Goal: Transaction & Acquisition: Book appointment/travel/reservation

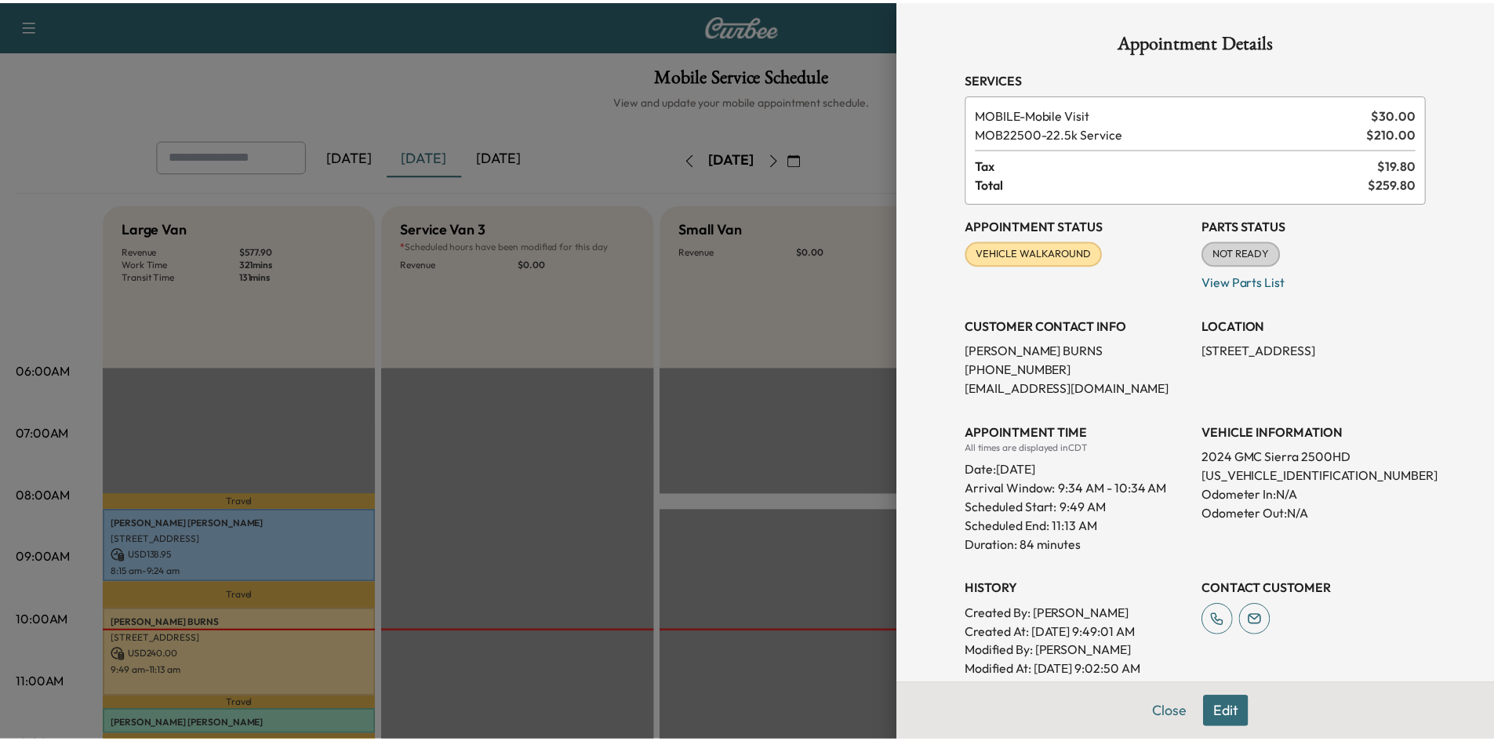
scroll to position [314, 0]
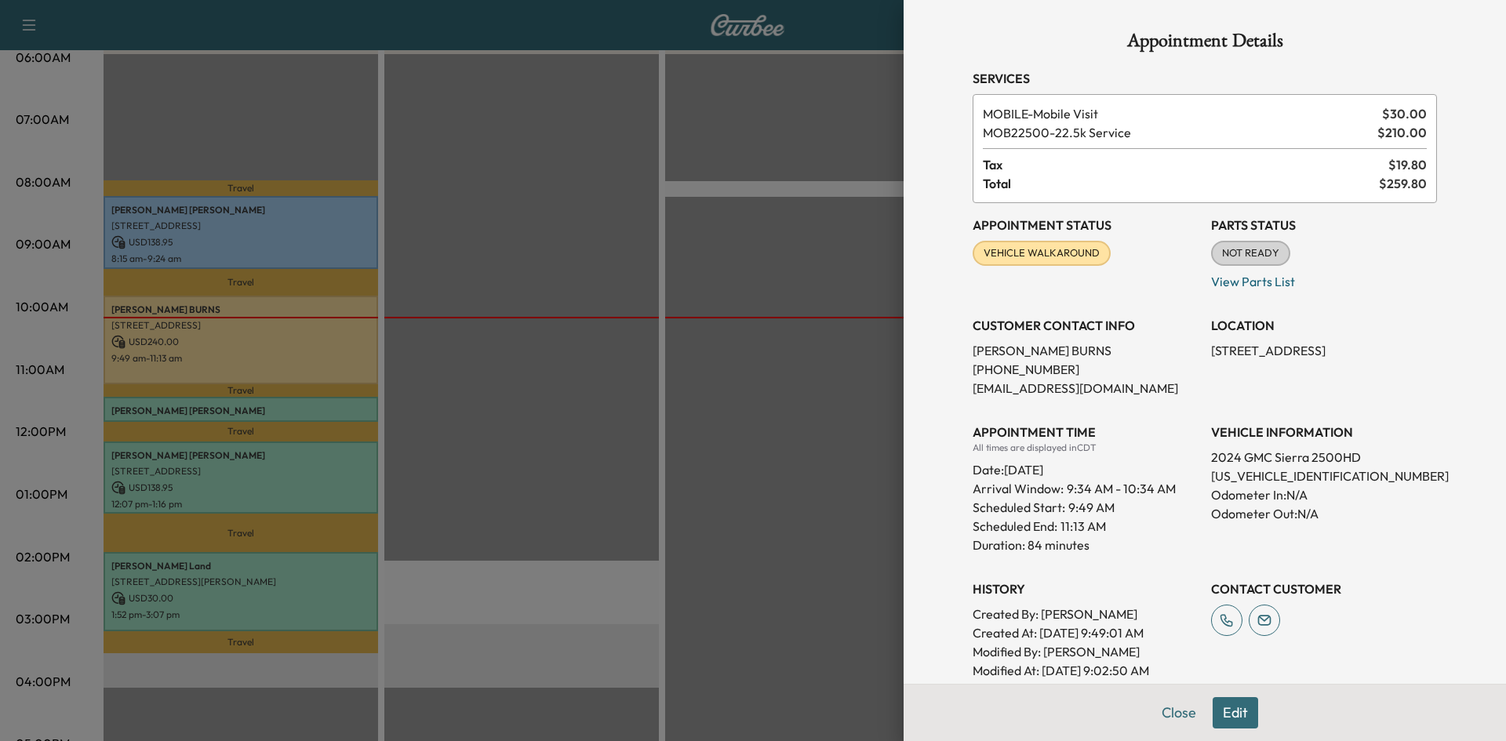
click at [693, 209] on div at bounding box center [753, 370] width 1506 height 741
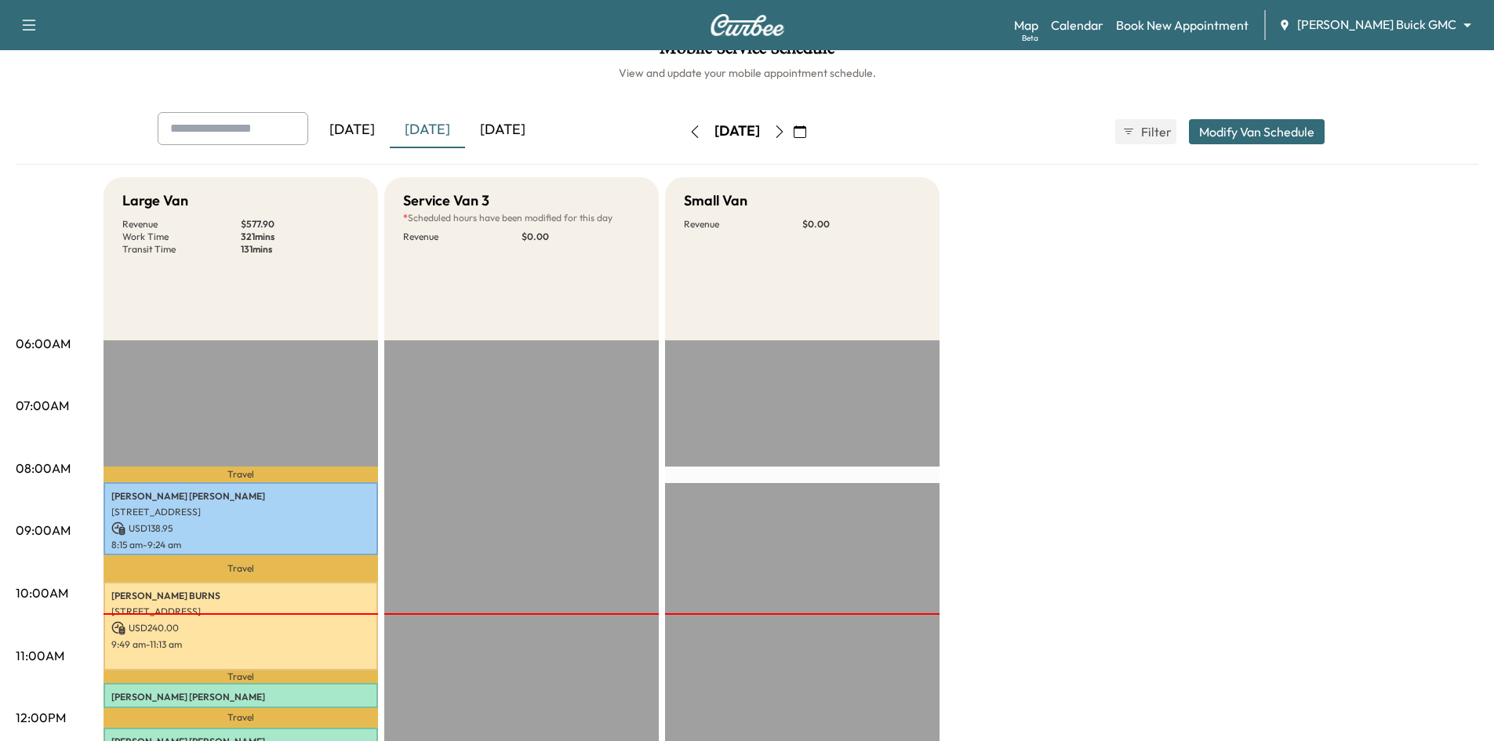
scroll to position [0, 0]
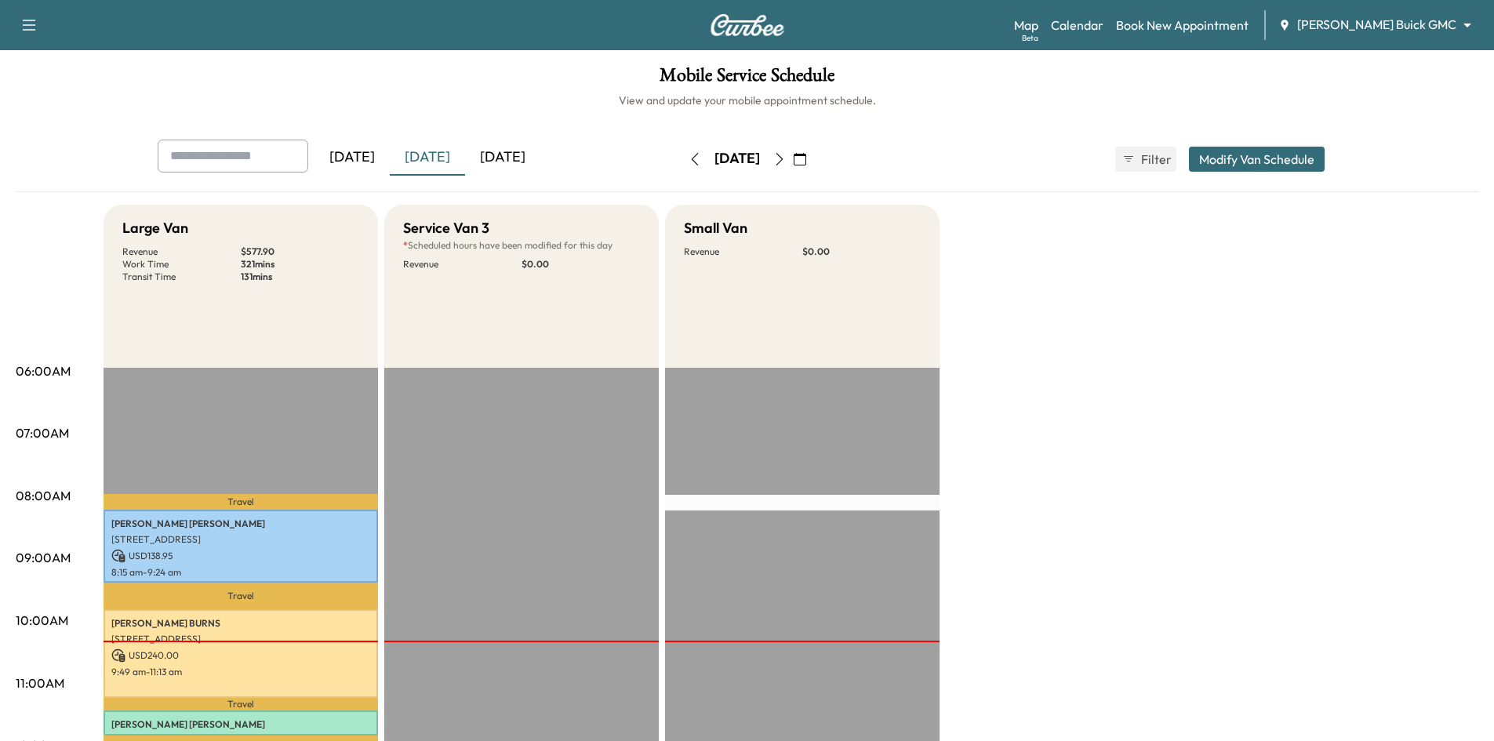
click at [342, 155] on div "[DATE]" at bounding box center [352, 158] width 75 height 36
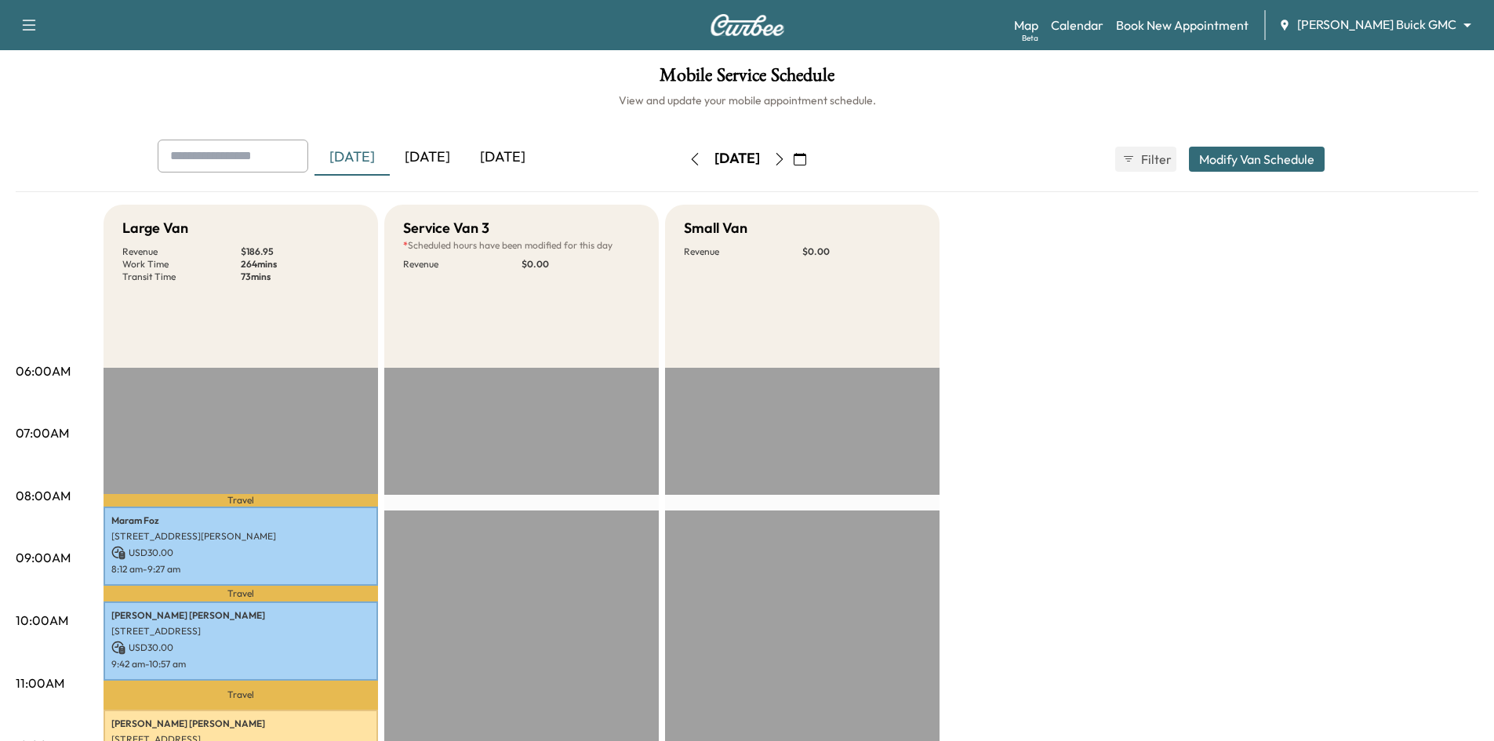
click at [452, 157] on div "[DATE]" at bounding box center [427, 158] width 75 height 36
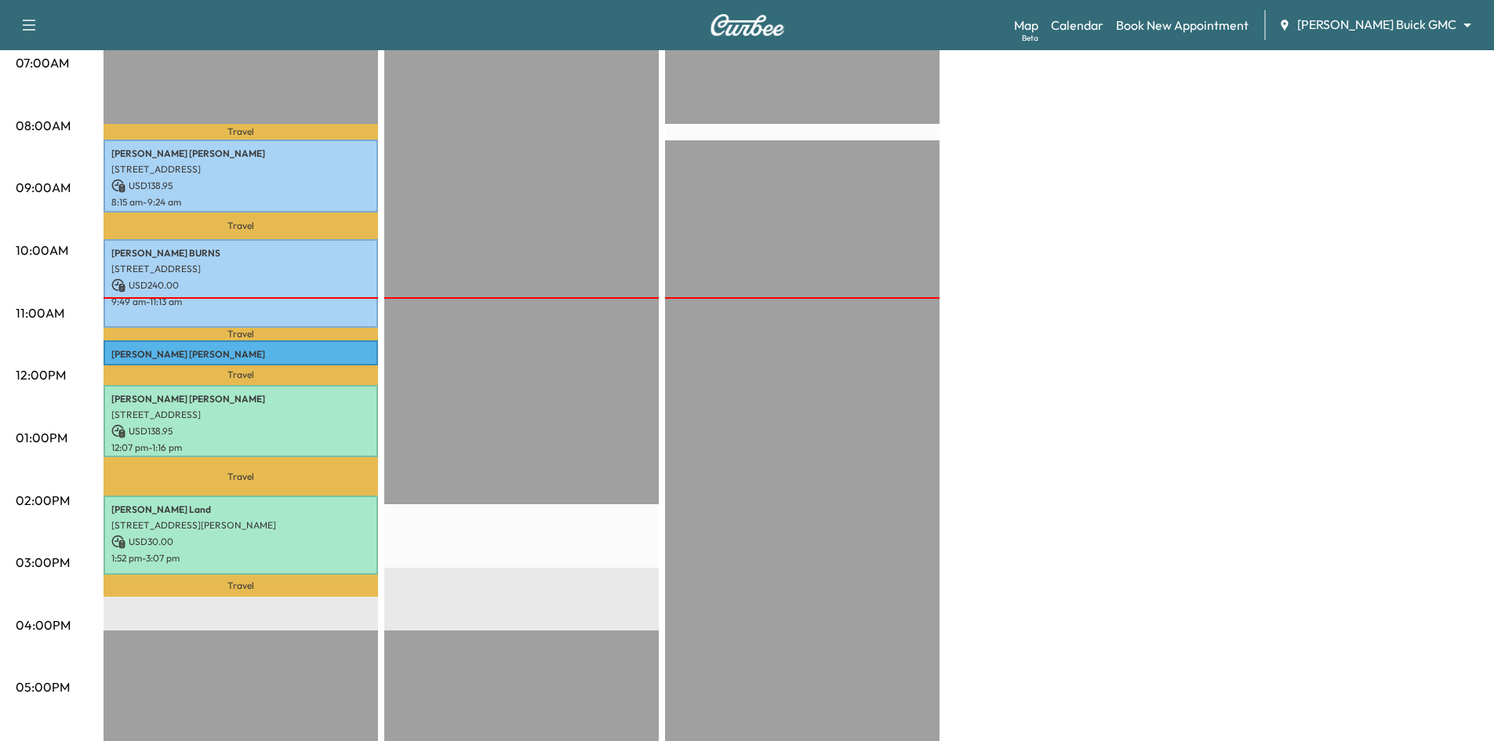
scroll to position [471, 0]
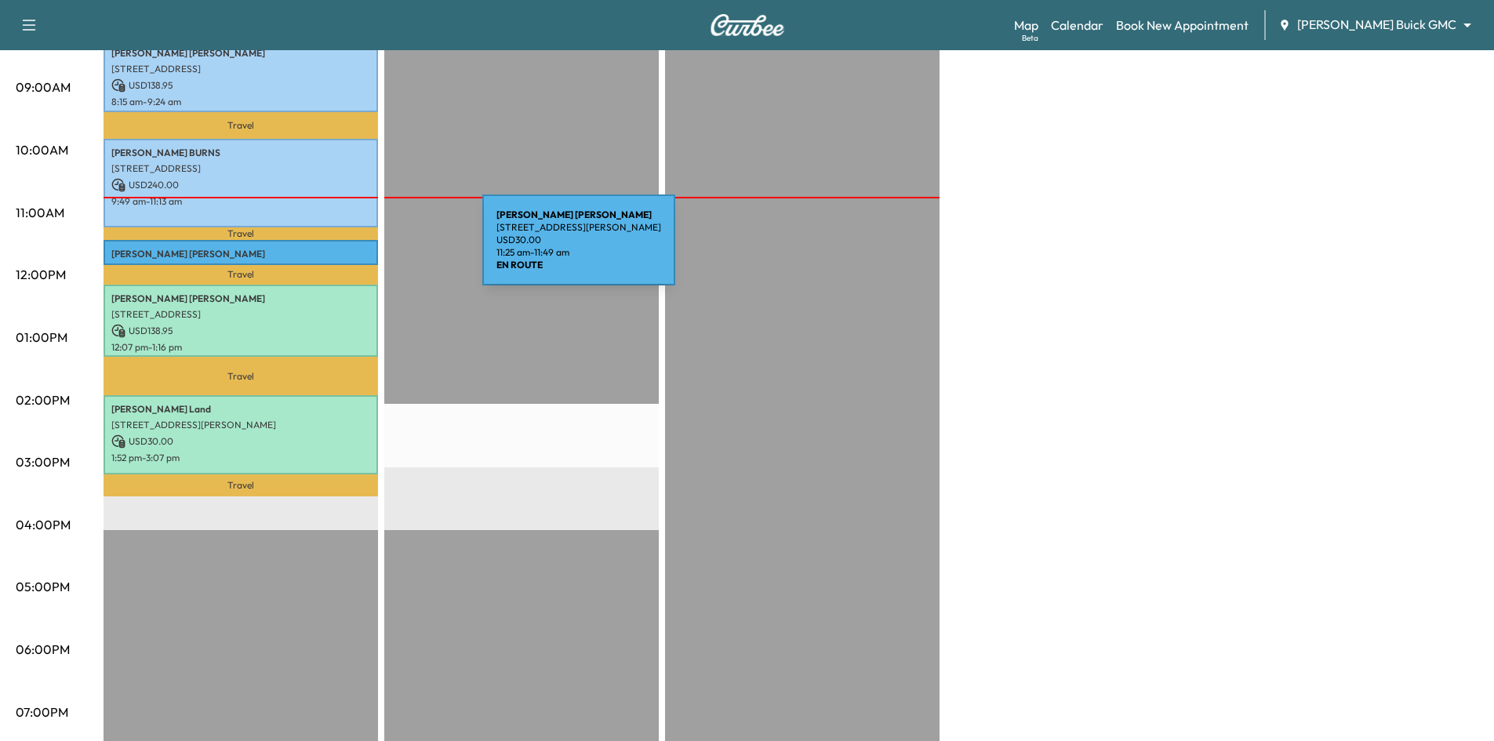
click at [365, 249] on p "Vickie Jones-johnson" at bounding box center [240, 254] width 259 height 13
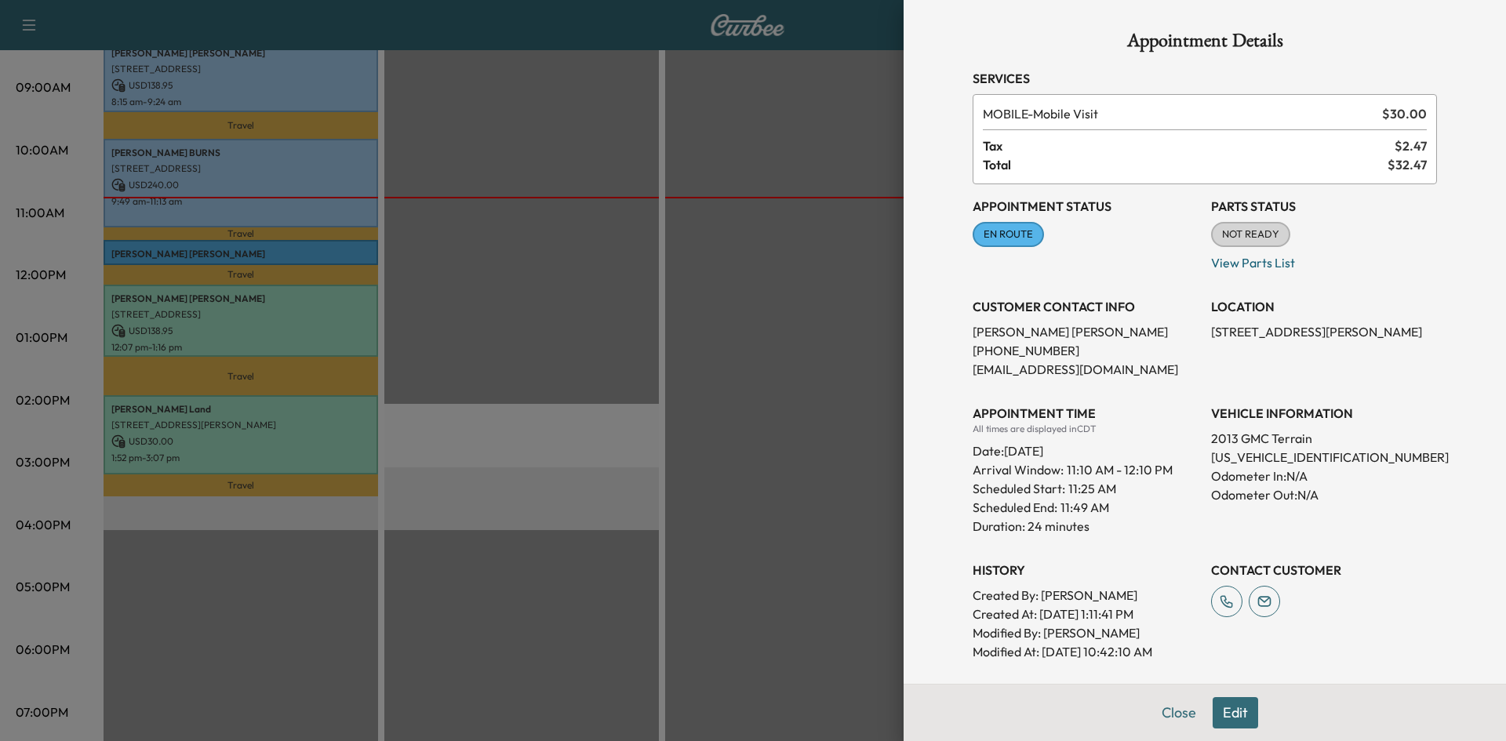
click at [490, 311] on div at bounding box center [753, 370] width 1506 height 741
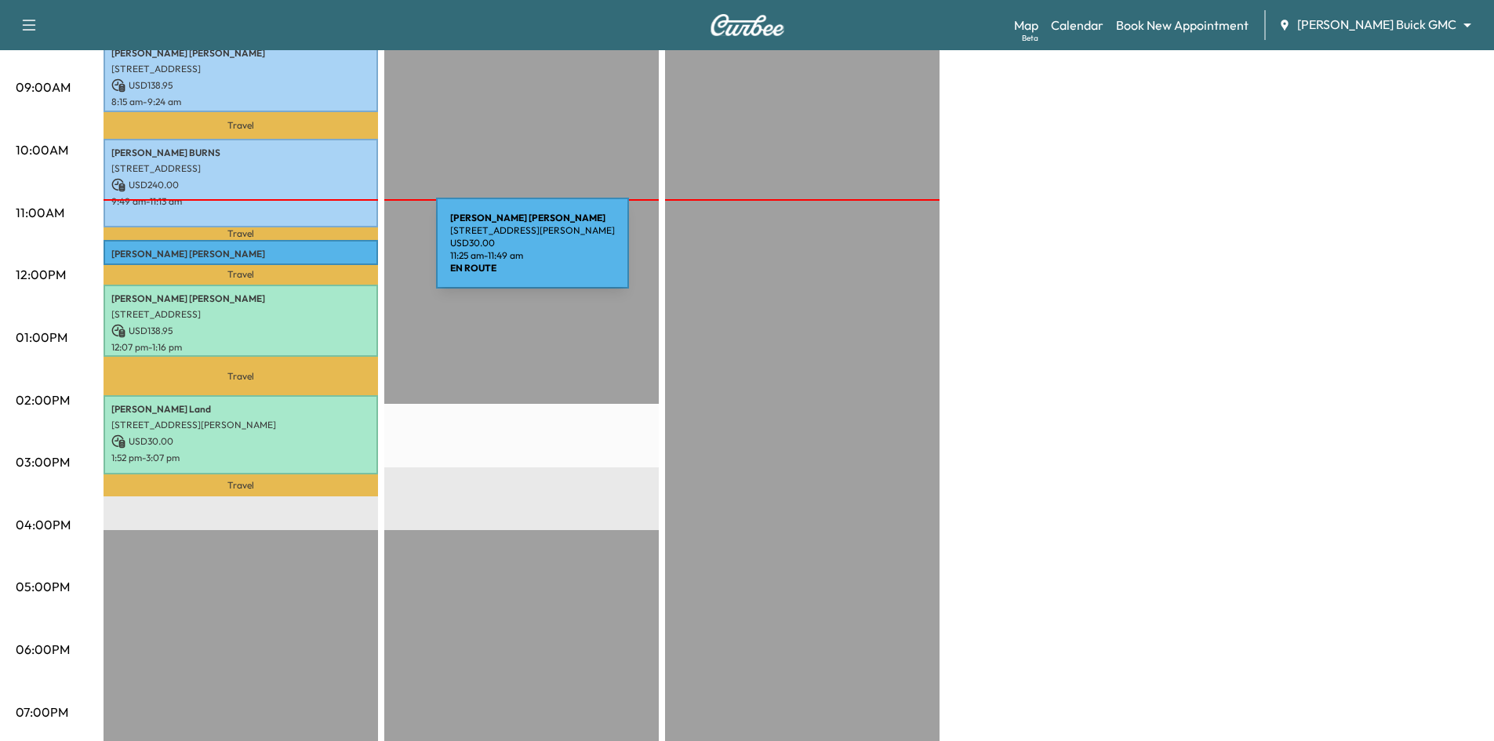
click at [318, 253] on p "Vickie Jones-johnson" at bounding box center [240, 254] width 259 height 13
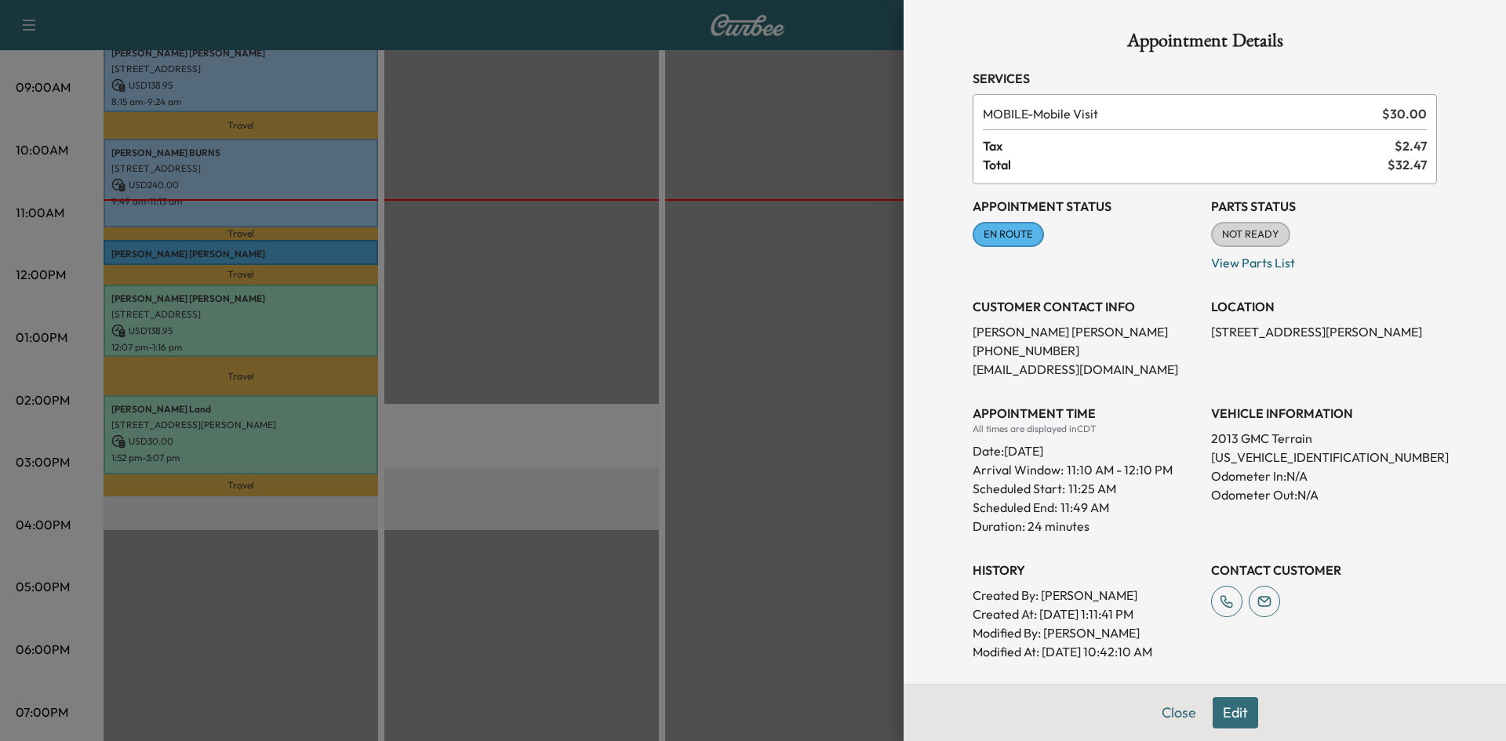
click at [618, 261] on div at bounding box center [753, 370] width 1506 height 741
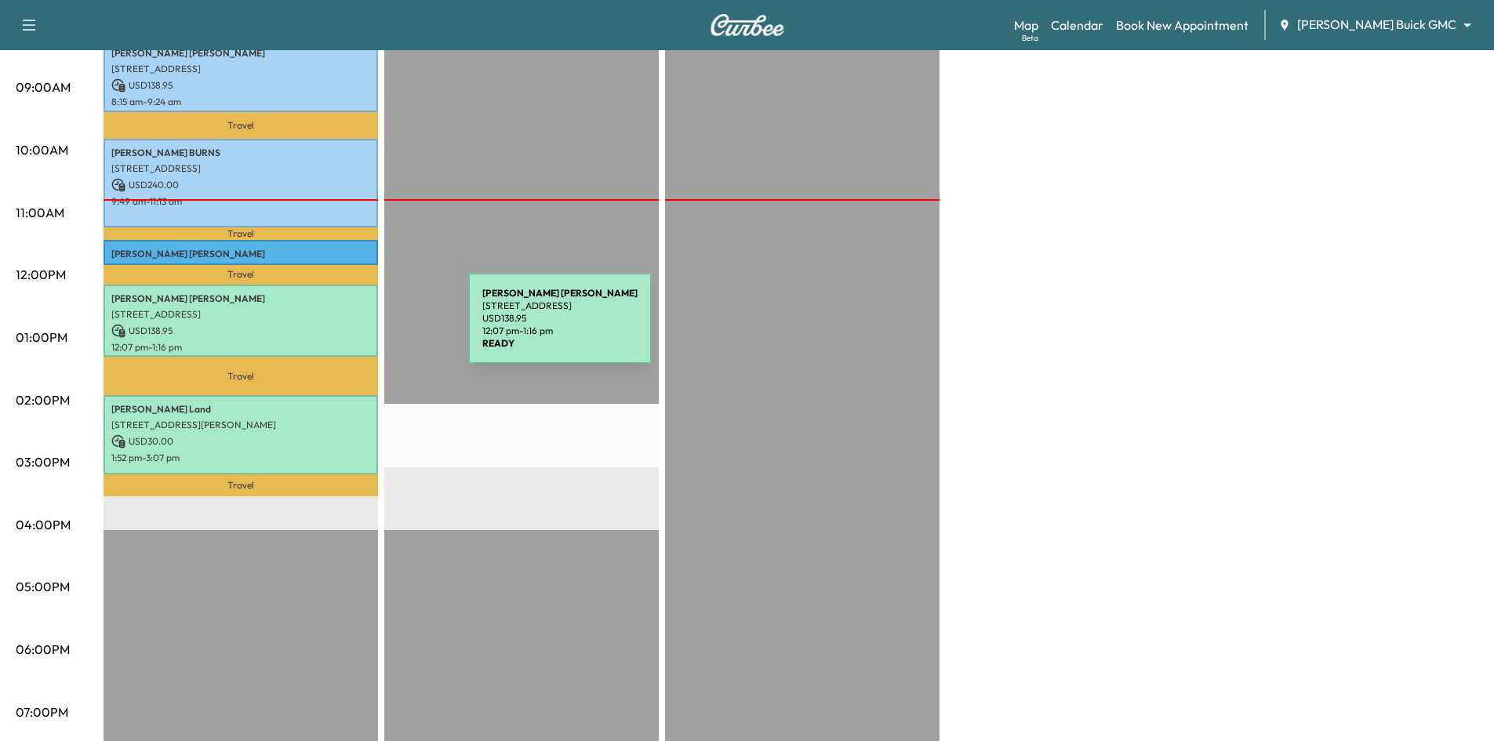
click at [351, 328] on p "USD 138.95" at bounding box center [240, 331] width 259 height 14
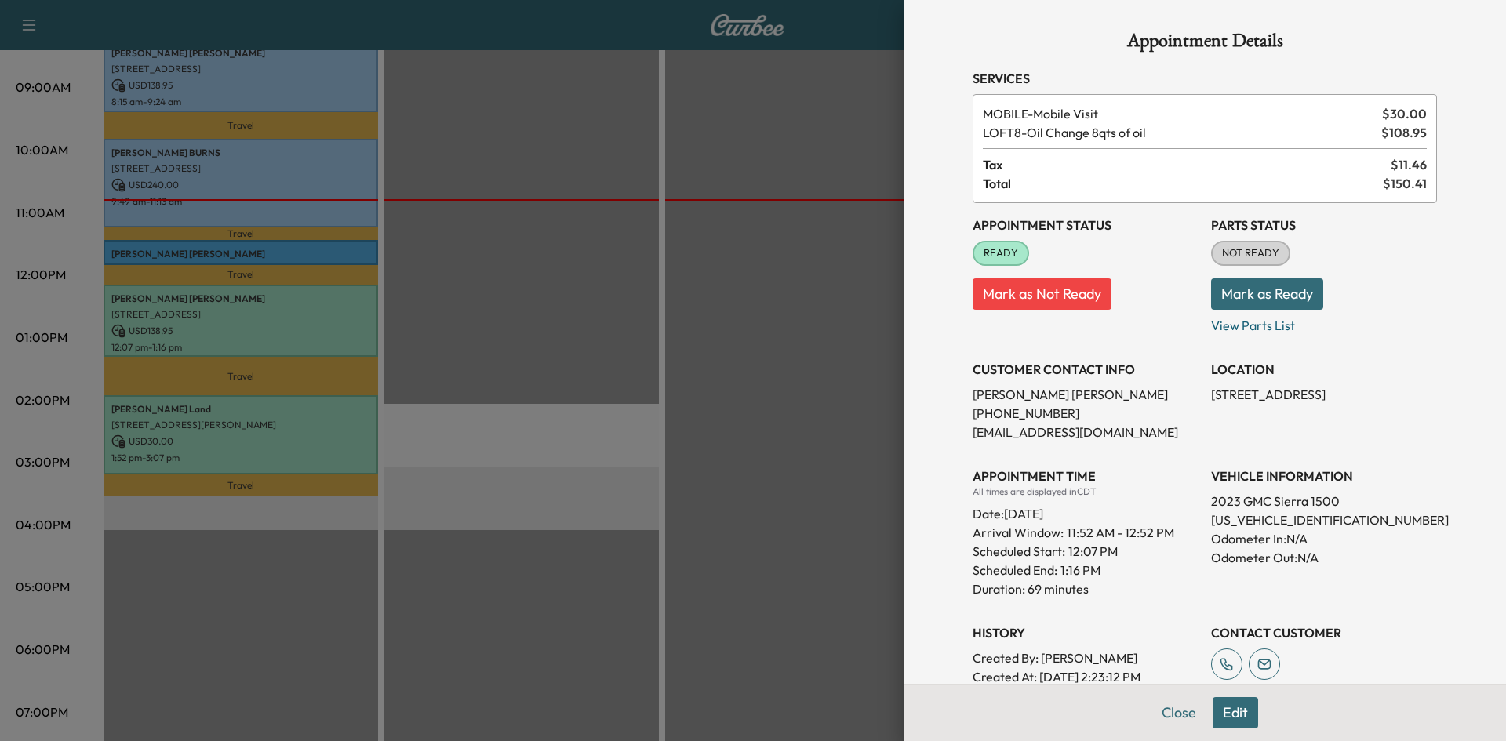
click at [619, 328] on div at bounding box center [753, 370] width 1506 height 741
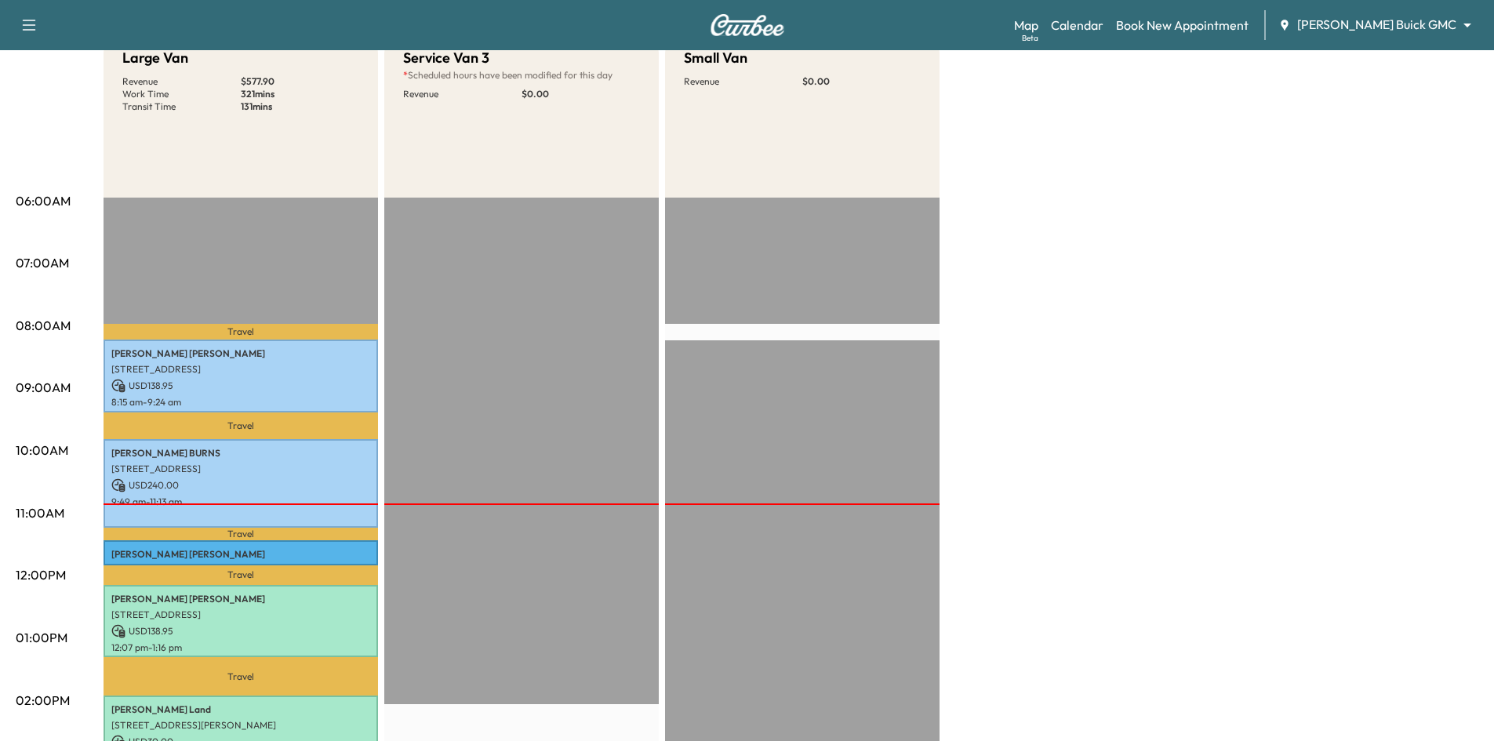
scroll to position [0, 0]
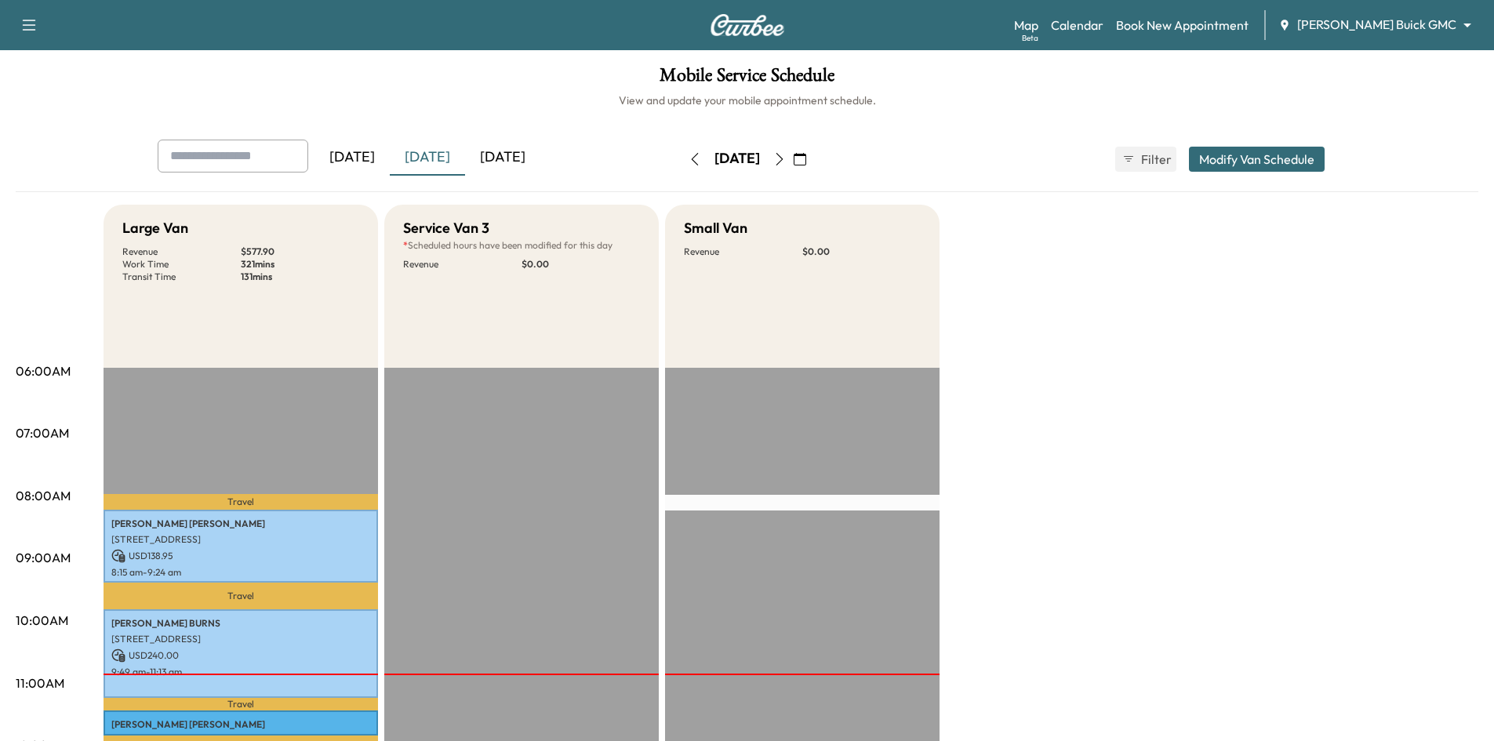
click at [521, 148] on div "[DATE]" at bounding box center [502, 158] width 75 height 36
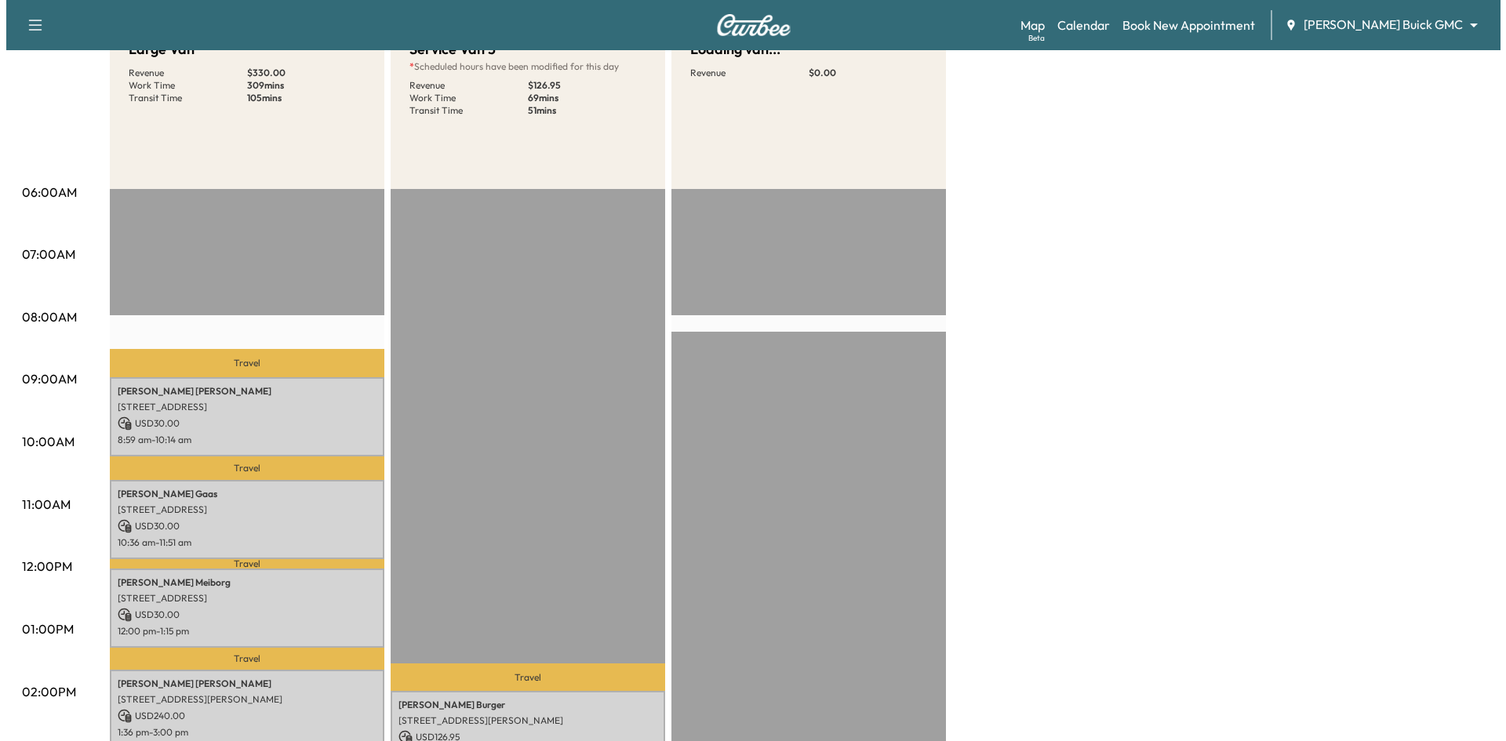
scroll to position [314, 0]
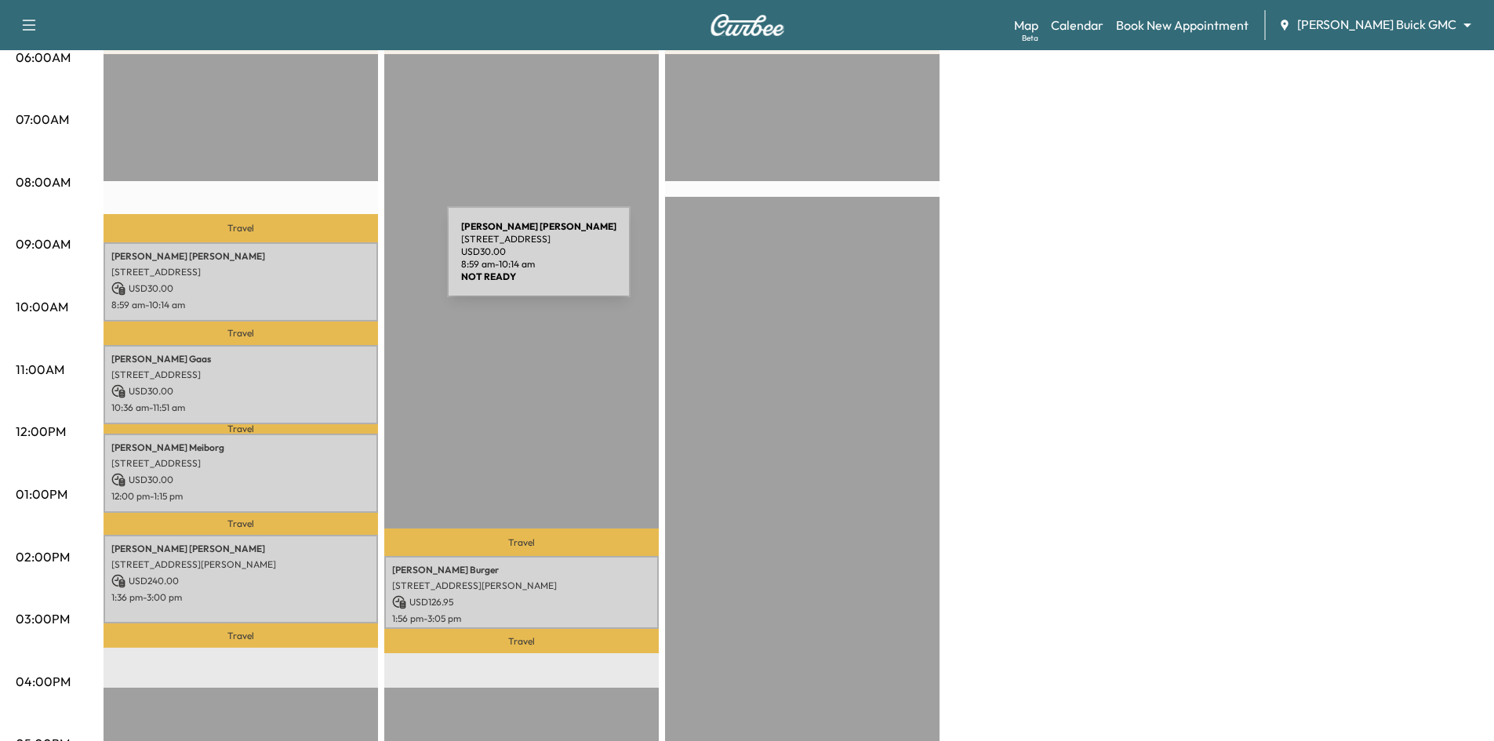
click at [329, 261] on div "Drew Smith 3431 BEECHWOOD DR, PROSPER, TX 75078, USA USD 30.00 8:59 am - 10:14 …" at bounding box center [241, 281] width 275 height 79
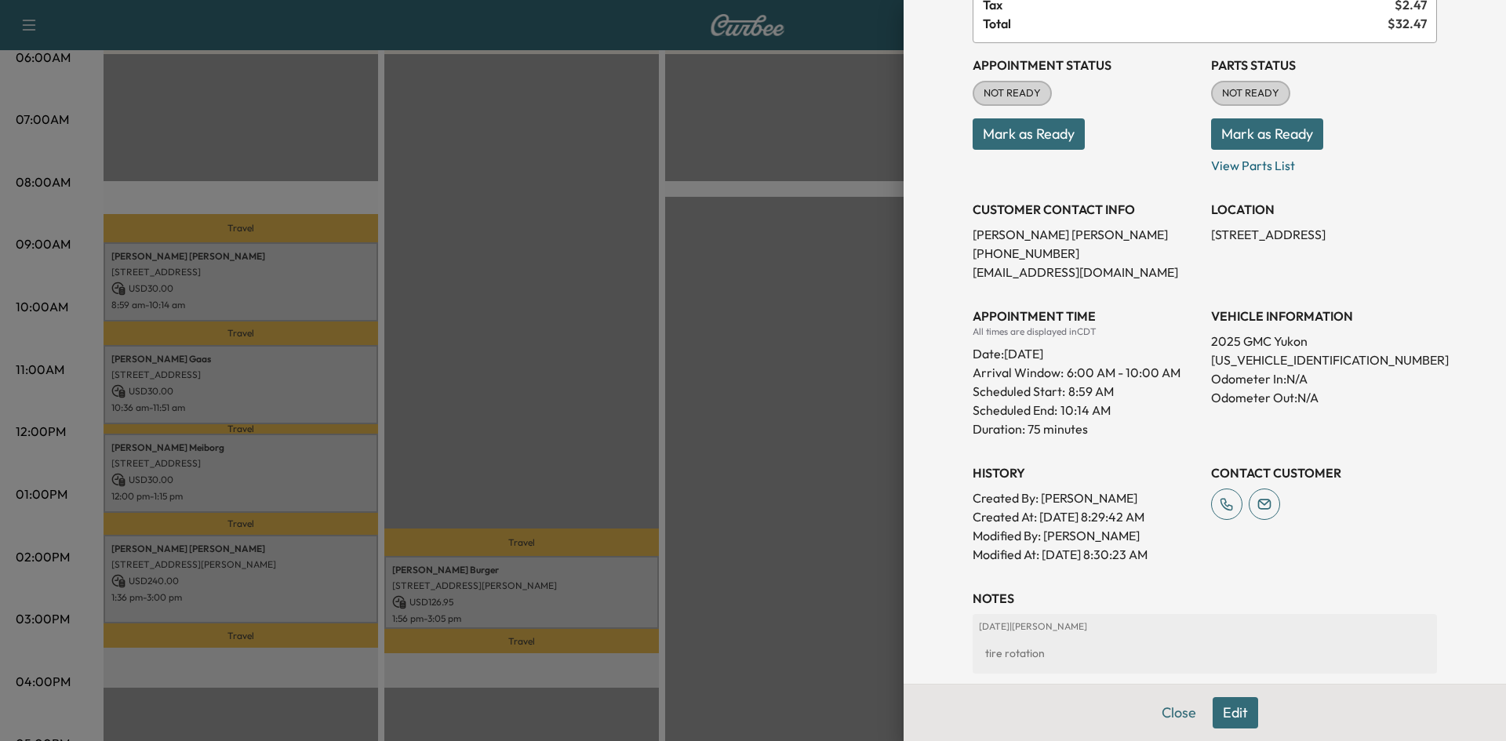
scroll to position [0, 0]
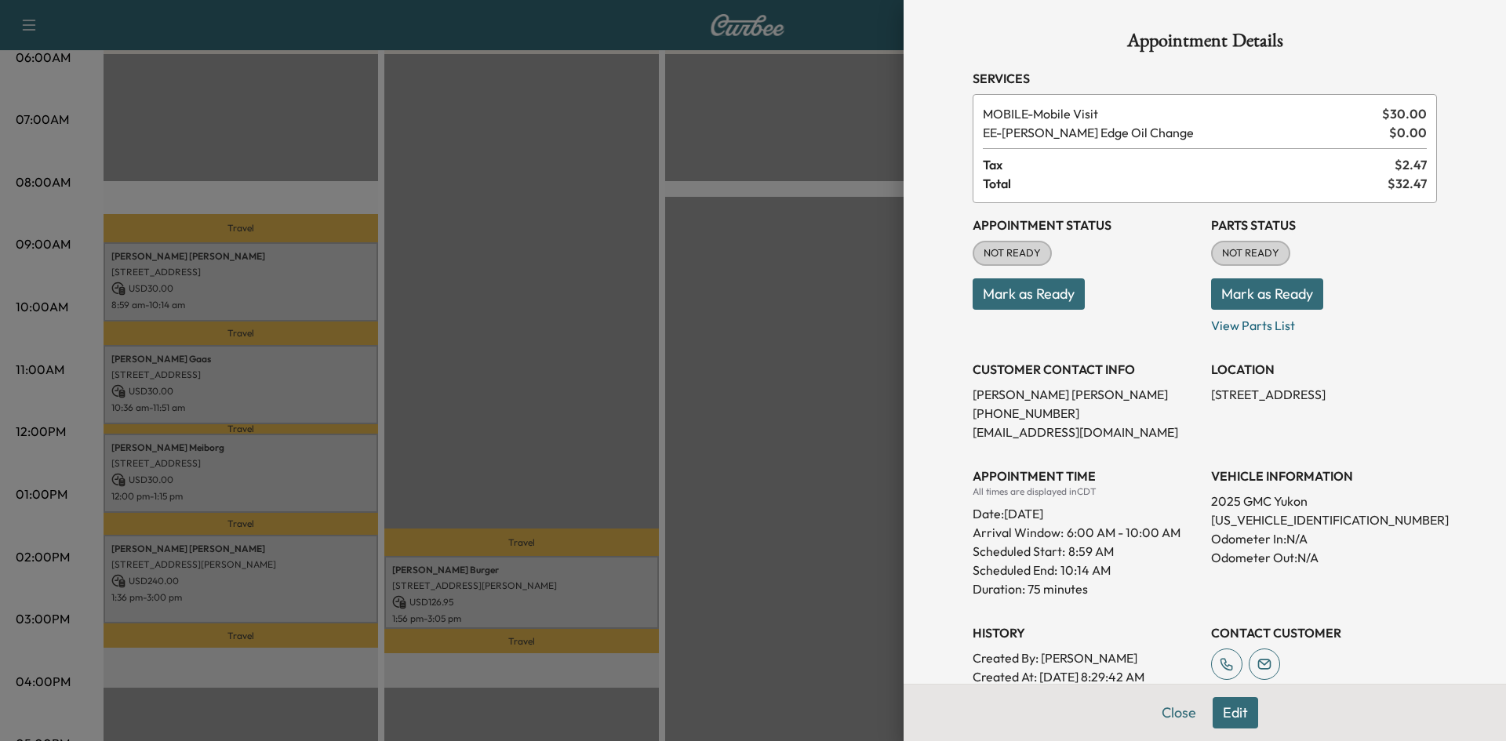
drag, startPoint x: 571, startPoint y: 356, endPoint x: 414, endPoint y: 366, distance: 157.2
click at [570, 356] on div at bounding box center [753, 370] width 1506 height 741
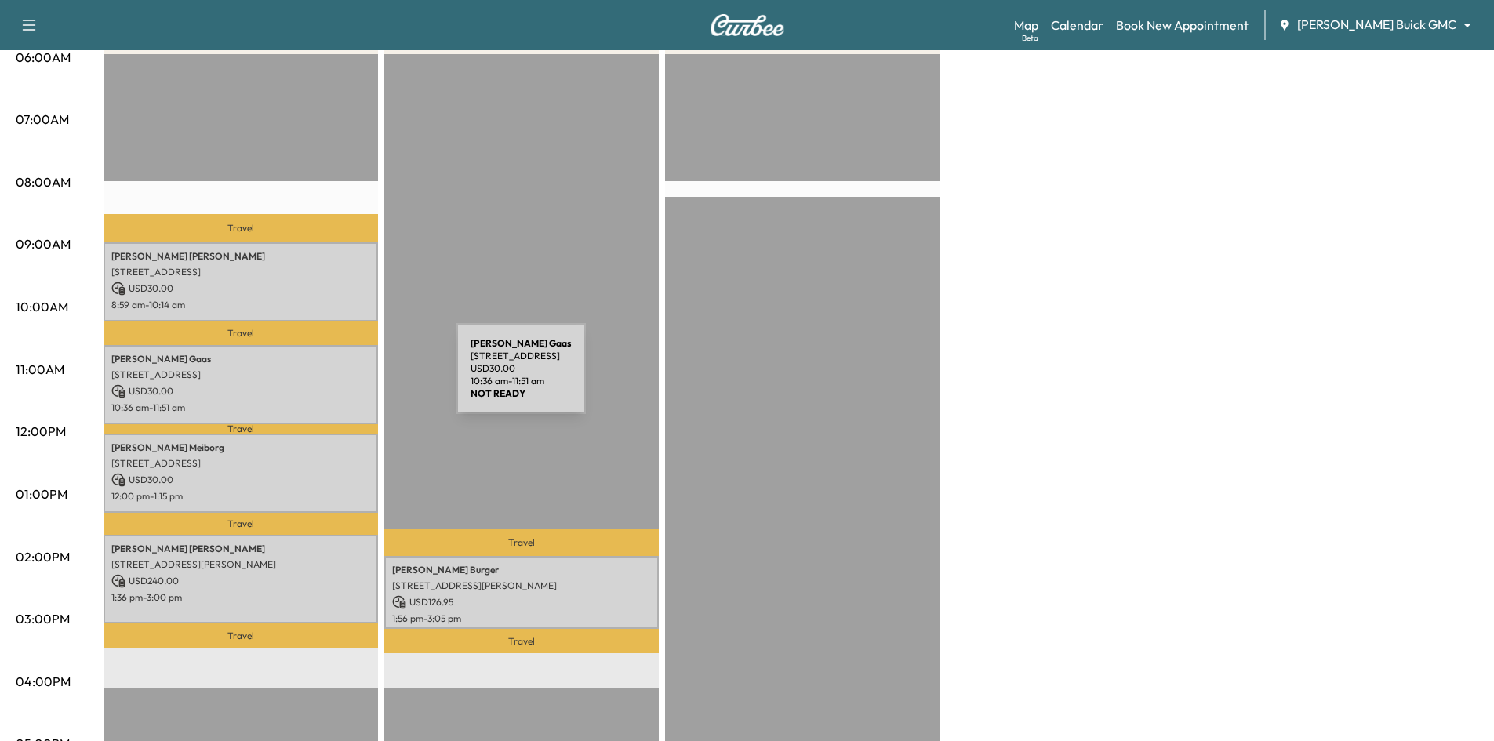
click at [339, 378] on div "Steve Gaas 9798 Buckhorn Dr, Frisco, TX 75034, USA USD 30.00 10:36 am - 11:51 am" at bounding box center [241, 384] width 275 height 79
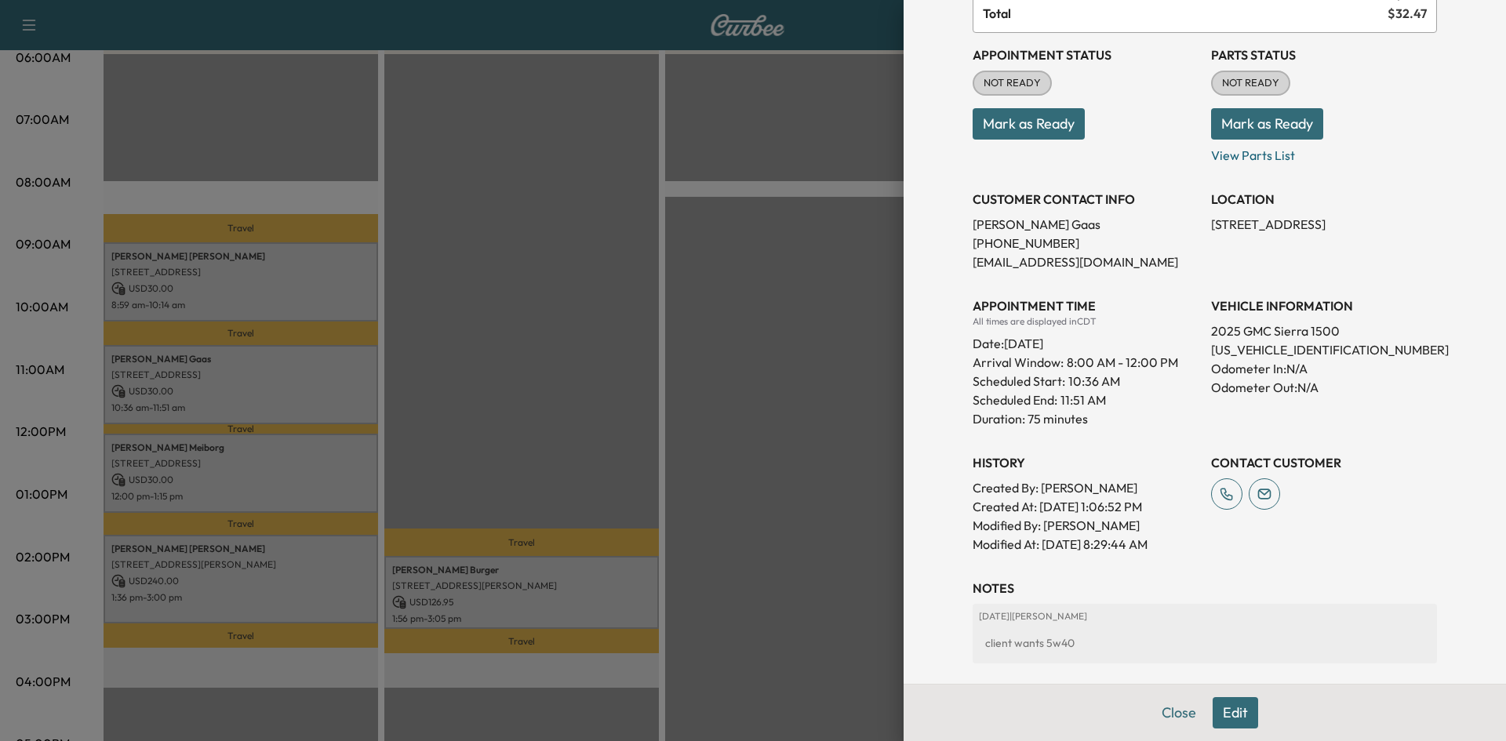
scroll to position [266, 0]
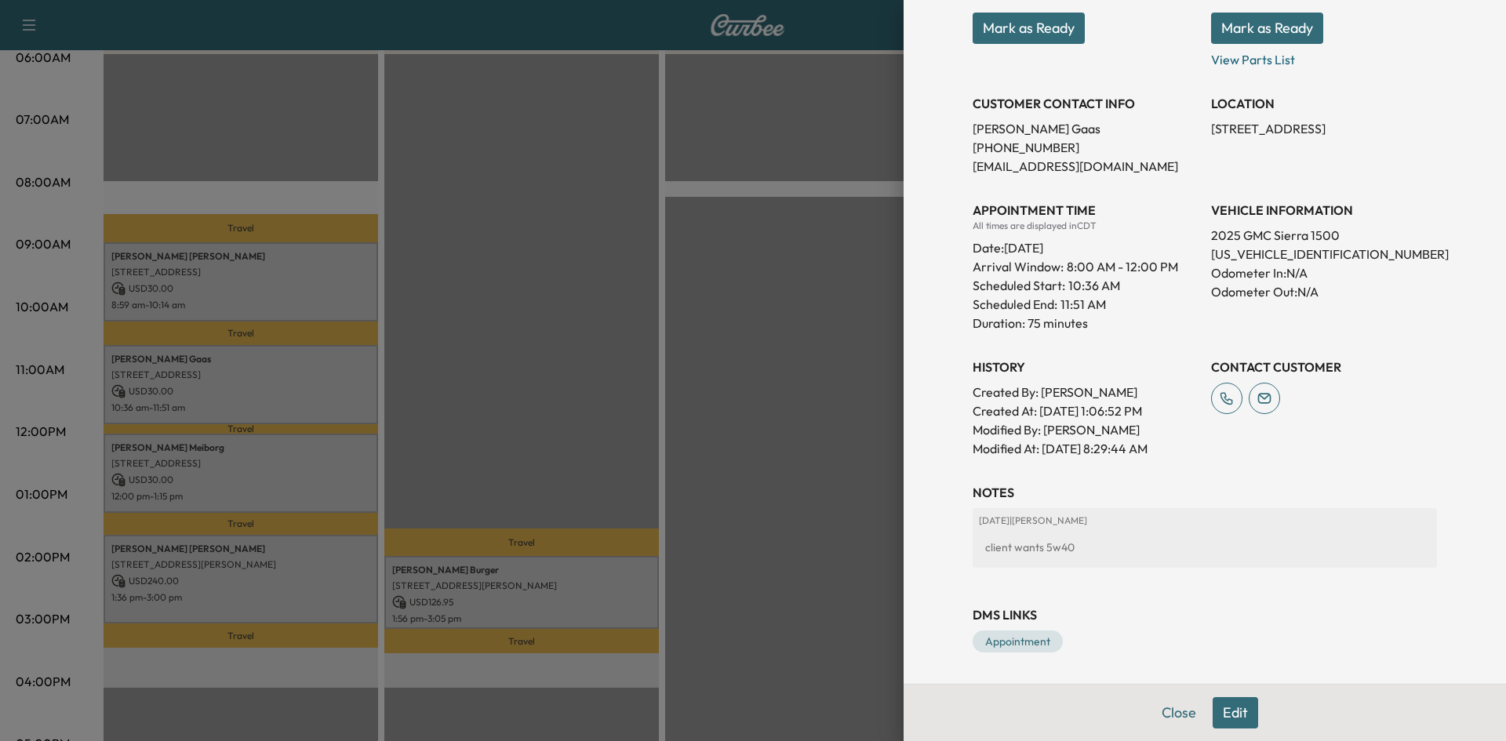
click at [566, 362] on div at bounding box center [753, 370] width 1506 height 741
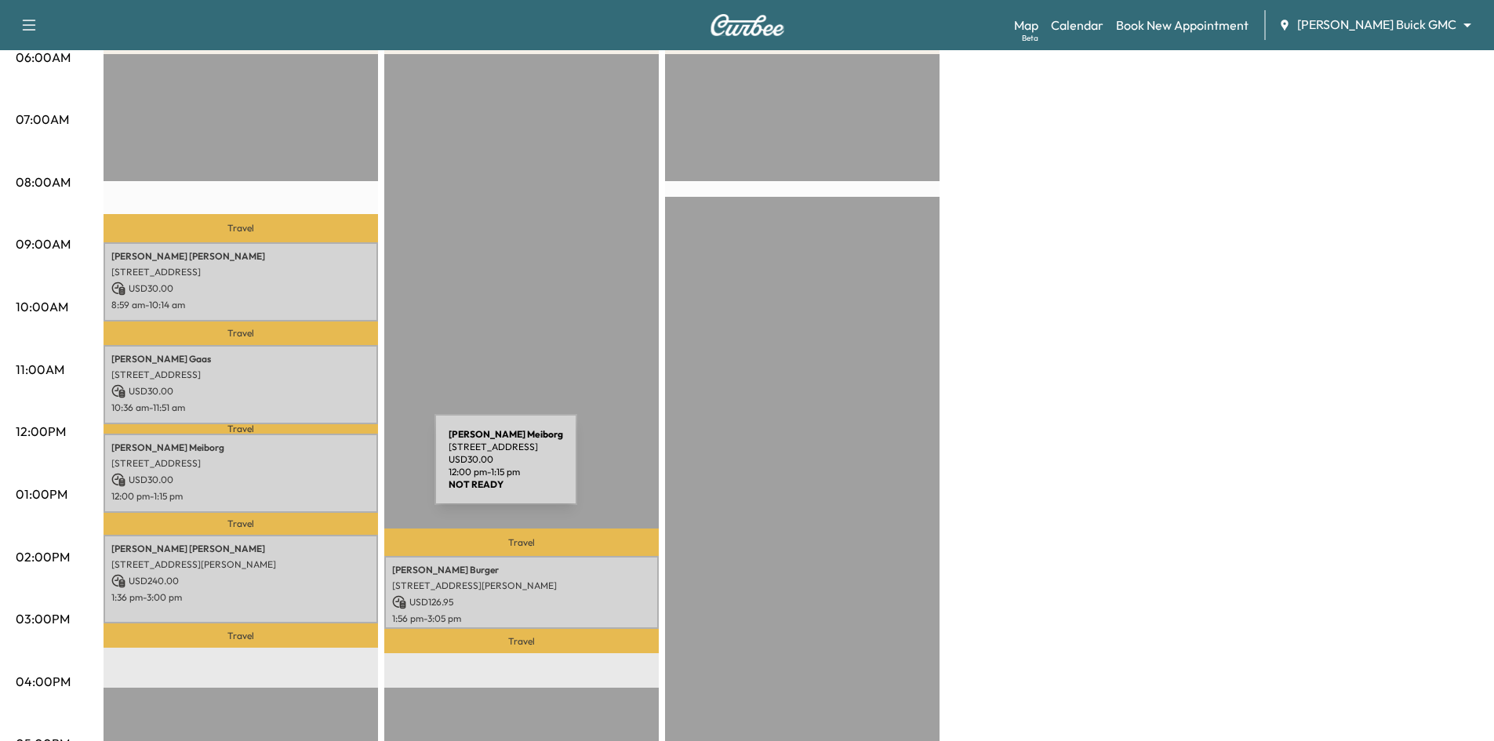
click at [317, 473] on p "USD 30.00" at bounding box center [240, 480] width 259 height 14
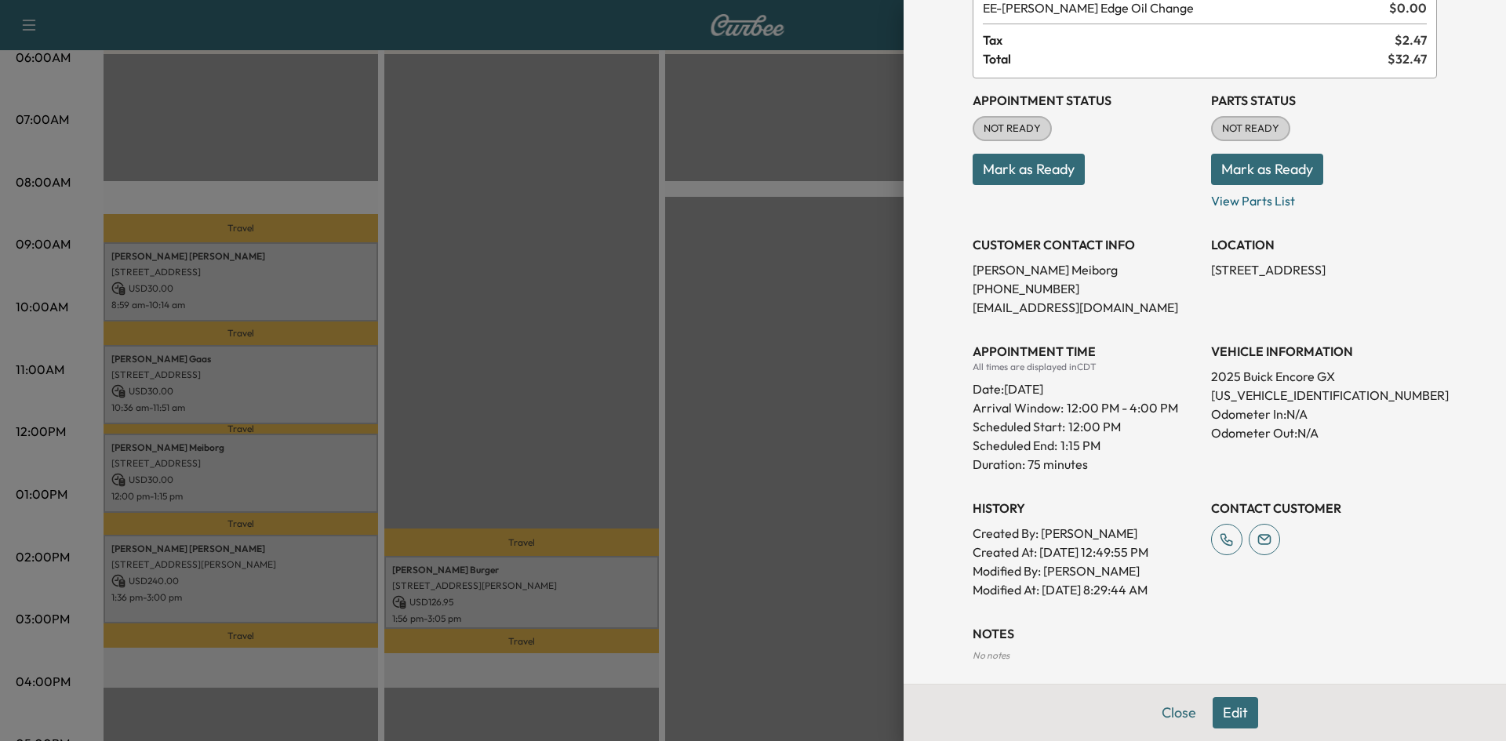
scroll to position [0, 0]
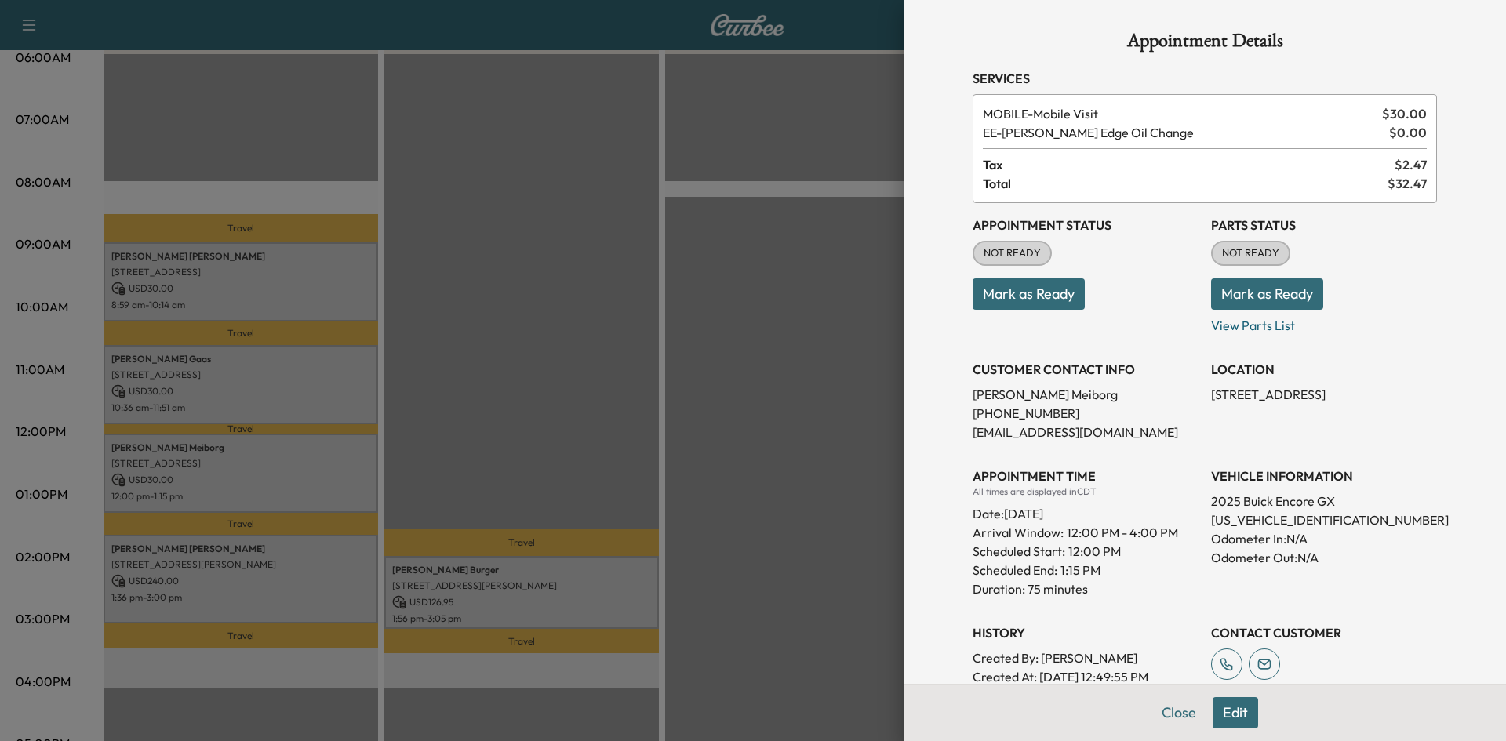
click at [277, 571] on div at bounding box center [753, 370] width 1506 height 741
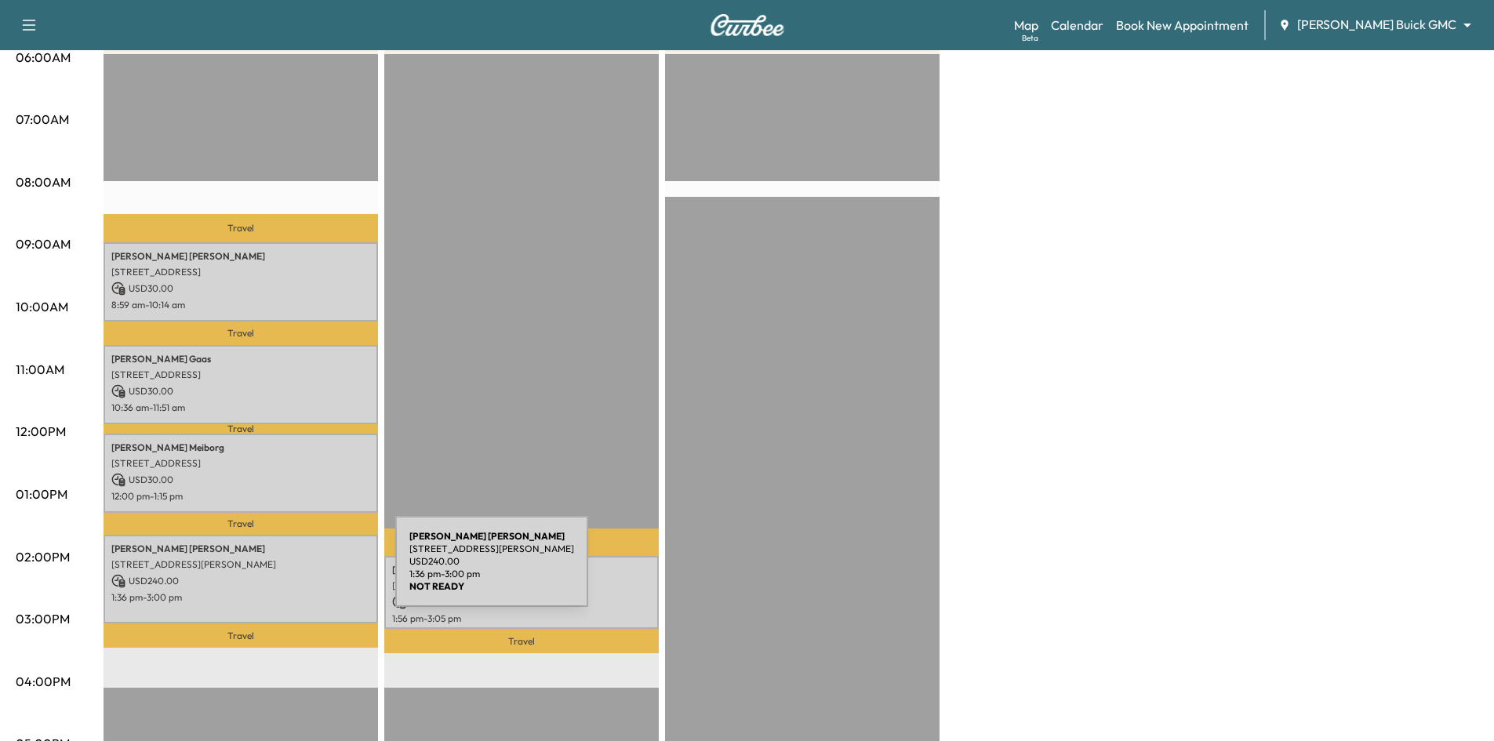
click at [278, 574] on p "USD 240.00" at bounding box center [240, 581] width 259 height 14
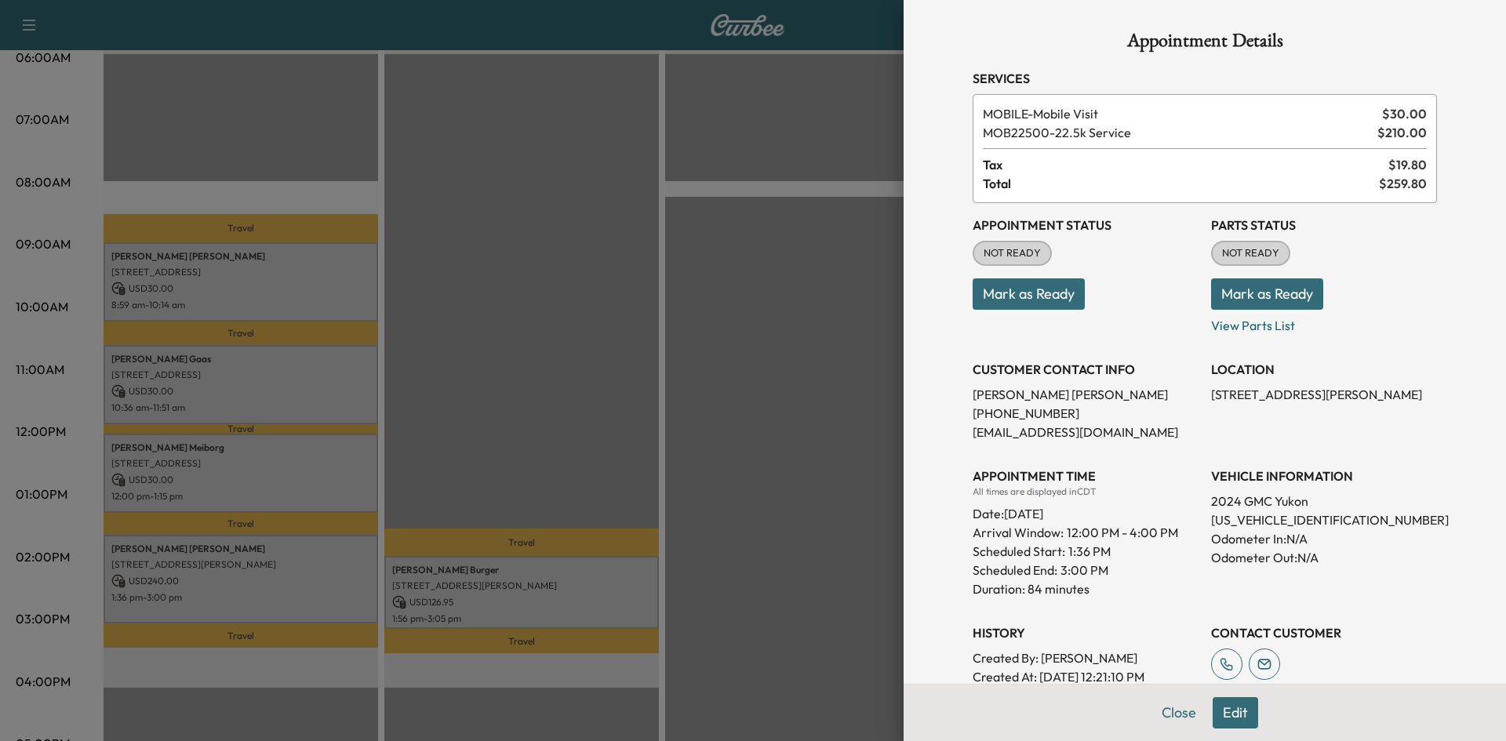
click at [563, 467] on div at bounding box center [753, 370] width 1506 height 741
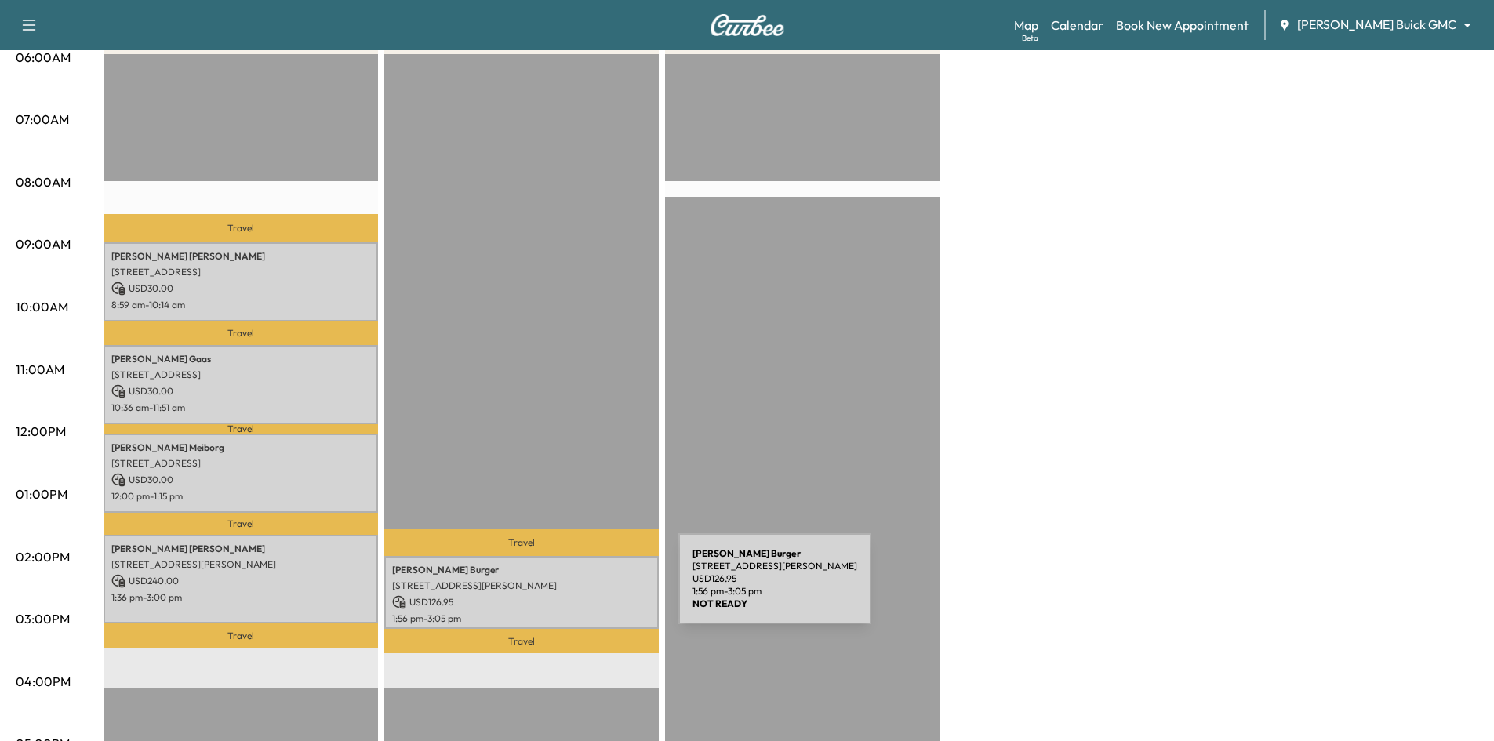
click at [562, 587] on div "Richard Burger 2312 SAN GABRIEL DR, PLANO, TX 75074, USA USD 126.95 1:56 pm - 3…" at bounding box center [521, 592] width 275 height 73
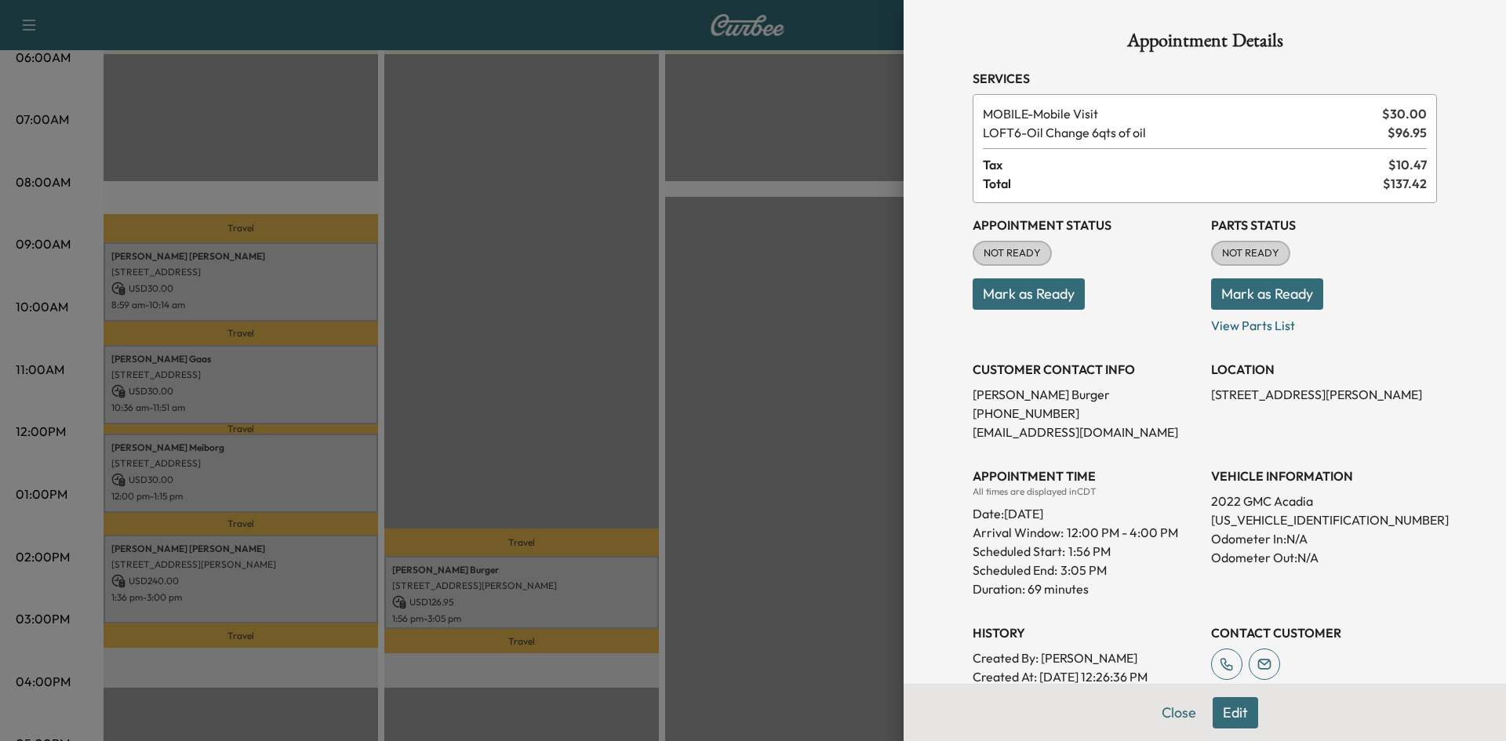
click at [580, 399] on div at bounding box center [753, 370] width 1506 height 741
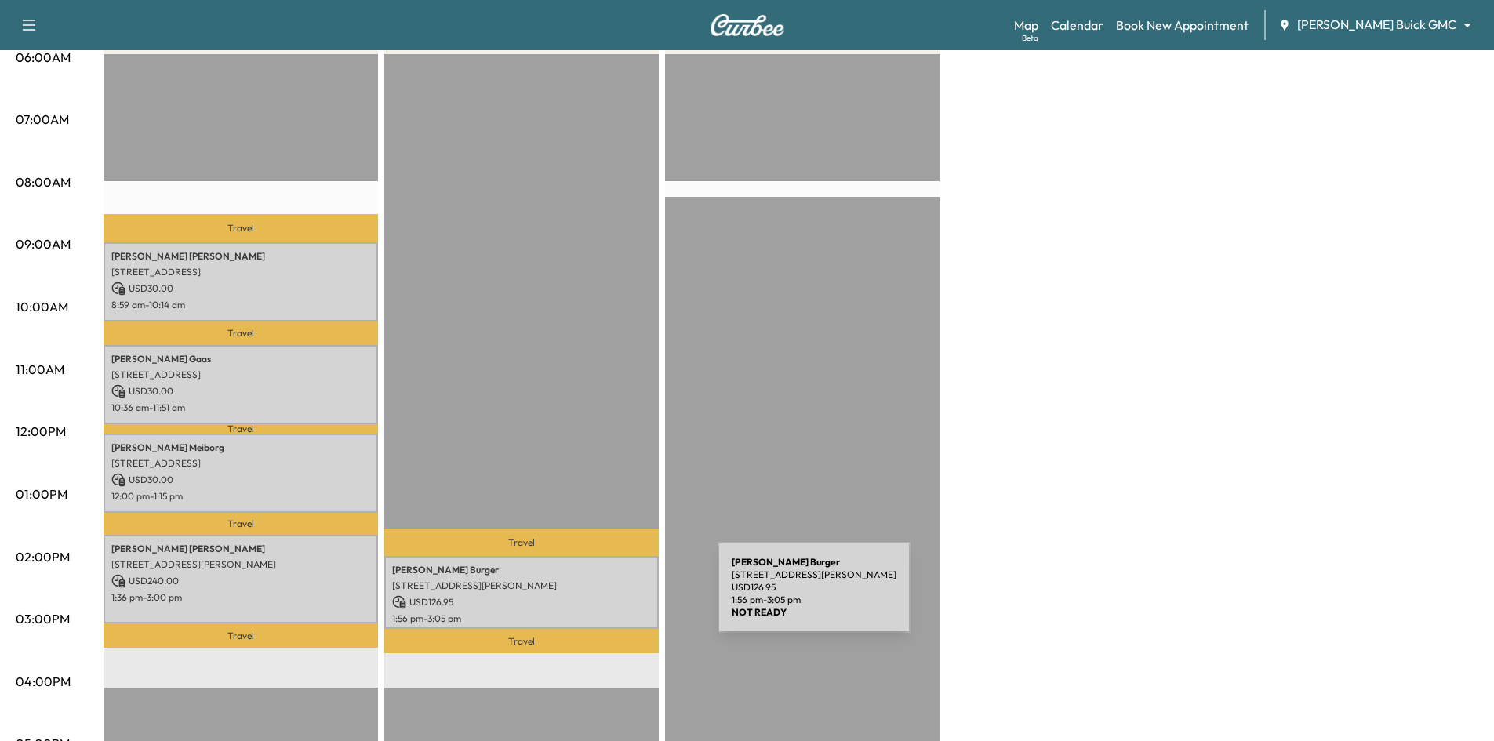
click at [600, 595] on p "USD 126.95" at bounding box center [521, 602] width 259 height 14
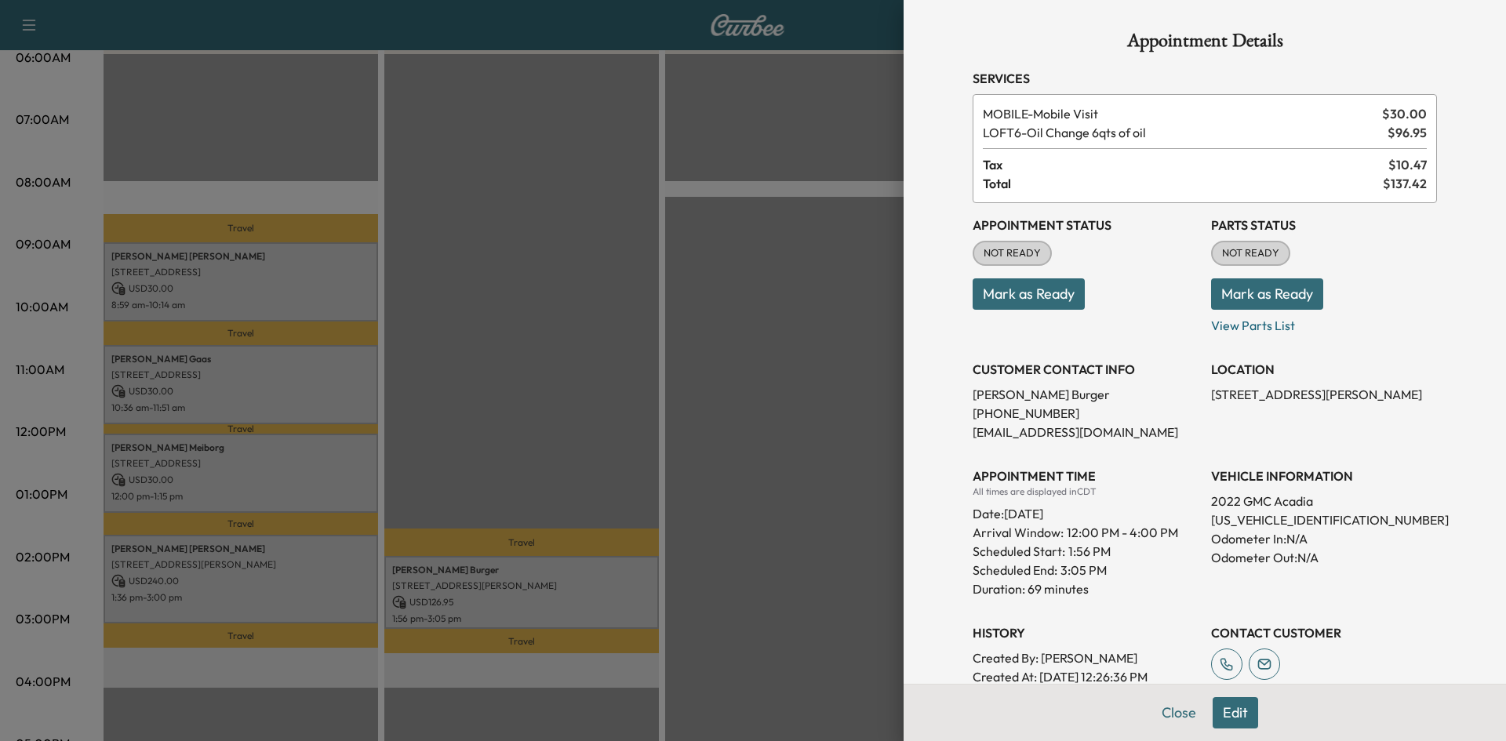
click at [579, 435] on div at bounding box center [753, 370] width 1506 height 741
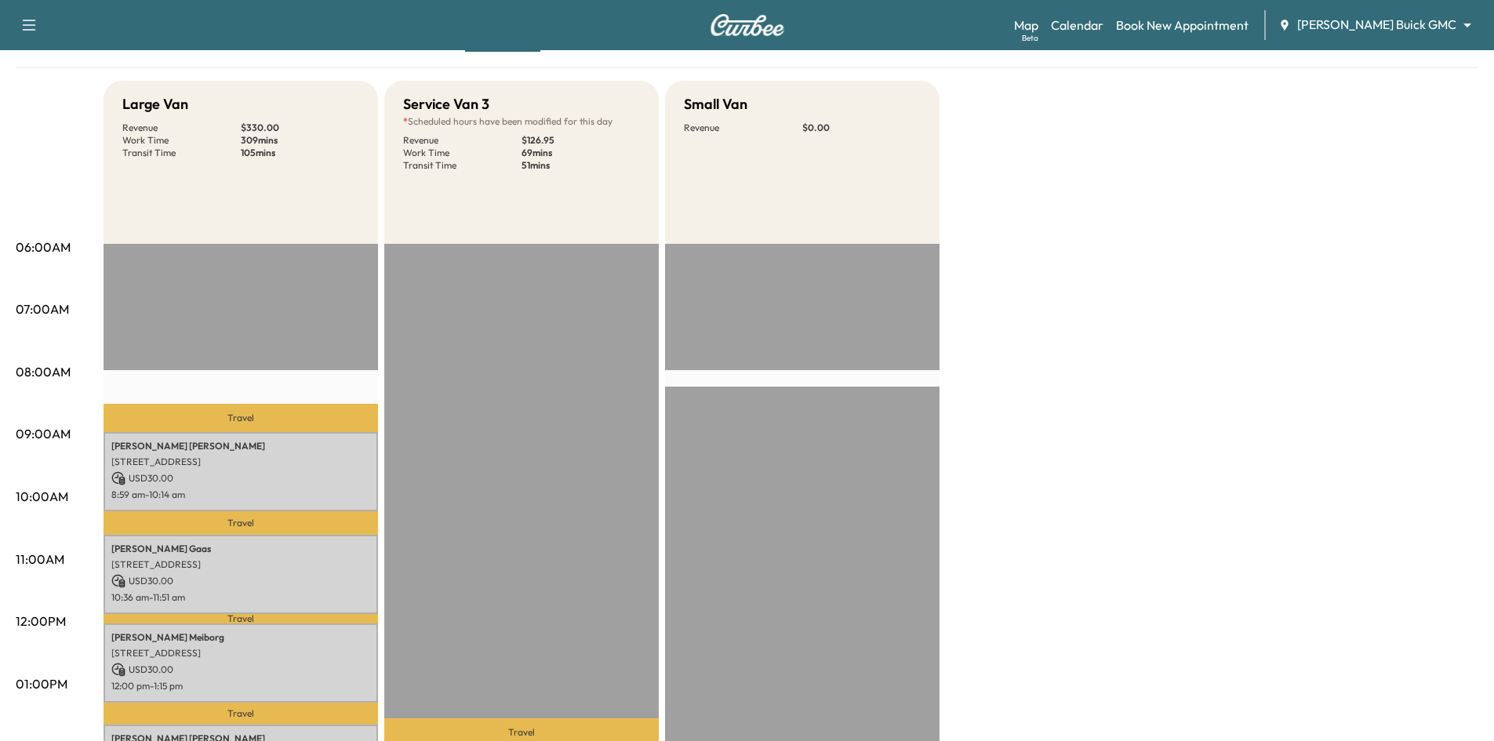
scroll to position [314, 0]
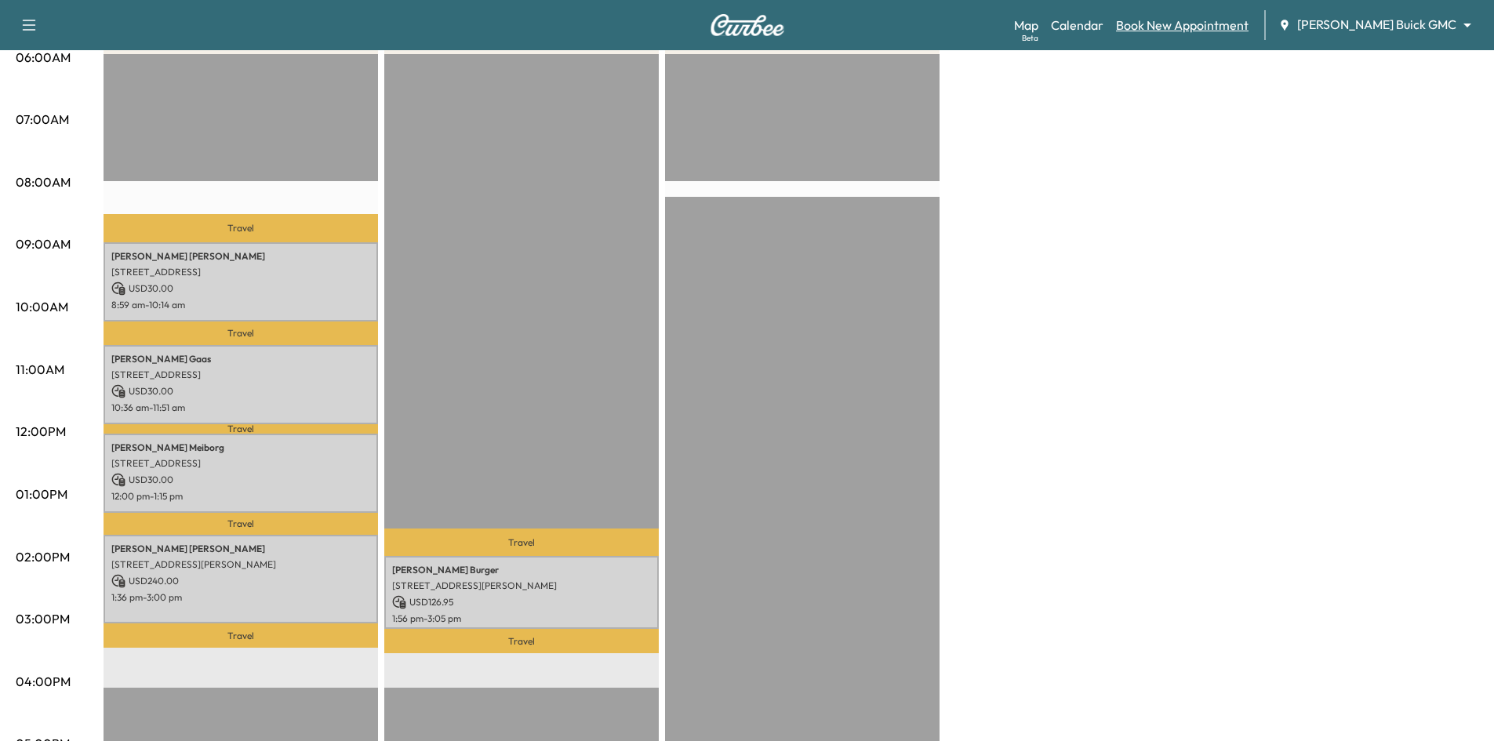
click at [1201, 21] on link "Book New Appointment" at bounding box center [1182, 25] width 133 height 19
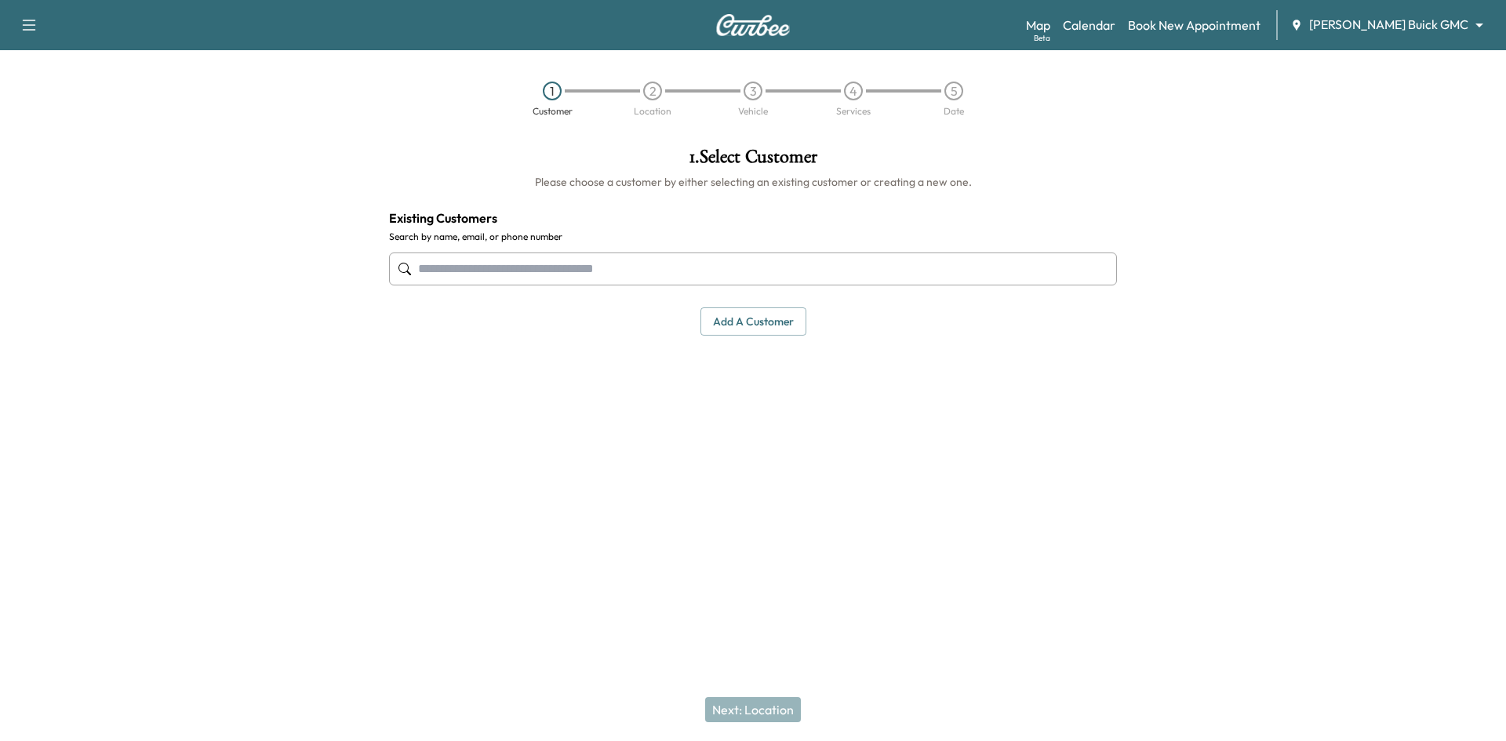
click at [831, 273] on input "text" at bounding box center [753, 269] width 728 height 33
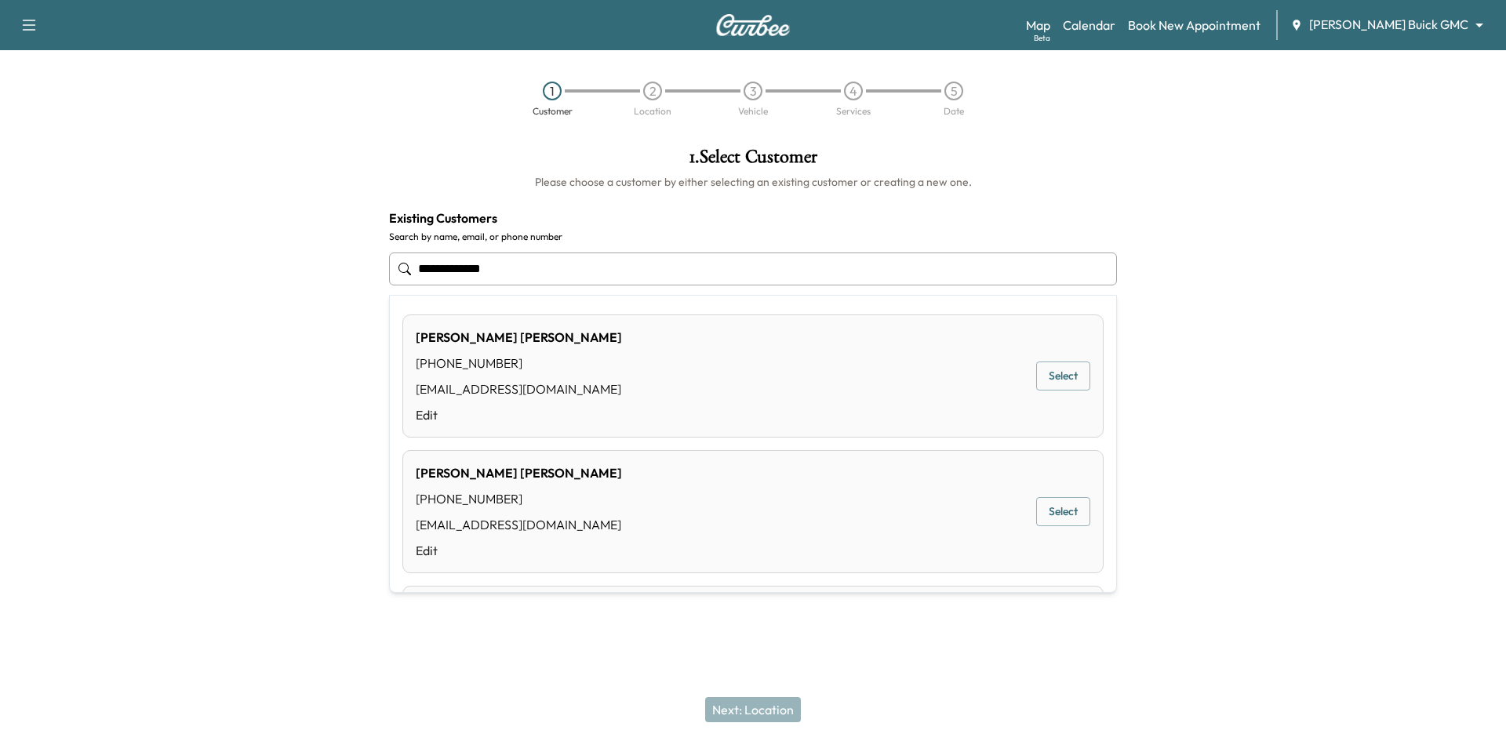
click at [1059, 378] on button "Select" at bounding box center [1063, 376] width 54 height 29
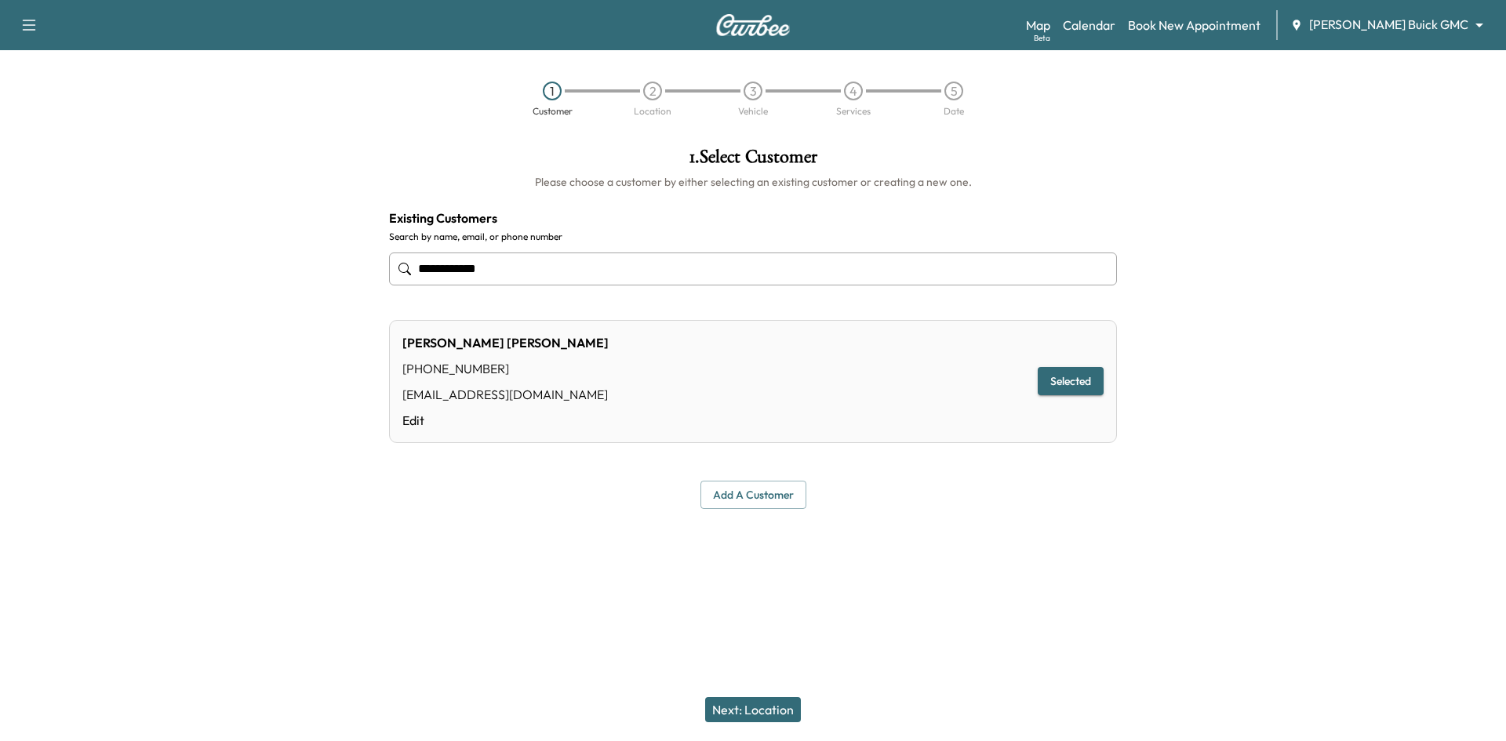
type input "**********"
click at [785, 715] on button "Next: Location" at bounding box center [753, 709] width 96 height 25
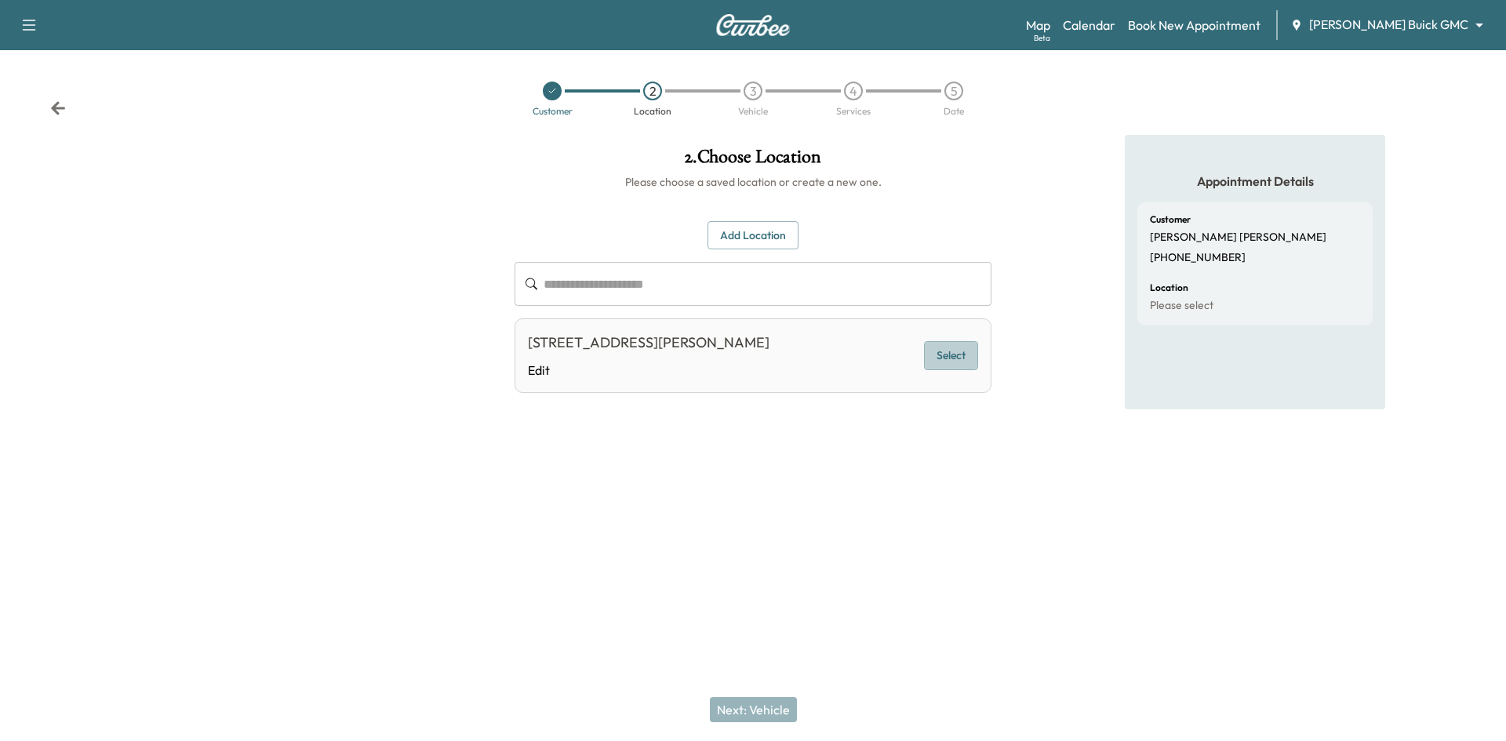
click at [957, 370] on button "Select" at bounding box center [951, 355] width 54 height 29
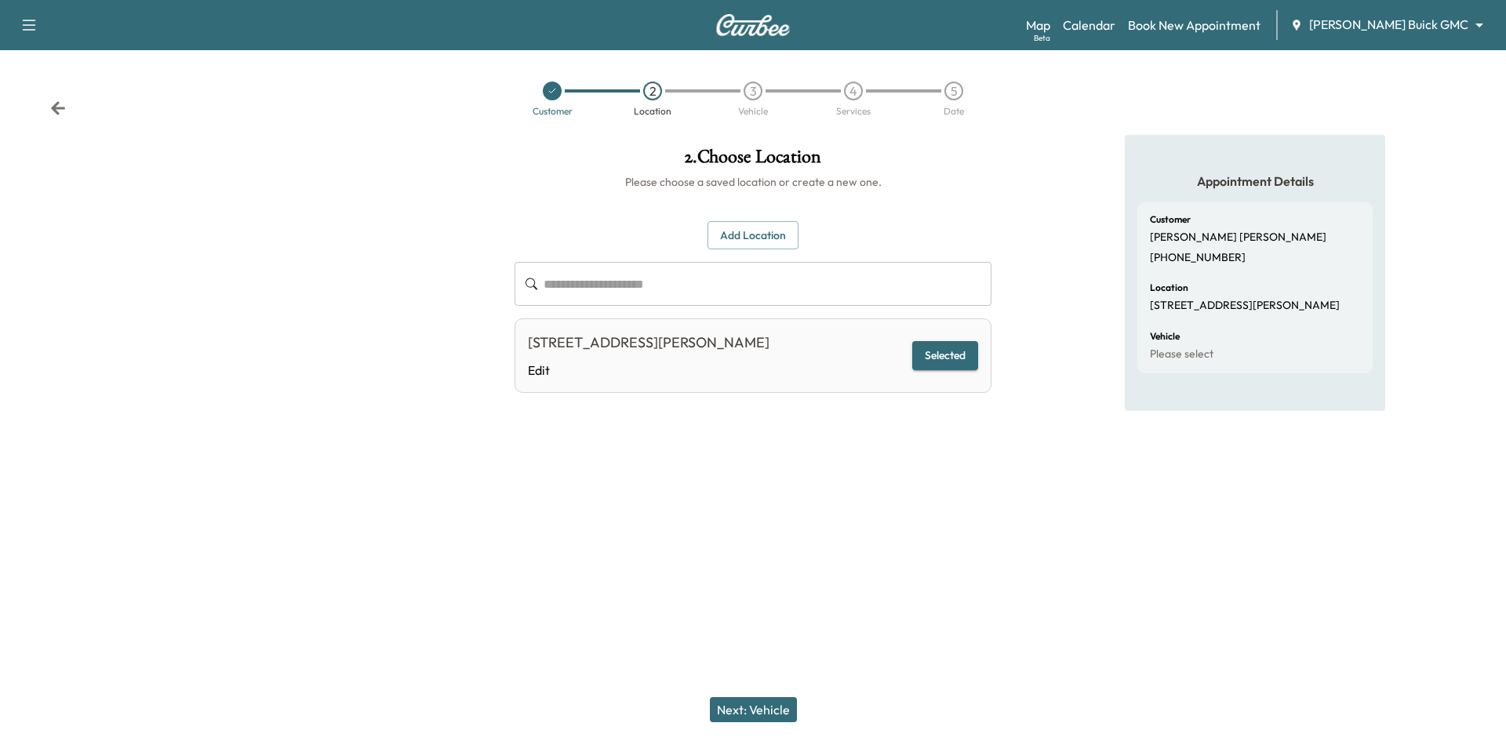
click at [740, 716] on button "Next: Vehicle" at bounding box center [753, 709] width 87 height 25
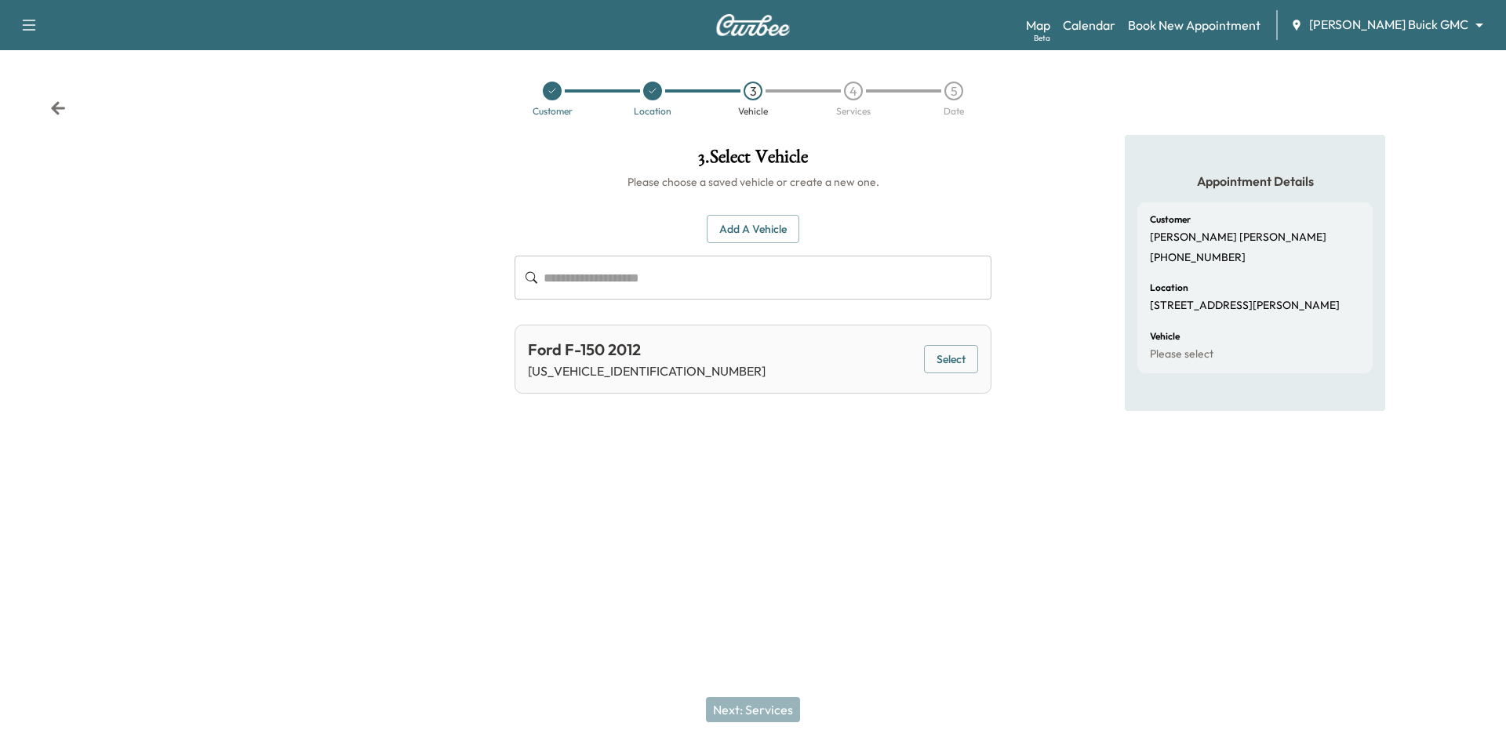
click at [952, 355] on button "Select" at bounding box center [951, 359] width 54 height 29
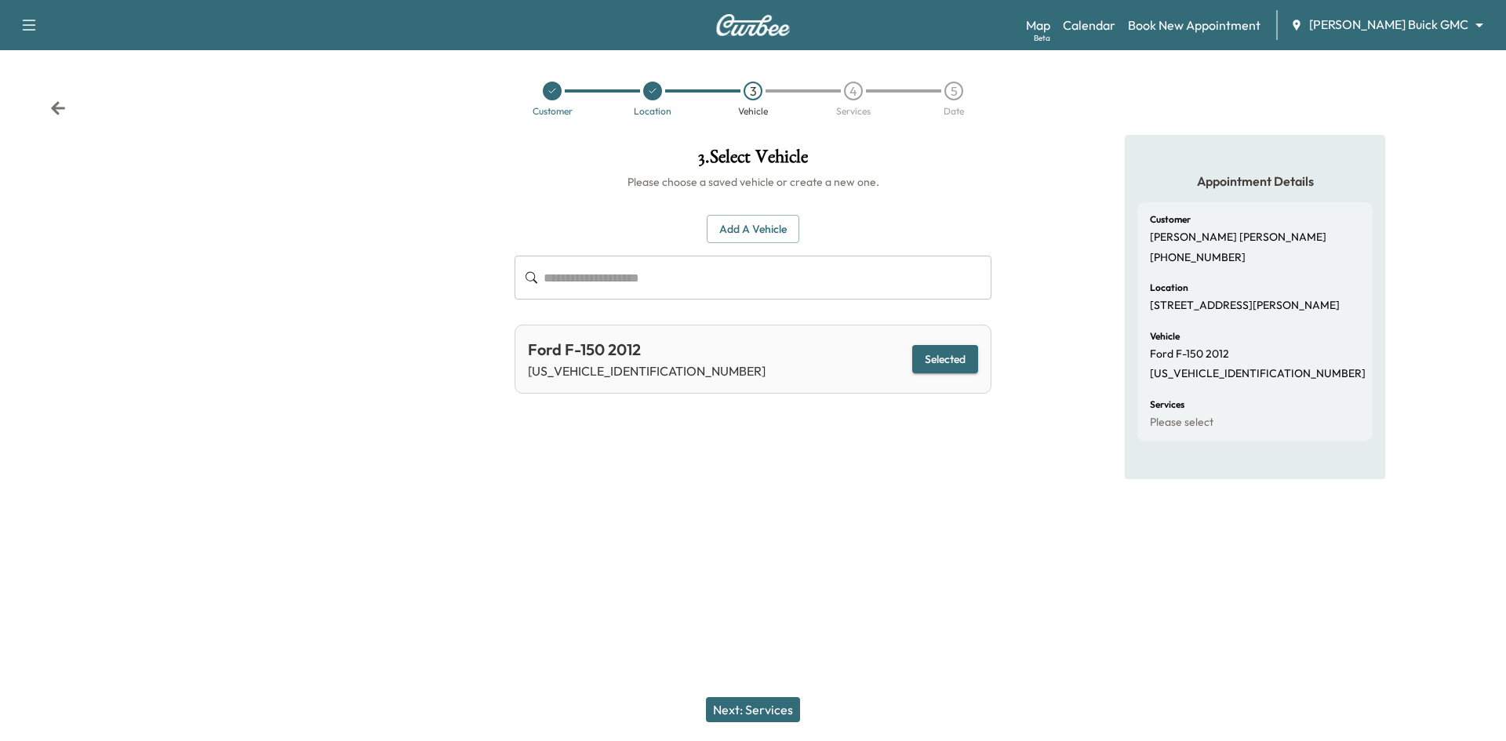
click at [758, 715] on button "Next: Services" at bounding box center [753, 709] width 94 height 25
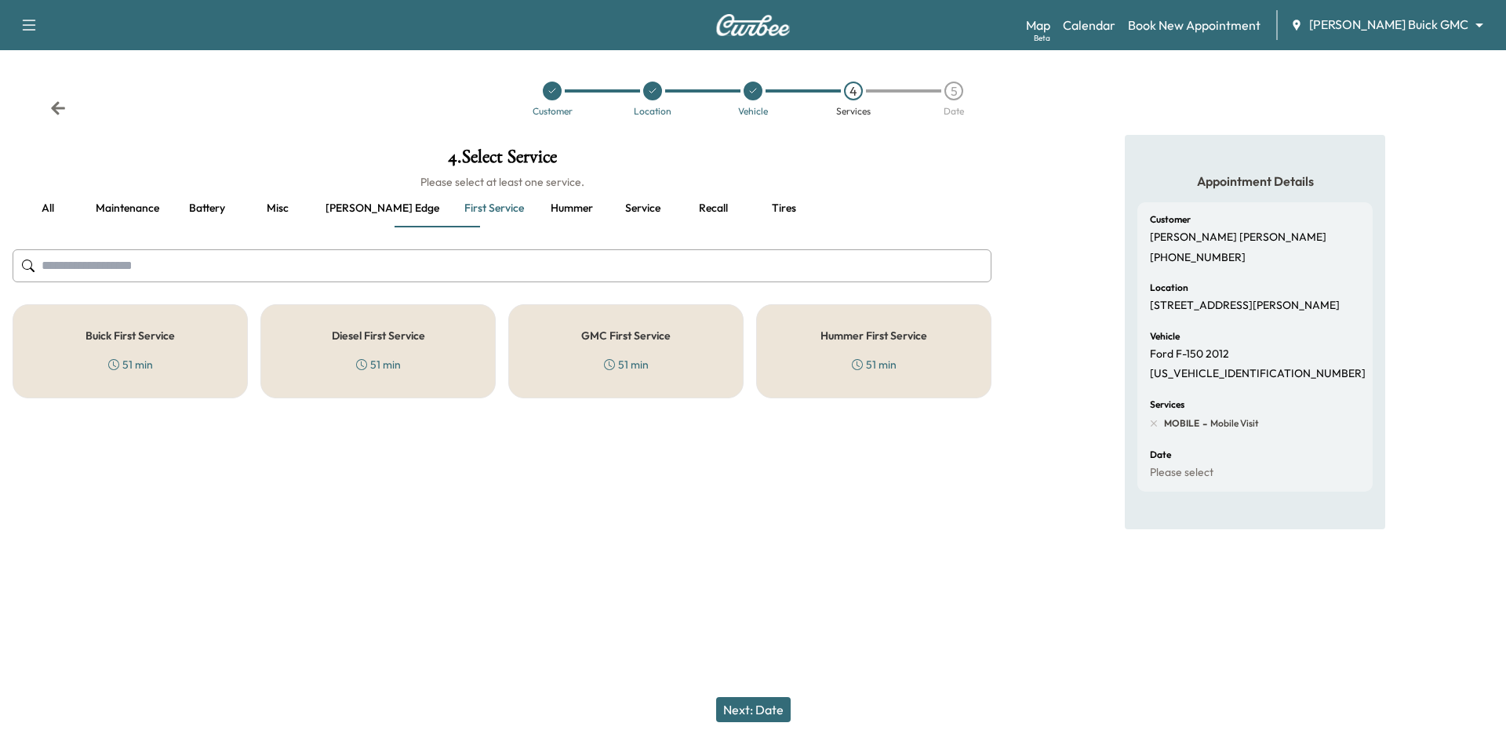
click at [196, 352] on div "Buick First Service 51 min" at bounding box center [130, 351] width 235 height 94
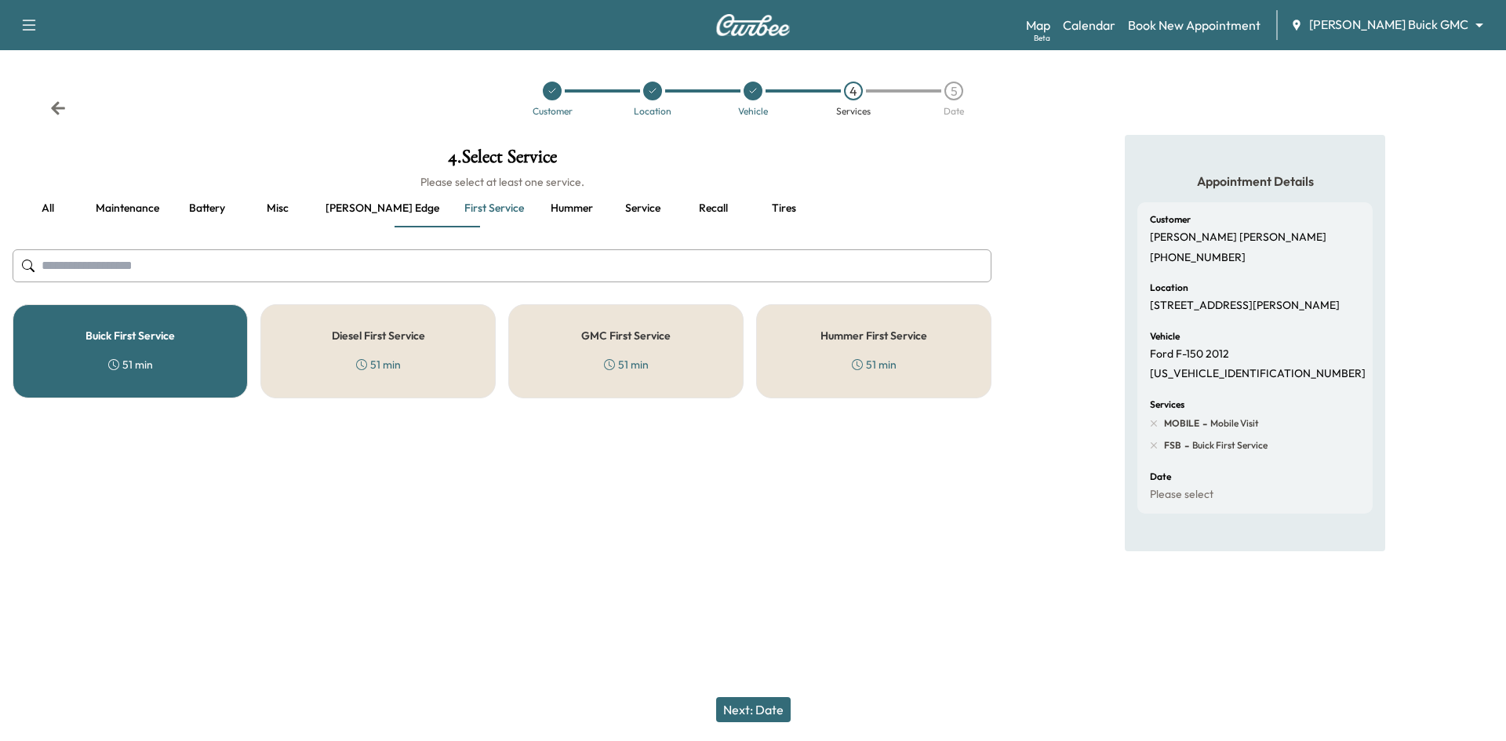
click at [756, 712] on button "Next: Date" at bounding box center [753, 709] width 75 height 25
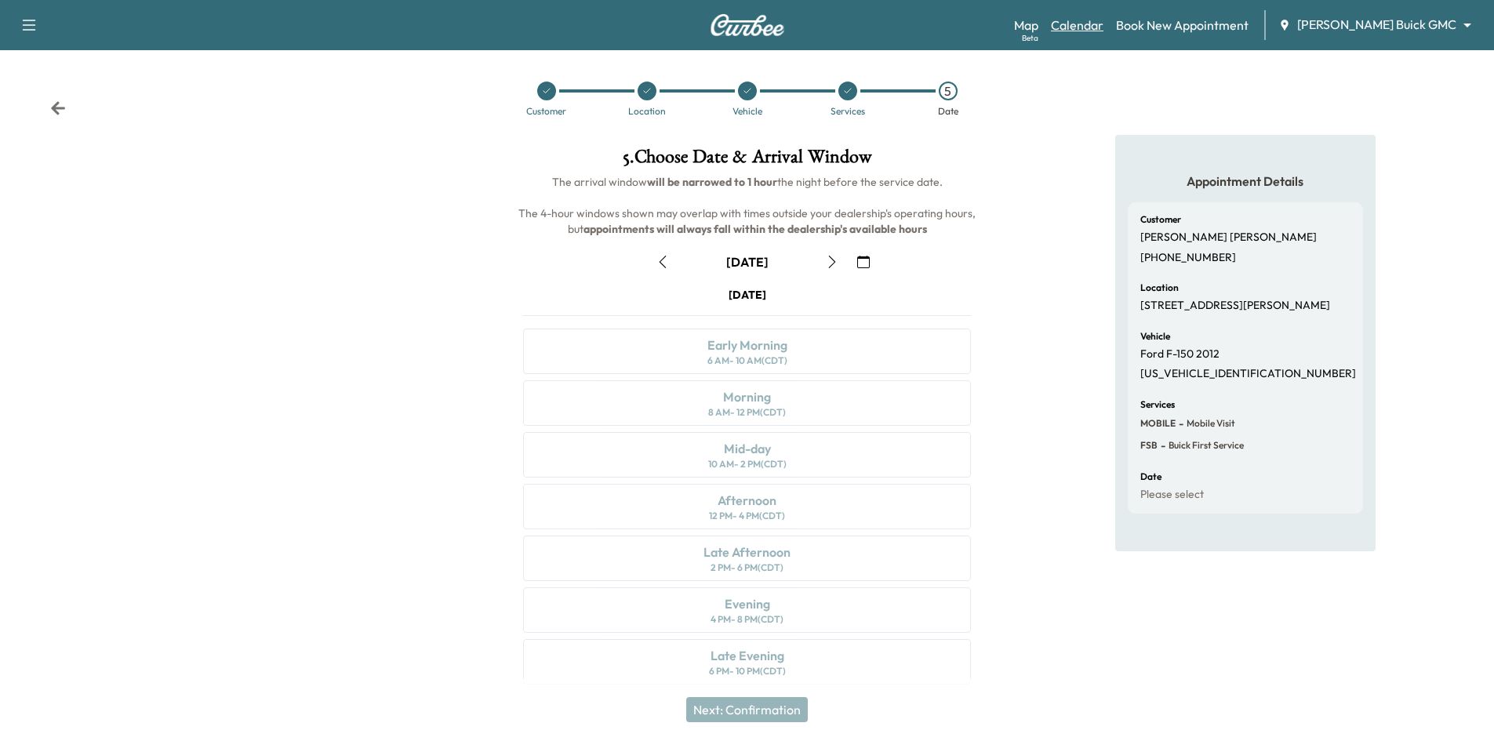
click at [1104, 25] on link "Calendar" at bounding box center [1077, 25] width 53 height 19
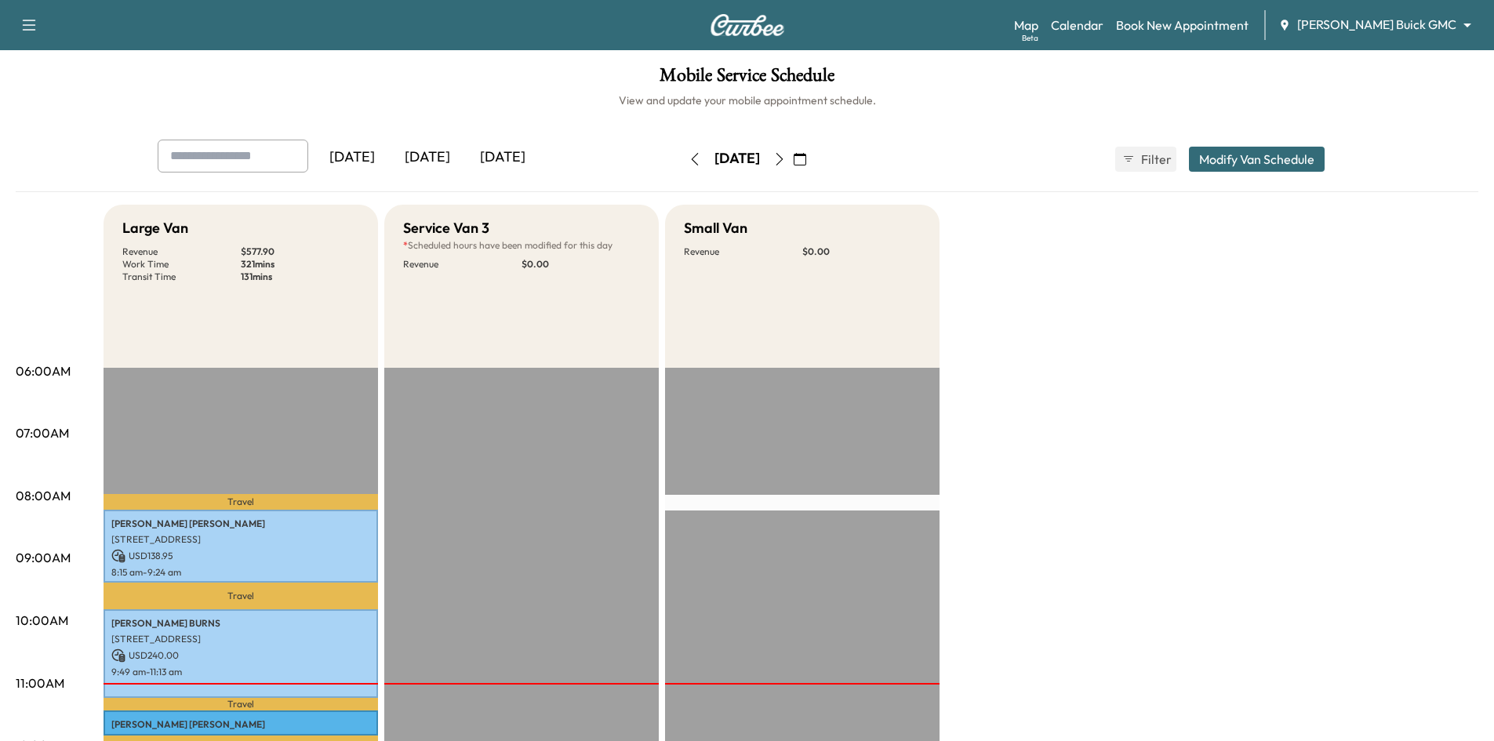
click at [506, 160] on div "[DATE]" at bounding box center [502, 158] width 75 height 36
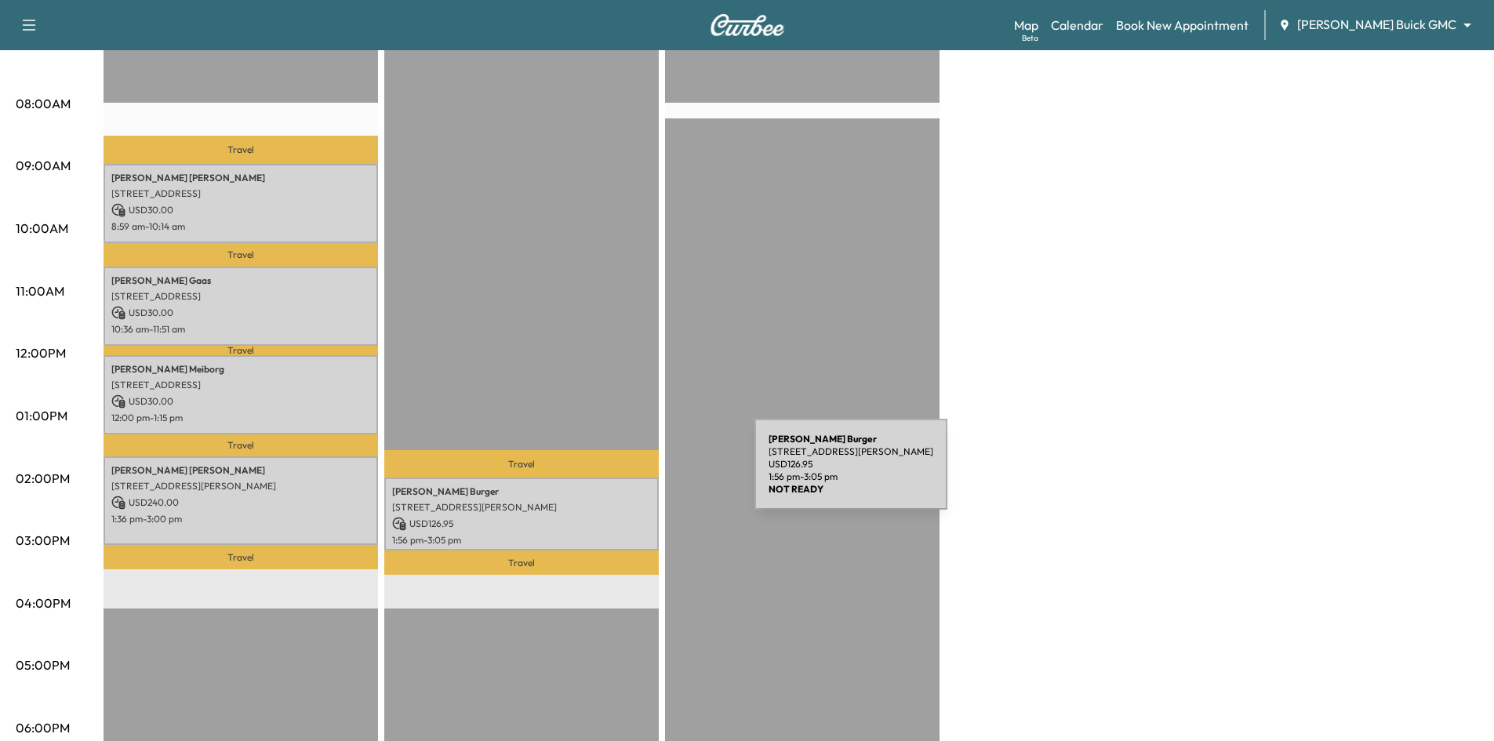
scroll to position [314, 0]
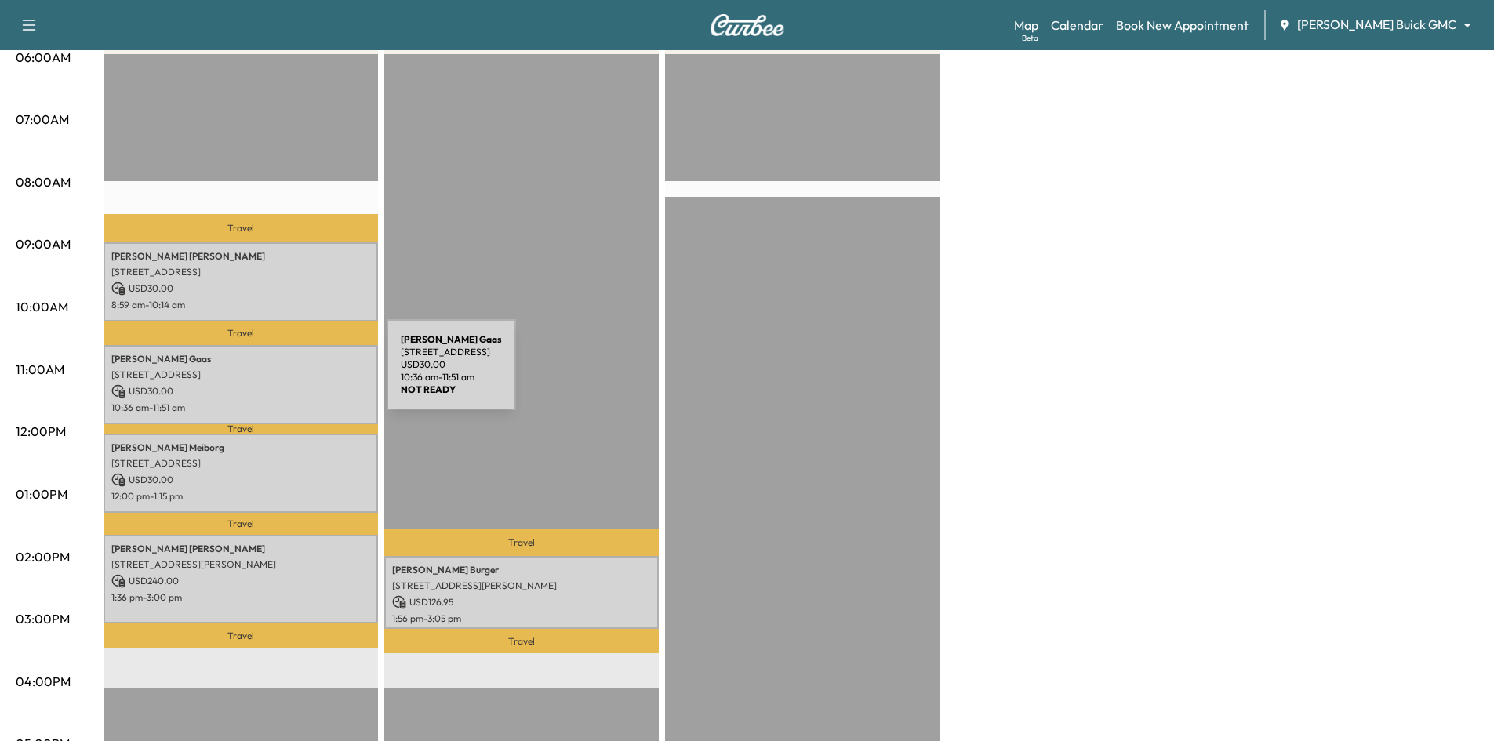
click at [269, 374] on p "9798 Buckhorn Dr, Frisco, TX 75034, USA" at bounding box center [240, 375] width 259 height 13
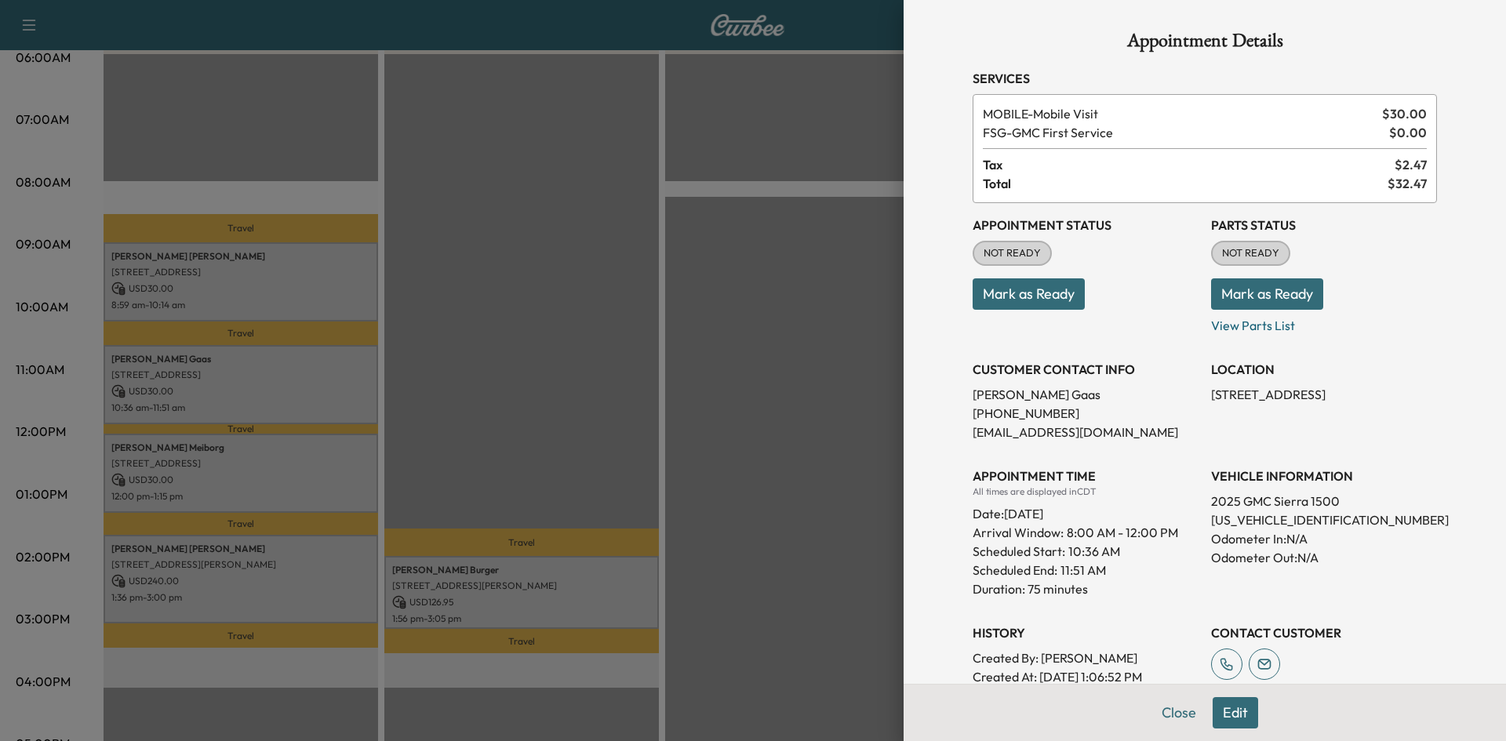
click at [304, 290] on div at bounding box center [753, 370] width 1506 height 741
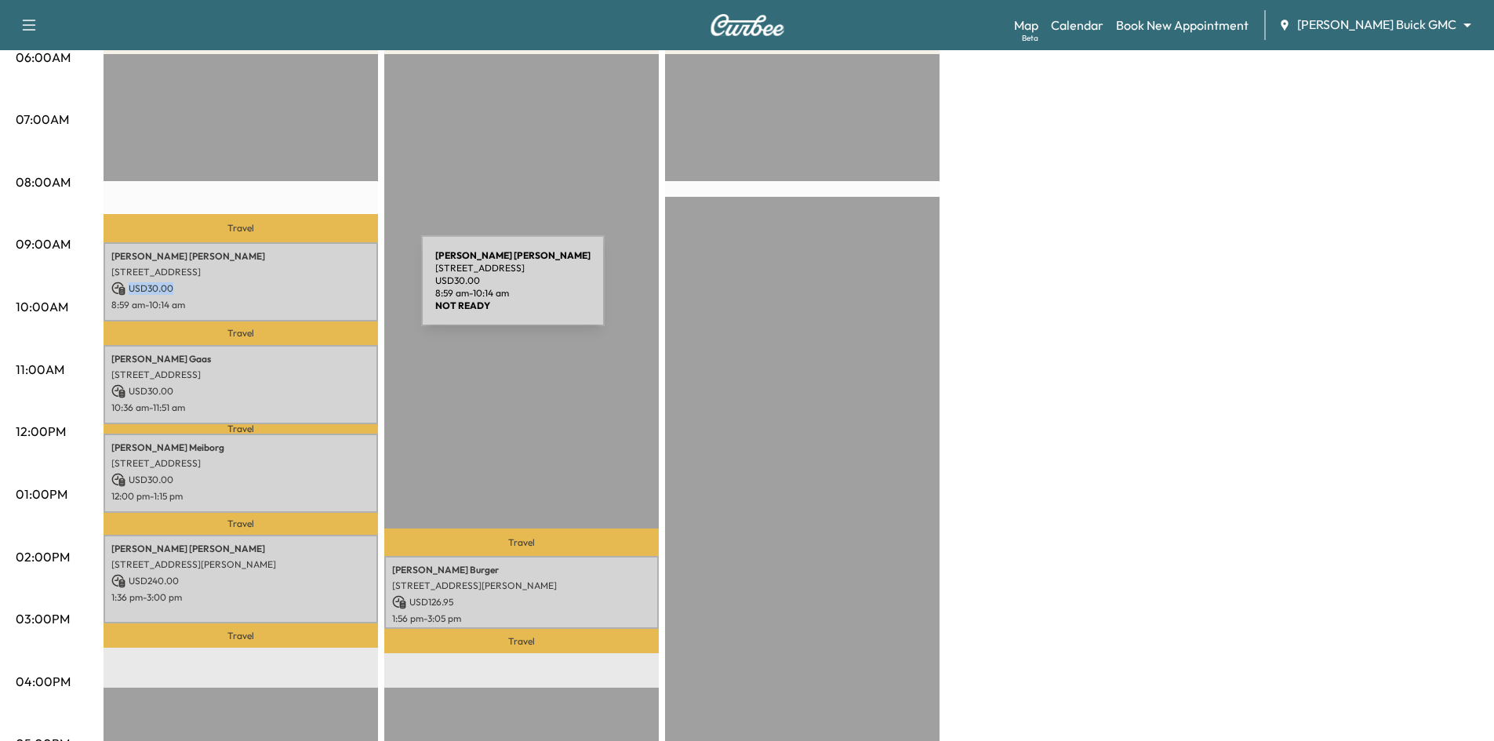
click at [304, 290] on p "USD 30.00" at bounding box center [240, 289] width 259 height 14
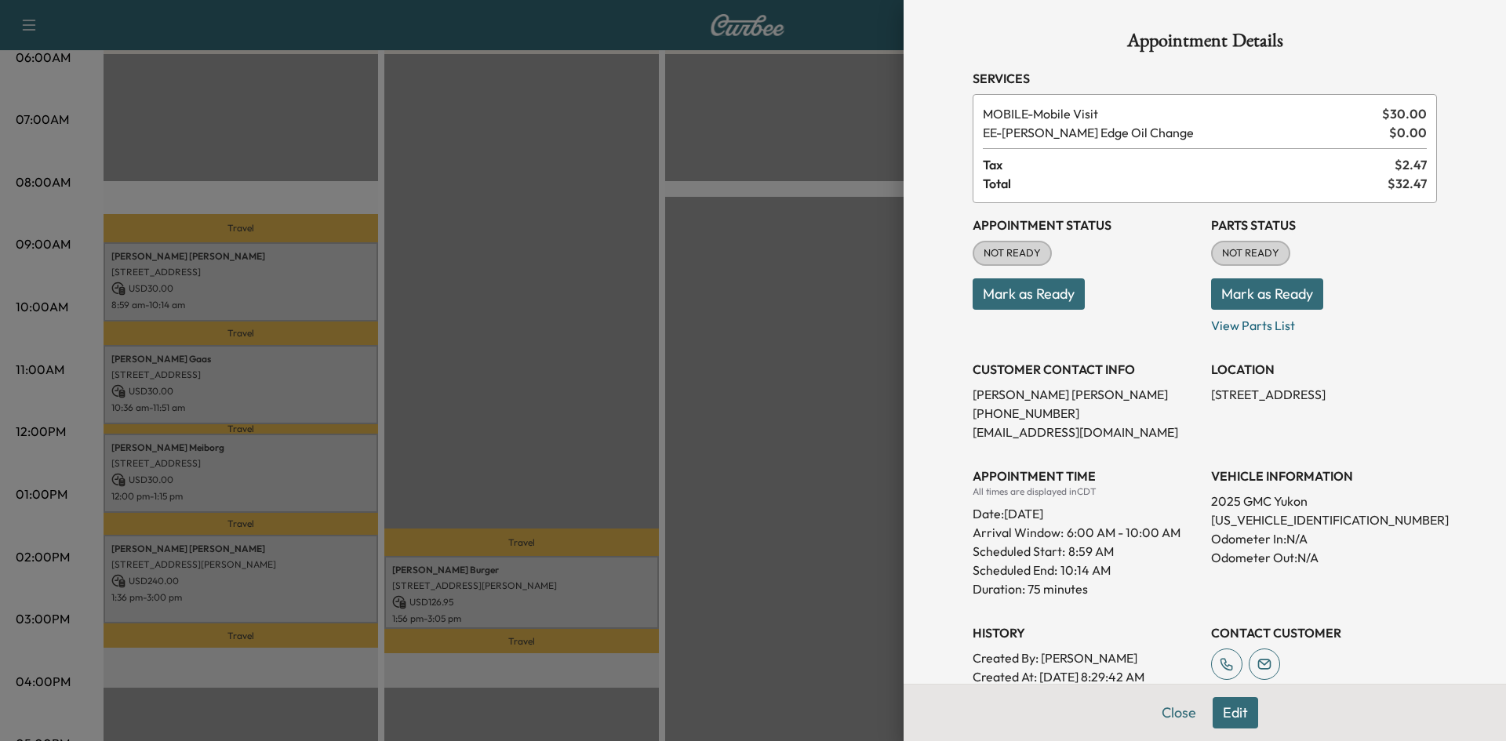
click at [308, 478] on div at bounding box center [753, 370] width 1506 height 741
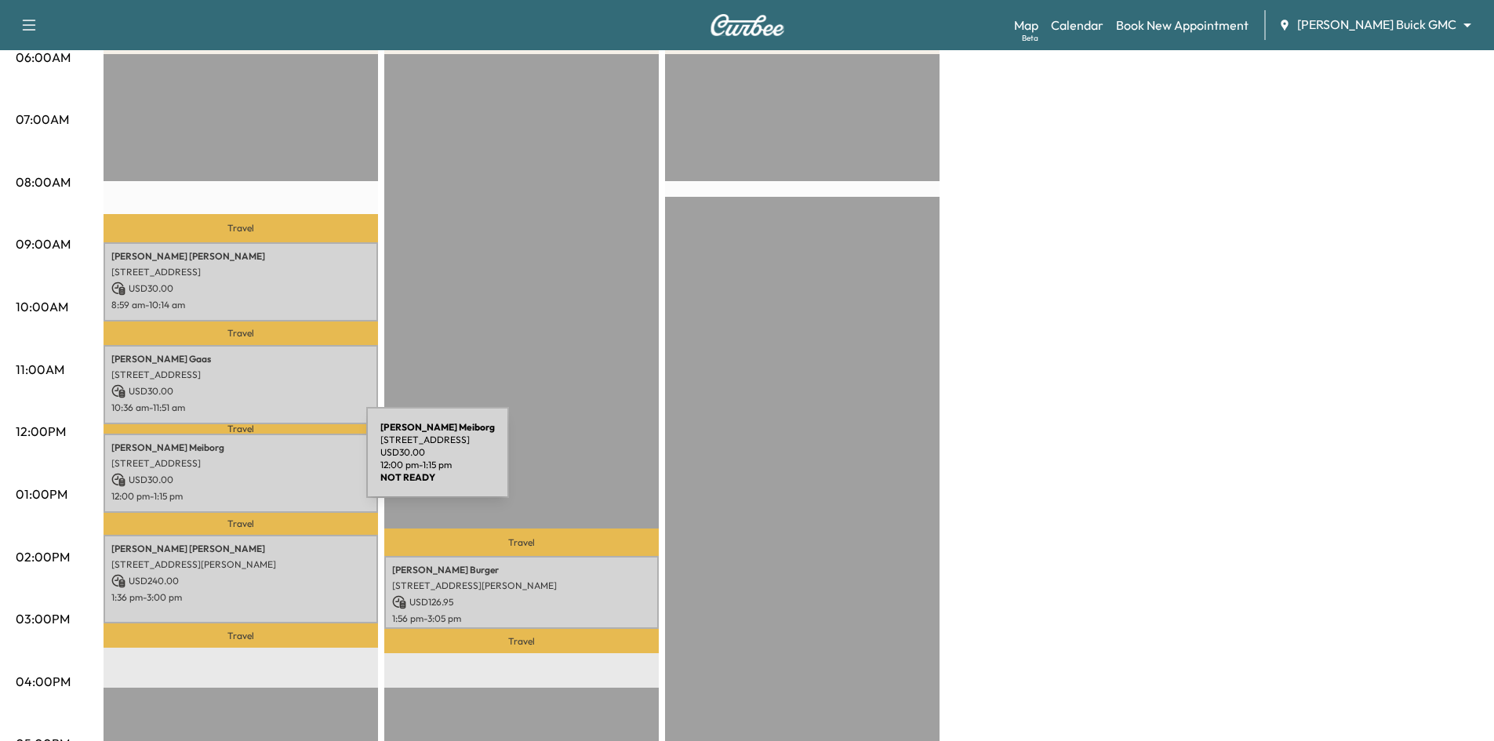
click at [251, 462] on p "6700 Cherry St, Frisco, TX 75033, USA" at bounding box center [240, 463] width 259 height 13
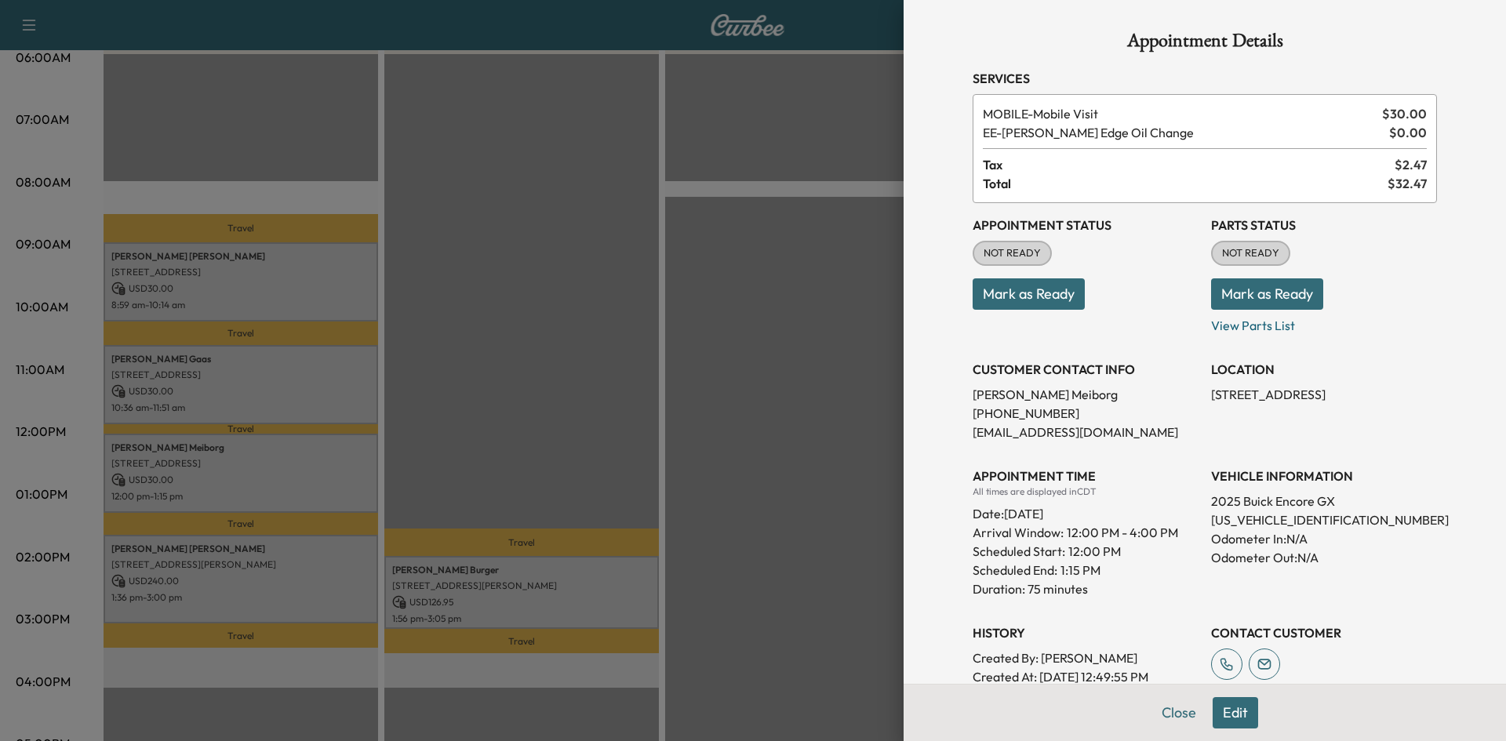
click at [326, 581] on div at bounding box center [753, 370] width 1506 height 741
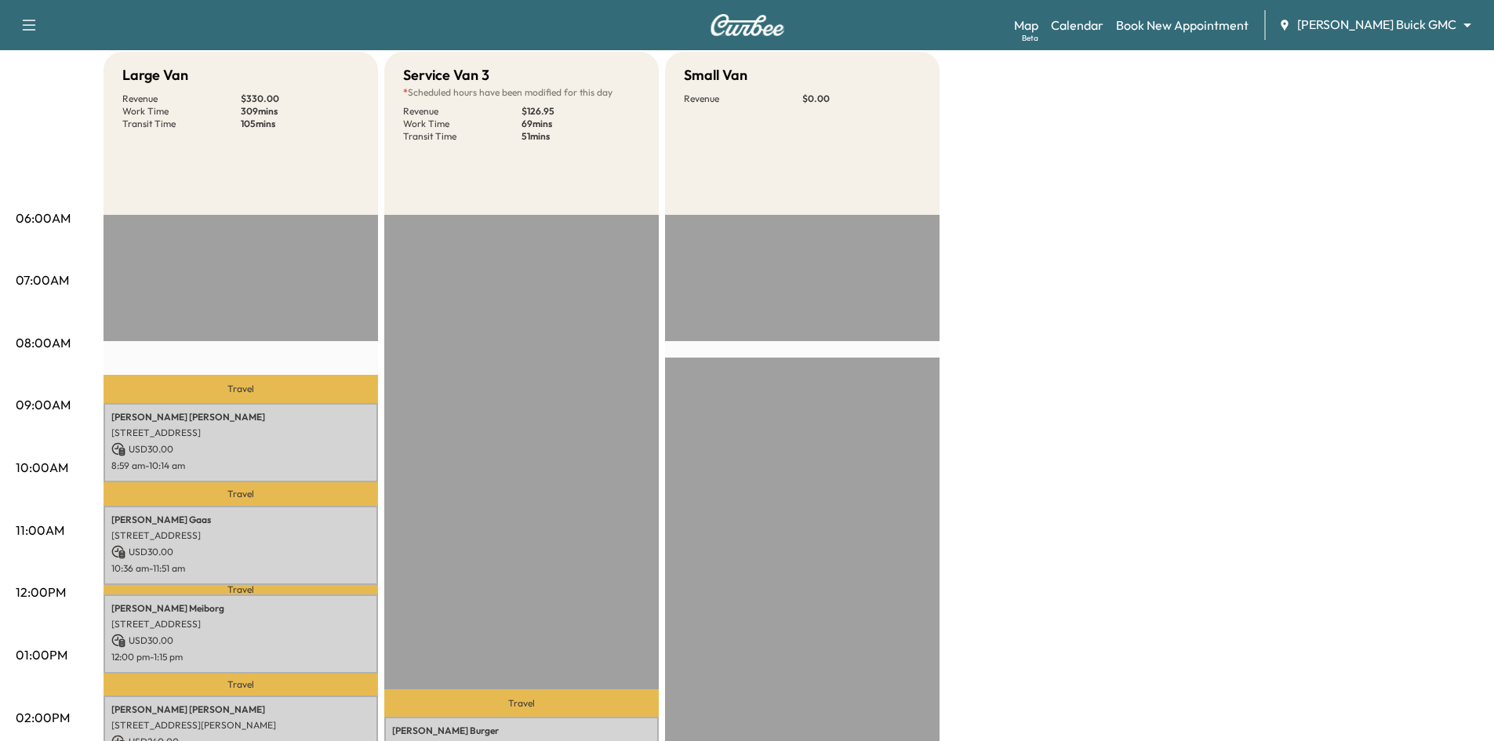
scroll to position [0, 0]
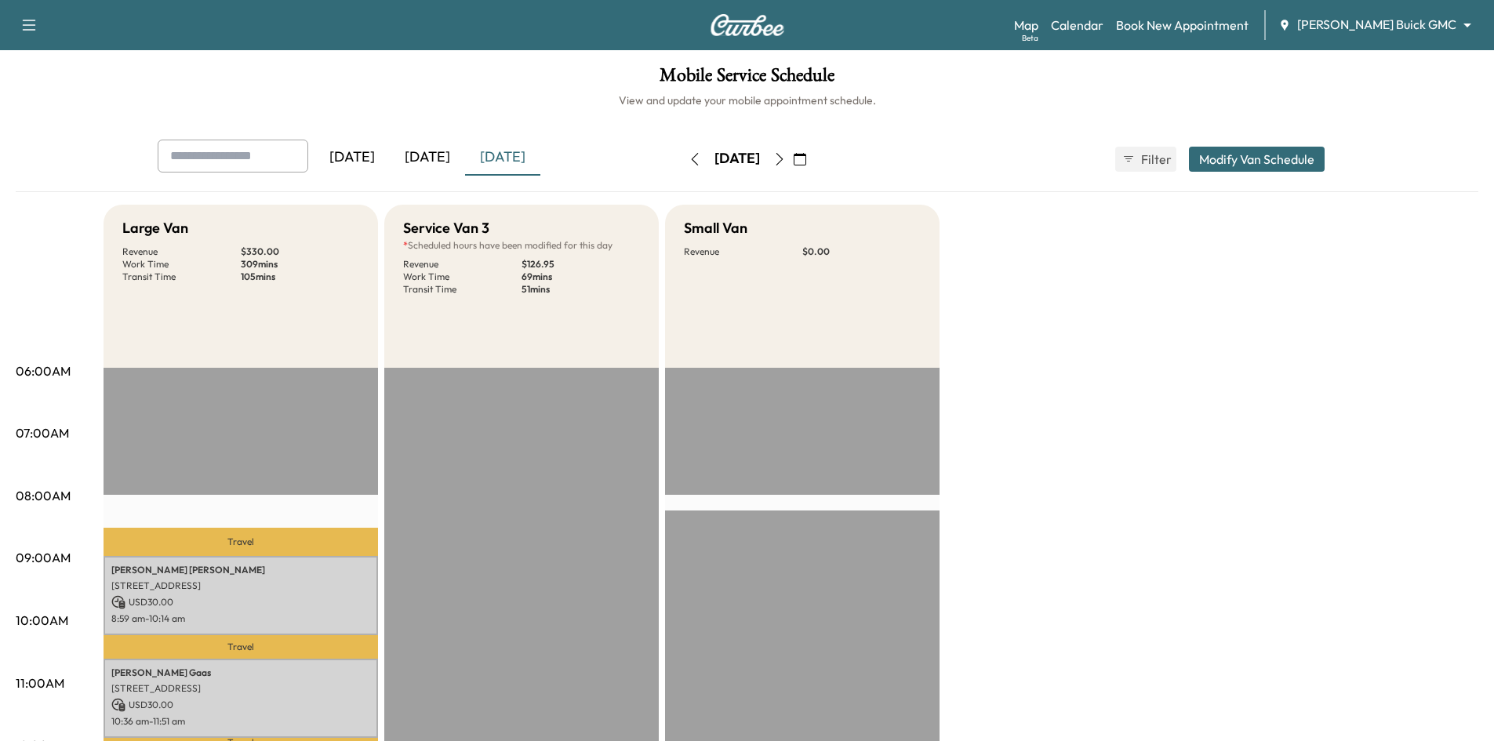
click at [435, 156] on div "[DATE]" at bounding box center [427, 158] width 75 height 36
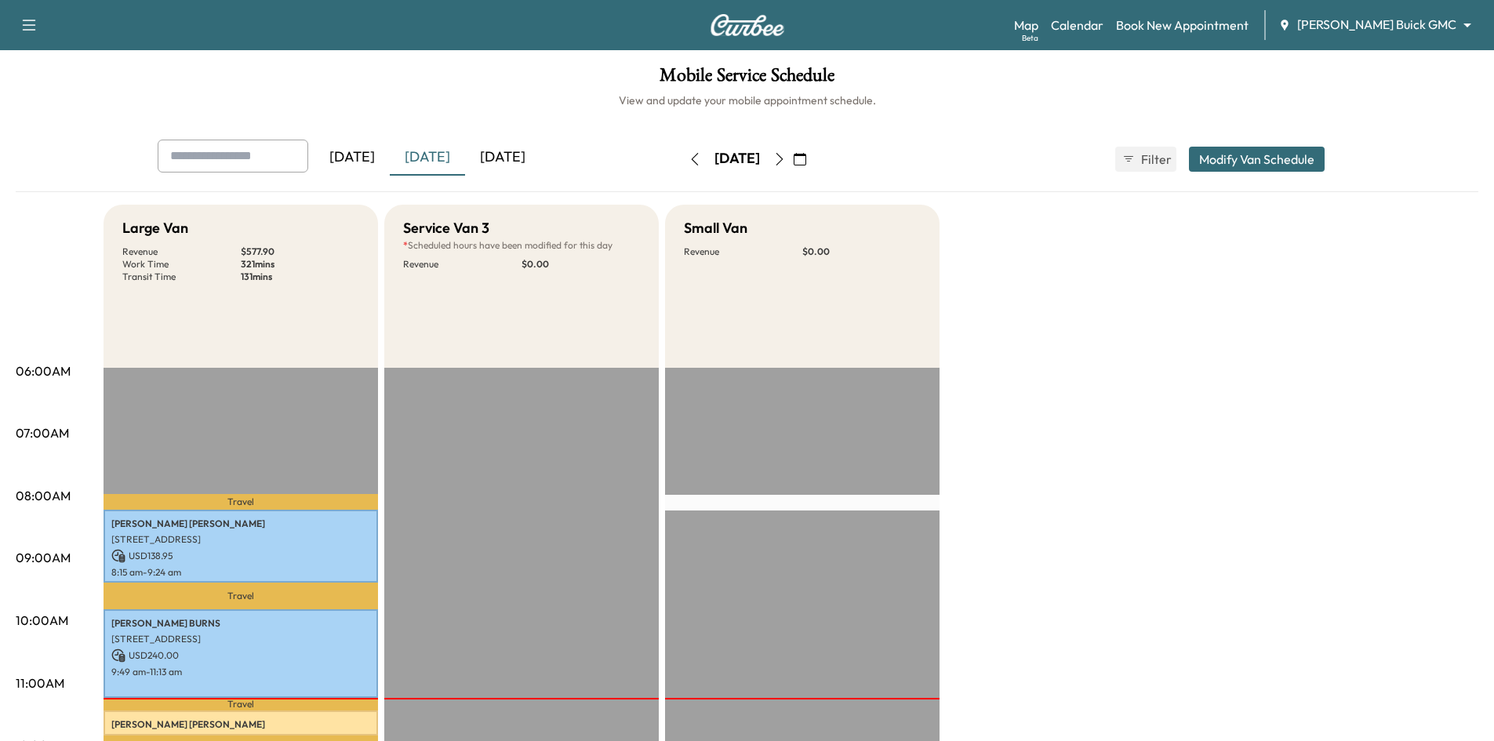
click at [786, 155] on icon "button" at bounding box center [779, 159] width 13 height 13
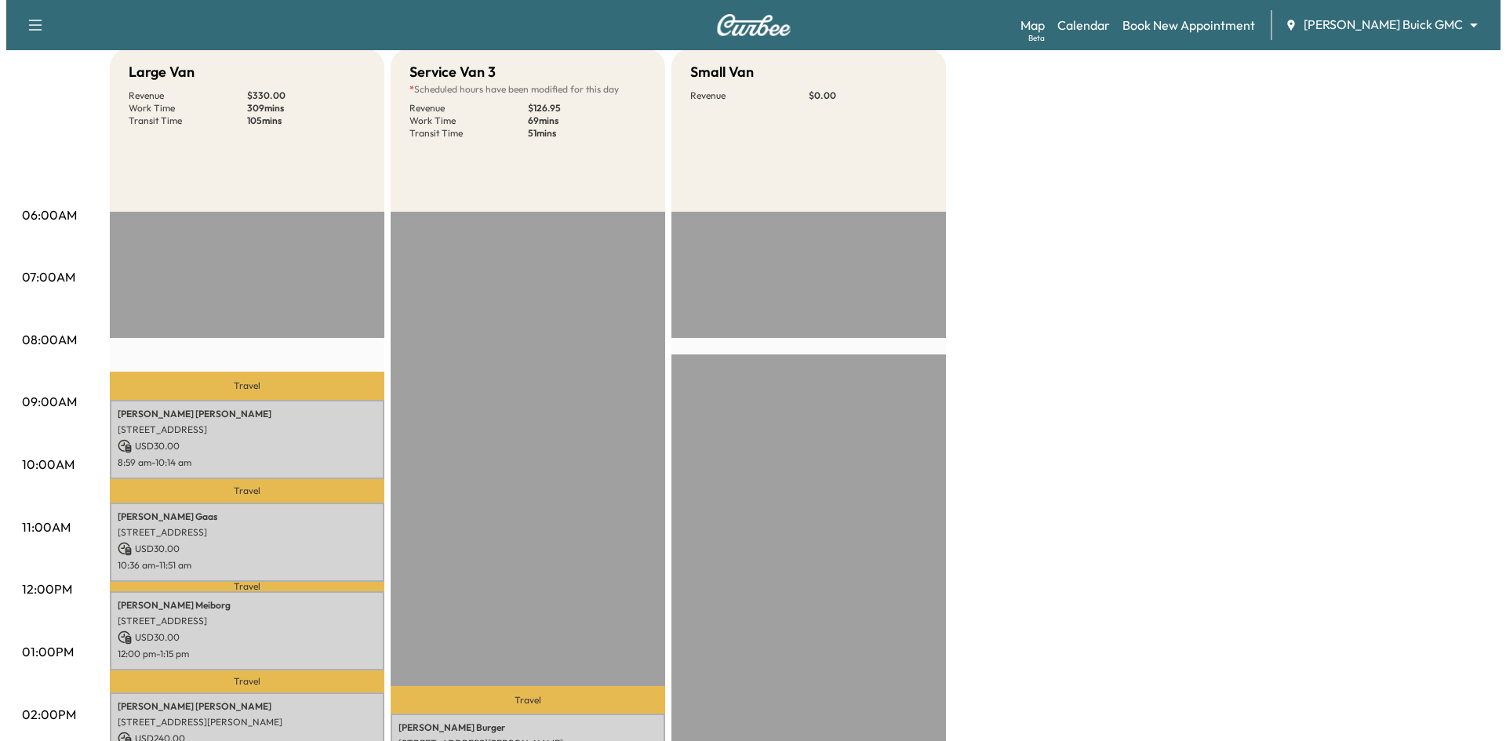
scroll to position [157, 0]
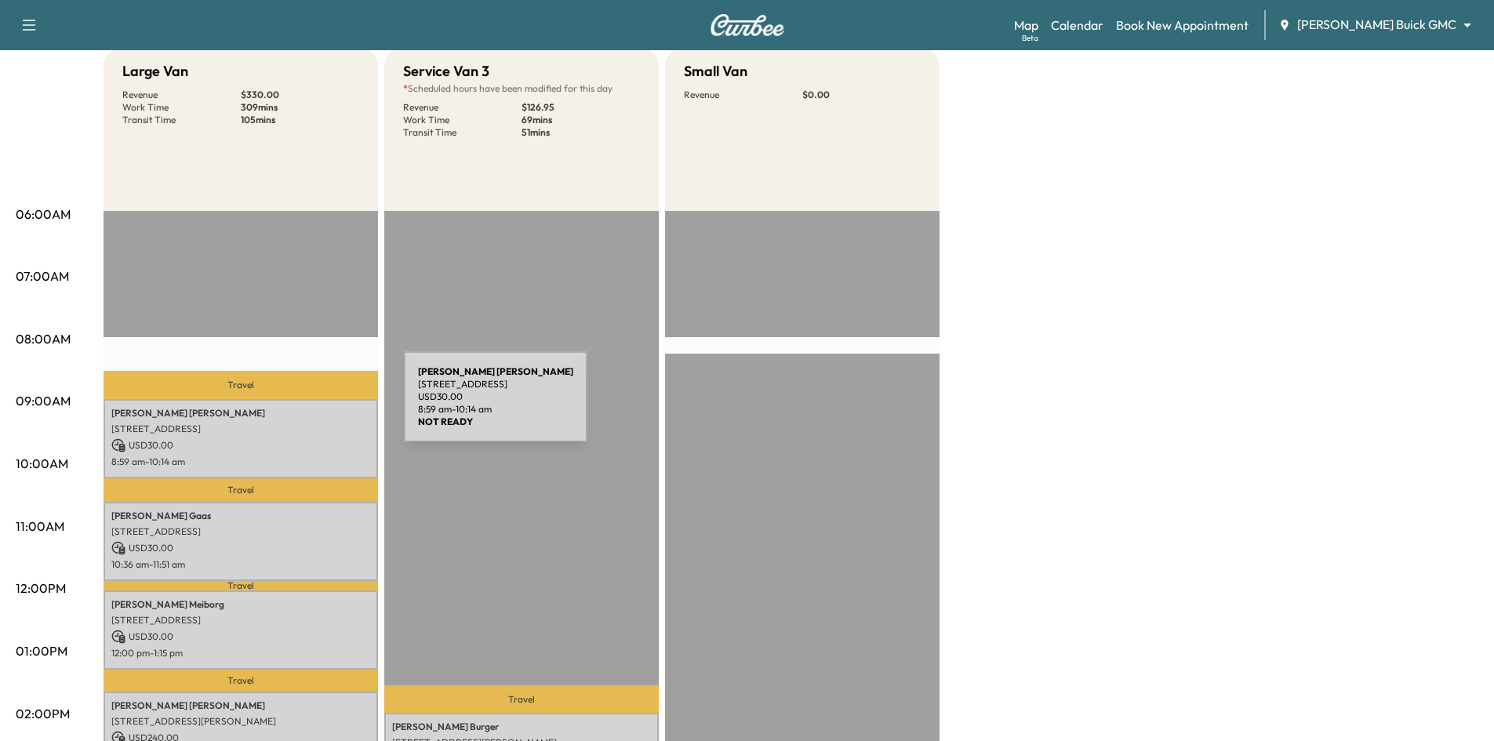
click at [287, 407] on p "Drew Smith" at bounding box center [240, 413] width 259 height 13
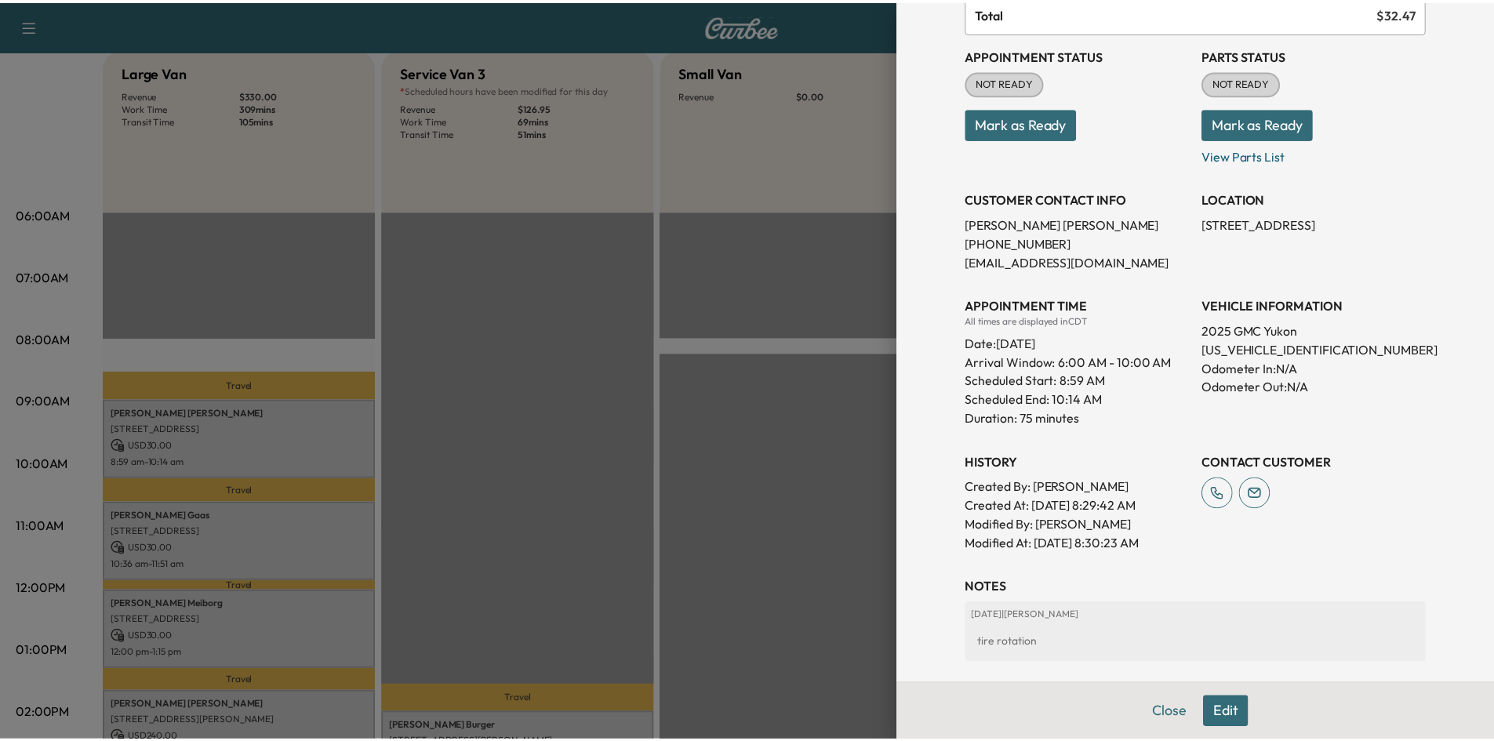
scroll to position [0, 0]
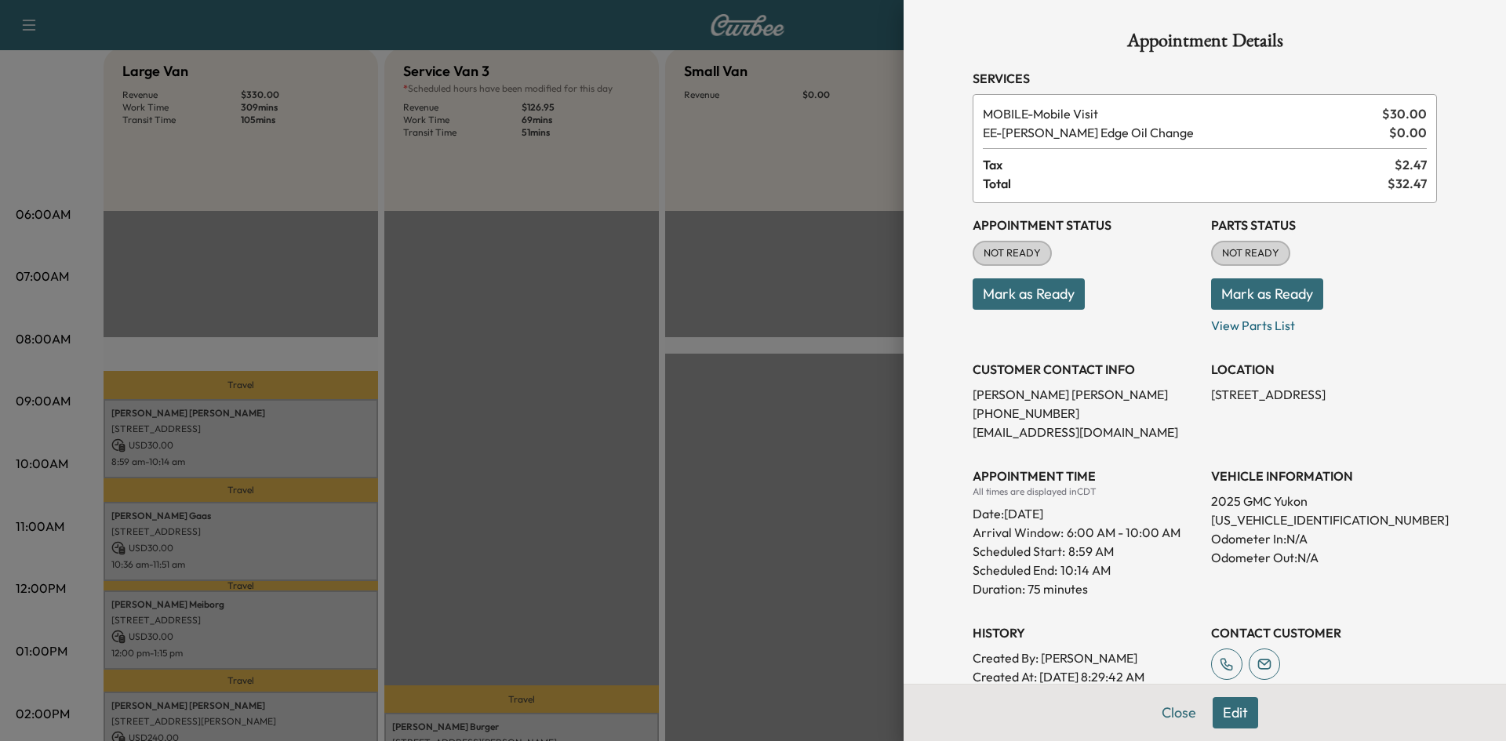
click at [529, 448] on div at bounding box center [753, 370] width 1506 height 741
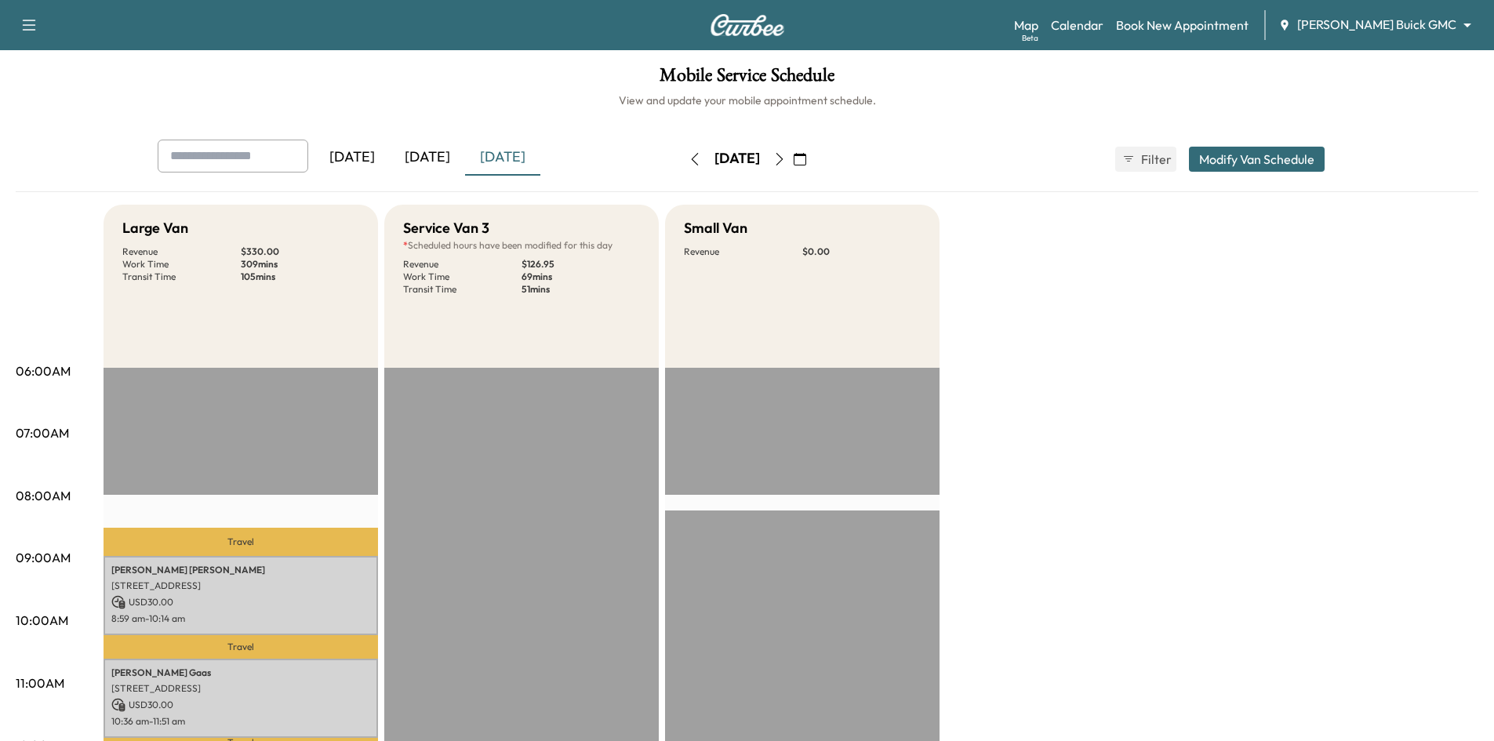
click at [786, 162] on icon "button" at bounding box center [779, 159] width 13 height 13
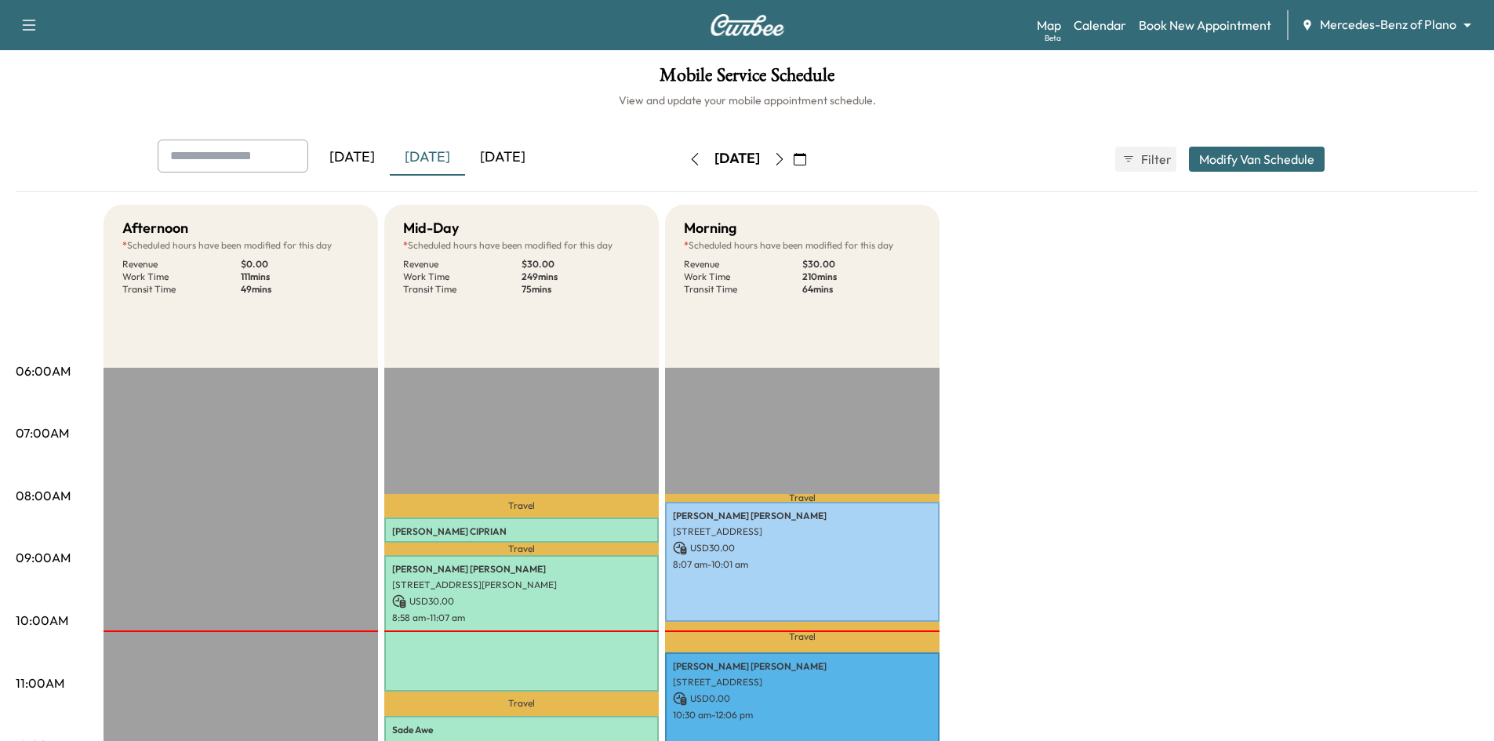
click at [783, 158] on icon "button" at bounding box center [779, 159] width 7 height 13
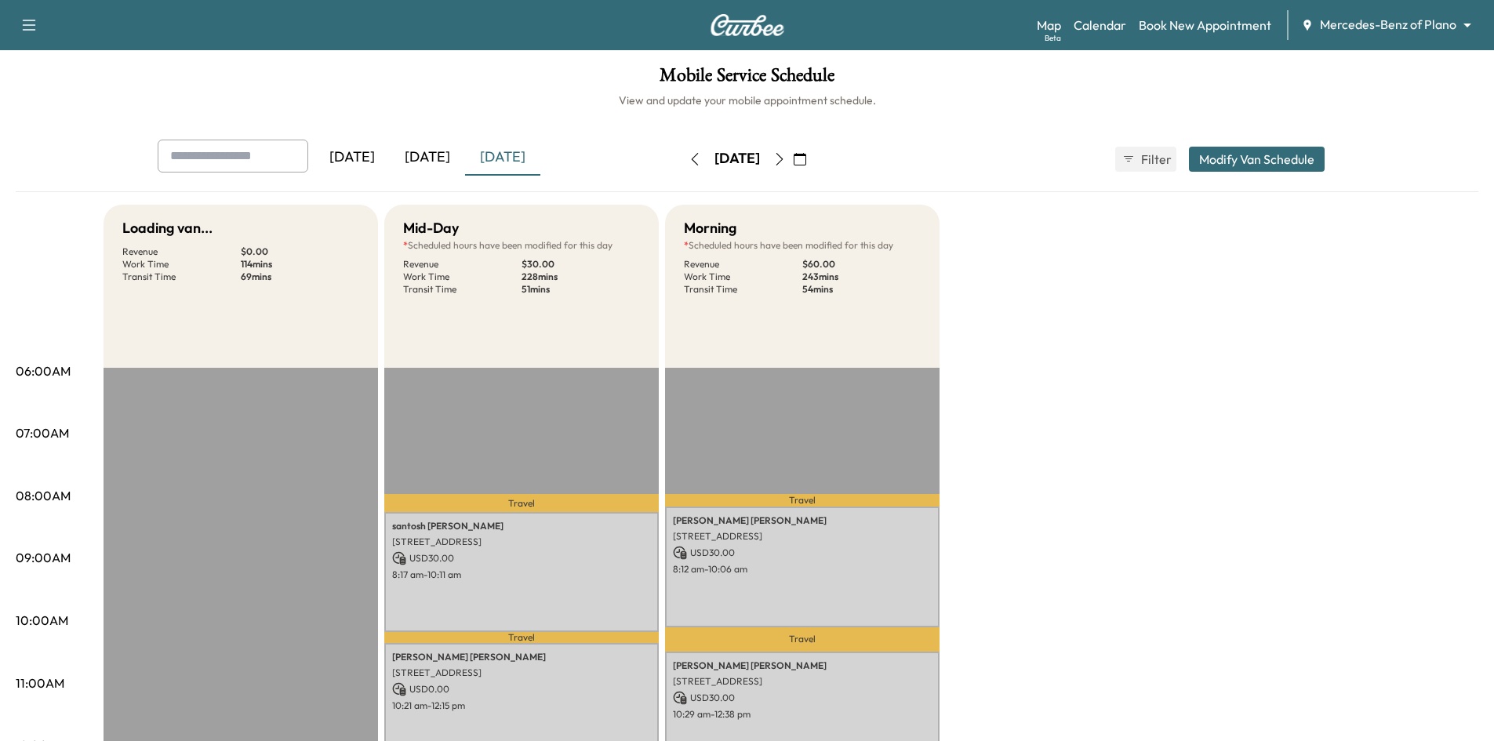
click at [783, 160] on icon "button" at bounding box center [779, 159] width 7 height 13
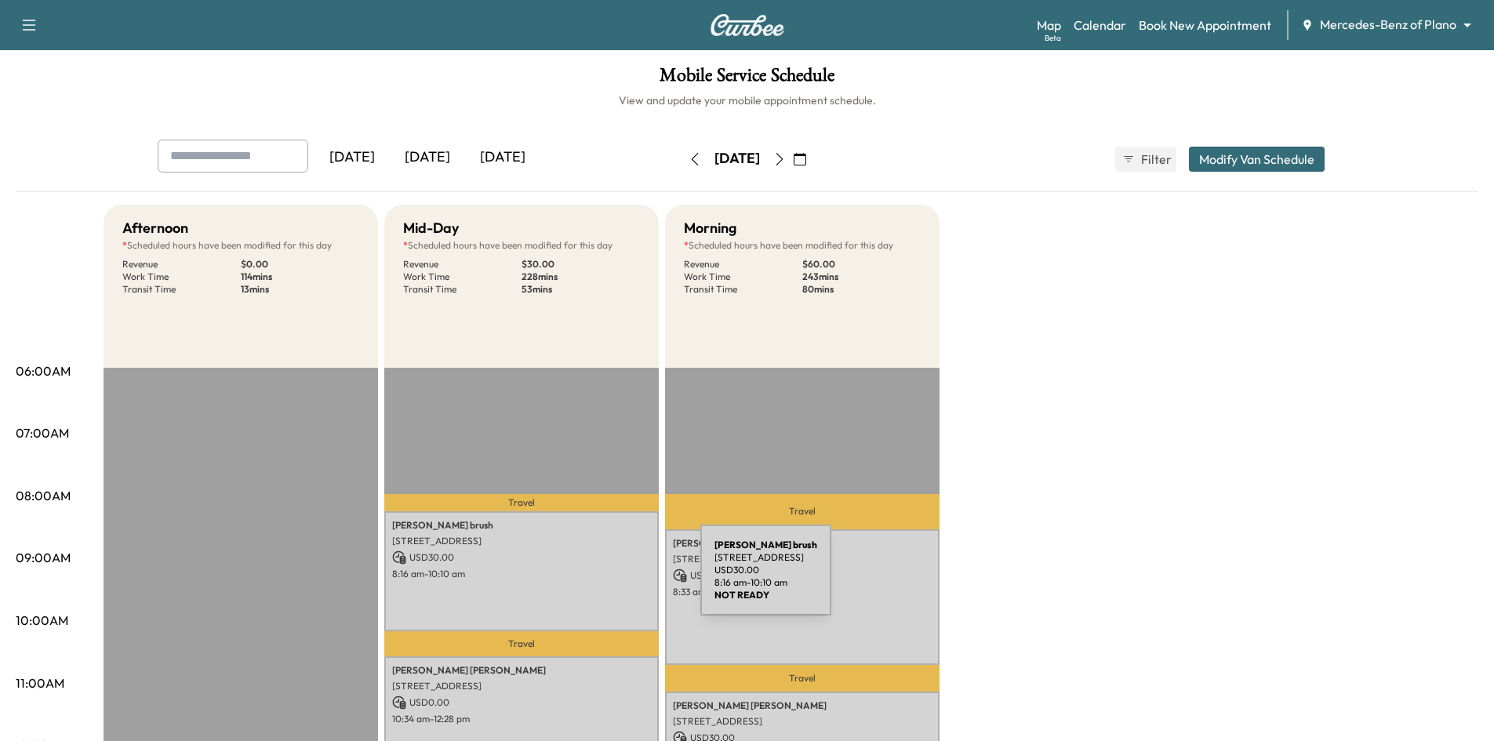
click at [583, 580] on div "donald brush 54 Masland Cir, Dallas, TX 75230, USA USD 30.00 8:16 am - 10:10 am" at bounding box center [521, 571] width 275 height 120
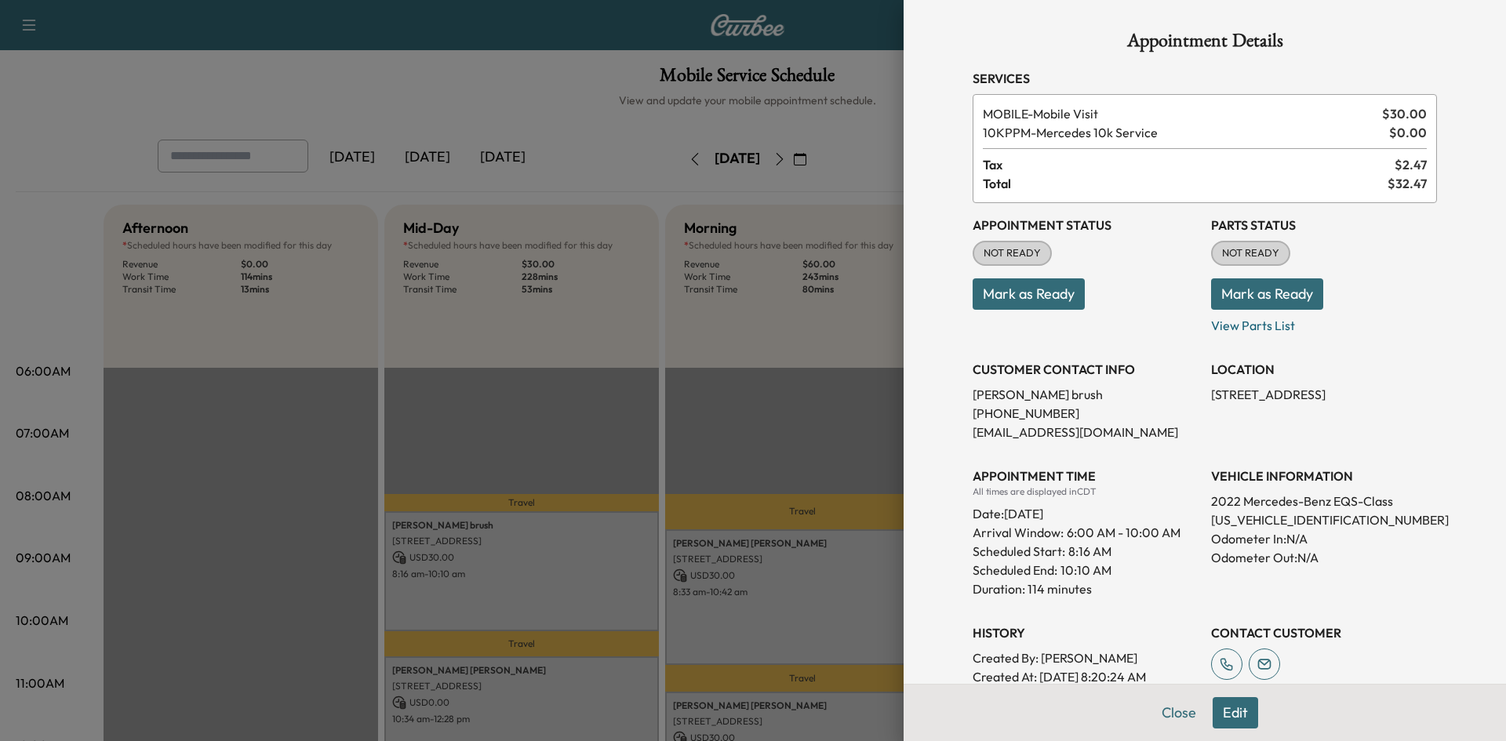
scroll to position [235, 0]
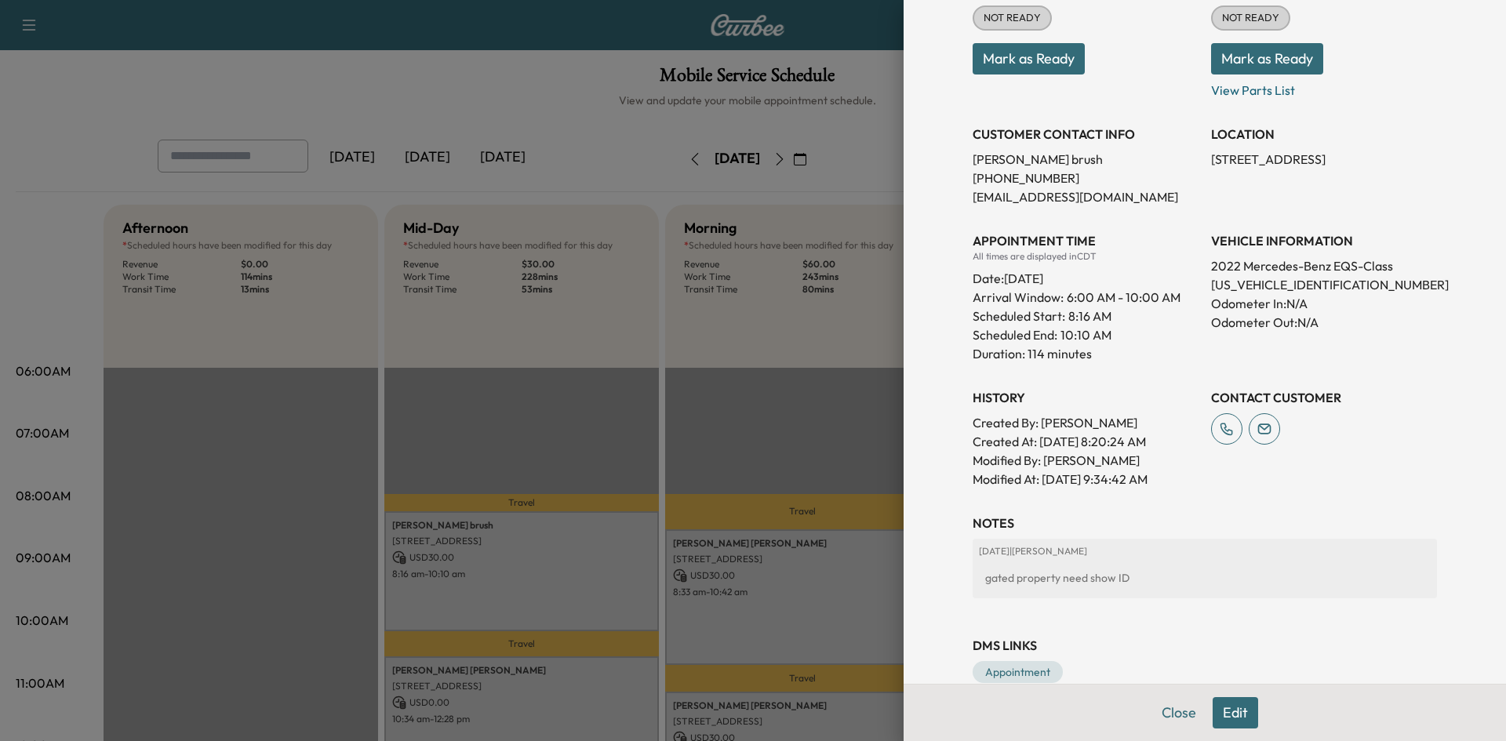
click at [840, 428] on div at bounding box center [753, 370] width 1506 height 741
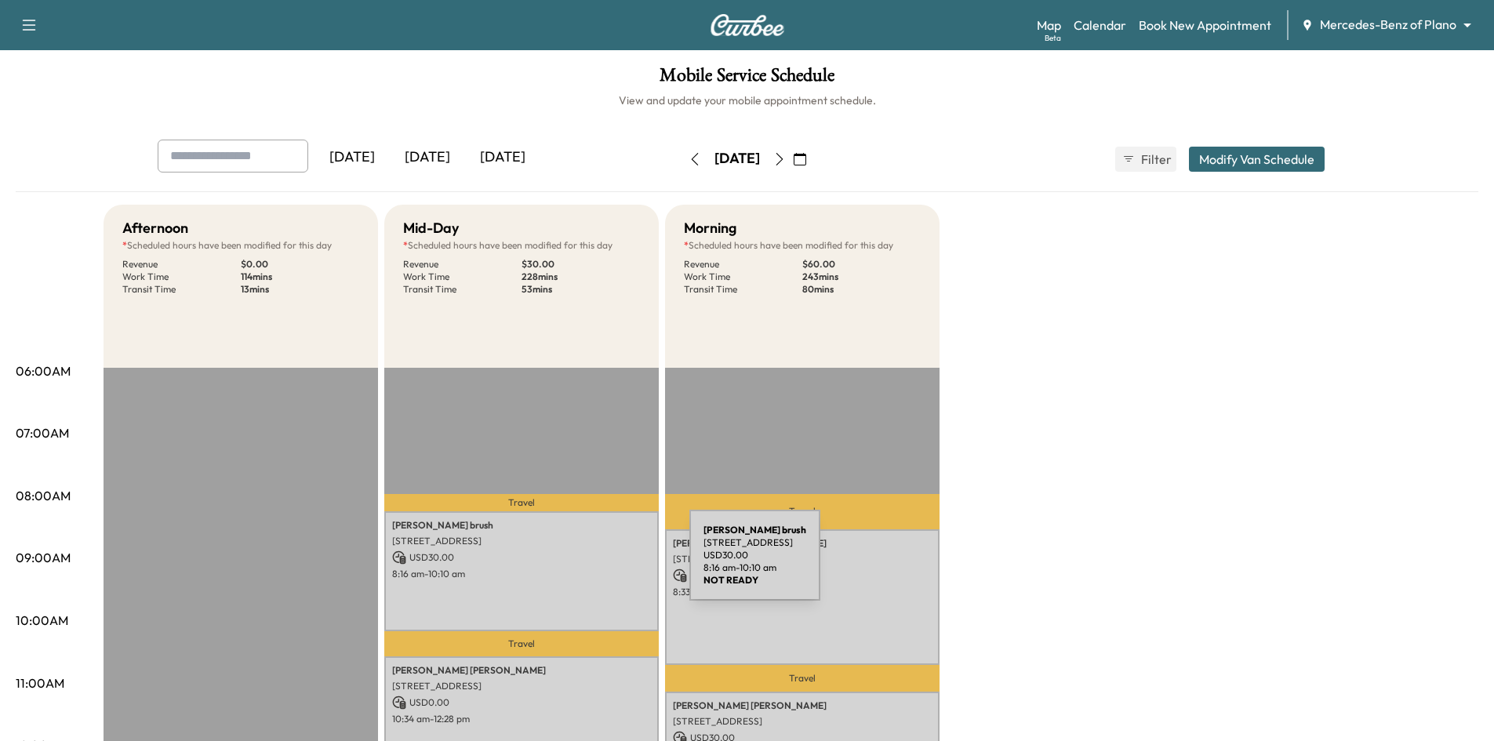
click at [572, 565] on div "donald brush 54 Masland Cir, Dallas, TX 75230, USA USD 30.00 8:16 am - 10:10 am" at bounding box center [521, 571] width 275 height 120
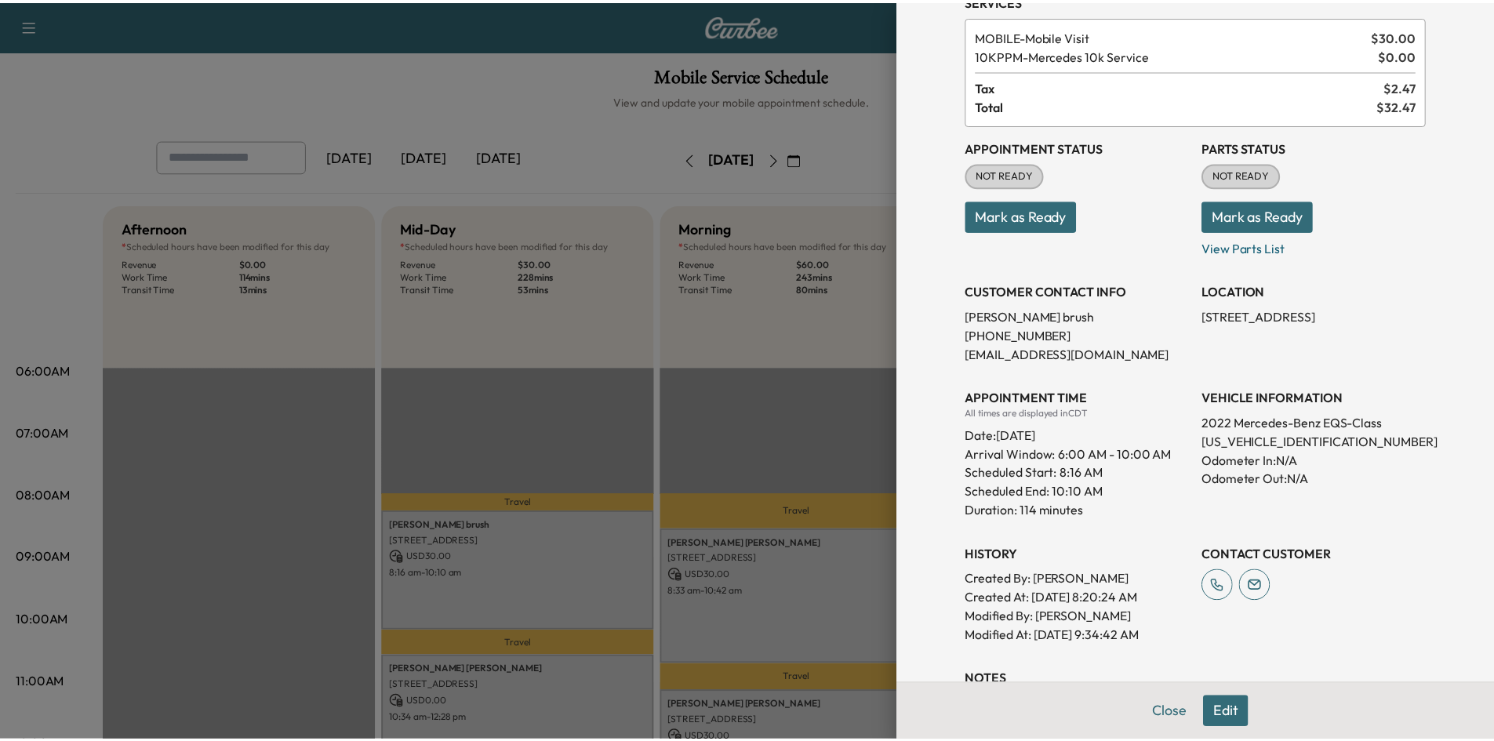
scroll to position [157, 0]
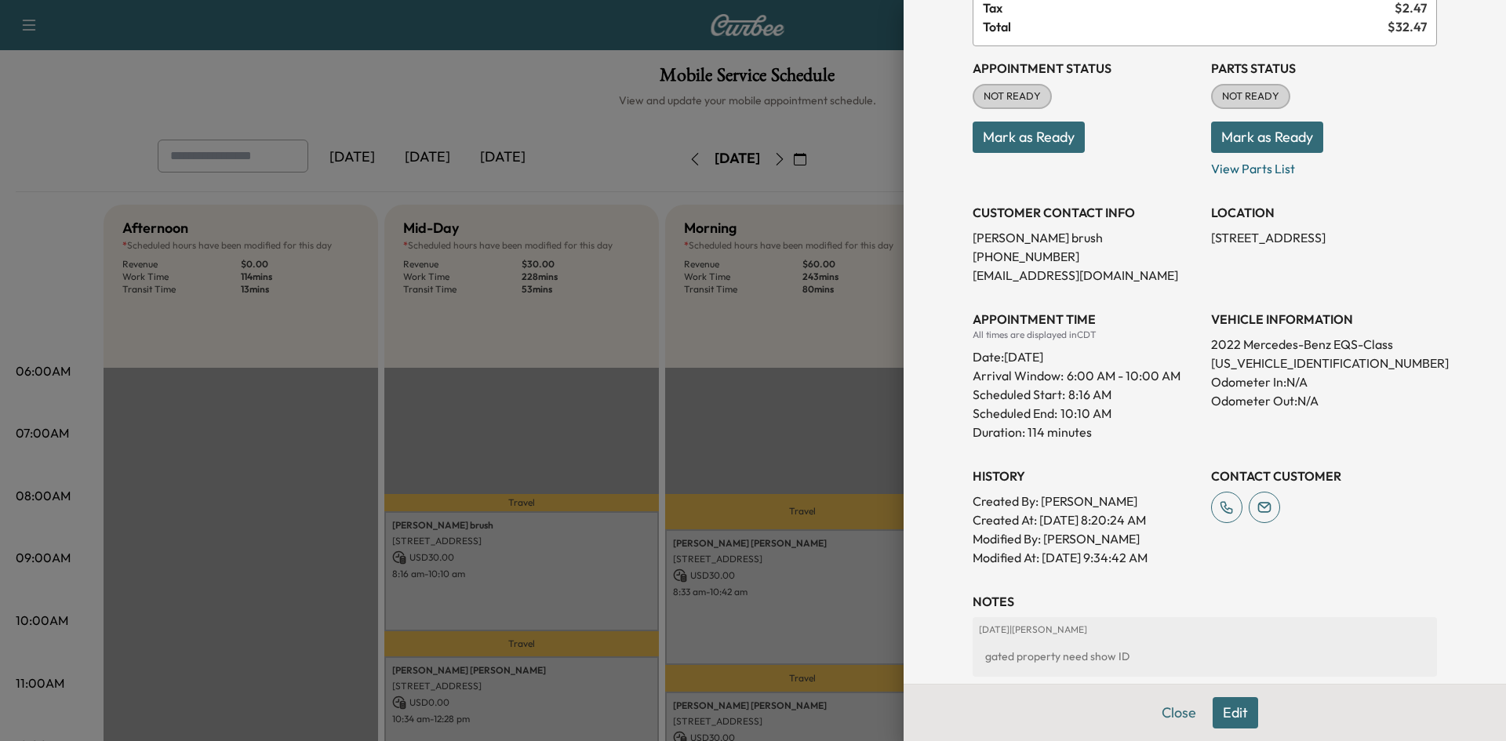
click at [588, 373] on div at bounding box center [753, 370] width 1506 height 741
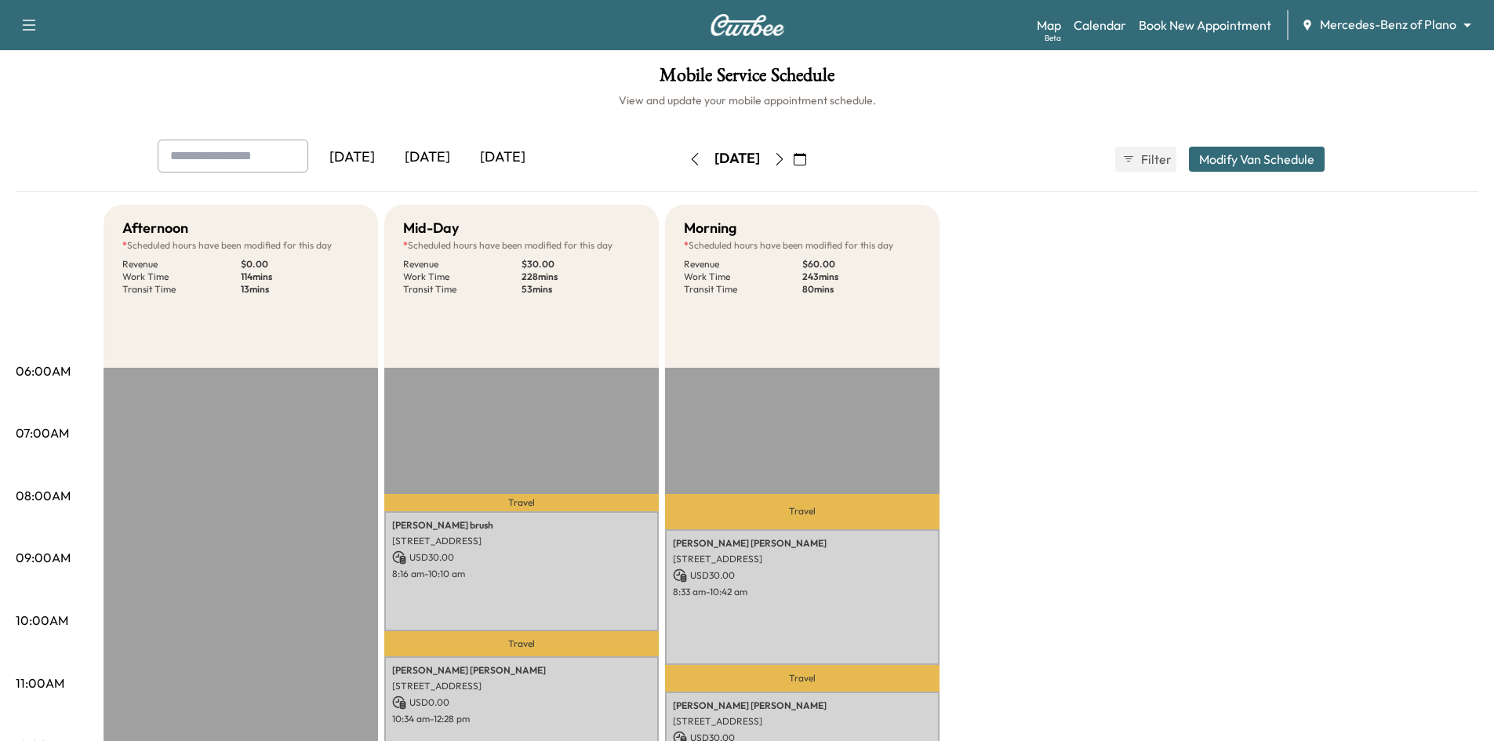
click at [689, 161] on icon "button" at bounding box center [695, 159] width 13 height 13
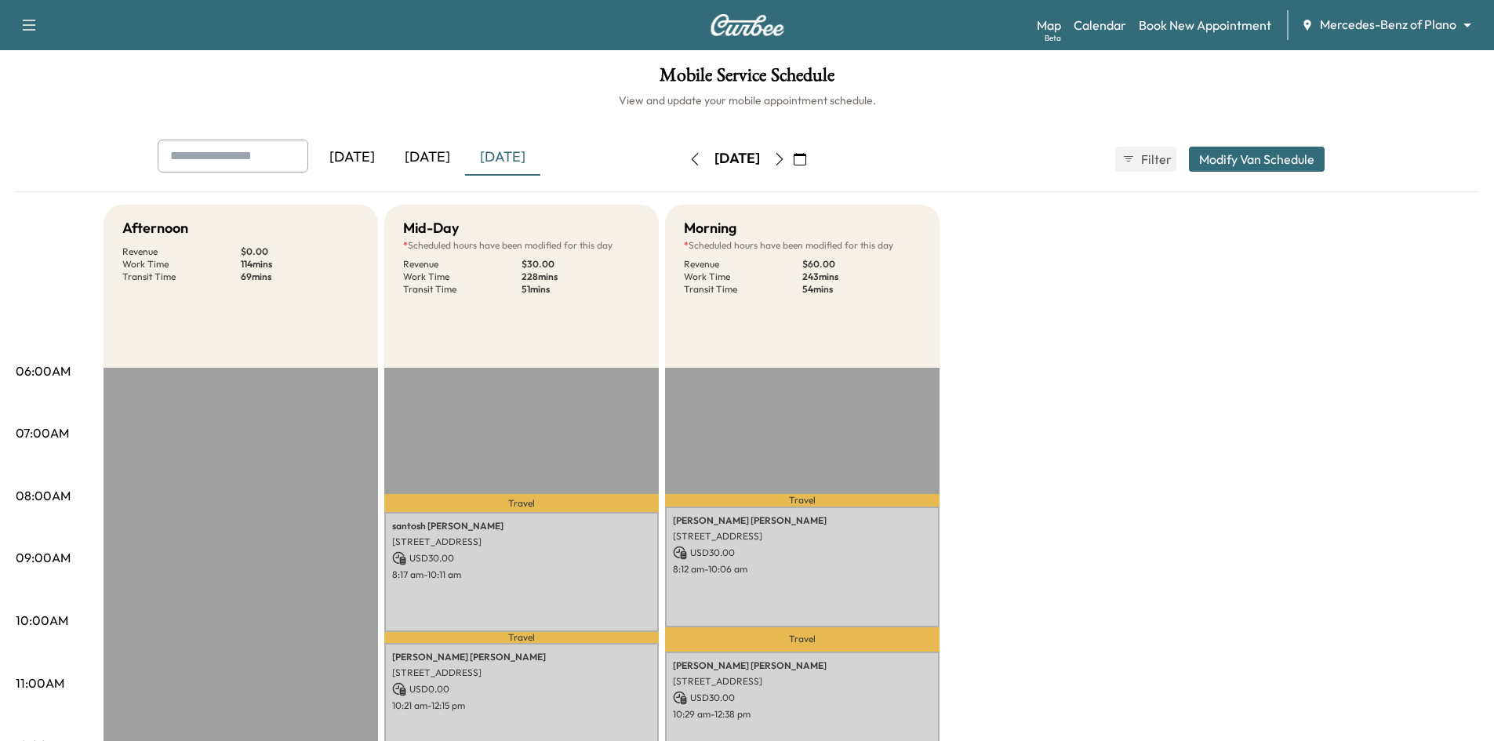
click at [786, 161] on icon "button" at bounding box center [779, 159] width 13 height 13
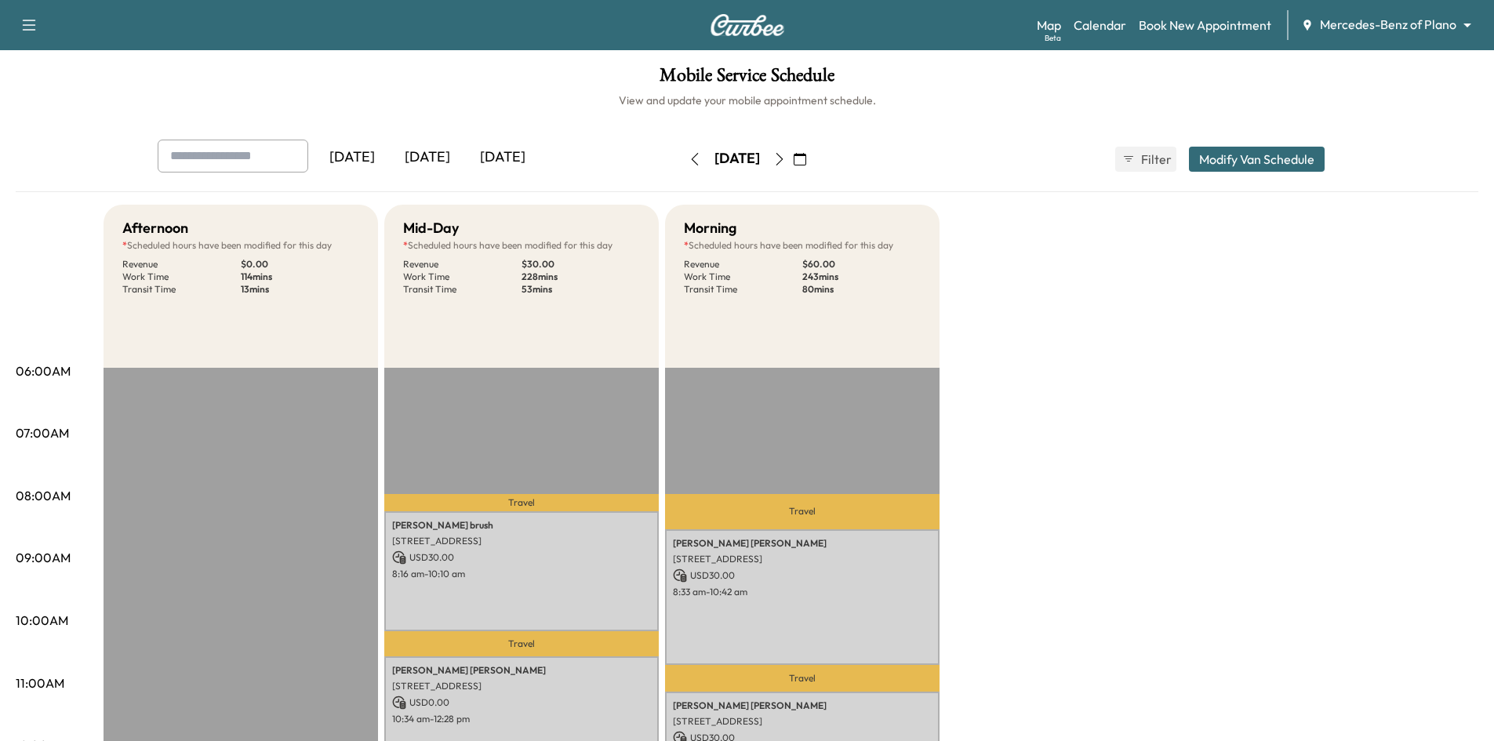
click at [786, 161] on icon "button" at bounding box center [779, 159] width 13 height 13
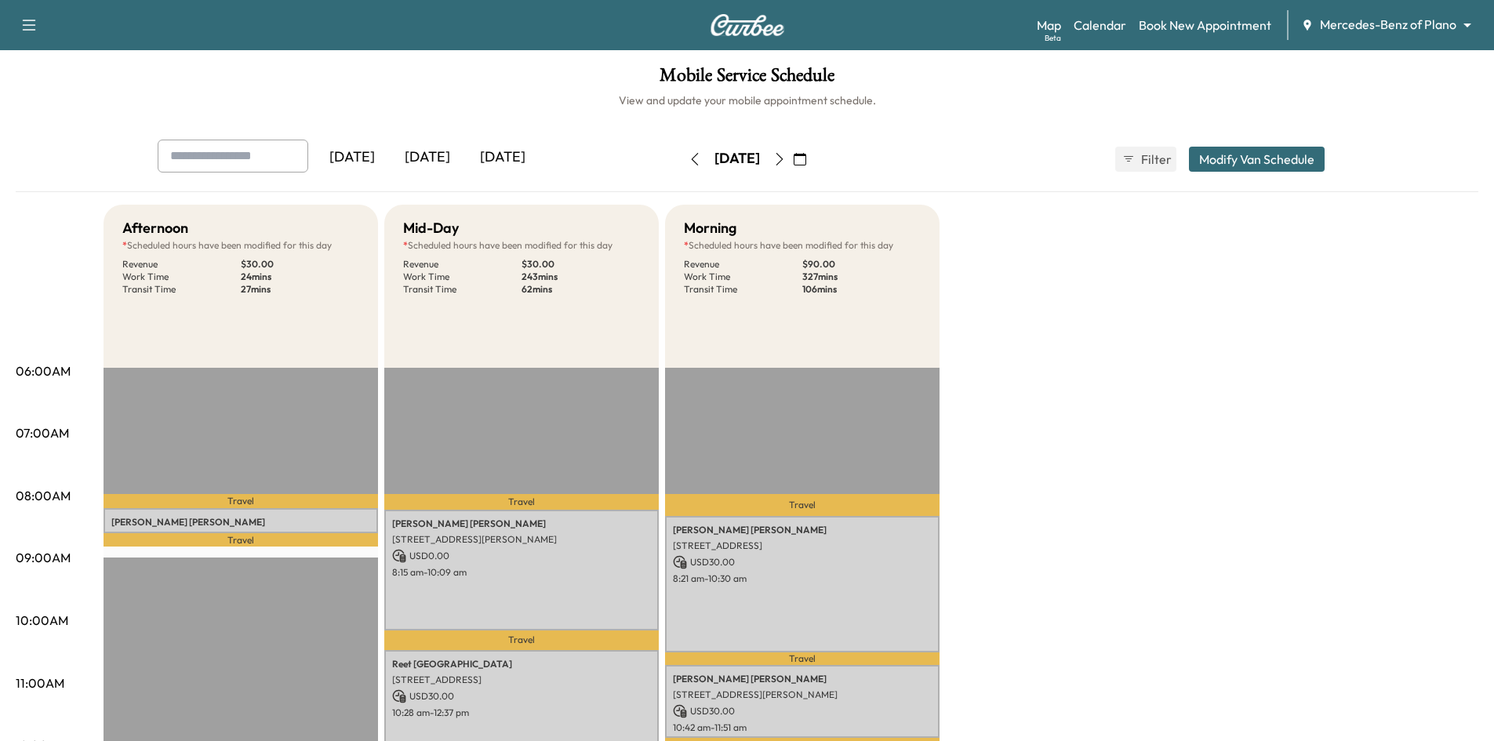
click at [689, 159] on icon "button" at bounding box center [695, 159] width 13 height 13
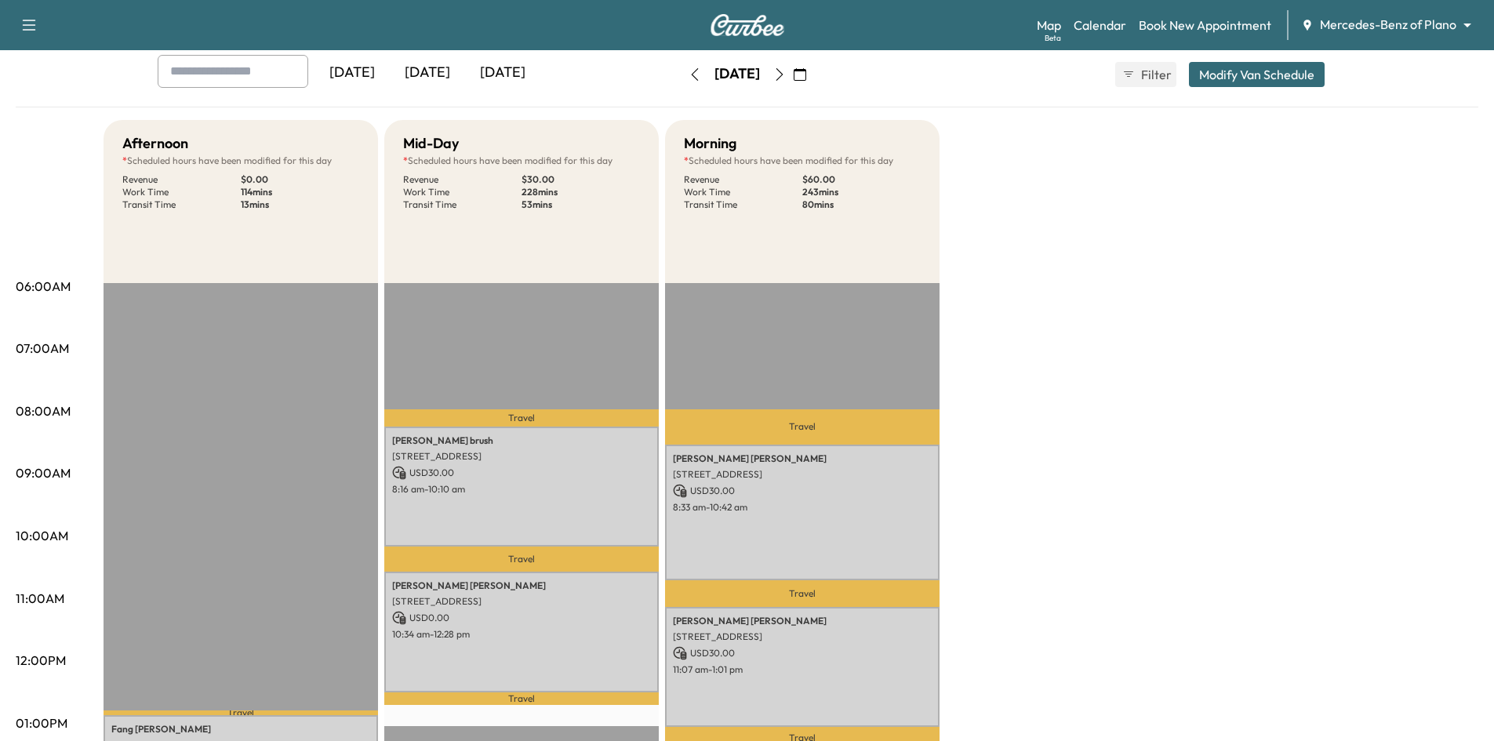
scroll to position [78, 0]
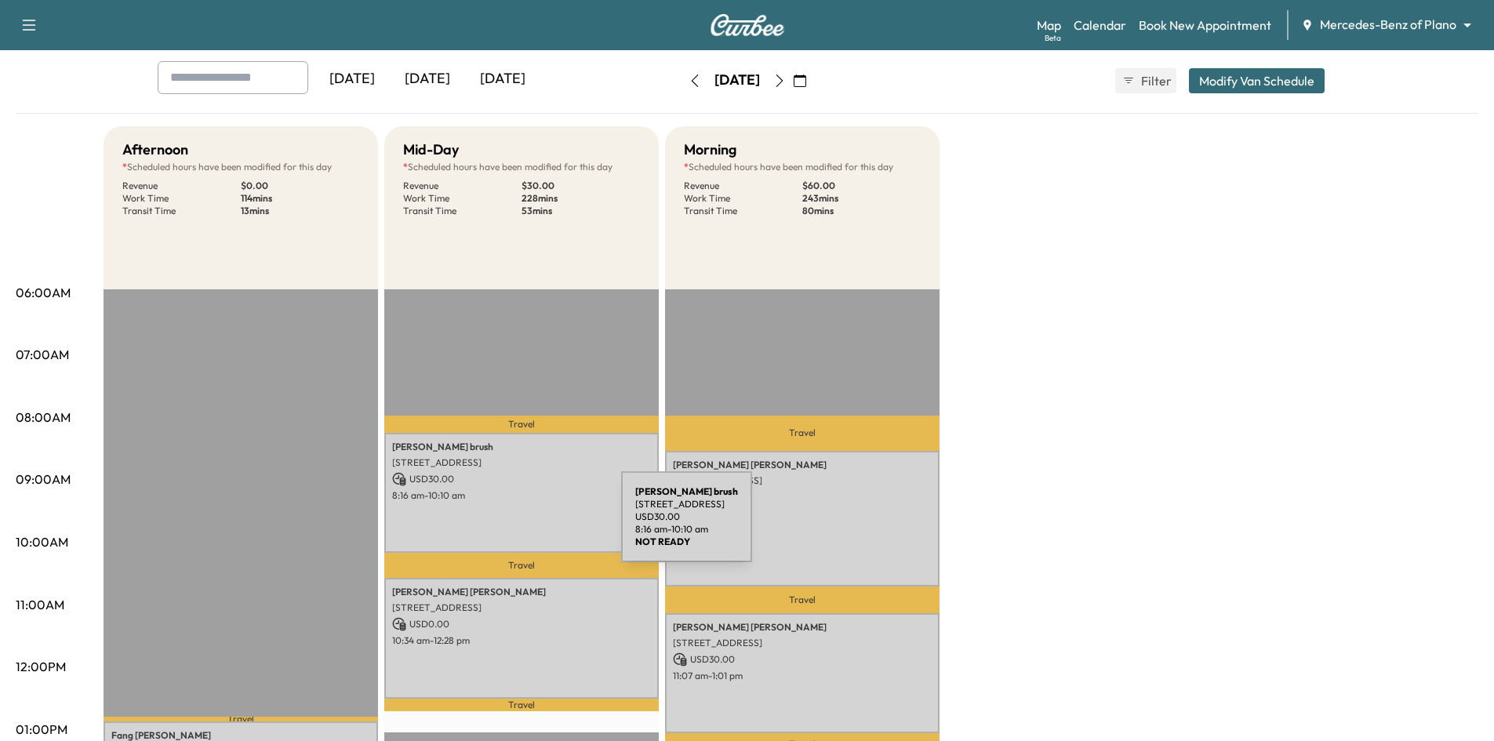
click at [504, 530] on div "donald brush 54 Masland Cir, Dallas, TX 75230, USA USD 30.00 8:16 am - 10:10 am" at bounding box center [521, 493] width 275 height 120
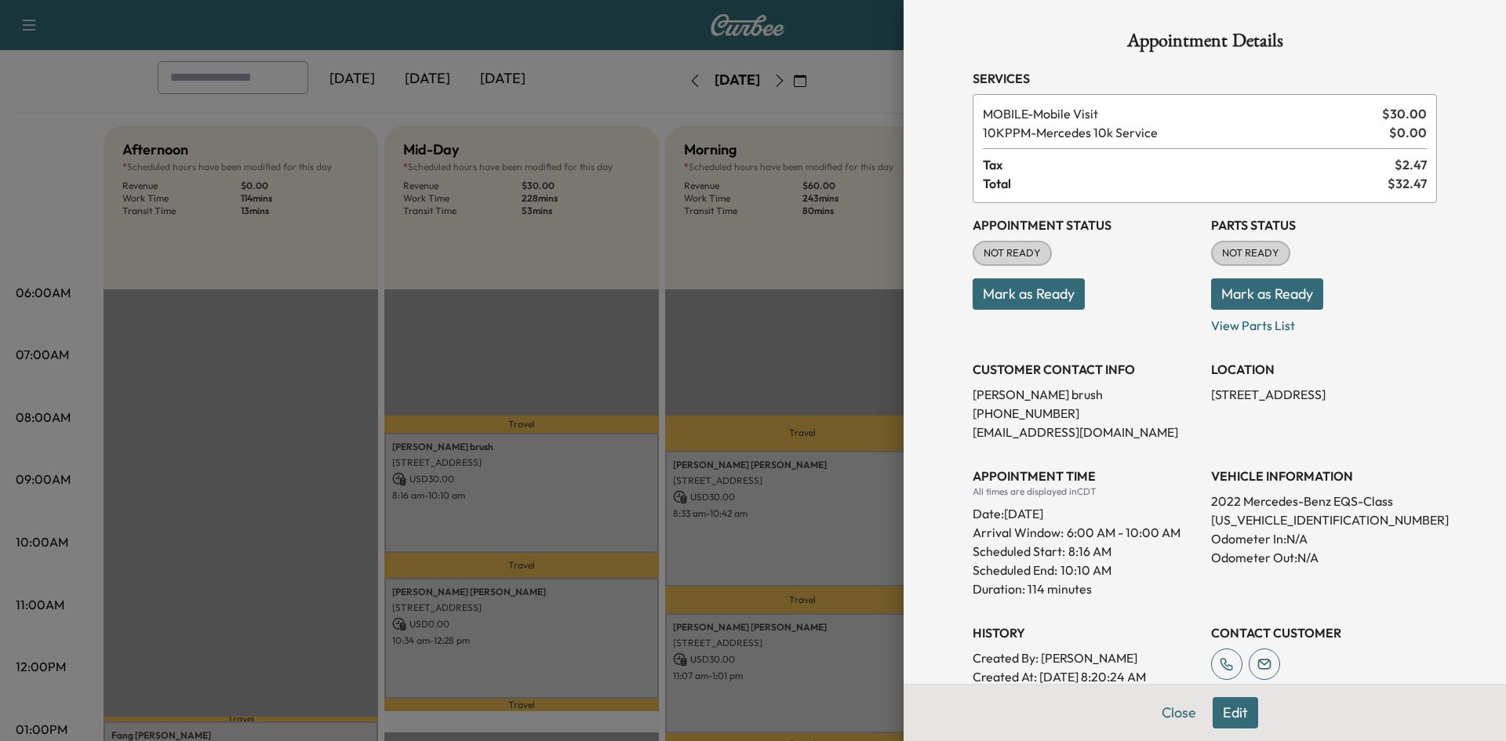
click at [829, 357] on div at bounding box center [753, 370] width 1506 height 741
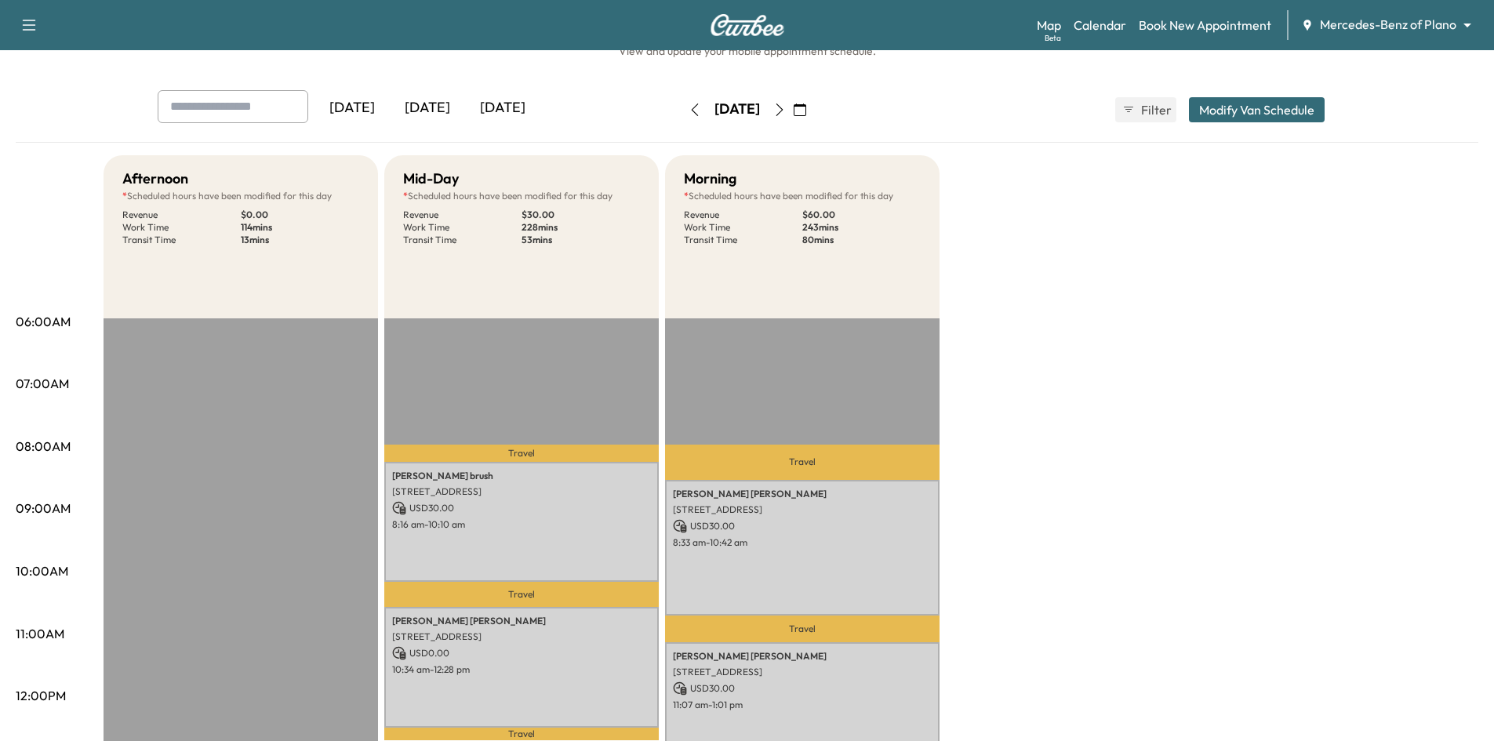
scroll to position [0, 0]
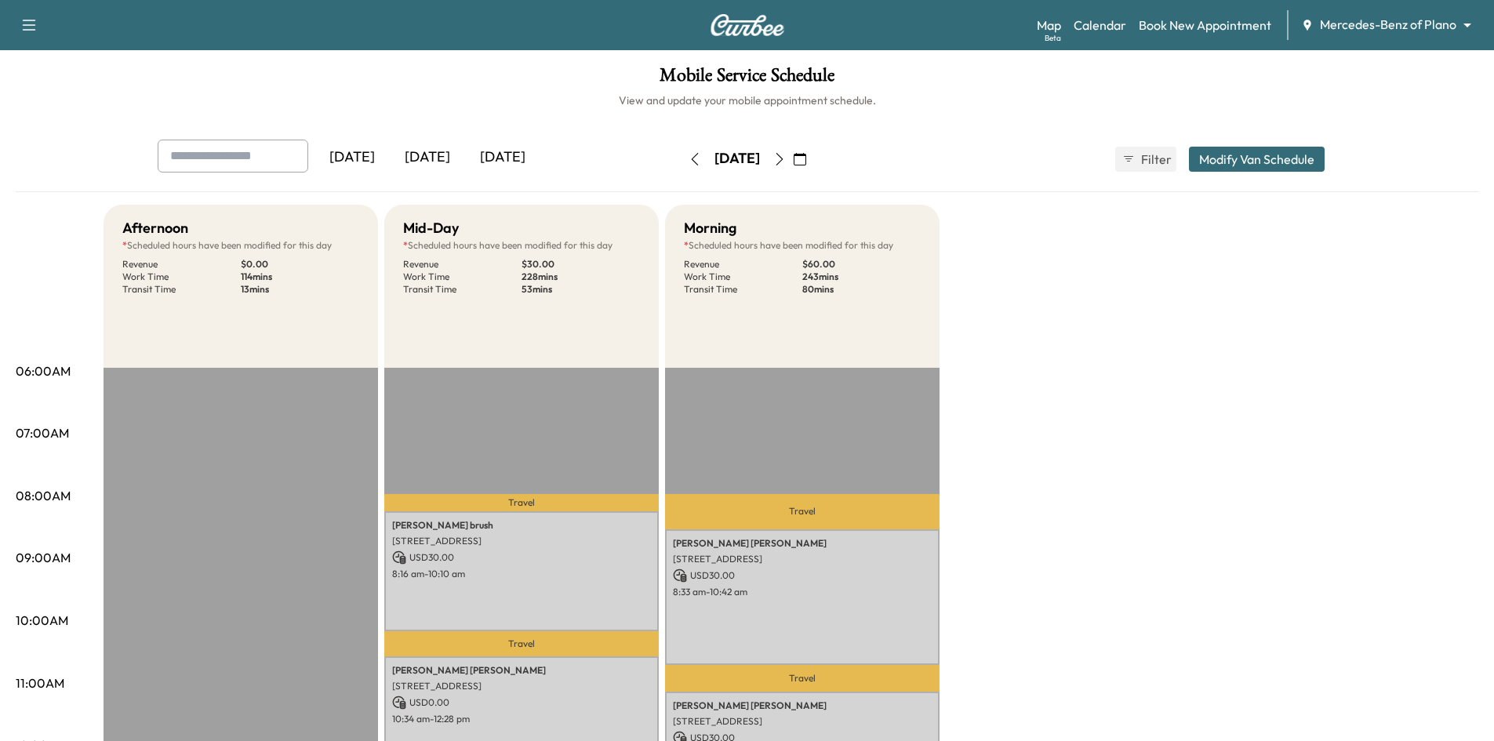
click at [424, 158] on div "[DATE]" at bounding box center [427, 158] width 75 height 36
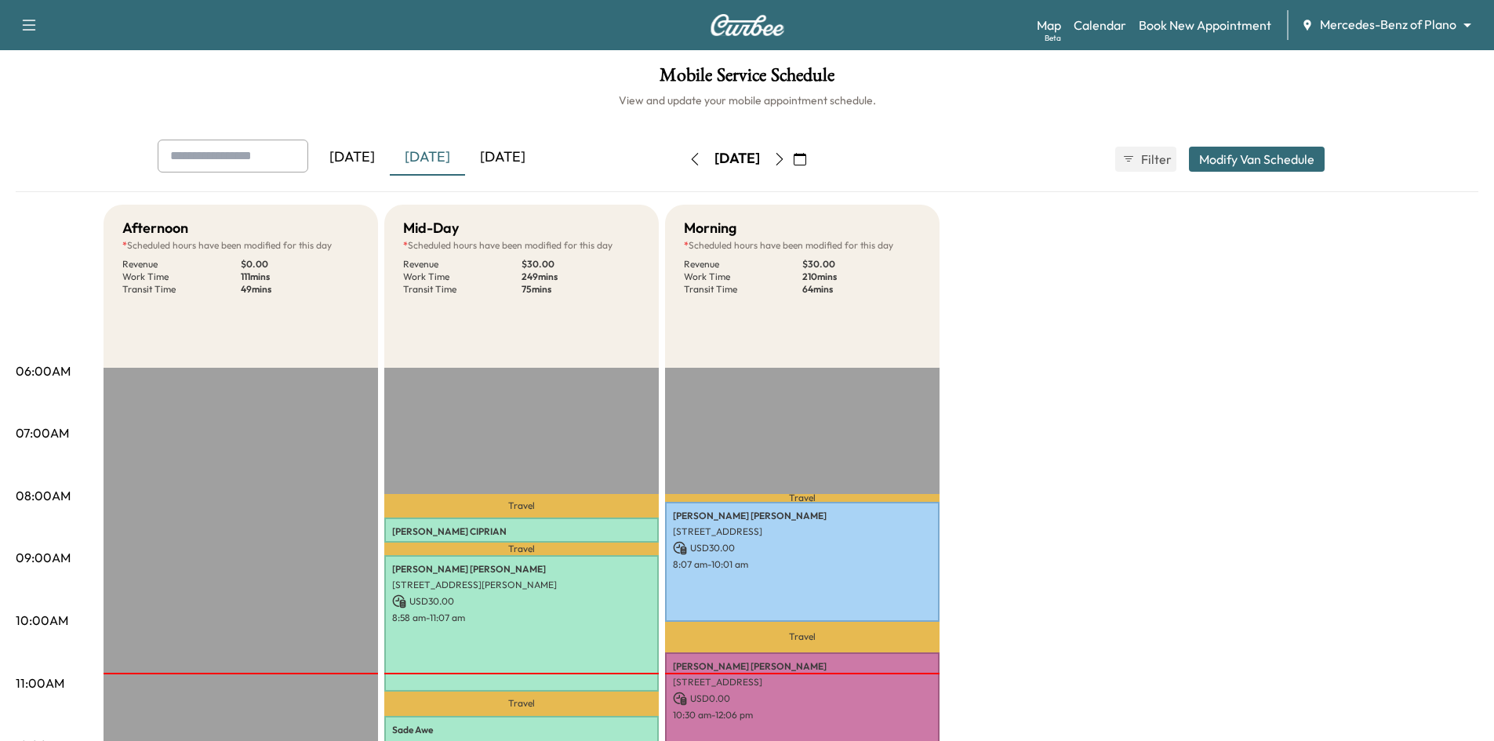
click at [786, 153] on icon "button" at bounding box center [779, 159] width 13 height 13
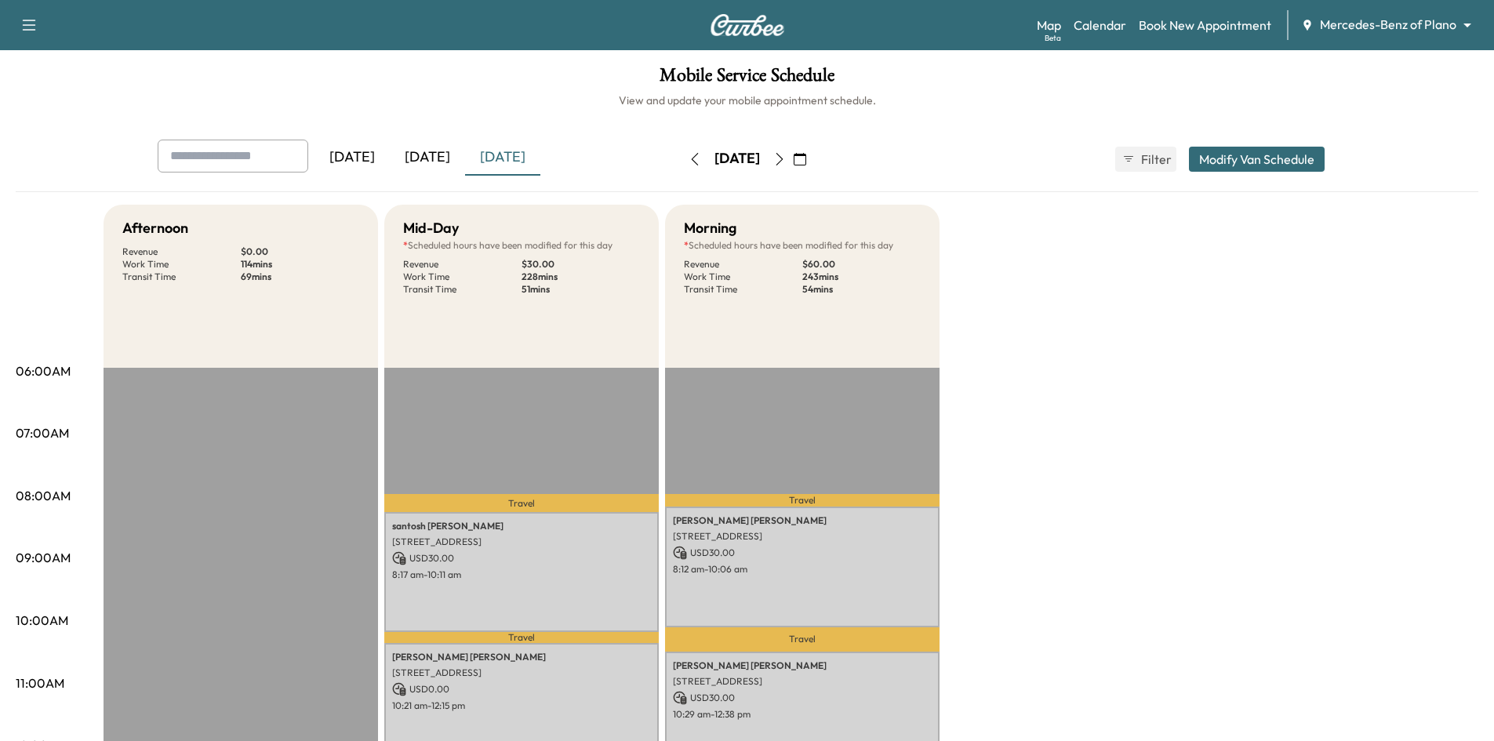
click at [786, 156] on icon "button" at bounding box center [779, 159] width 13 height 13
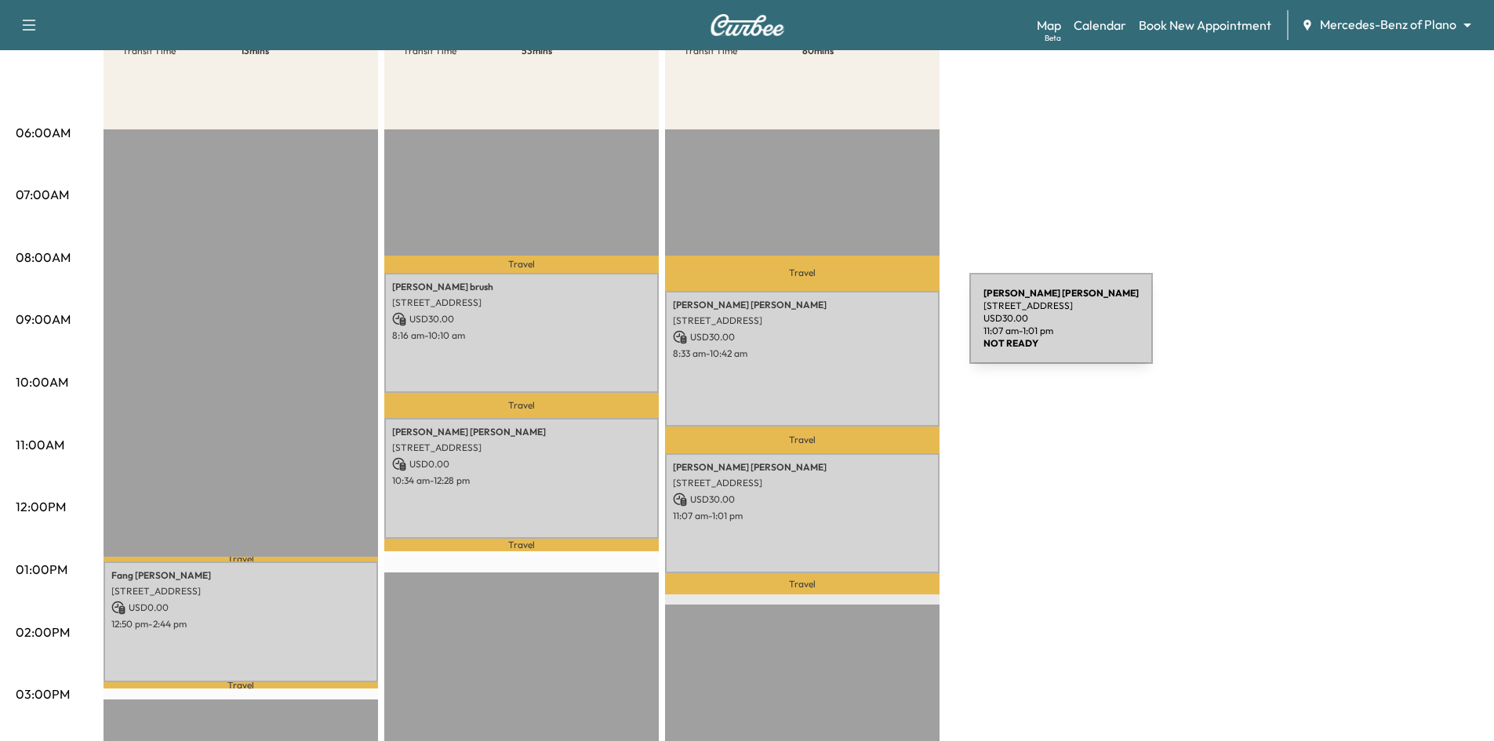
scroll to position [78, 0]
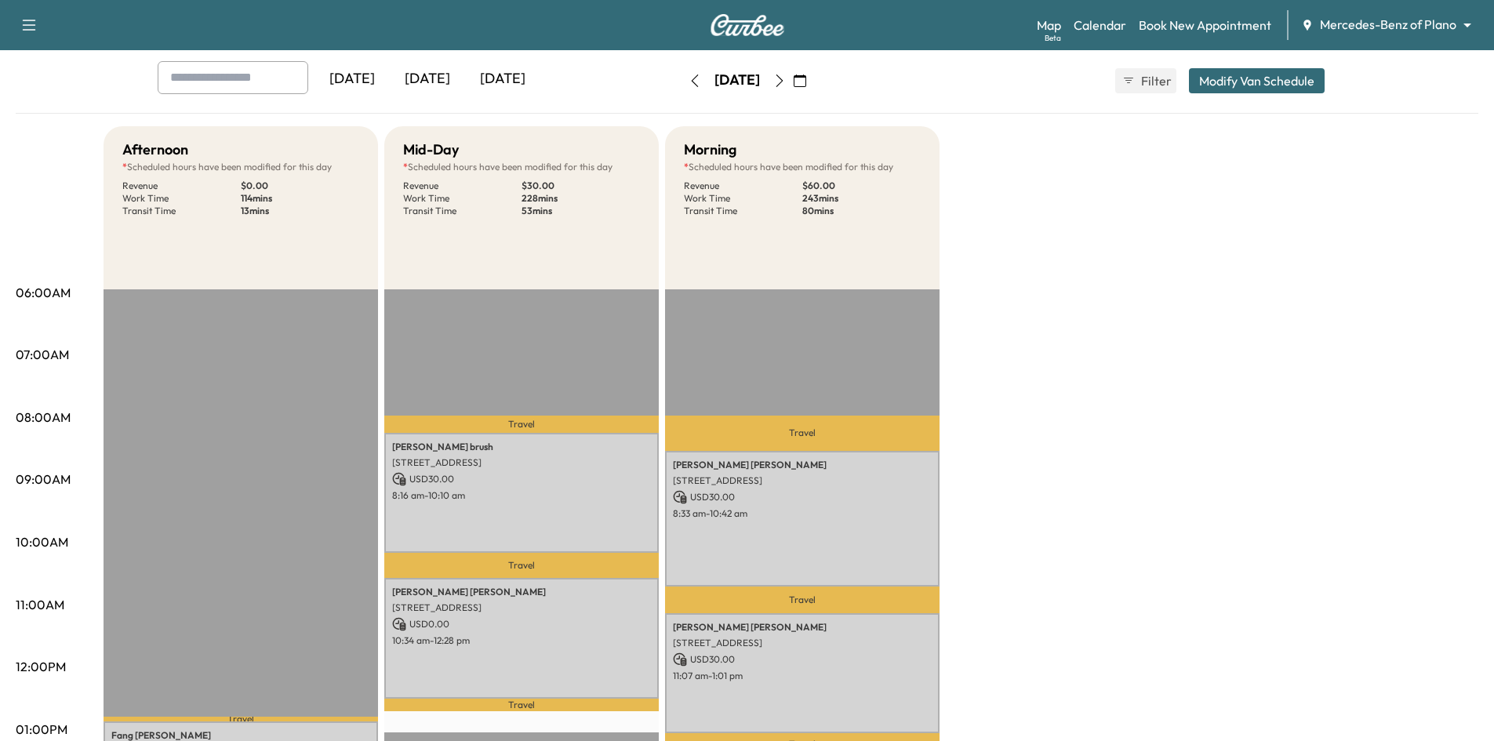
drag, startPoint x: 826, startPoint y: 83, endPoint x: 821, endPoint y: 91, distance: 9.1
click at [786, 83] on icon "button" at bounding box center [779, 81] width 13 height 13
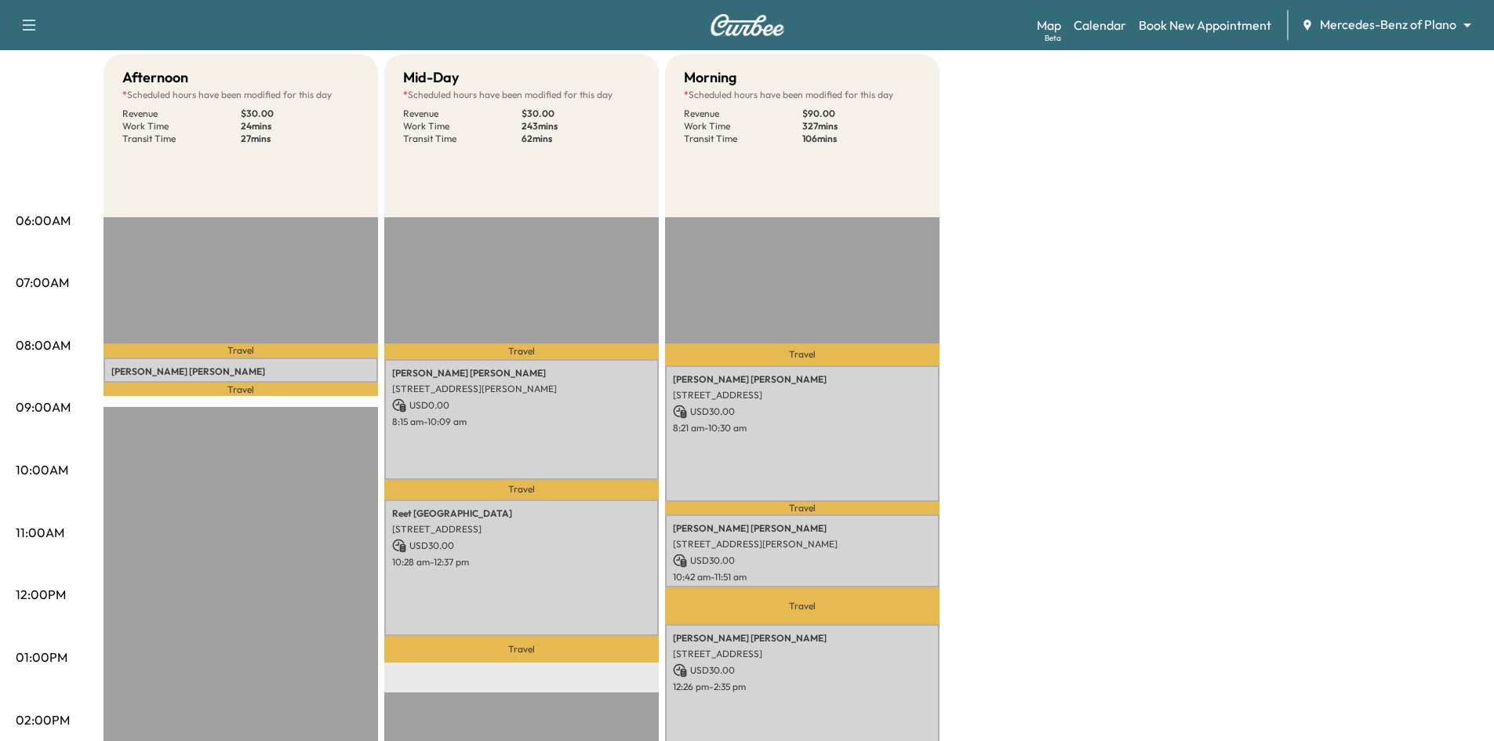
scroll to position [78, 0]
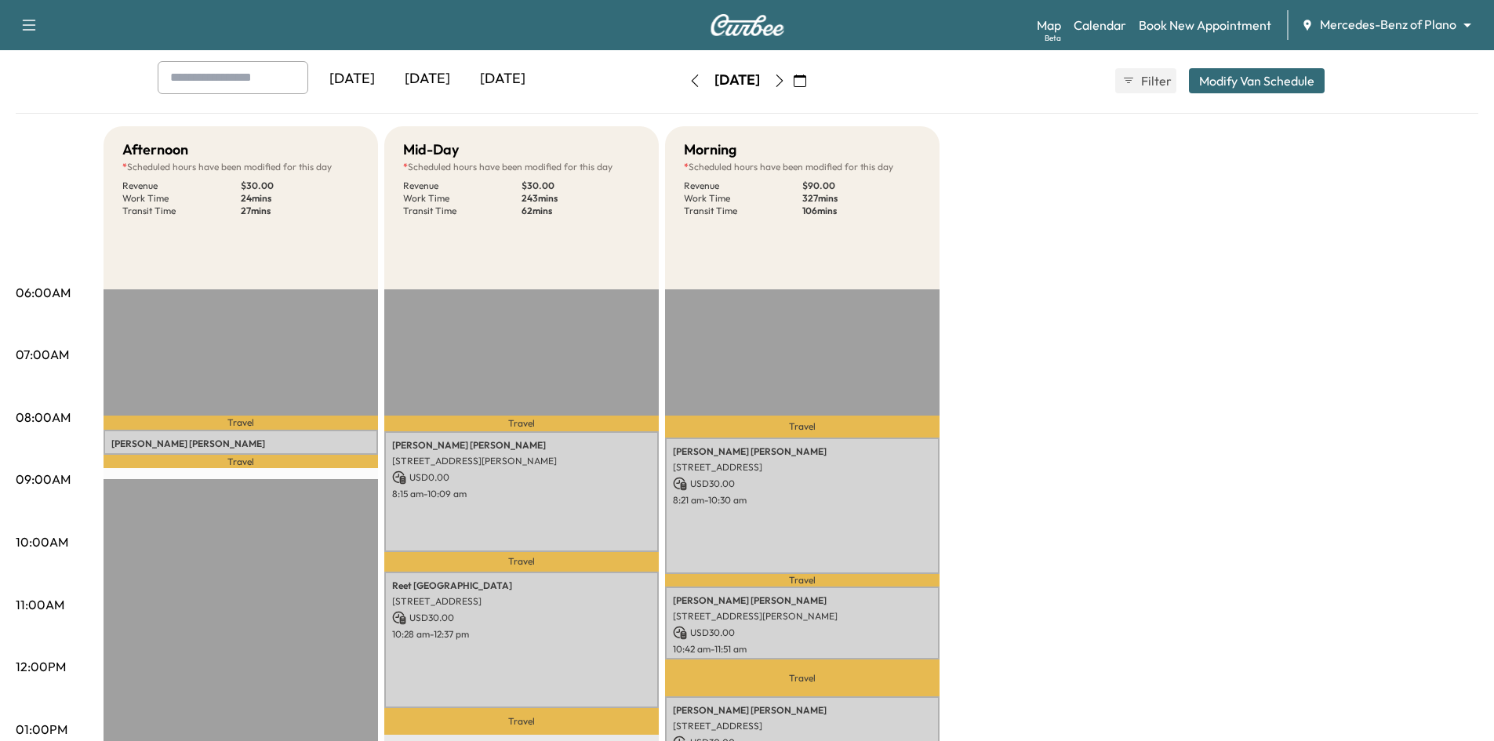
click at [806, 81] on icon "button" at bounding box center [800, 81] width 13 height 13
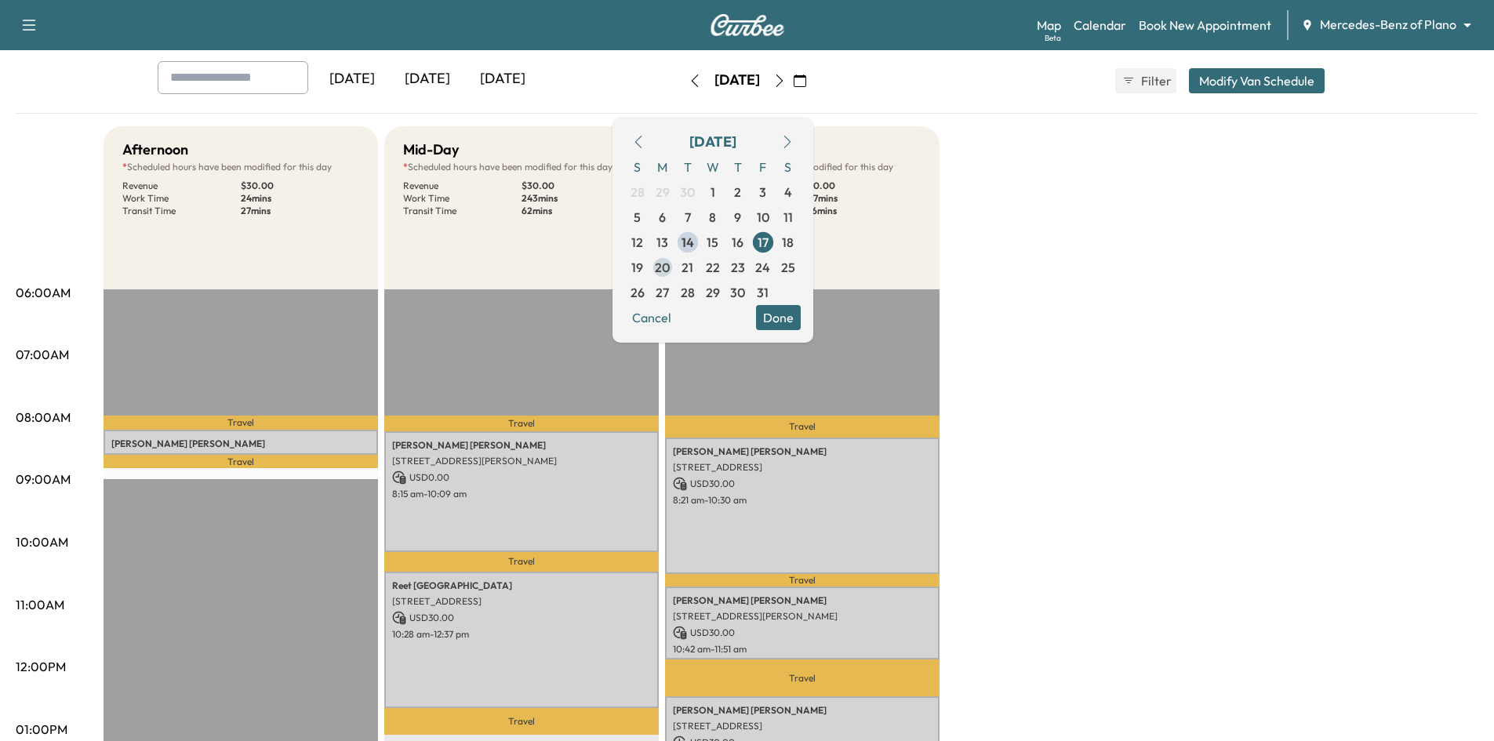
click at [670, 267] on span "20" at bounding box center [662, 267] width 15 height 19
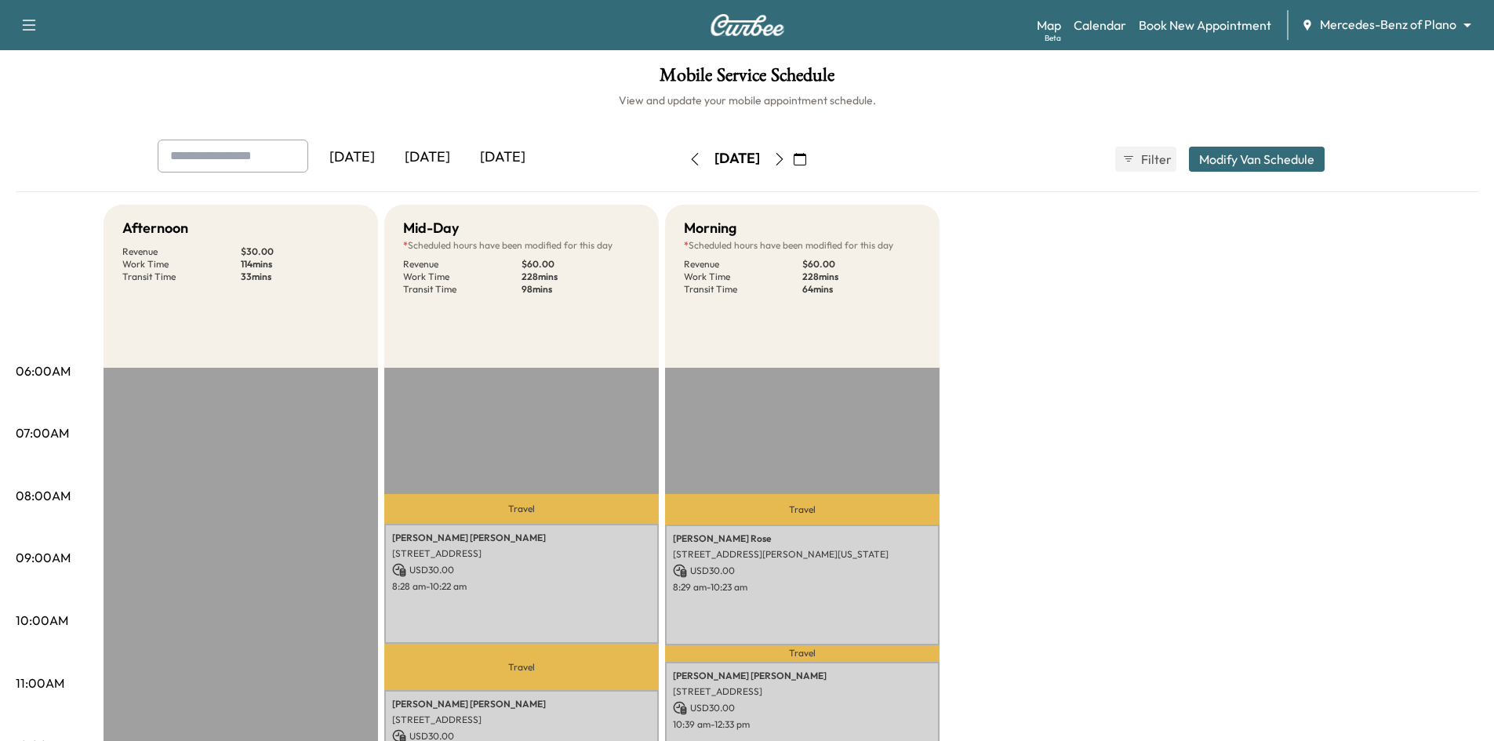
click at [783, 163] on icon "button" at bounding box center [779, 159] width 7 height 13
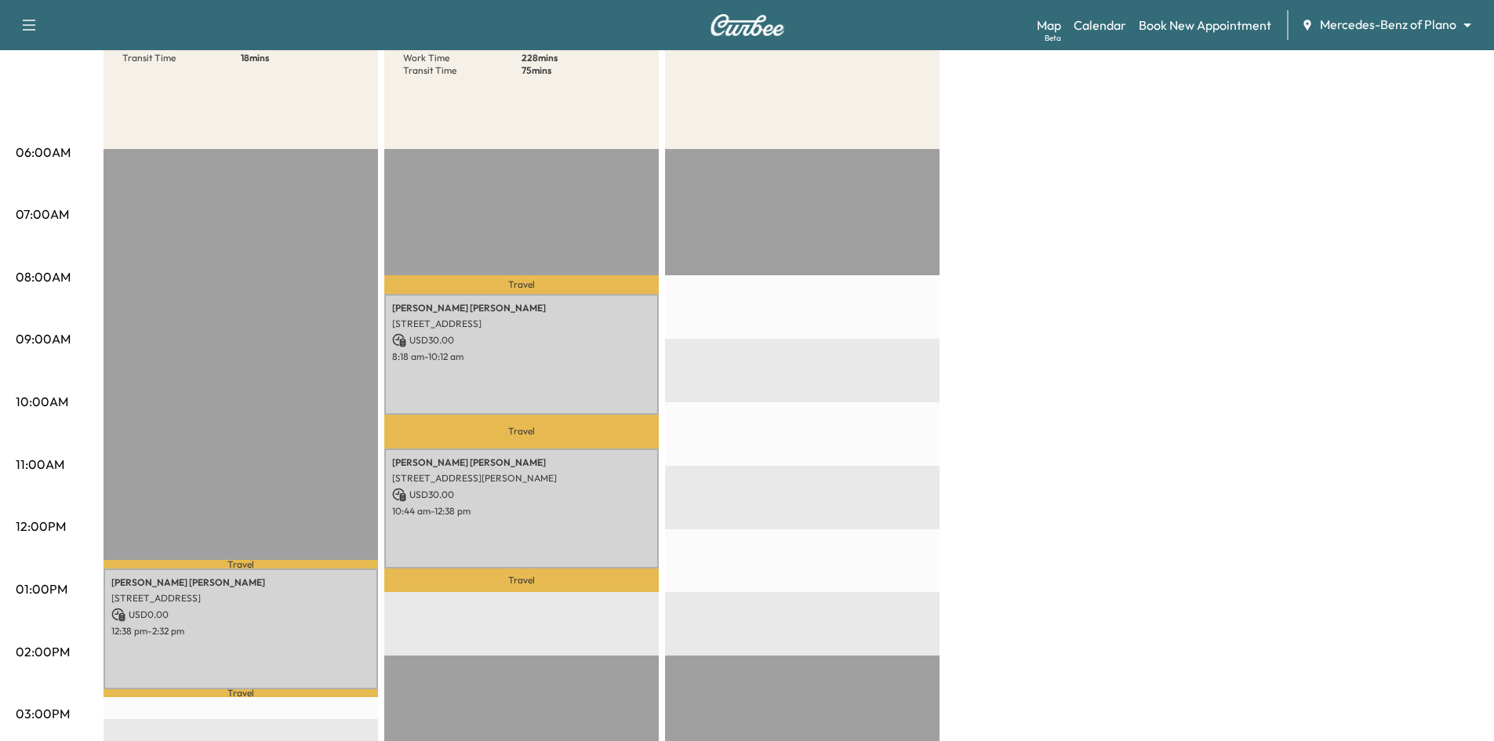
scroll to position [78, 0]
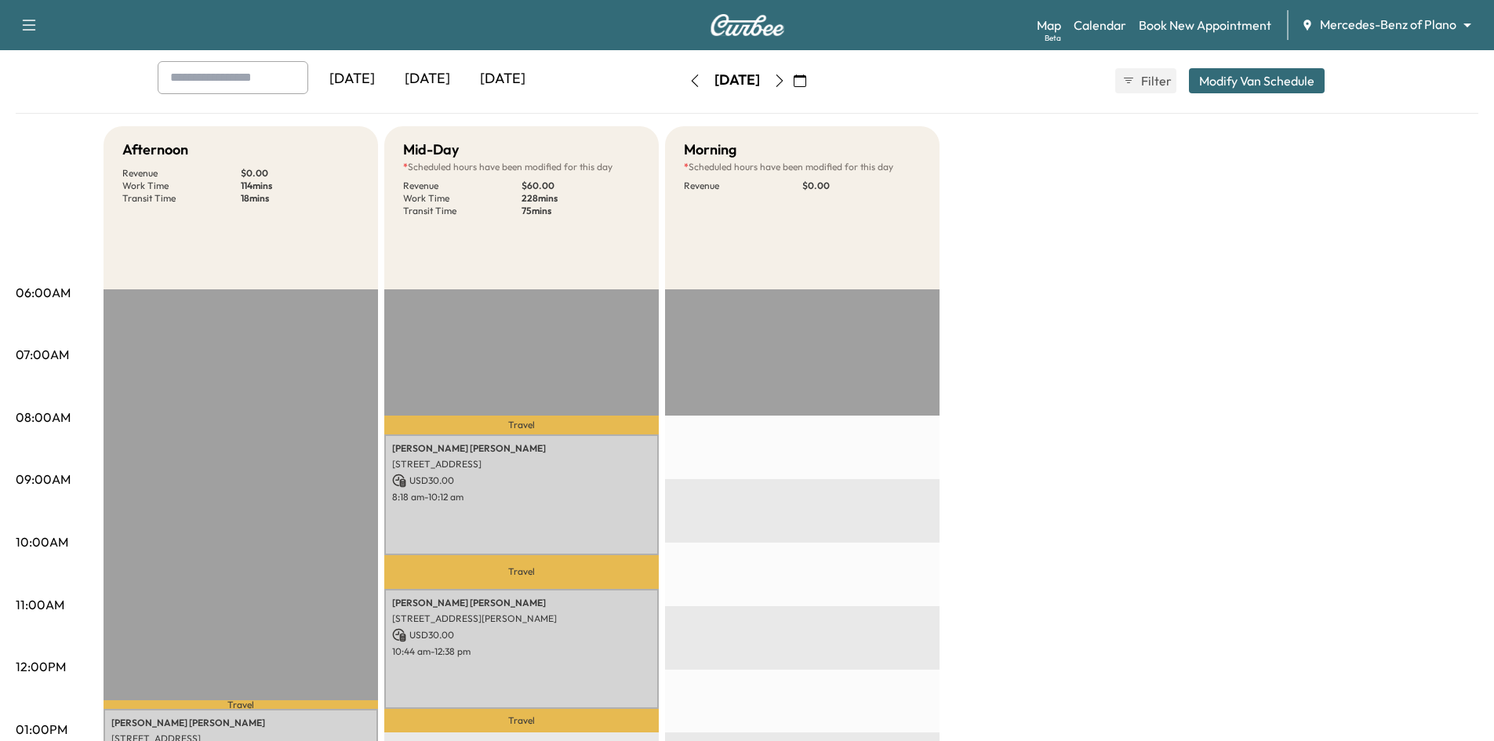
click at [786, 75] on icon "button" at bounding box center [779, 81] width 13 height 13
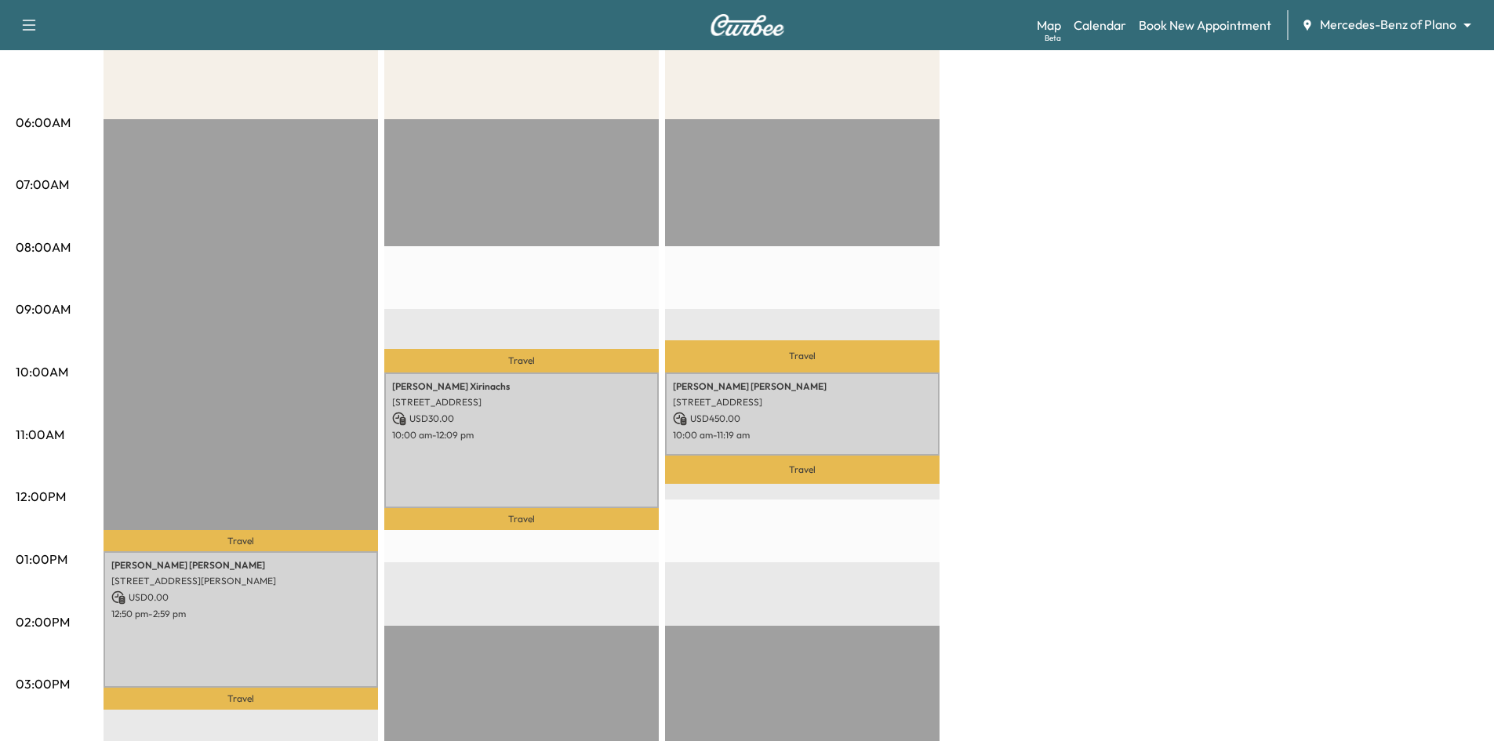
scroll to position [78, 0]
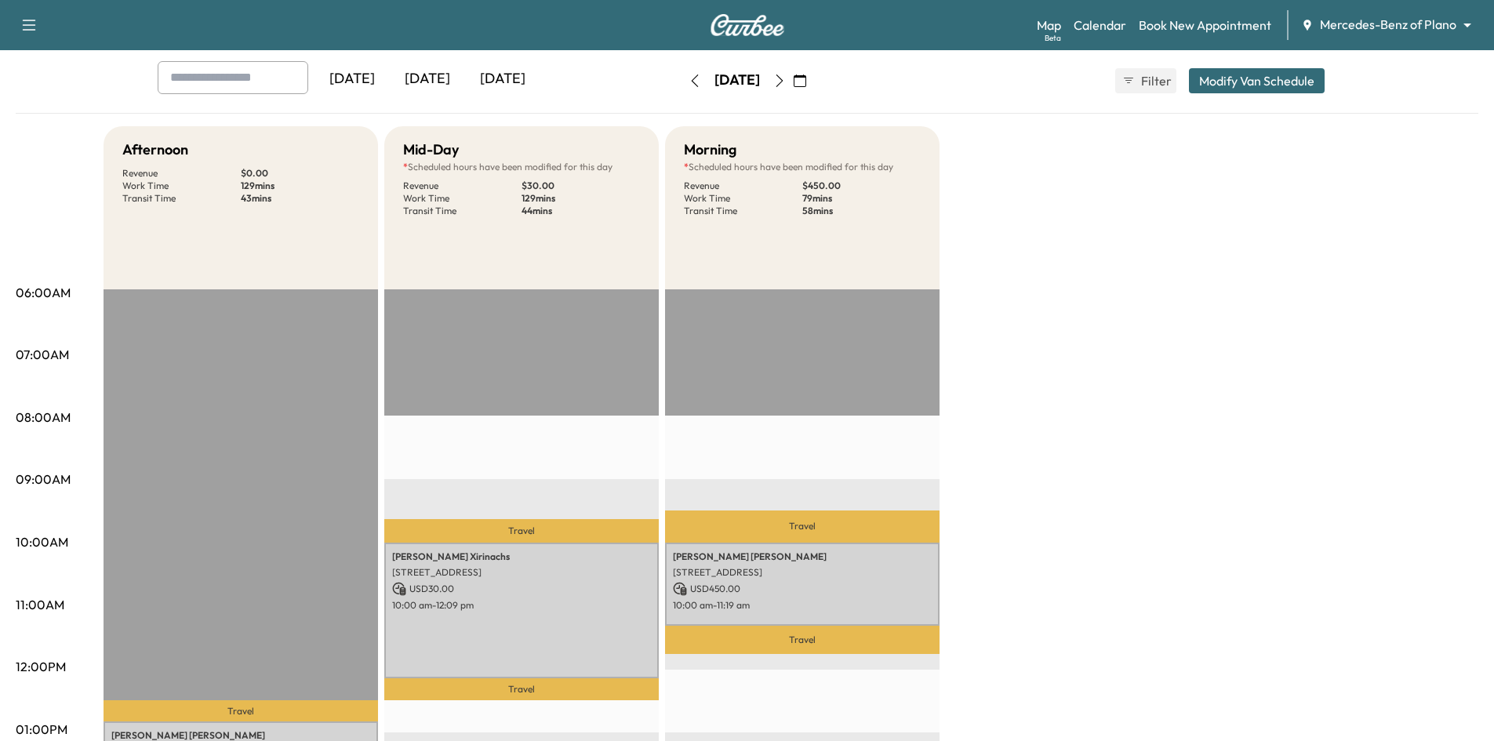
click at [786, 81] on icon "button" at bounding box center [779, 81] width 13 height 13
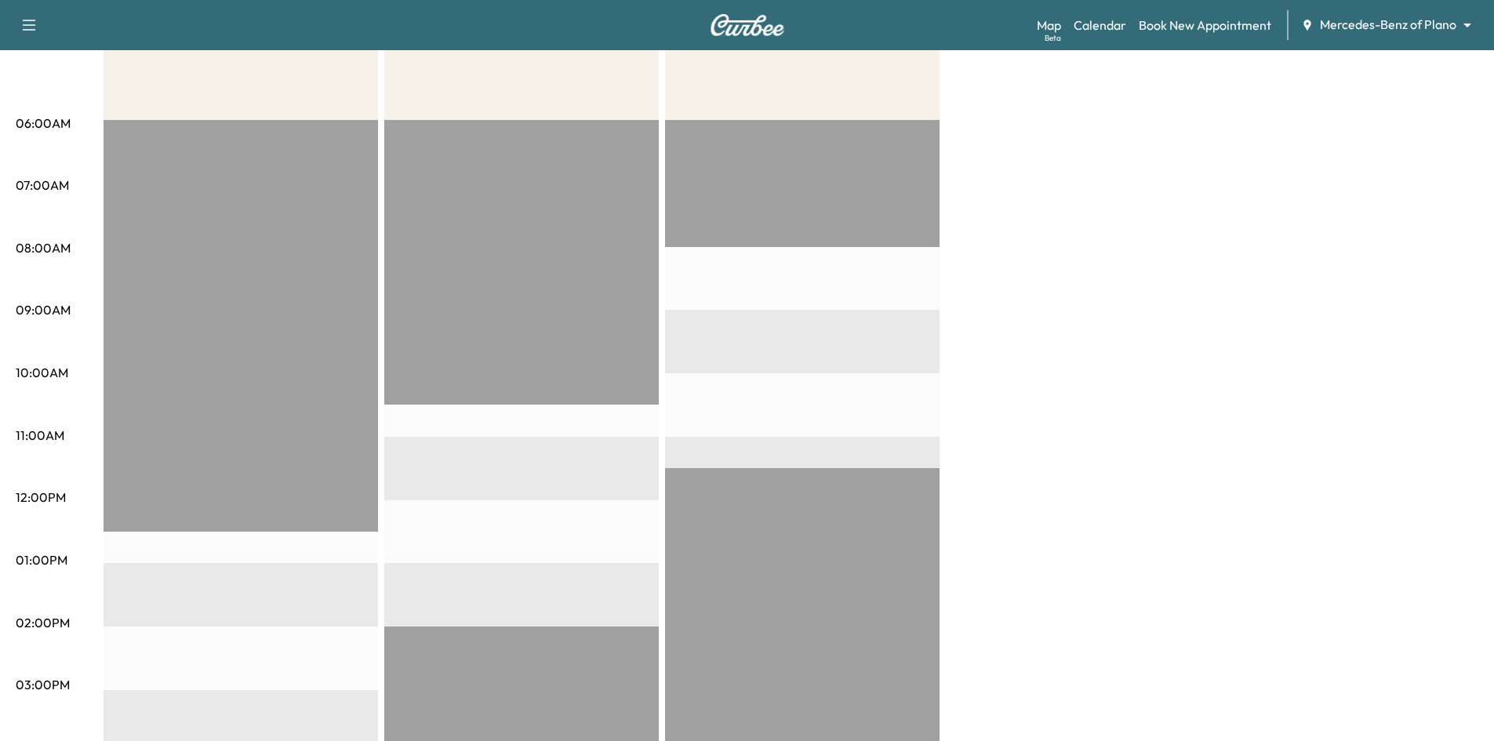
scroll to position [78, 0]
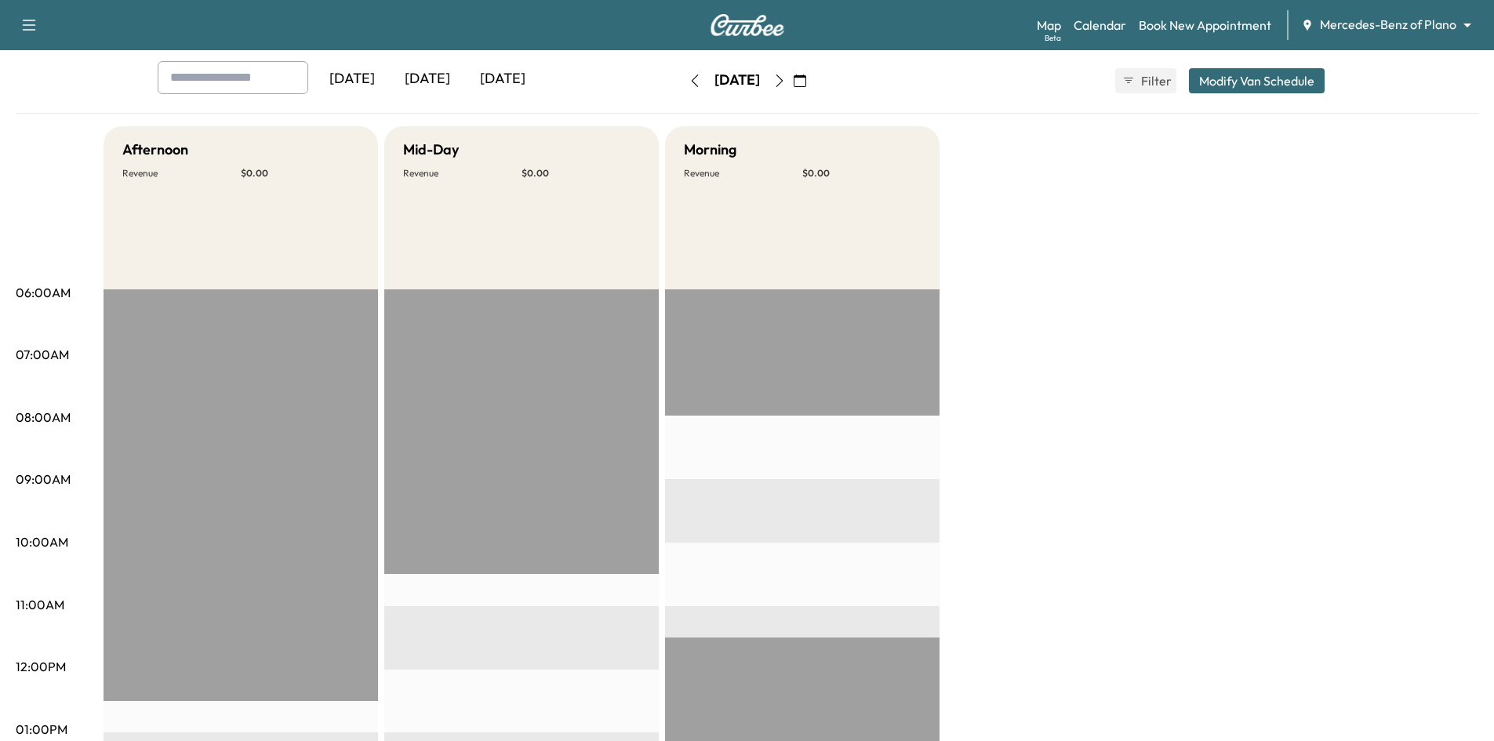
click at [786, 80] on icon "button" at bounding box center [779, 81] width 13 height 13
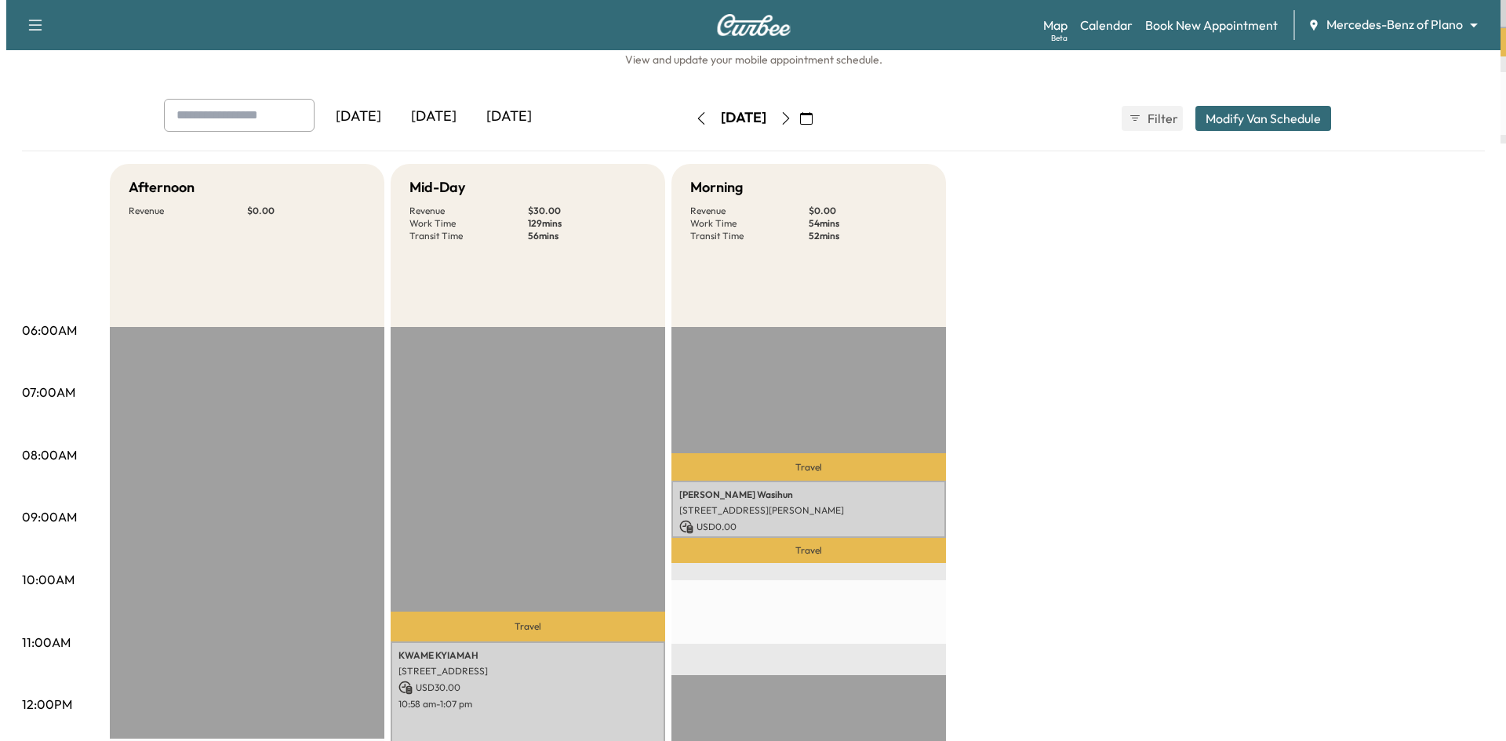
scroll to position [78, 0]
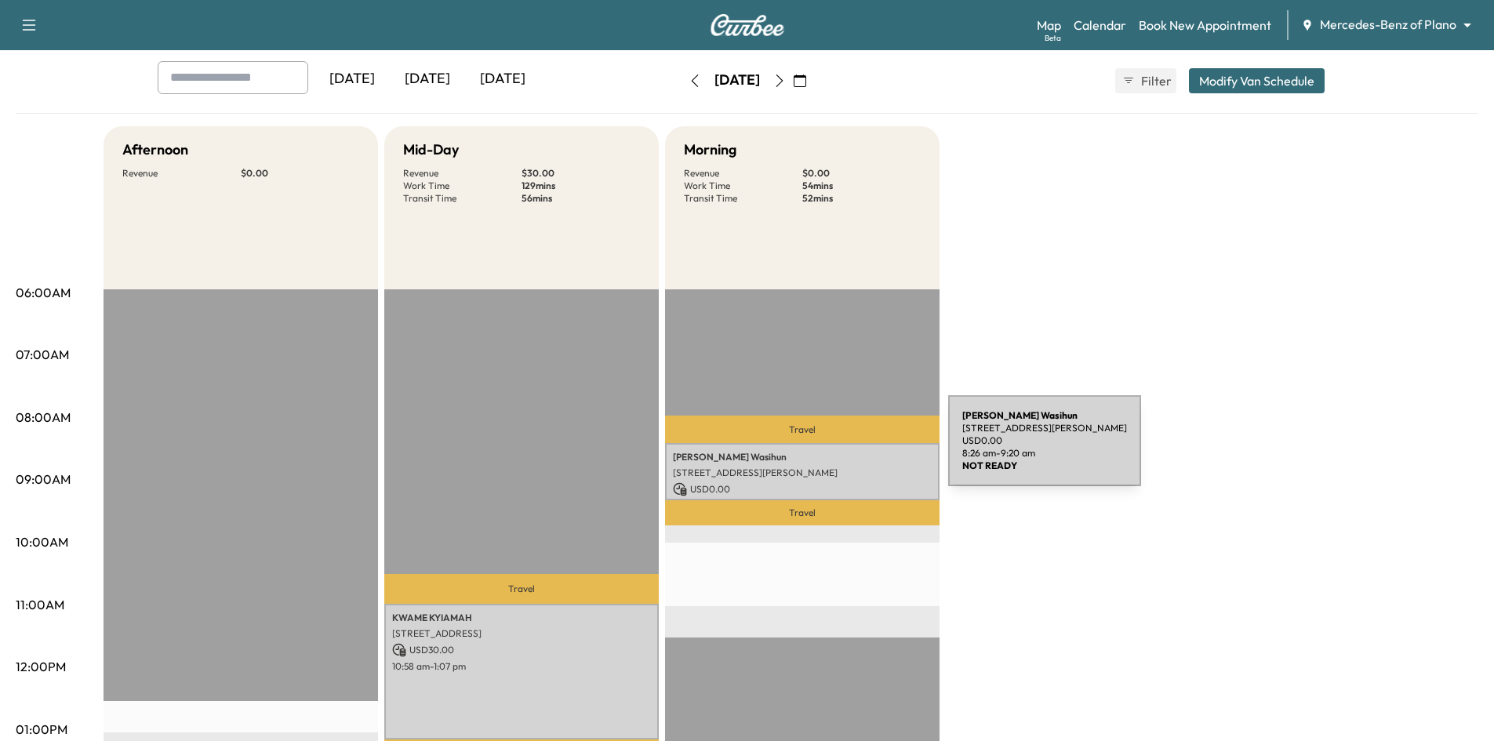
click at [831, 451] on p "Helen Wasihun" at bounding box center [802, 457] width 259 height 13
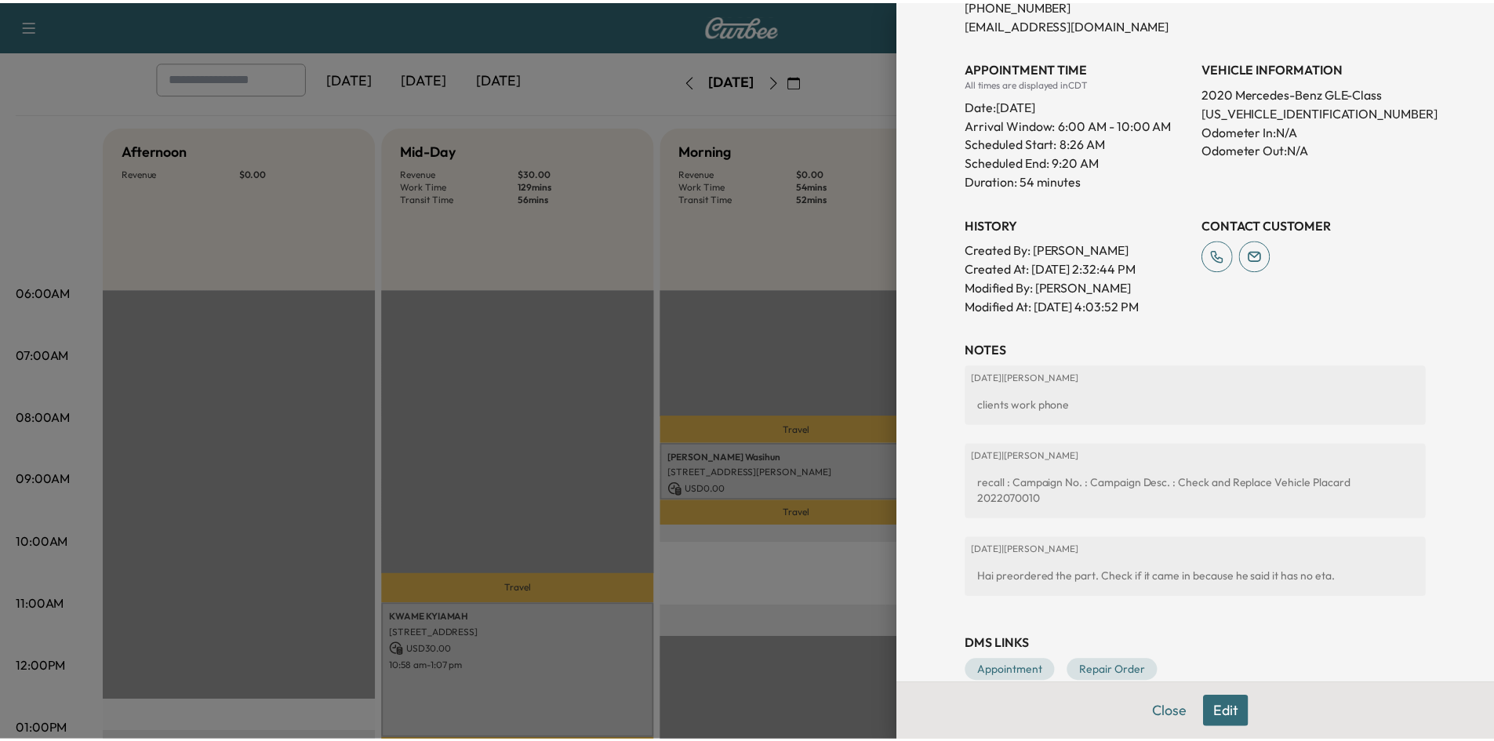
scroll to position [423, 0]
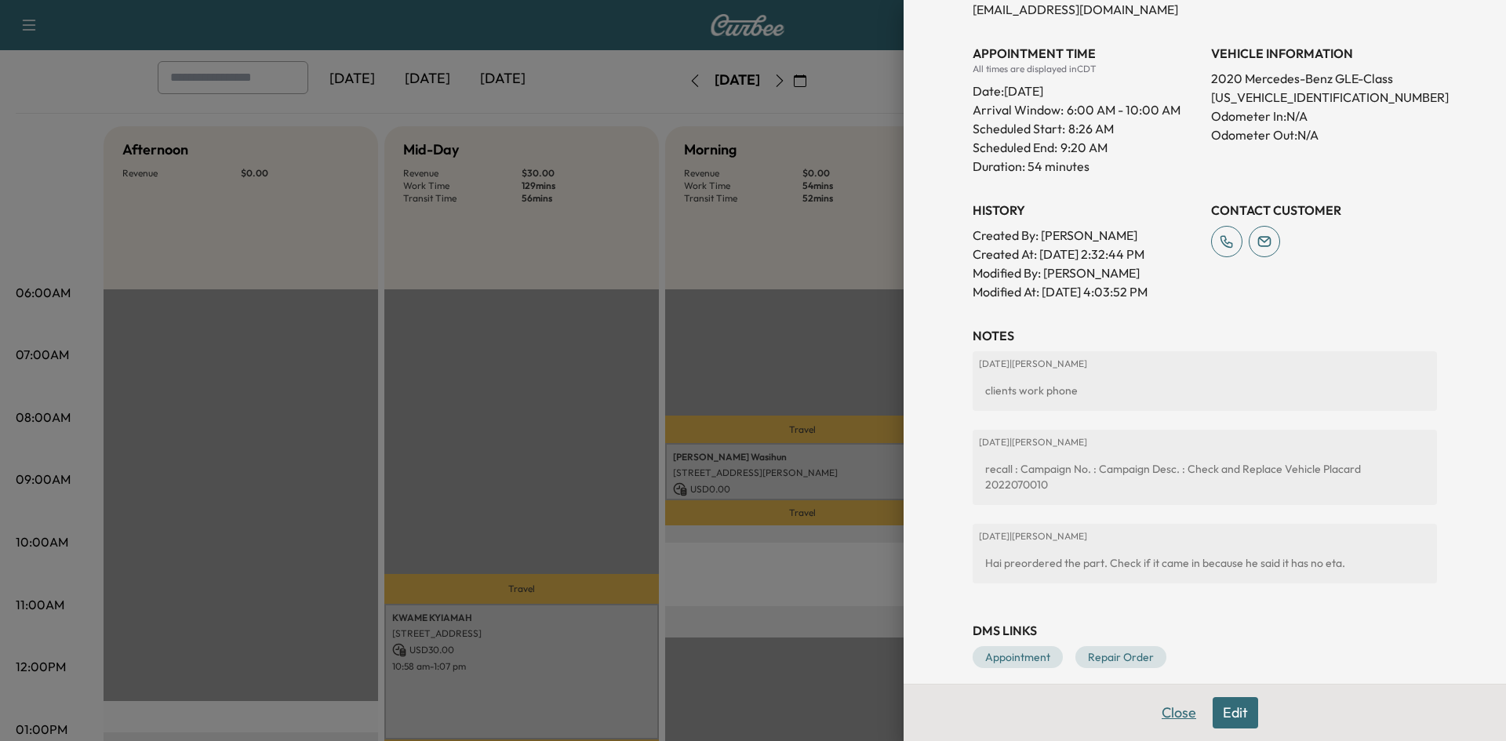
click at [1173, 716] on button "Close" at bounding box center [1179, 712] width 55 height 31
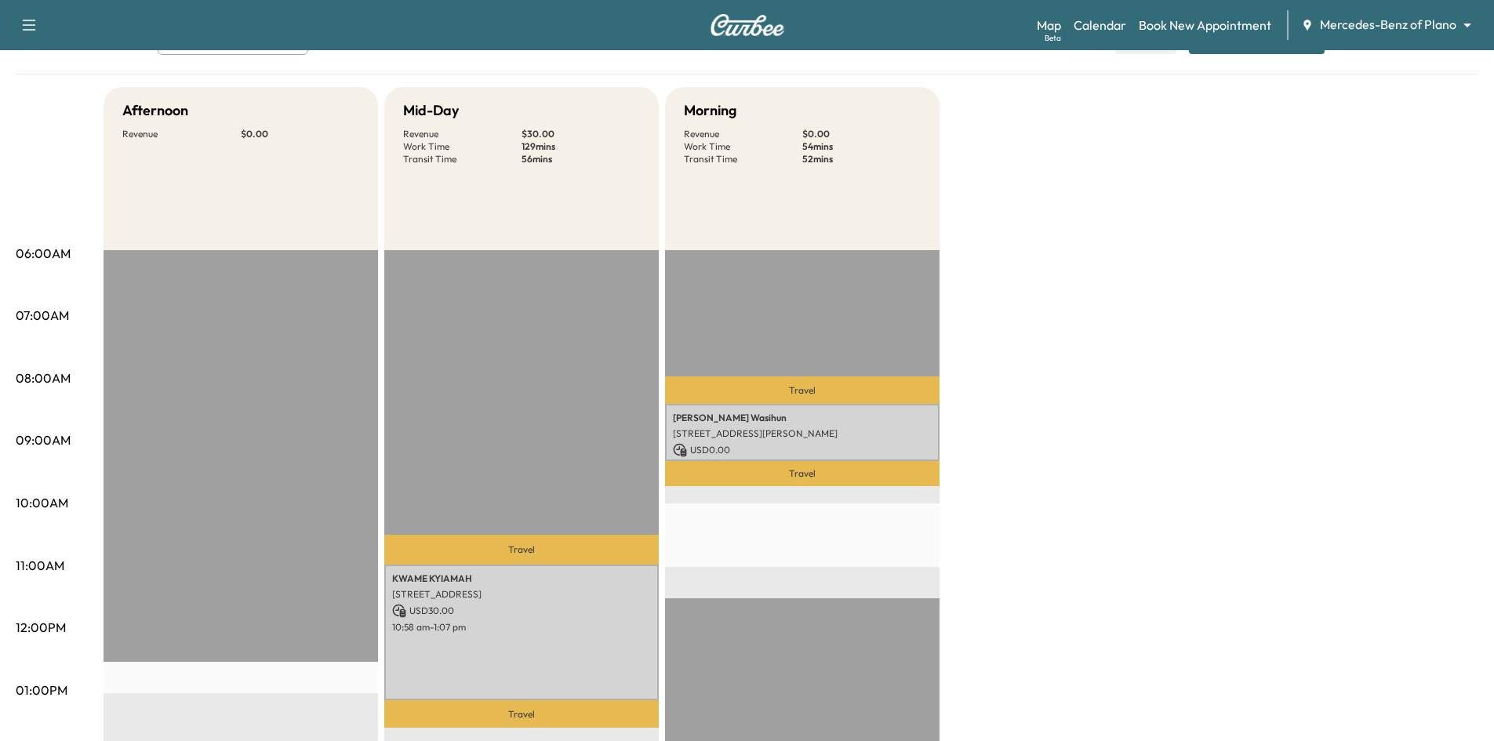
scroll to position [0, 0]
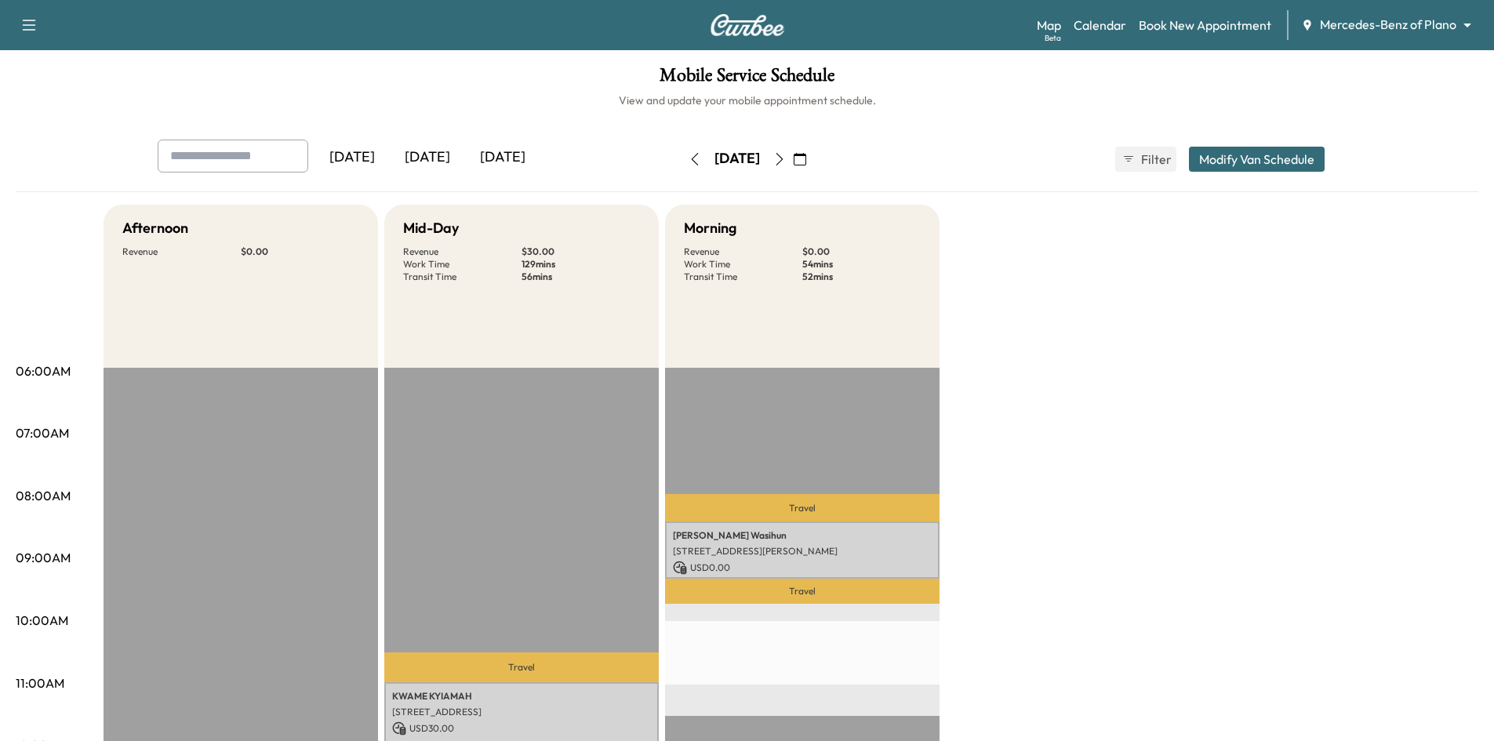
click at [432, 156] on div "[DATE]" at bounding box center [427, 158] width 75 height 36
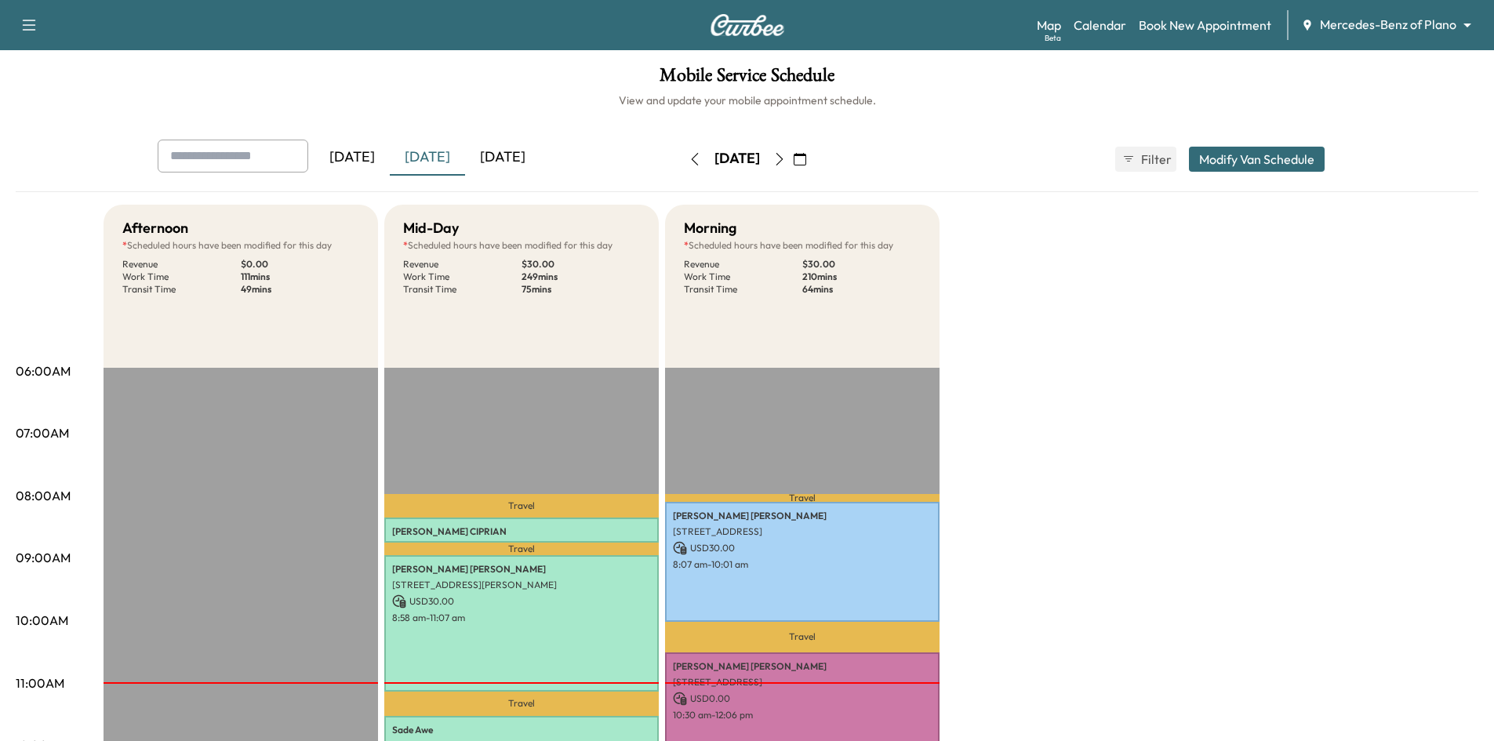
click at [509, 155] on div "[DATE]" at bounding box center [502, 158] width 75 height 36
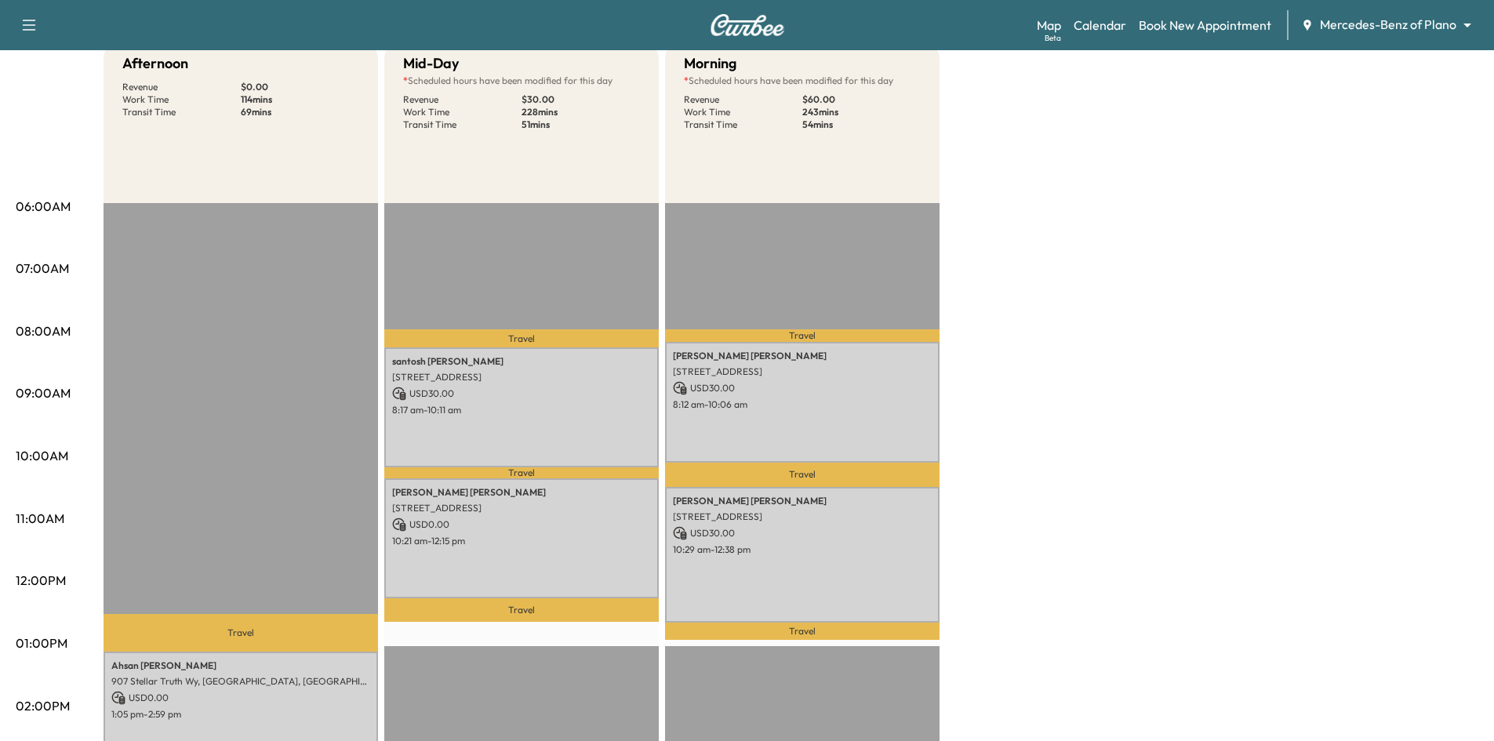
scroll to position [314, 0]
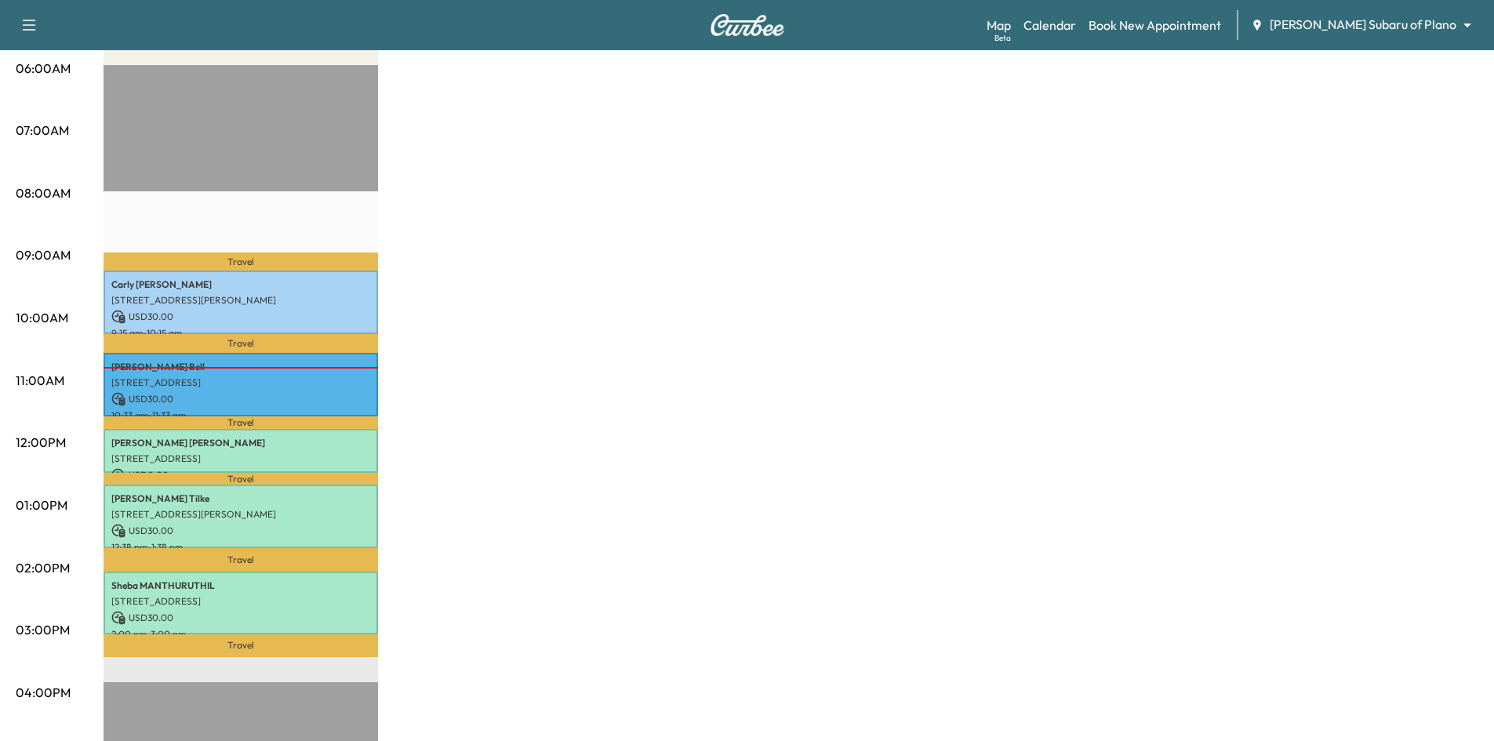
scroll to position [392, 0]
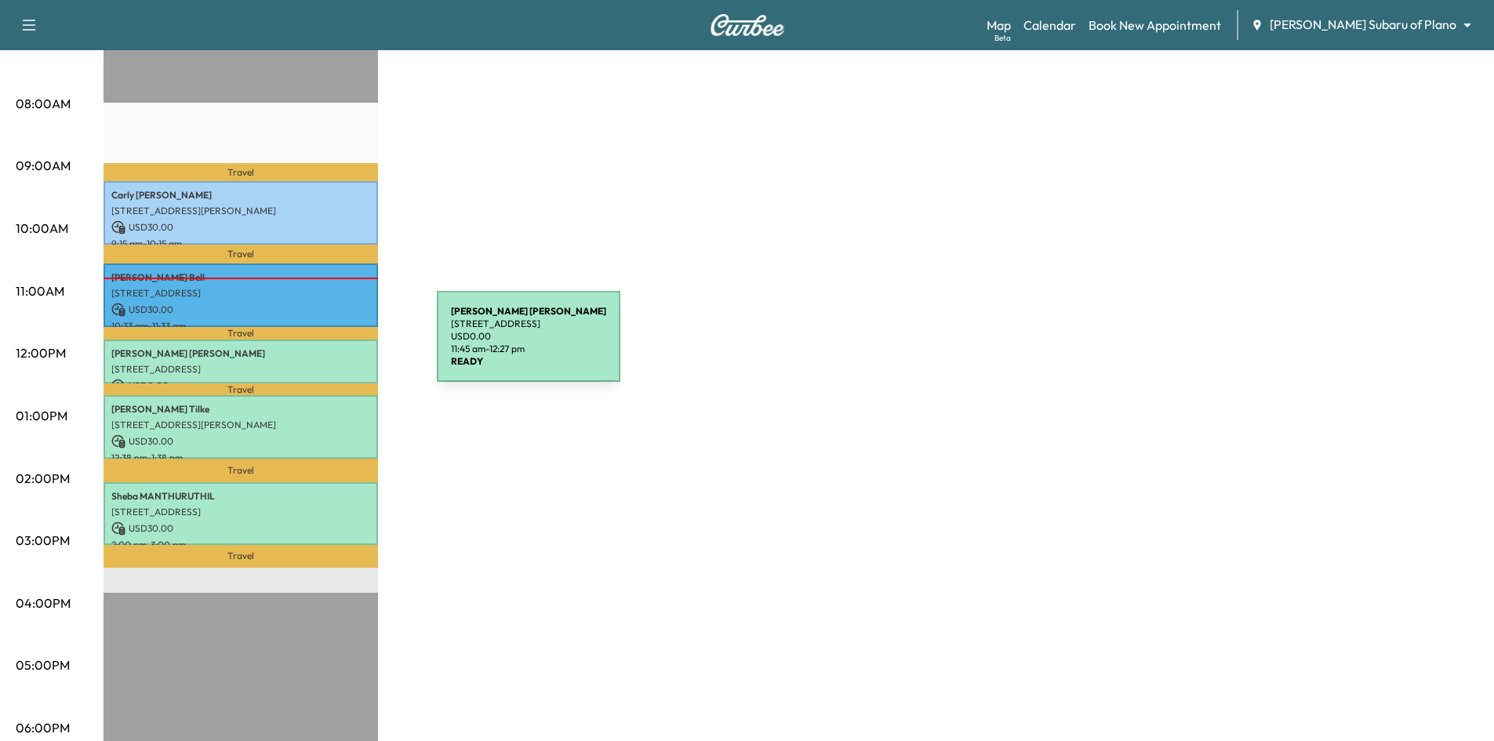
click at [321, 348] on p "[PERSON_NAME]" at bounding box center [240, 354] width 259 height 13
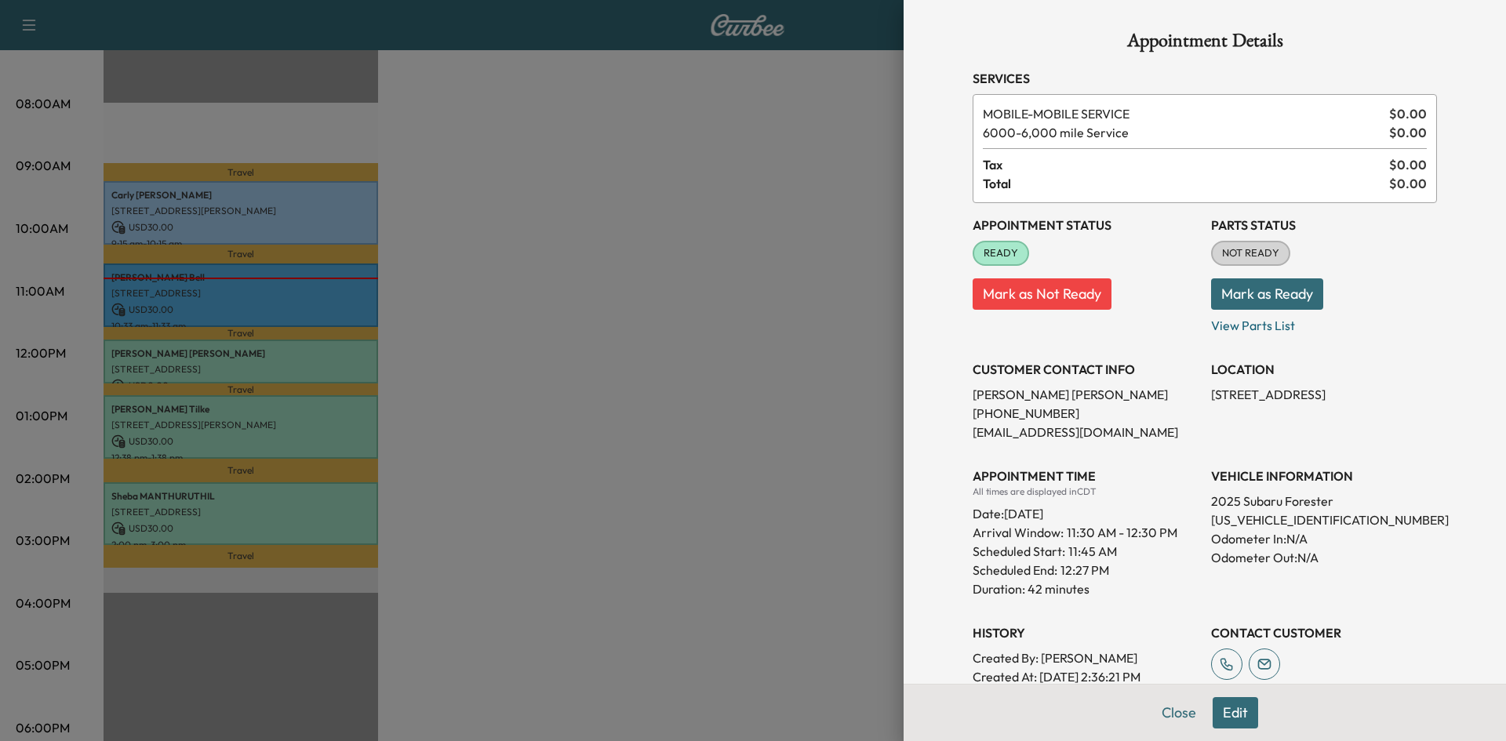
drag, startPoint x: 635, startPoint y: 353, endPoint x: 516, endPoint y: 322, distance: 123.1
click at [635, 352] on div at bounding box center [753, 370] width 1506 height 741
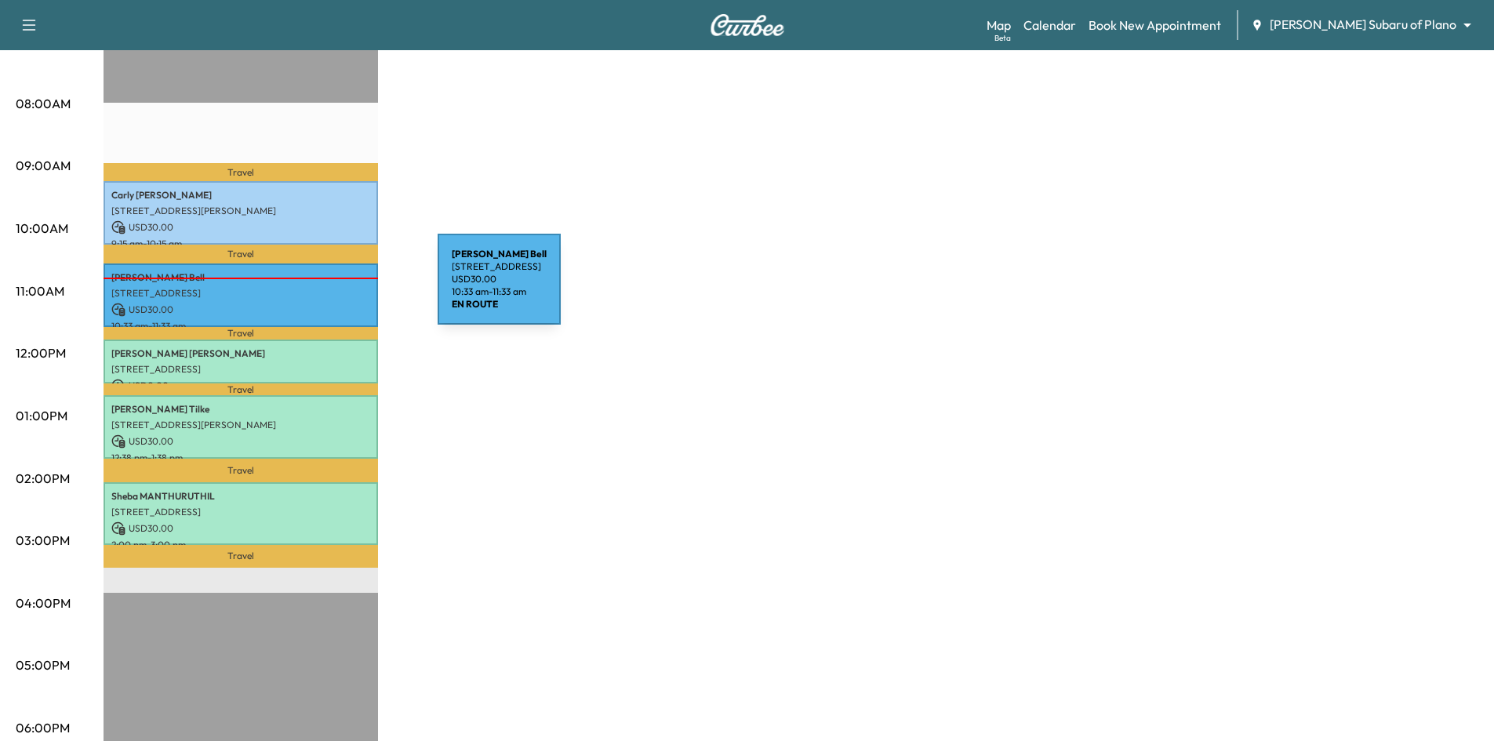
click at [315, 287] on p "[STREET_ADDRESS]" at bounding box center [240, 293] width 259 height 13
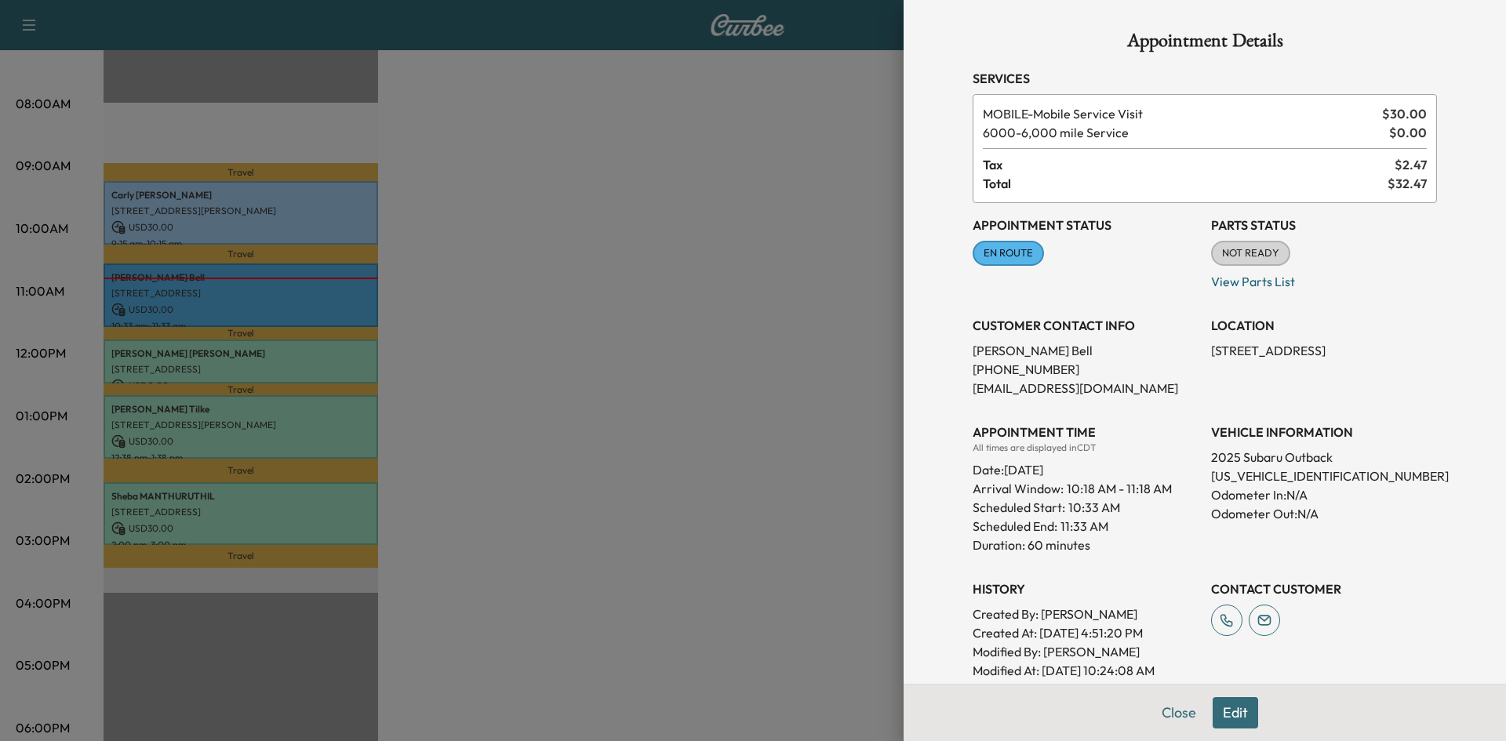
click at [543, 173] on div at bounding box center [753, 370] width 1506 height 741
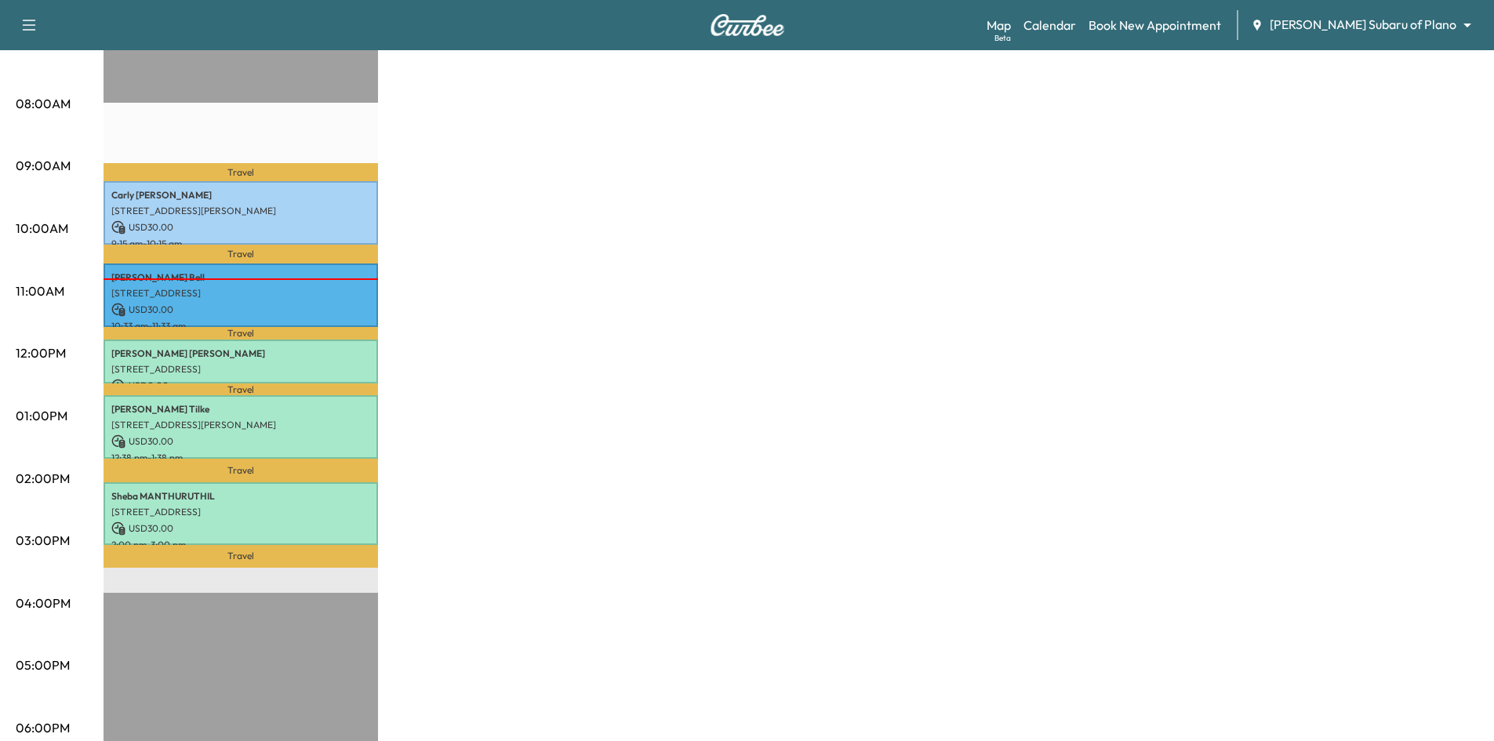
scroll to position [0, 0]
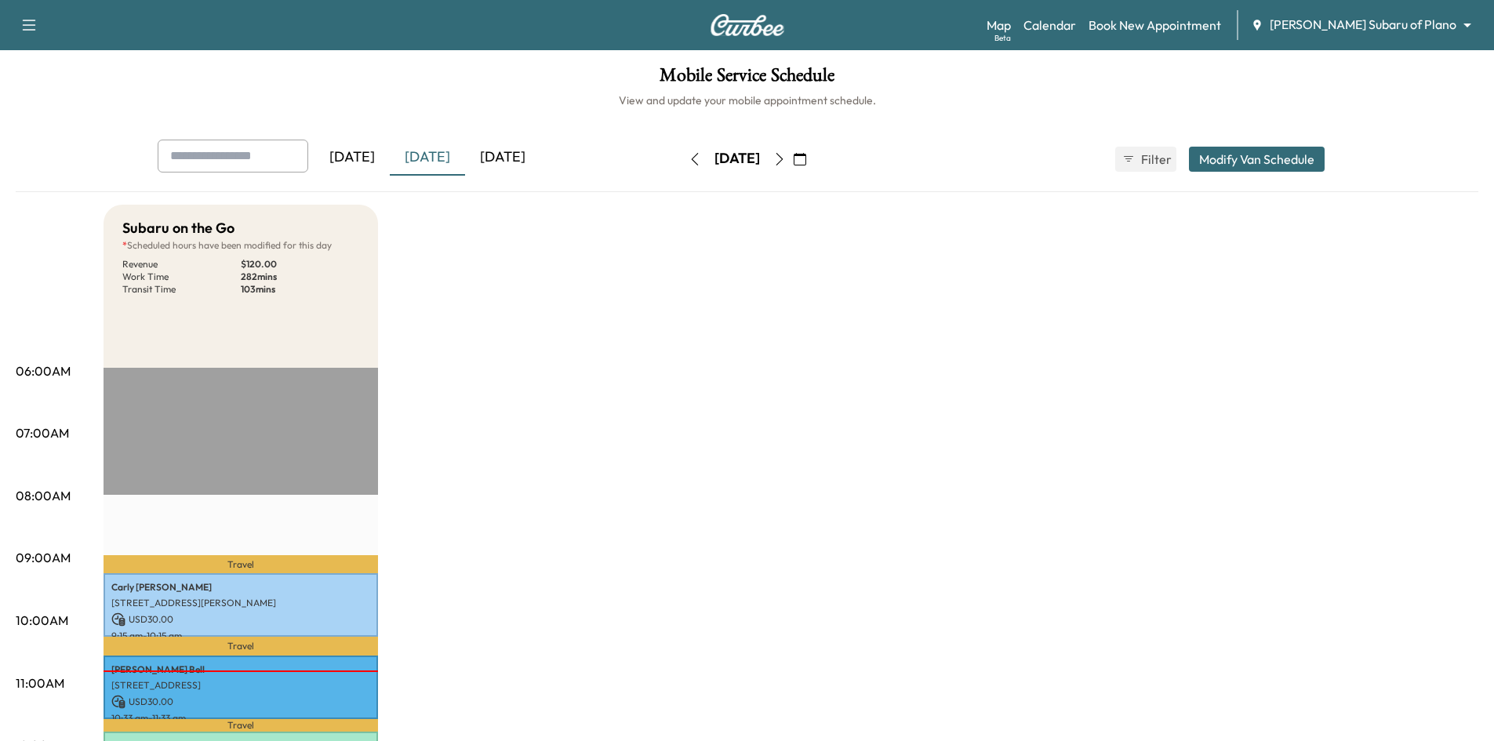
click at [260, 155] on input "text" at bounding box center [233, 156] width 151 height 33
paste input "**********"
type input "**********"
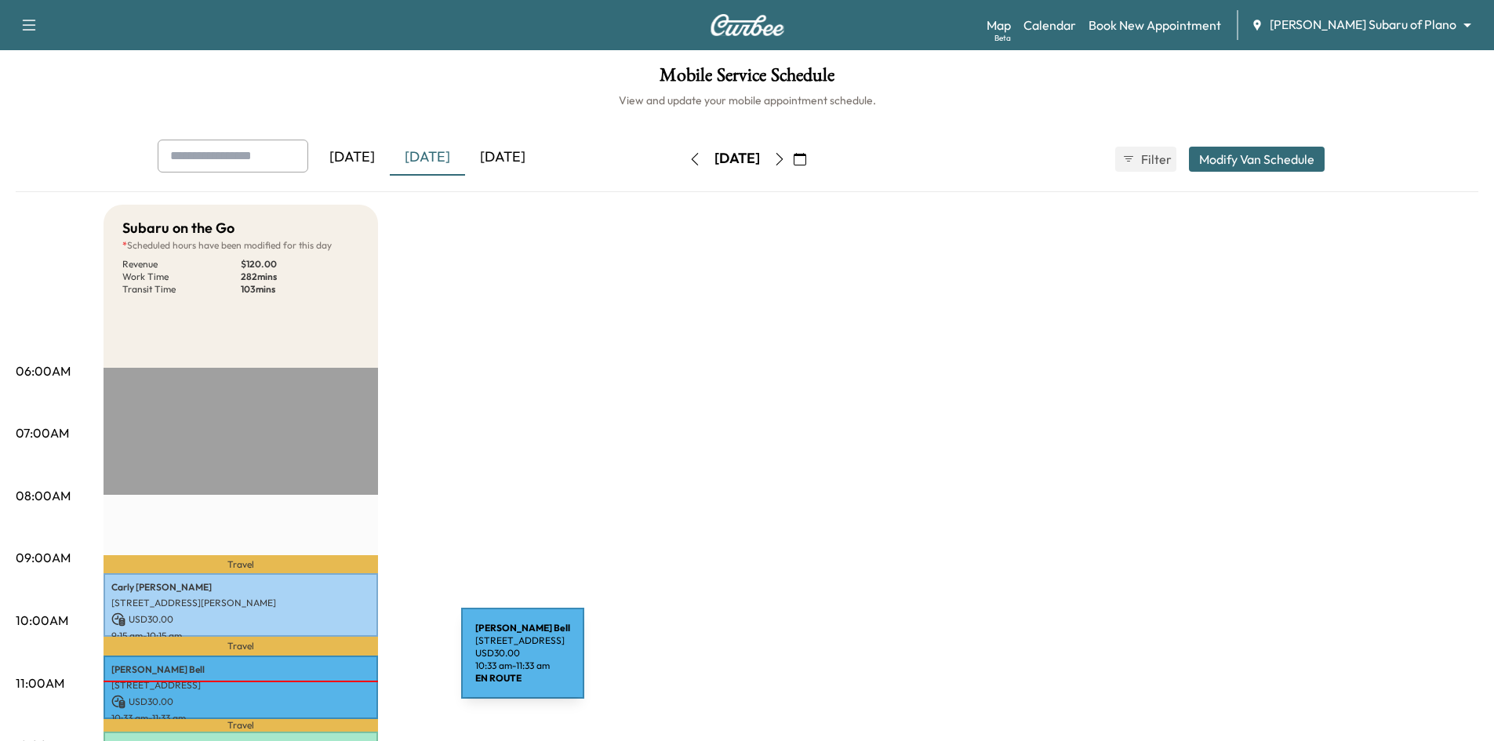
click at [344, 664] on p "[PERSON_NAME]" at bounding box center [240, 670] width 259 height 13
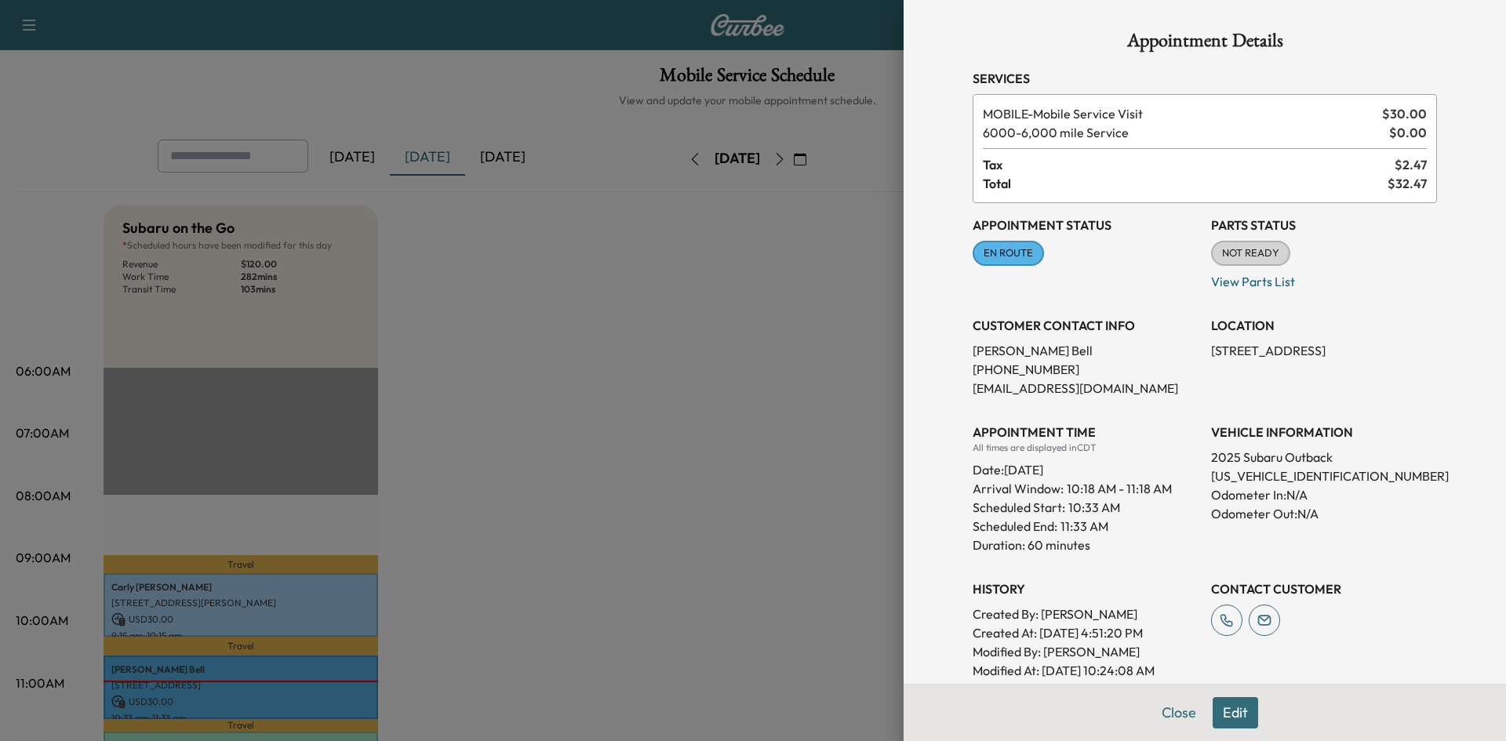
click at [550, 539] on div at bounding box center [753, 370] width 1506 height 741
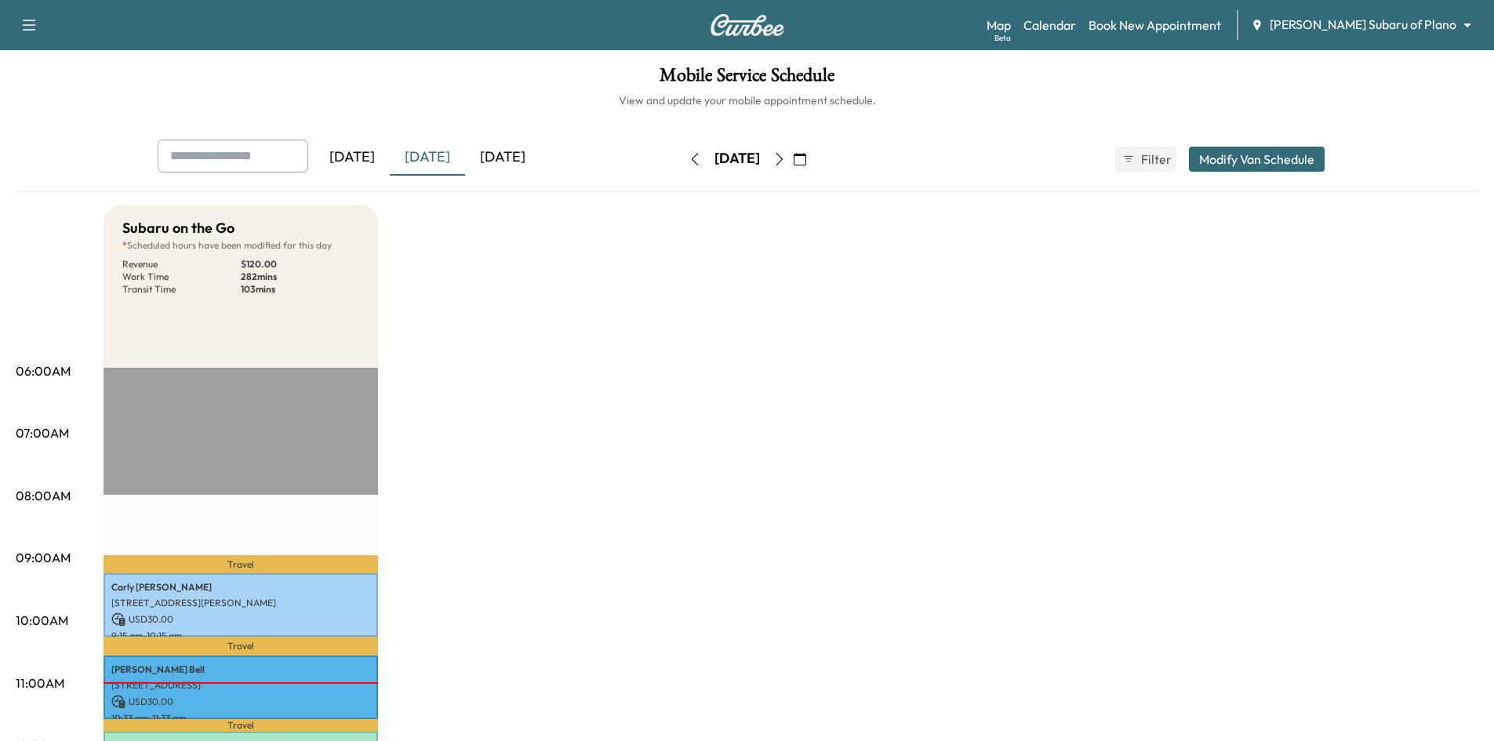
click at [503, 157] on div "[DATE]" at bounding box center [502, 158] width 75 height 36
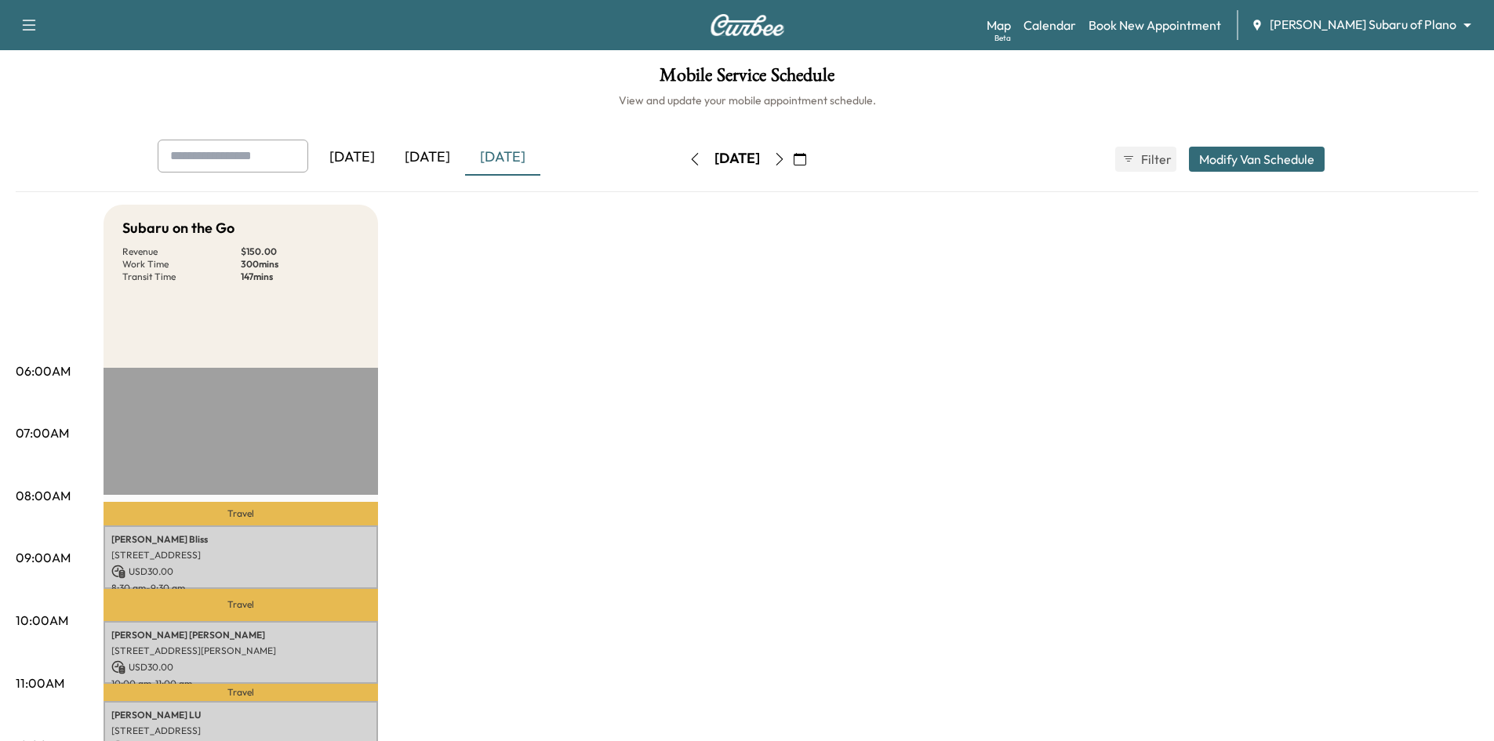
click at [786, 160] on icon "button" at bounding box center [779, 159] width 13 height 13
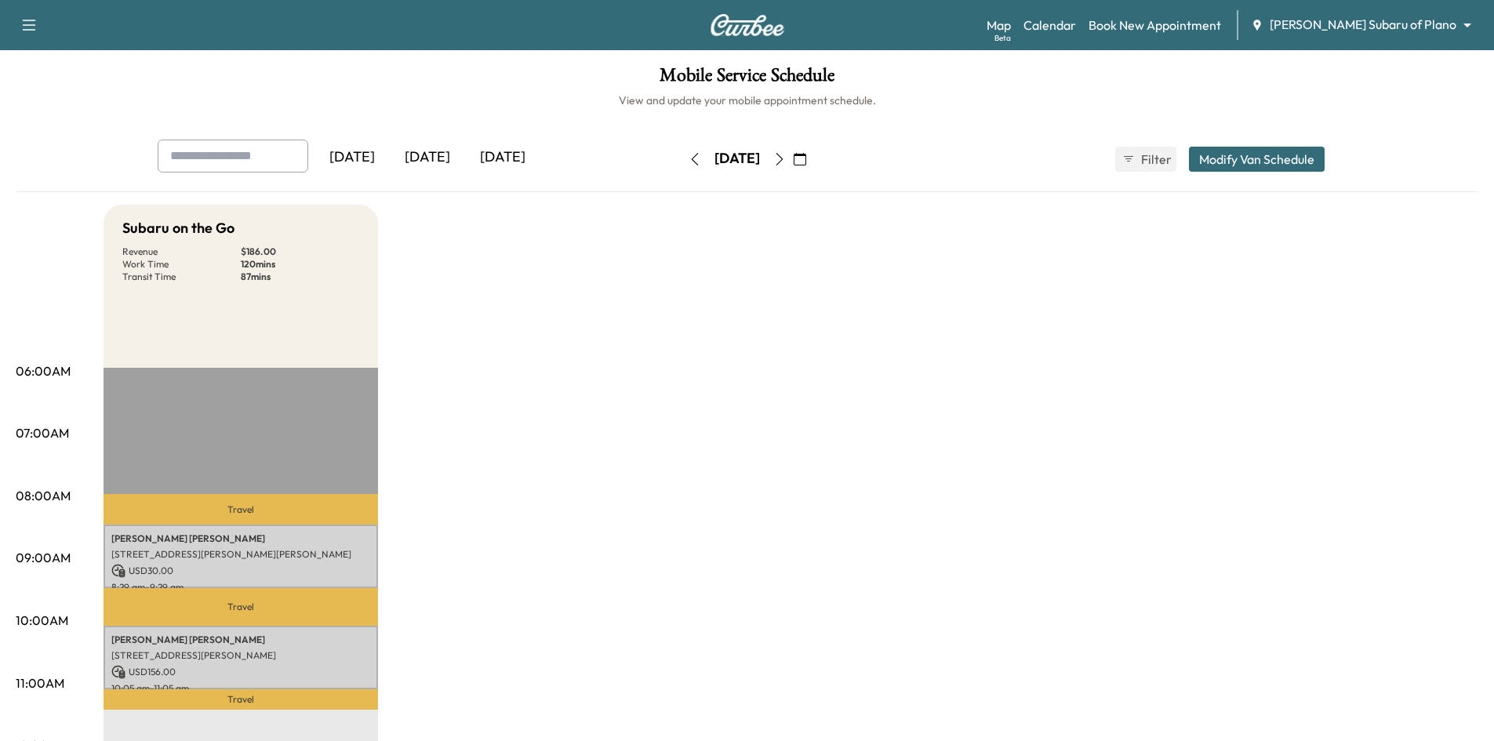
click at [786, 159] on icon "button" at bounding box center [779, 159] width 13 height 13
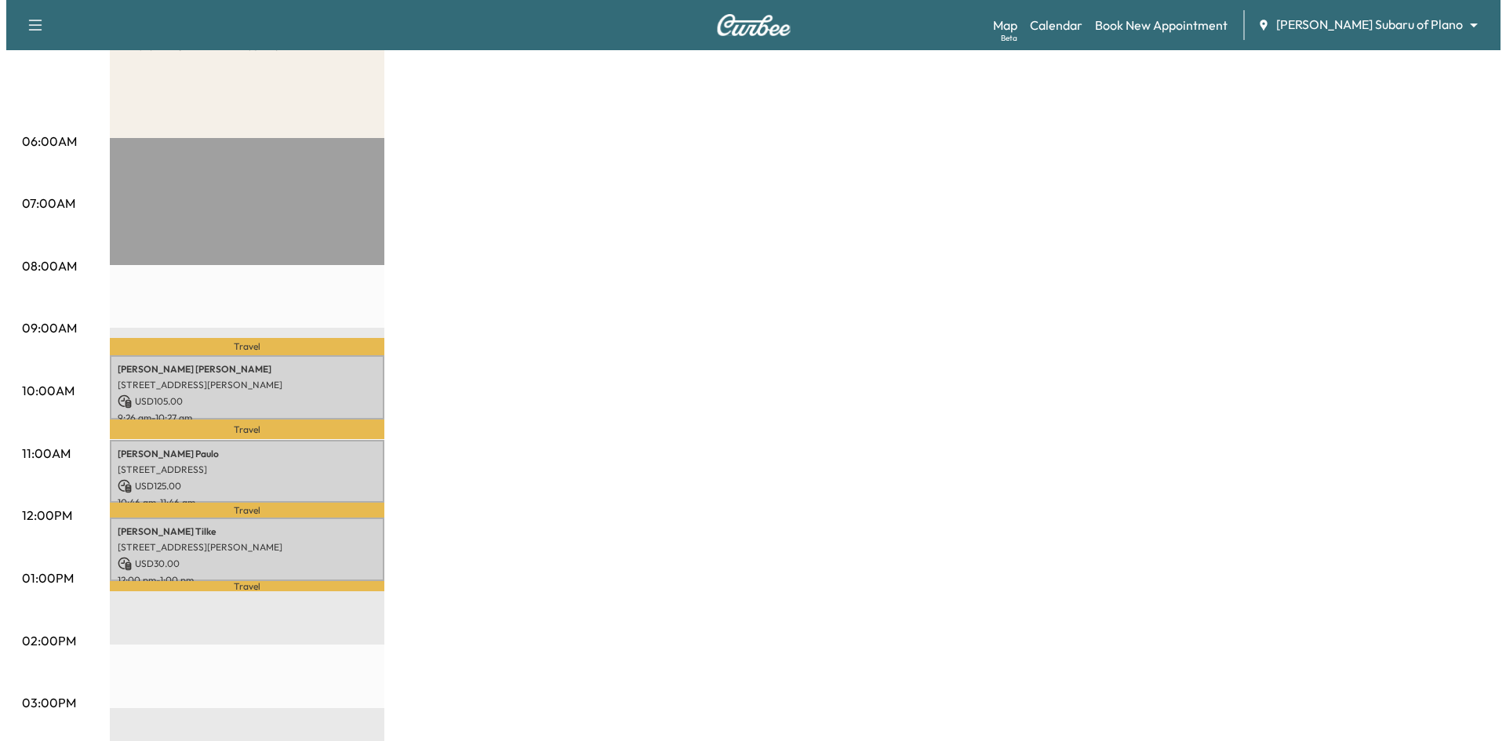
scroll to position [314, 0]
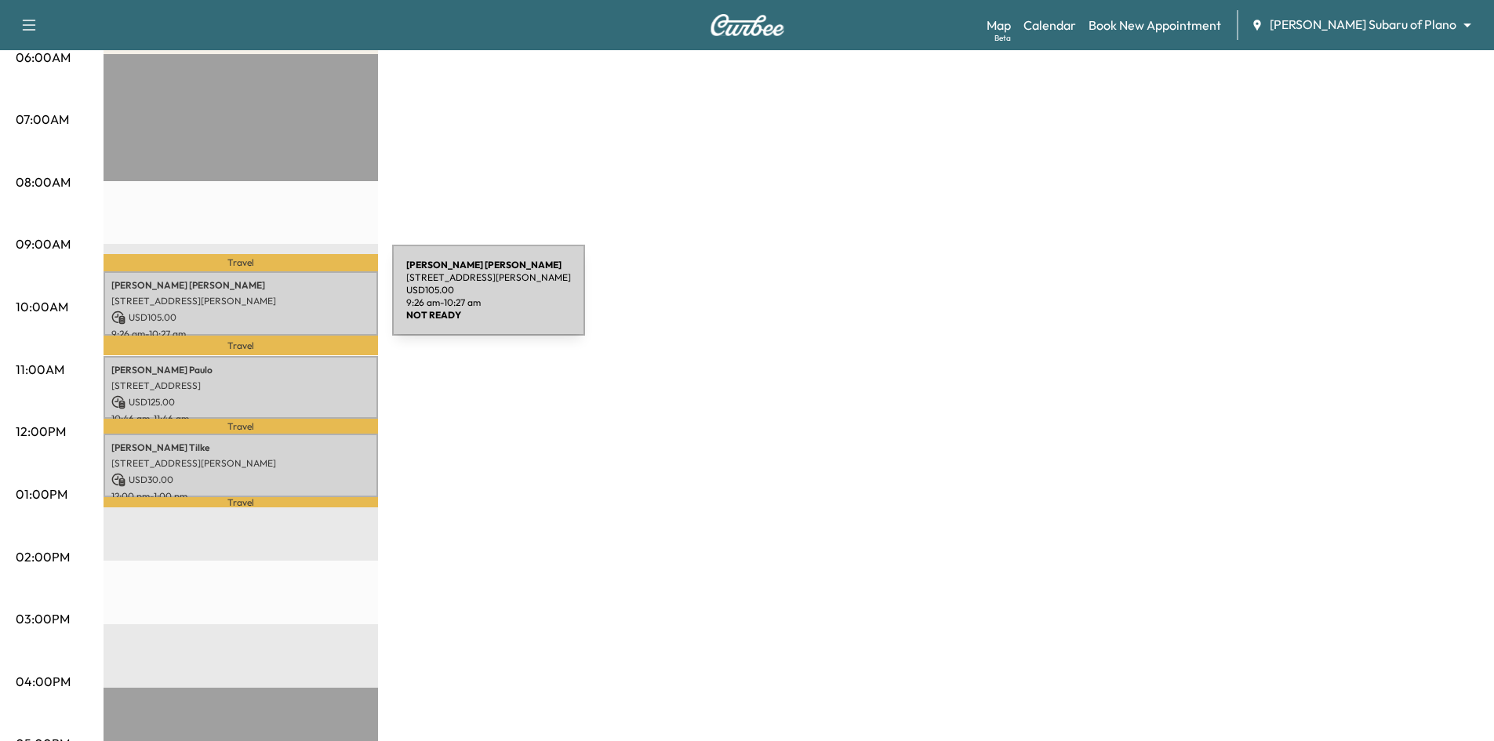
click at [275, 300] on p "3328 STEVEN DR, PLANO, TX 75023, USA" at bounding box center [240, 301] width 259 height 13
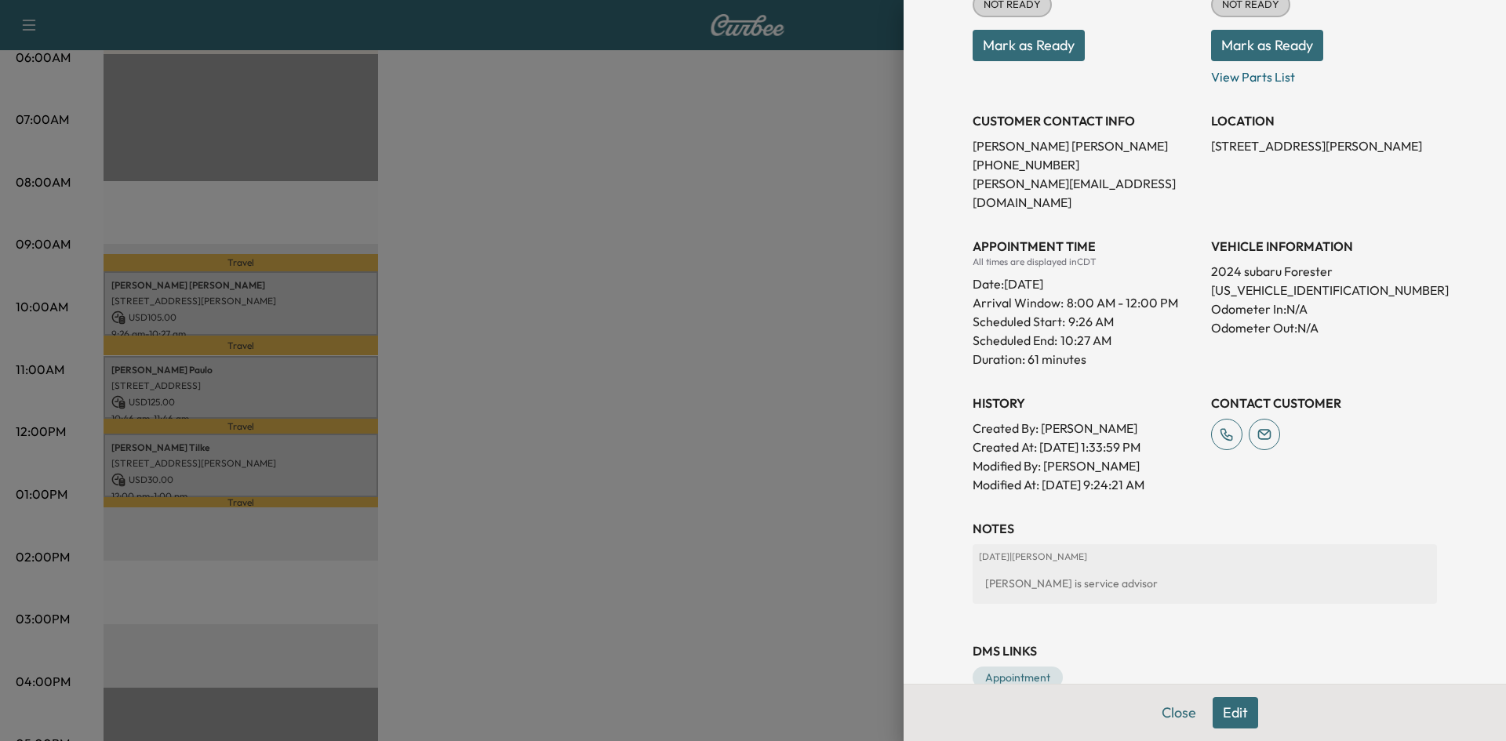
scroll to position [285, 0]
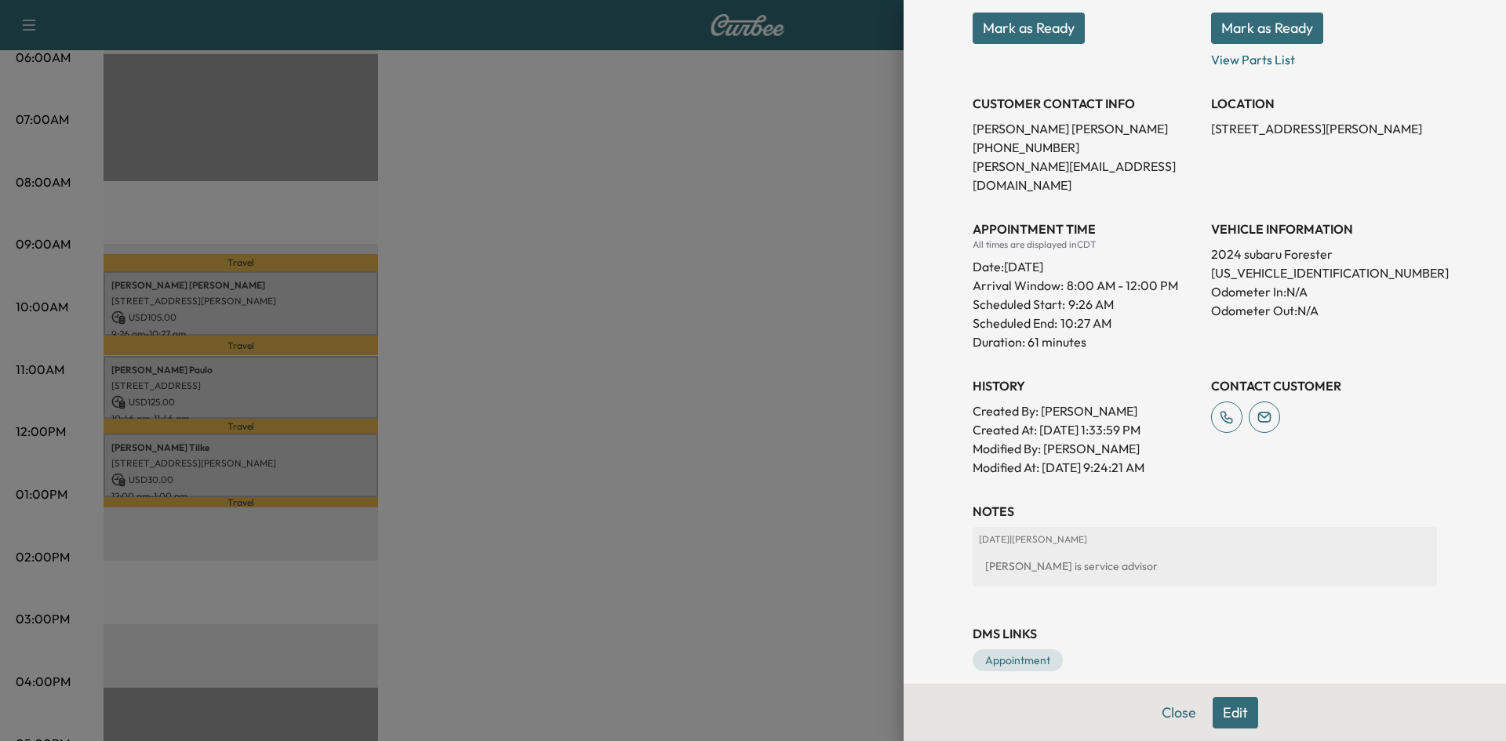
click at [1217, 713] on button "Edit" at bounding box center [1235, 712] width 45 height 31
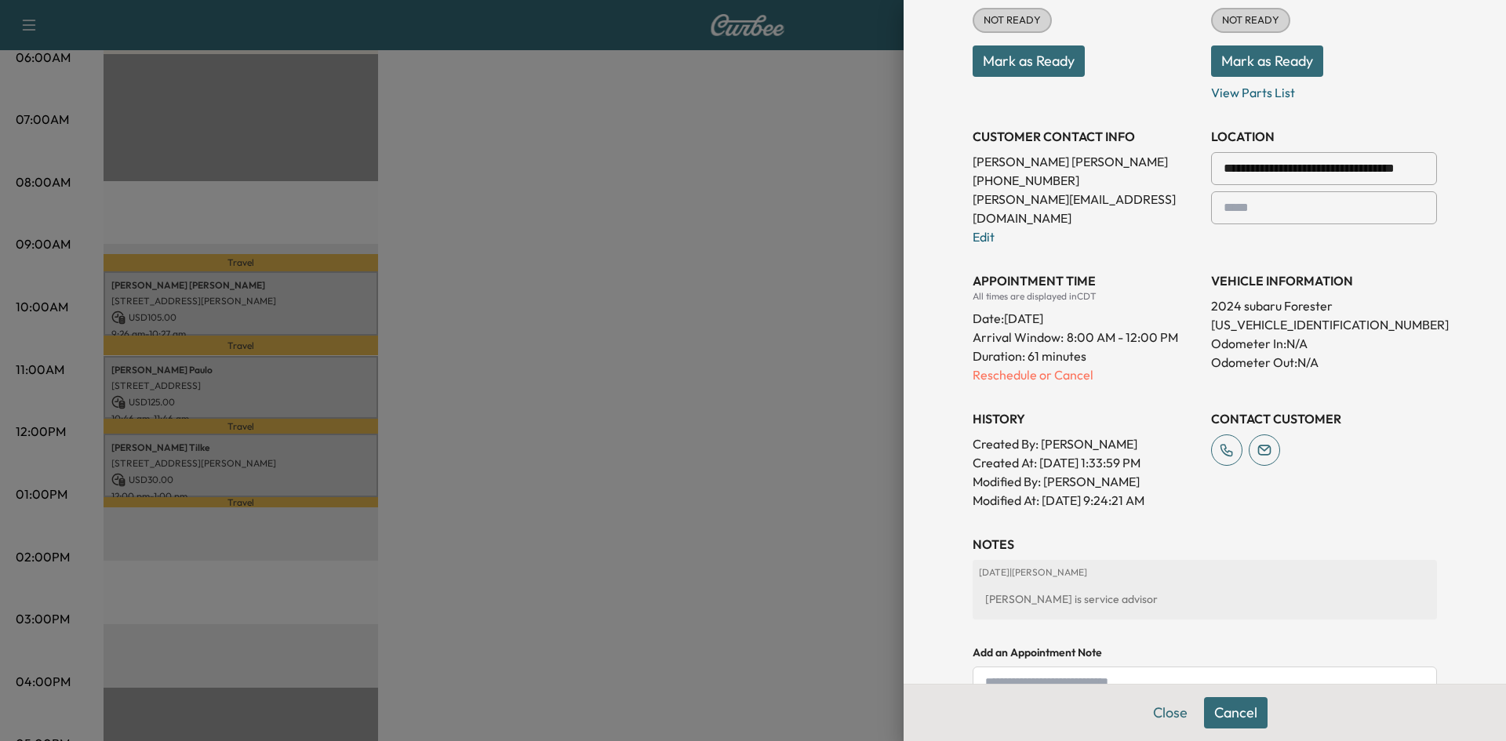
scroll to position [318, 0]
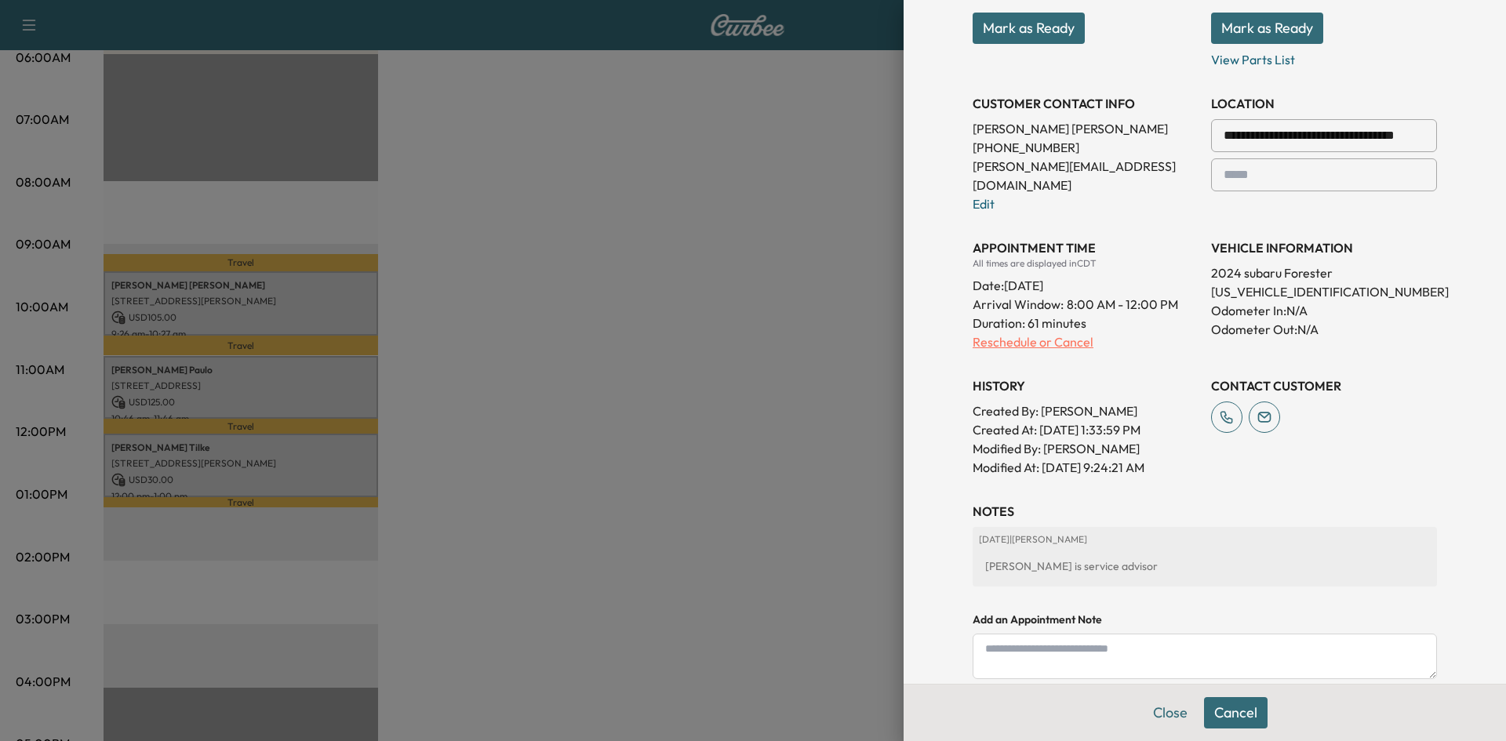
click at [1029, 333] on p "Reschedule or Cancel" at bounding box center [1086, 342] width 226 height 19
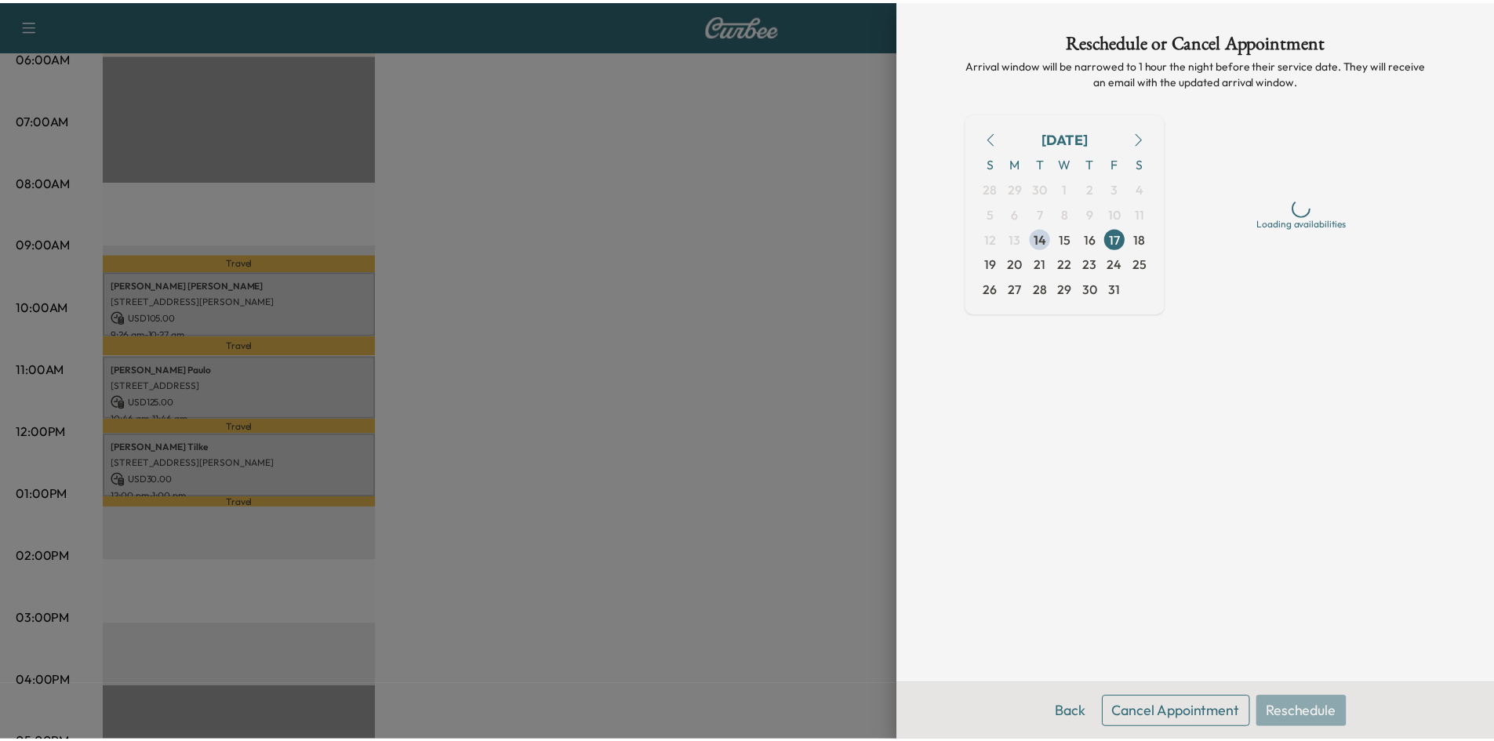
scroll to position [0, 0]
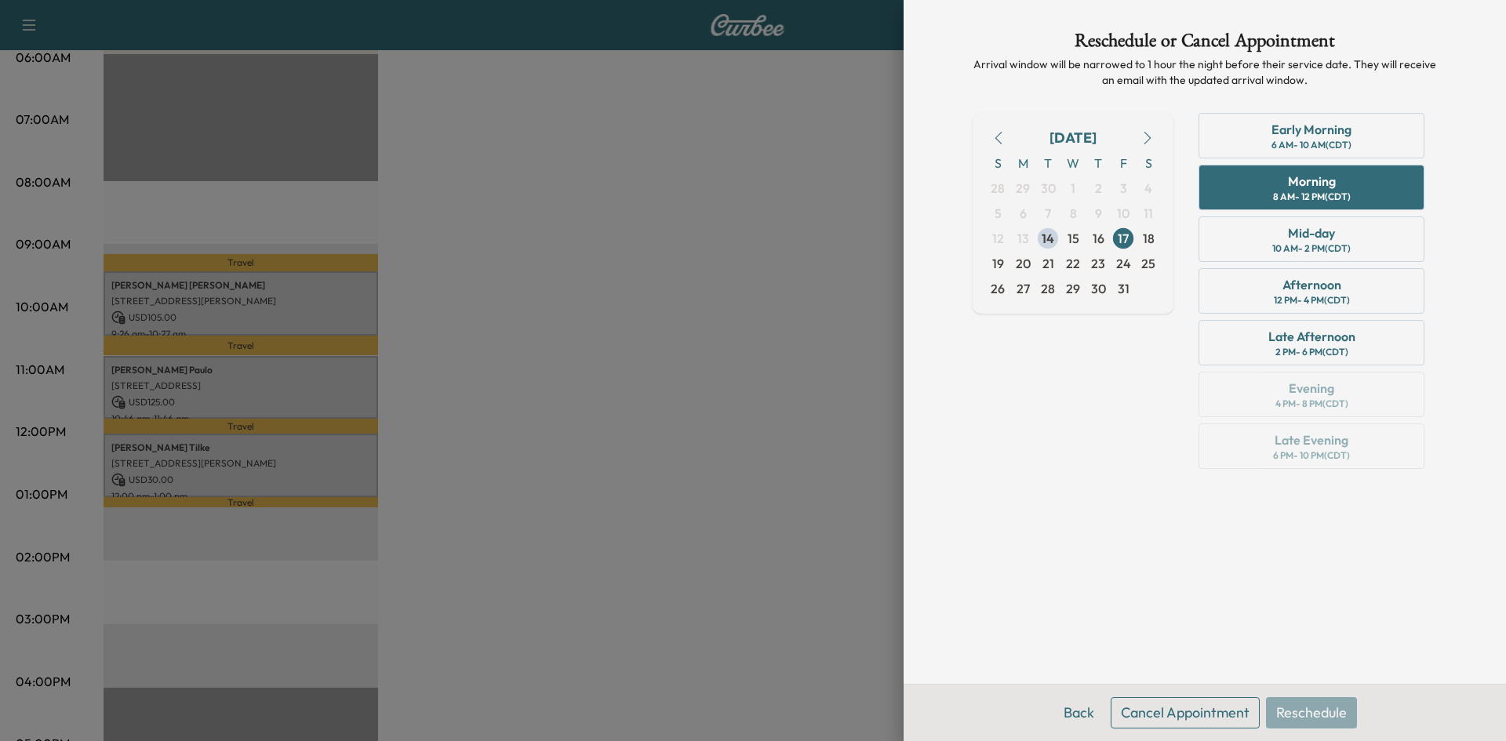
click at [1164, 723] on button "Cancel Appointment" at bounding box center [1185, 712] width 149 height 31
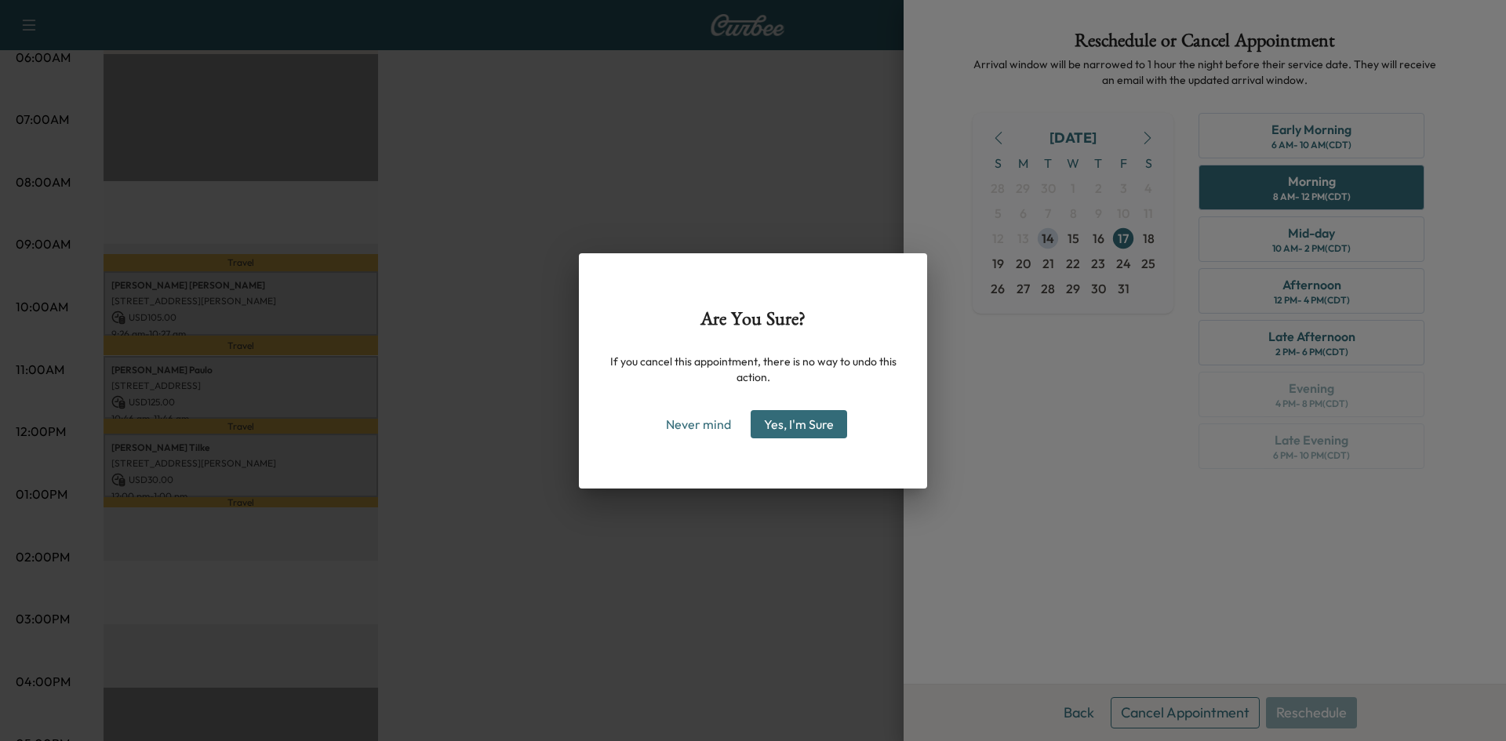
drag, startPoint x: 808, startPoint y: 428, endPoint x: 826, endPoint y: 437, distance: 20.4
click at [810, 427] on button "Yes, I'm Sure" at bounding box center [799, 424] width 96 height 28
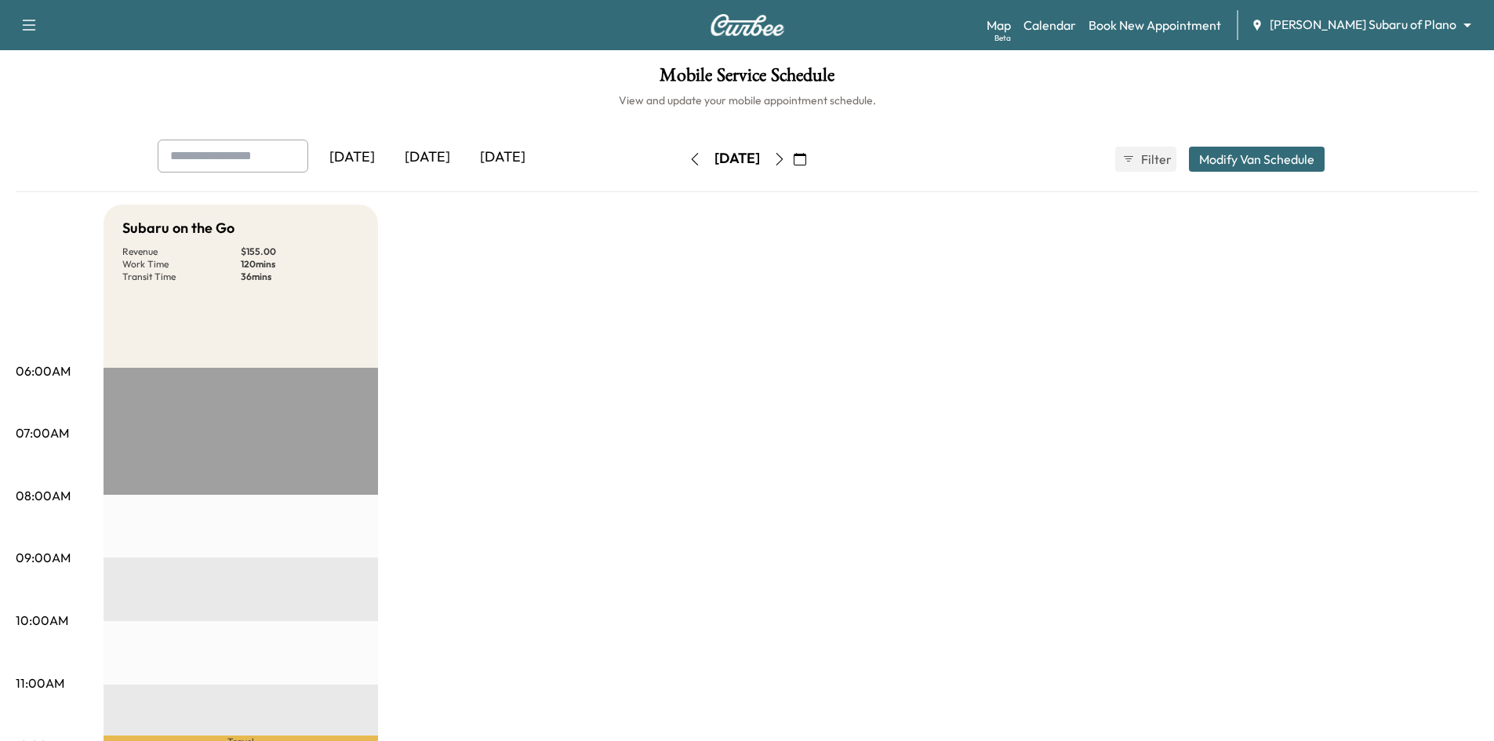
click at [433, 156] on div "[DATE]" at bounding box center [427, 158] width 75 height 36
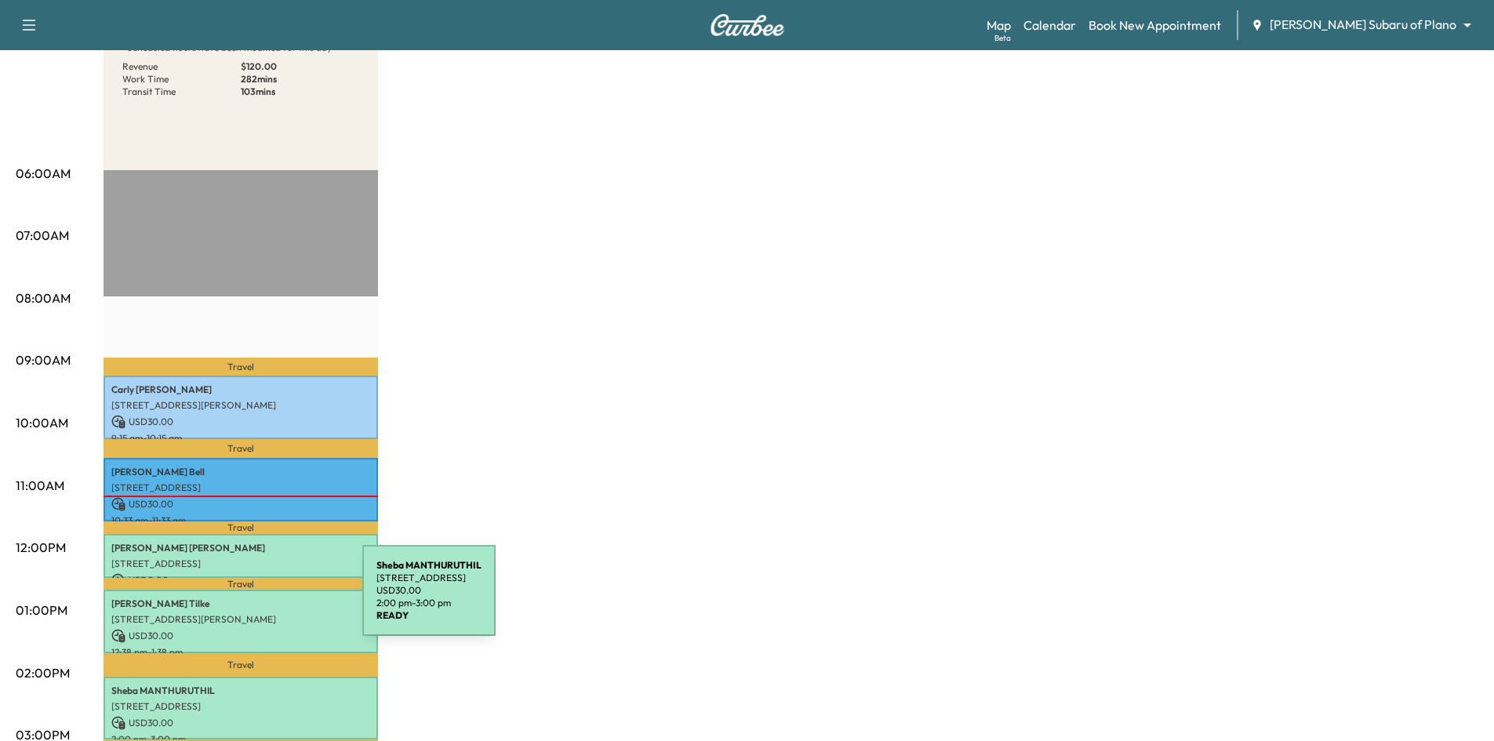
scroll to position [314, 0]
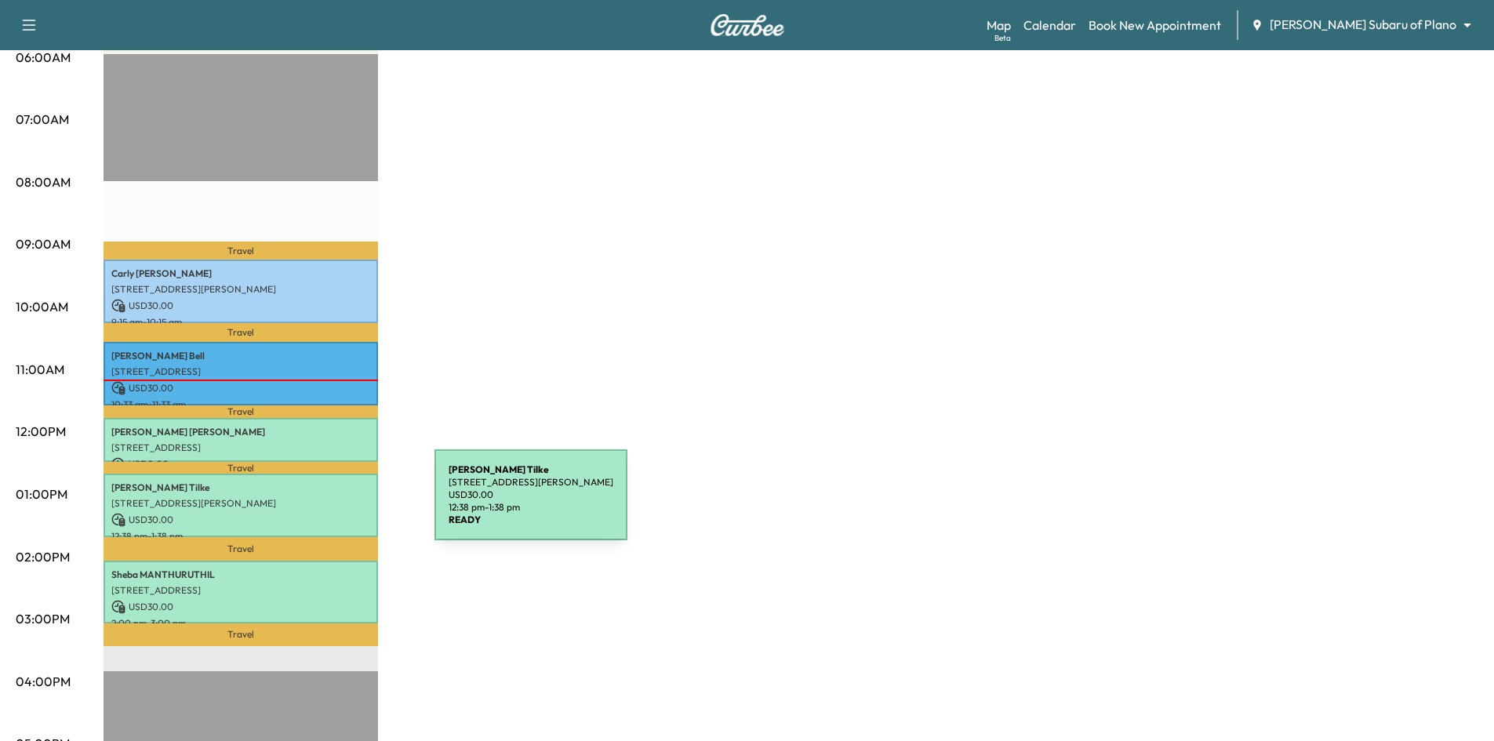
click at [317, 504] on p "5353 Keller Springs Rd, Dallas, TX 75248, USA" at bounding box center [240, 503] width 259 height 13
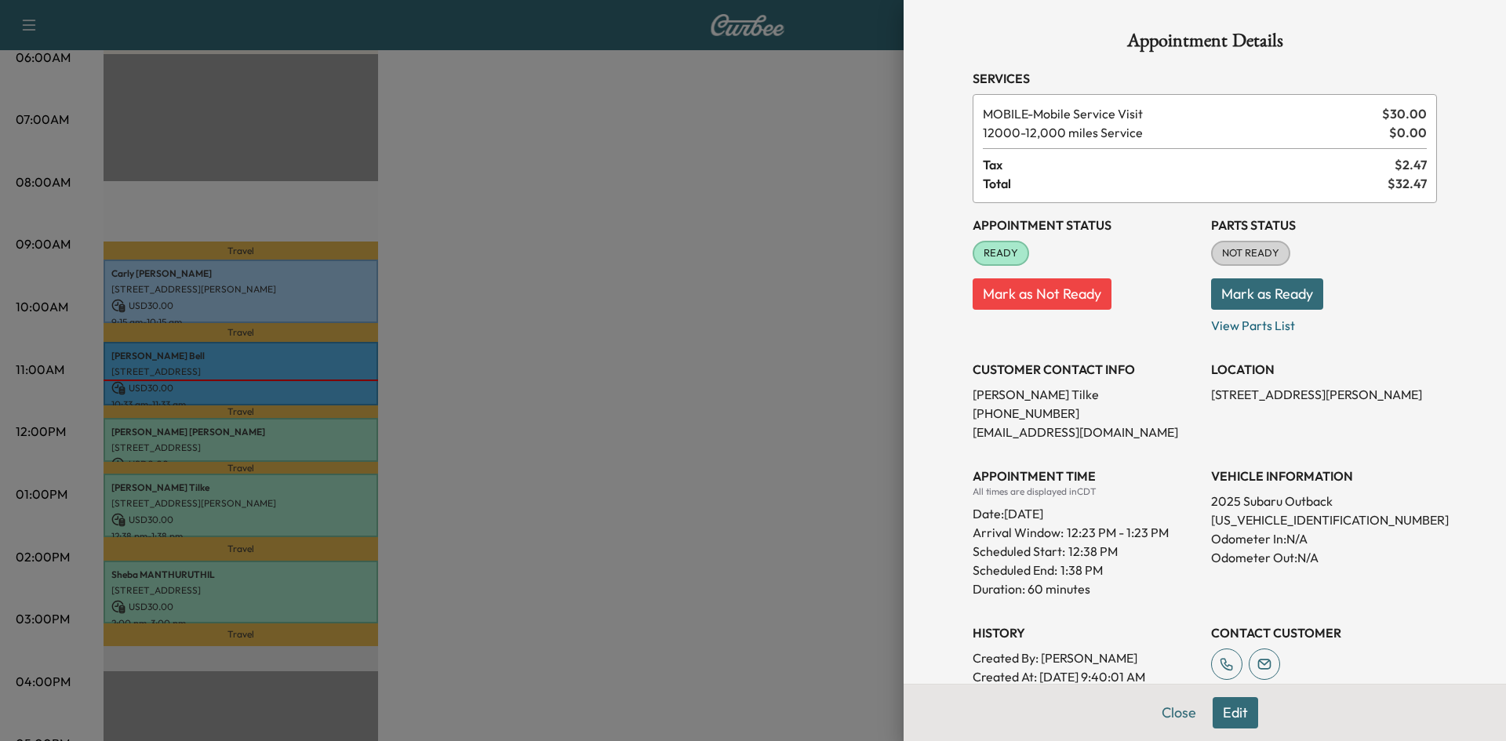
click at [710, 252] on div at bounding box center [753, 370] width 1506 height 741
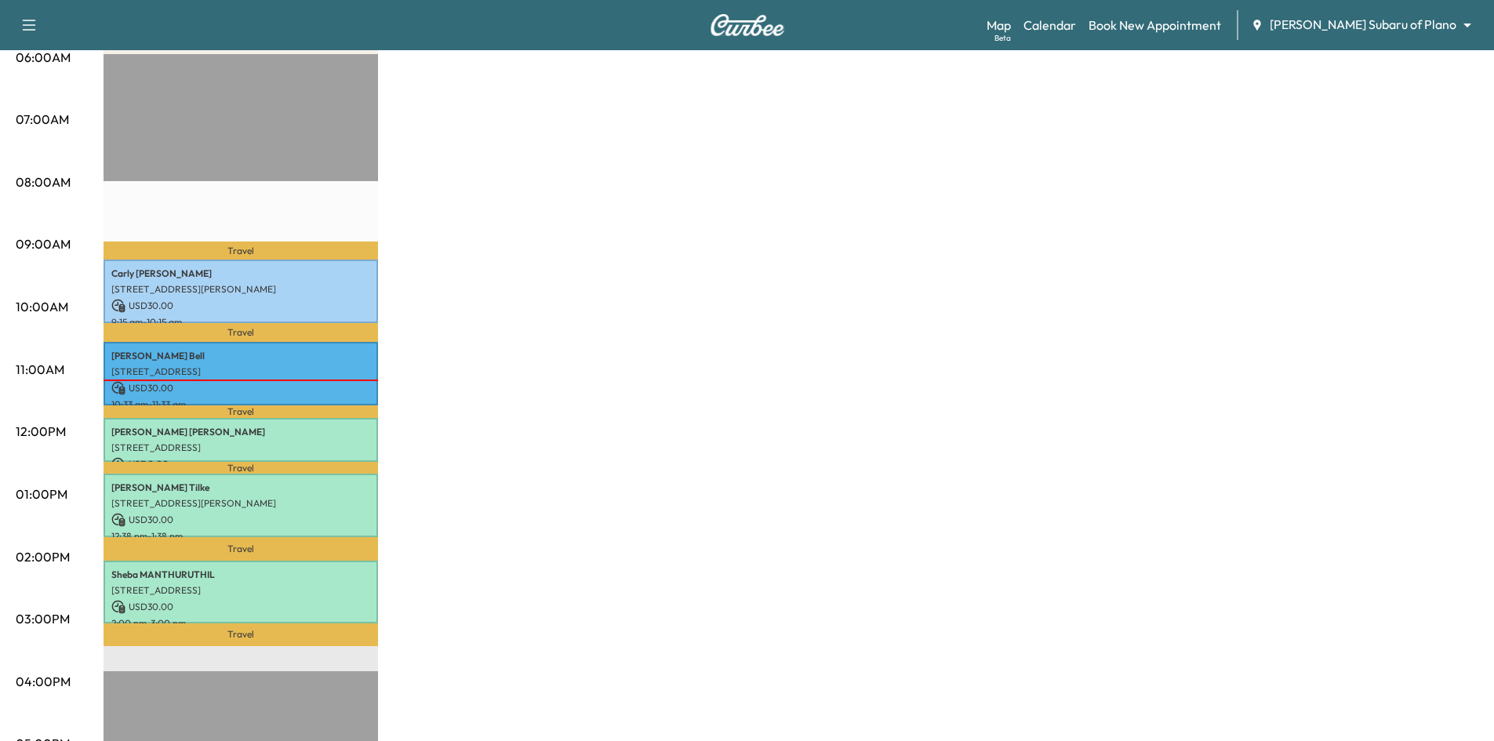
click at [1111, 35] on div "Map Beta Calendar Book New Appointment Ewing Subaru of Plano ******** ​" at bounding box center [1234, 25] width 495 height 30
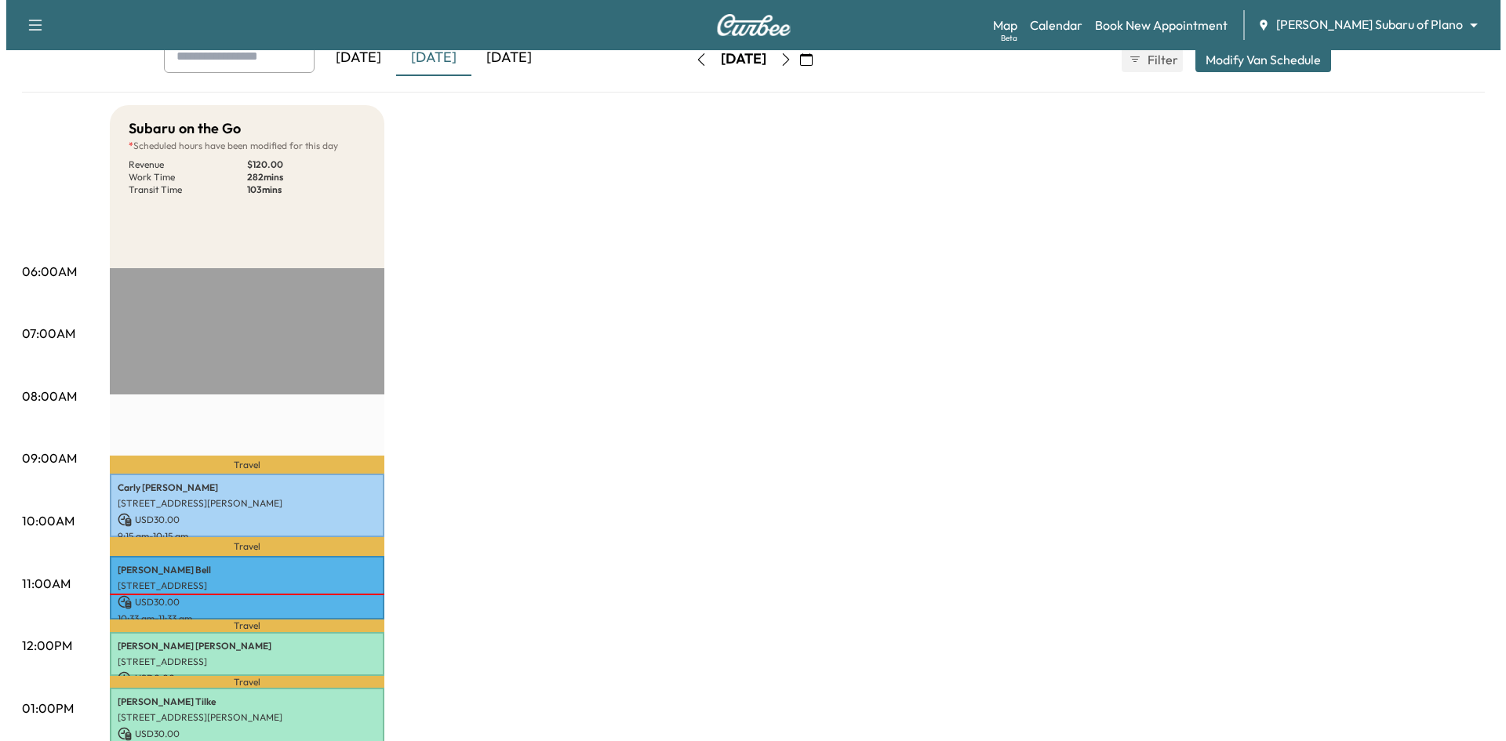
scroll to position [0, 0]
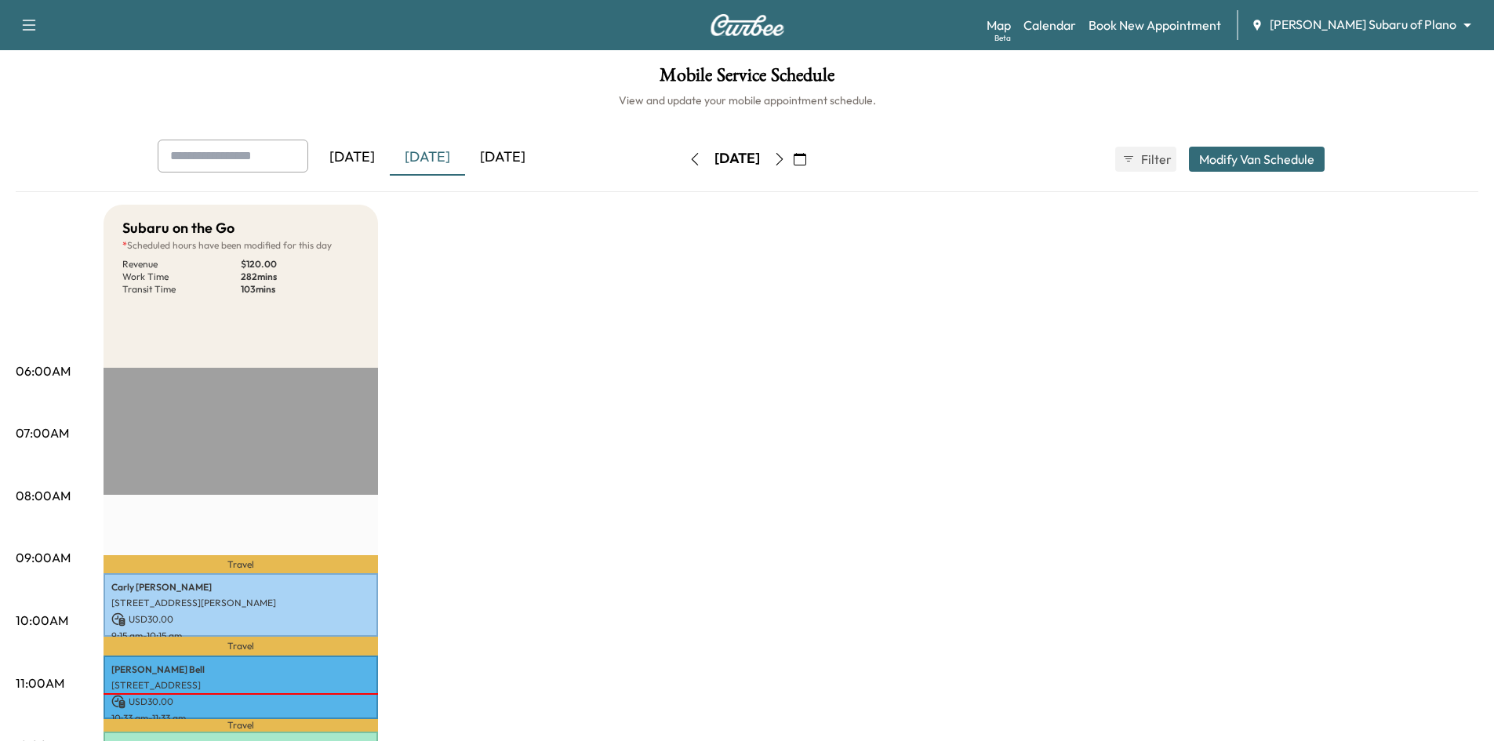
click at [786, 155] on icon "button" at bounding box center [779, 159] width 13 height 13
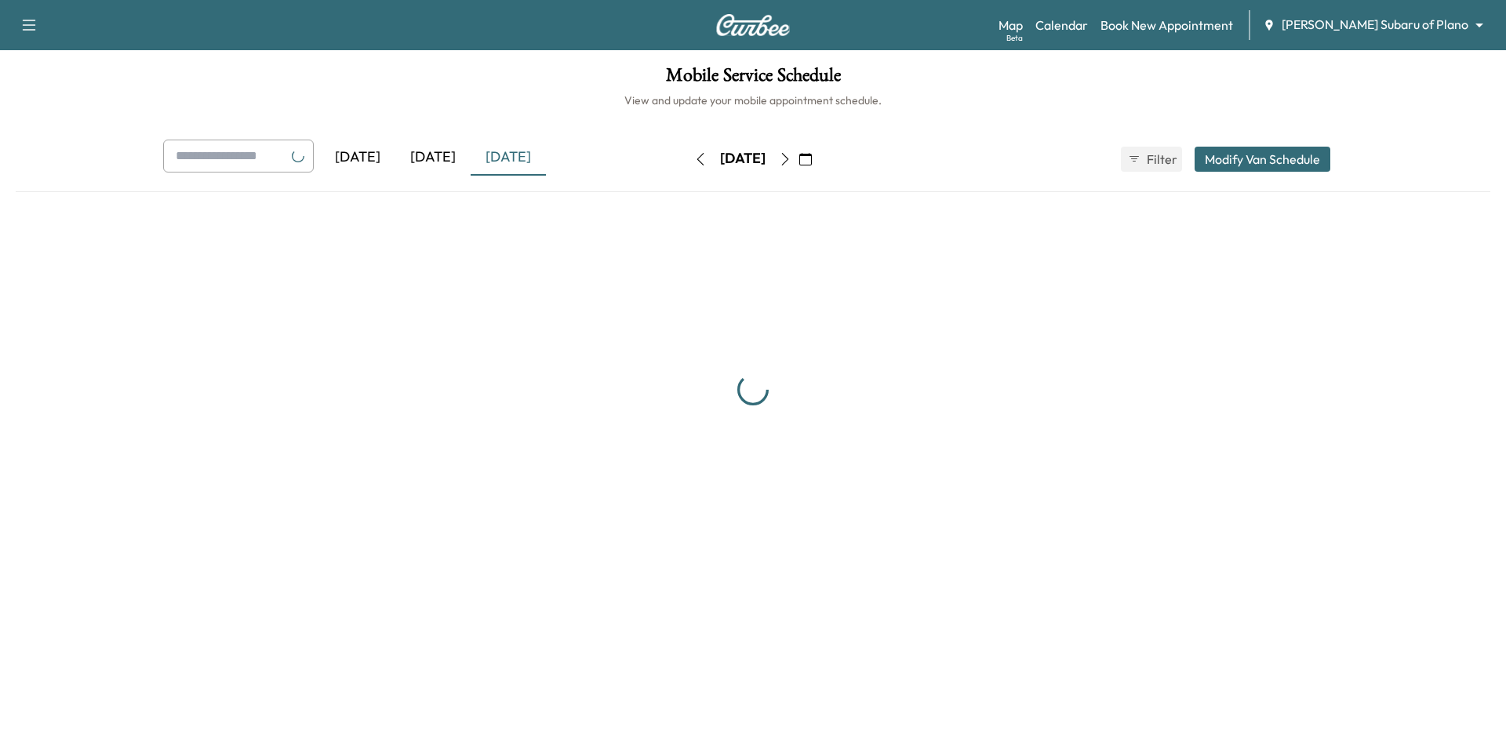
click at [799, 155] on div "[DATE]" at bounding box center [742, 159] width 111 height 25
click at [792, 163] on icon "button" at bounding box center [785, 159] width 13 height 13
click at [792, 162] on icon "button" at bounding box center [785, 159] width 13 height 13
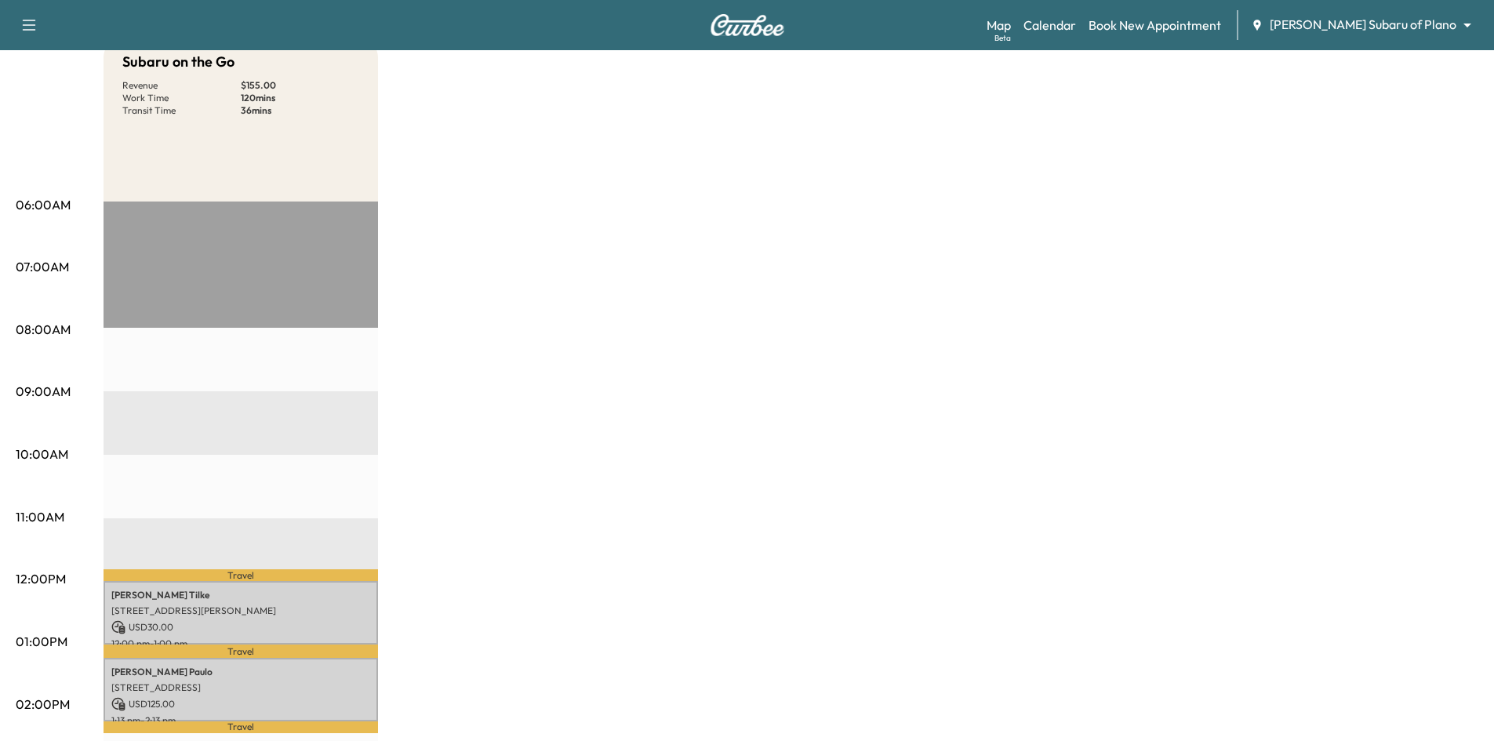
scroll to position [235, 0]
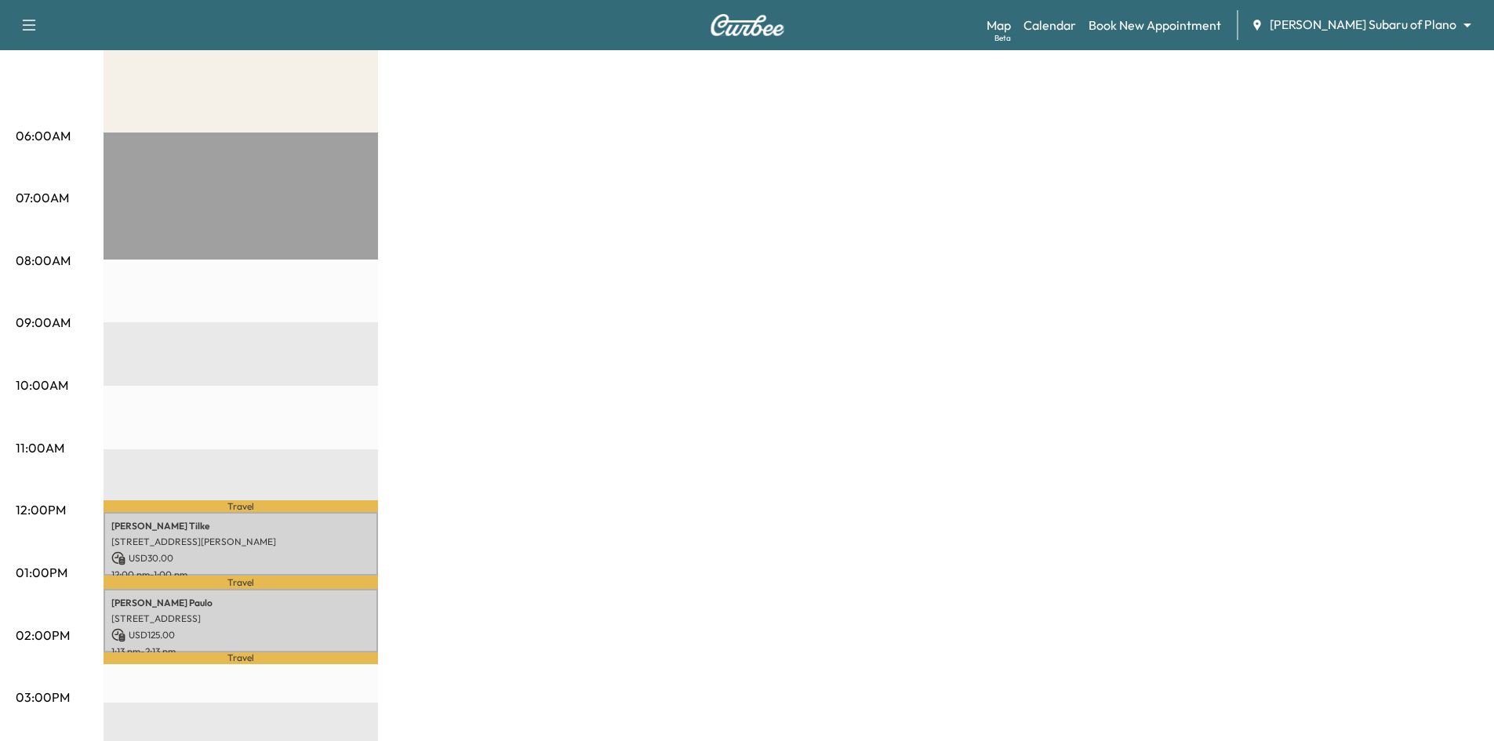
click at [714, 402] on div "Subaru on the Go Revenue $ 155.00 Work Time 120 mins Transit Time 36 mins Trave…" at bounding box center [791, 557] width 1375 height 1177
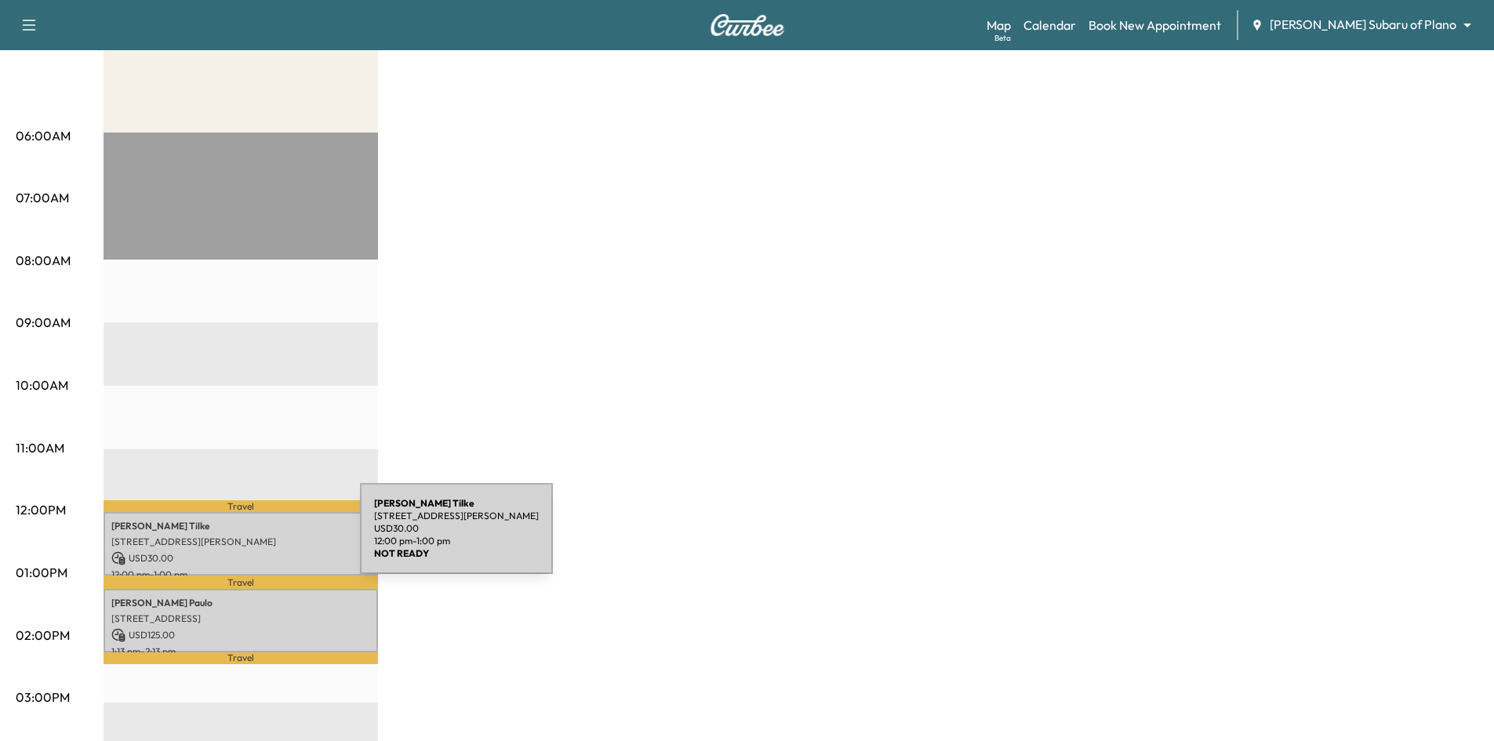
click at [242, 538] on p "5353 Keller Springs Rd, Dallas, TX 75248, USA" at bounding box center [240, 542] width 259 height 13
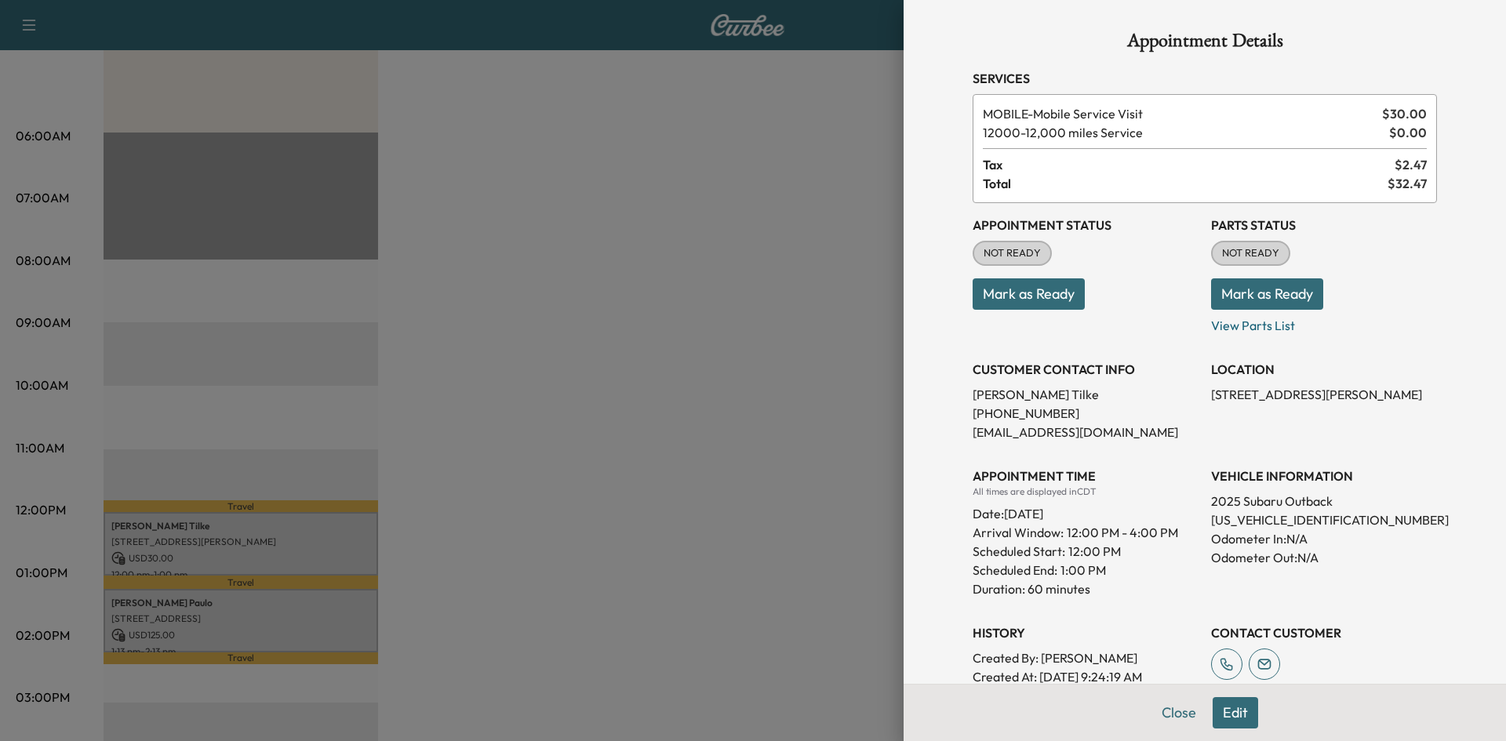
click at [741, 391] on div at bounding box center [753, 370] width 1506 height 741
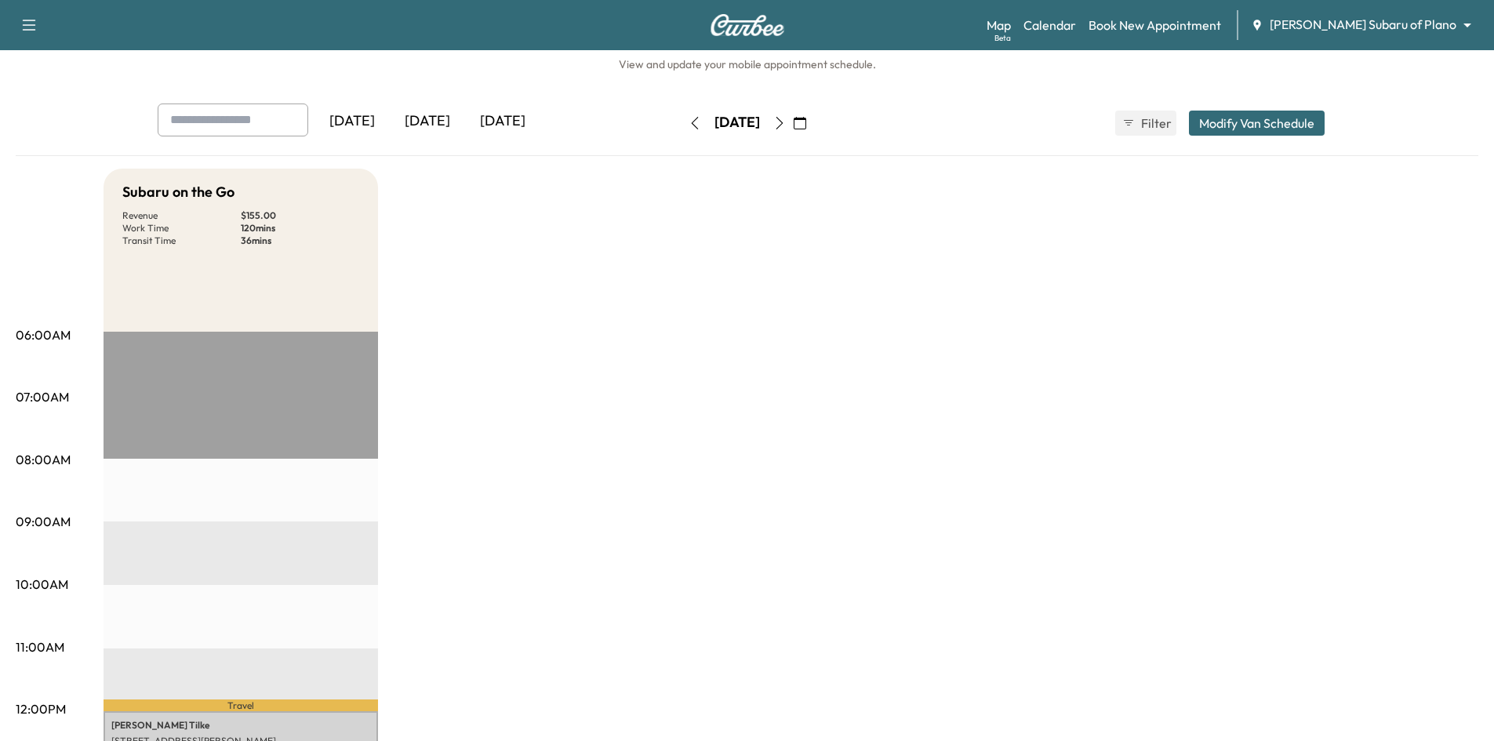
scroll to position [0, 0]
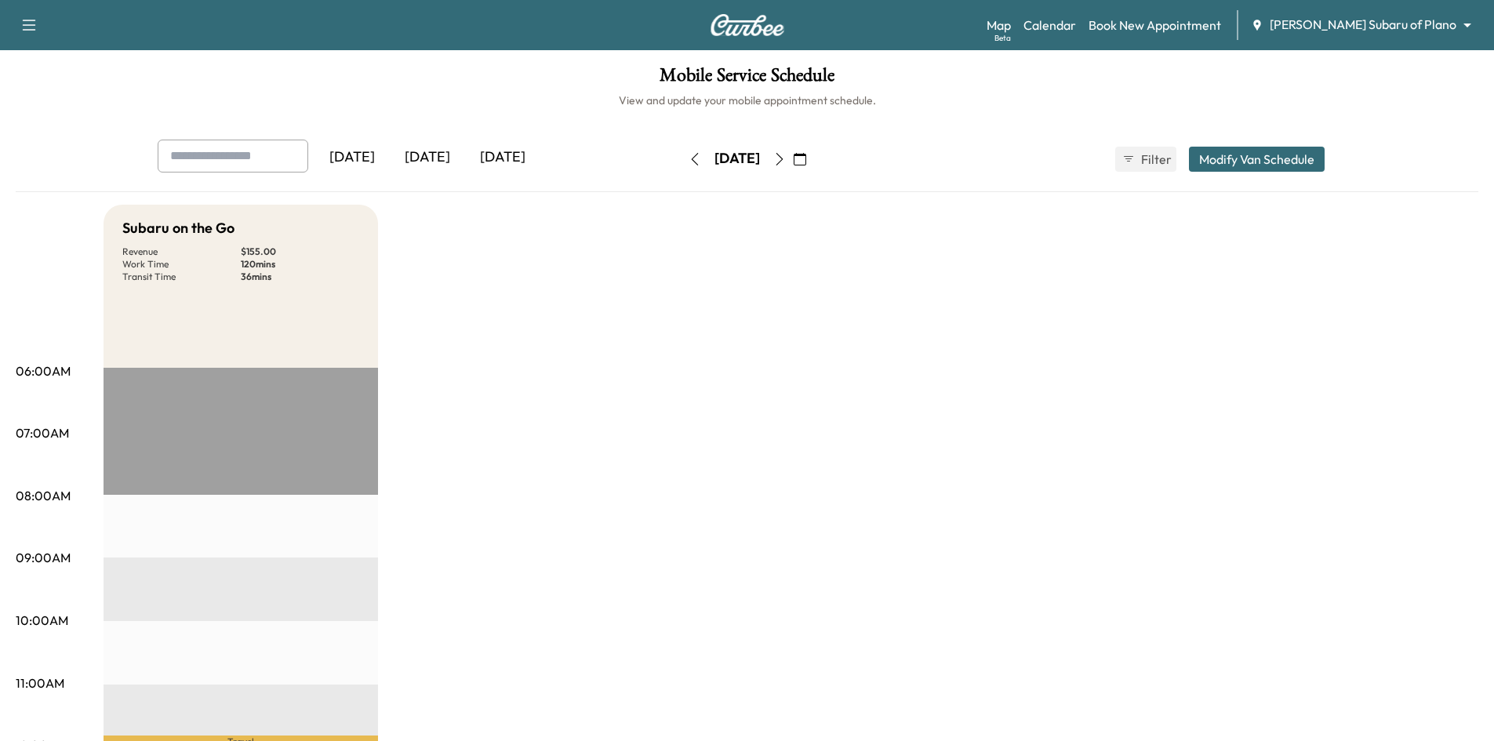
click at [496, 162] on div "[DATE]" at bounding box center [502, 158] width 75 height 36
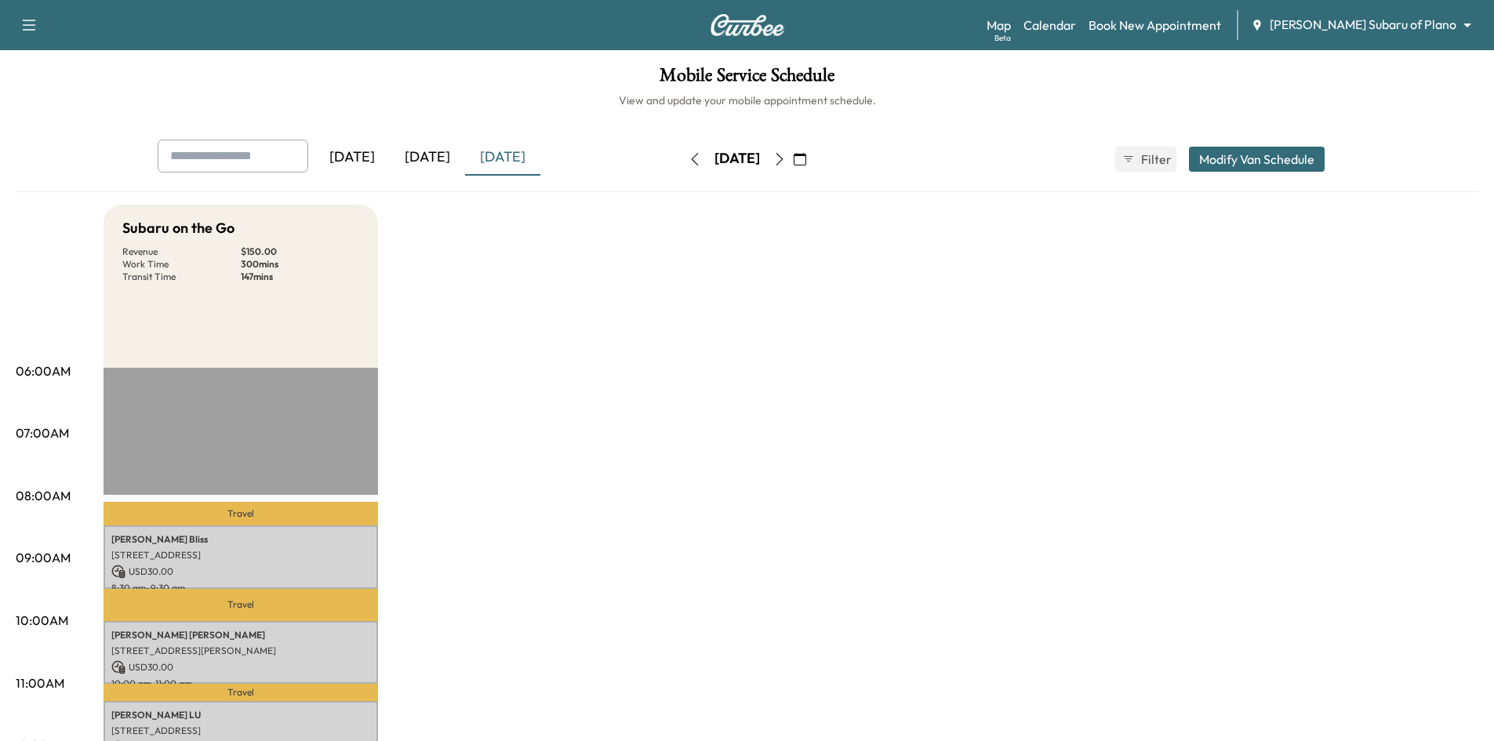
click at [432, 162] on div "[DATE]" at bounding box center [427, 158] width 75 height 36
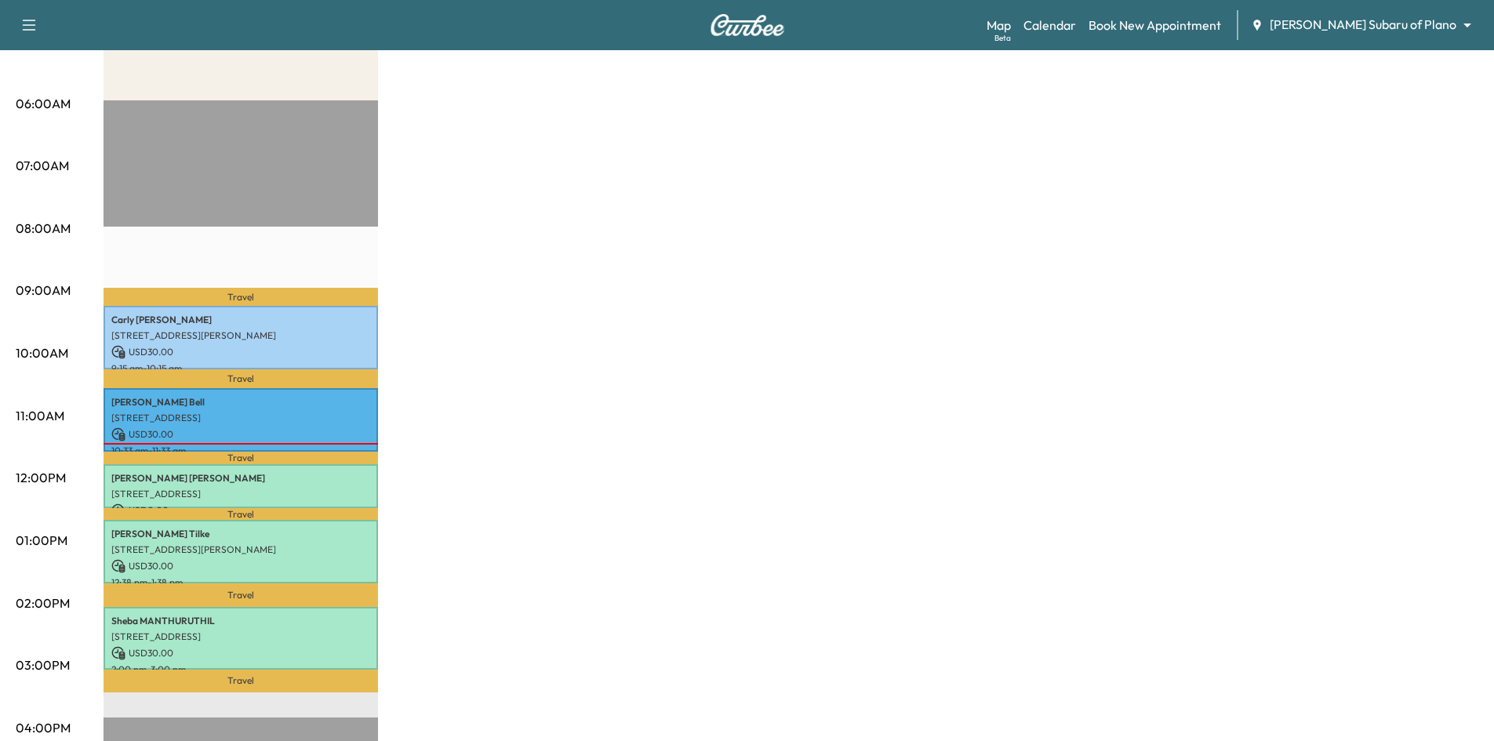
scroll to position [471, 0]
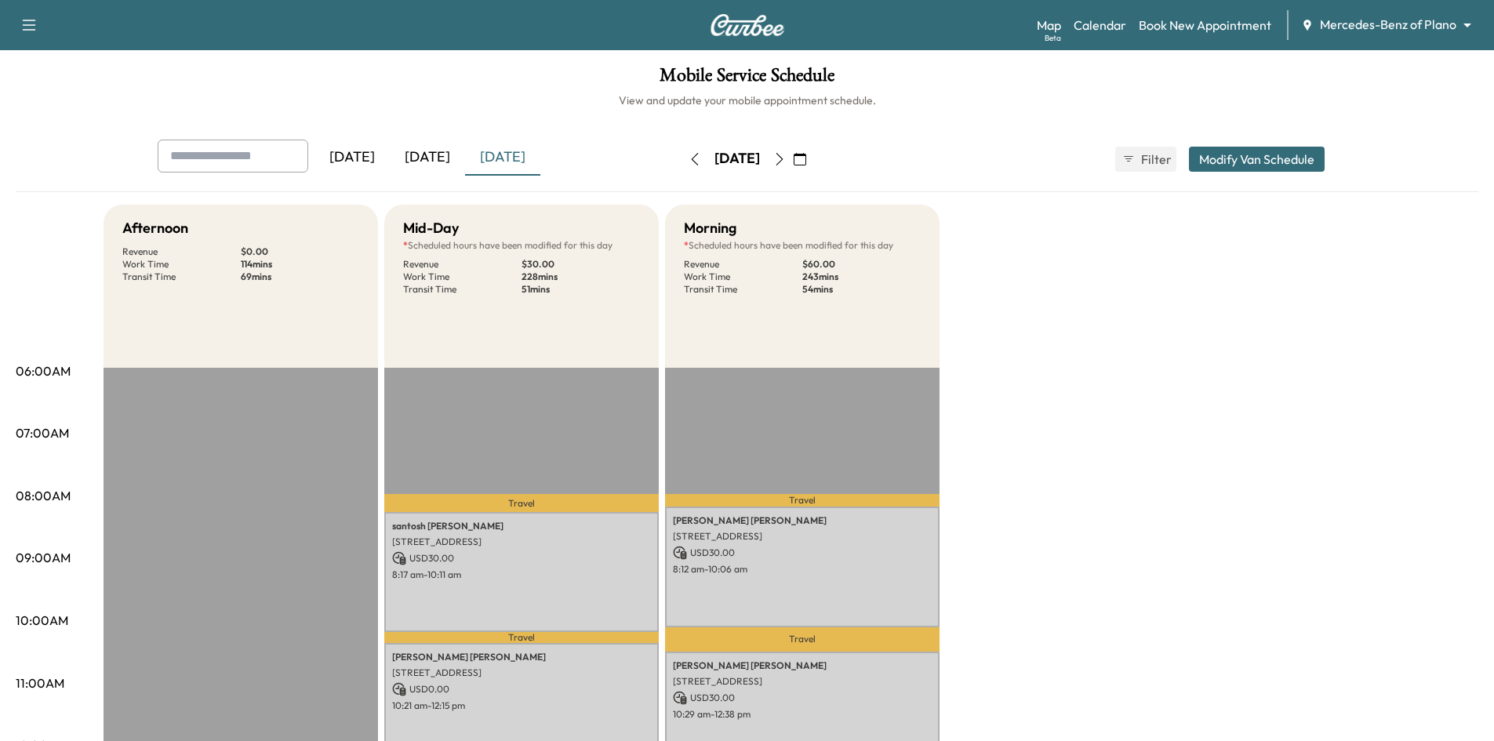
click at [429, 155] on div "[DATE]" at bounding box center [427, 158] width 75 height 36
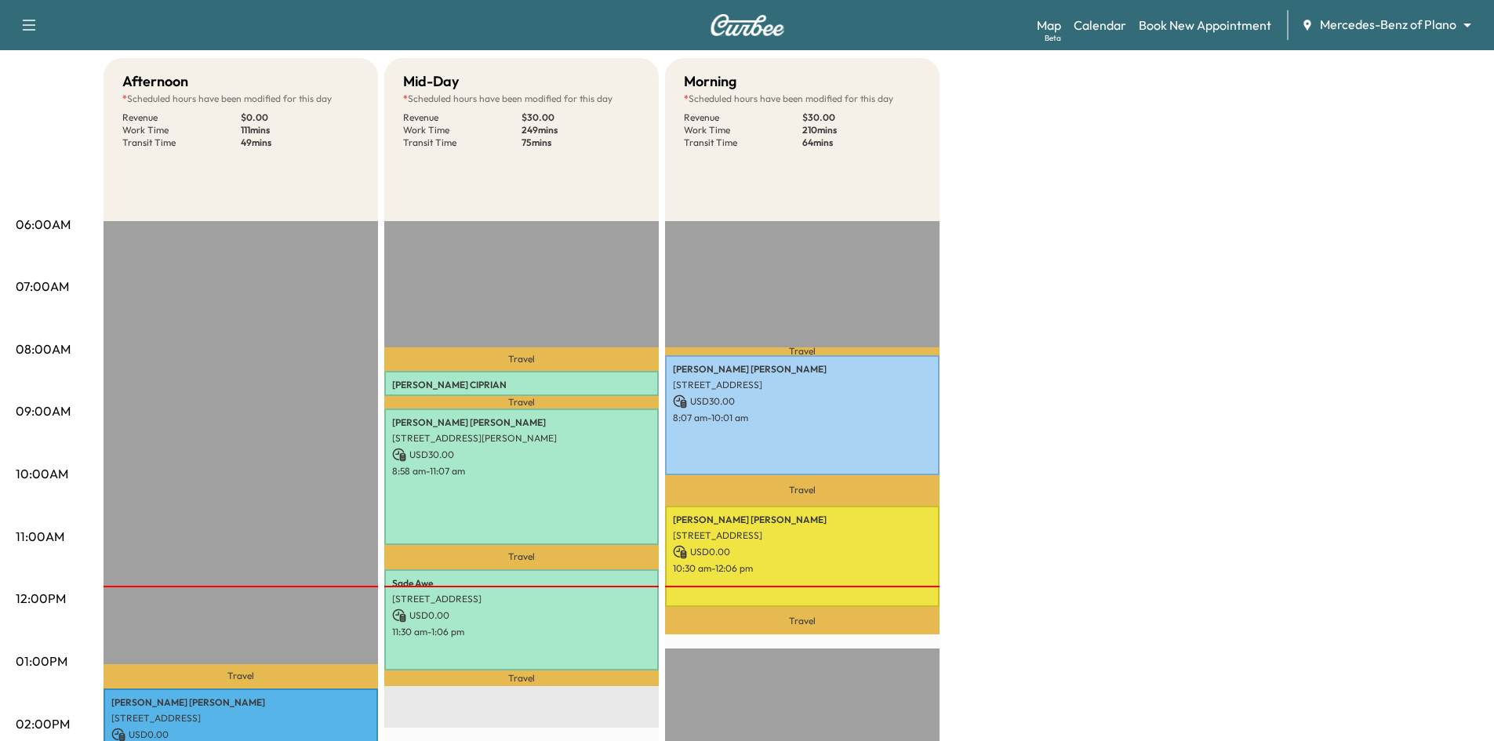
scroll to position [314, 0]
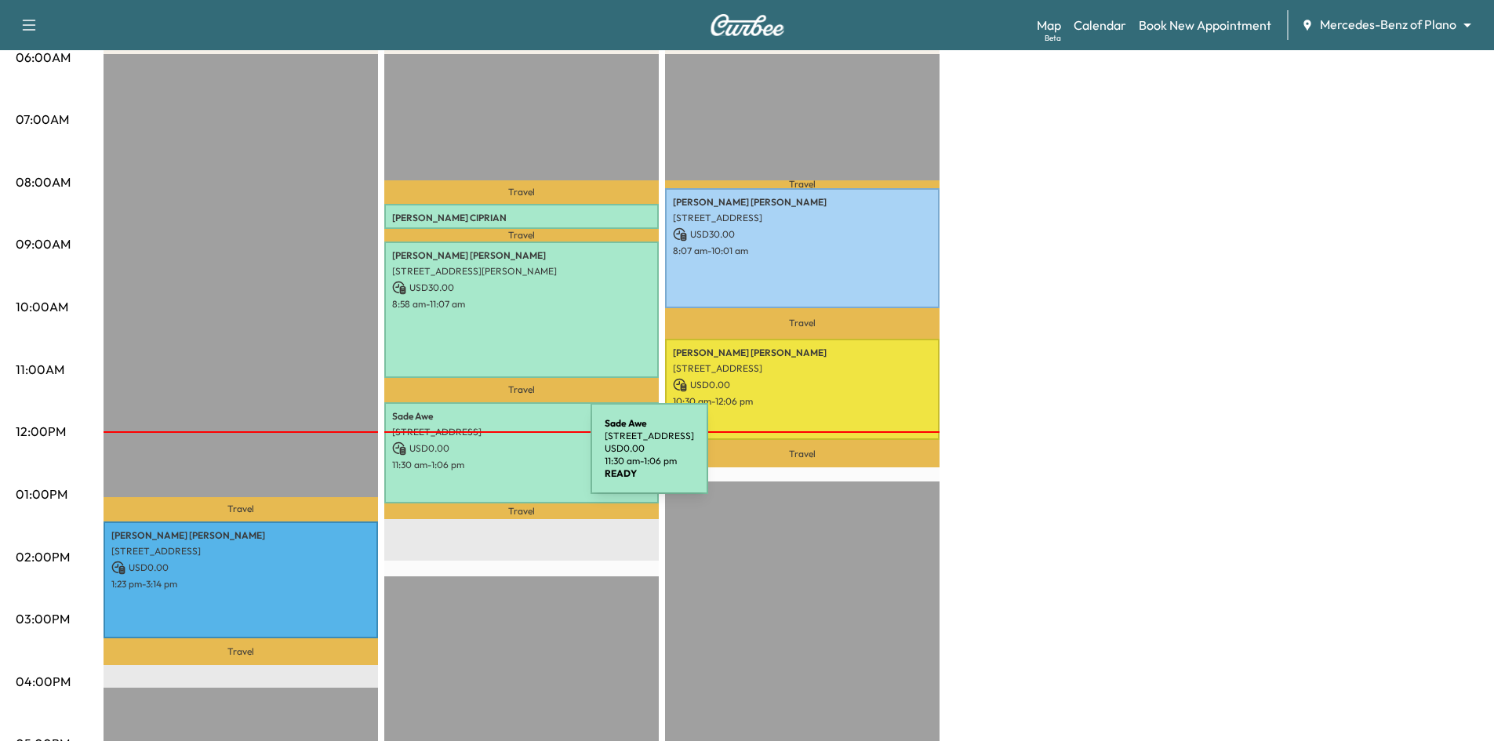
click at [473, 459] on p "11:30 am - 1:06 pm" at bounding box center [521, 465] width 259 height 13
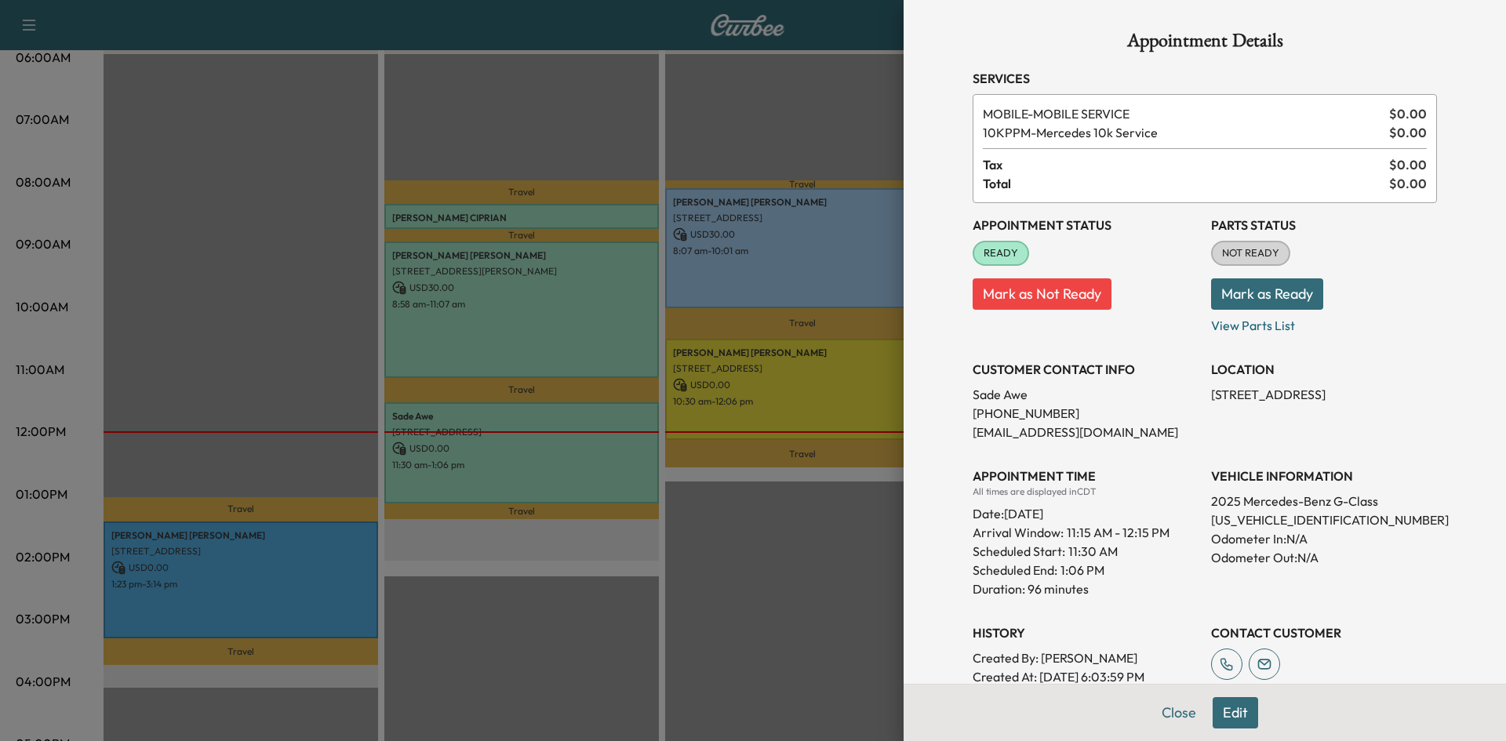
click at [510, 104] on div at bounding box center [753, 370] width 1506 height 741
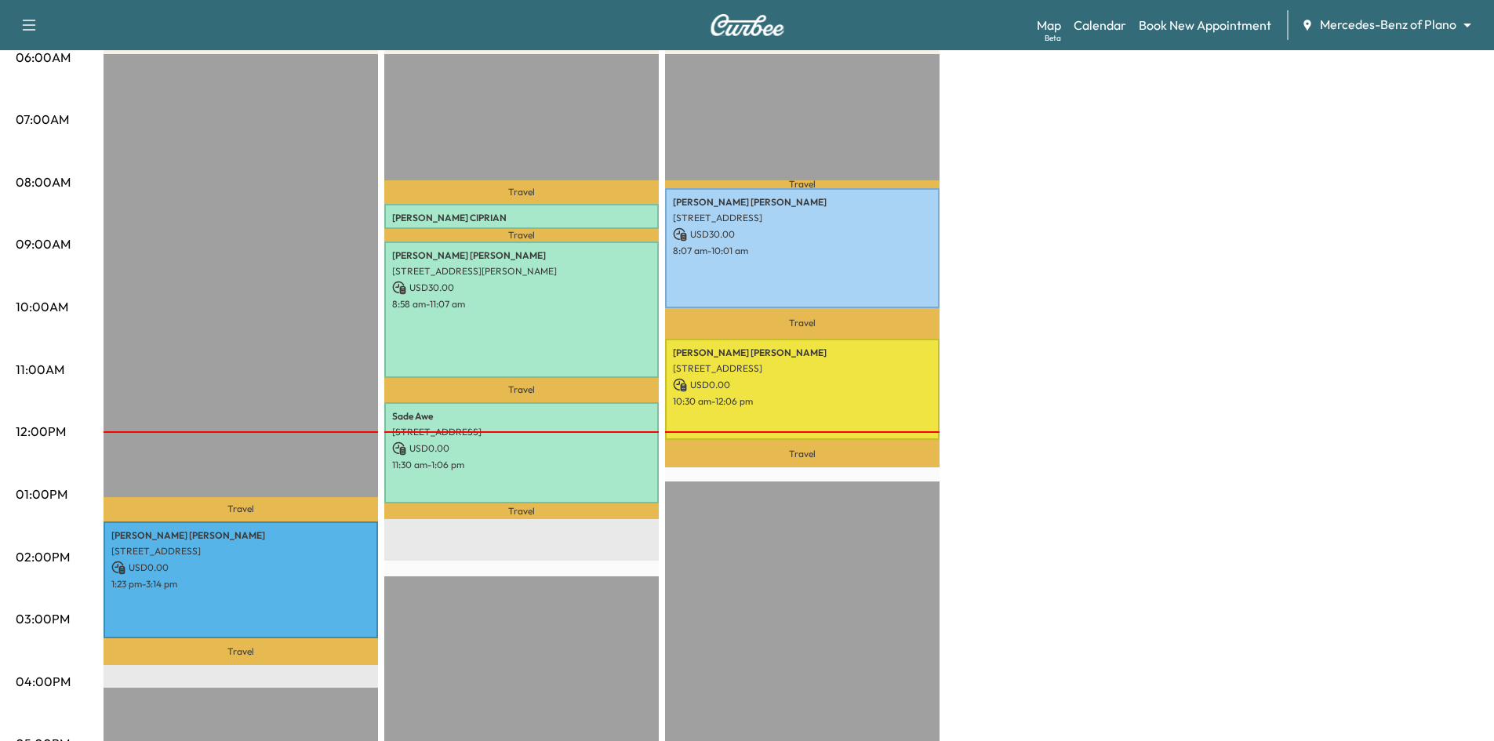
click at [33, 33] on icon "button" at bounding box center [29, 25] width 19 height 19
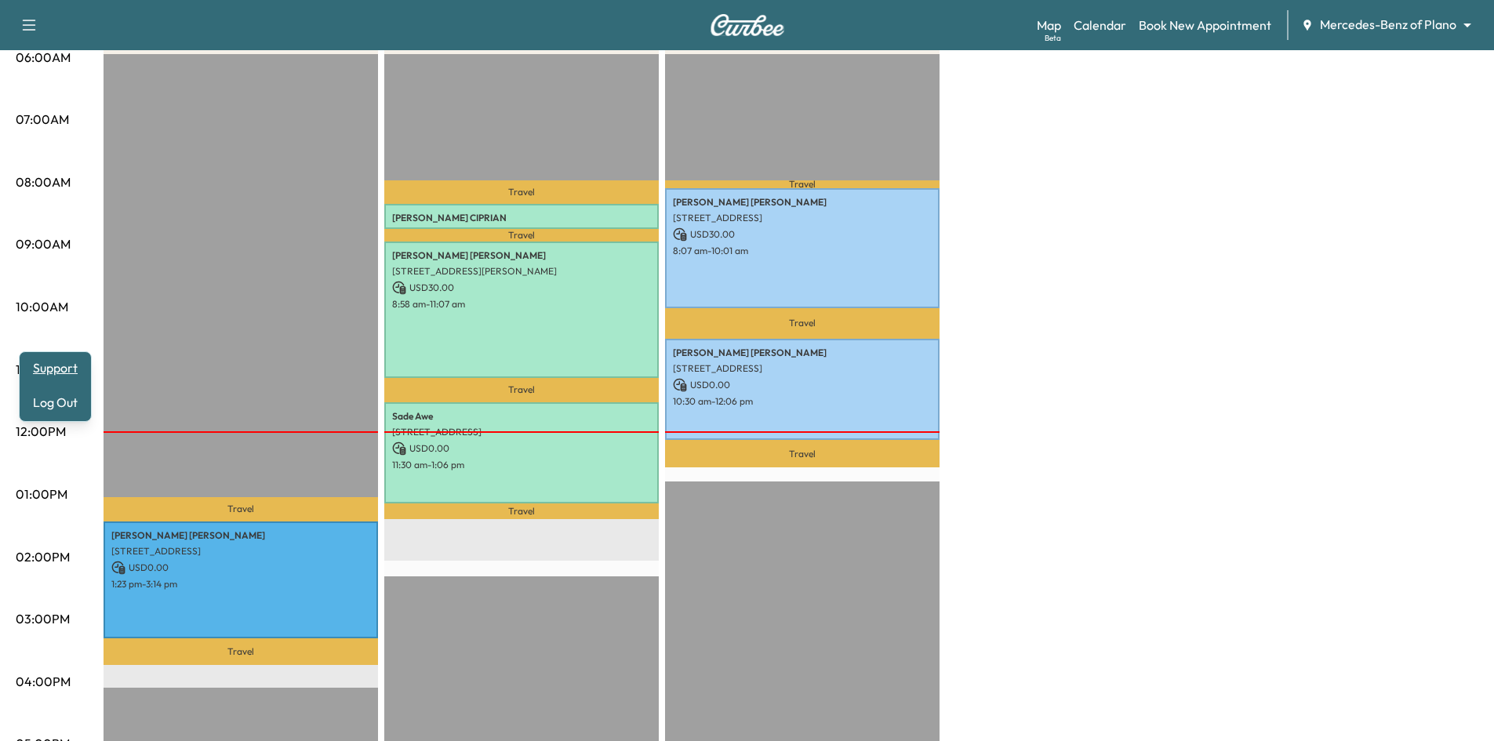
click at [52, 373] on link "Support" at bounding box center [55, 367] width 59 height 19
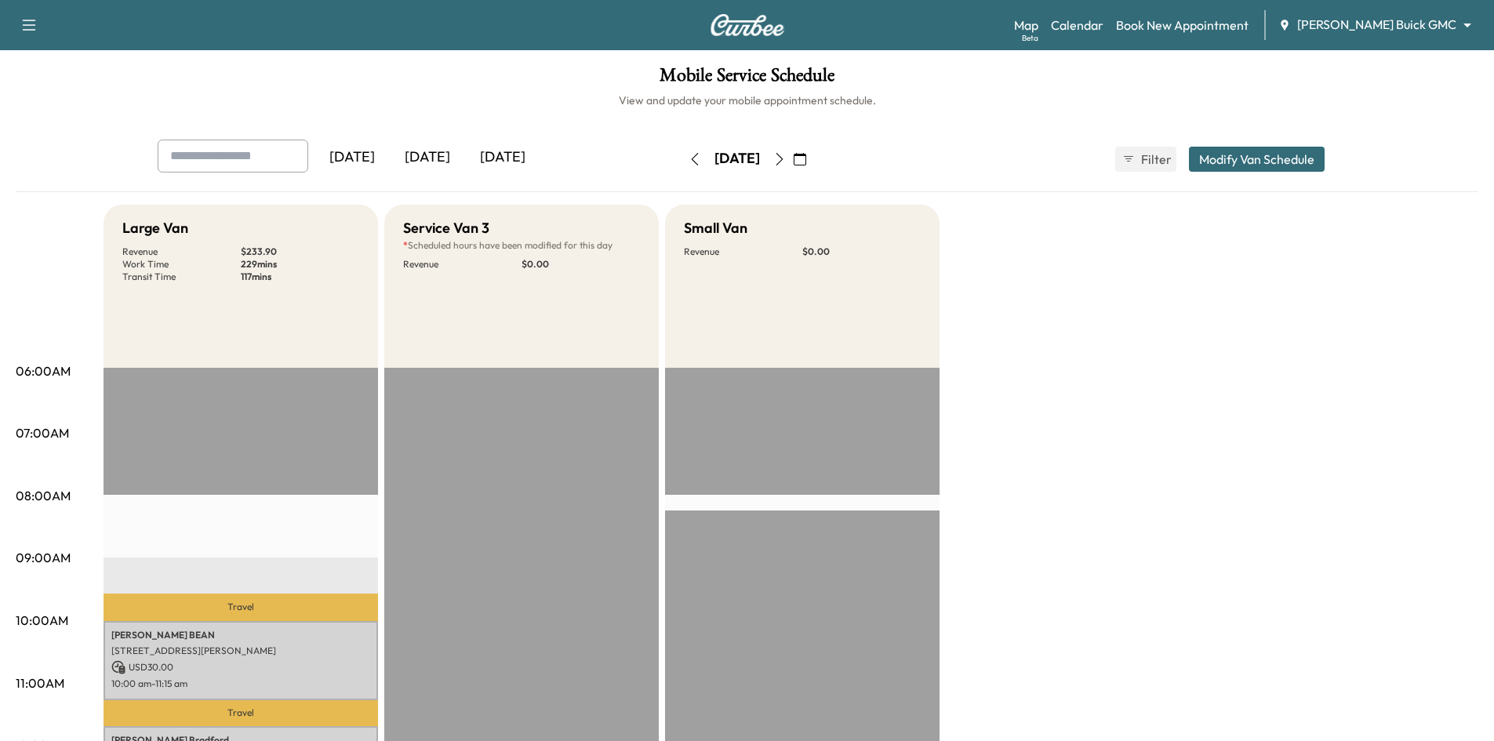
click at [446, 160] on div "[DATE]" at bounding box center [427, 158] width 75 height 36
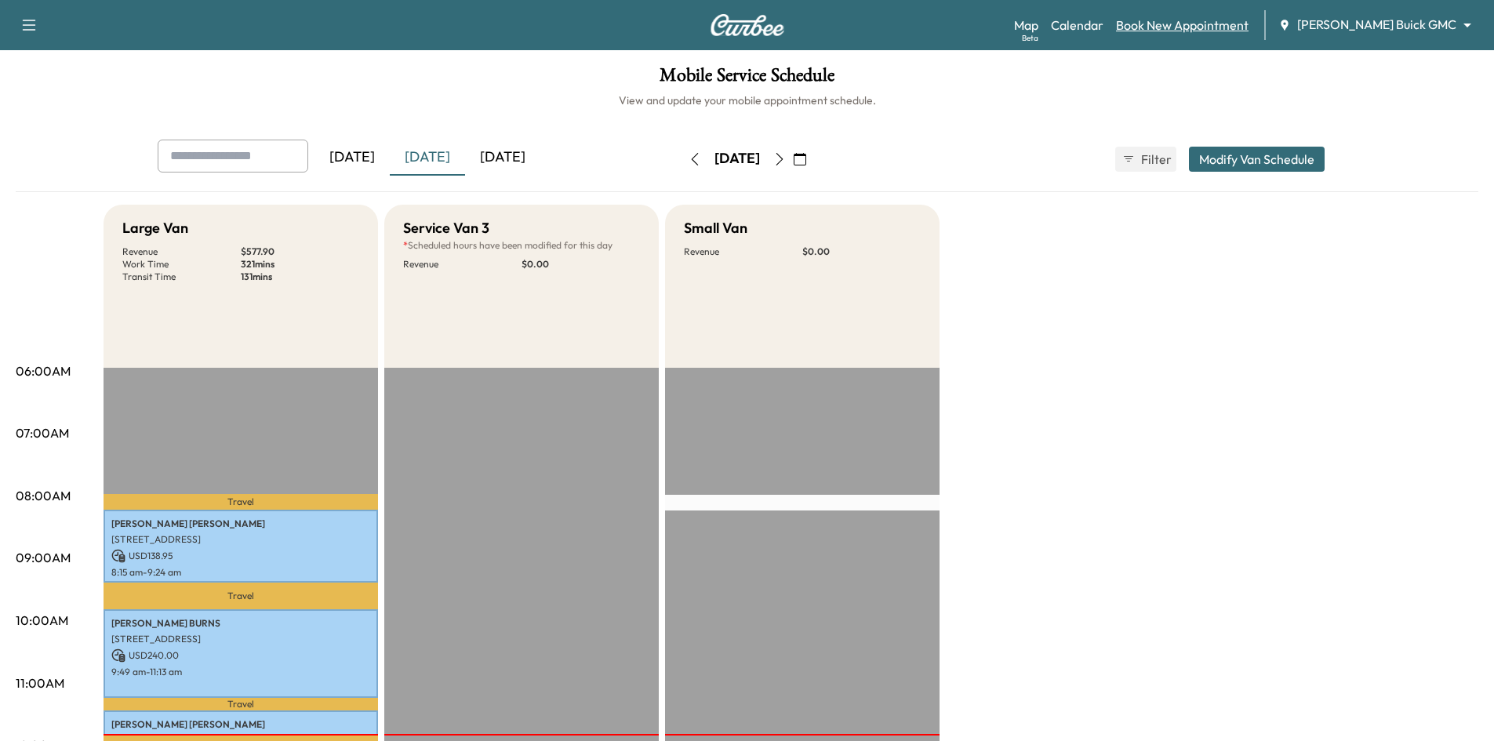
click at [1210, 29] on link "Book New Appointment" at bounding box center [1182, 25] width 133 height 19
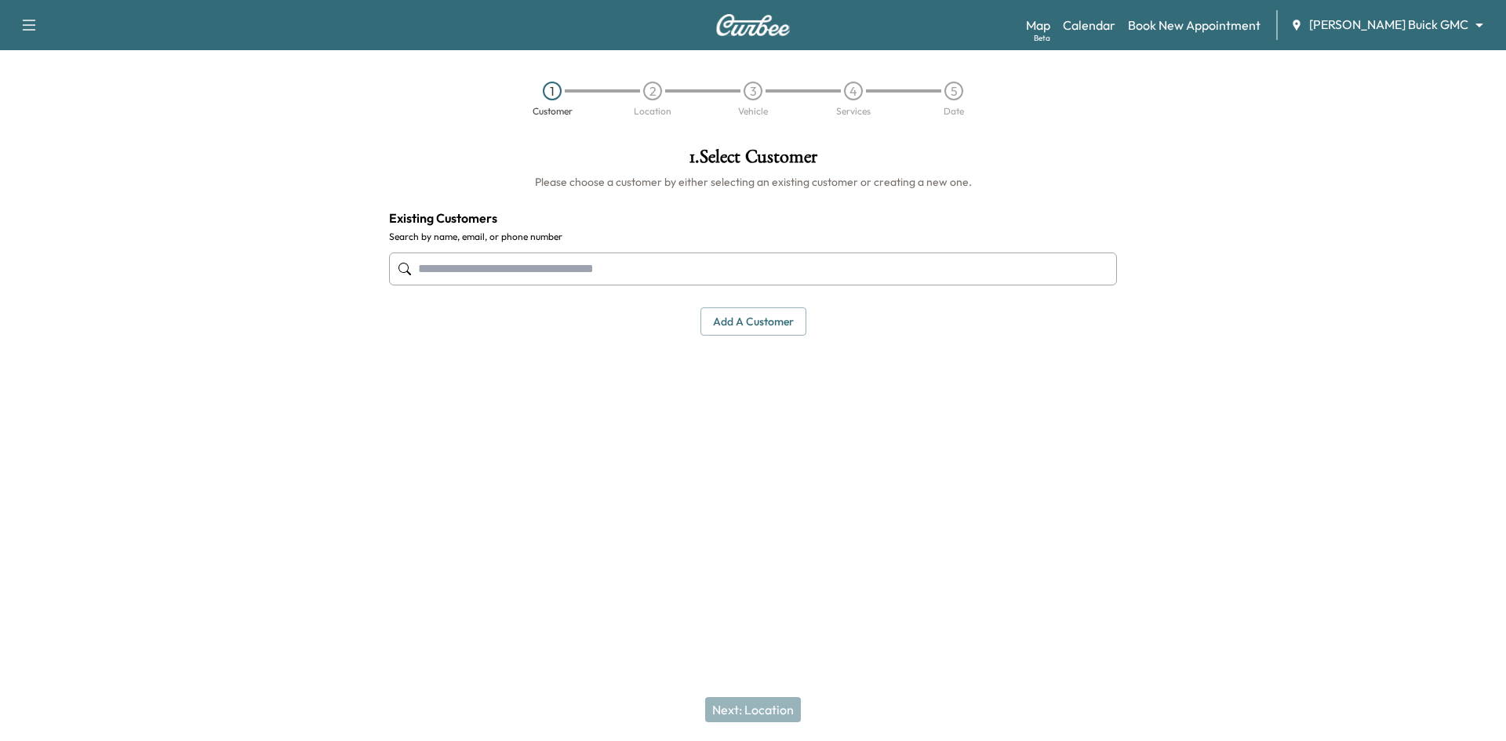
click at [600, 254] on input "text" at bounding box center [753, 269] width 728 height 33
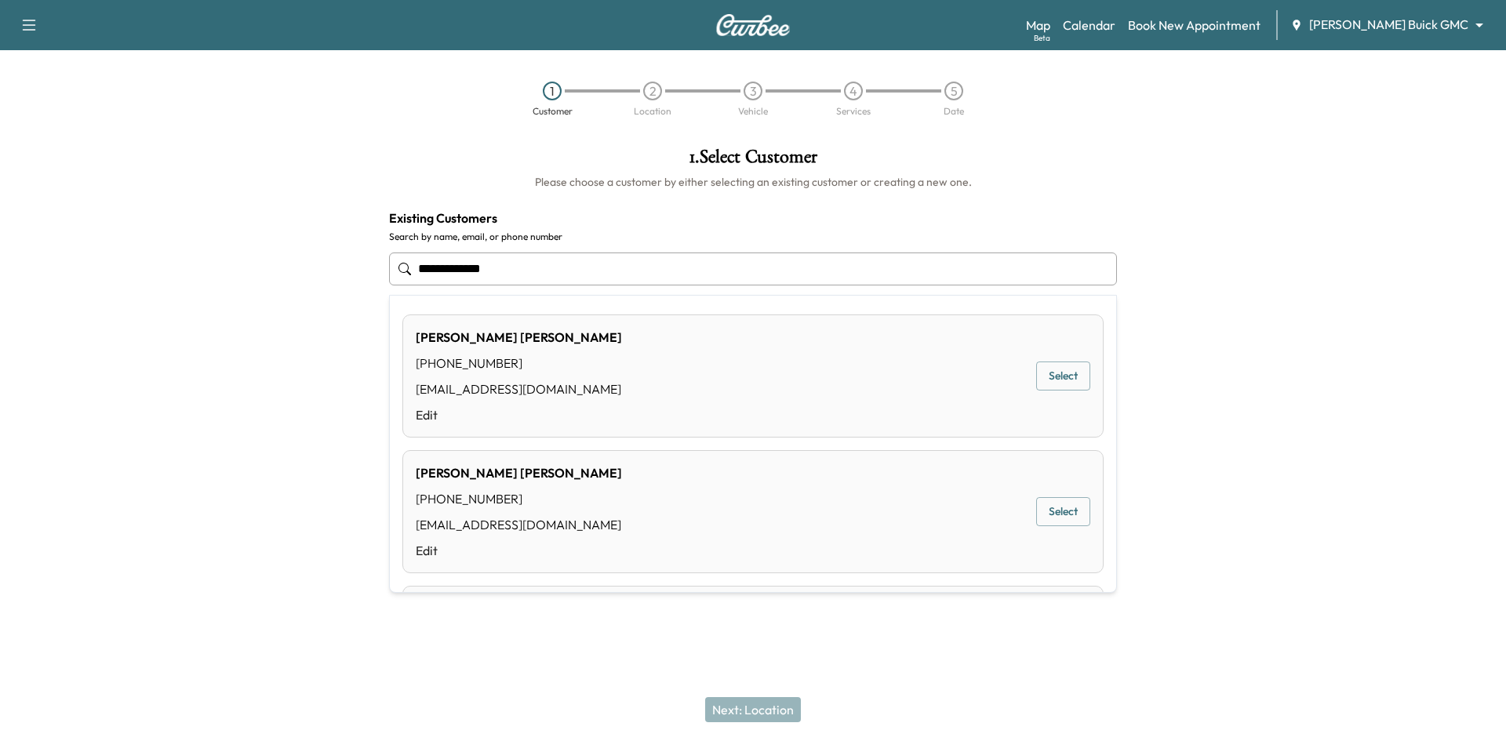
click at [1054, 380] on button "Select" at bounding box center [1063, 376] width 54 height 29
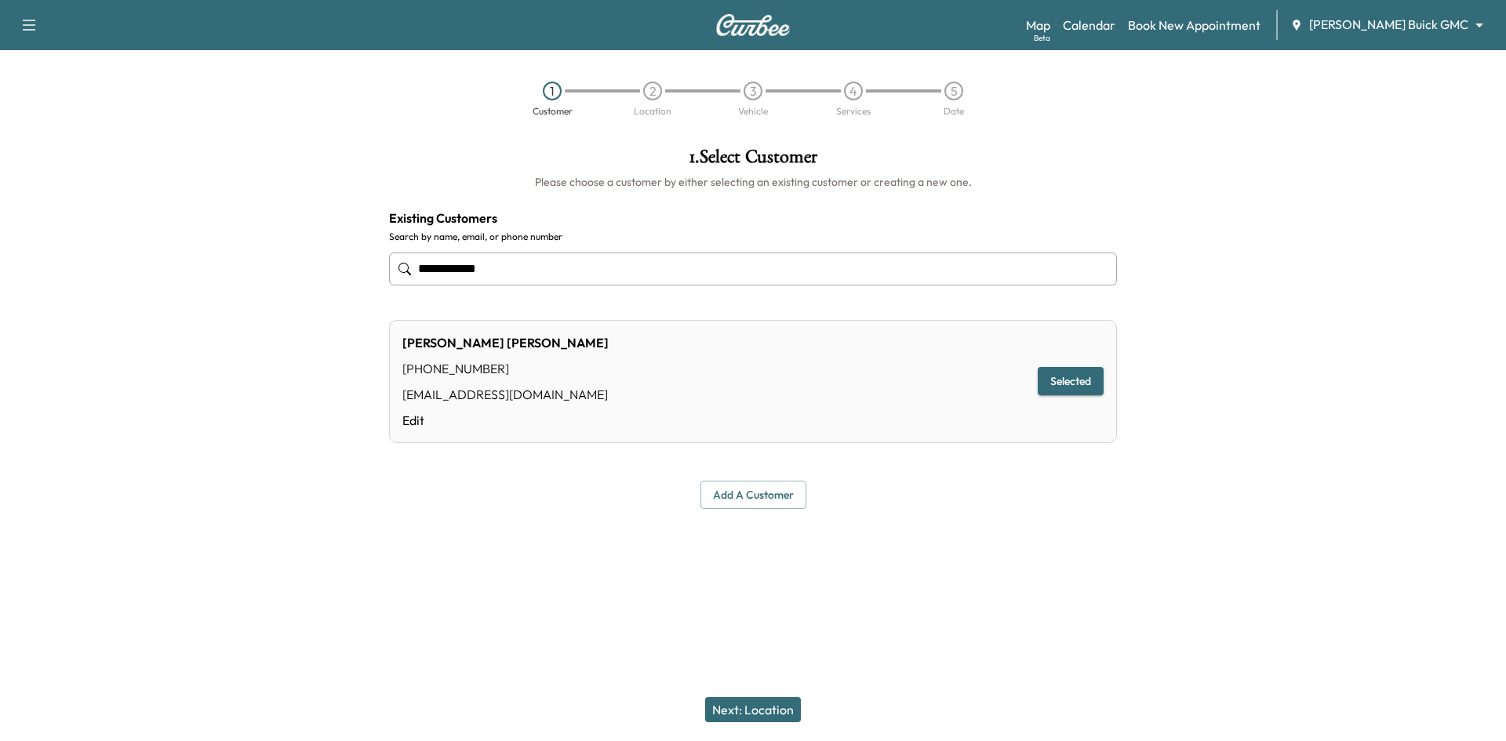
type input "**********"
click at [774, 705] on button "Next: Location" at bounding box center [753, 709] width 96 height 25
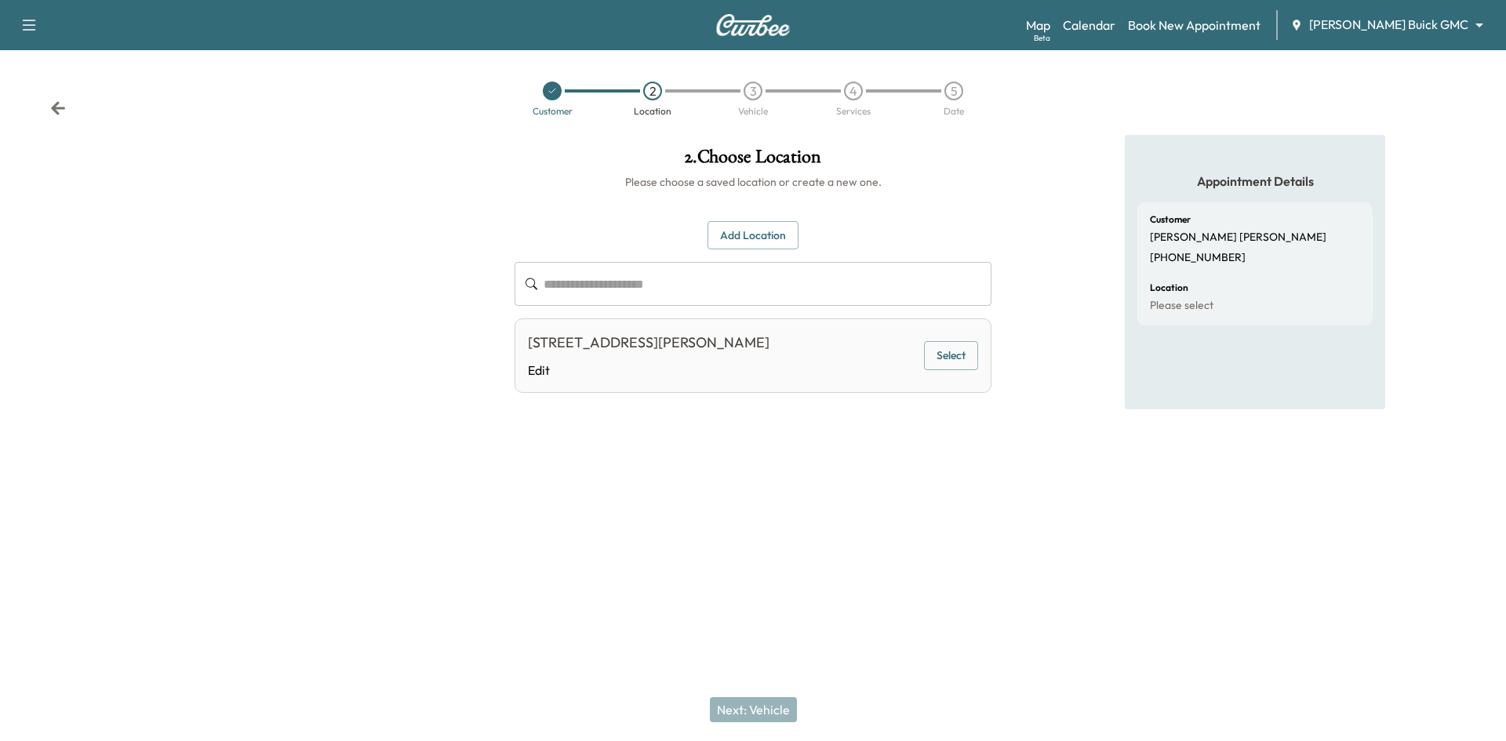
click at [744, 244] on button "Add Location" at bounding box center [753, 235] width 91 height 29
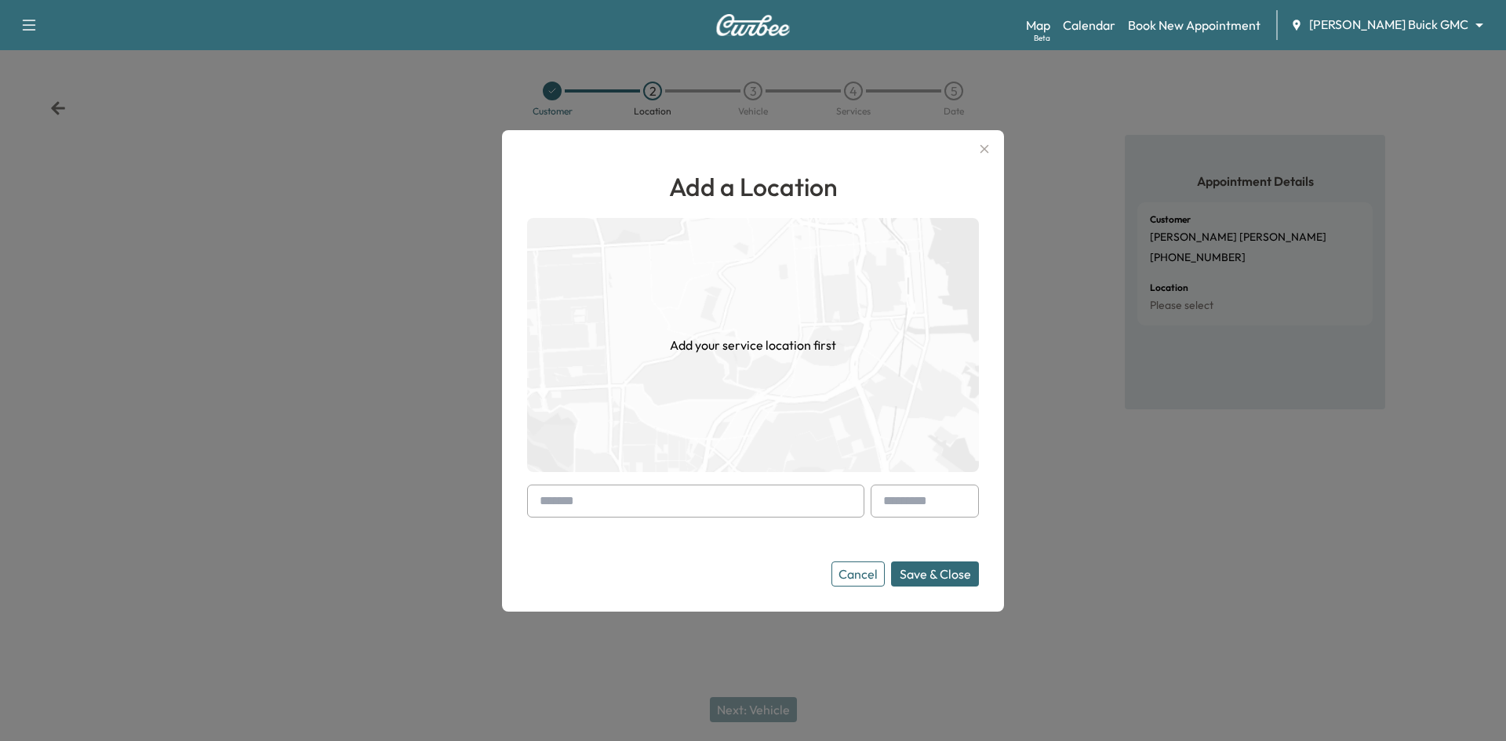
click at [708, 515] on input "text" at bounding box center [695, 501] width 337 height 33
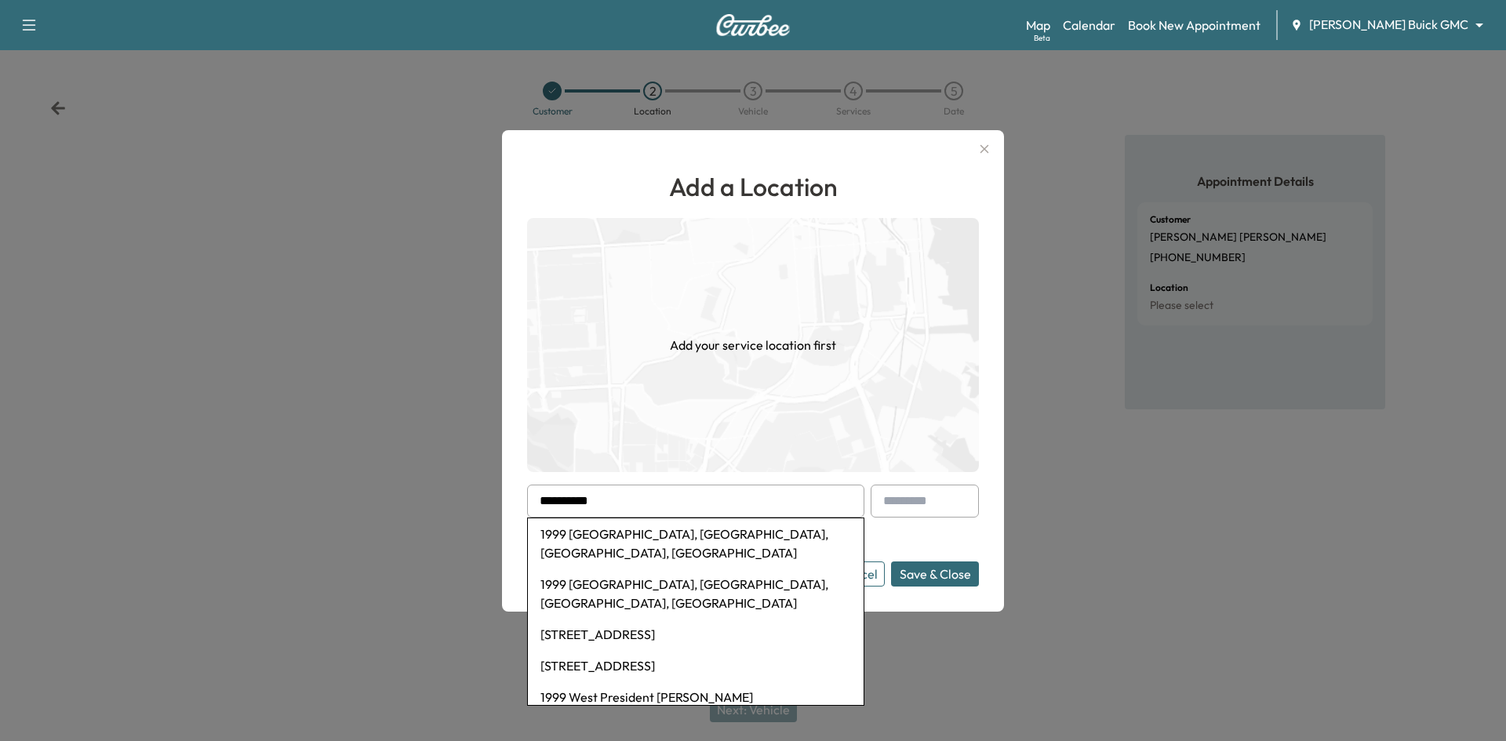
click at [672, 540] on li "1999 West Airport Freeway, Irving, TX, USA" at bounding box center [696, 544] width 336 height 50
type input "**********"
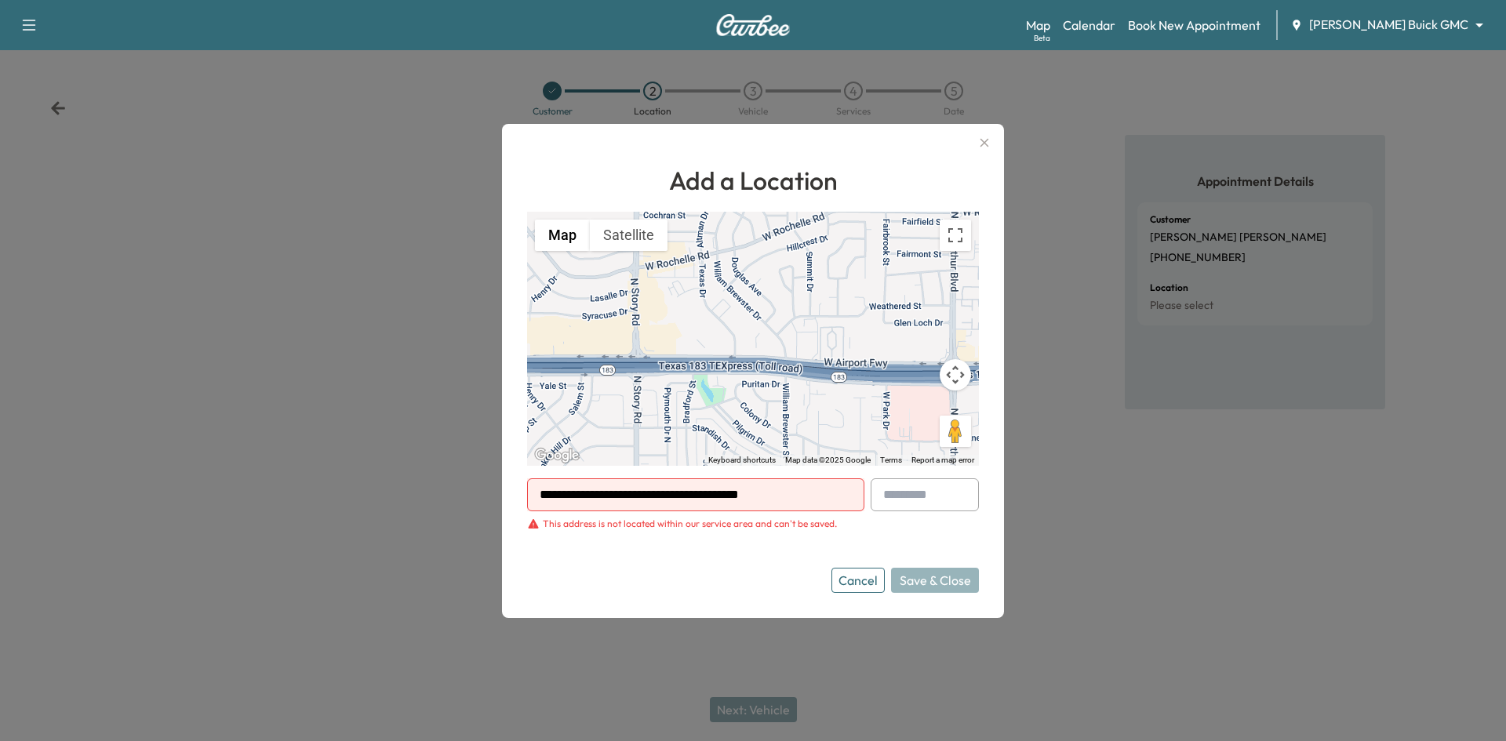
drag, startPoint x: 802, startPoint y: 496, endPoint x: 546, endPoint y: 534, distance: 258.6
click at [531, 515] on form "**********" at bounding box center [753, 536] width 452 height 115
drag, startPoint x: 855, startPoint y: 581, endPoint x: 865, endPoint y: 569, distance: 16.2
click at [861, 580] on button "Cancel" at bounding box center [858, 580] width 53 height 25
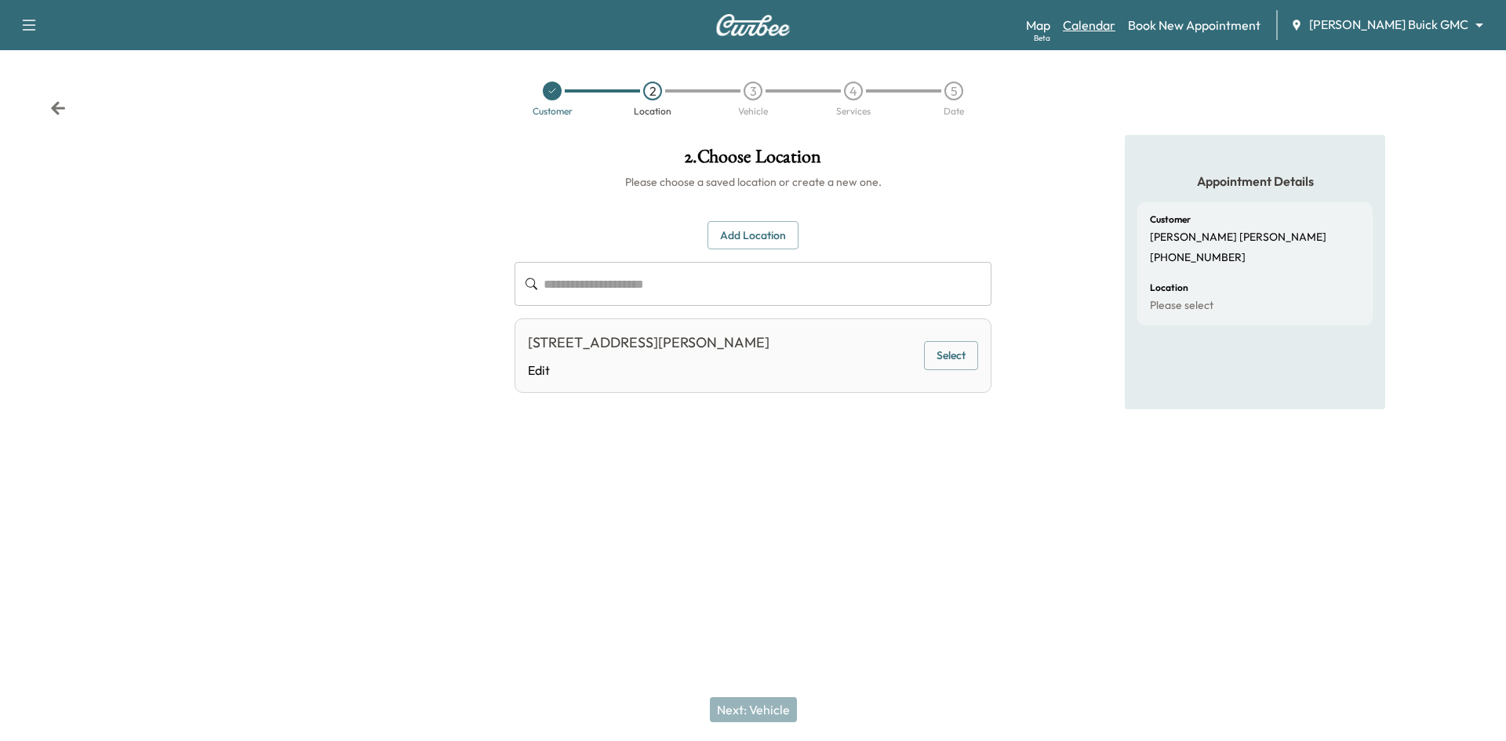
click at [1116, 16] on link "Calendar" at bounding box center [1089, 25] width 53 height 19
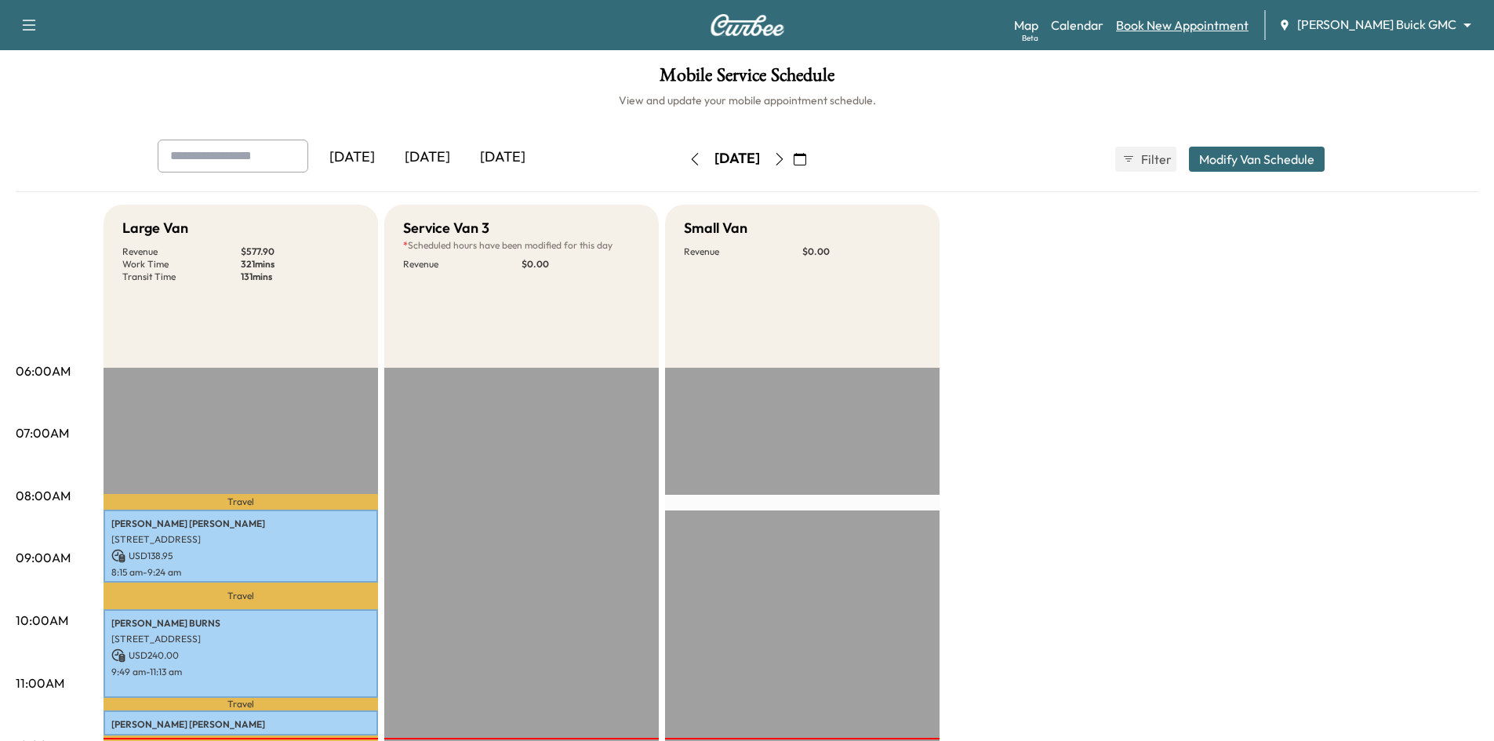
click at [1249, 22] on link "Book New Appointment" at bounding box center [1182, 25] width 133 height 19
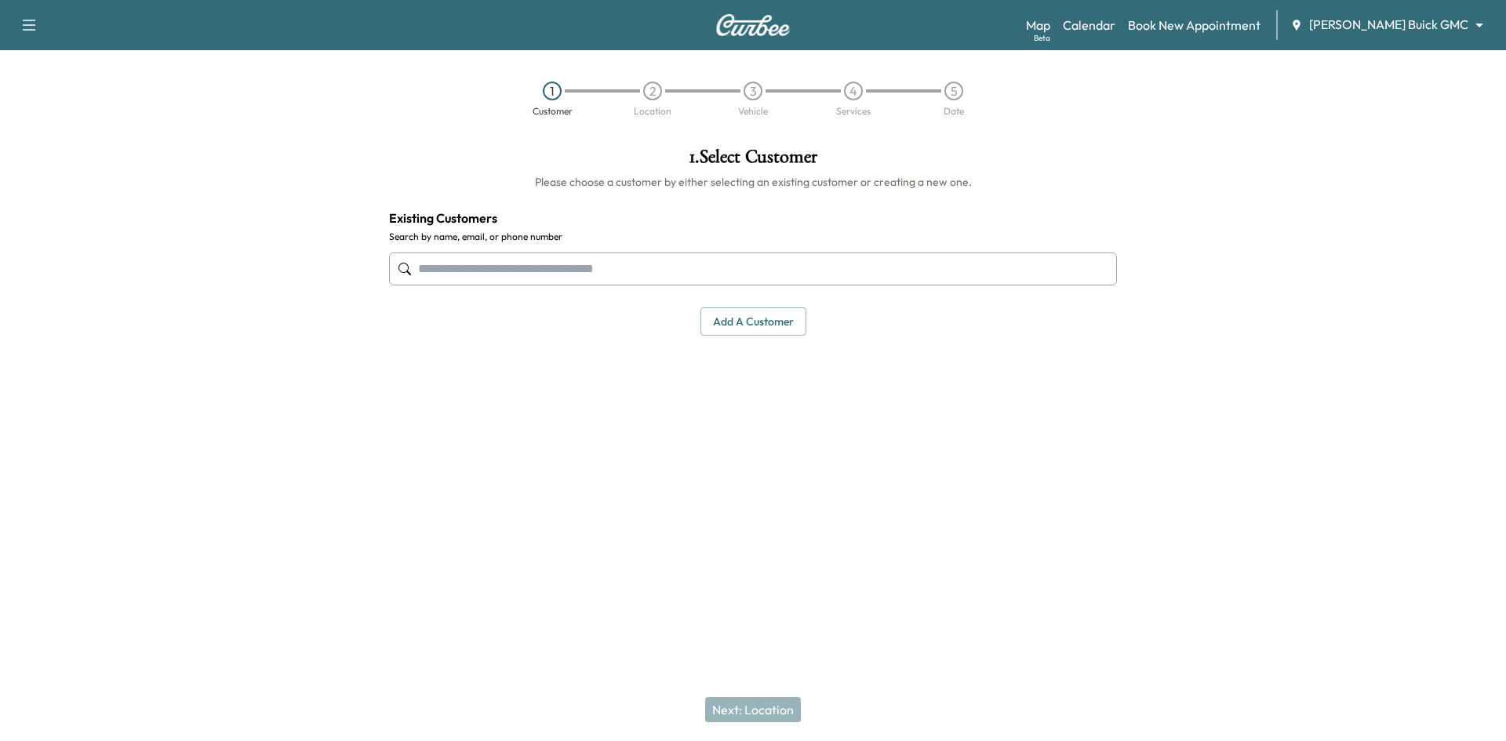
click at [658, 277] on input "text" at bounding box center [753, 269] width 728 height 33
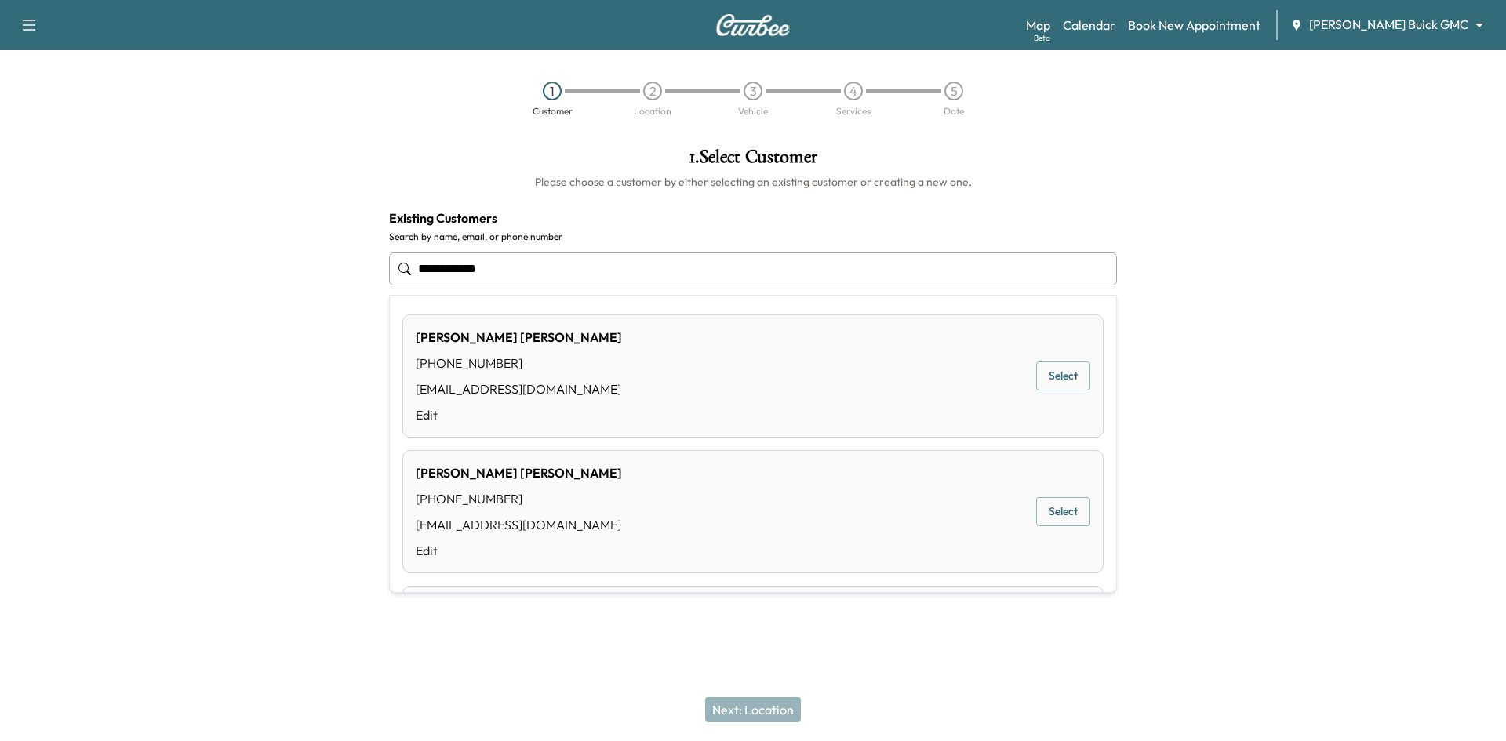
drag, startPoint x: 1036, startPoint y: 375, endPoint x: 697, endPoint y: 605, distance: 410.1
click at [1036, 375] on button "Select" at bounding box center [1063, 376] width 54 height 29
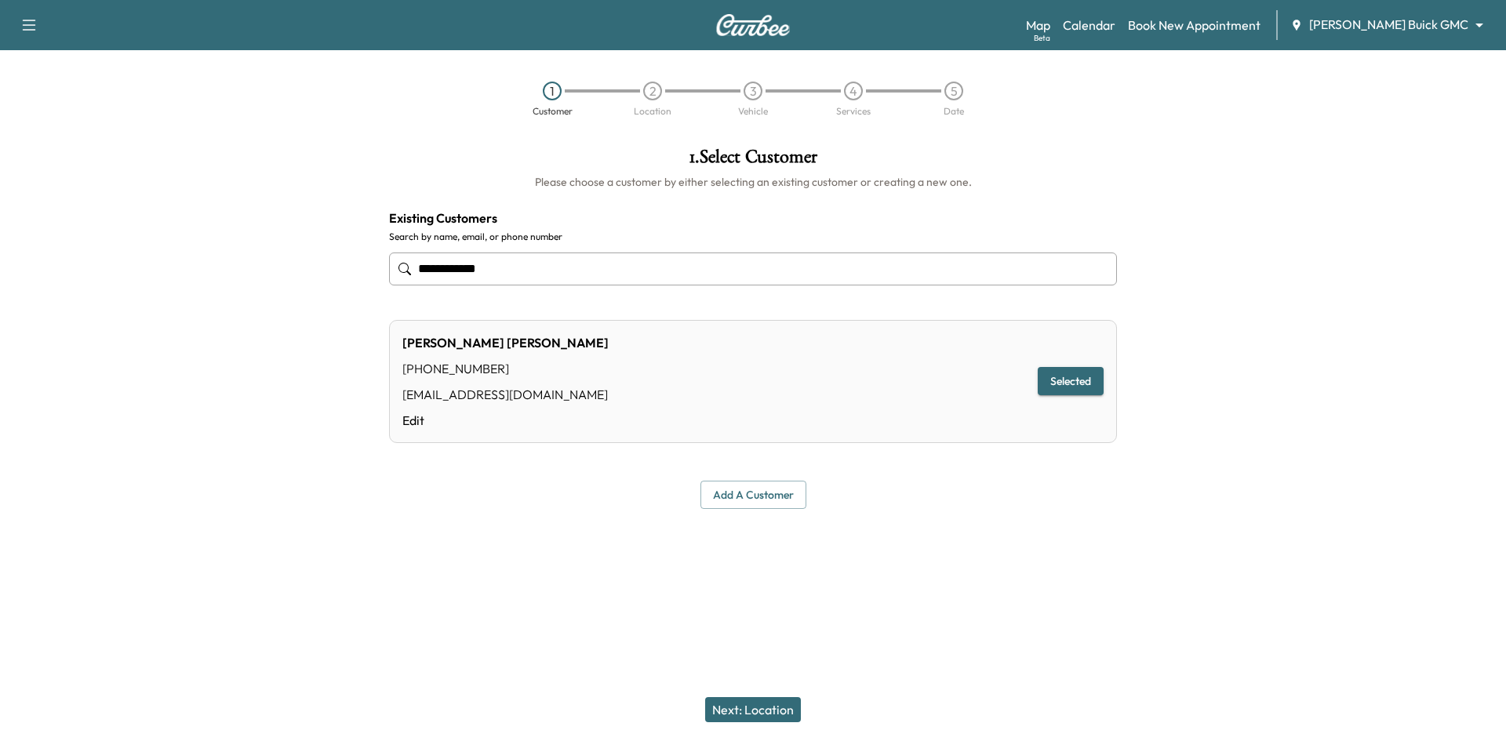
type input "**********"
drag, startPoint x: 760, startPoint y: 711, endPoint x: 699, endPoint y: 545, distance: 176.5
click at [760, 712] on button "Next: Location" at bounding box center [753, 709] width 96 height 25
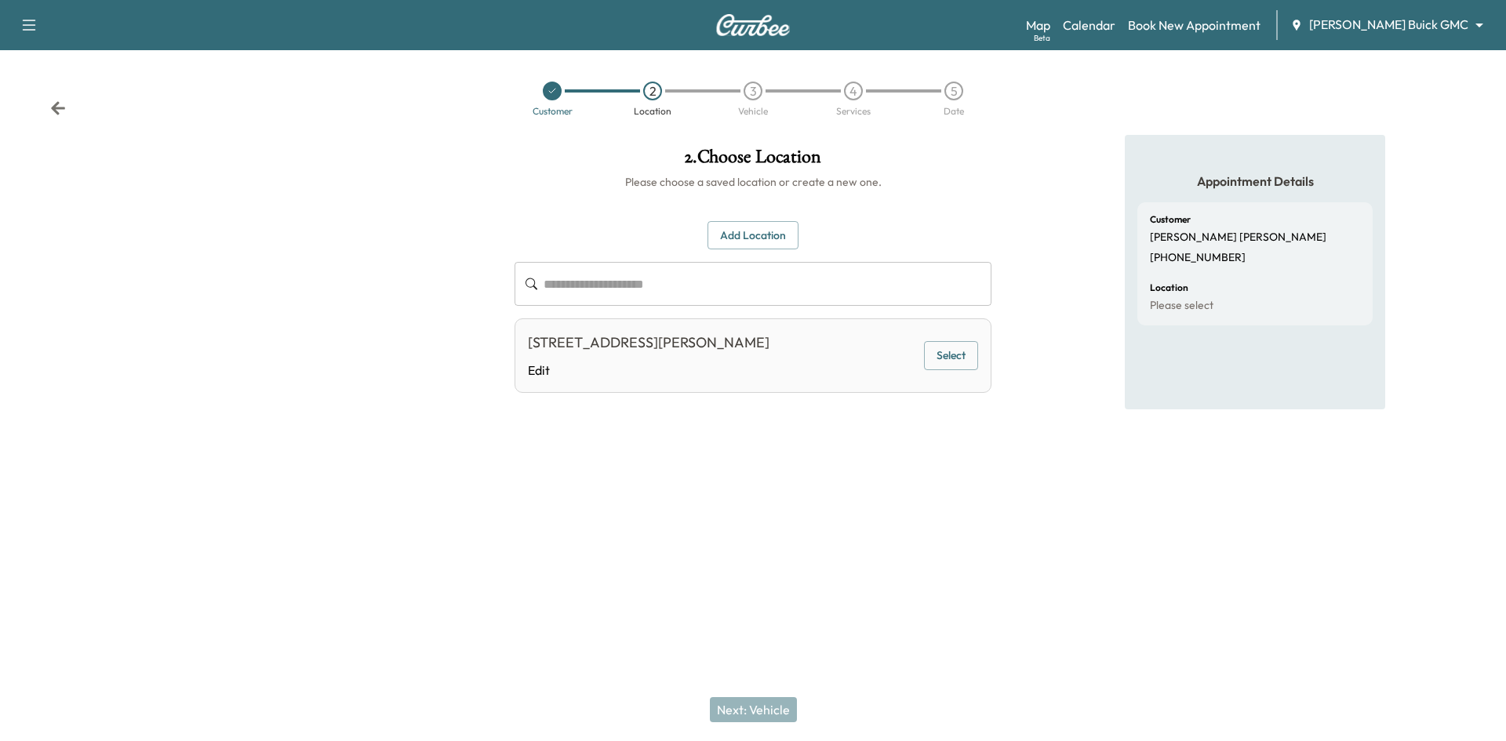
drag, startPoint x: 754, startPoint y: 235, endPoint x: 659, endPoint y: 286, distance: 107.4
click at [754, 236] on button "Add Location" at bounding box center [753, 235] width 91 height 29
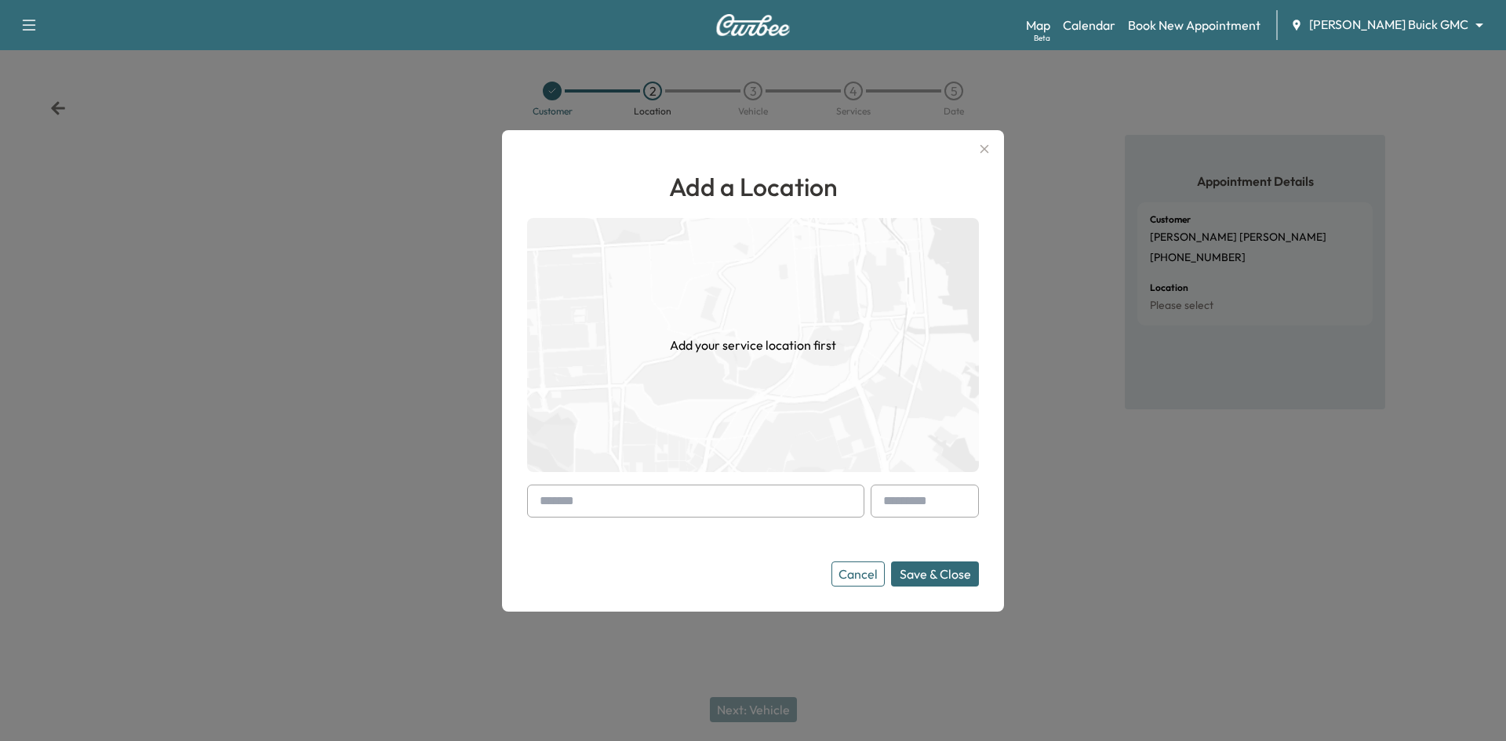
click at [639, 505] on input "text" at bounding box center [695, 501] width 337 height 33
paste input "**********"
click at [623, 544] on li "2634 FM1378, Wylie, TX, USA" at bounding box center [696, 544] width 336 height 50
type input "**********"
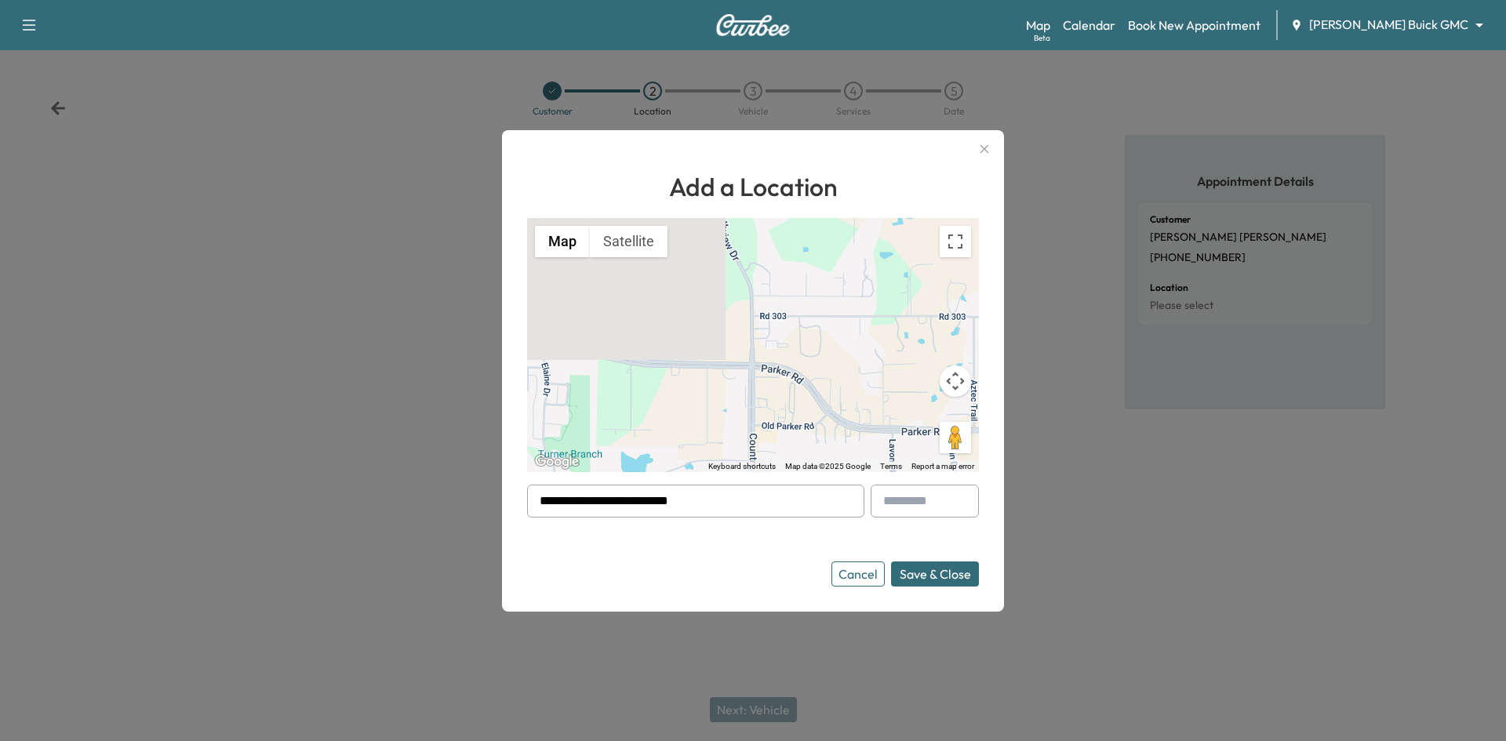
drag, startPoint x: 741, startPoint y: 507, endPoint x: 425, endPoint y: 521, distance: 316.5
click at [333, 570] on div "**********" at bounding box center [753, 370] width 1506 height 741
paste input "**********"
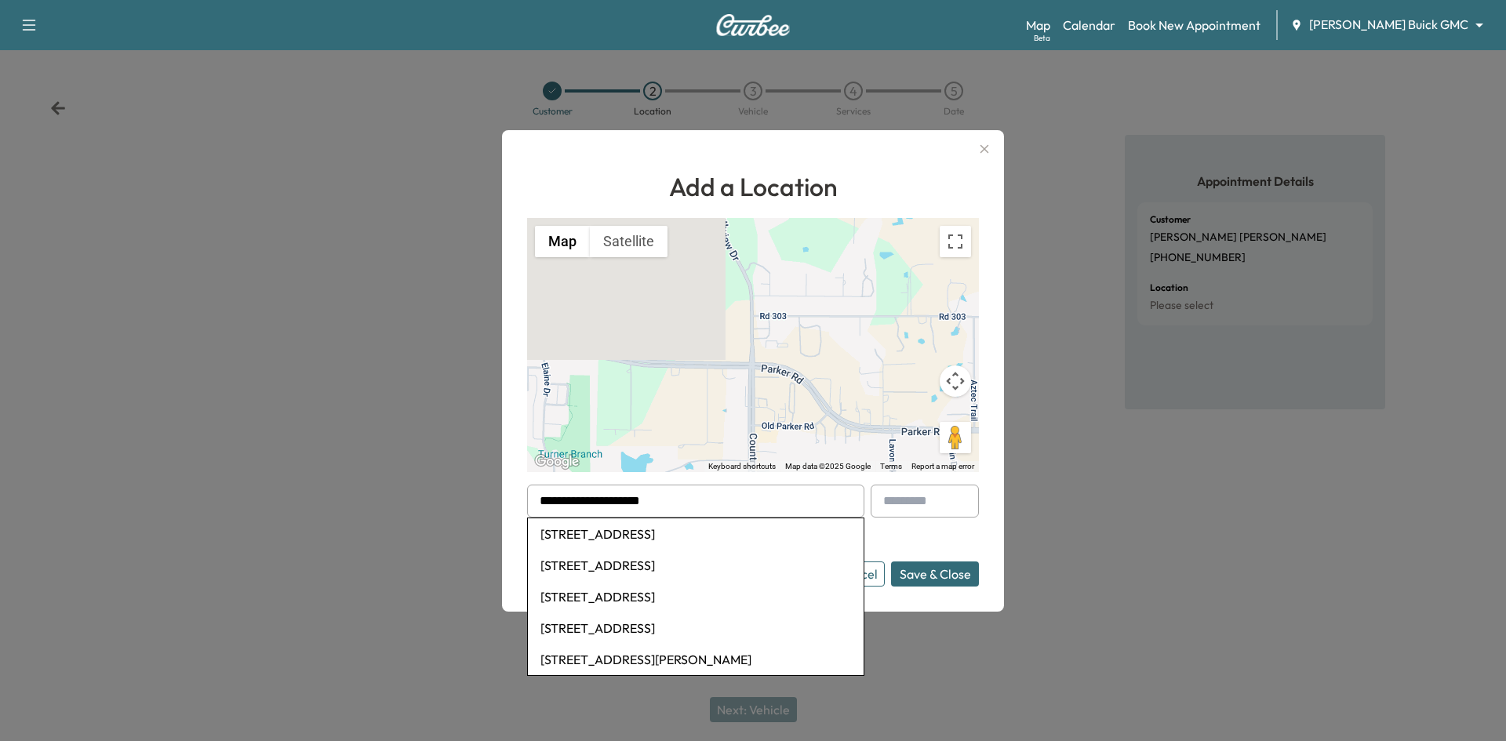
click at [733, 534] on li "800 Green Valley Lane, Highland Village, TX, USA" at bounding box center [696, 534] width 336 height 31
type input "**********"
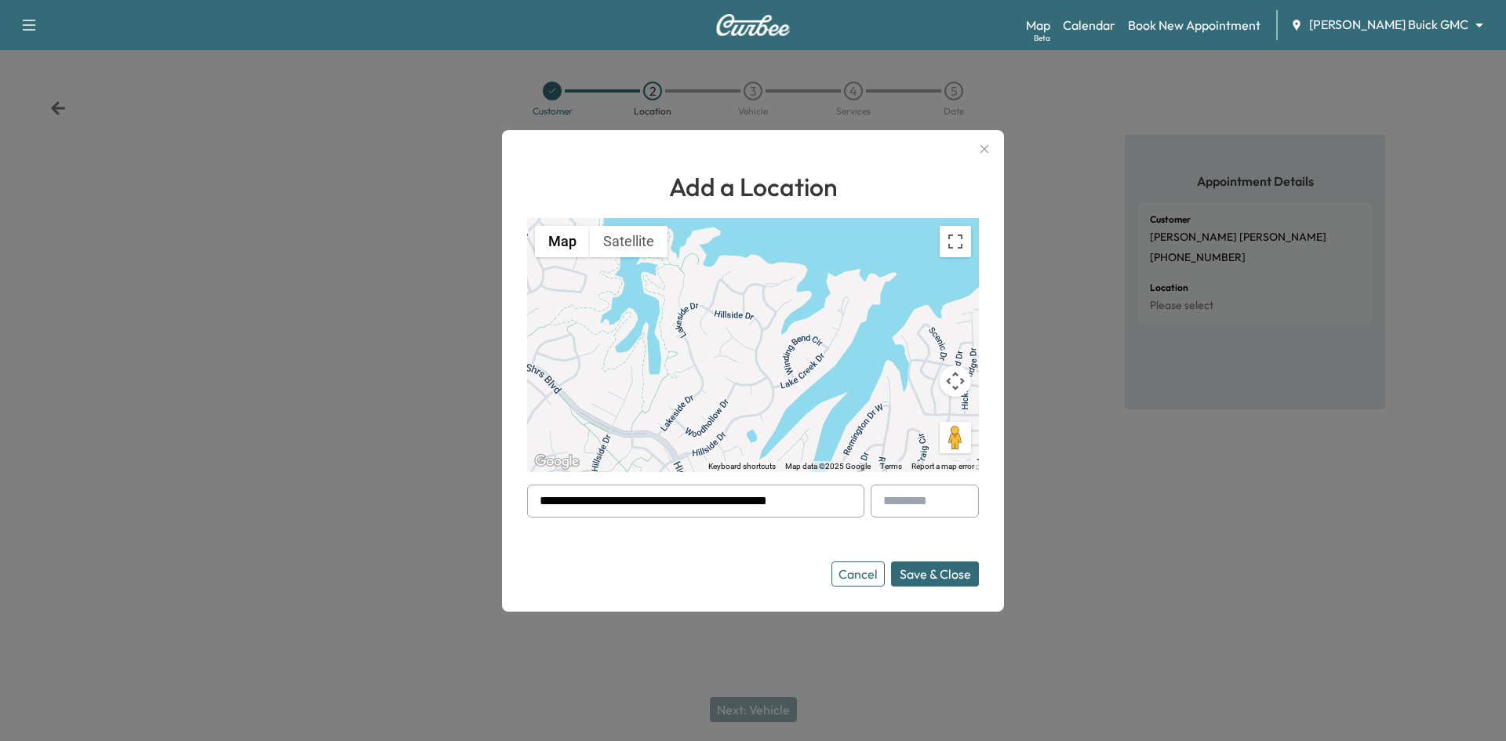
click at [1414, 27] on body "**********" at bounding box center [753, 370] width 1506 height 741
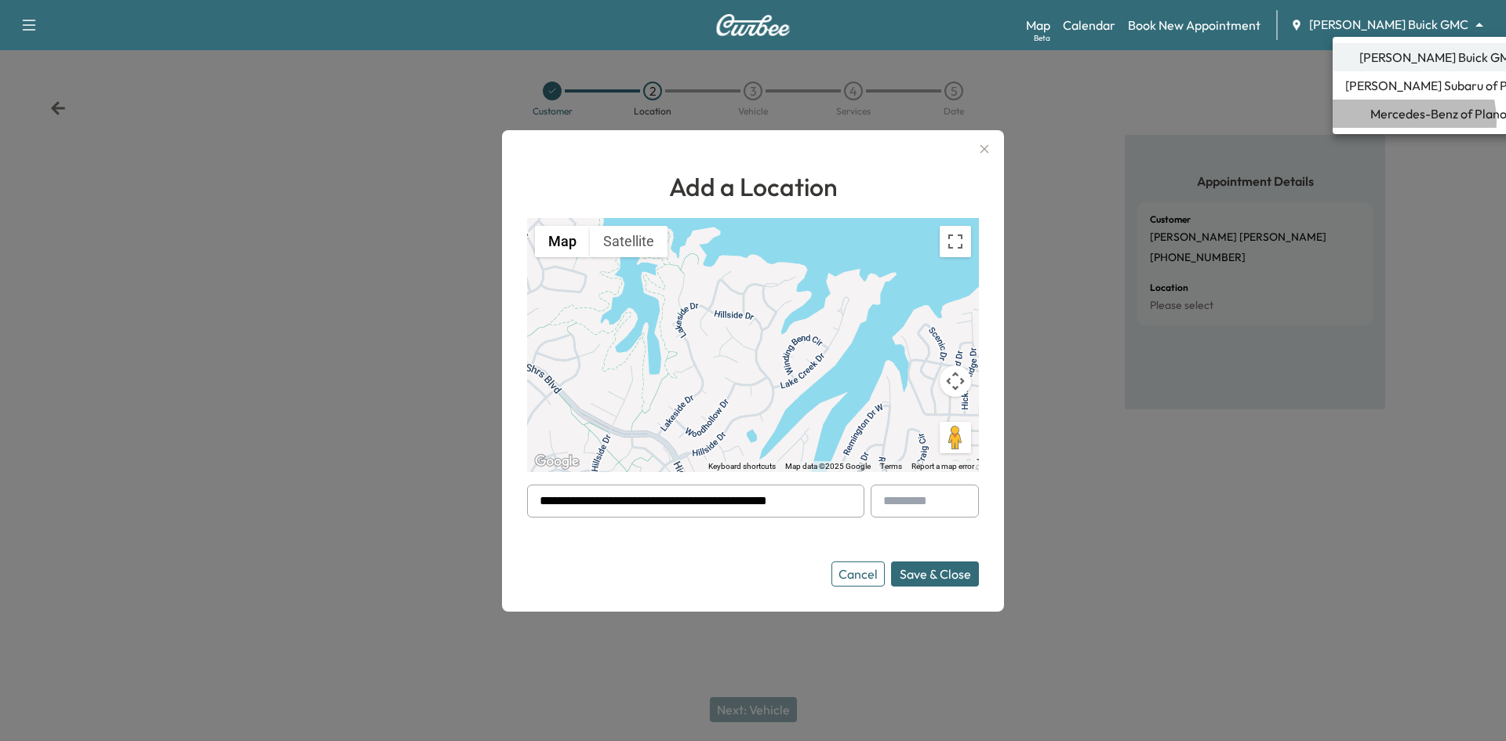
click at [1401, 121] on span "Mercedes-Benz of Plano" at bounding box center [1438, 113] width 136 height 19
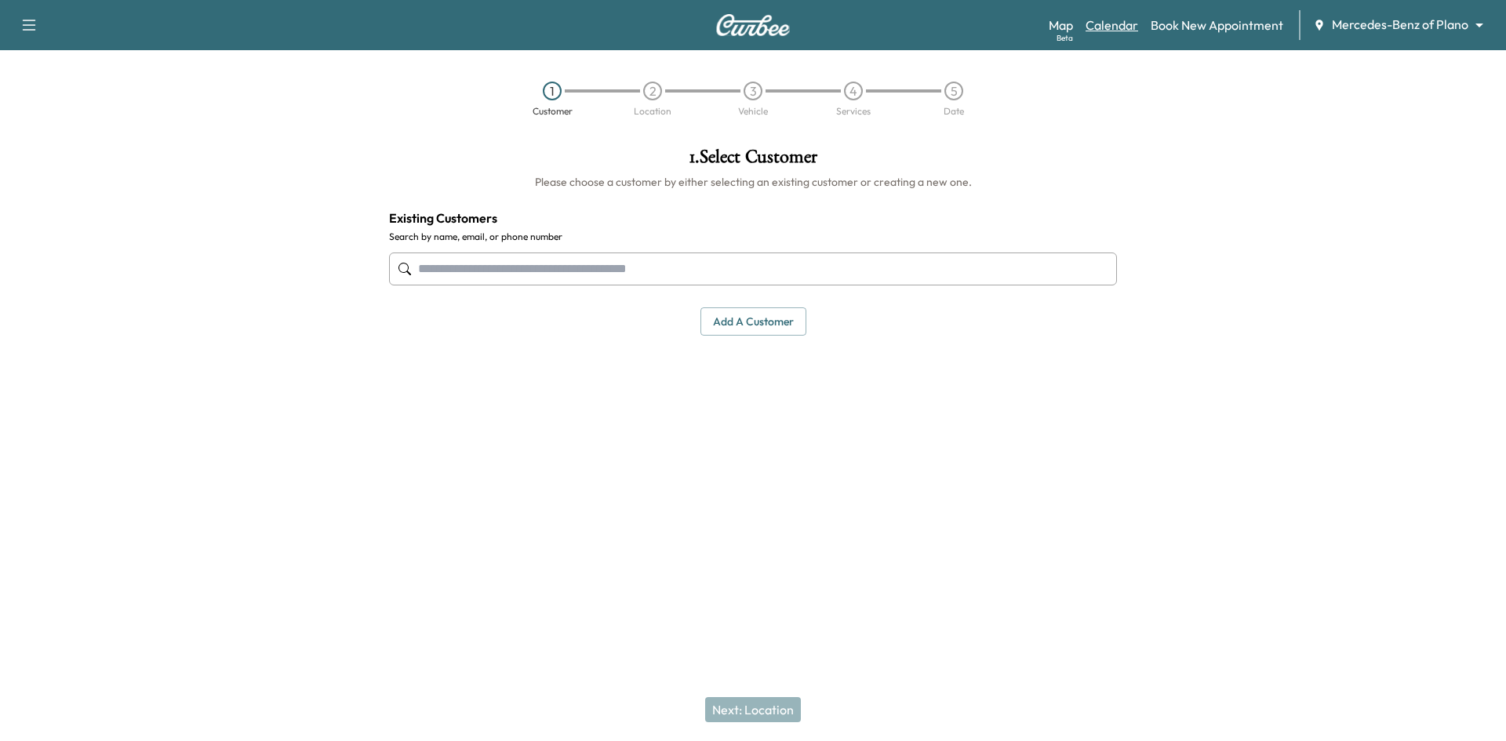
click at [1123, 27] on link "Calendar" at bounding box center [1112, 25] width 53 height 19
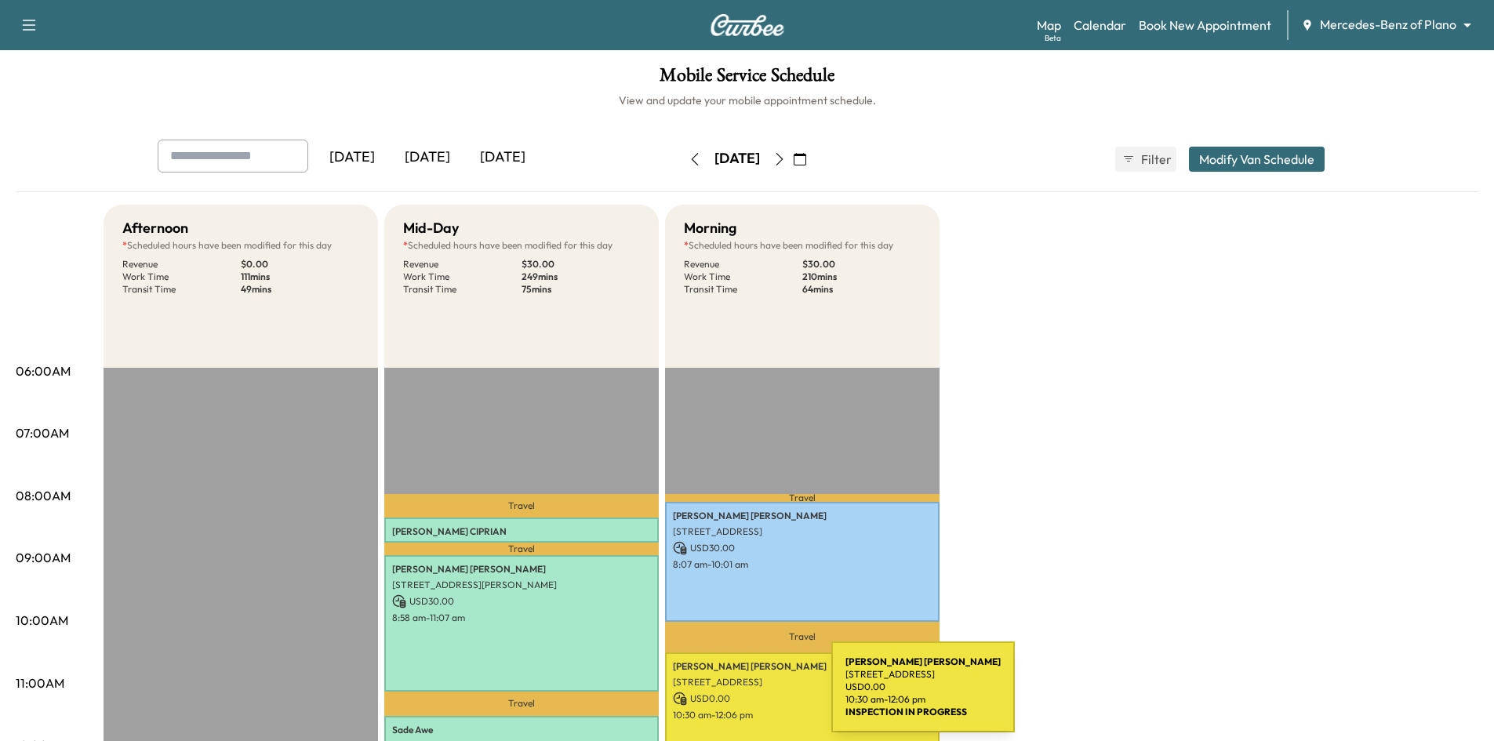
click at [713, 695] on p "USD 0.00" at bounding box center [802, 699] width 259 height 14
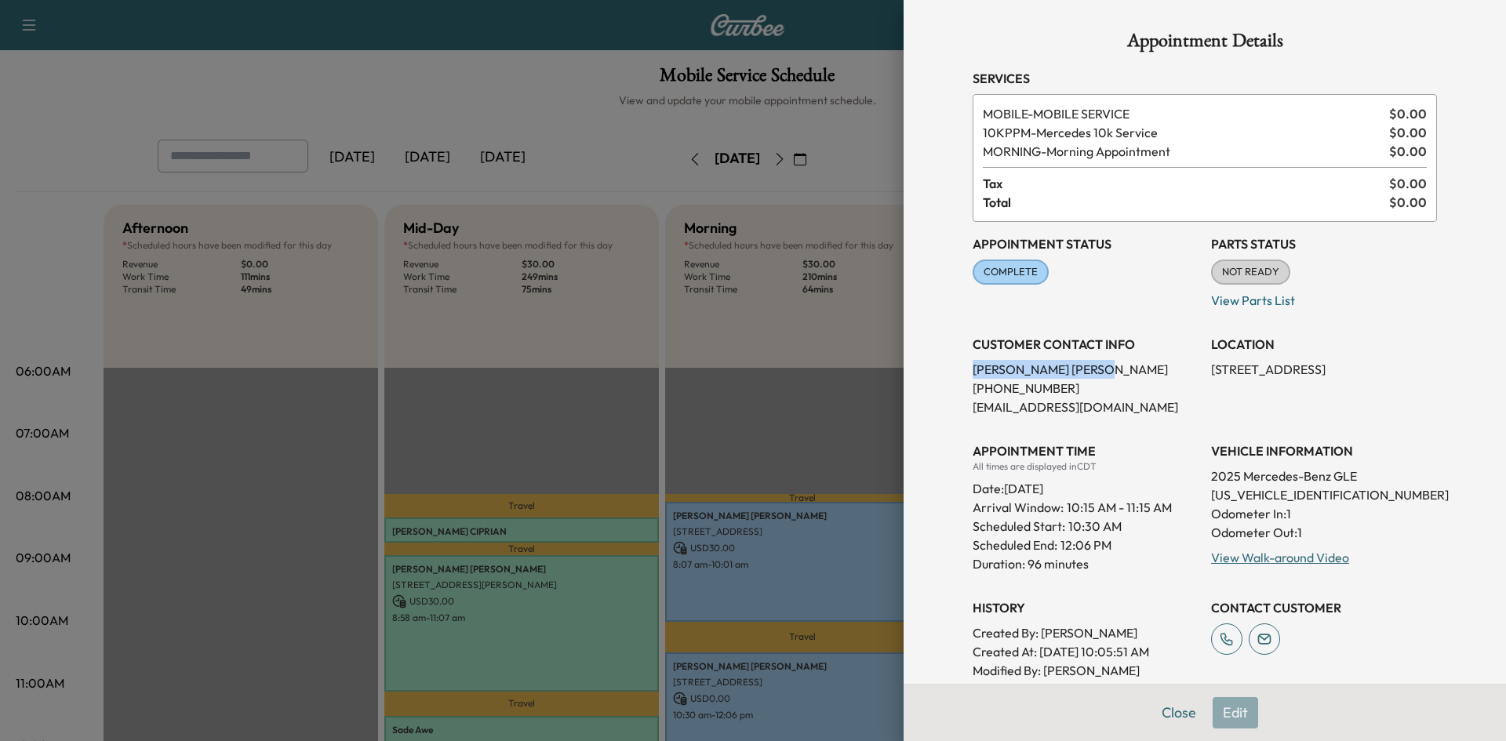
drag, startPoint x: 1081, startPoint y: 369, endPoint x: 952, endPoint y: 377, distance: 129.7
click at [954, 377] on div "Appointment Details Services MOBILE - MOBILE SERVICE $ 0.00 10KPPM - Mercedes 1…" at bounding box center [1205, 501] width 502 height 1003
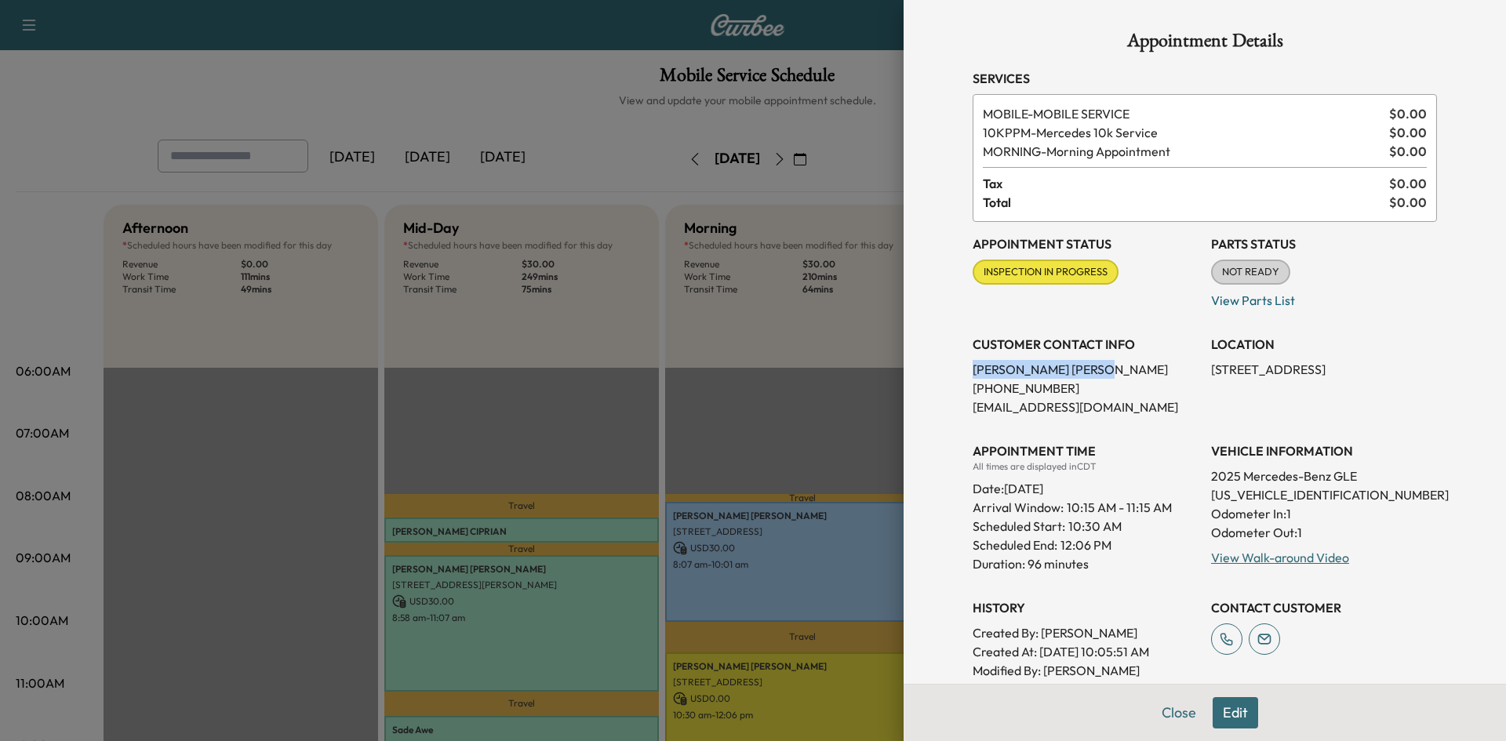
copy p "NATHAN MALONE"
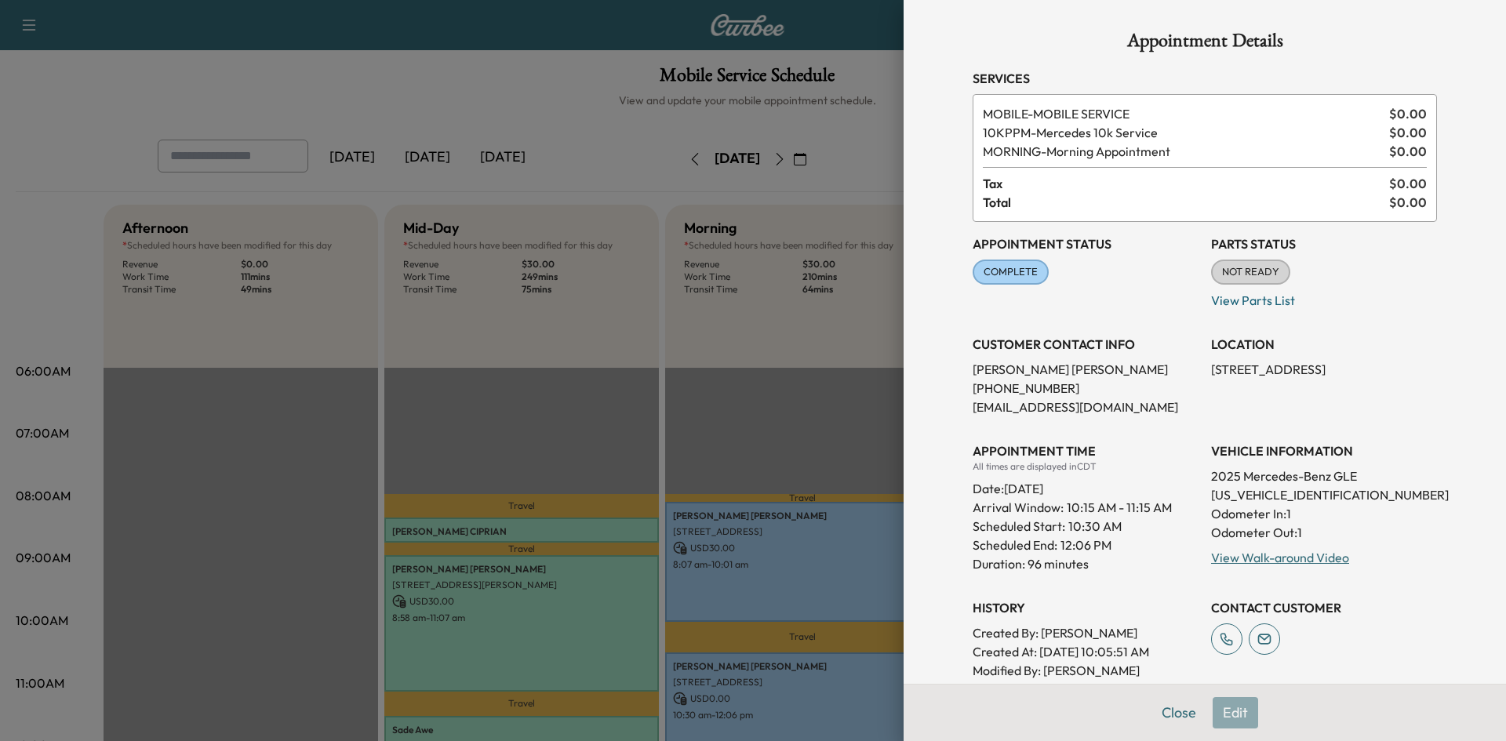
click at [840, 108] on div at bounding box center [753, 370] width 1506 height 741
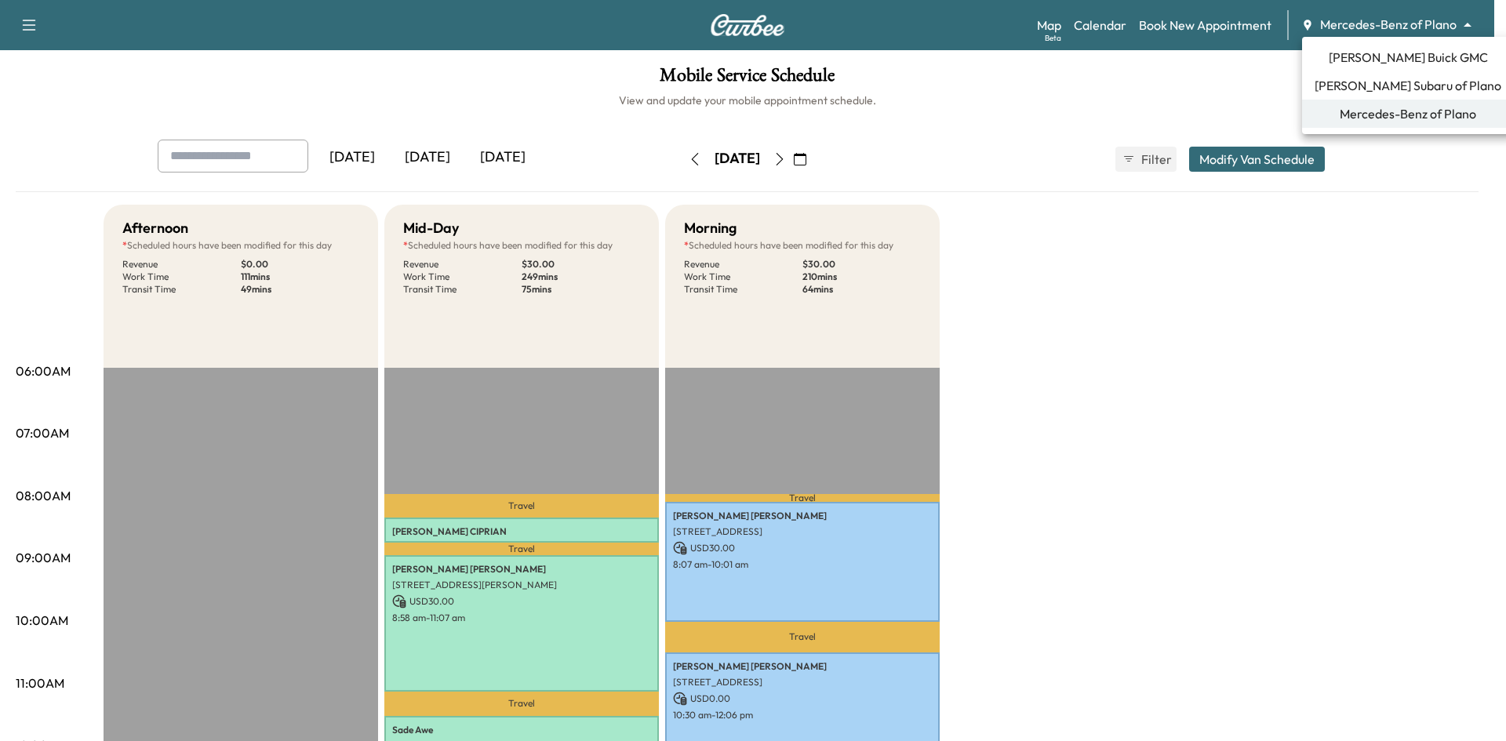
drag, startPoint x: 1410, startPoint y: 17, endPoint x: 1407, endPoint y: 25, distance: 8.8
click at [1407, 25] on body "Support Log Out Map Beta Calendar Book New Appointment Mercedes-Benz of Plano *…" at bounding box center [753, 370] width 1506 height 741
drag, startPoint x: 1392, startPoint y: 60, endPoint x: 1379, endPoint y: 60, distance: 13.4
click at [1392, 60] on span "[PERSON_NAME] Buick GMC" at bounding box center [1408, 57] width 159 height 19
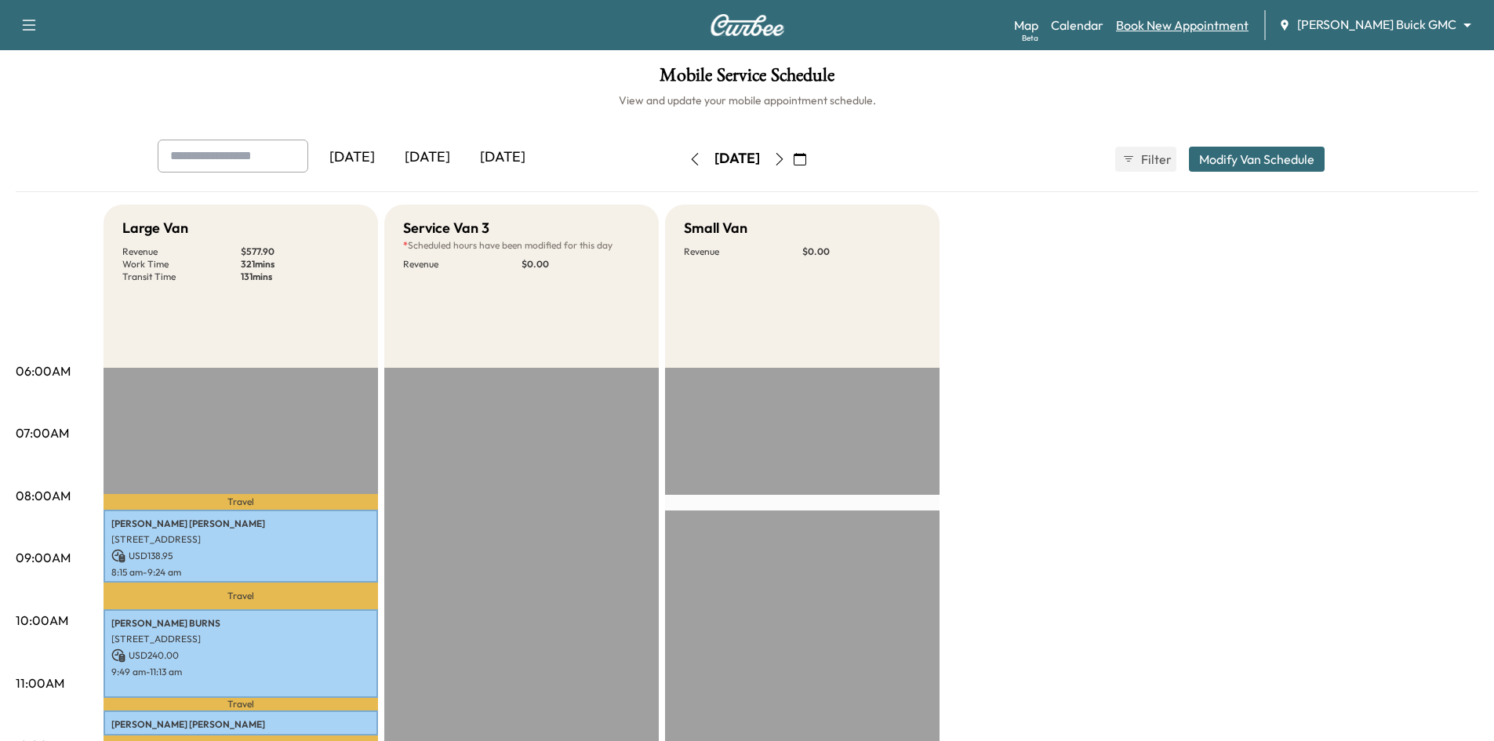
click at [1249, 29] on link "Book New Appointment" at bounding box center [1182, 25] width 133 height 19
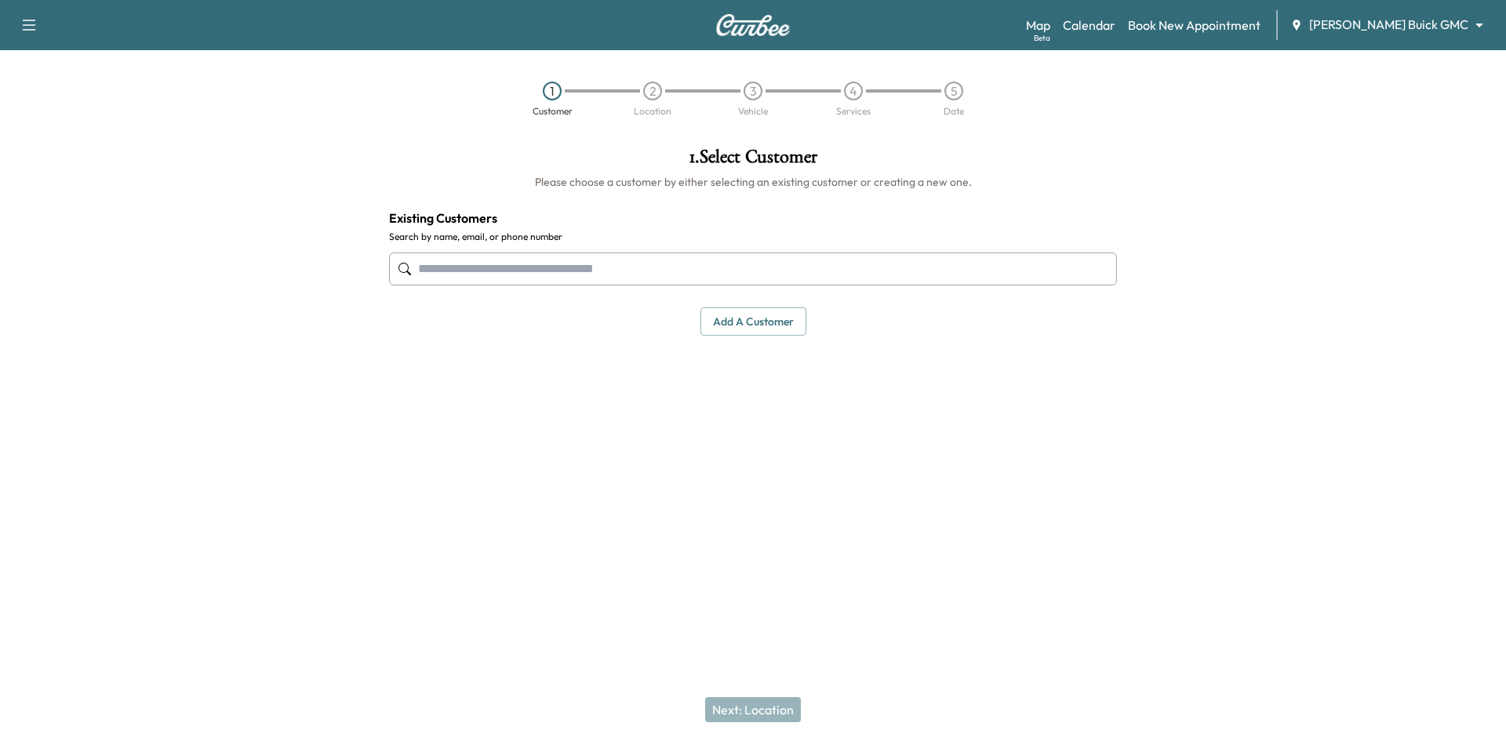
drag, startPoint x: 707, startPoint y: 271, endPoint x: 770, endPoint y: 304, distance: 70.9
click at [719, 278] on input "text" at bounding box center [753, 269] width 728 height 33
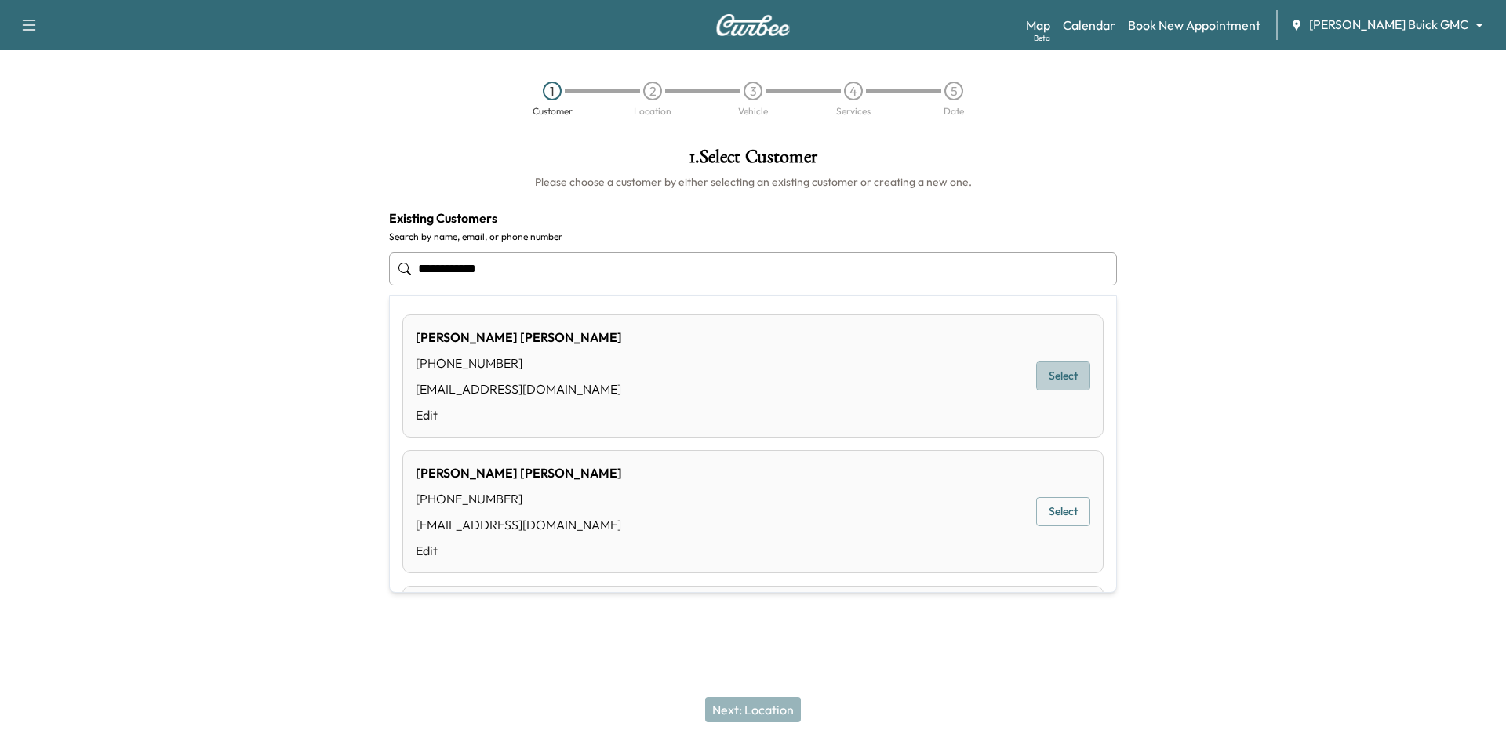
click at [1052, 377] on button "Select" at bounding box center [1063, 376] width 54 height 29
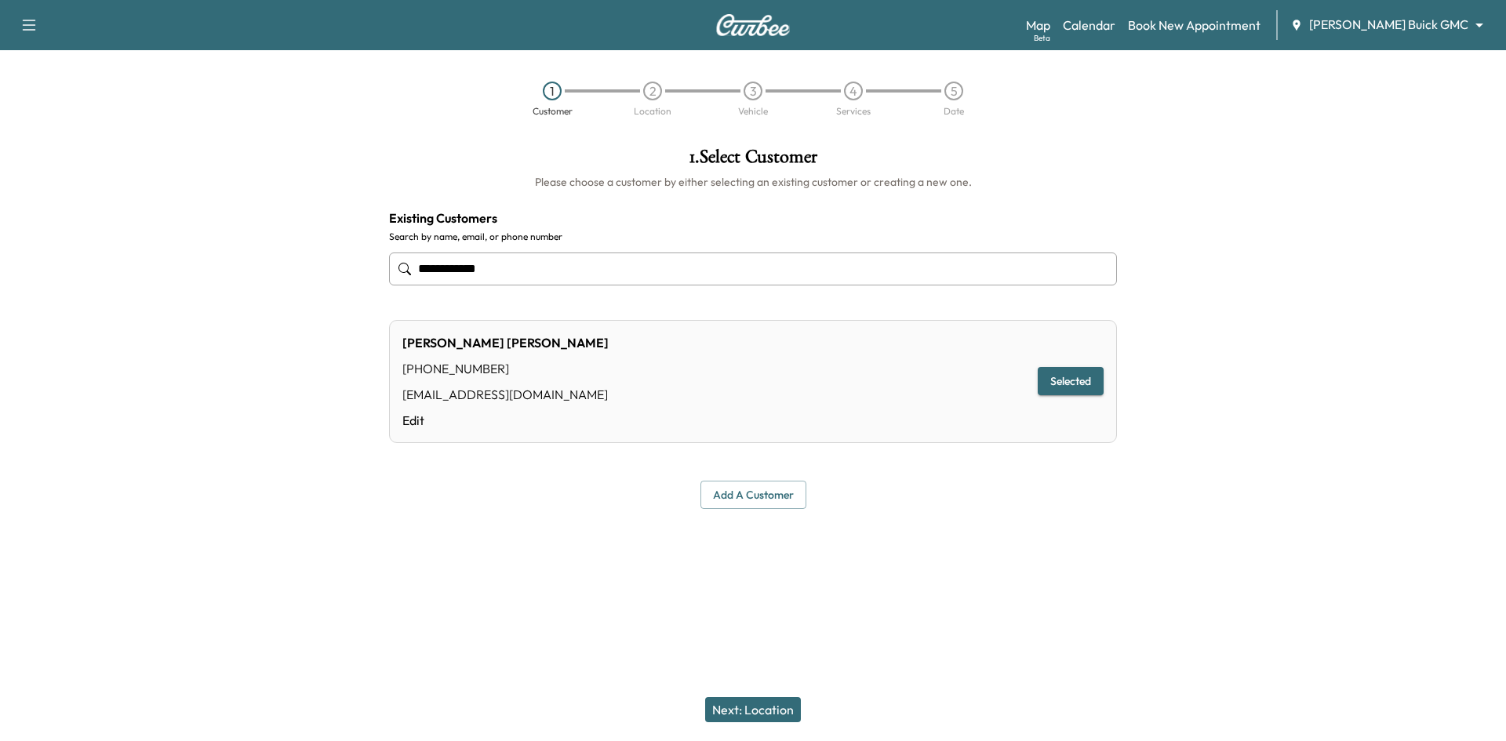
type input "**********"
click at [761, 701] on button "Next: Location" at bounding box center [753, 709] width 96 height 25
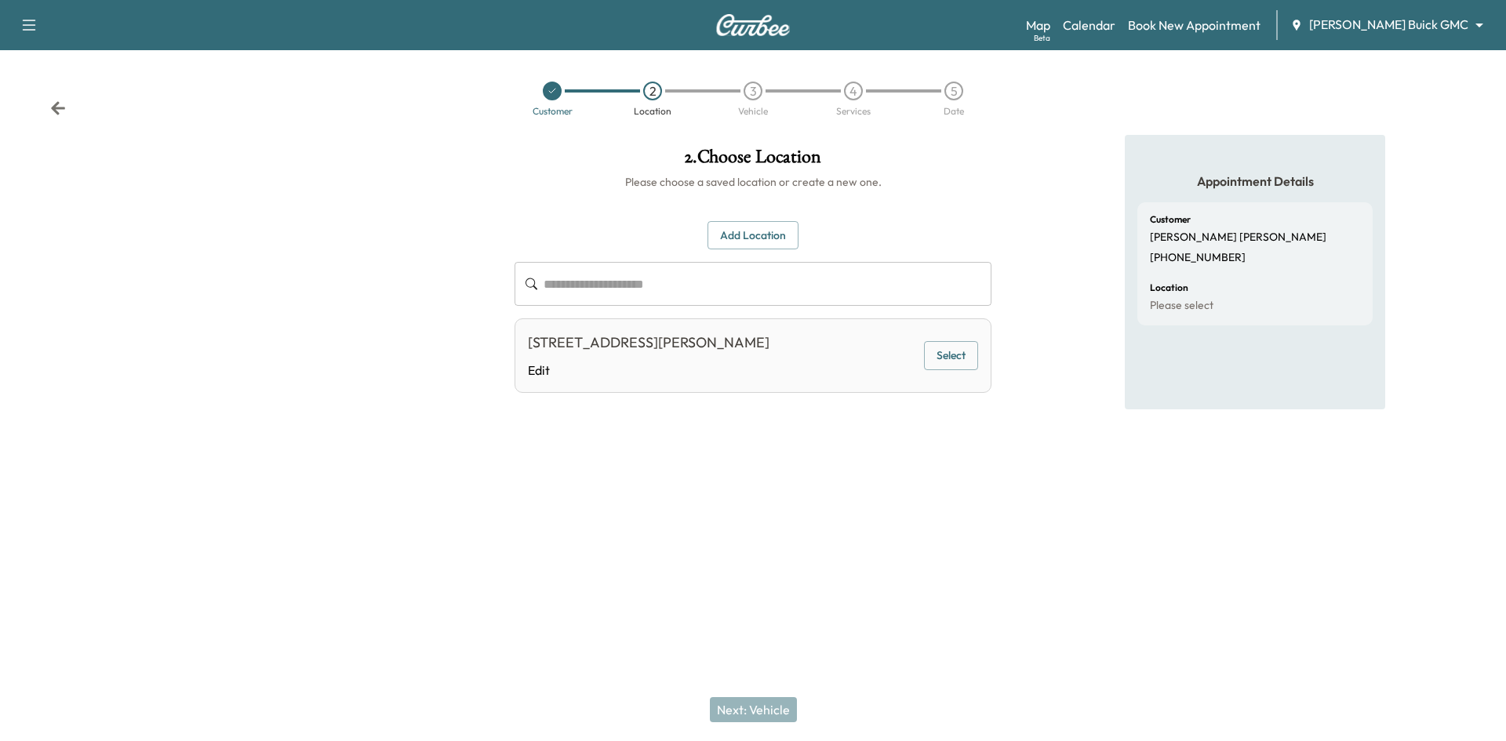
click at [771, 232] on button "Add Location" at bounding box center [753, 235] width 91 height 29
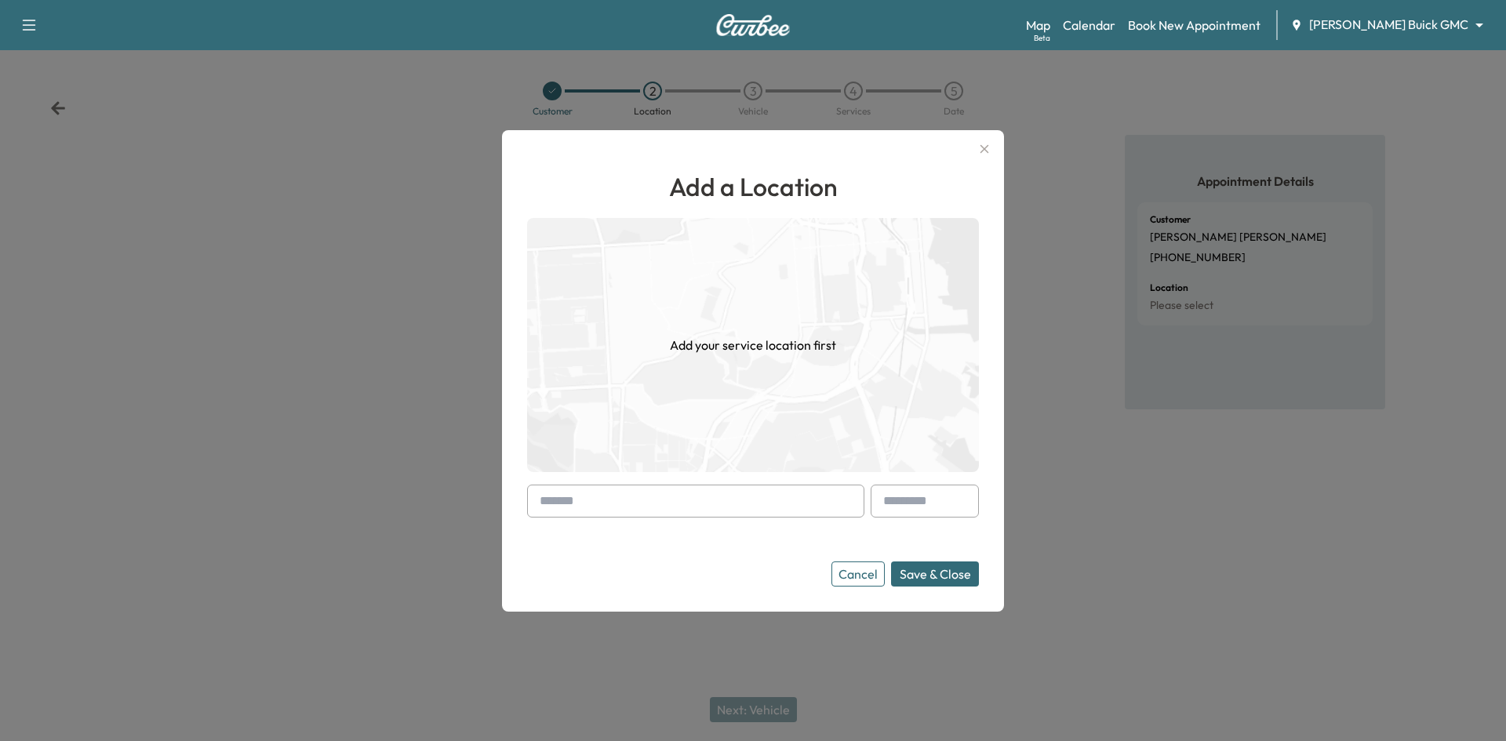
drag, startPoint x: 593, startPoint y: 511, endPoint x: 598, endPoint y: 504, distance: 8.5
click at [592, 511] on input "text" at bounding box center [695, 501] width 337 height 33
paste input "**********"
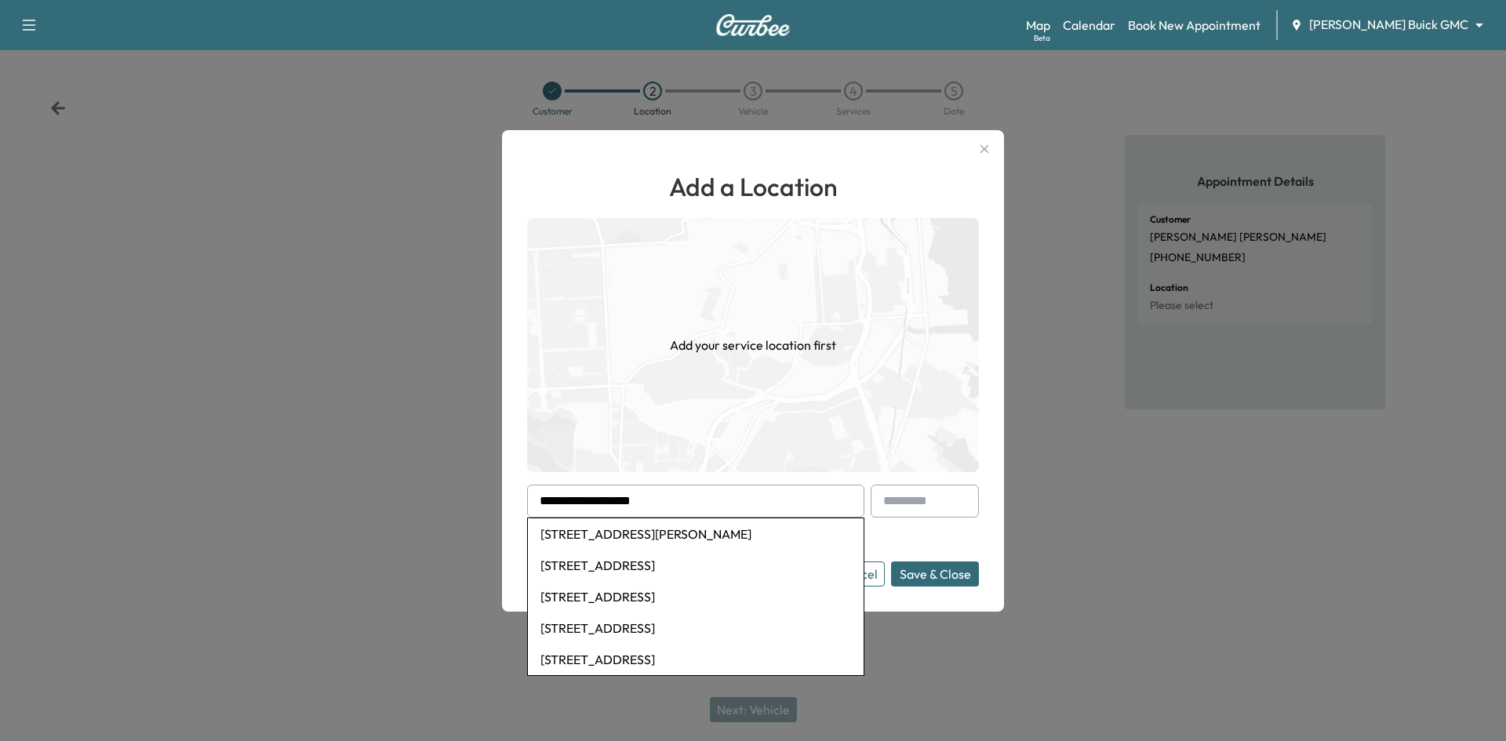
click at [602, 531] on li "1508 Haverford Way, McKinney, TX, USA" at bounding box center [696, 534] width 336 height 31
type input "**********"
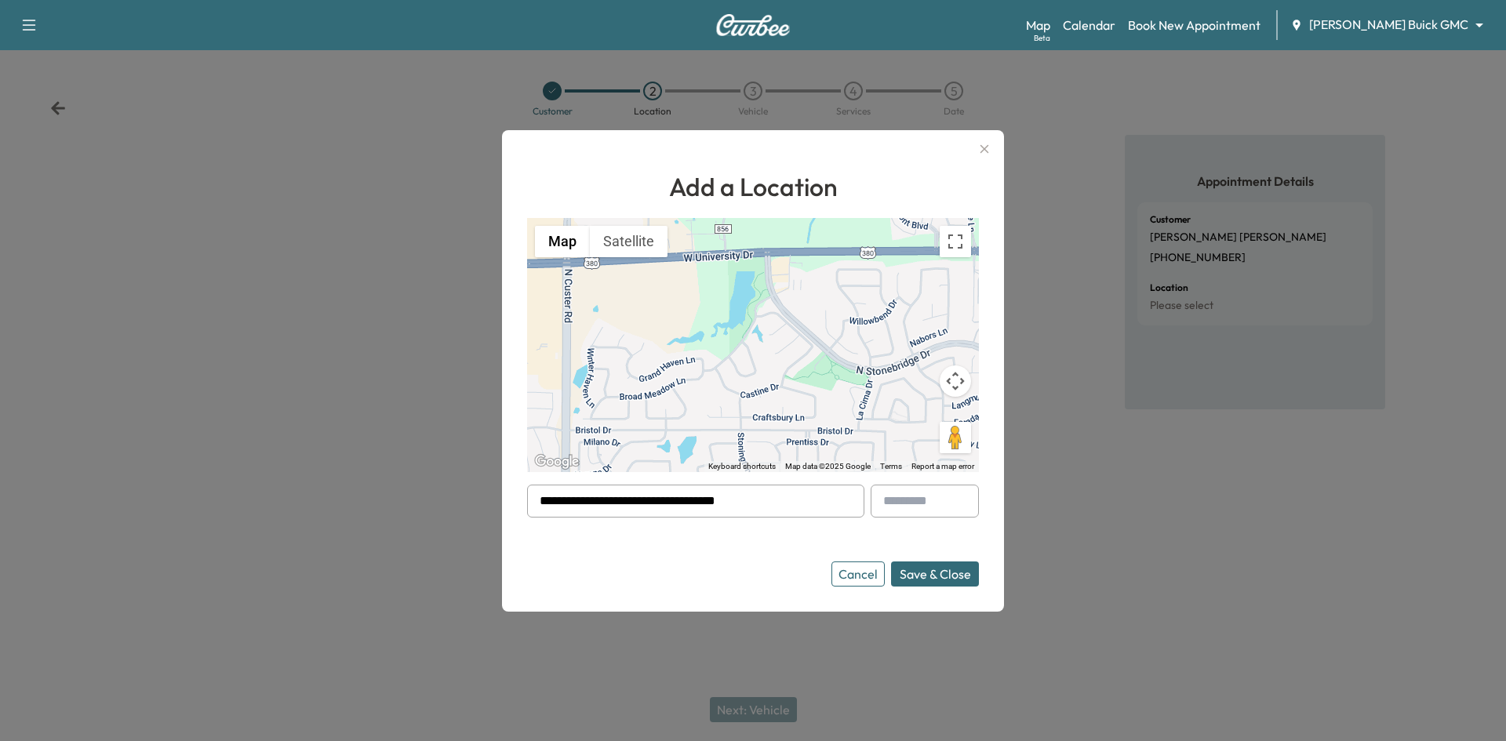
drag, startPoint x: 855, startPoint y: 580, endPoint x: 772, endPoint y: 556, distance: 86.4
click at [855, 580] on button "Cancel" at bounding box center [858, 574] width 53 height 25
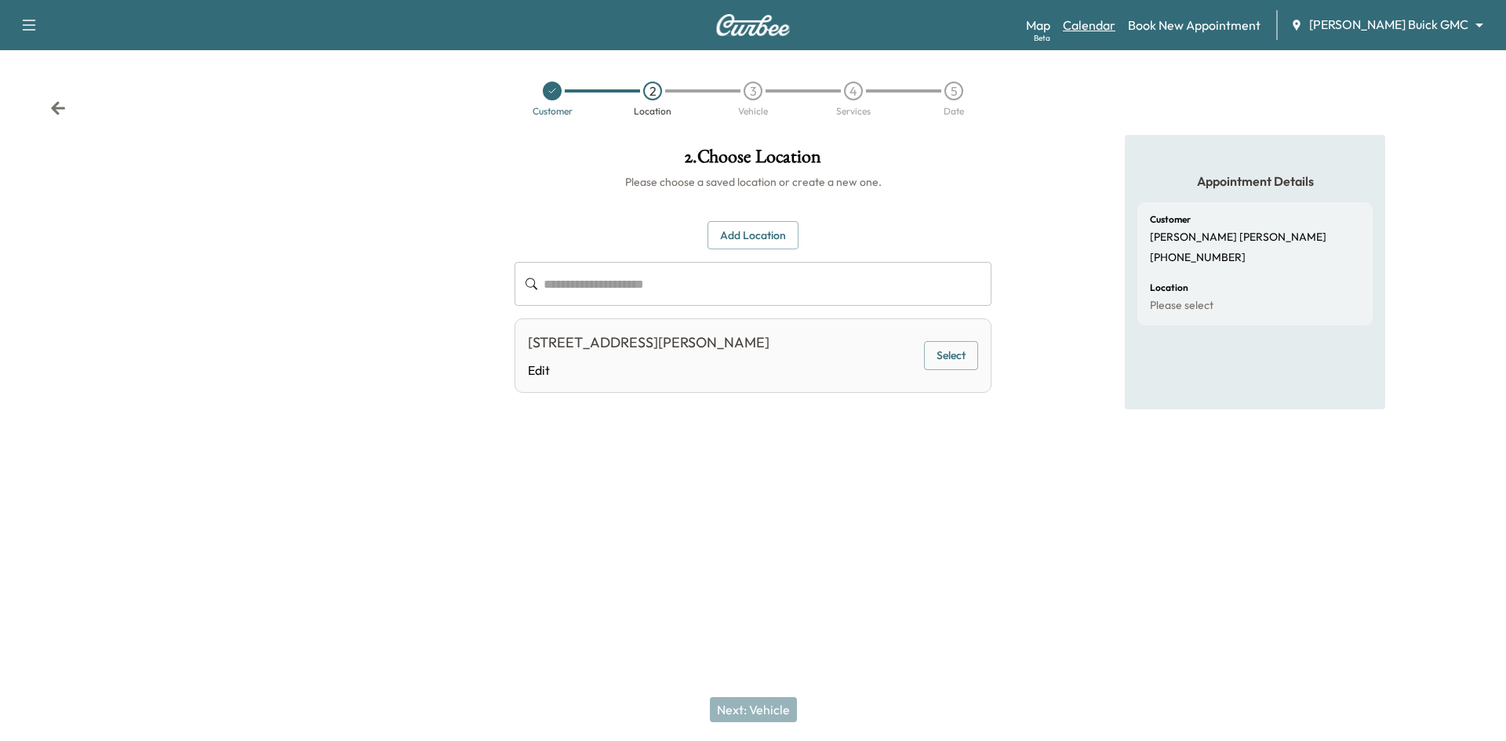
click at [1116, 20] on link "Calendar" at bounding box center [1089, 25] width 53 height 19
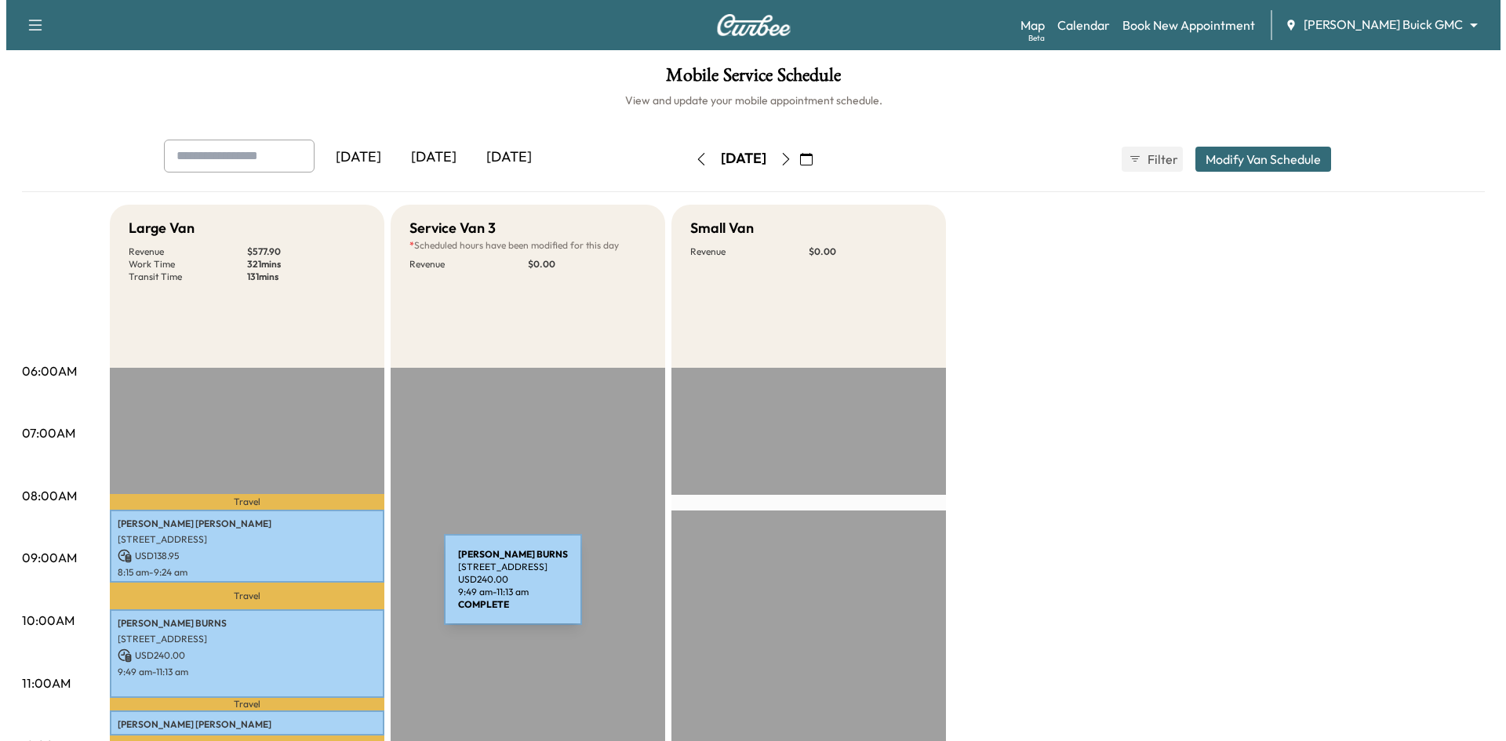
scroll to position [392, 0]
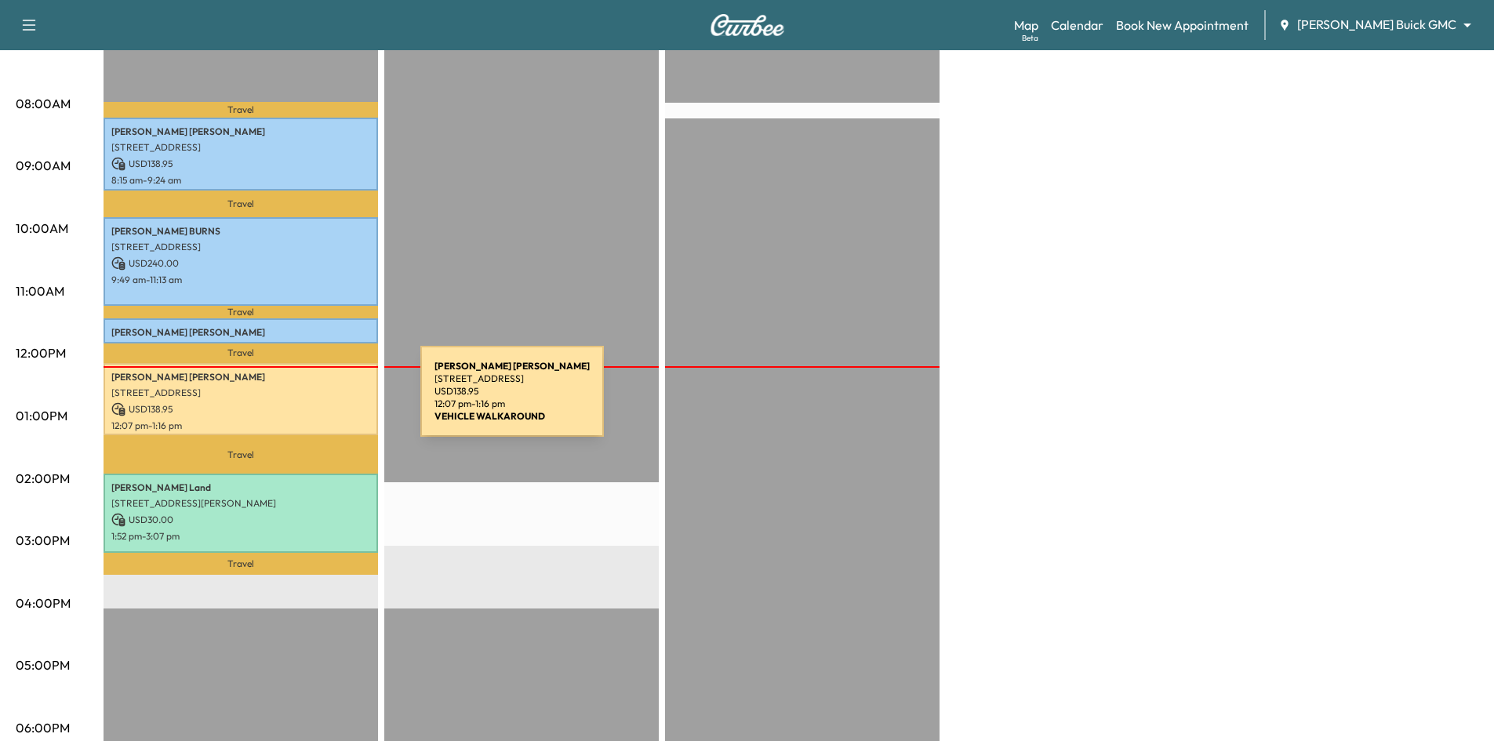
click at [304, 402] on p "USD 138.95" at bounding box center [240, 409] width 259 height 14
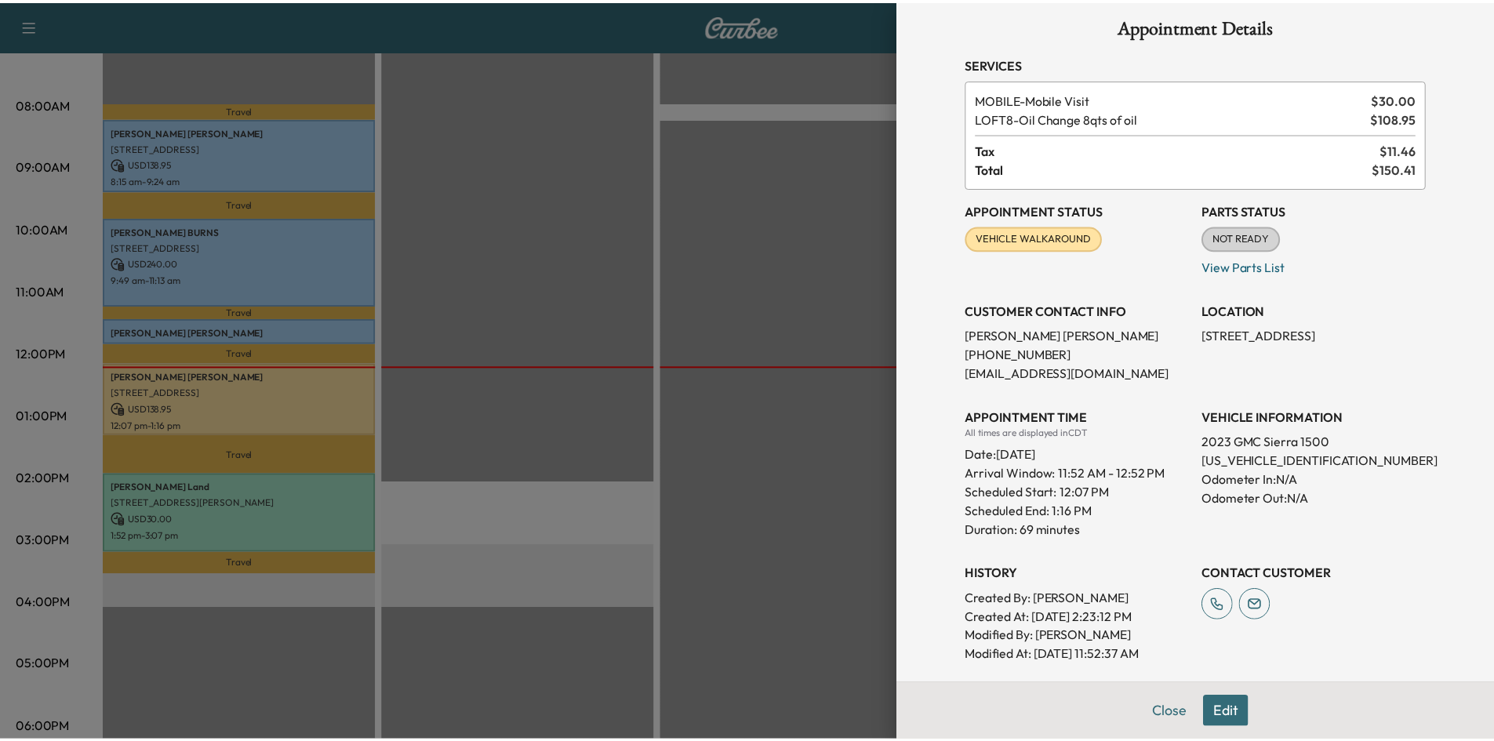
scroll to position [0, 0]
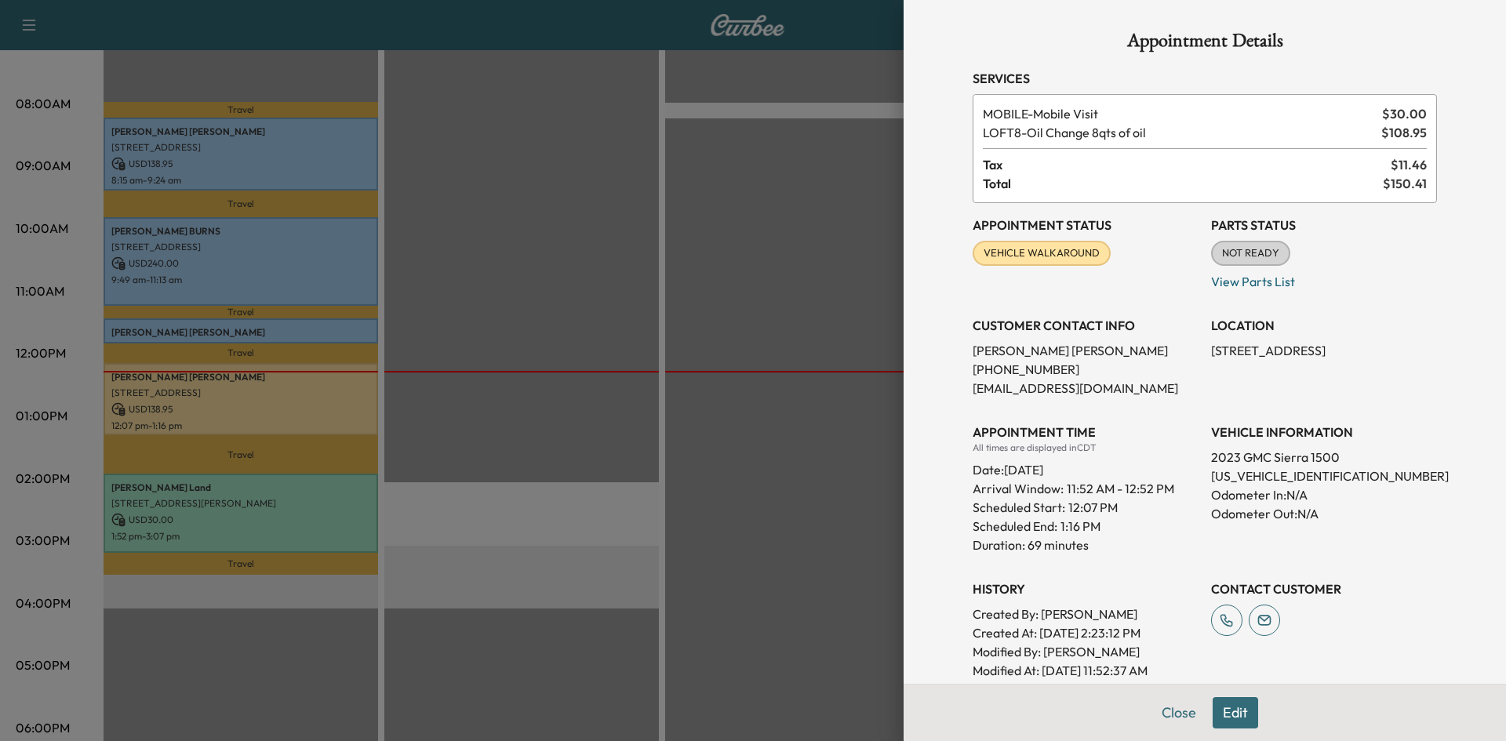
click at [773, 197] on div at bounding box center [753, 370] width 1506 height 741
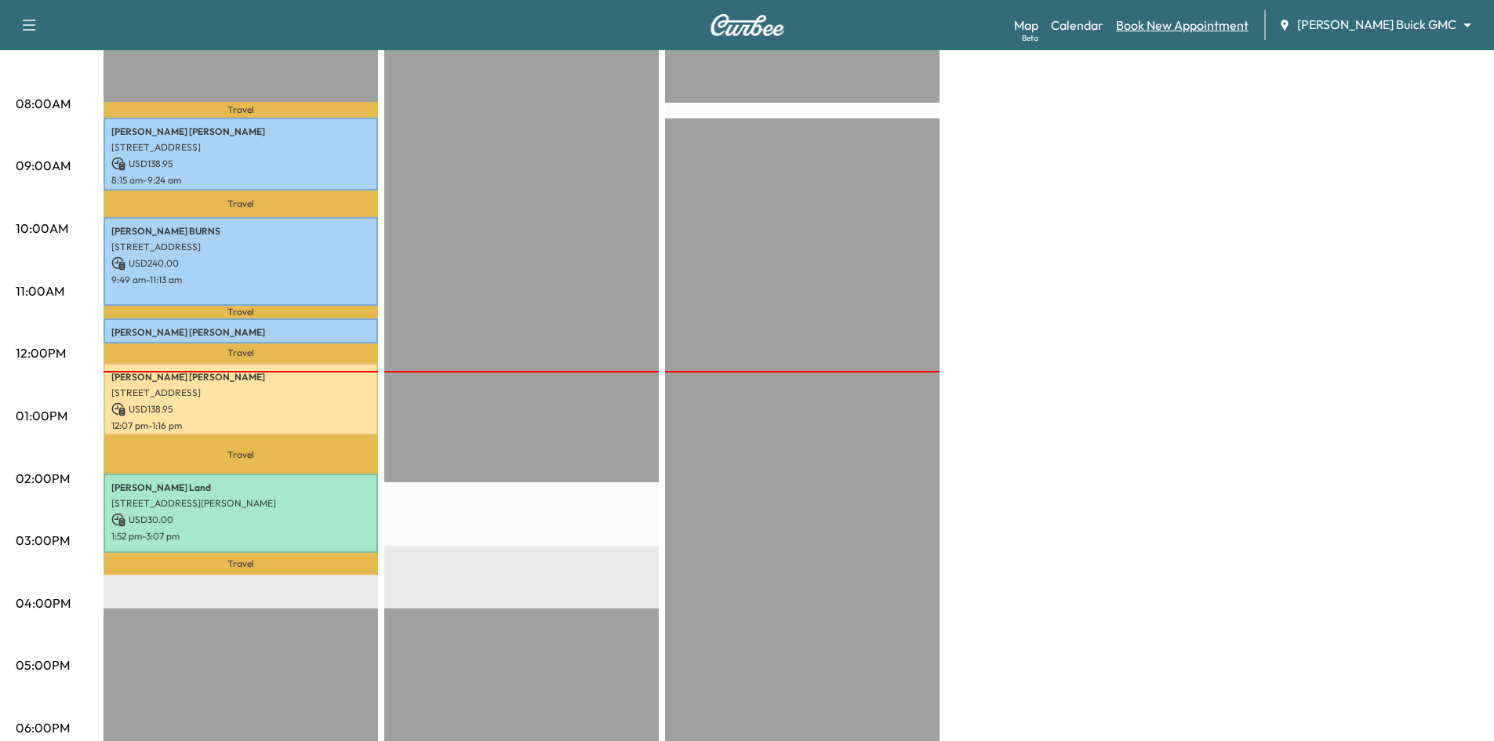
click at [1224, 29] on link "Book New Appointment" at bounding box center [1182, 25] width 133 height 19
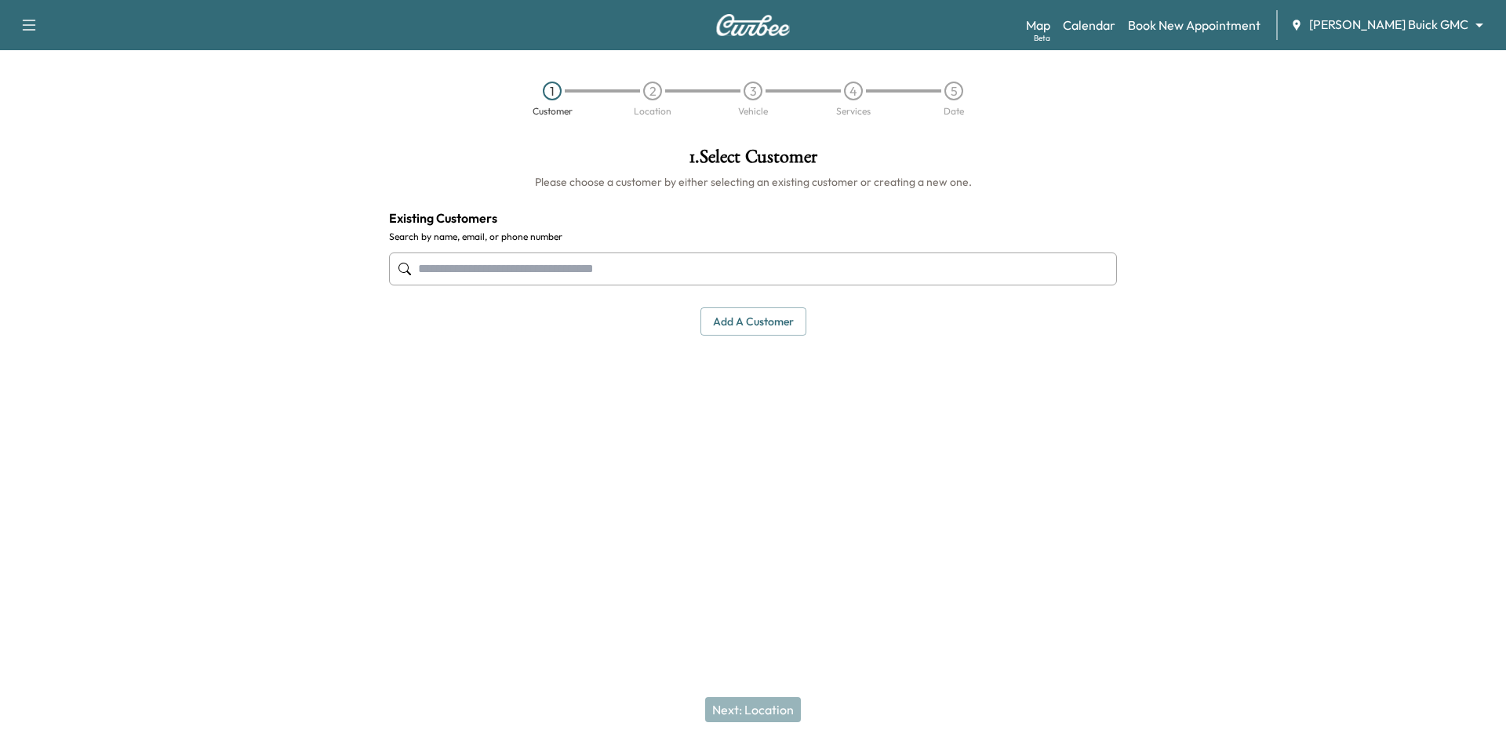
click at [621, 254] on input "text" at bounding box center [753, 269] width 728 height 33
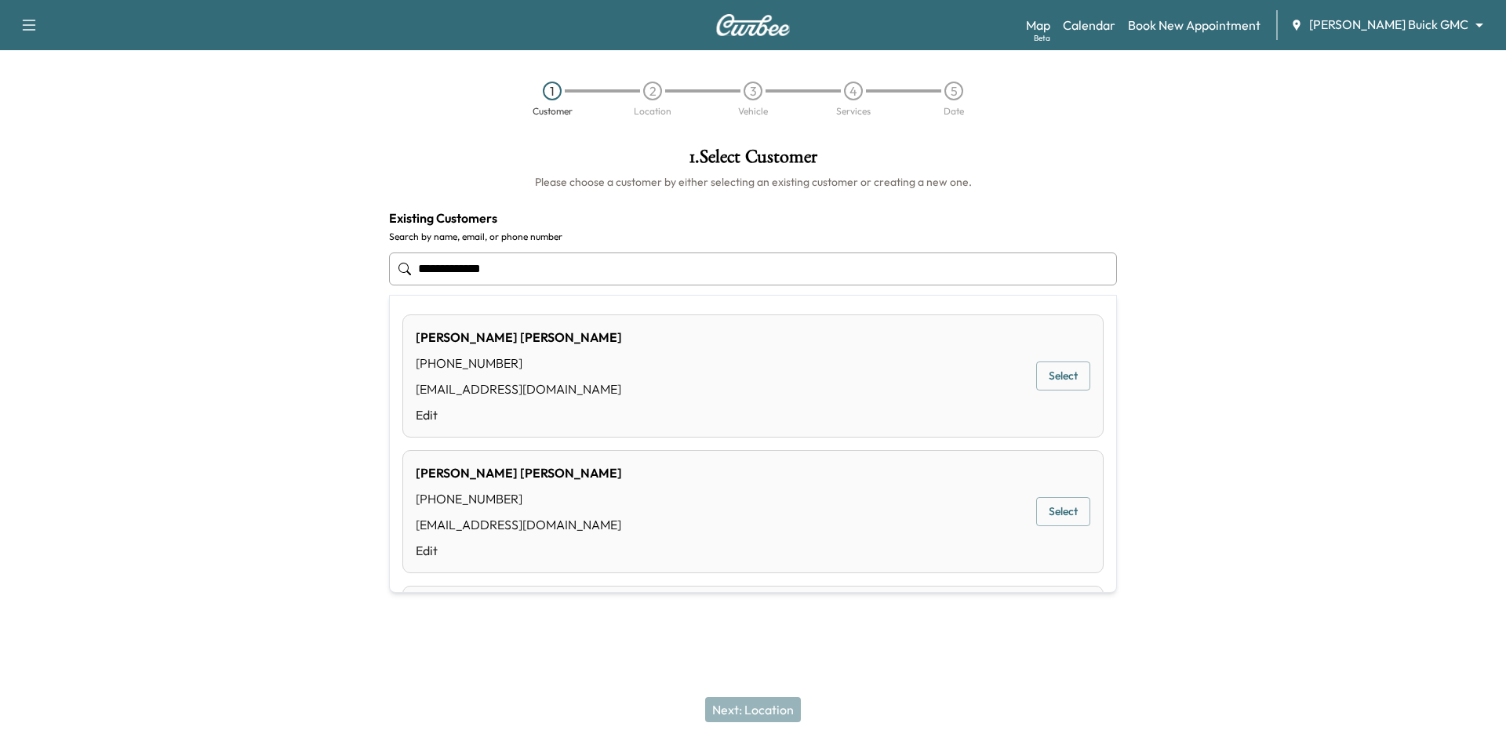
click at [1051, 380] on button "Select" at bounding box center [1063, 376] width 54 height 29
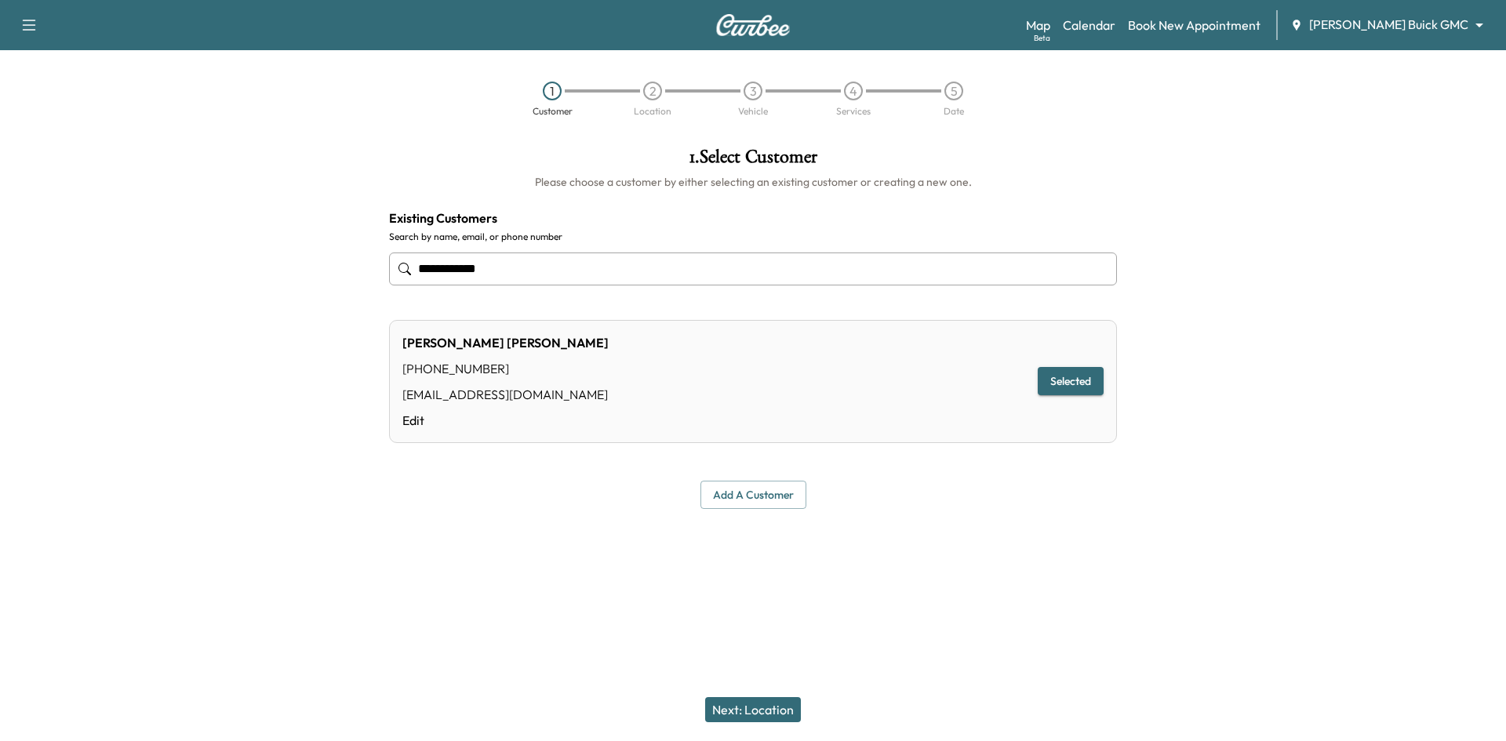
type input "**********"
click at [749, 704] on button "Next: Location" at bounding box center [753, 709] width 96 height 25
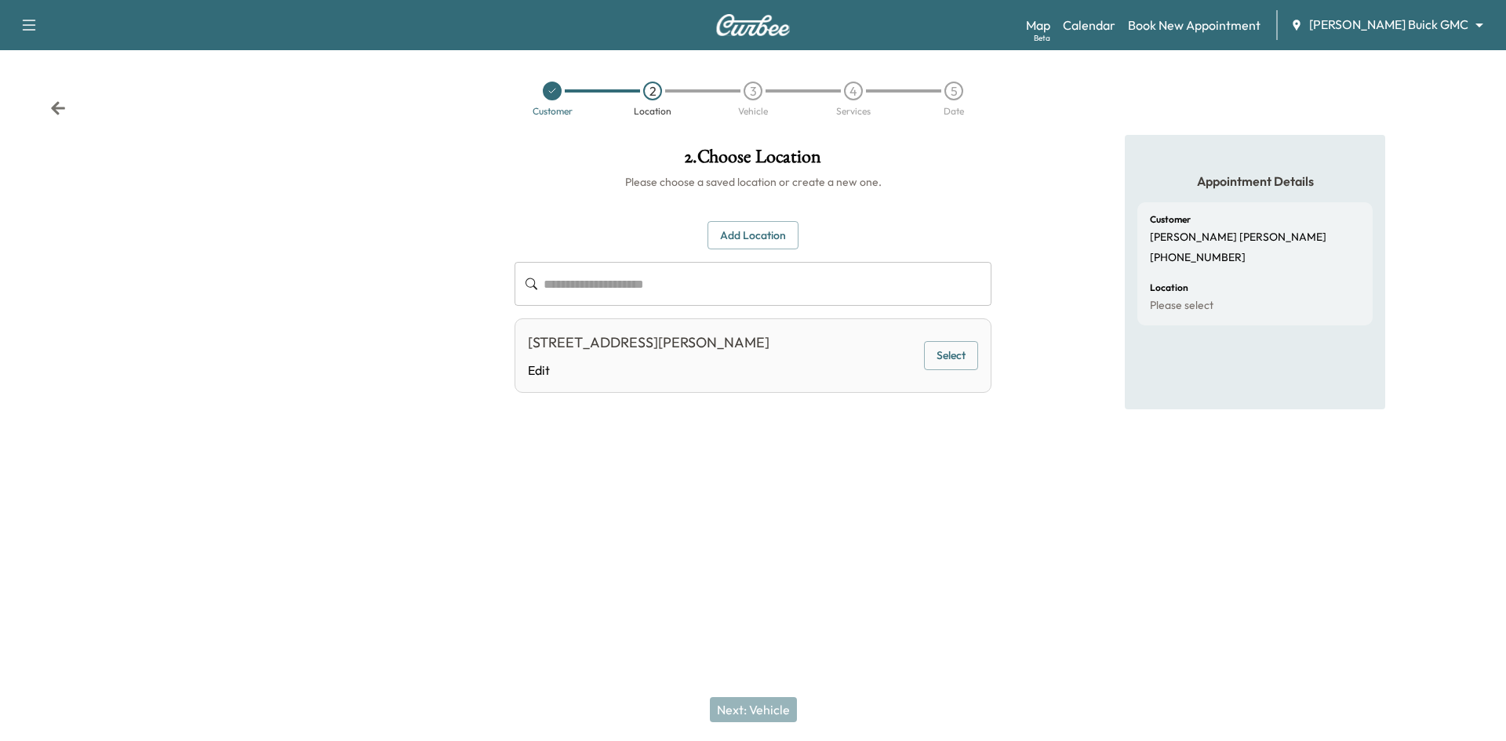
drag, startPoint x: 755, startPoint y: 238, endPoint x: 720, endPoint y: 245, distance: 35.9
click at [755, 242] on button "Add Location" at bounding box center [753, 235] width 91 height 29
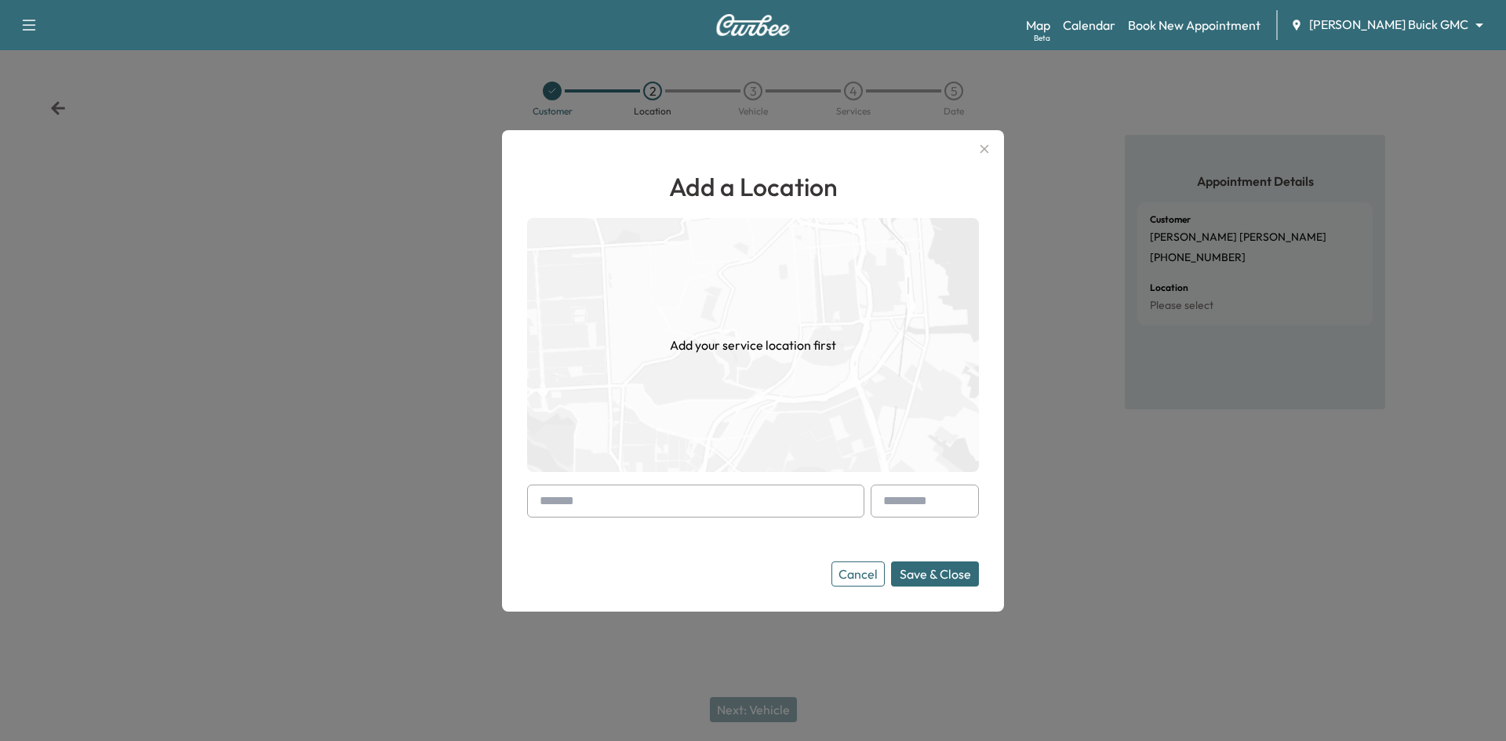
click at [607, 505] on input "text" at bounding box center [695, 501] width 337 height 33
paste input "**********"
click at [891, 562] on button "Save & Close" at bounding box center [935, 574] width 88 height 25
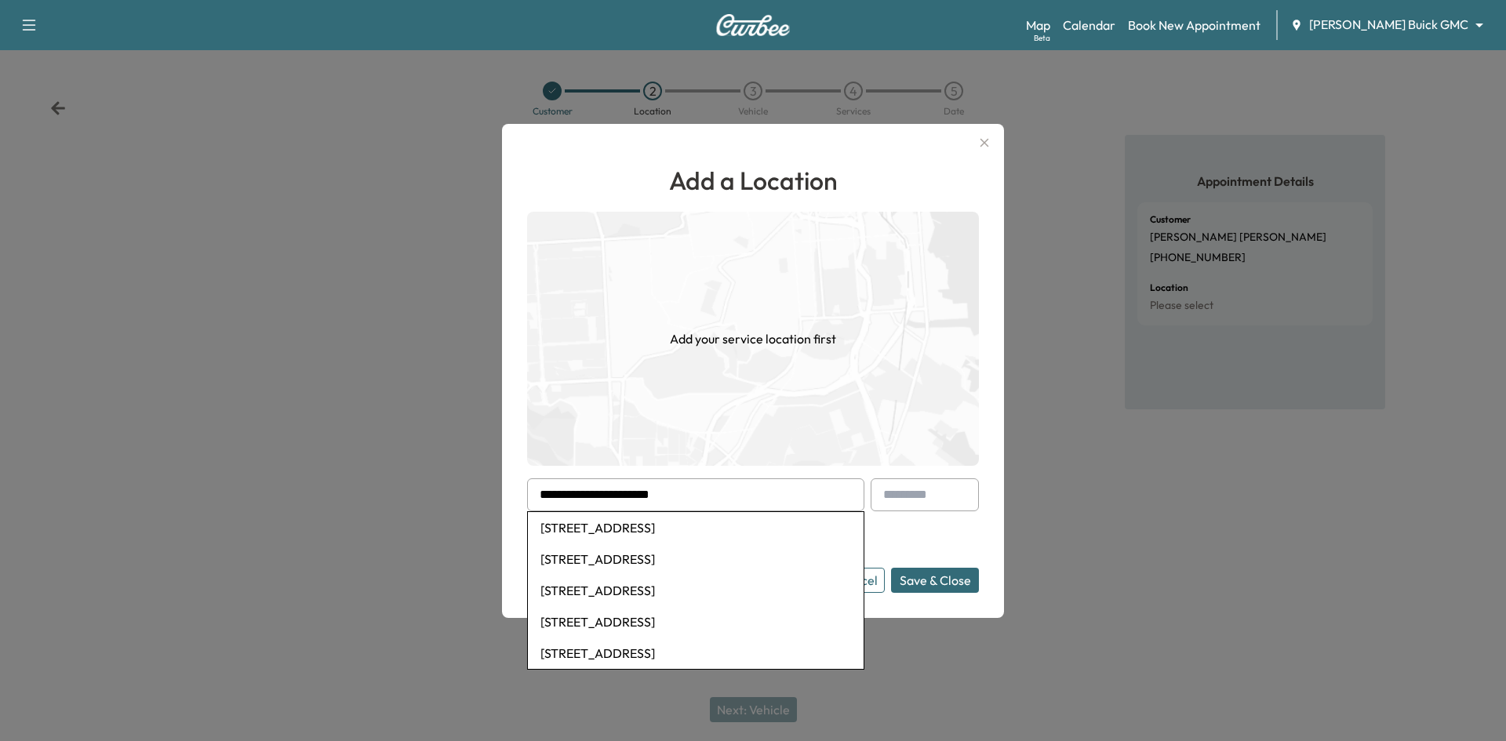
click at [708, 526] on li "2241 Highway 121, Lewisville, TX, USA" at bounding box center [696, 527] width 336 height 31
type input "**********"
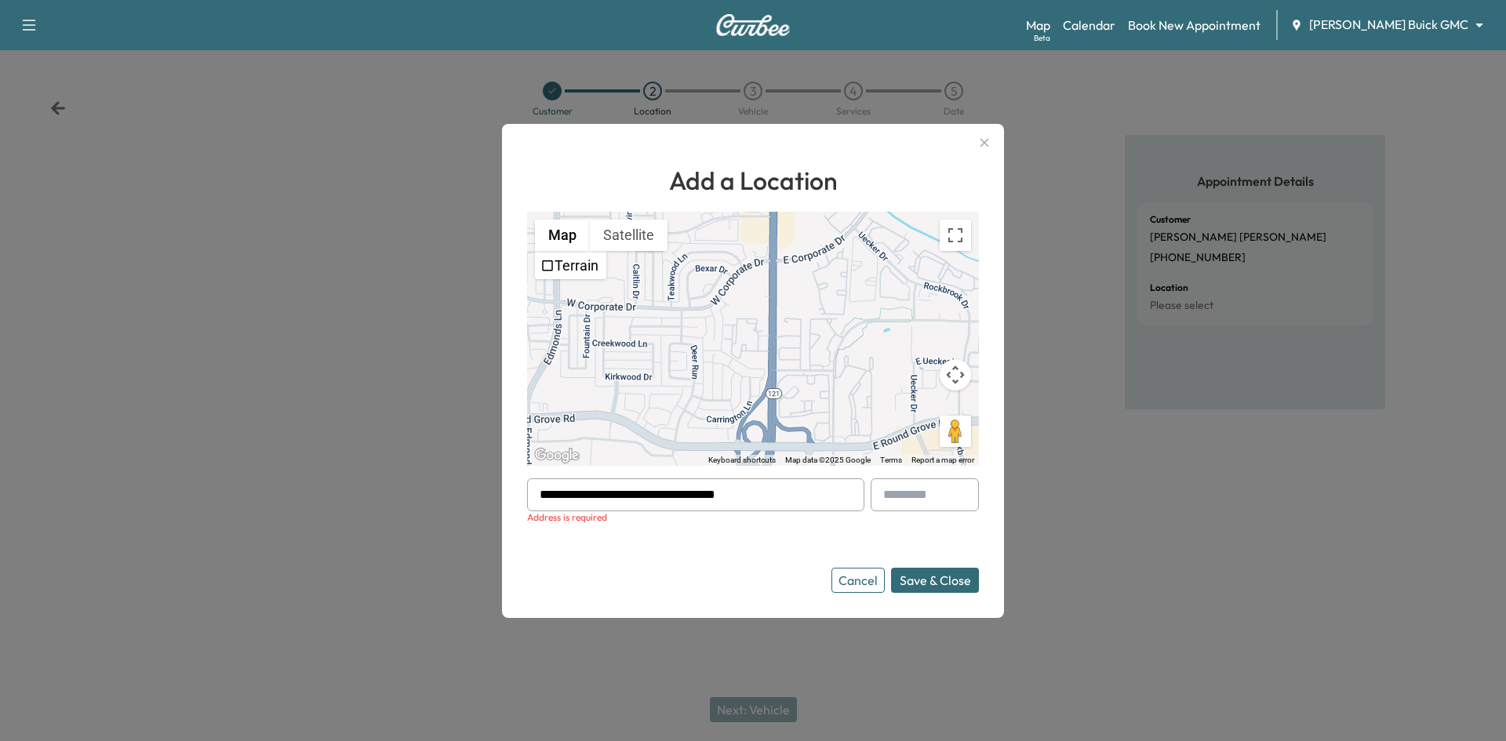
drag, startPoint x: 755, startPoint y: 493, endPoint x: 377, endPoint y: 453, distance: 380.3
click at [414, 453] on div "**********" at bounding box center [753, 370] width 1506 height 741
paste input "**********"
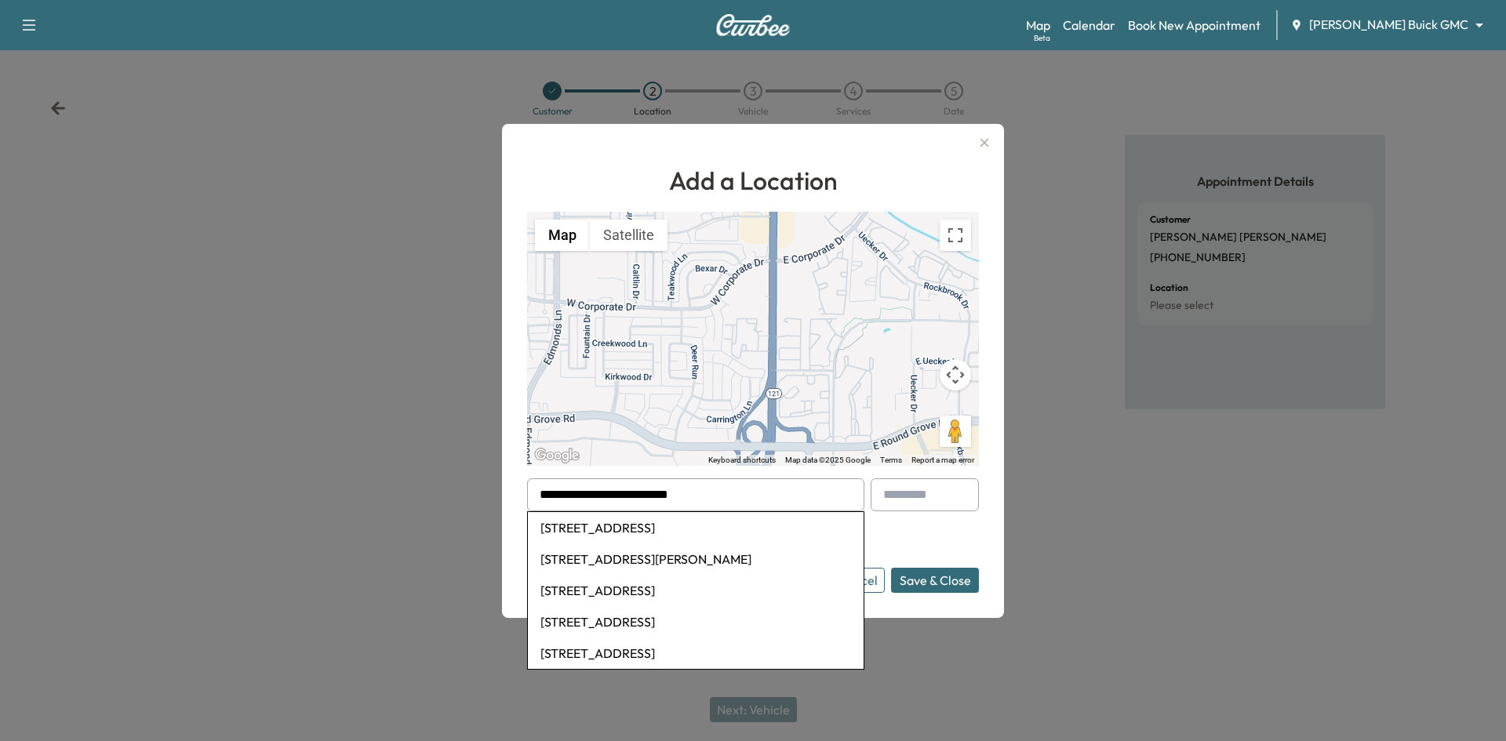
click at [610, 536] on li "3029 Crystal Springs Street, Bedford, TX, USA" at bounding box center [696, 527] width 336 height 31
type input "**********"
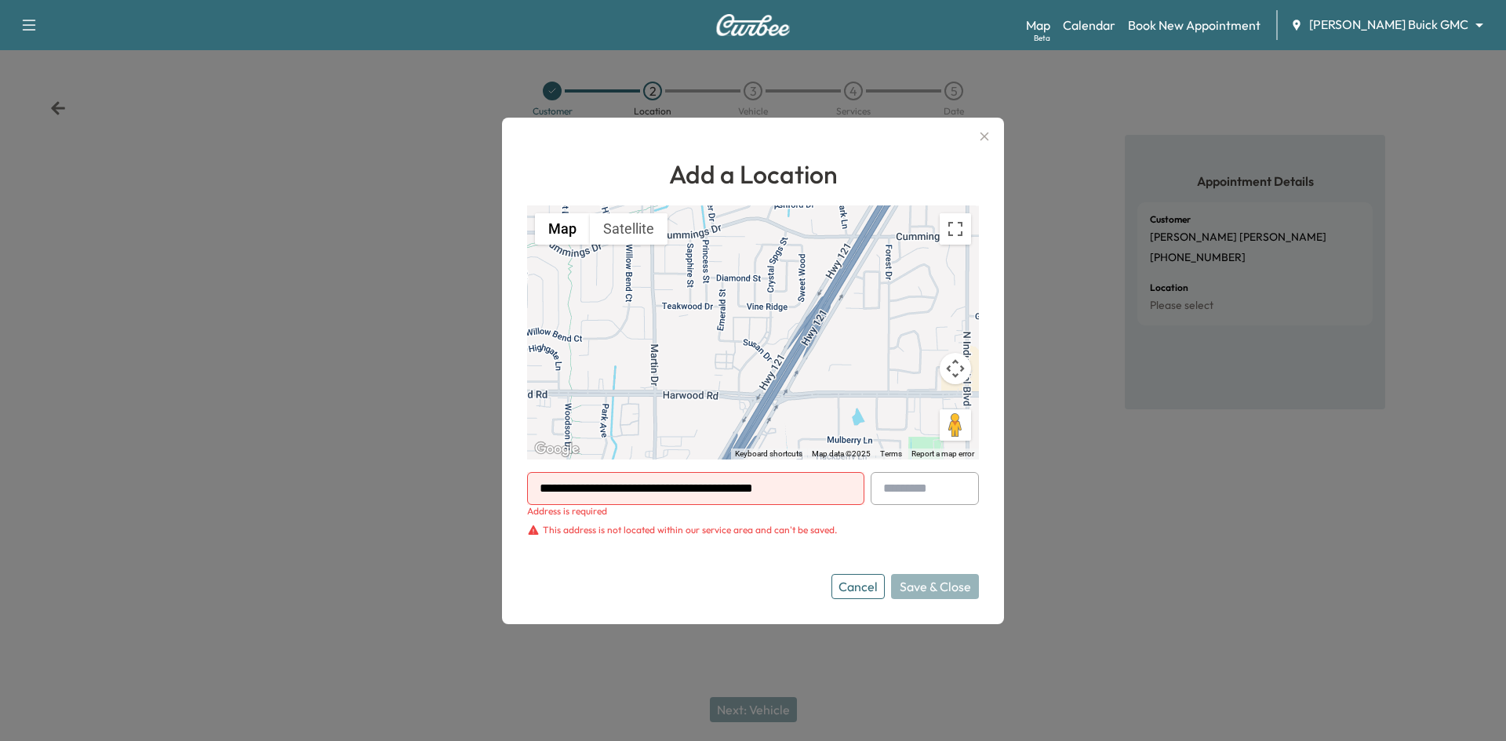
drag, startPoint x: 790, startPoint y: 490, endPoint x: 409, endPoint y: 515, distance: 382.1
click at [409, 515] on div "**********" at bounding box center [753, 370] width 1506 height 741
paste input "**********"
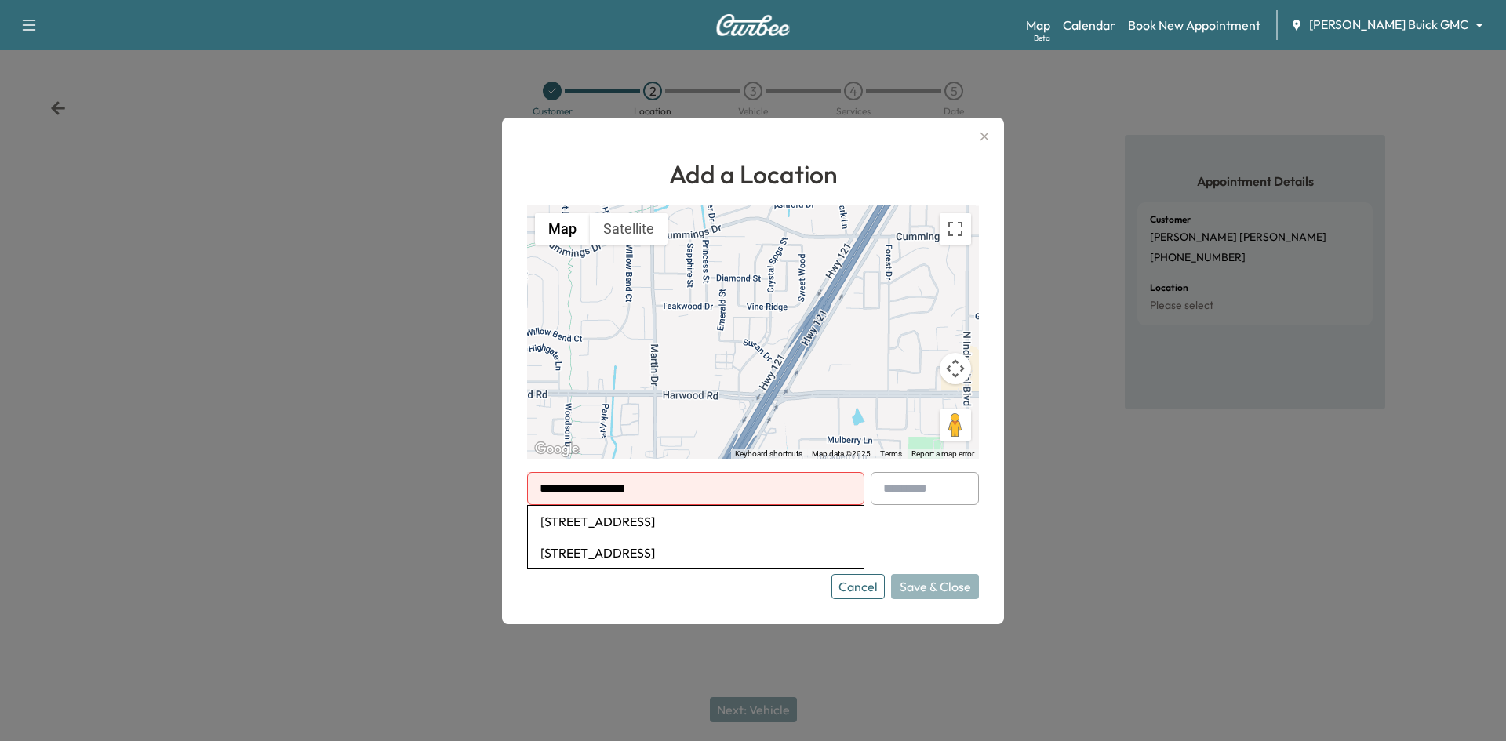
click at [602, 519] on li "7811 La Sobrina Drive, Dallas, TX, USA" at bounding box center [696, 521] width 336 height 31
type input "**********"
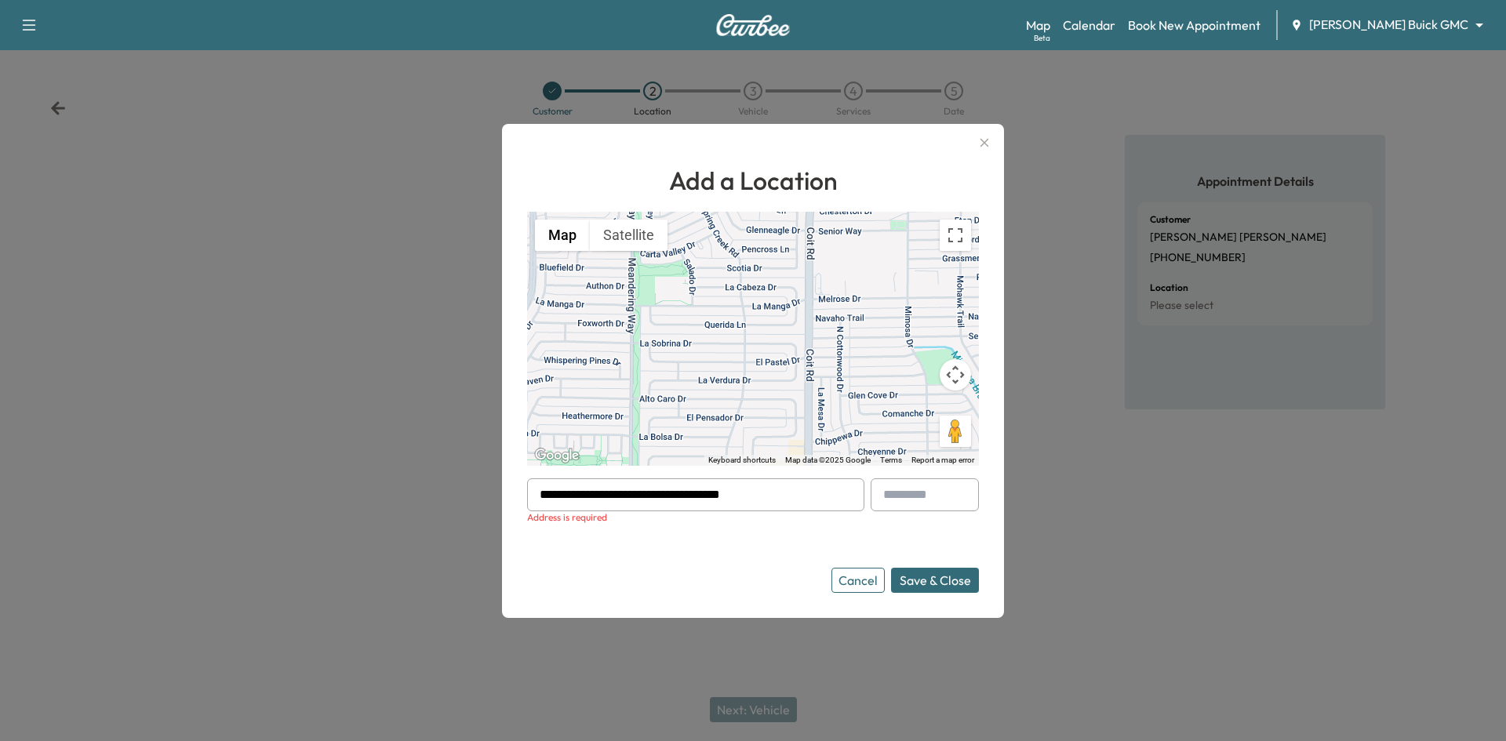
drag, startPoint x: 794, startPoint y: 490, endPoint x: 206, endPoint y: 502, distance: 588.5
click at [177, 498] on div "**********" at bounding box center [753, 370] width 1506 height 741
paste input "**********"
drag, startPoint x: 744, startPoint y: 533, endPoint x: 737, endPoint y: 538, distance: 8.9
click at [744, 533] on li "1508 Hackamore Street, Mesquite, TX, USA" at bounding box center [696, 527] width 336 height 31
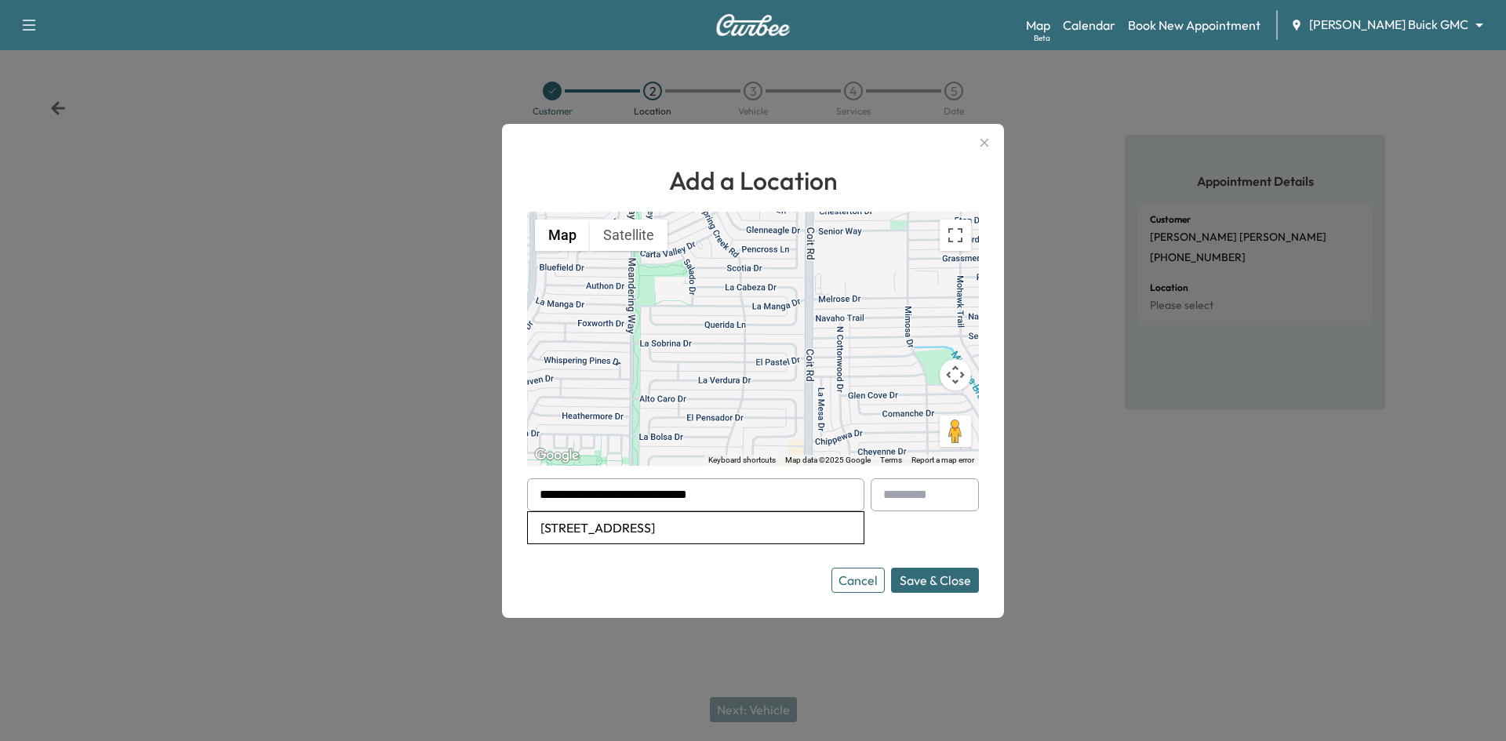
type input "**********"
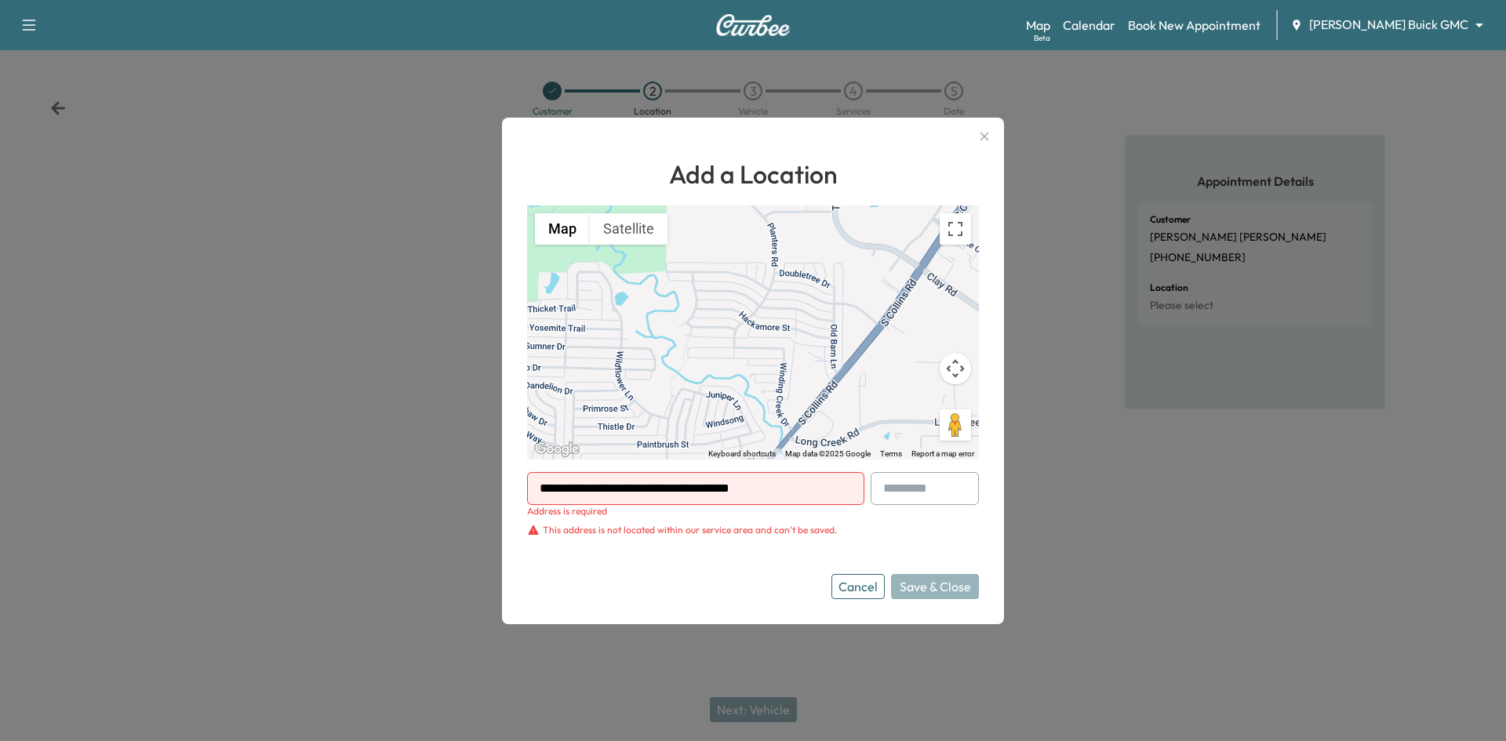
drag, startPoint x: 864, startPoint y: 594, endPoint x: 872, endPoint y: 559, distance: 35.2
click at [865, 592] on button "Cancel" at bounding box center [858, 586] width 53 height 25
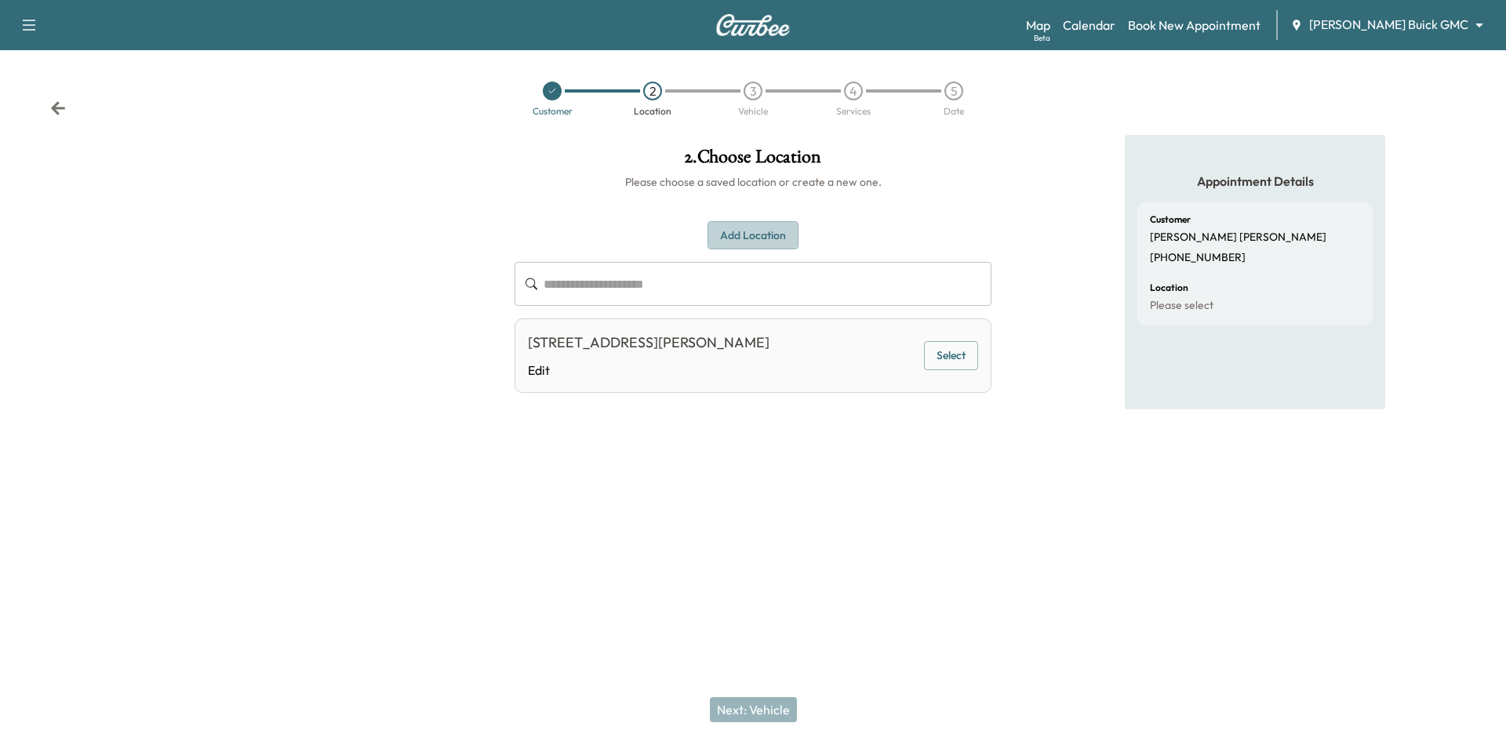
click at [776, 244] on button "Add Location" at bounding box center [753, 235] width 91 height 29
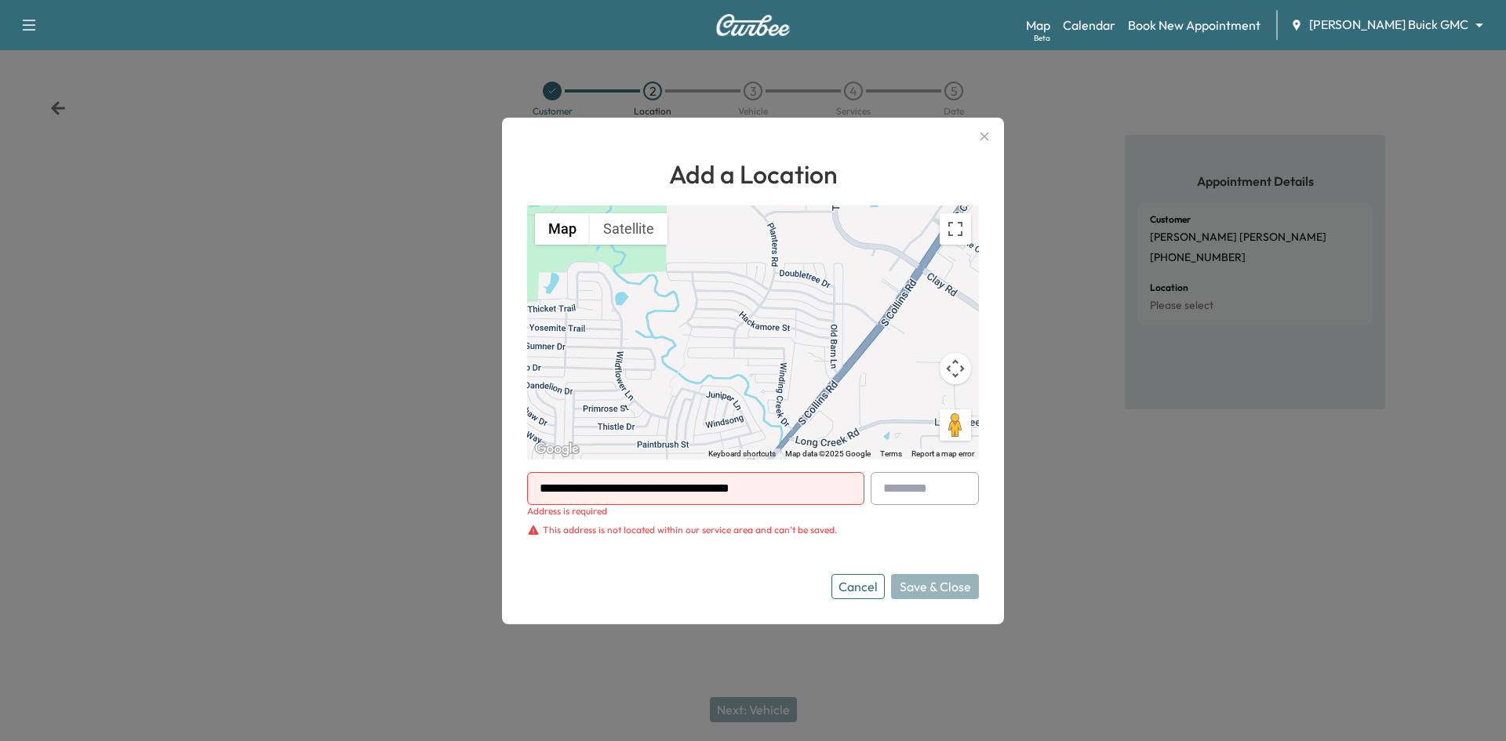
drag, startPoint x: 793, startPoint y: 502, endPoint x: 533, endPoint y: 521, distance: 260.3
click at [531, 514] on div "**********" at bounding box center [695, 494] width 337 height 45
paste input "**********"
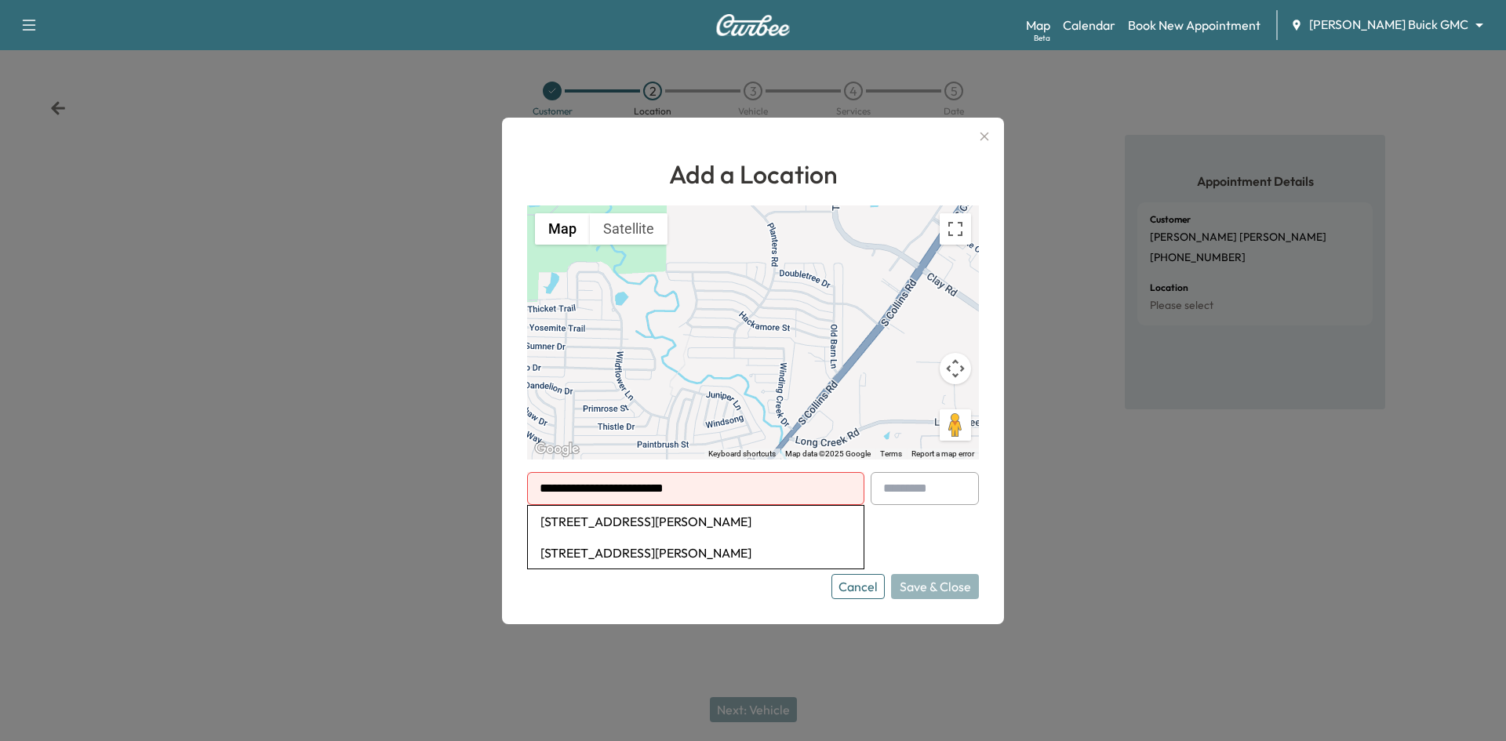
click at [559, 522] on li "976 South Weatherred Drive, Richardson, TX, USA" at bounding box center [696, 521] width 336 height 31
type input "**********"
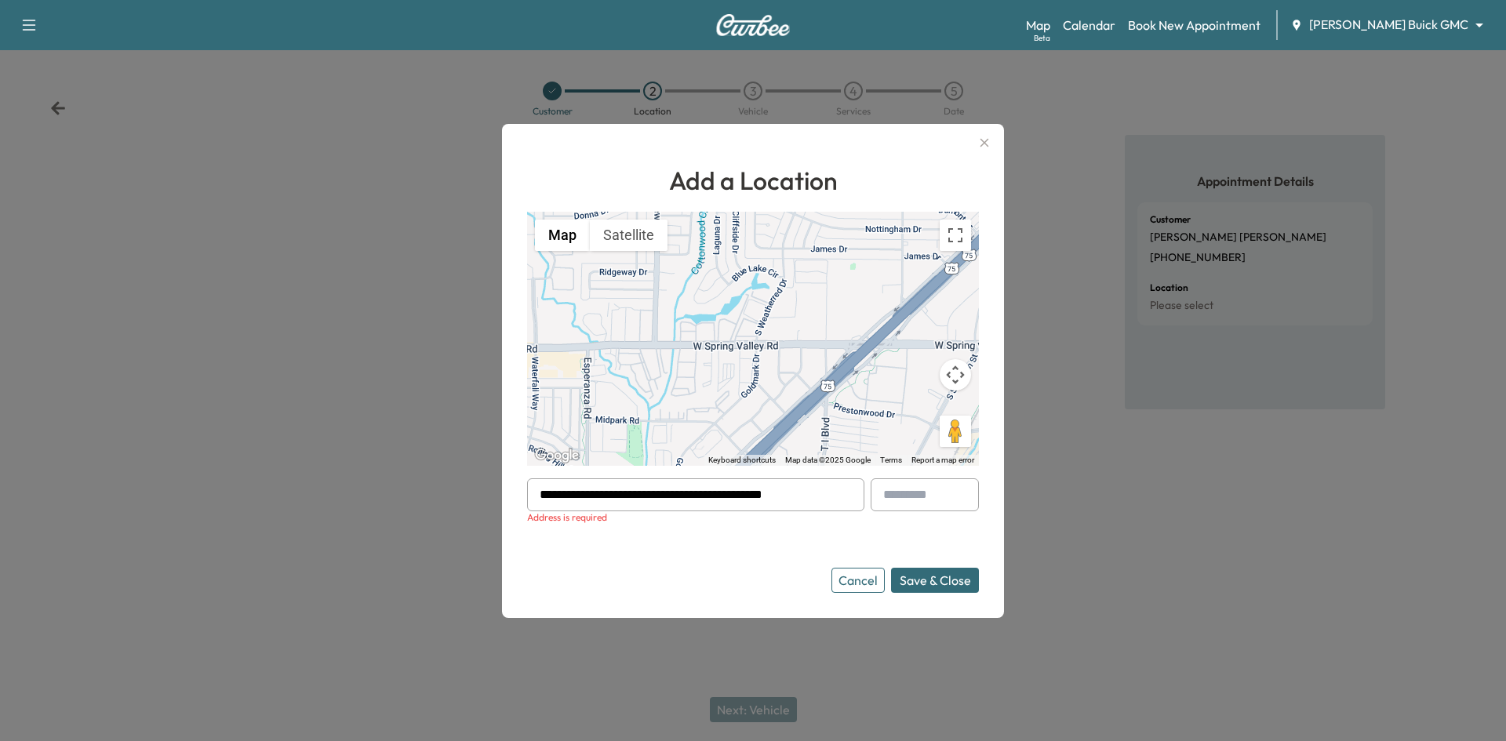
click at [875, 573] on button "Cancel" at bounding box center [858, 580] width 53 height 25
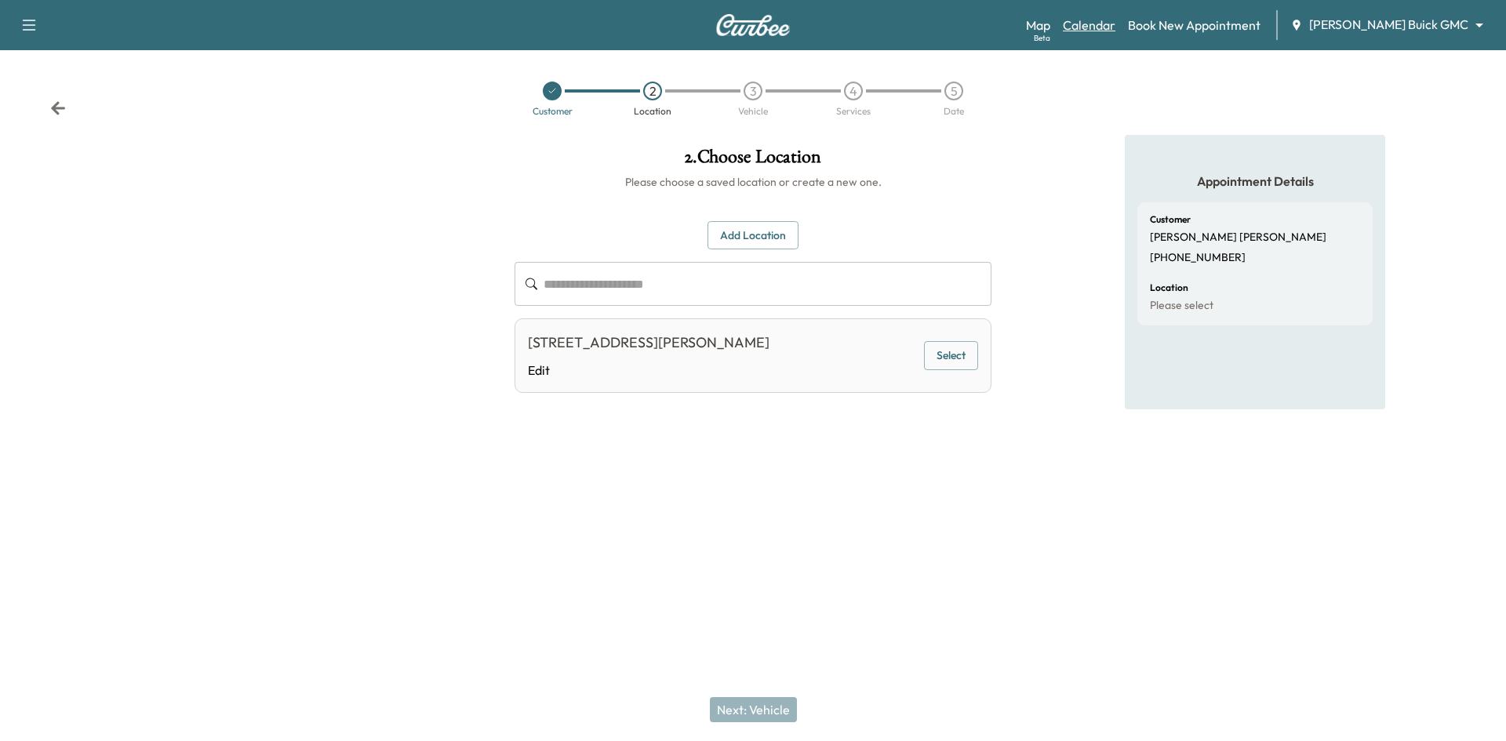
click at [1116, 21] on link "Calendar" at bounding box center [1089, 25] width 53 height 19
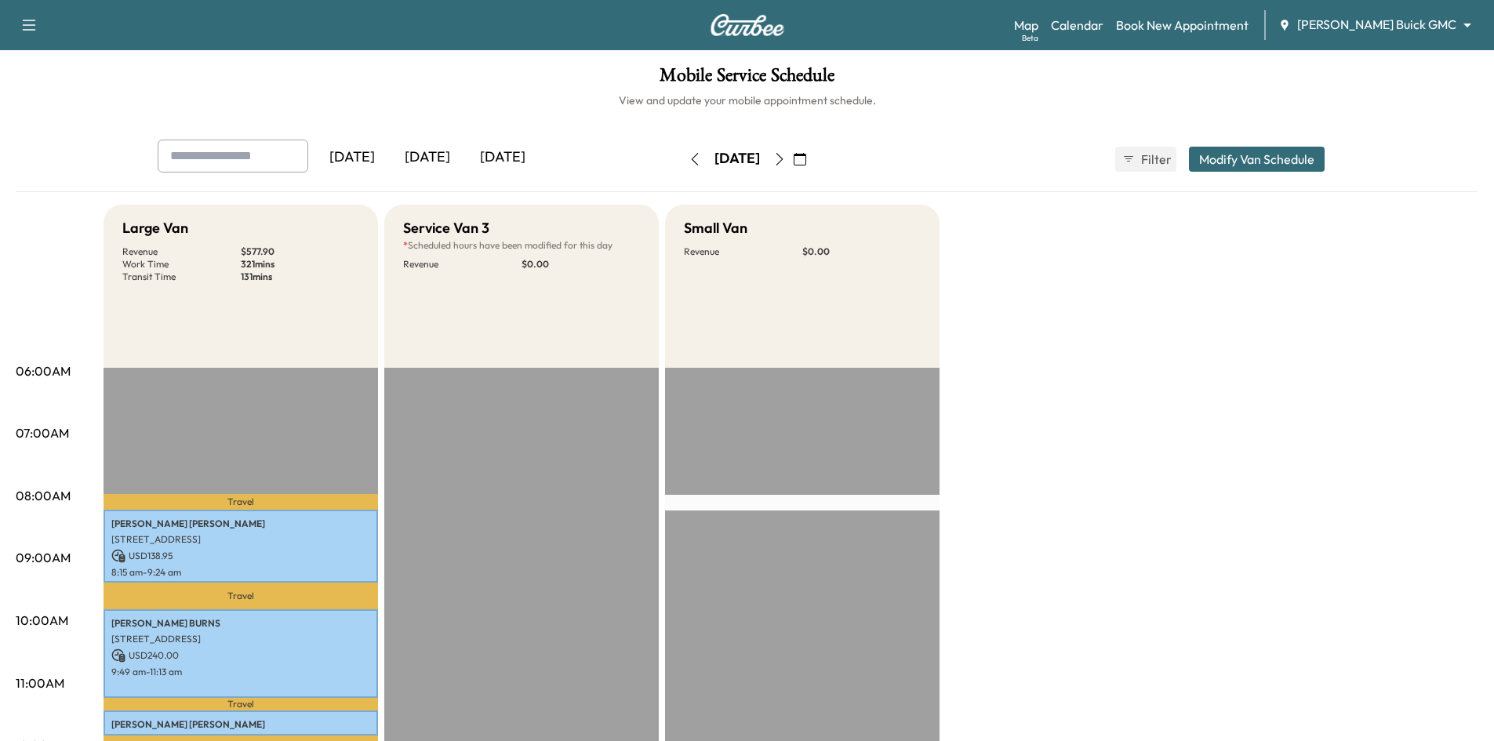
drag, startPoint x: 442, startPoint y: 154, endPoint x: 444, endPoint y: 164, distance: 10.3
click at [442, 155] on div "[DATE]" at bounding box center [427, 158] width 75 height 36
click at [786, 158] on icon "button" at bounding box center [779, 159] width 13 height 13
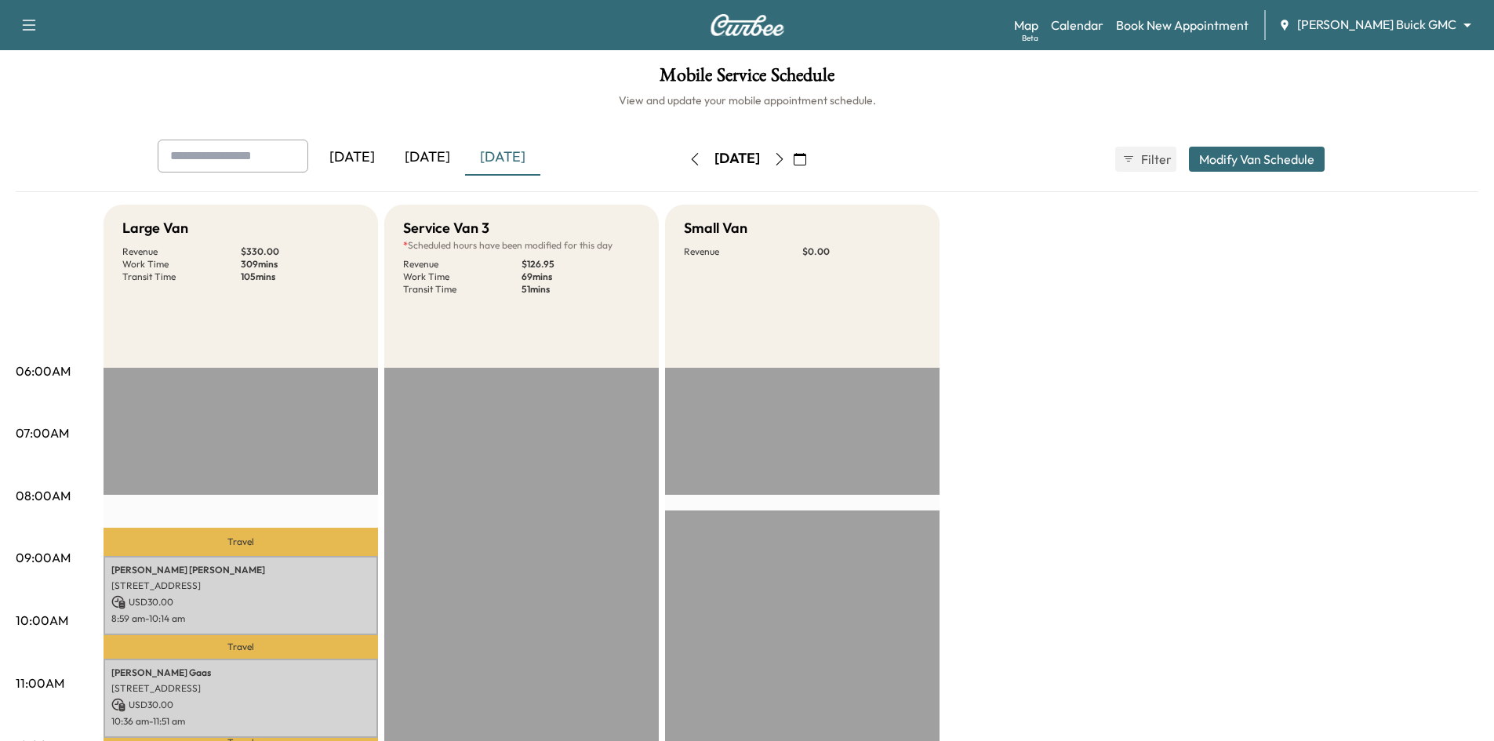
click at [426, 160] on div "[DATE]" at bounding box center [427, 158] width 75 height 36
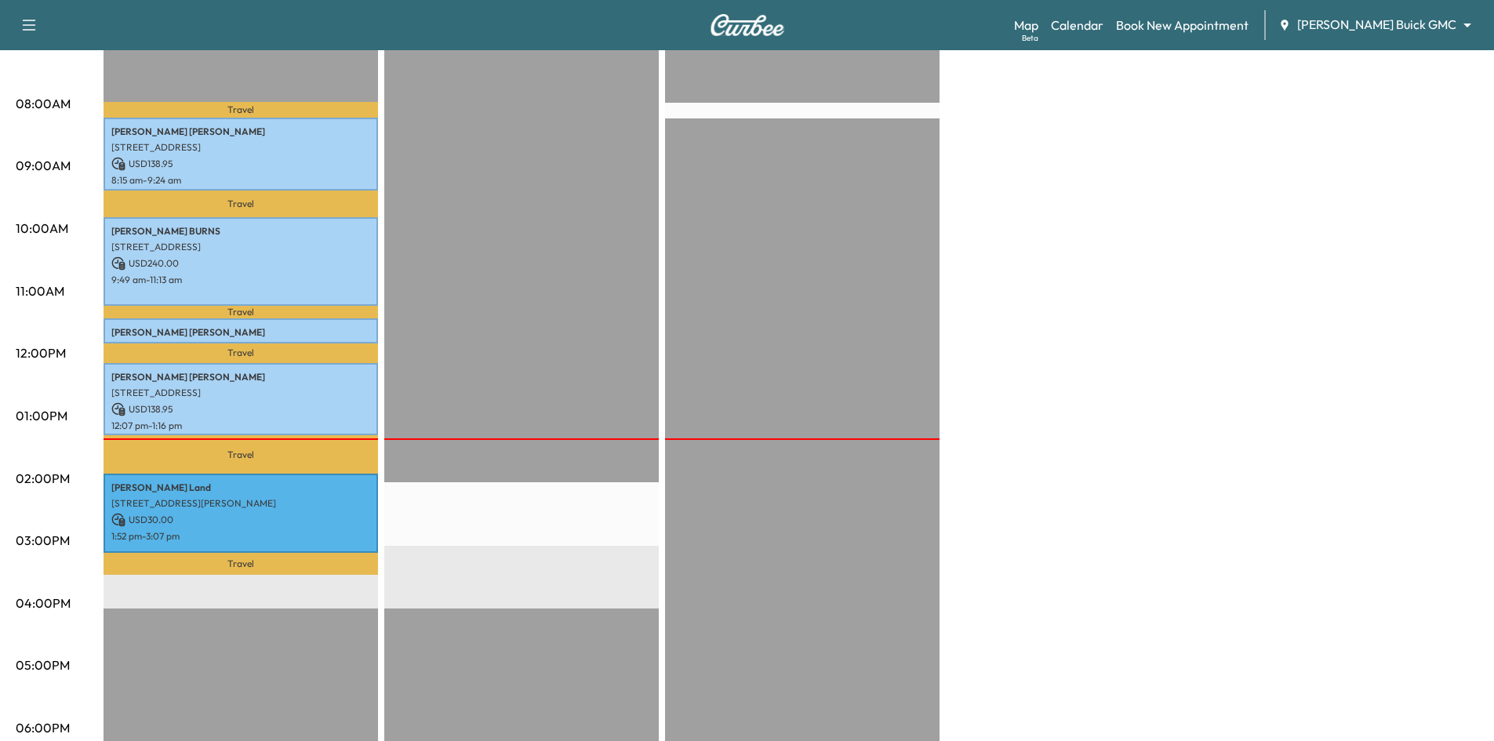
scroll to position [78, 0]
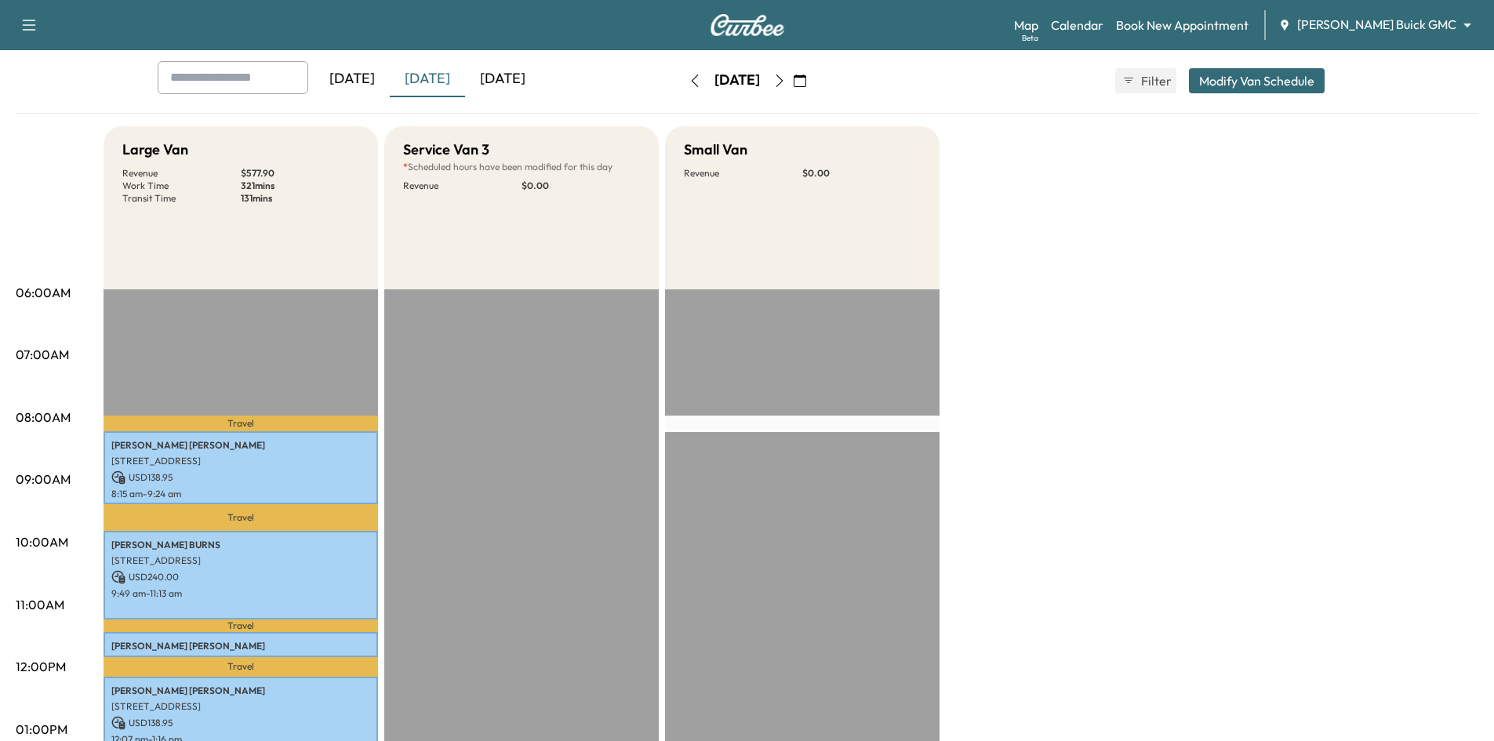
click at [507, 78] on div "[DATE]" at bounding box center [502, 79] width 75 height 36
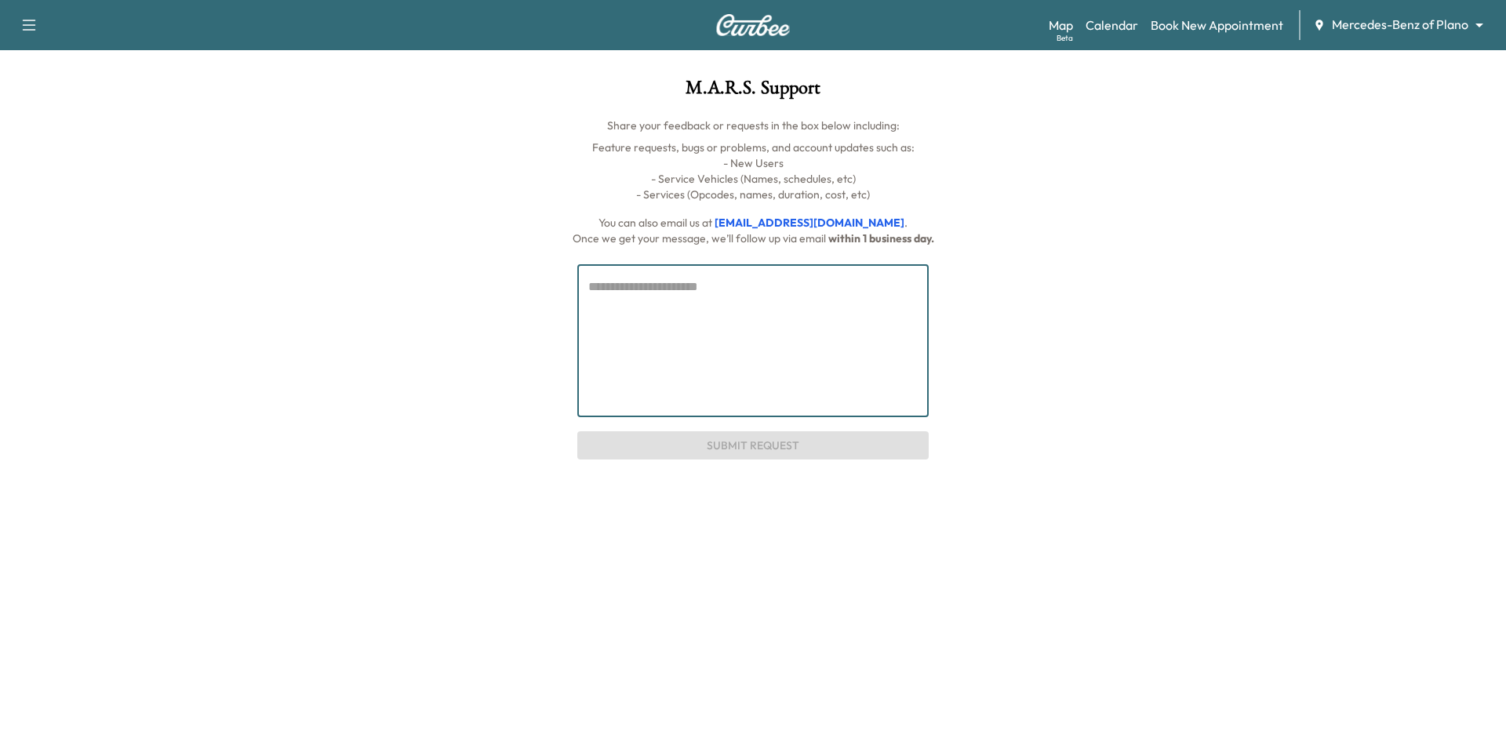
click at [760, 286] on textarea at bounding box center [752, 341] width 329 height 126
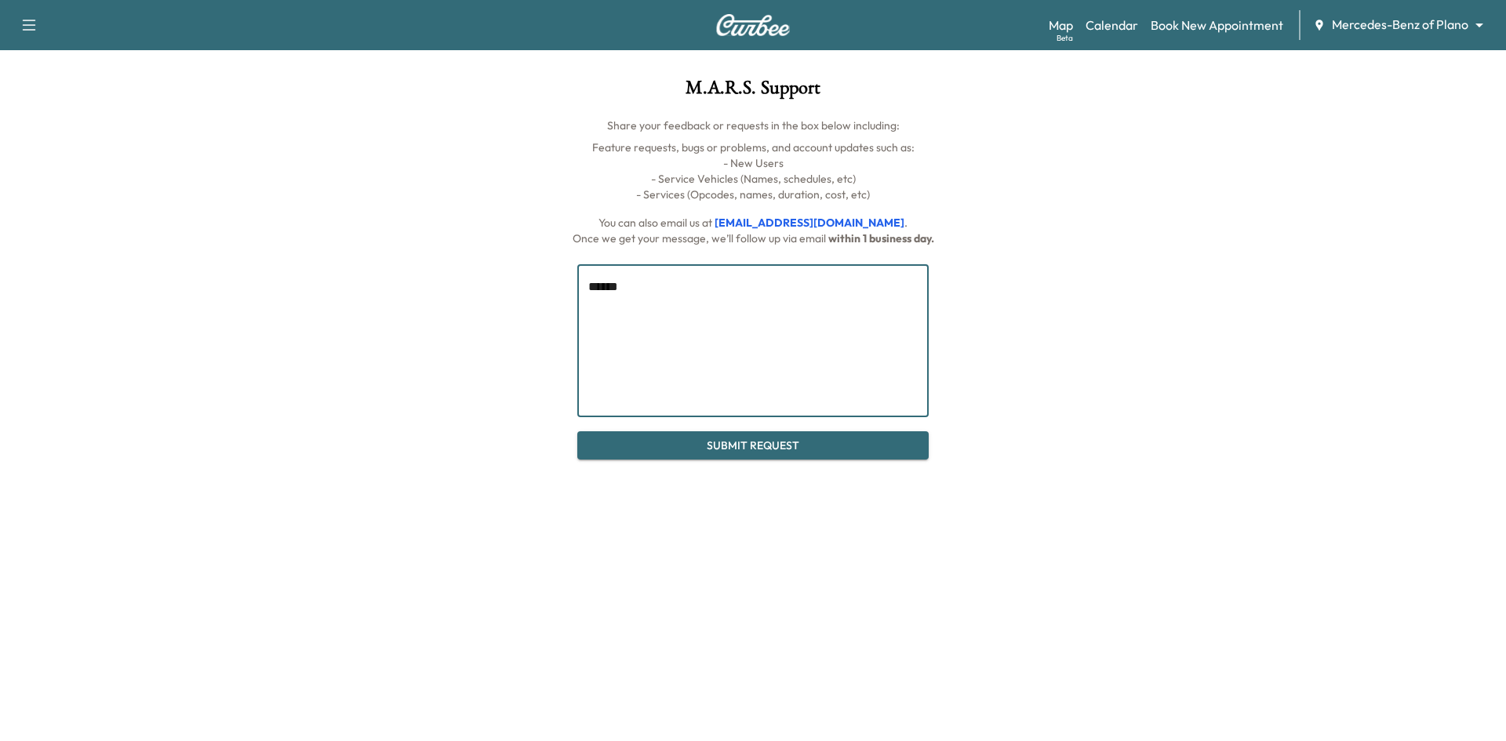
type textarea "******"
drag, startPoint x: 711, startPoint y: 293, endPoint x: 584, endPoint y: 311, distance: 128.4
click at [572, 305] on div "****** * ​ Submit Request" at bounding box center [753, 353] width 1180 height 214
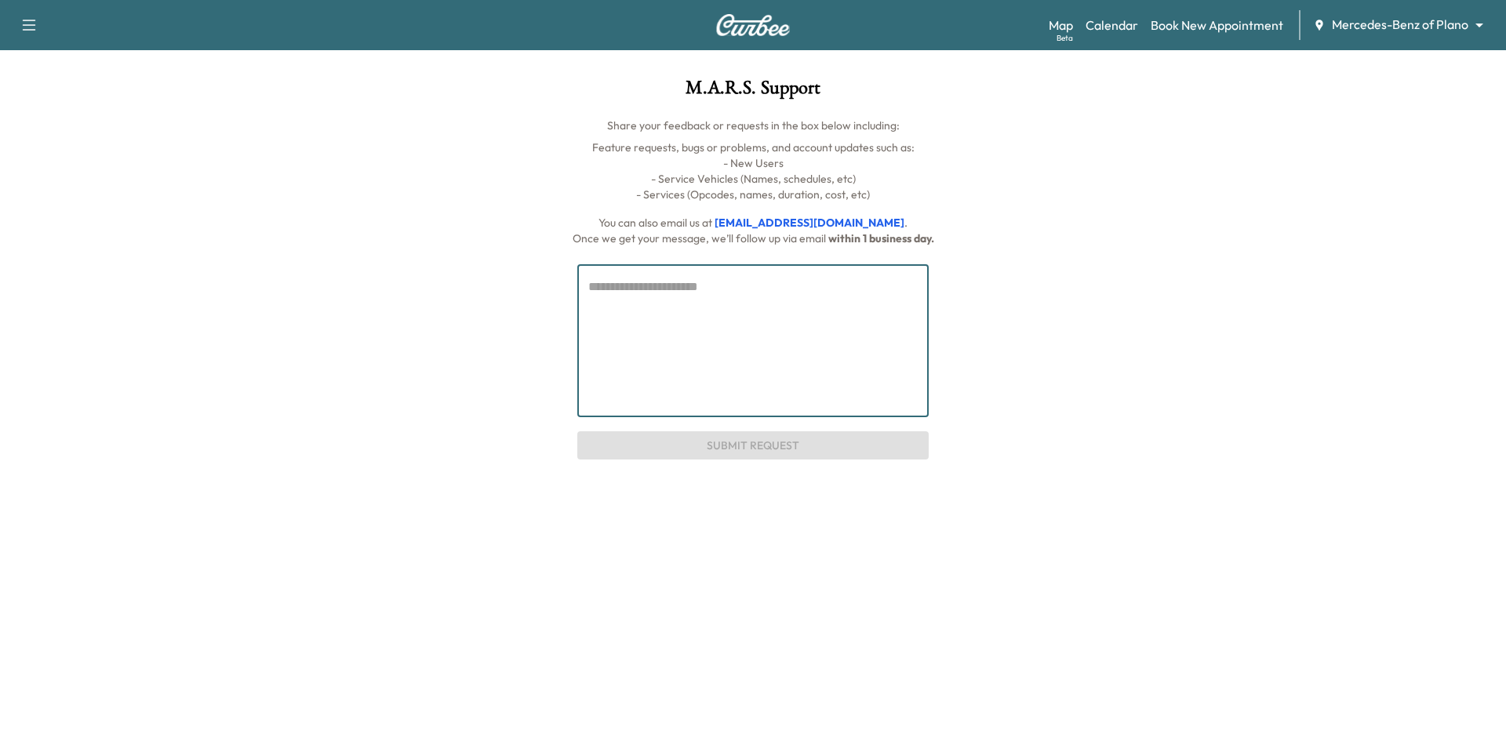
paste textarea "**********"
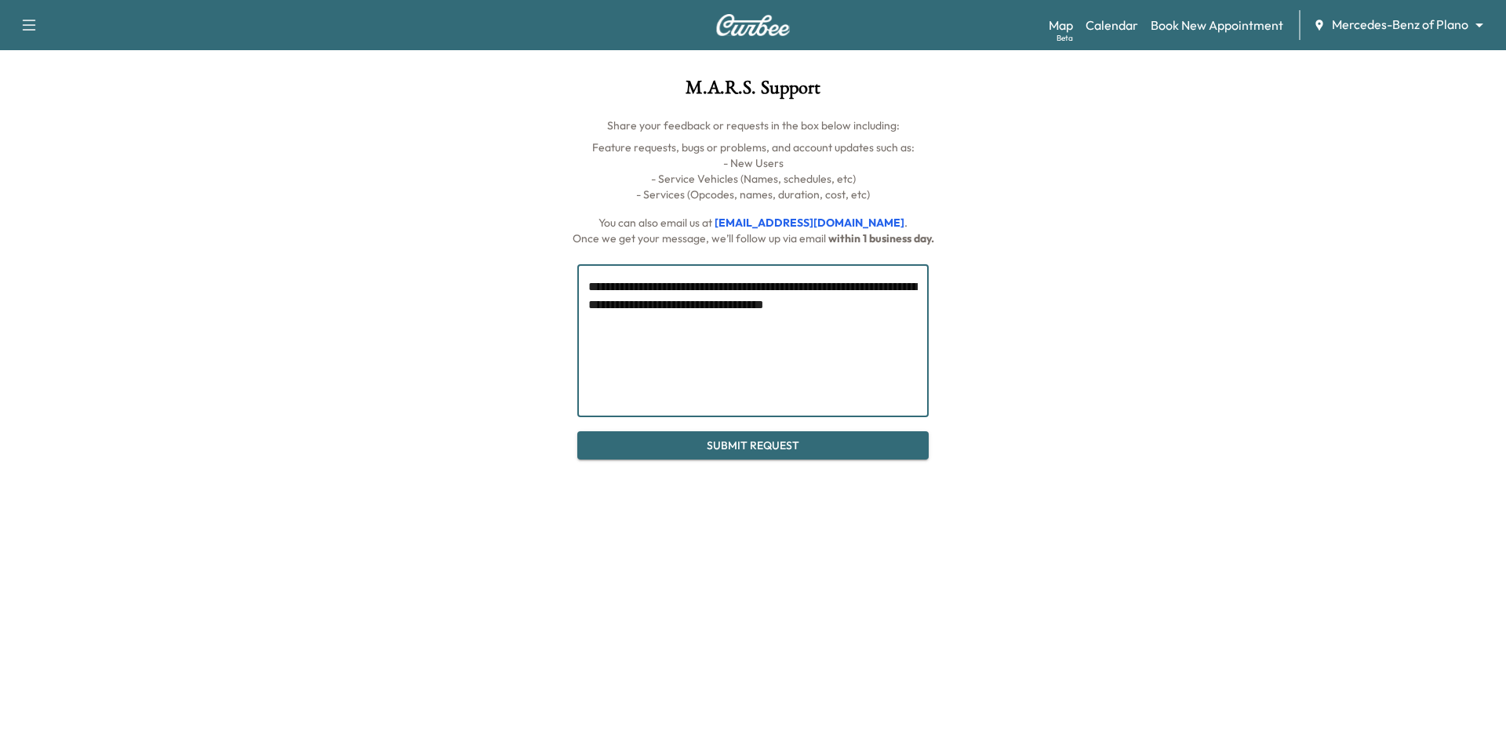
click at [868, 285] on textarea "**********" at bounding box center [752, 341] width 329 height 126
click at [901, 286] on textarea "**********" at bounding box center [752, 341] width 329 height 126
click at [868, 340] on textarea "**********" at bounding box center [752, 341] width 329 height 126
type textarea "**********"
click at [794, 449] on button "Submit Request" at bounding box center [752, 445] width 351 height 29
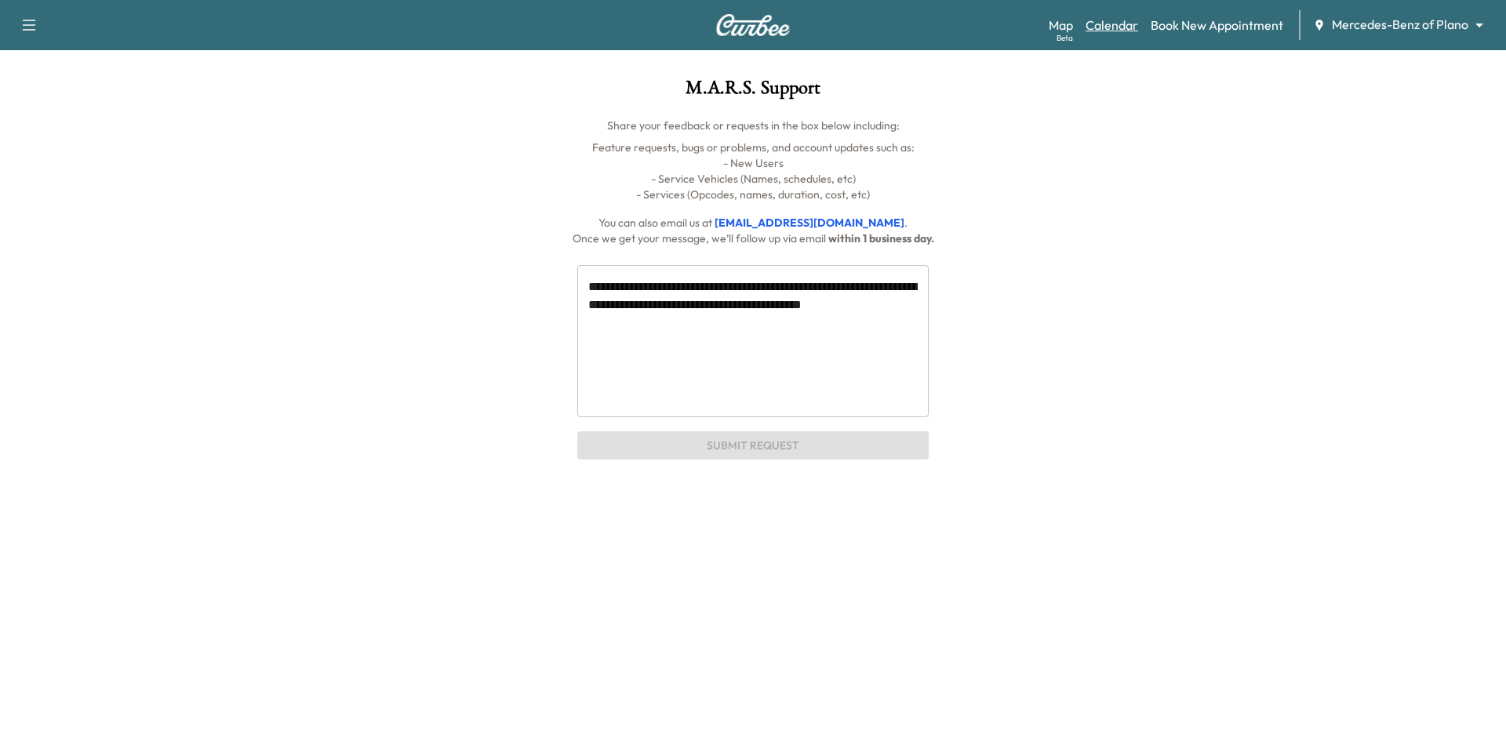
click at [1116, 29] on link "Calendar" at bounding box center [1112, 25] width 53 height 19
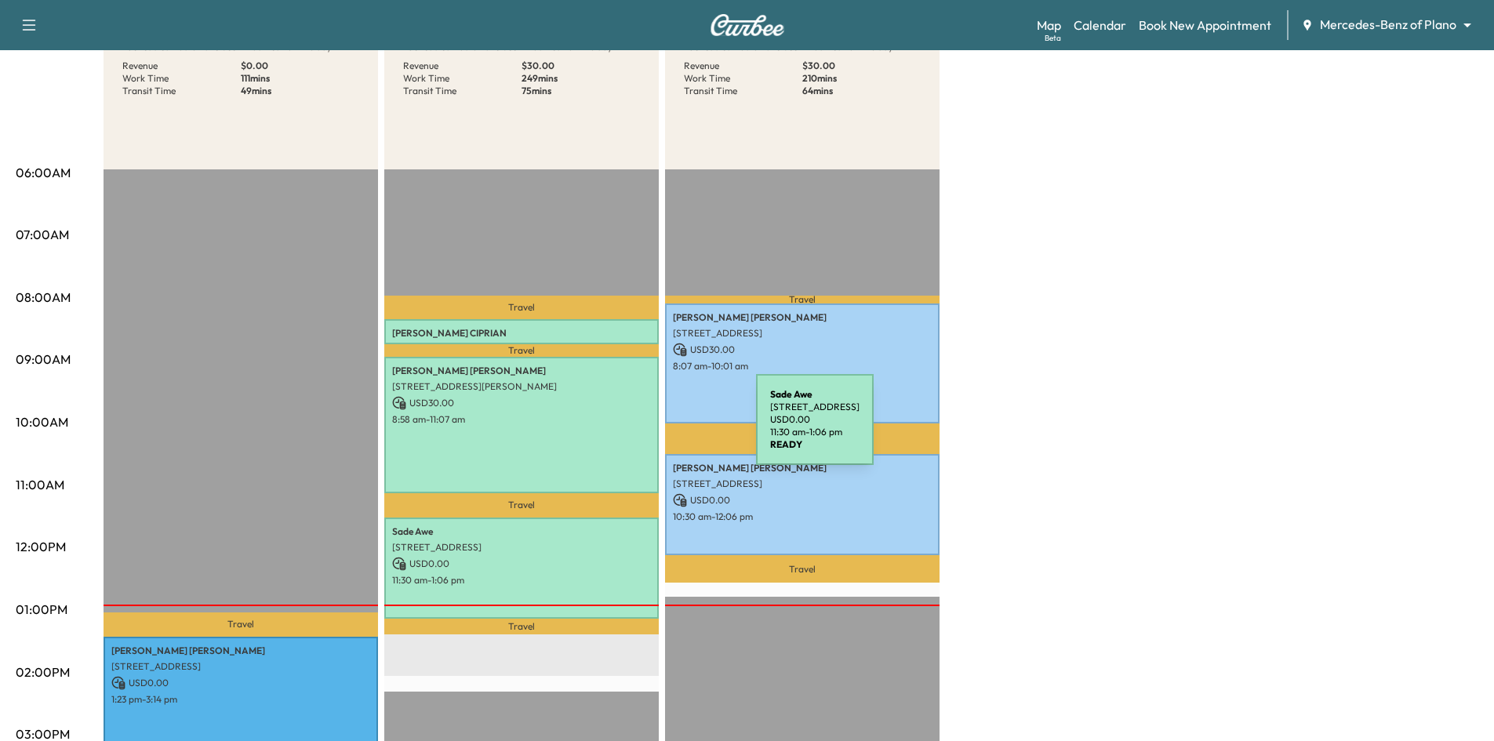
scroll to position [314, 0]
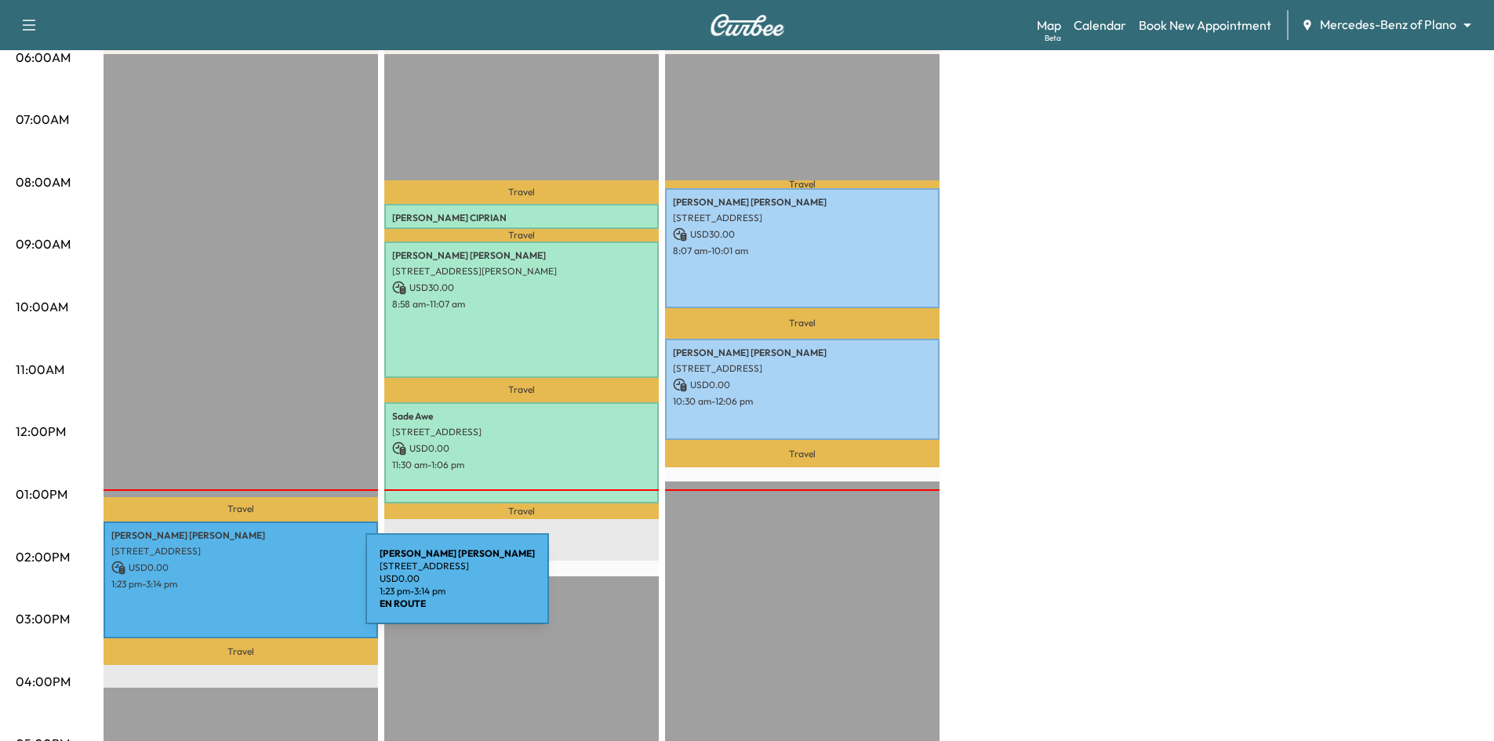
click at [248, 588] on div "Kaitlyn Cooper 3117 Greenbrier Dr, Dallas, TX 75225, USA USD 0.00 1:23 pm - 3:1…" at bounding box center [241, 580] width 275 height 117
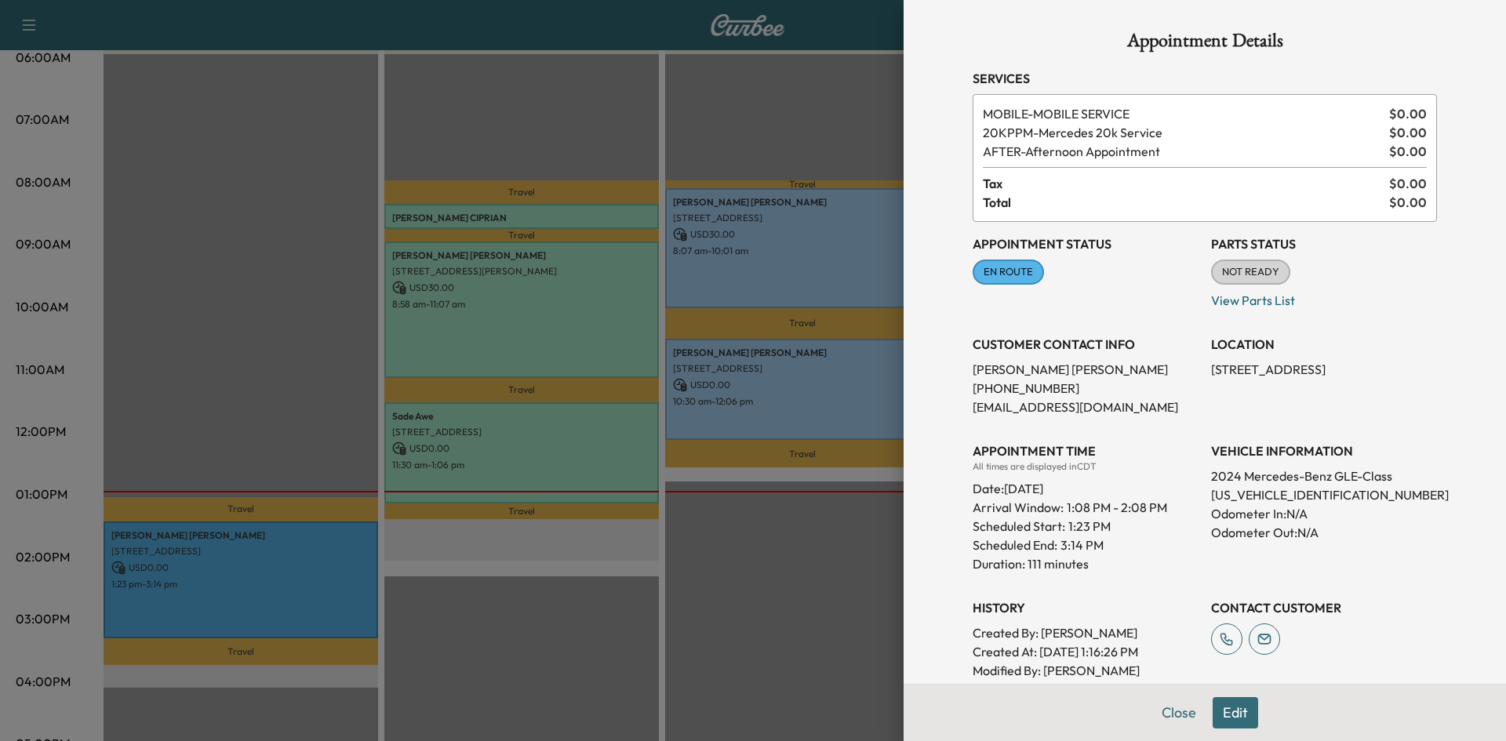
click at [257, 438] on div at bounding box center [753, 370] width 1506 height 741
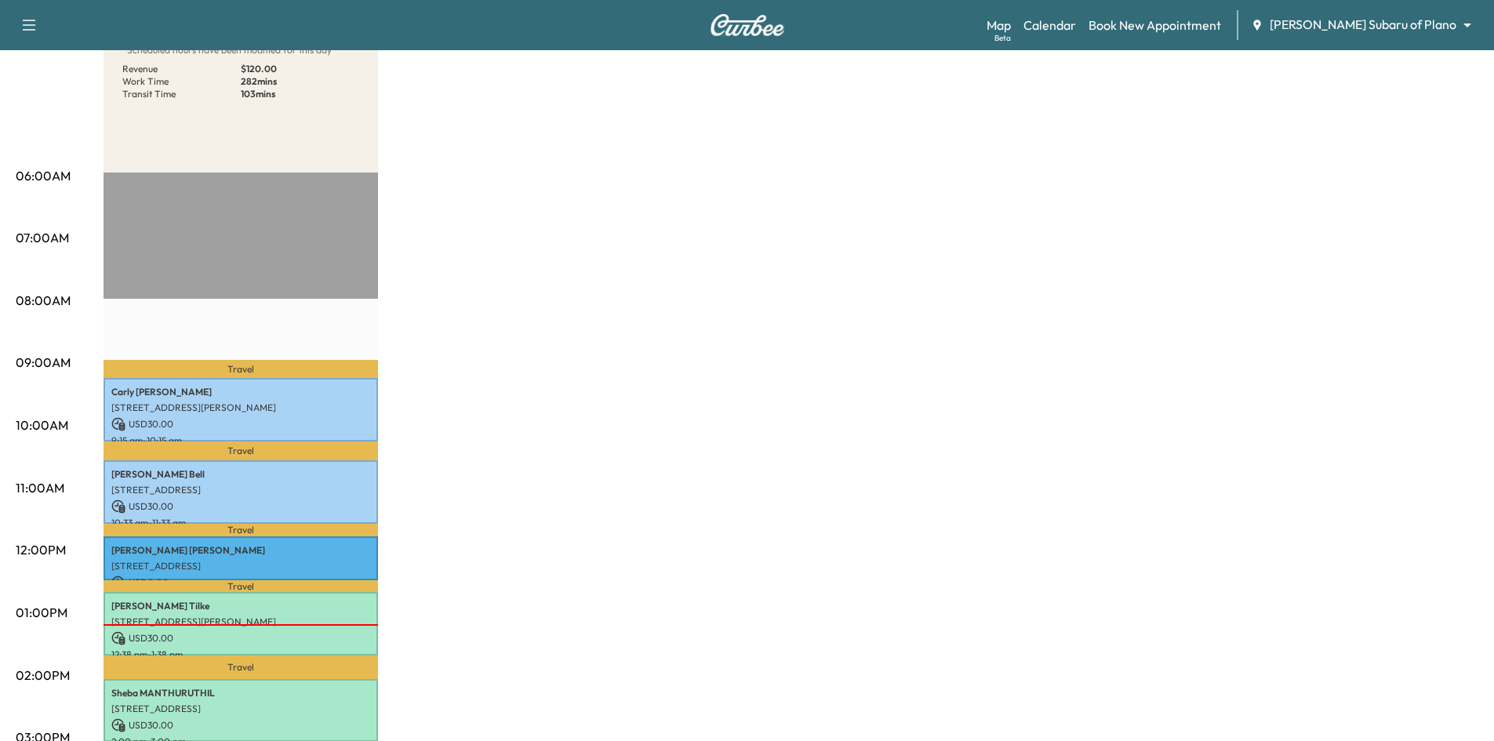
scroll to position [78, 0]
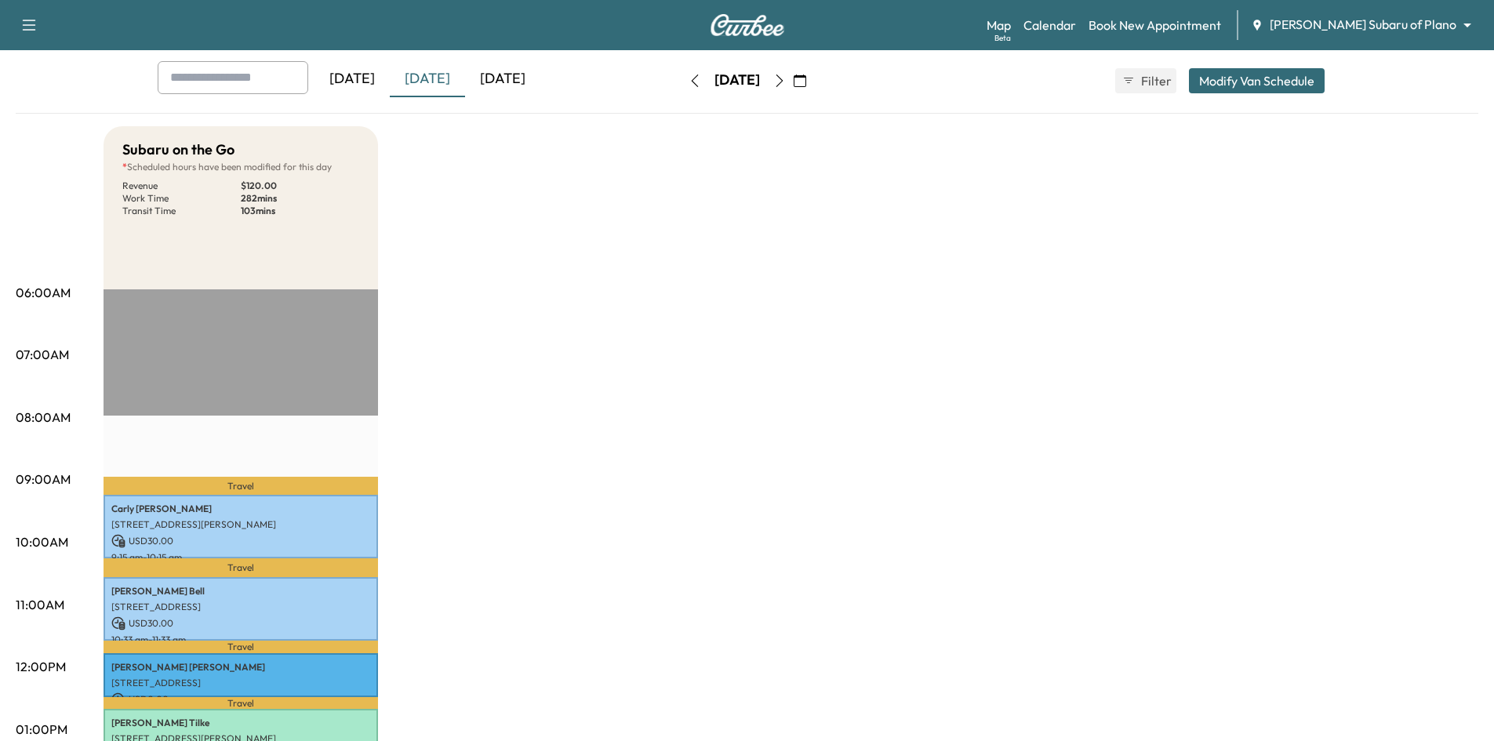
click at [786, 79] on icon "button" at bounding box center [779, 81] width 13 height 13
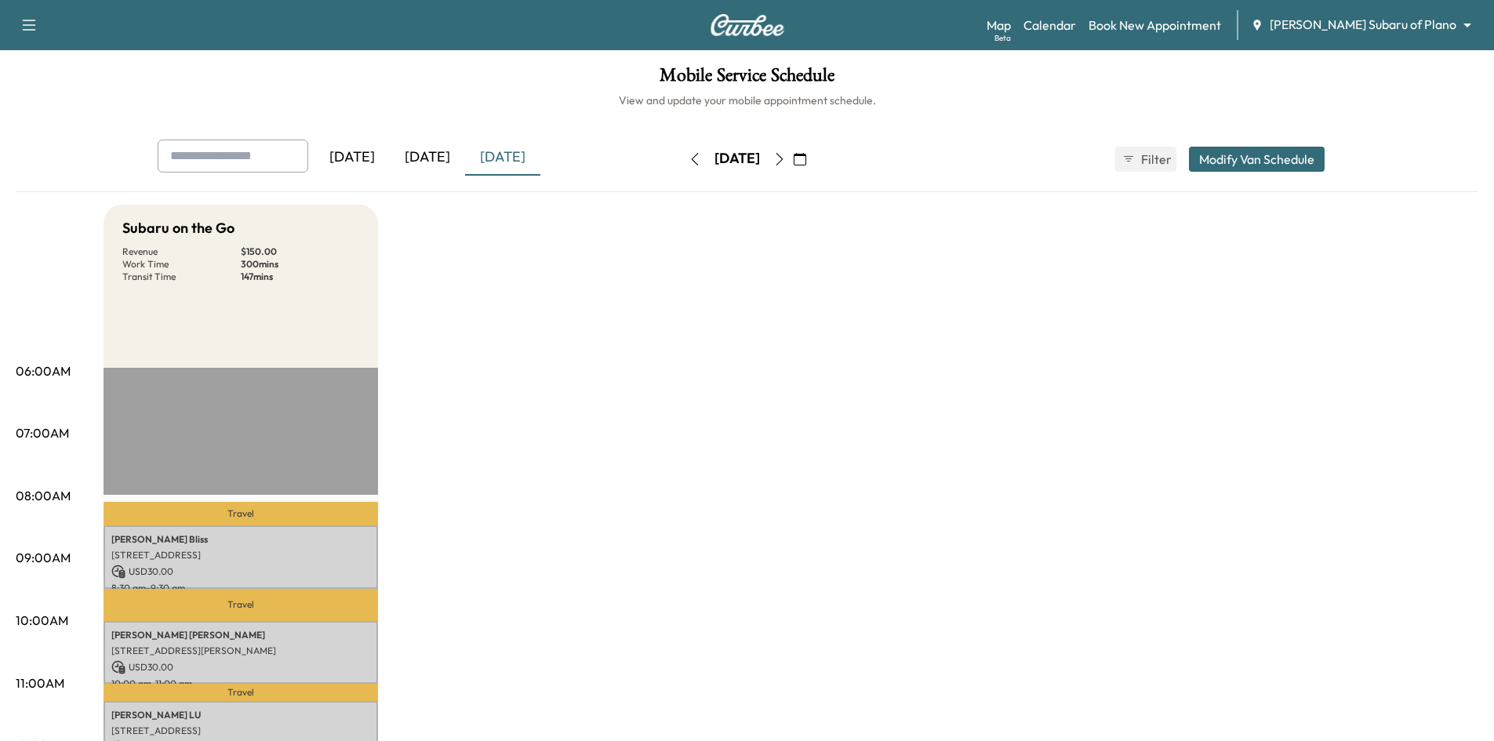
click at [448, 158] on div "[DATE]" at bounding box center [427, 158] width 75 height 36
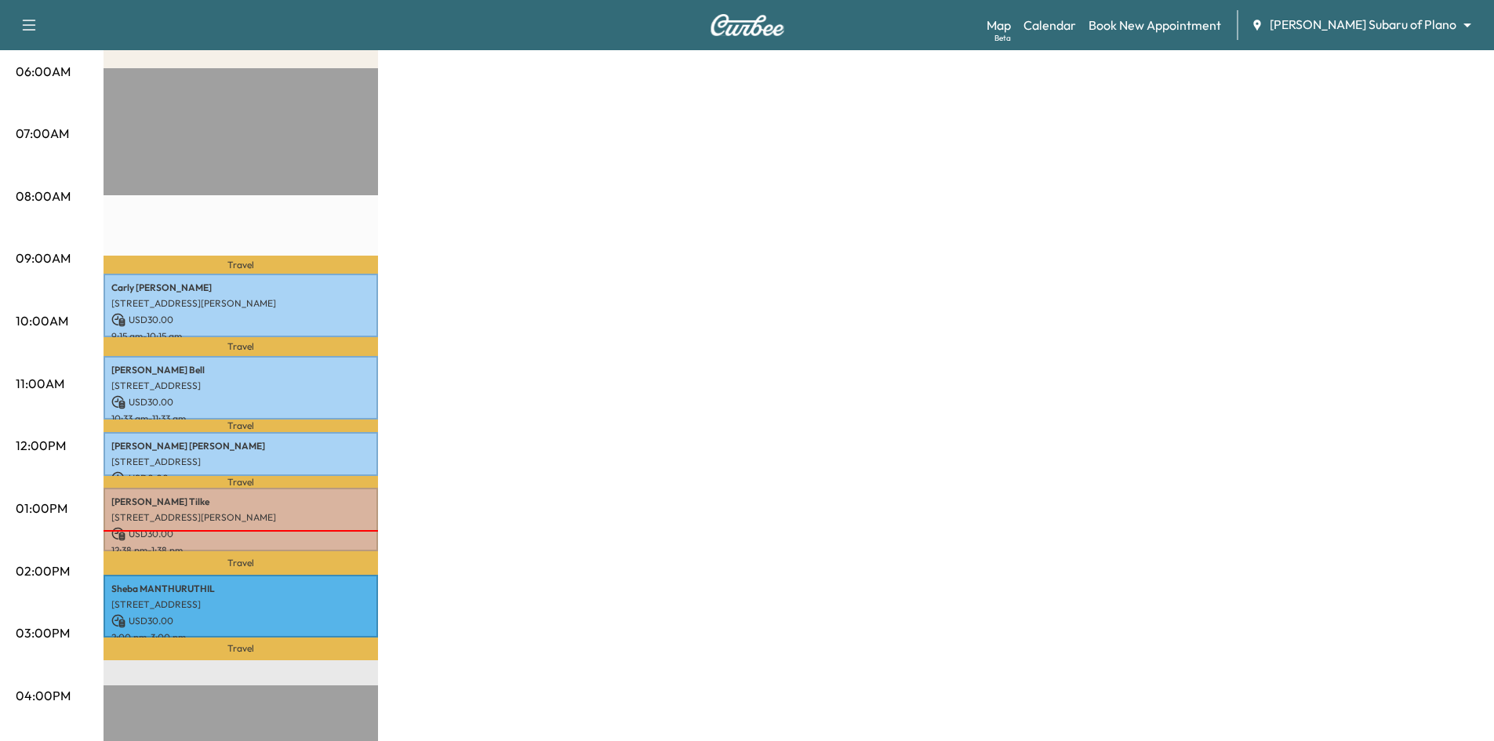
scroll to position [157, 0]
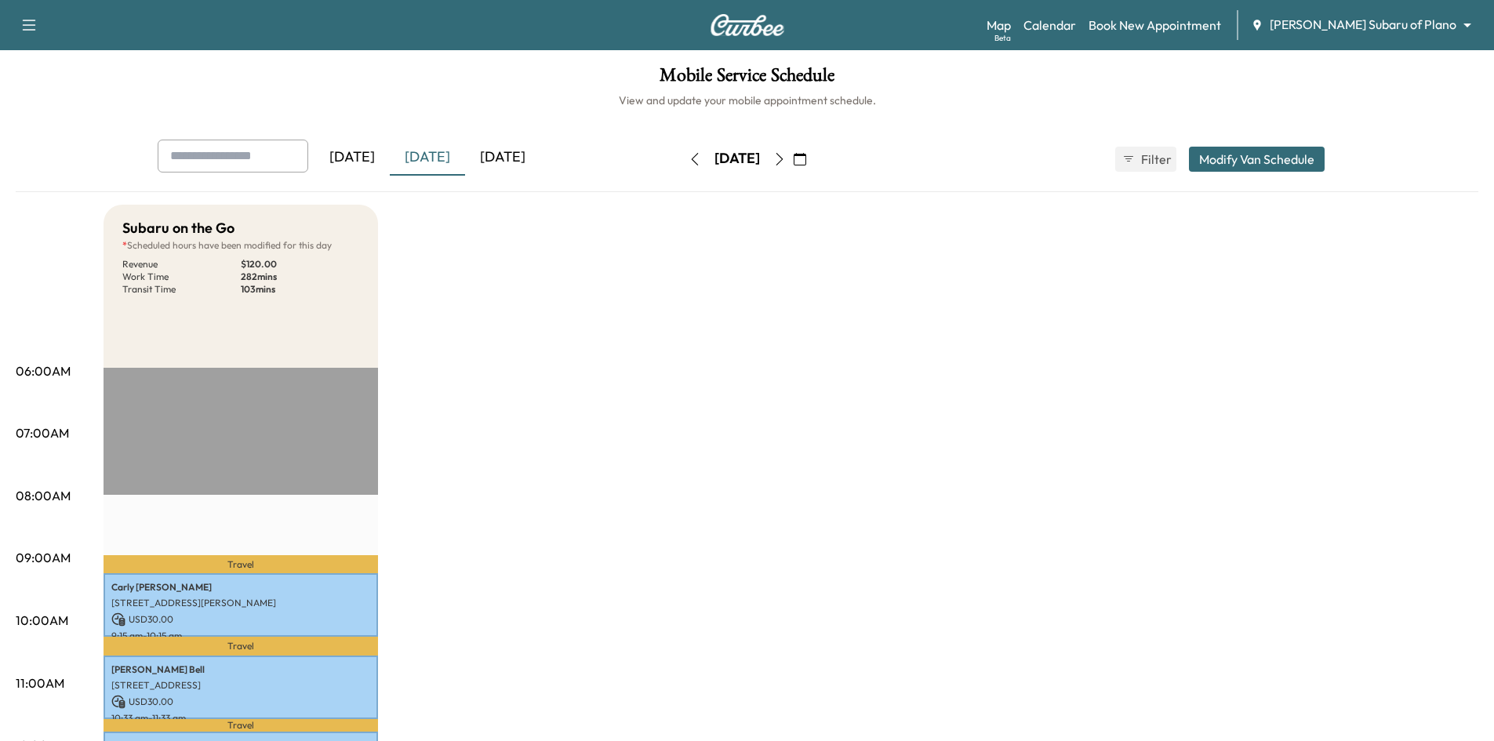
click at [540, 162] on div "[DATE]" at bounding box center [502, 158] width 75 height 36
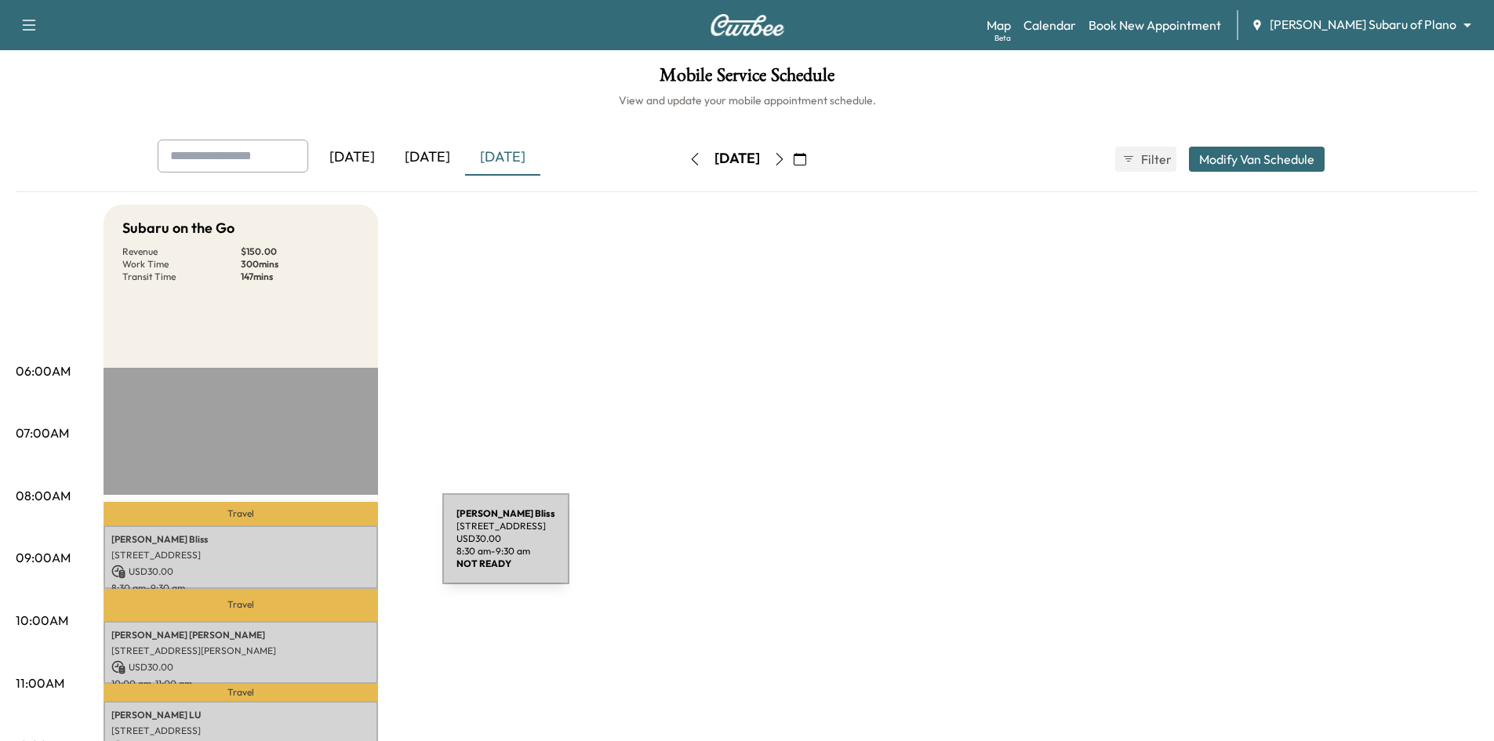
click at [325, 549] on p "1205 Guildford Street, Garland, TX 75040, US" at bounding box center [240, 555] width 259 height 13
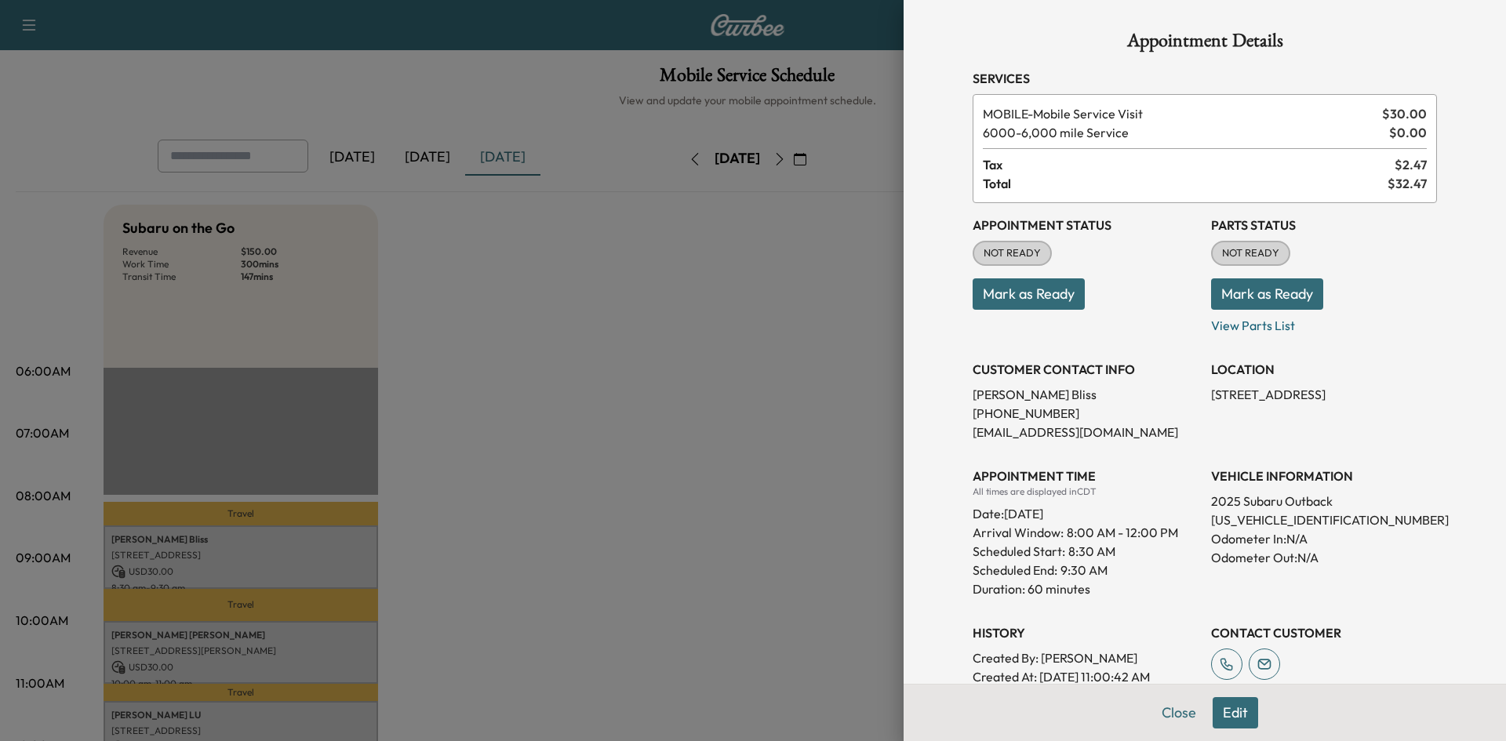
click at [1003, 304] on button "Mark as Ready" at bounding box center [1029, 293] width 112 height 31
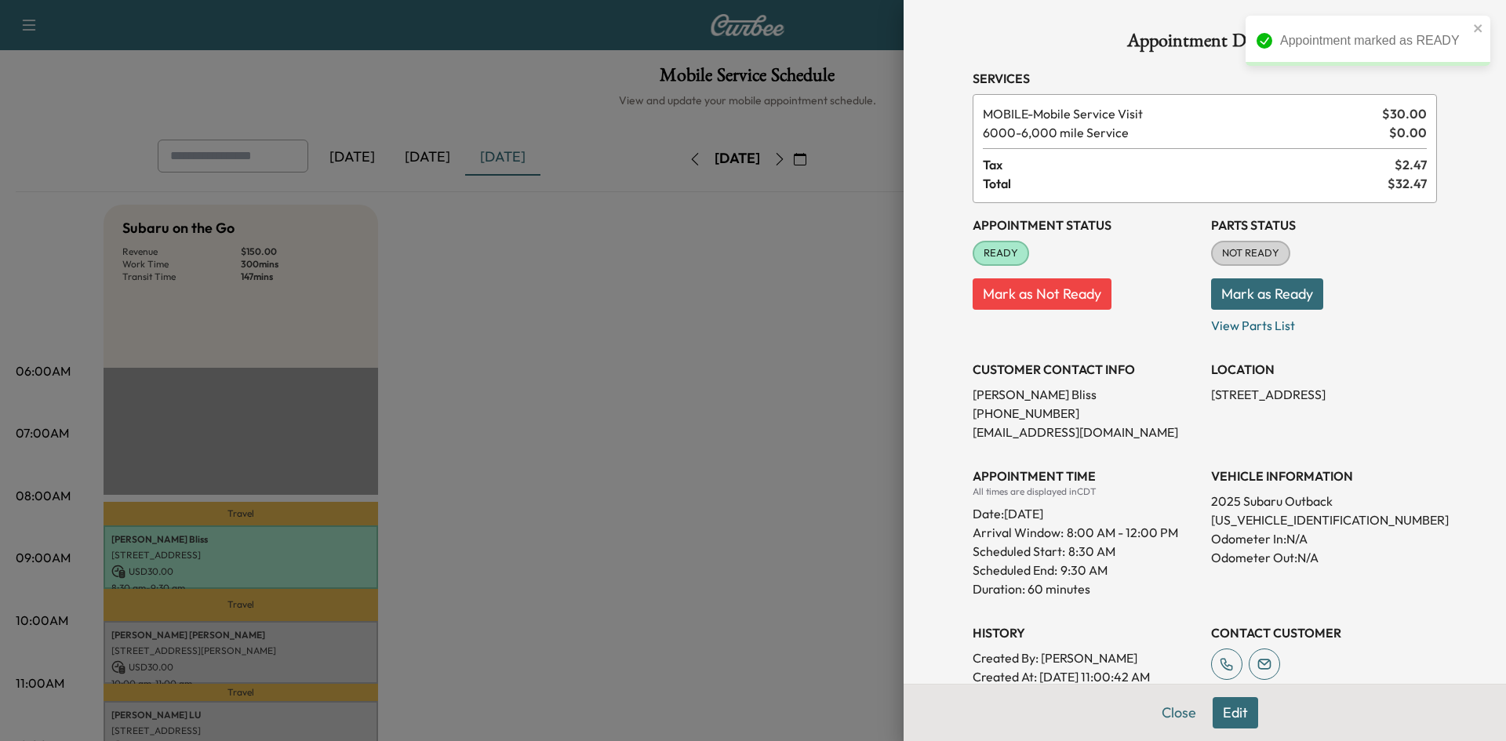
click at [639, 408] on div at bounding box center [753, 370] width 1506 height 741
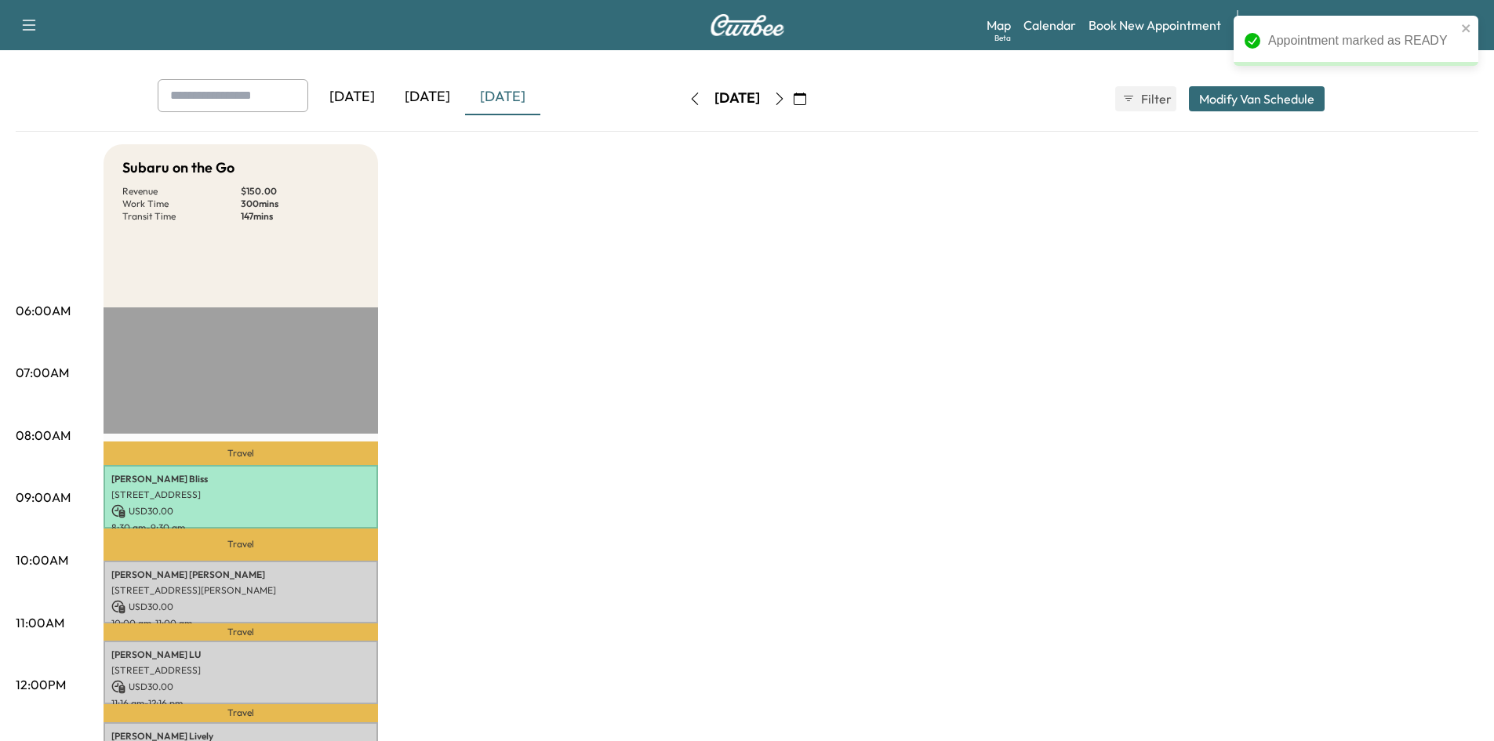
scroll to position [471, 0]
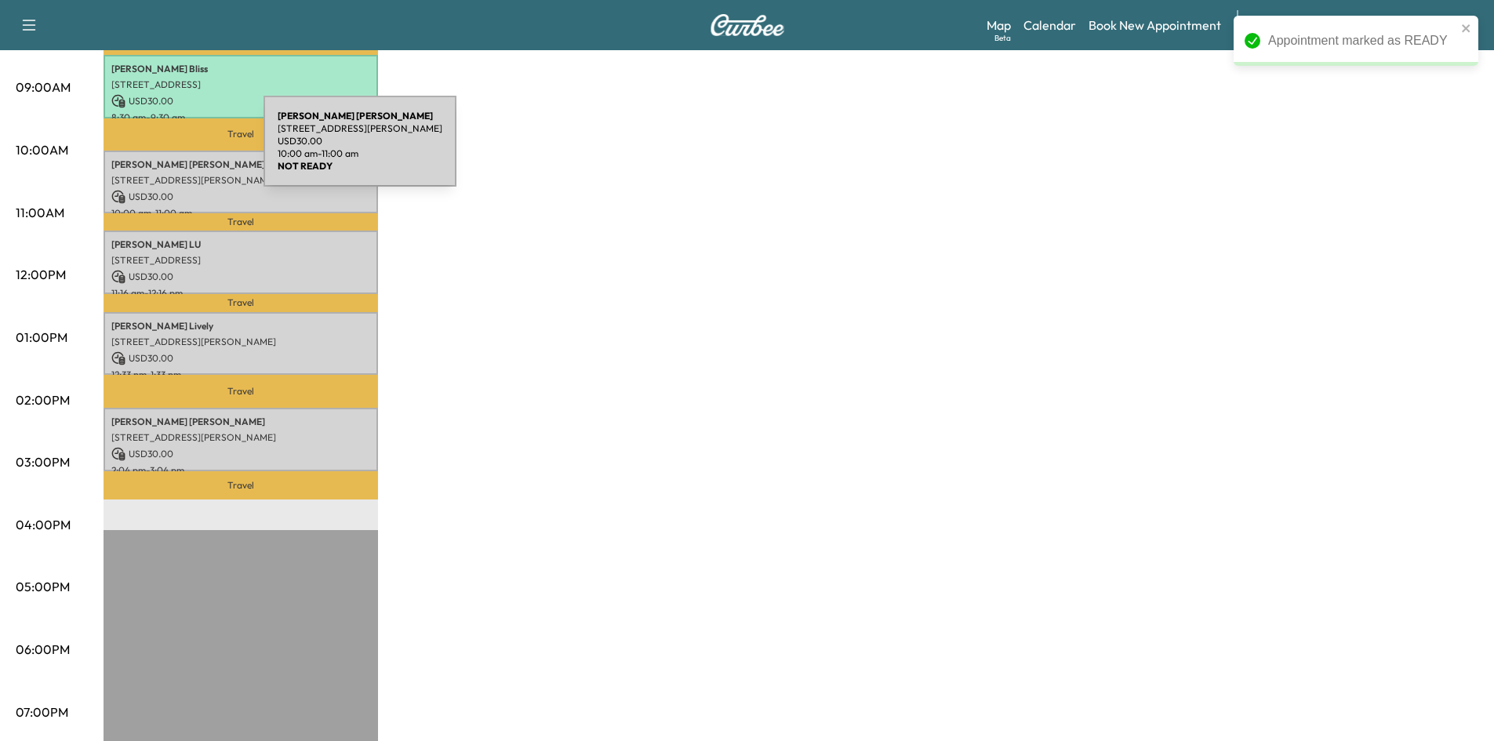
click at [148, 166] on div "Mary Haskew 3203 Susan Lane, Carrollton, TX 75007, United States of America USD…" at bounding box center [241, 183] width 275 height 64
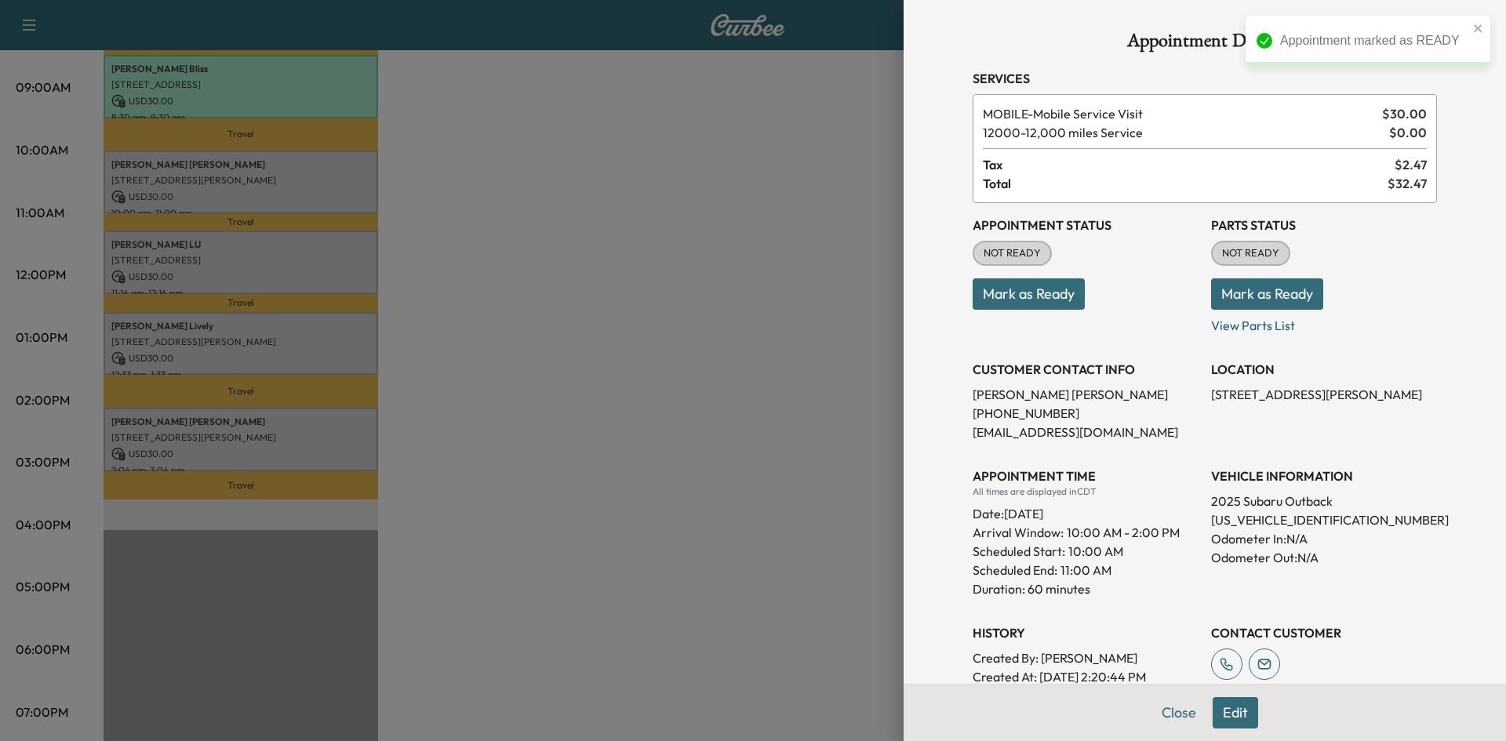
drag, startPoint x: 1043, startPoint y: 296, endPoint x: 618, endPoint y: 289, distance: 424.5
click at [1041, 296] on button "Mark as Ready" at bounding box center [1029, 293] width 112 height 31
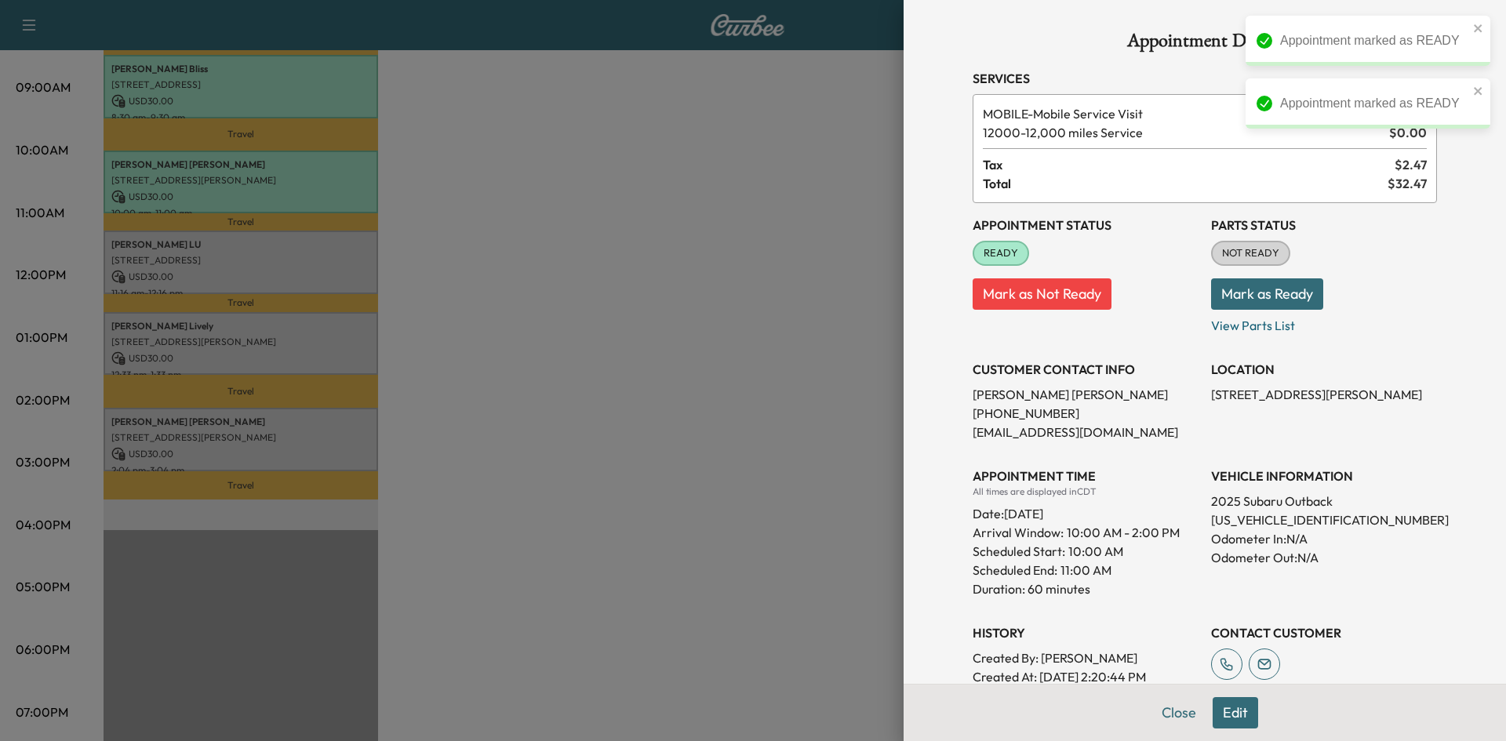
drag, startPoint x: 400, startPoint y: 282, endPoint x: 391, endPoint y: 282, distance: 9.4
click at [396, 282] on div at bounding box center [753, 370] width 1506 height 741
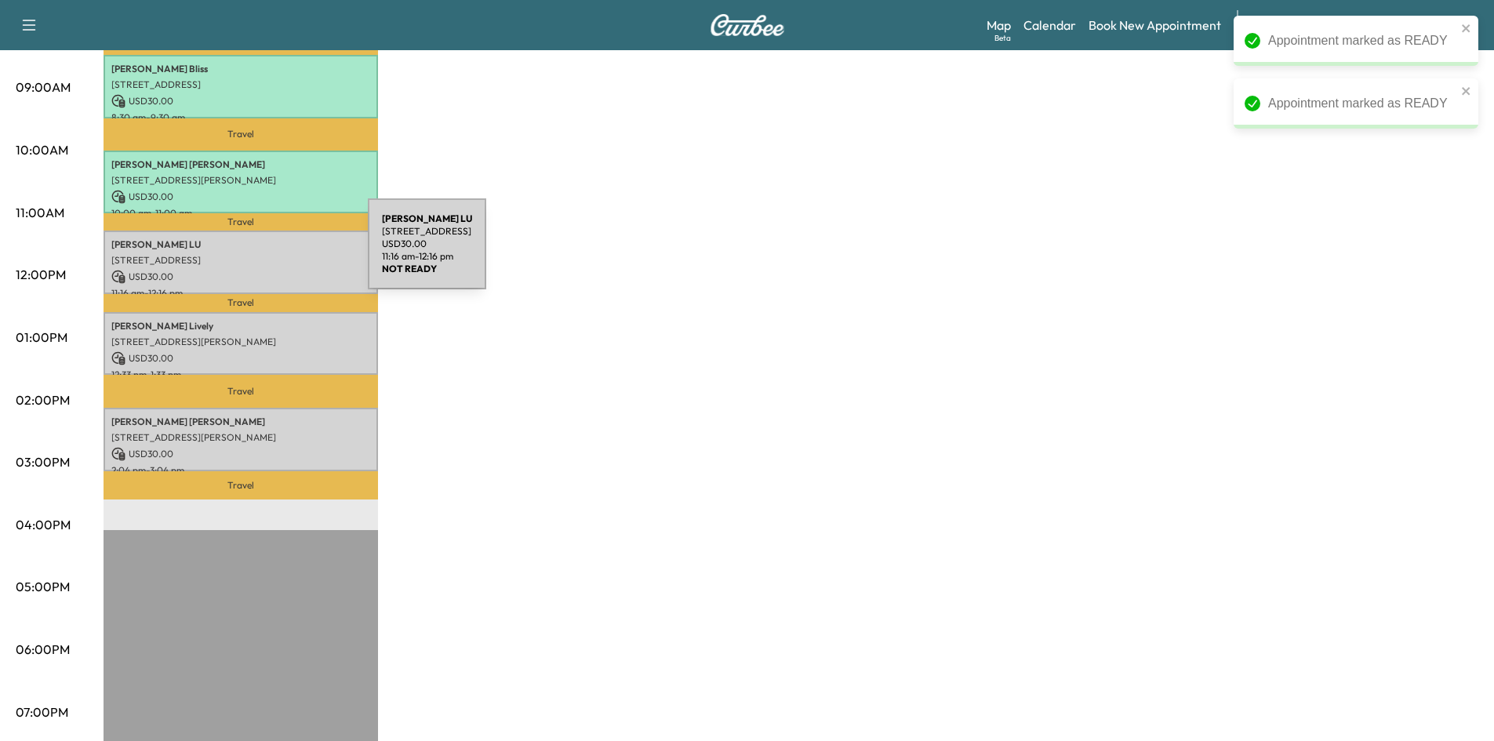
click at [250, 254] on p "17727 Addison Rd, Dallas, TX 75287, US" at bounding box center [240, 260] width 259 height 13
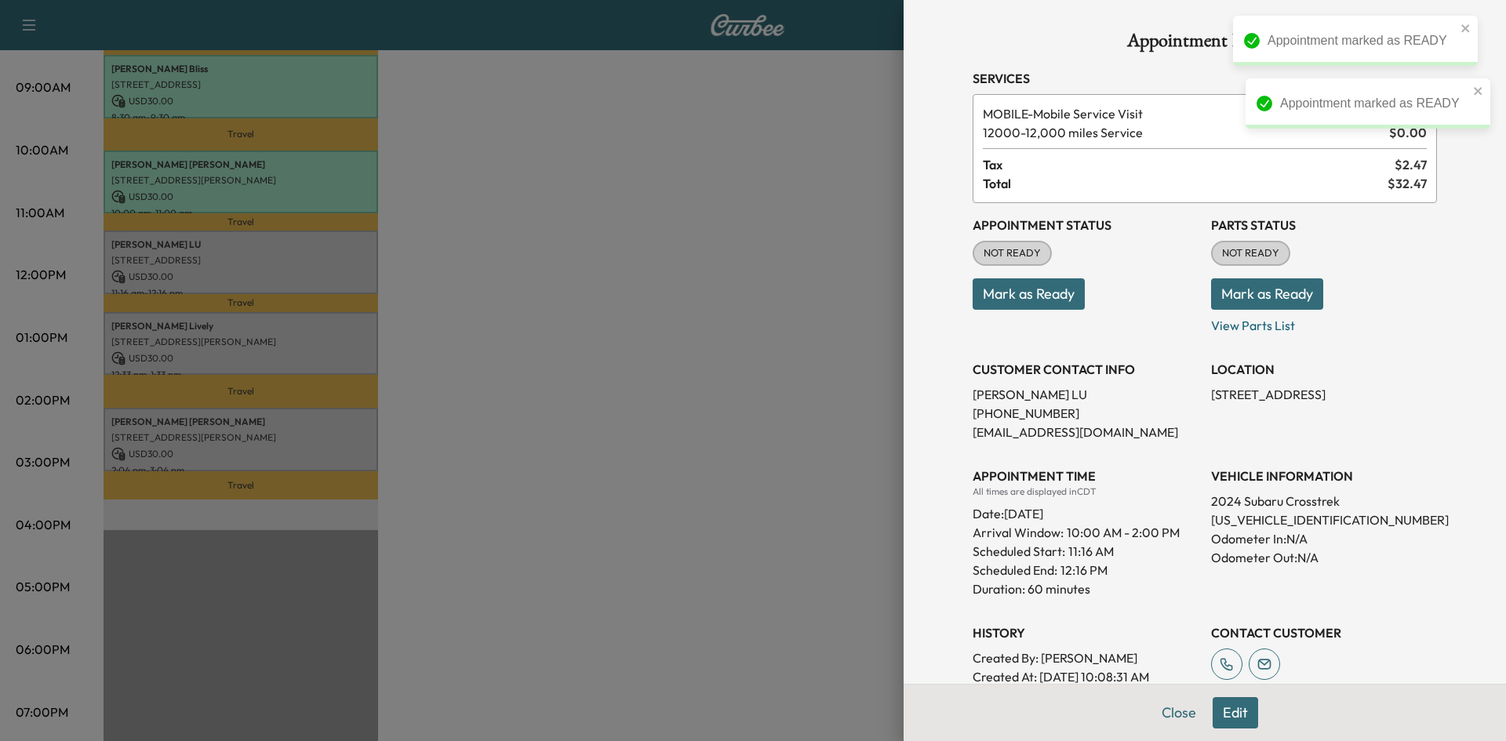
drag, startPoint x: 999, startPoint y: 298, endPoint x: 940, endPoint y: 300, distance: 58.9
click at [997, 300] on button "Mark as Ready" at bounding box center [1029, 293] width 112 height 31
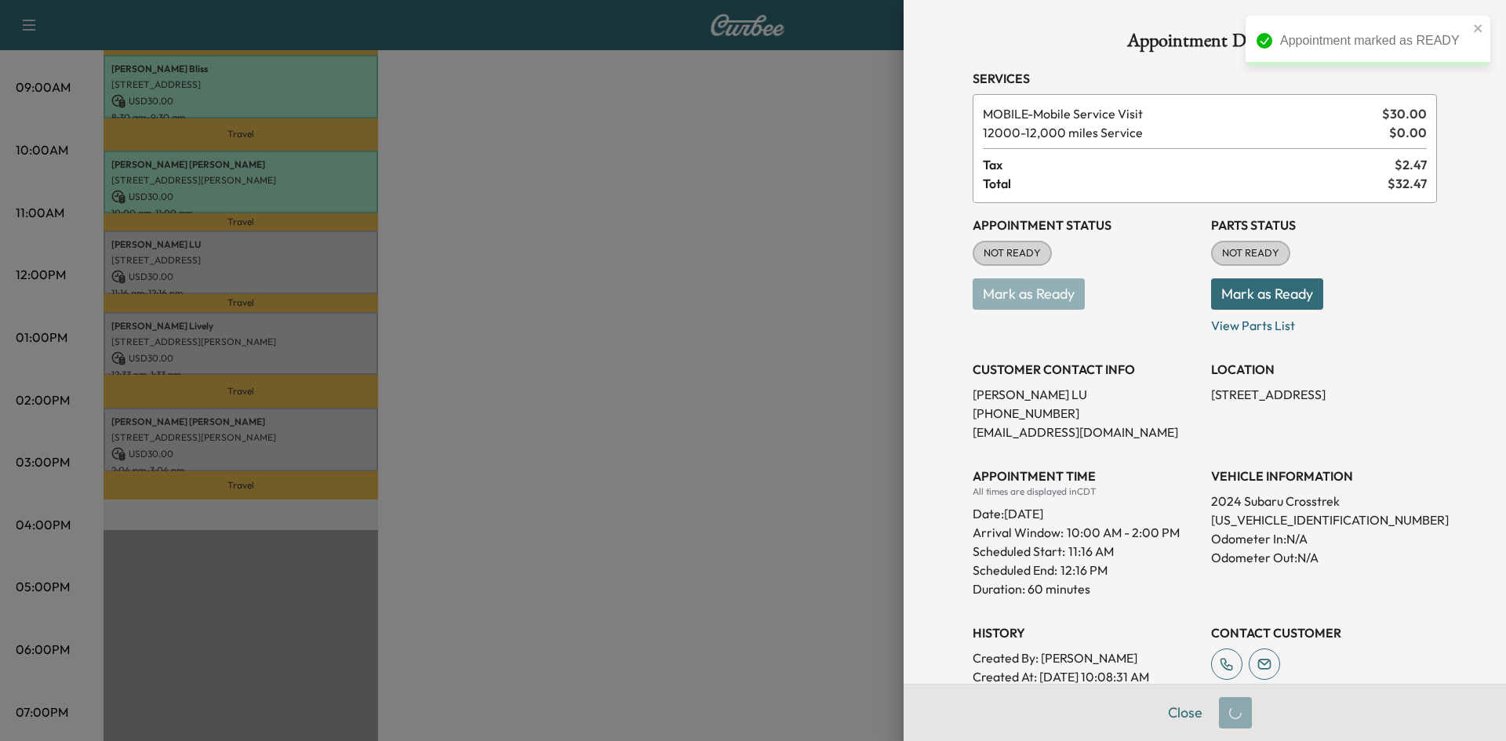
drag, startPoint x: 721, startPoint y: 350, endPoint x: 572, endPoint y: 367, distance: 150.0
click at [704, 359] on div at bounding box center [753, 370] width 1506 height 741
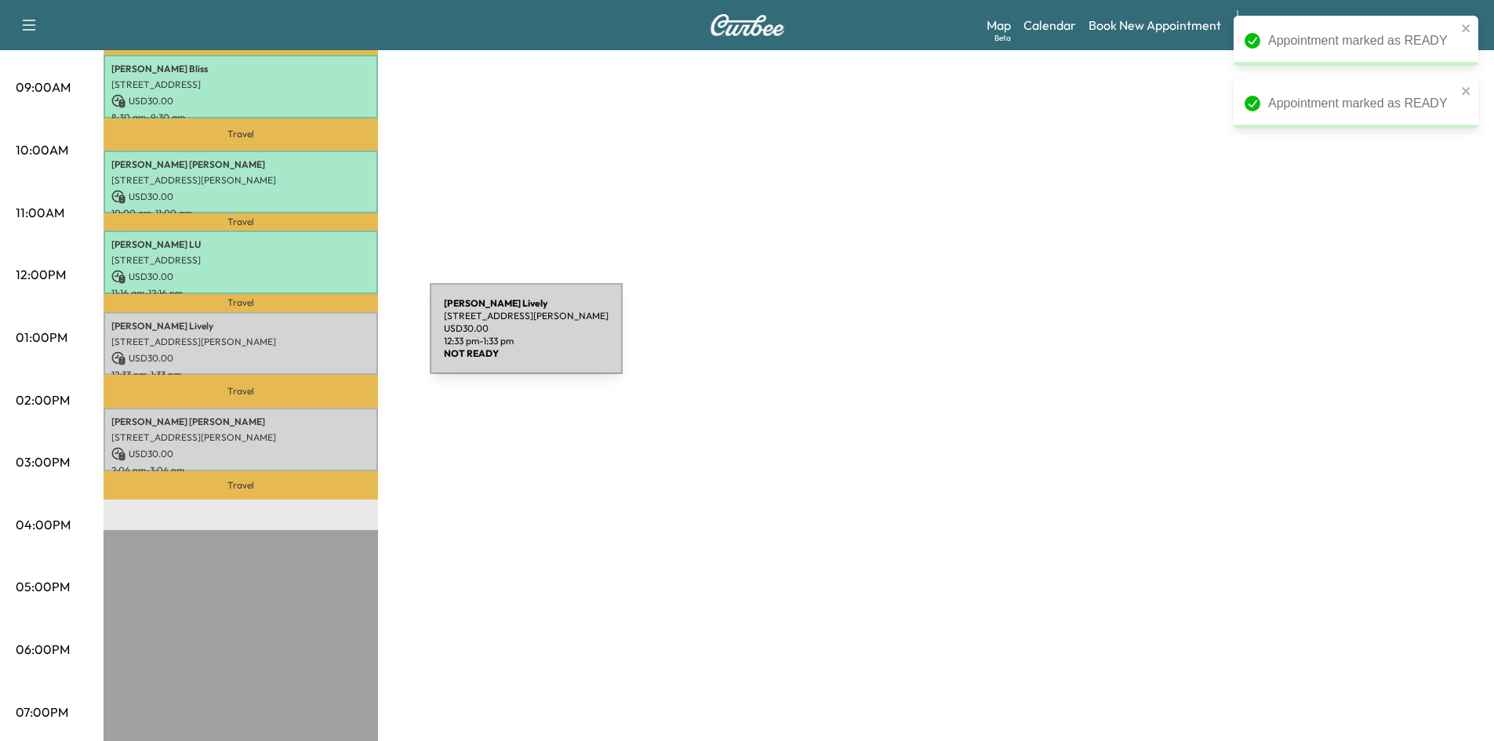
click at [311, 336] on p "802 DOWNING DR, RICHARDSON, TX 75080, USA" at bounding box center [240, 342] width 259 height 13
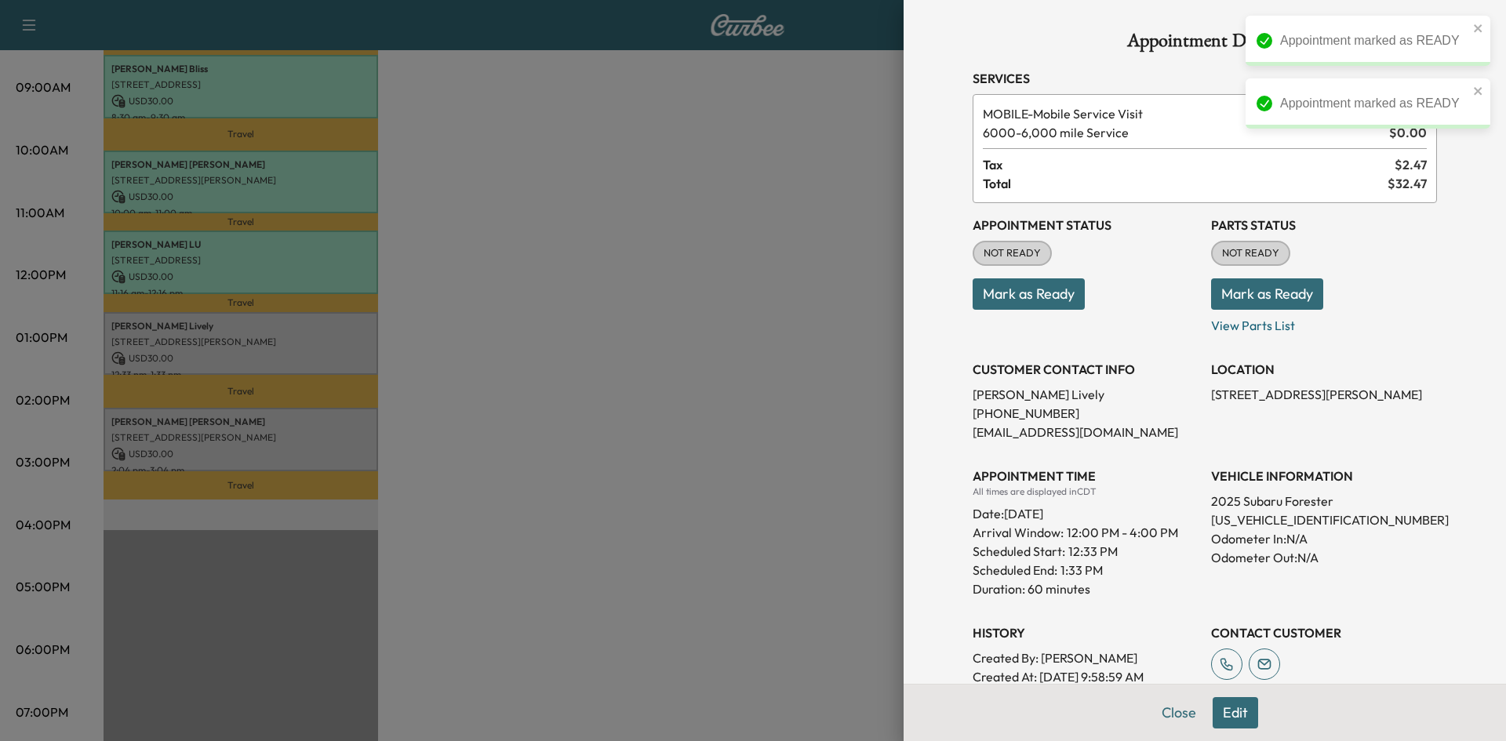
drag, startPoint x: 1014, startPoint y: 294, endPoint x: 1002, endPoint y: 298, distance: 12.4
click at [1010, 297] on button "Mark as Ready" at bounding box center [1029, 293] width 112 height 31
drag, startPoint x: 546, startPoint y: 418, endPoint x: 271, endPoint y: 420, distance: 275.4
click at [547, 419] on div at bounding box center [753, 370] width 1506 height 741
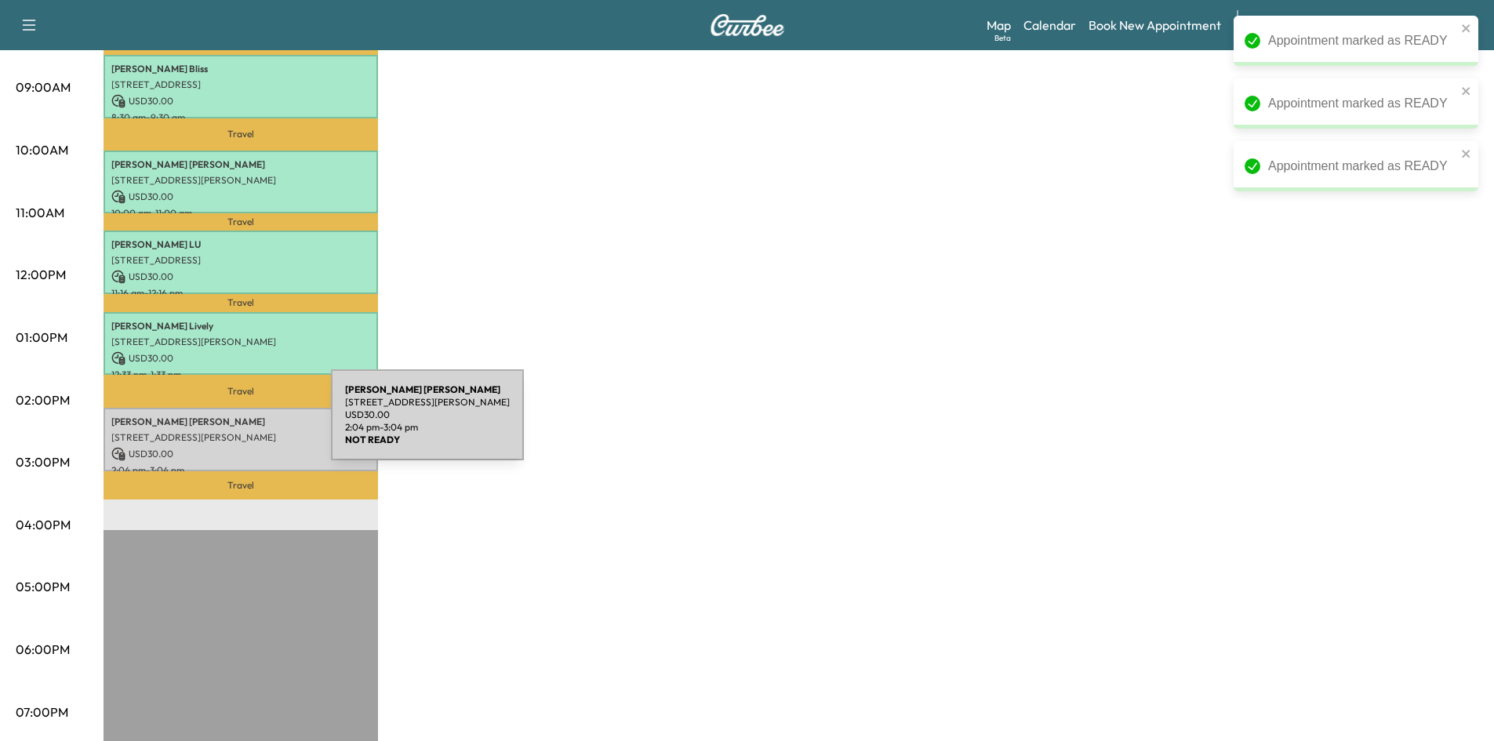
click at [216, 425] on div "Carol Dickerman 2103 Cedar Creek Drive, Melissa, TX 75454, US USD 30.00 2:04 pm…" at bounding box center [241, 440] width 275 height 64
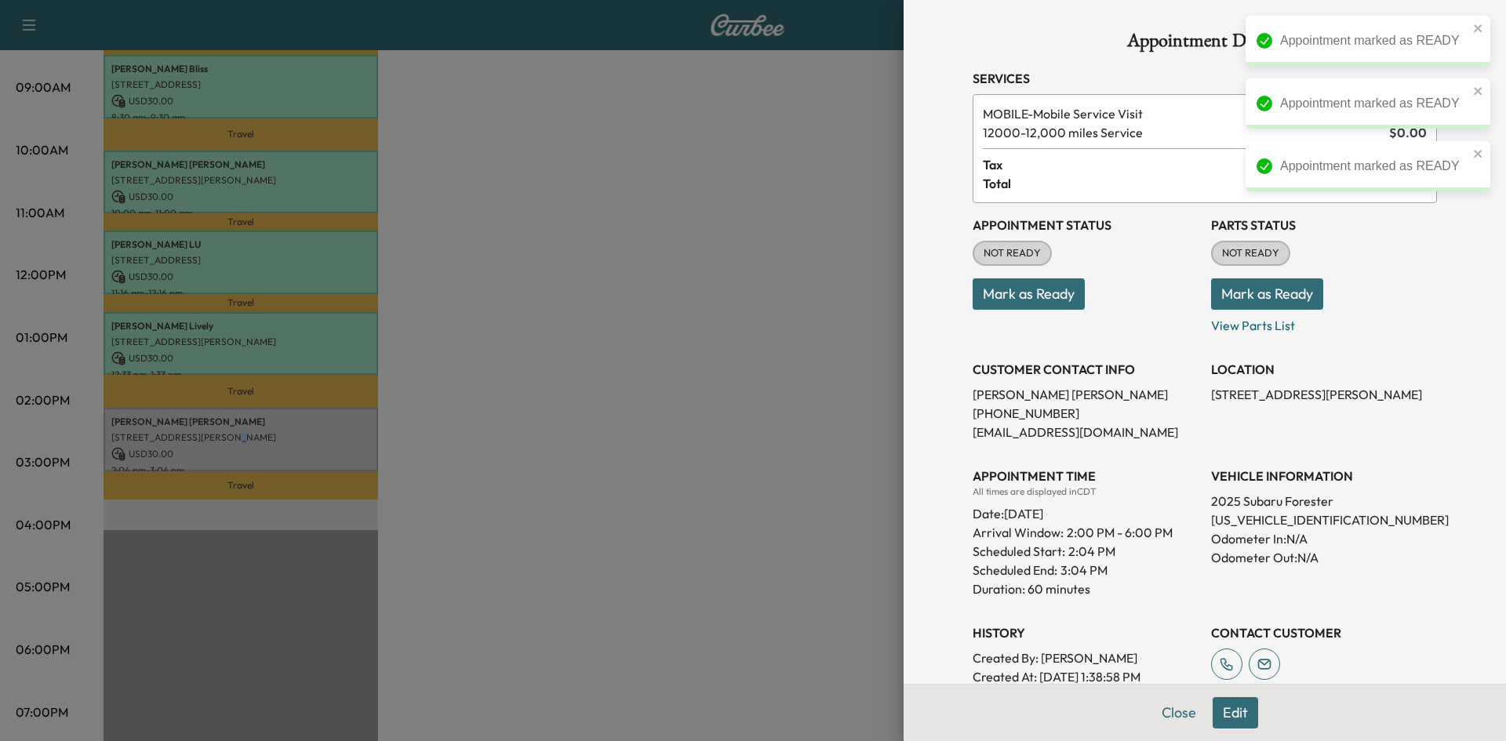
drag, startPoint x: 992, startPoint y: 300, endPoint x: 873, endPoint y: 307, distance: 119.4
click at [989, 301] on button "Mark as Ready" at bounding box center [1029, 293] width 112 height 31
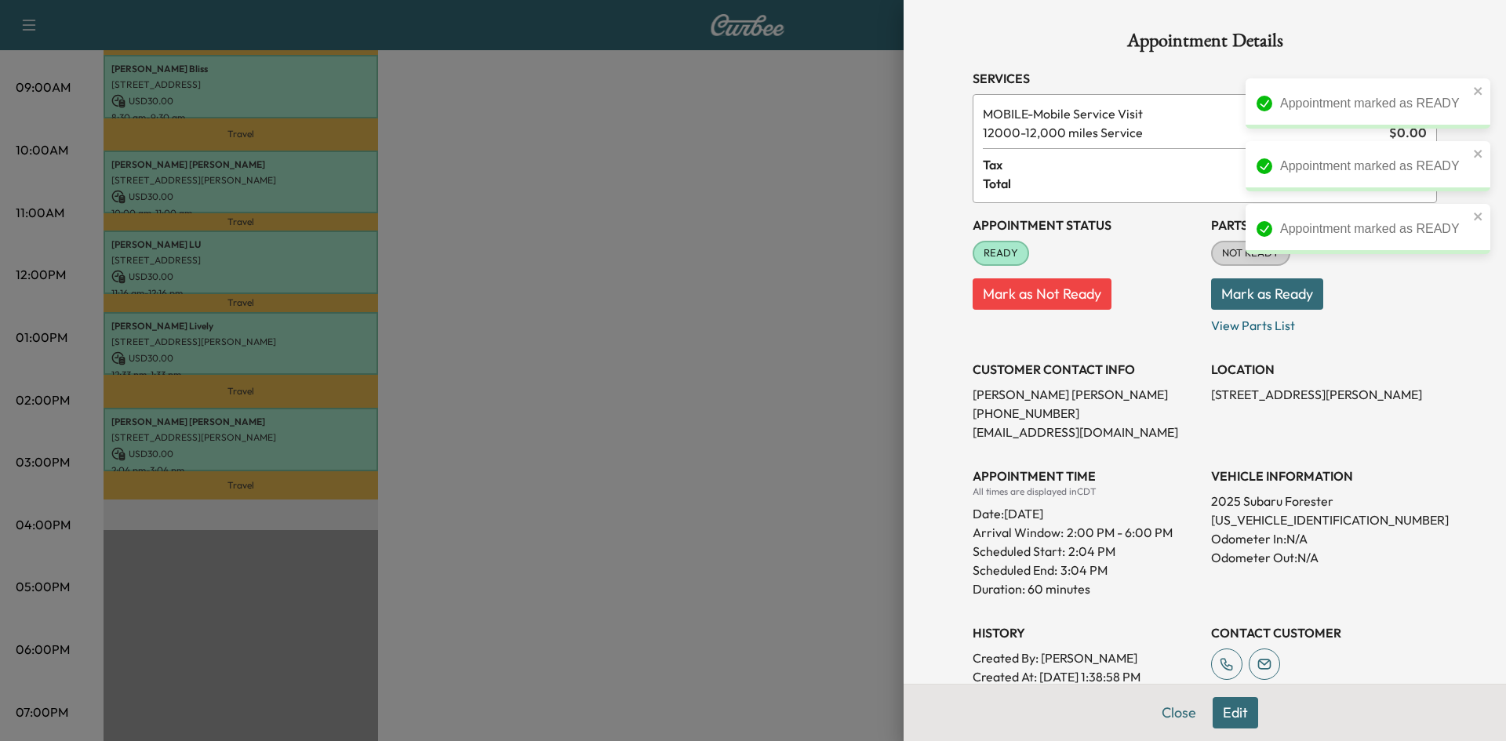
click at [615, 362] on div at bounding box center [753, 370] width 1506 height 741
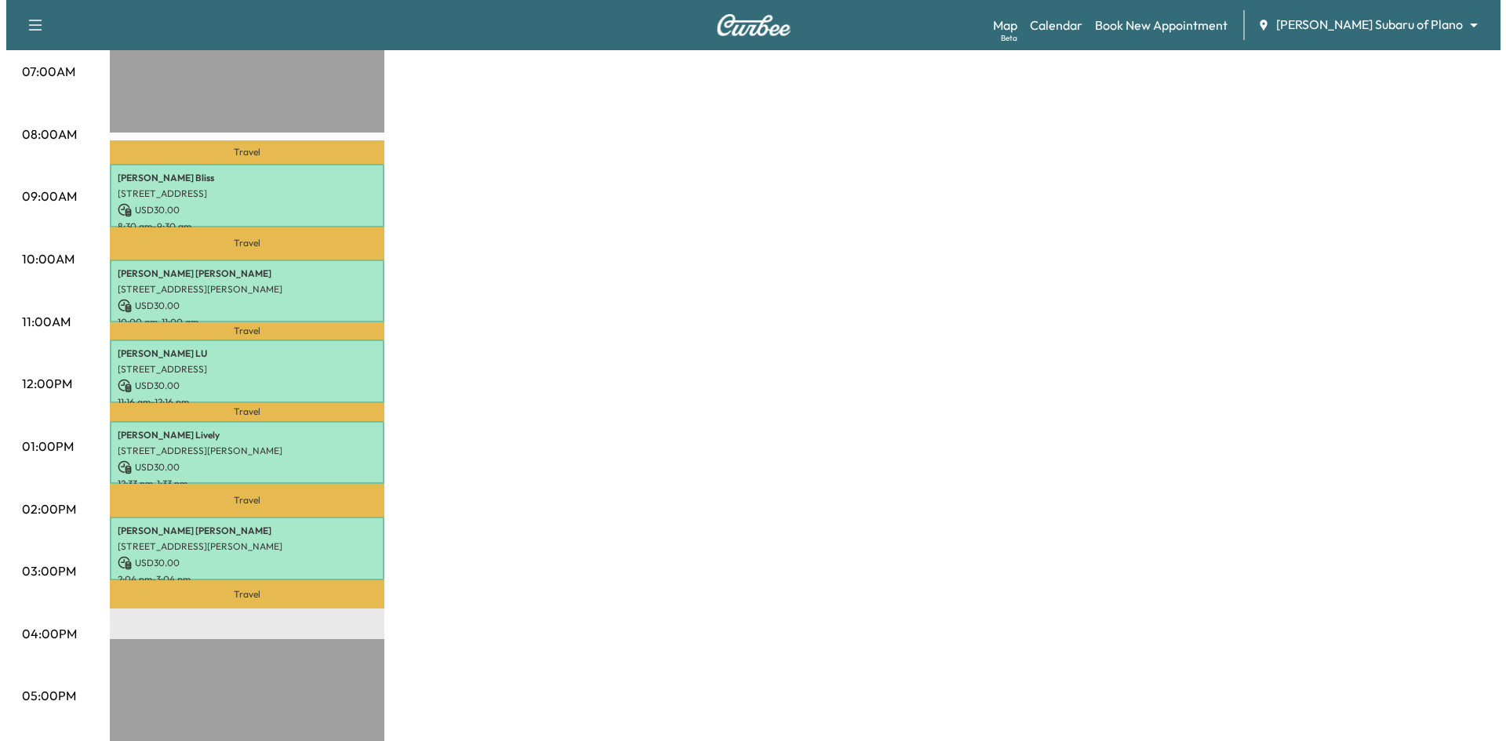
scroll to position [235, 0]
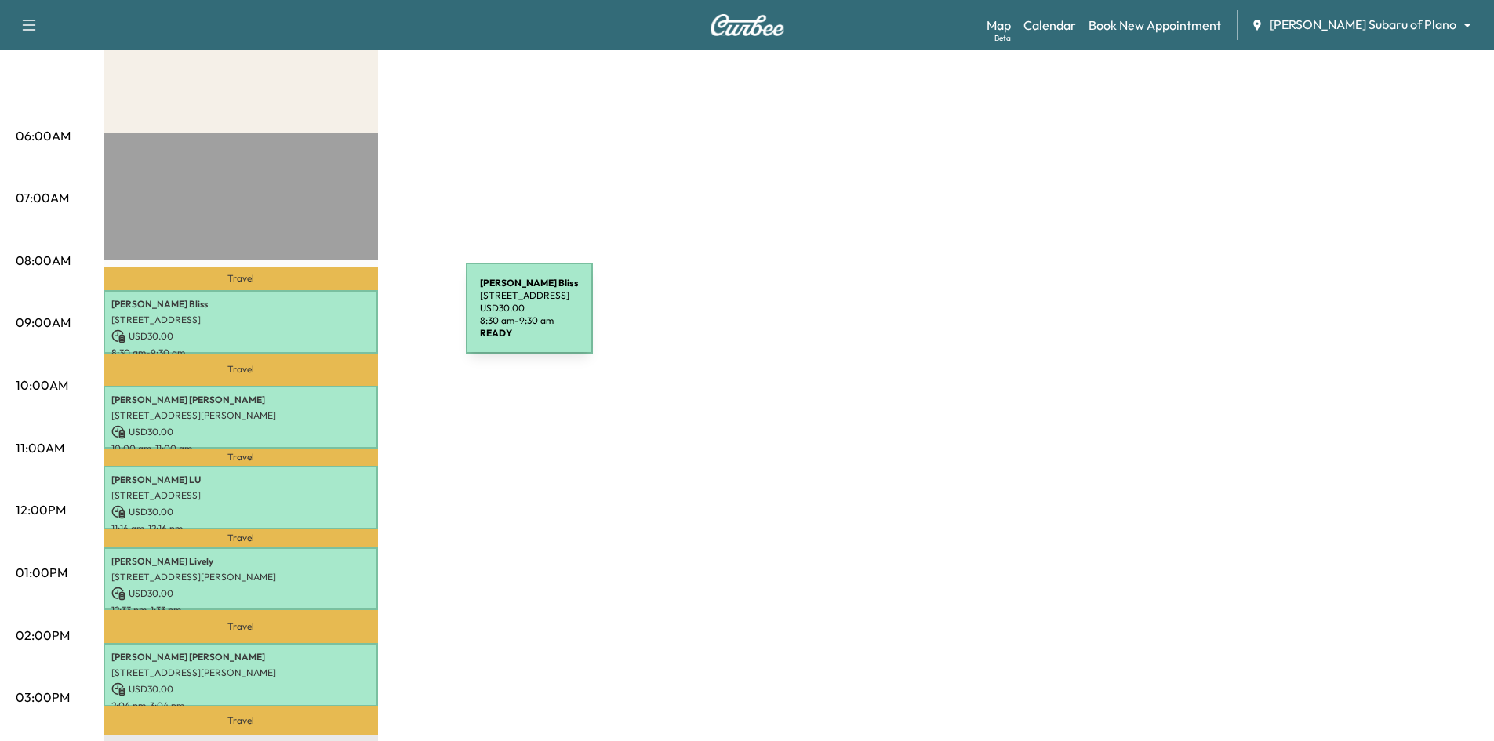
click at [338, 314] on p "1205 Guildford Street, Garland, TX 75040, US" at bounding box center [240, 320] width 259 height 13
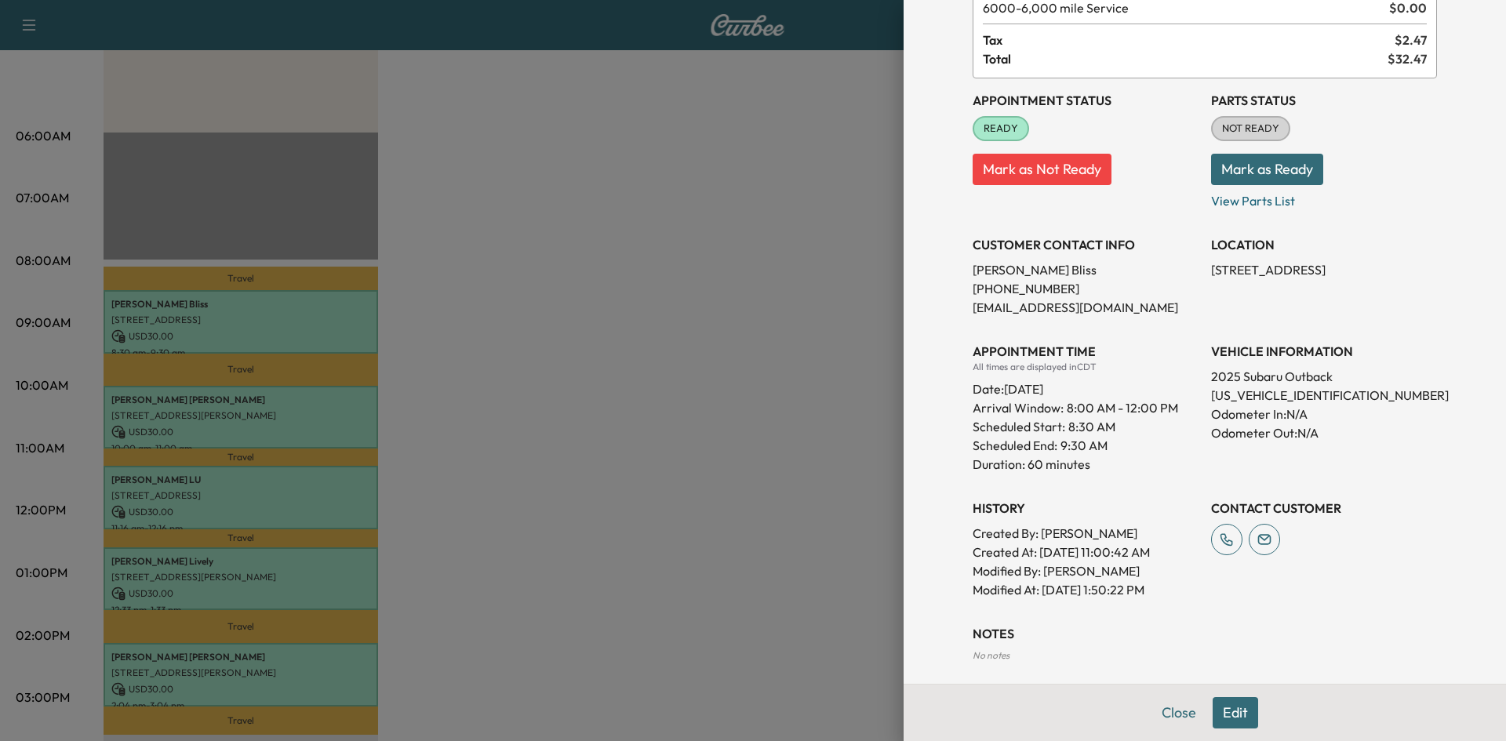
scroll to position [206, 0]
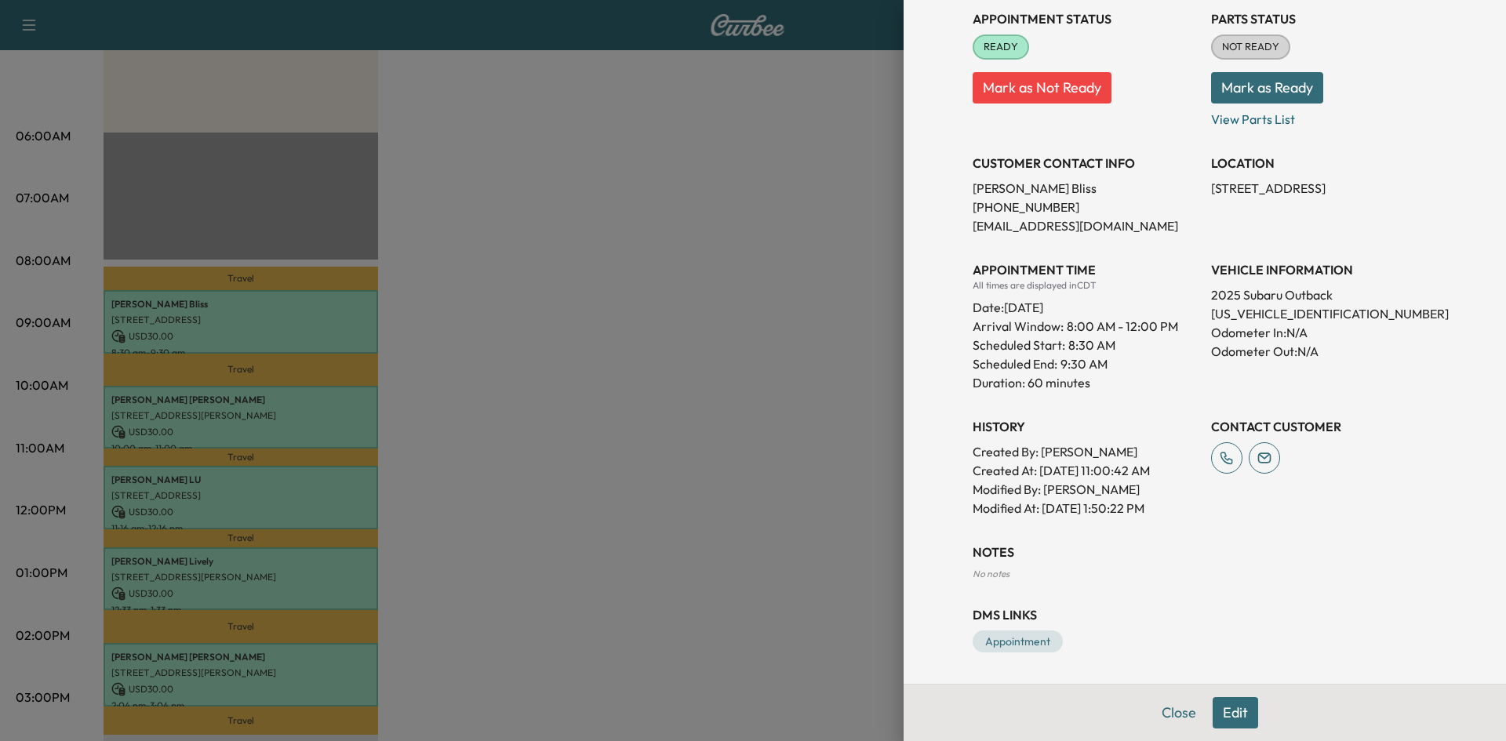
drag, startPoint x: 691, startPoint y: 357, endPoint x: 653, endPoint y: 362, distance: 38.8
click at [669, 360] on div at bounding box center [753, 370] width 1506 height 741
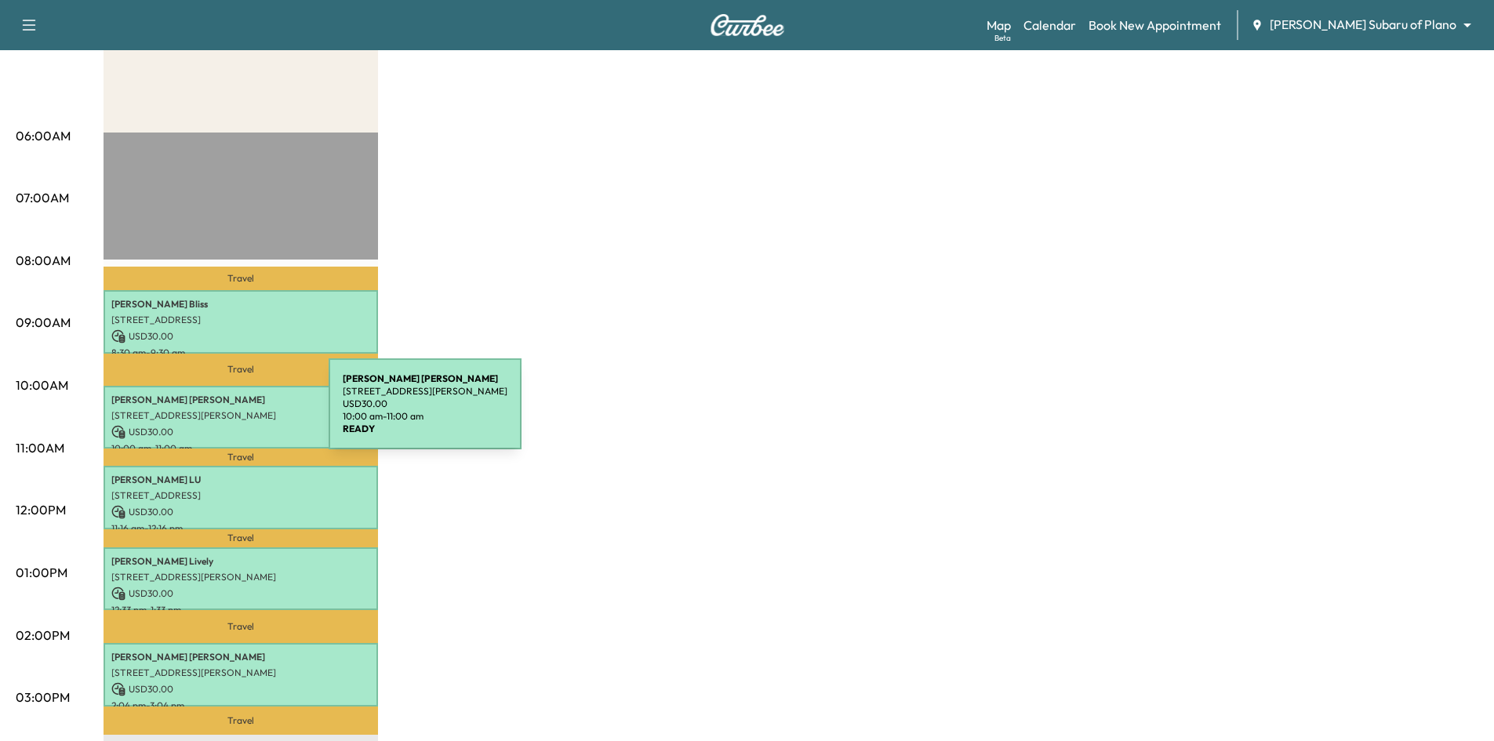
click at [208, 413] on p "3203 Susan Lane, Carrollton, TX 75007, United States of America" at bounding box center [240, 415] width 259 height 13
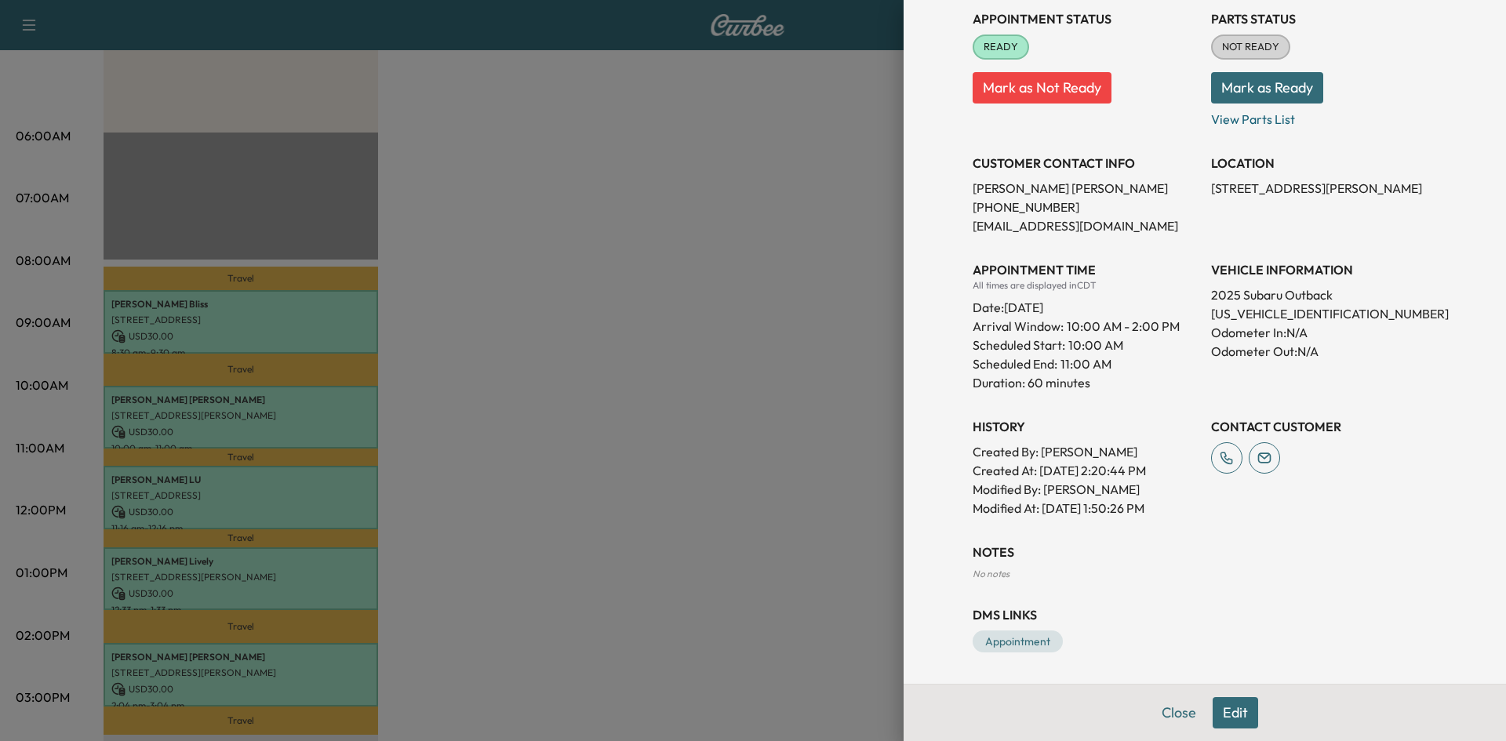
drag, startPoint x: 743, startPoint y: 446, endPoint x: 346, endPoint y: 451, distance: 397.0
click at [742, 446] on div at bounding box center [753, 370] width 1506 height 741
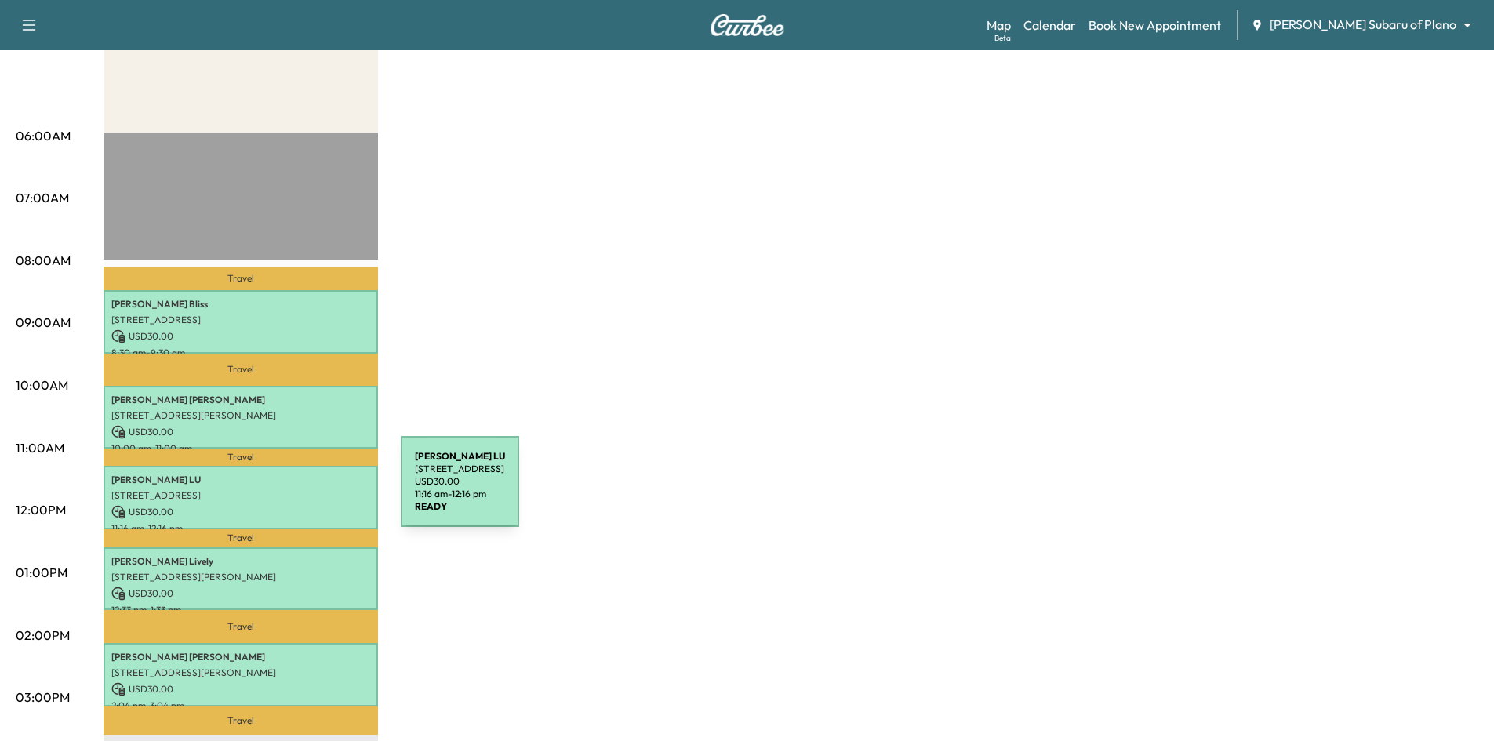
click at [283, 491] on p "17727 Addison Rd, Dallas, TX 75287, US" at bounding box center [240, 496] width 259 height 13
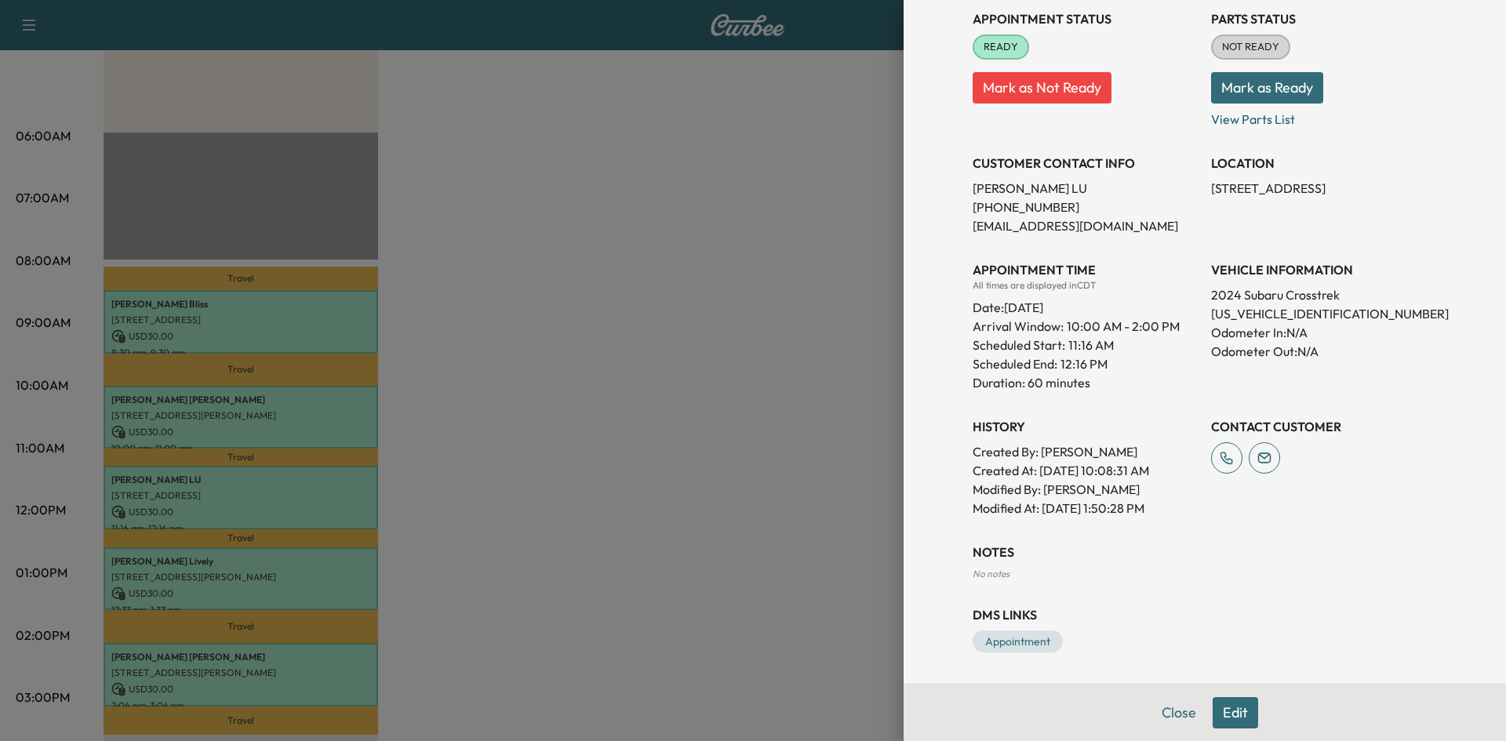
click at [608, 488] on div at bounding box center [753, 370] width 1506 height 741
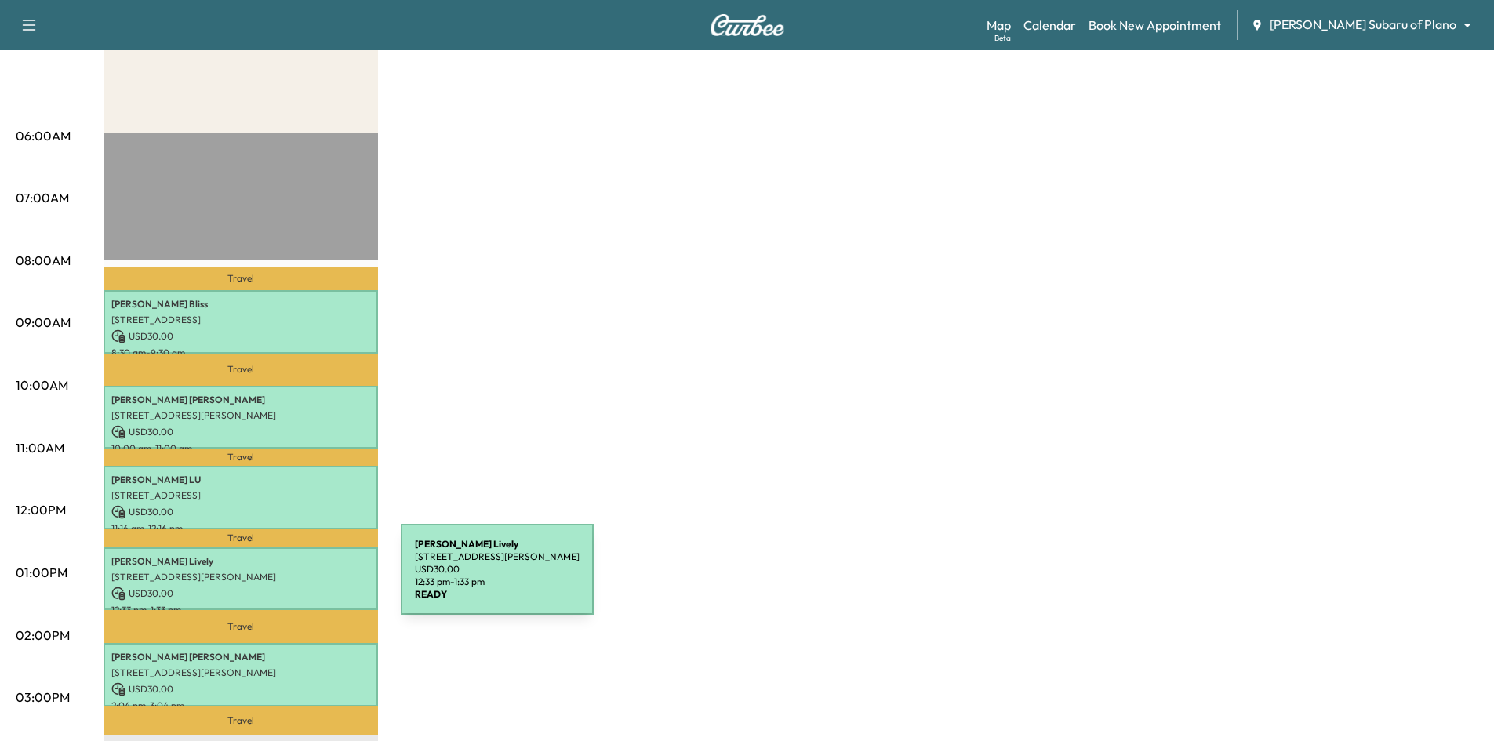
click at [283, 579] on div "Jennifer Lively 802 DOWNING DR, RICHARDSON, TX 75080, USA USD 30.00 12:33 pm - …" at bounding box center [241, 580] width 275 height 64
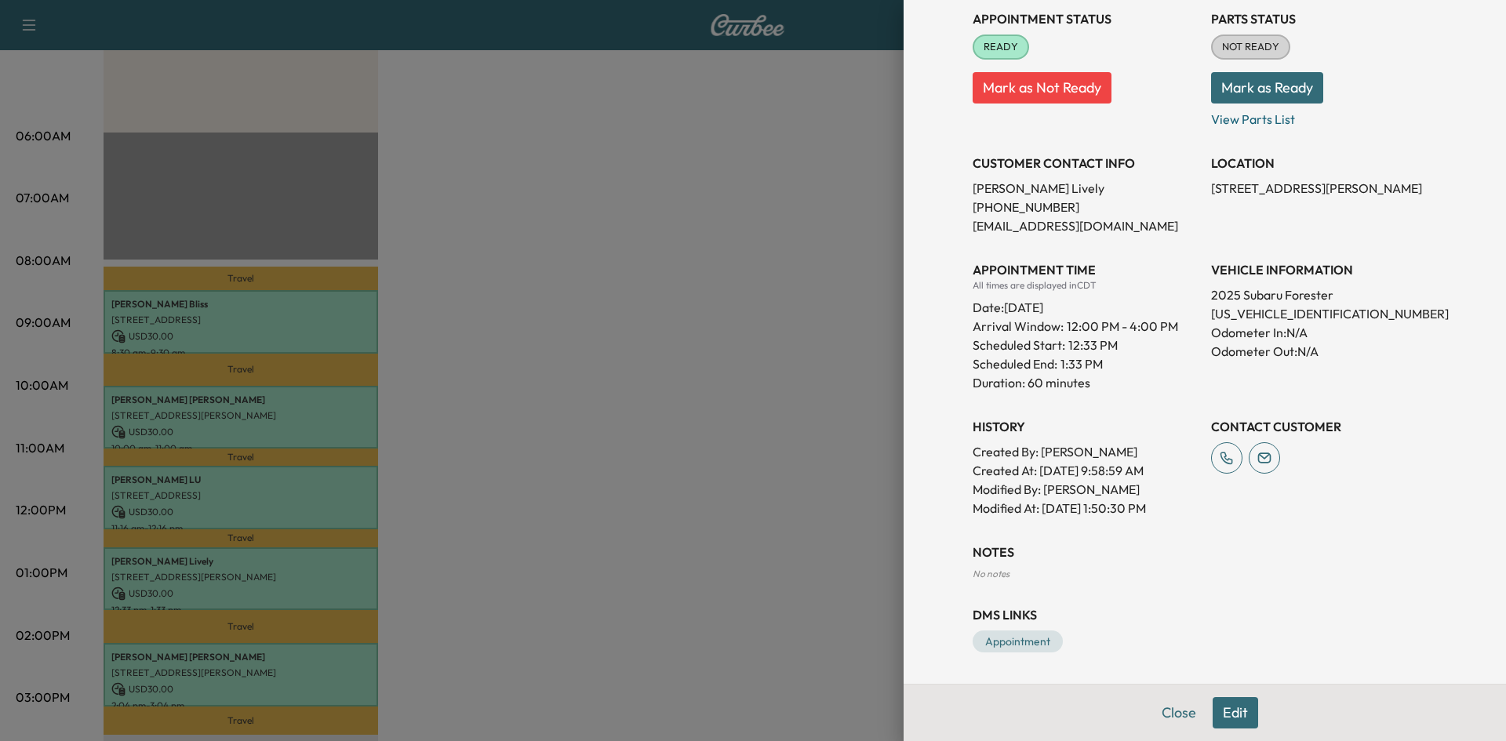
drag, startPoint x: 610, startPoint y: 508, endPoint x: 594, endPoint y: 511, distance: 16.8
click at [606, 508] on div at bounding box center [753, 370] width 1506 height 741
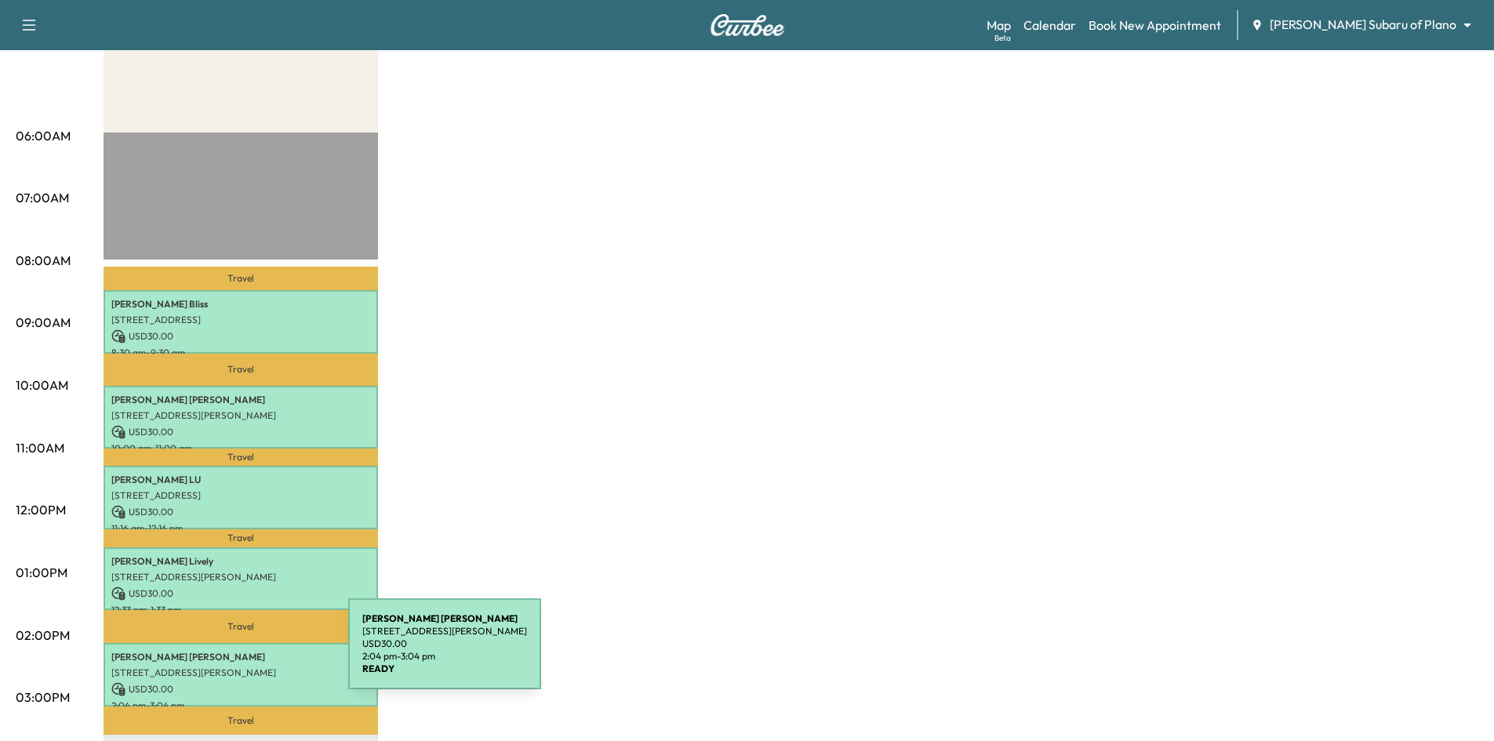
click at [231, 653] on p "Carol Dickerman" at bounding box center [240, 657] width 259 height 13
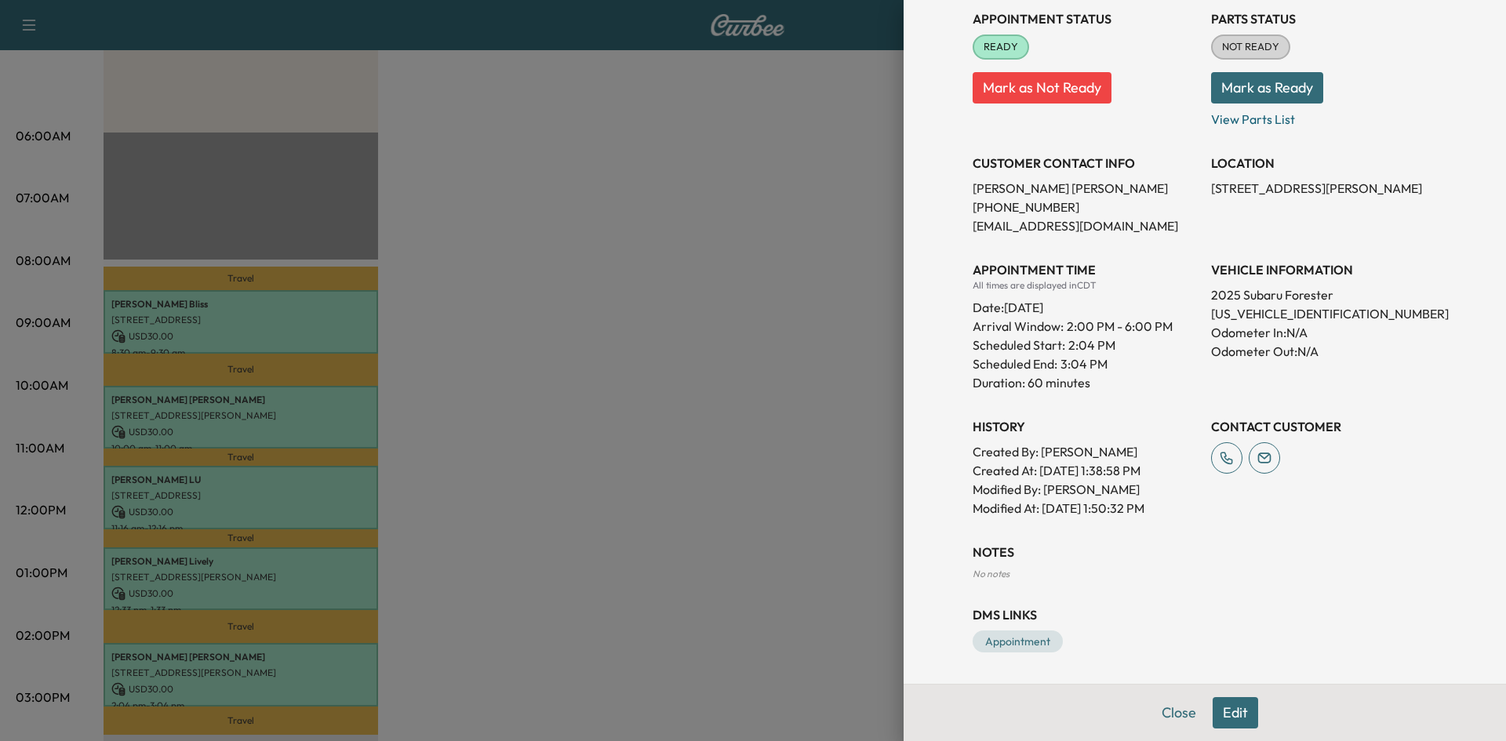
drag, startPoint x: 632, startPoint y: 474, endPoint x: 651, endPoint y: 415, distance: 61.8
click at [632, 473] on div at bounding box center [753, 370] width 1506 height 741
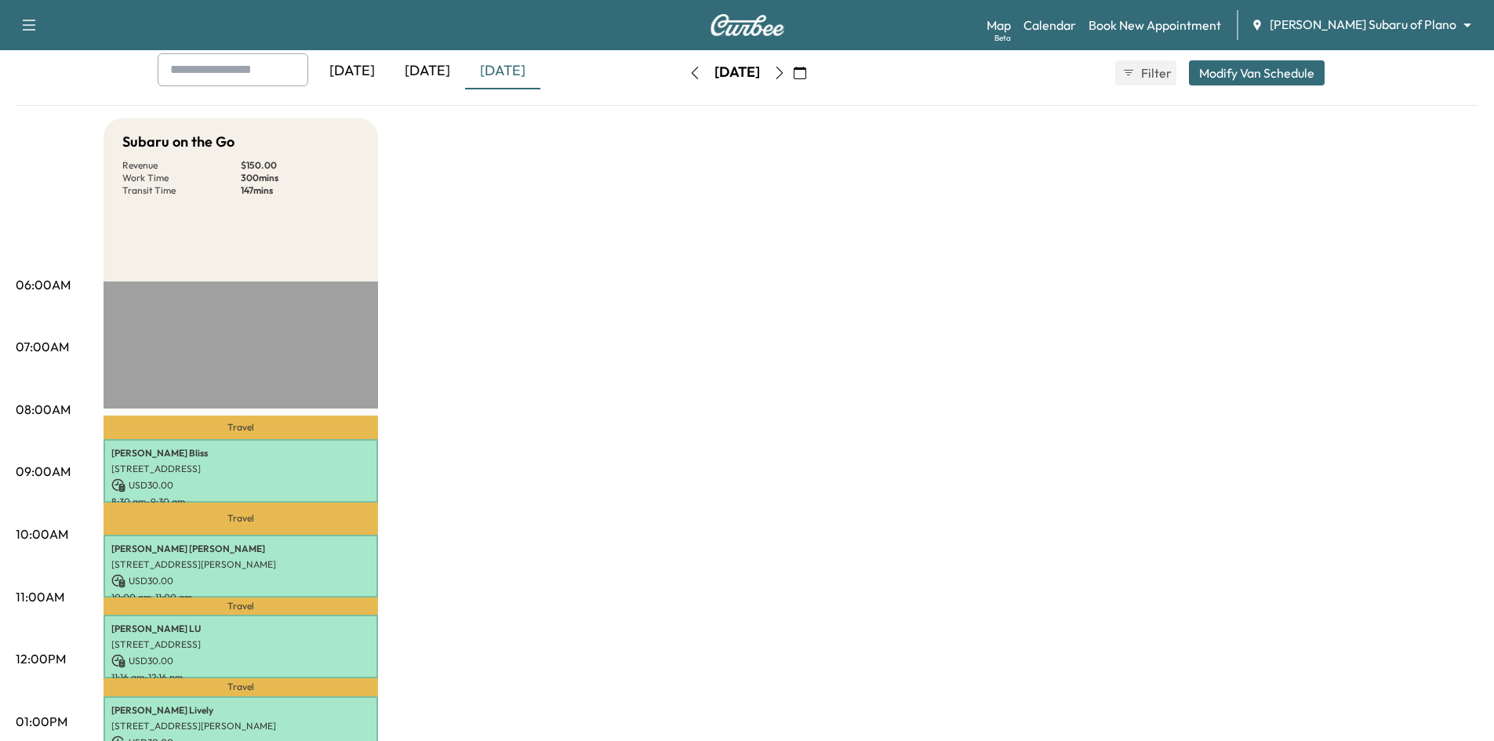
scroll to position [0, 0]
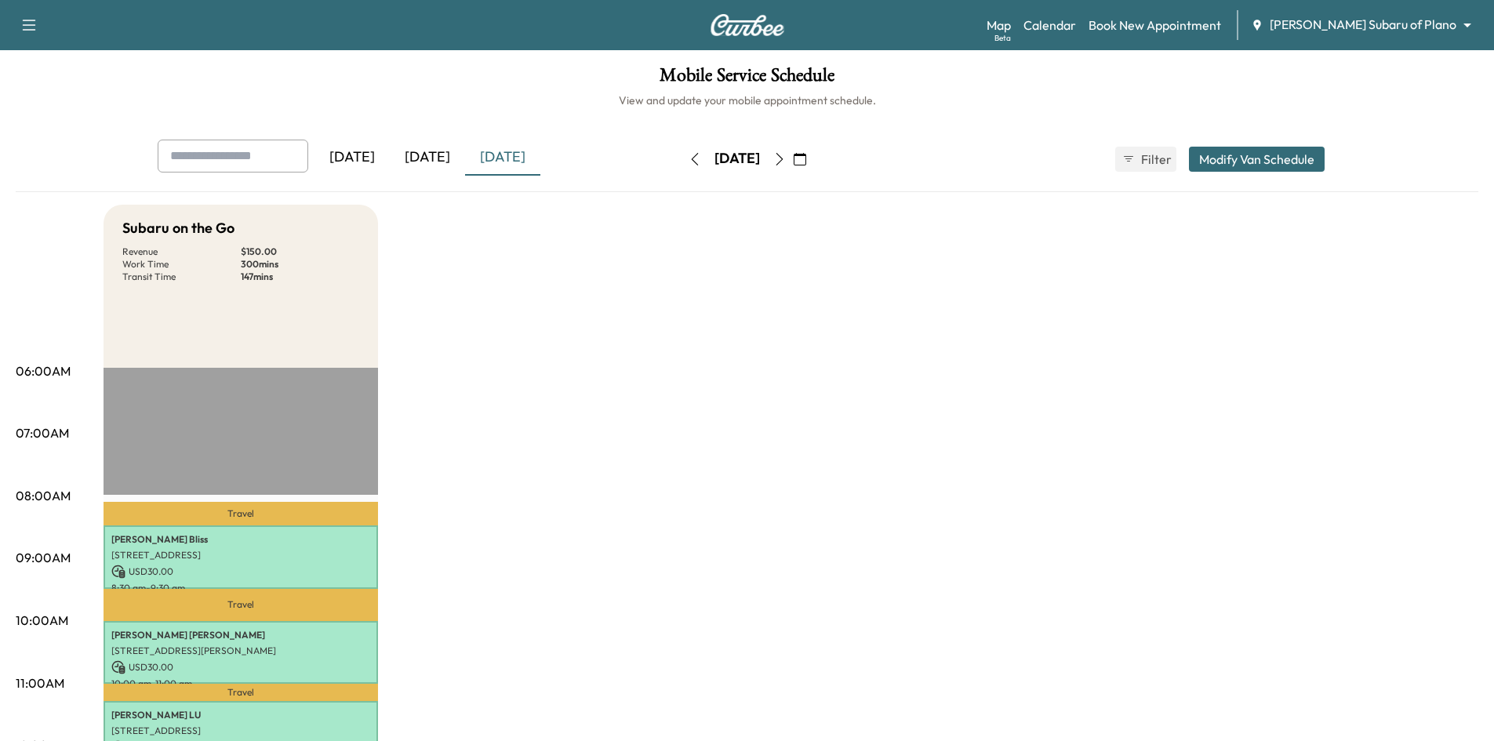
click at [786, 160] on icon "button" at bounding box center [779, 159] width 13 height 13
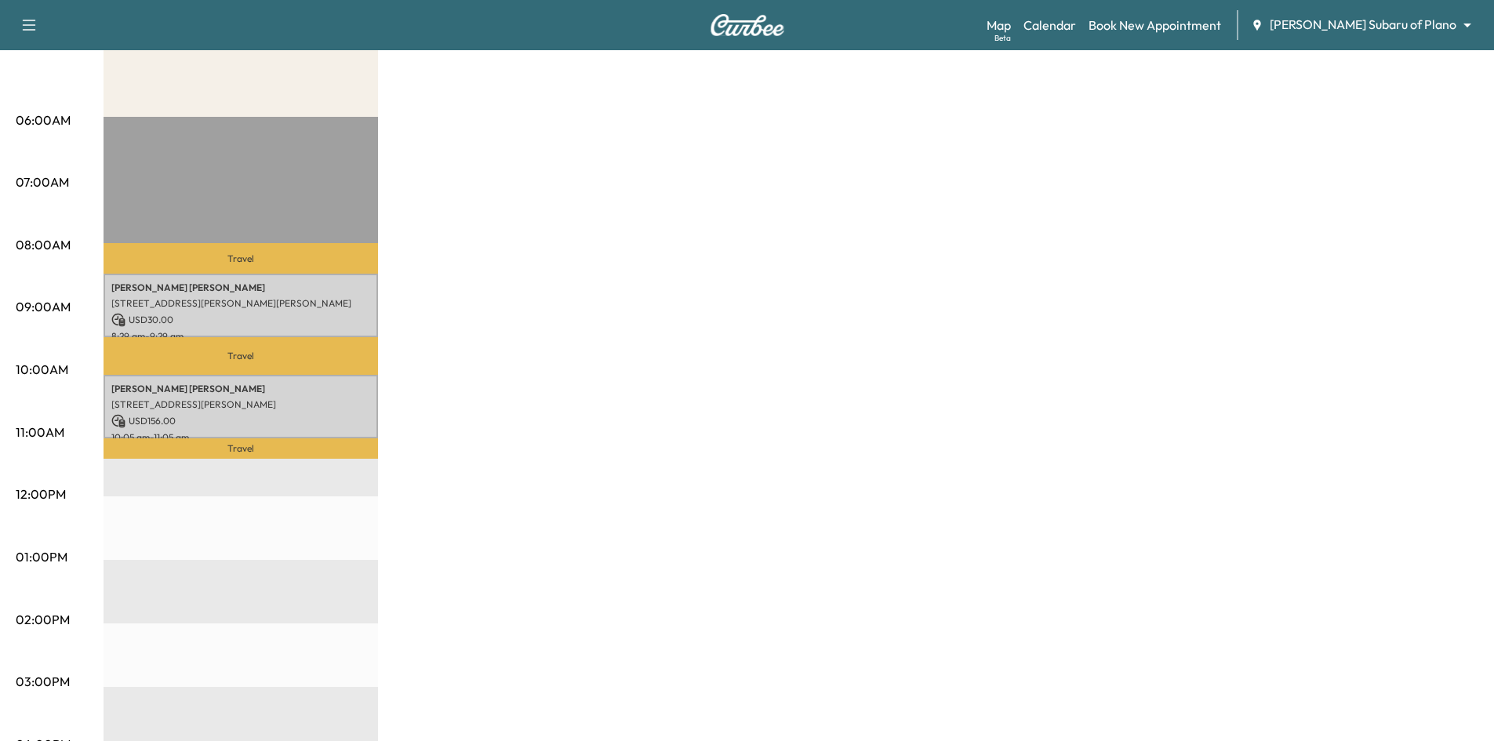
scroll to position [78, 0]
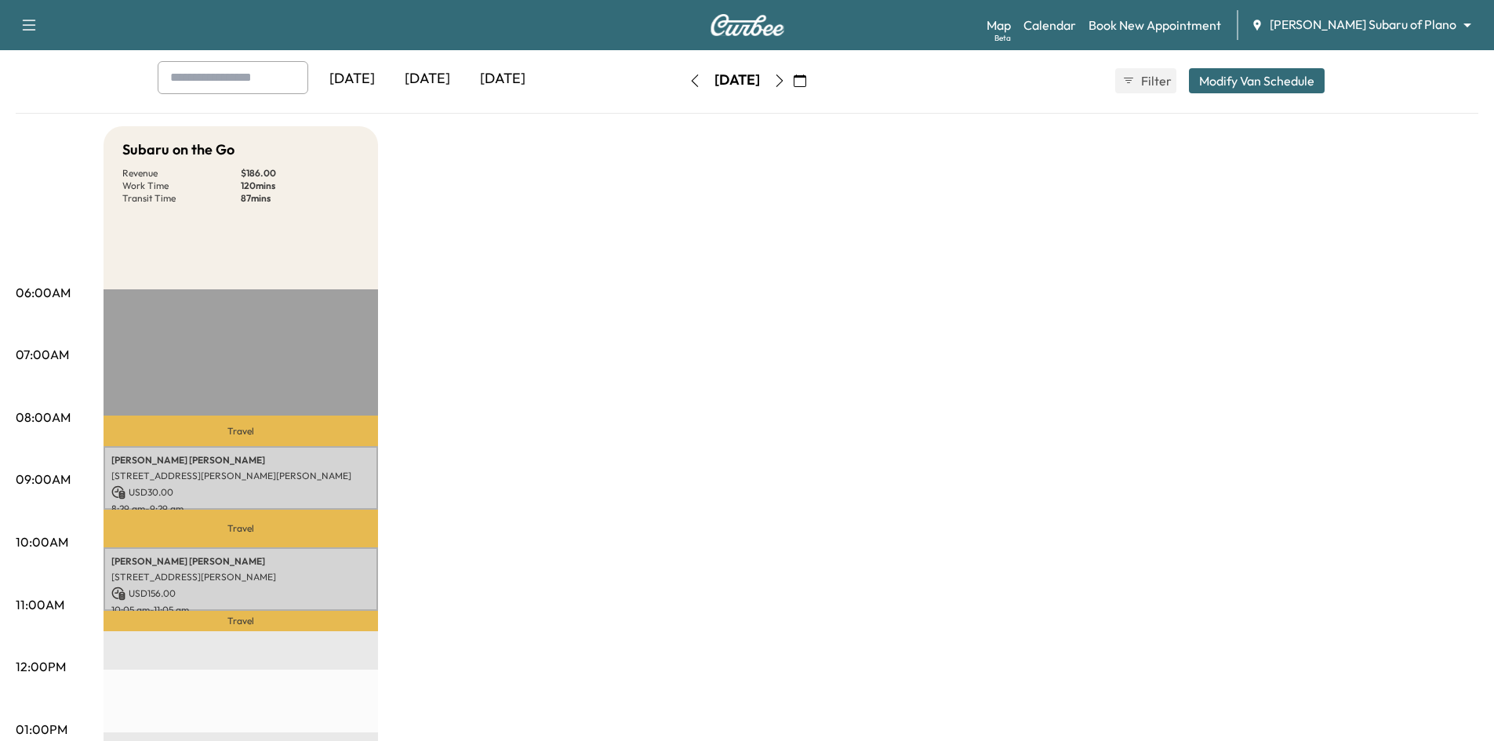
click at [786, 81] on icon "button" at bounding box center [779, 81] width 13 height 13
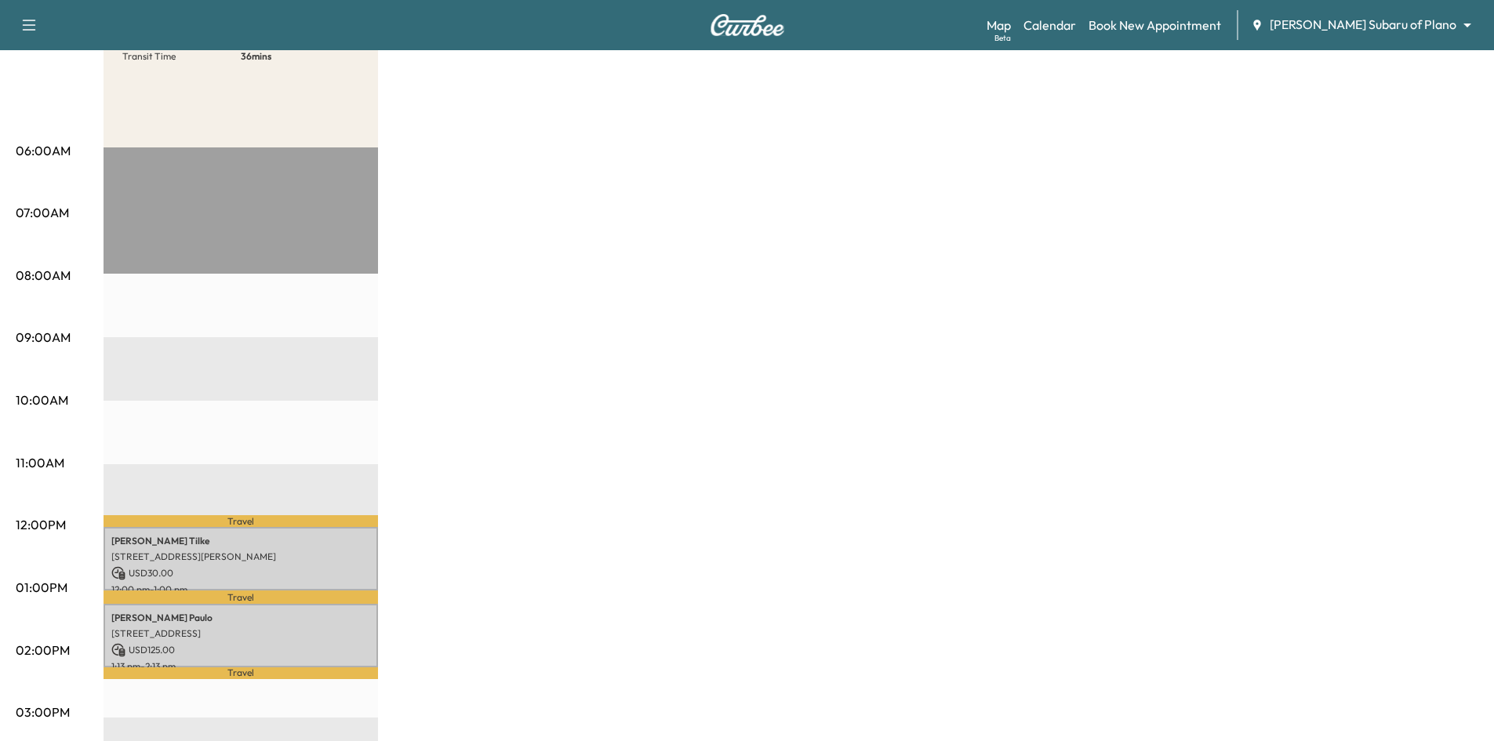
scroll to position [78, 0]
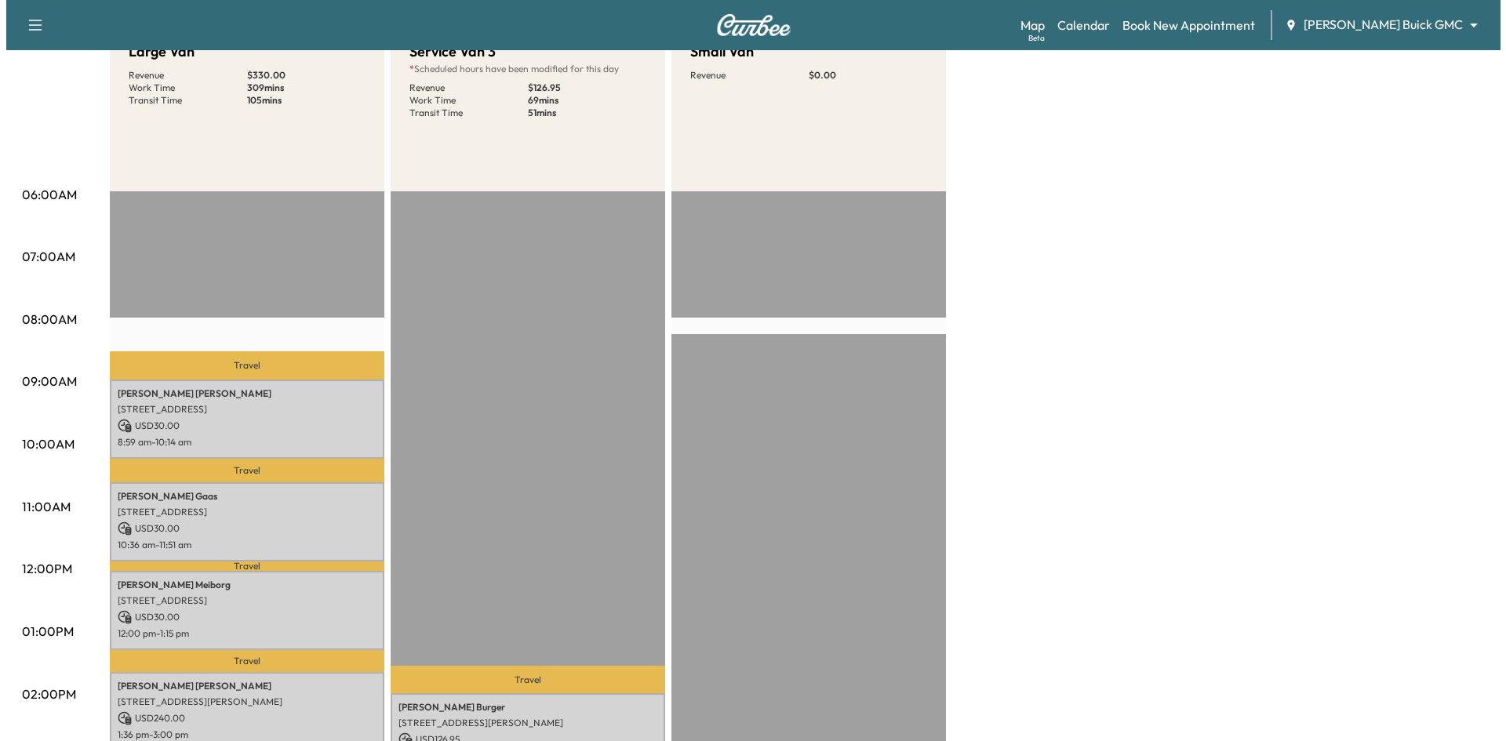
scroll to position [314, 0]
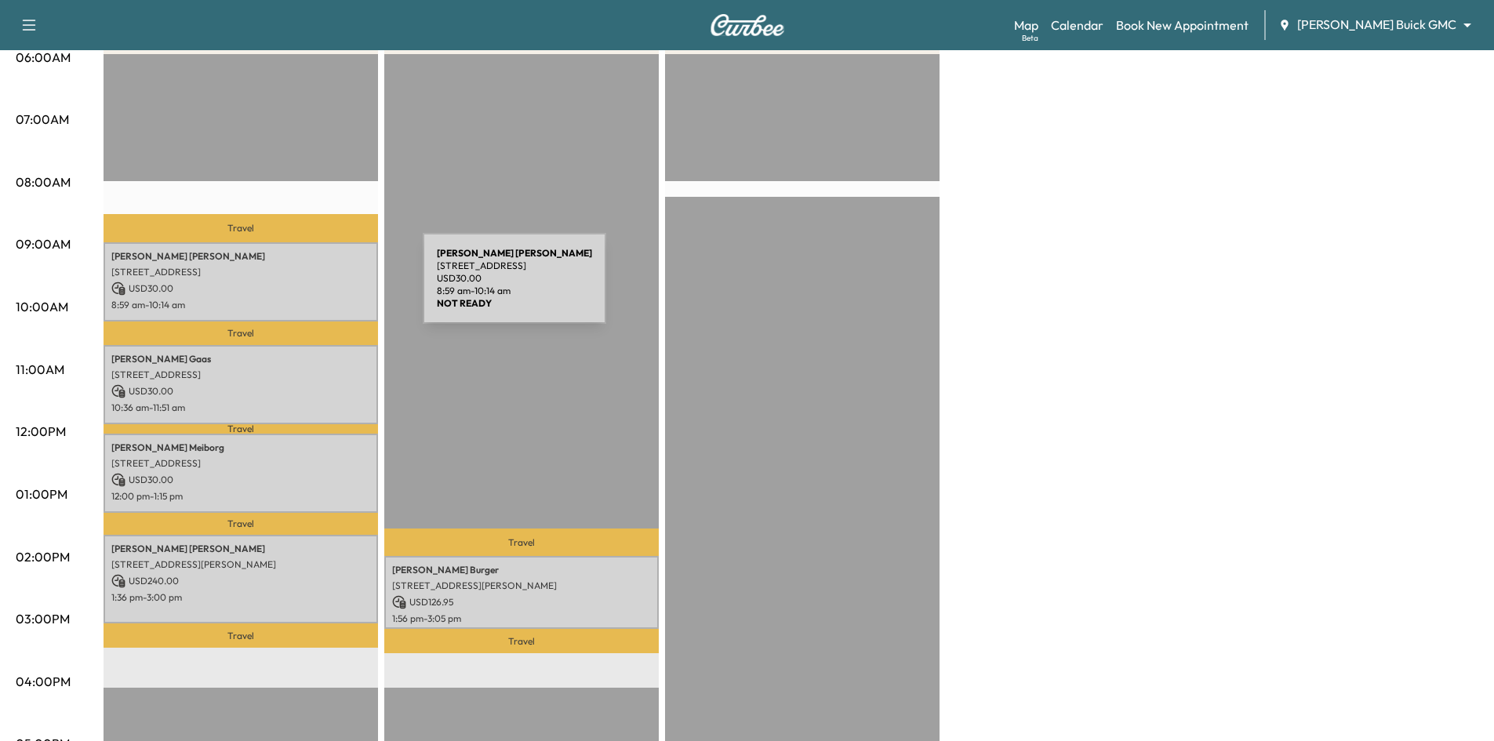
click at [305, 287] on p "USD 30.00" at bounding box center [240, 289] width 259 height 14
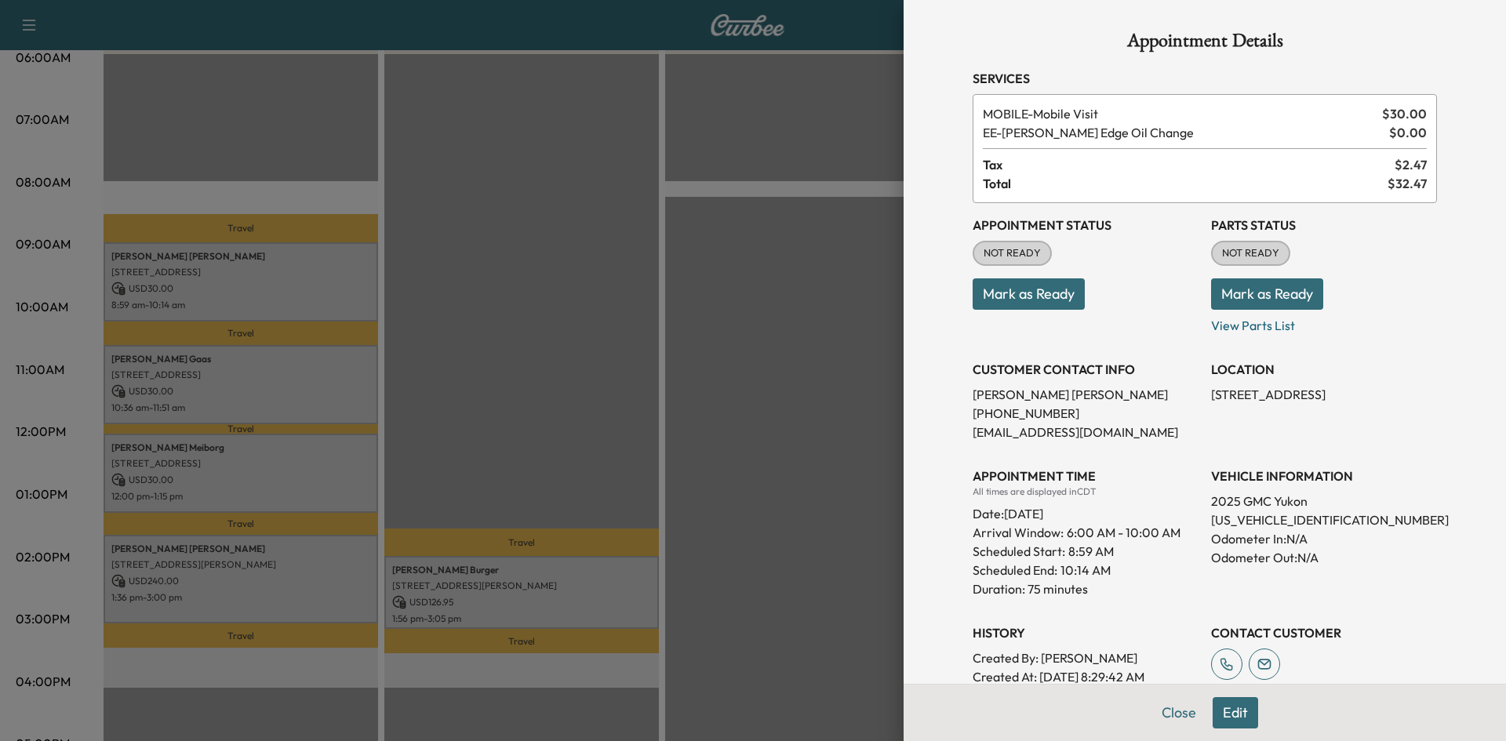
click at [998, 302] on button "Mark as Ready" at bounding box center [1029, 293] width 112 height 31
drag, startPoint x: 668, startPoint y: 358, endPoint x: 204, endPoint y: 362, distance: 463.6
click at [650, 362] on div at bounding box center [753, 370] width 1506 height 741
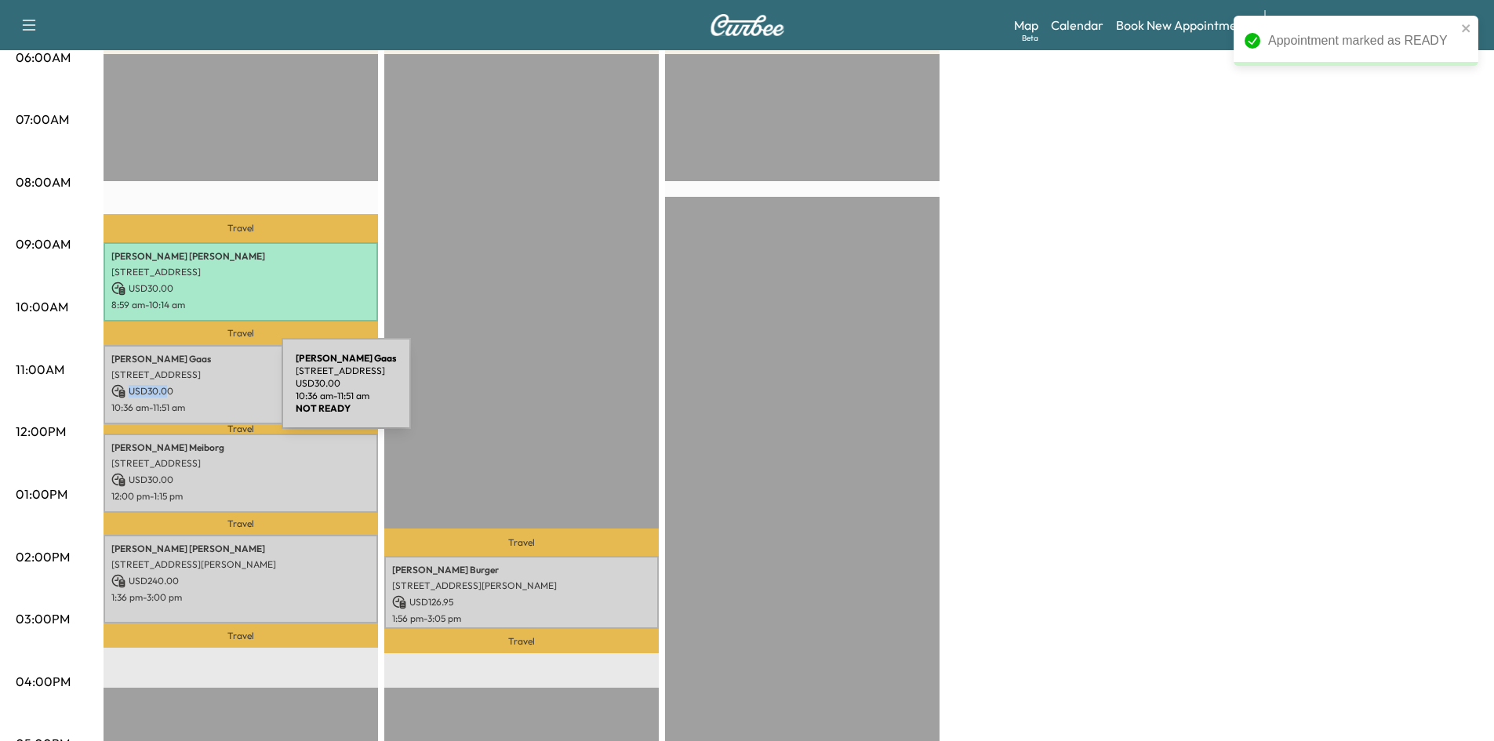
click at [169, 392] on p "USD 30.00" at bounding box center [240, 391] width 259 height 14
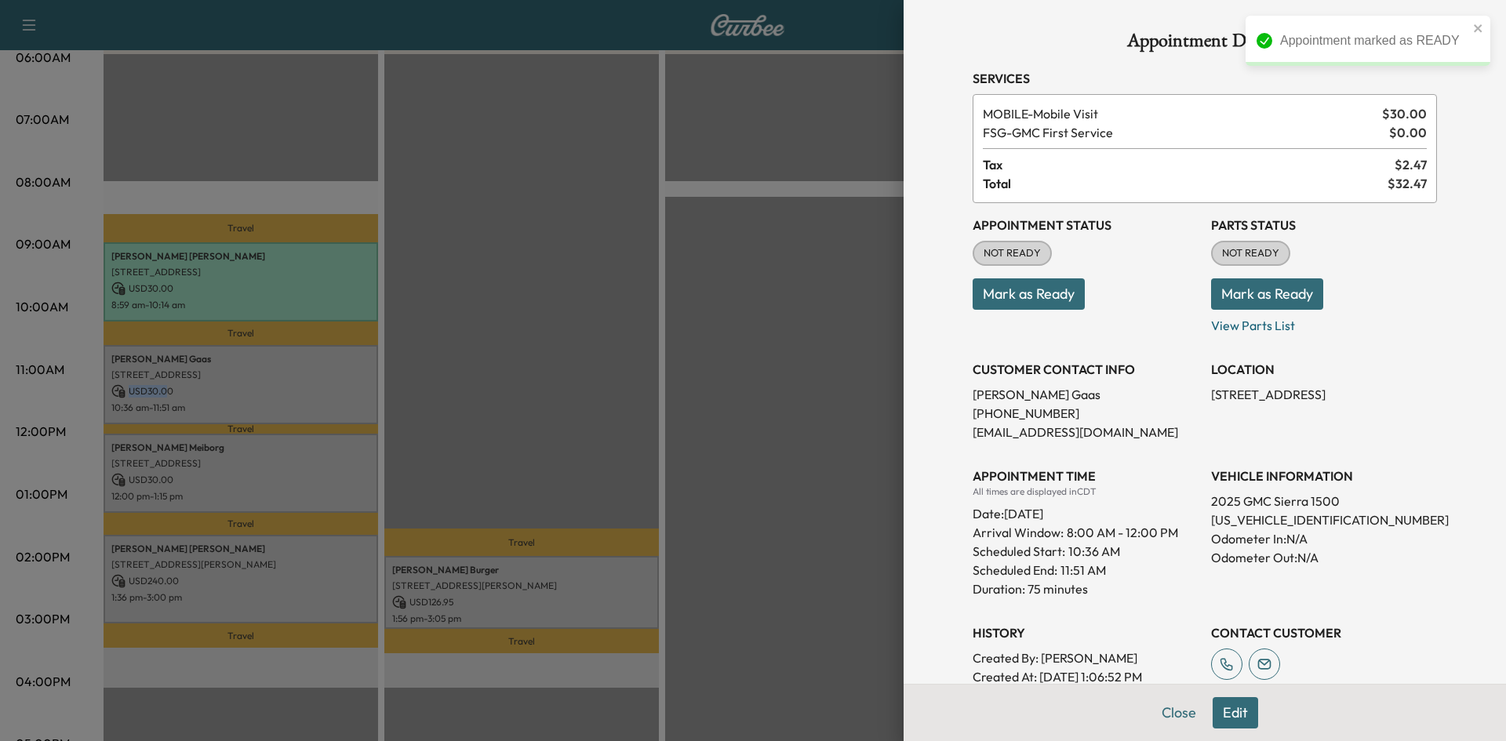
click at [999, 294] on button "Mark as Ready" at bounding box center [1029, 293] width 112 height 31
drag, startPoint x: 539, startPoint y: 406, endPoint x: 386, endPoint y: 439, distance: 156.3
click at [534, 408] on div at bounding box center [753, 370] width 1506 height 741
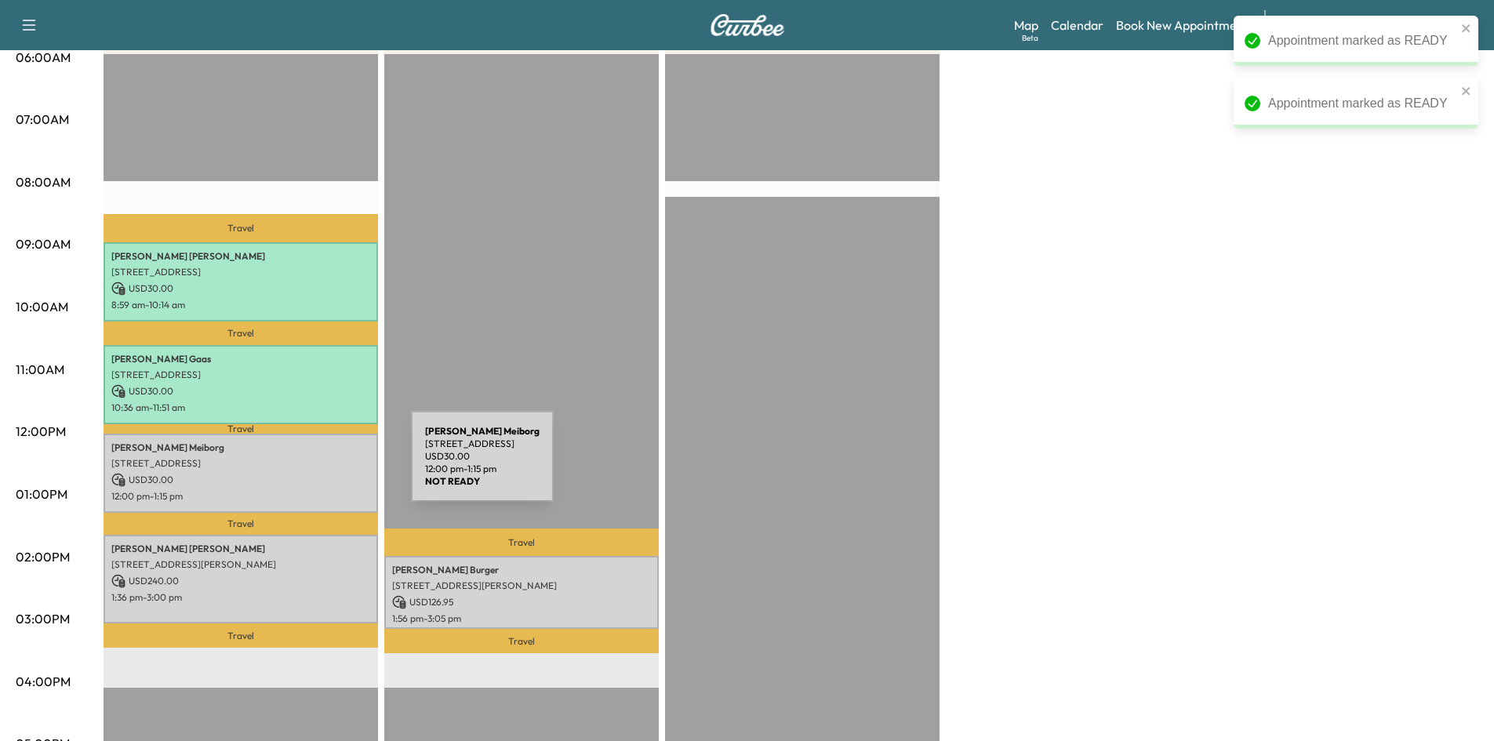
click at [293, 466] on div "[PERSON_NAME] [STREET_ADDRESS] USD 30.00 12:00 pm - 1:15 pm" at bounding box center [241, 473] width 275 height 79
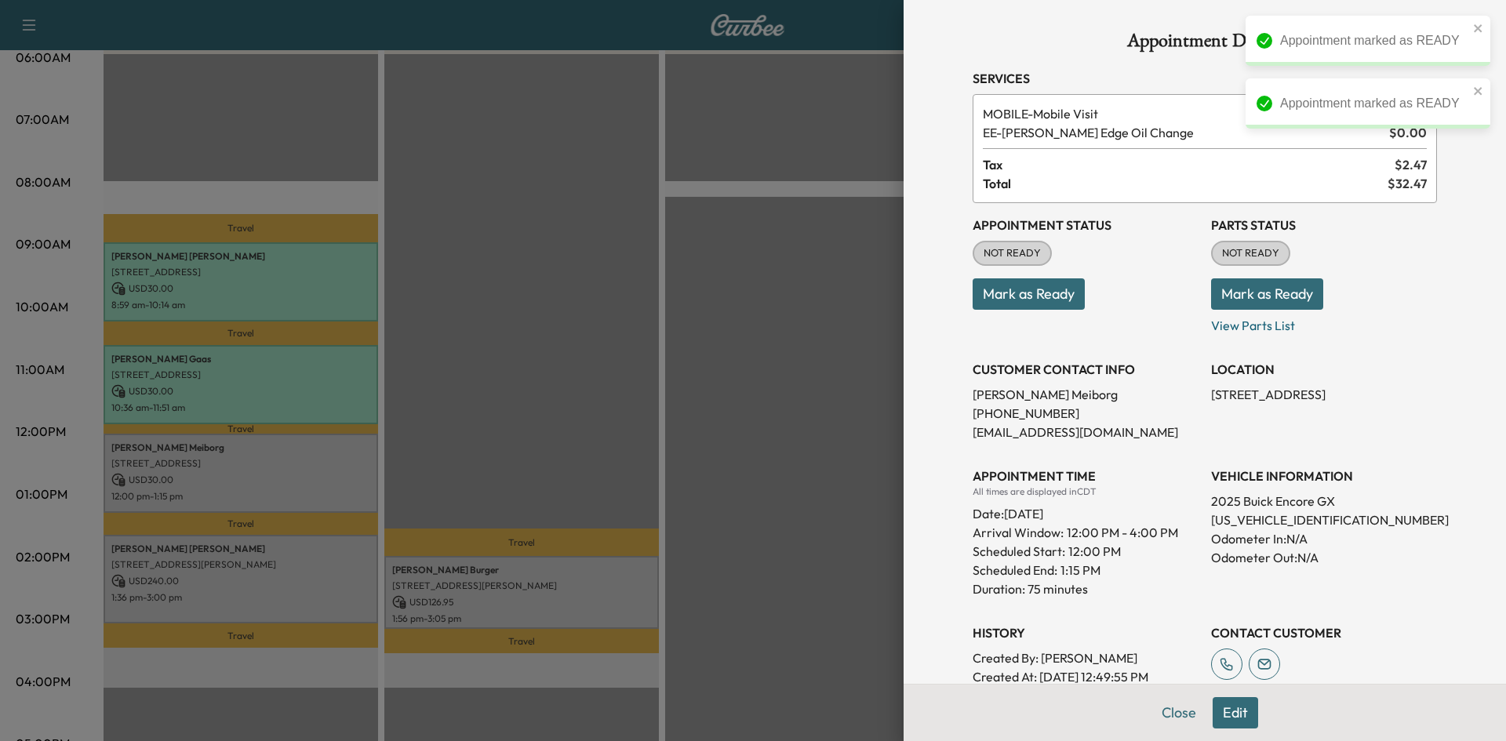
drag, startPoint x: 993, startPoint y: 301, endPoint x: 654, endPoint y: 381, distance: 348.2
click at [986, 308] on button "Mark as Ready" at bounding box center [1029, 293] width 112 height 31
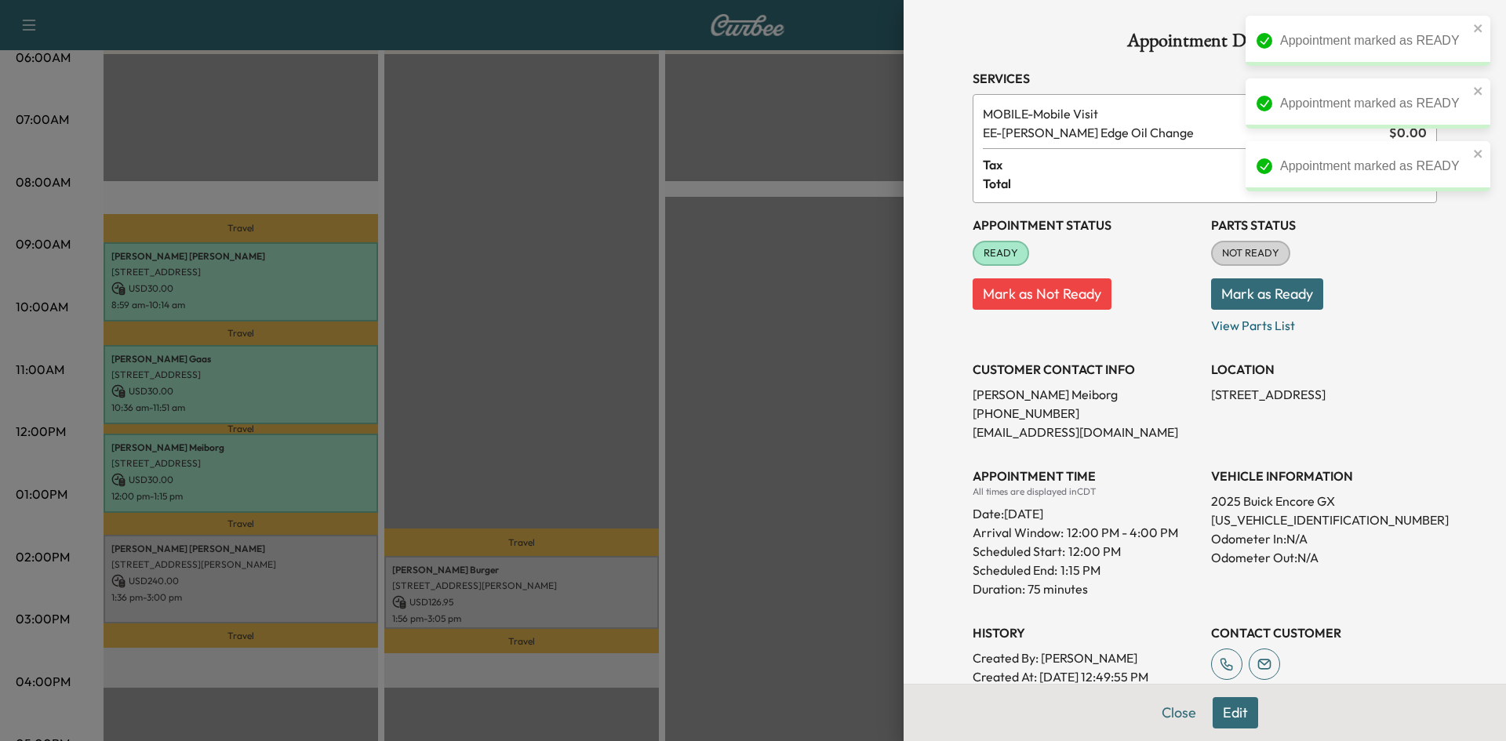
drag, startPoint x: 565, startPoint y: 412, endPoint x: 170, endPoint y: 514, distance: 407.6
click at [534, 431] on div at bounding box center [753, 370] width 1506 height 741
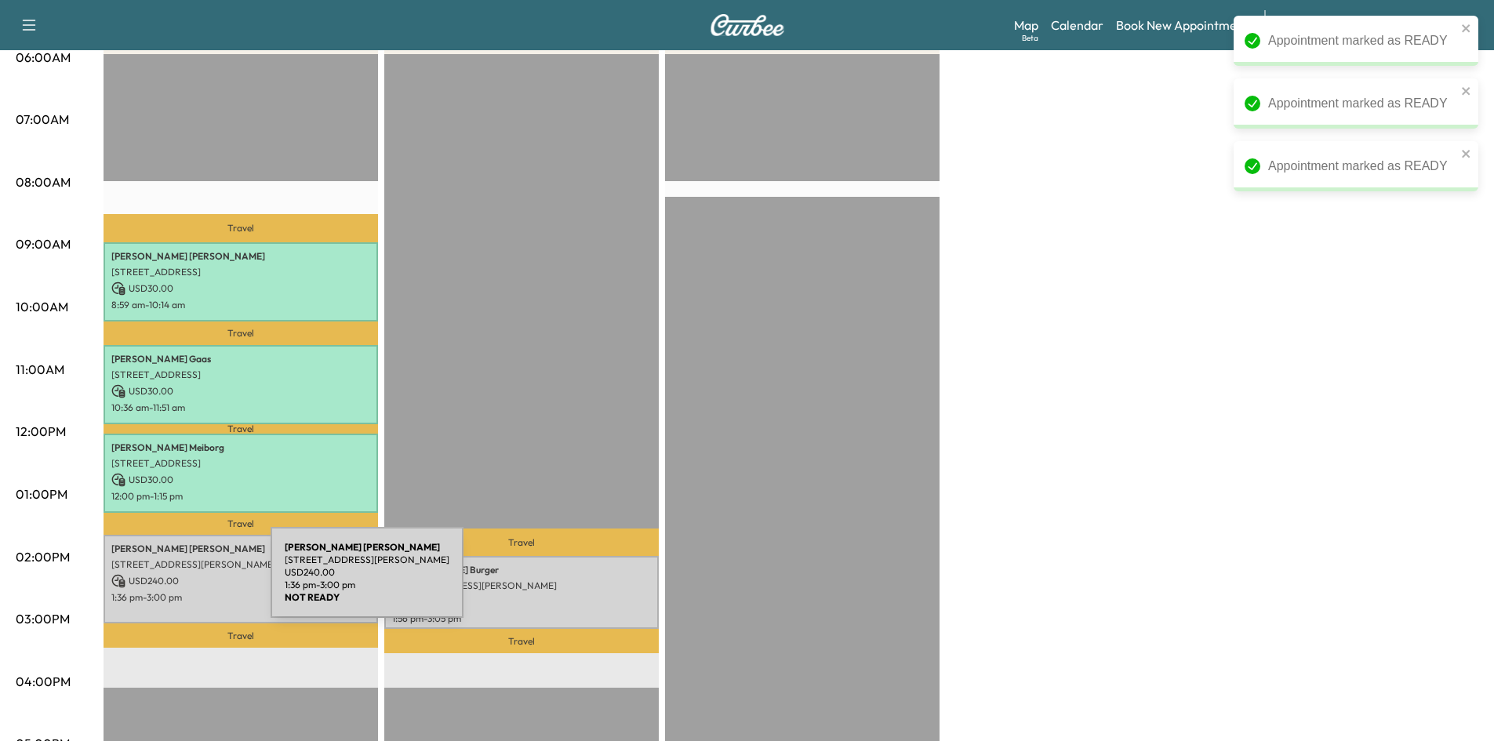
click at [159, 581] on p "USD 240.00" at bounding box center [240, 581] width 259 height 14
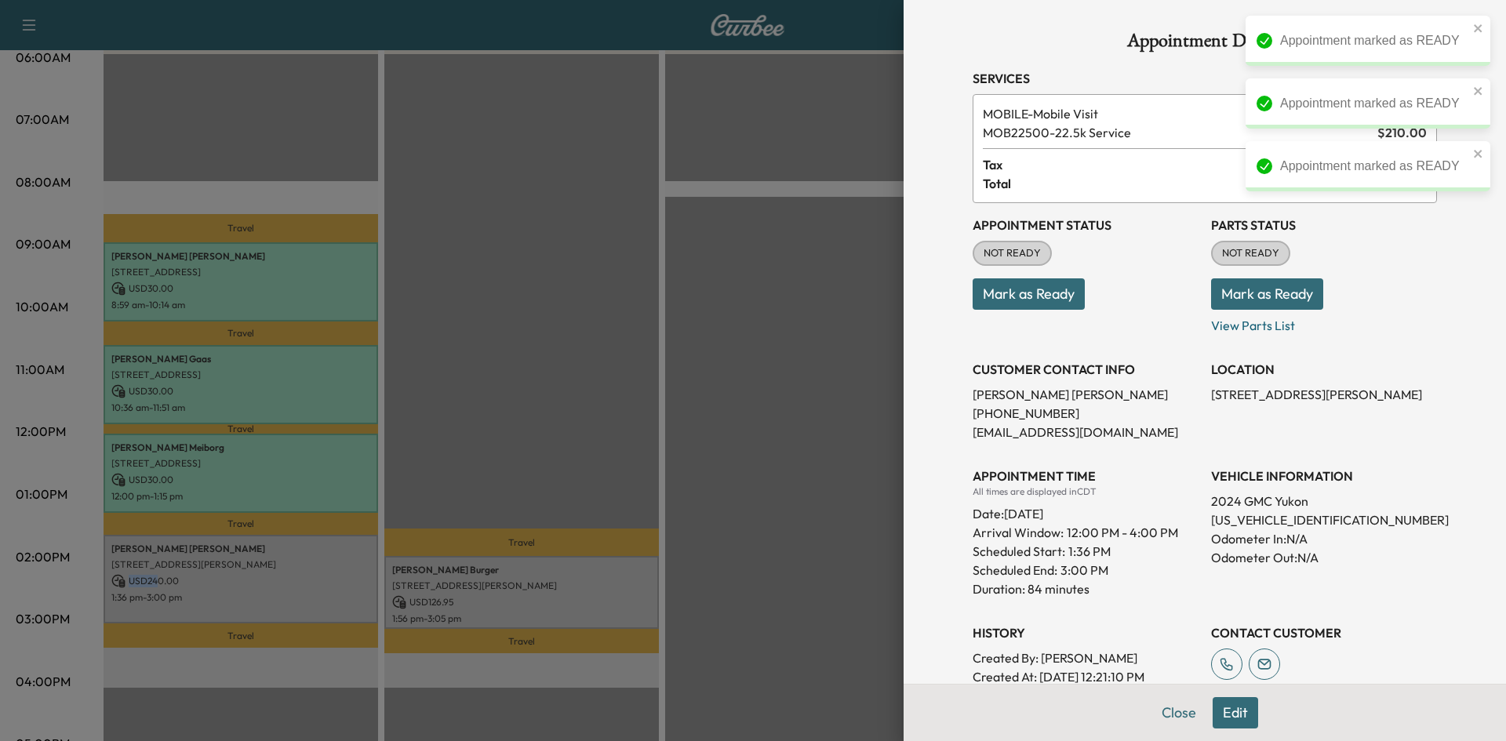
drag, startPoint x: 1012, startPoint y: 298, endPoint x: 993, endPoint y: 305, distance: 20.1
click at [1010, 300] on button "Mark as Ready" at bounding box center [1029, 293] width 112 height 31
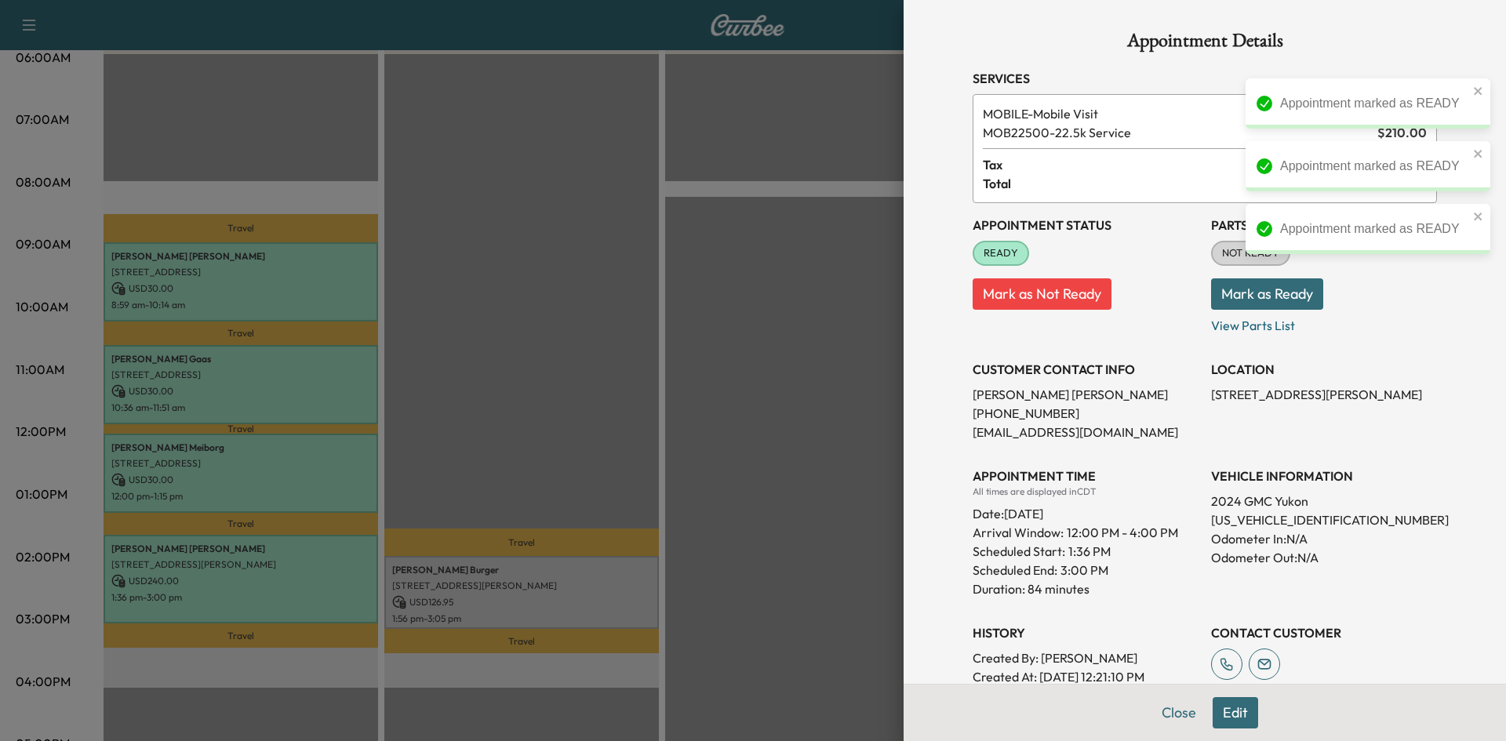
click at [584, 585] on div at bounding box center [753, 370] width 1506 height 741
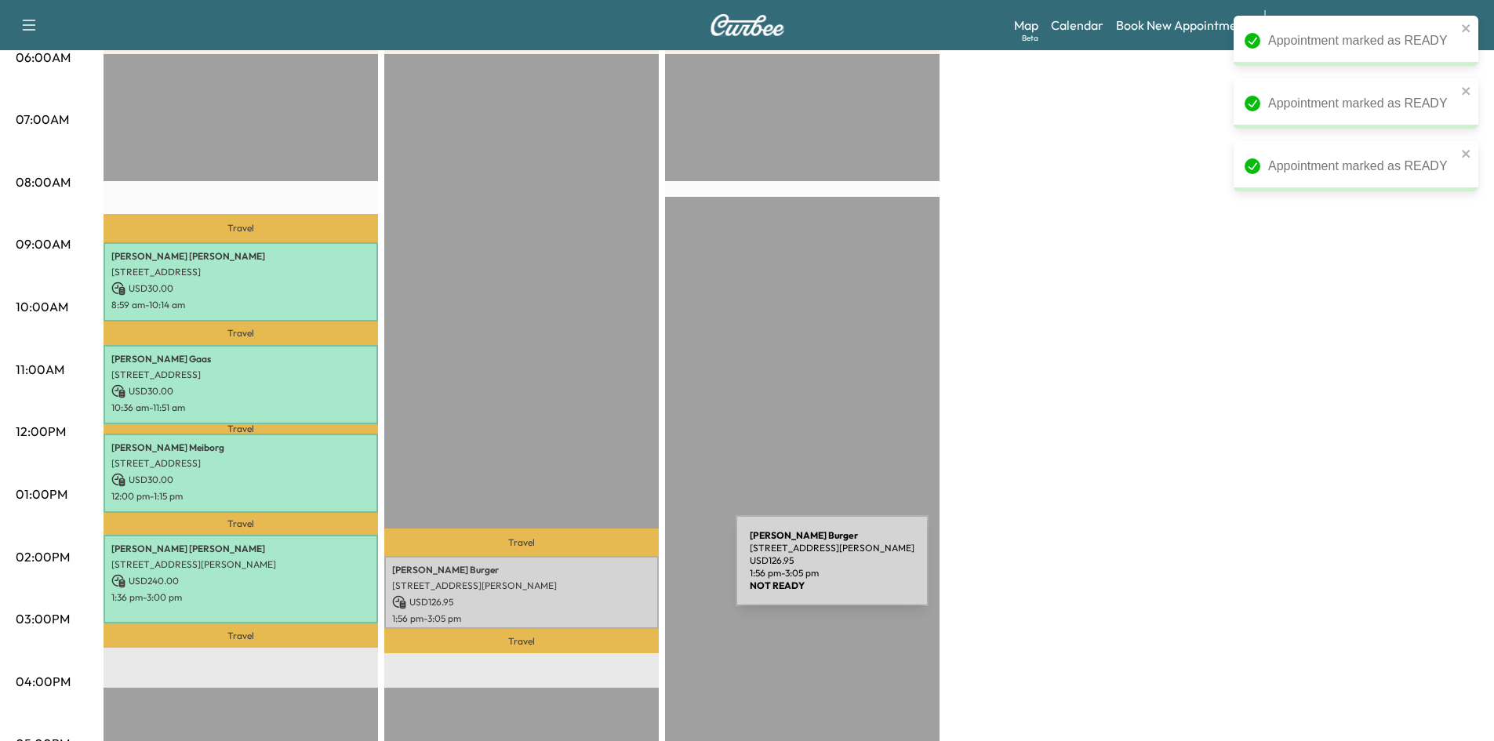
click at [627, 580] on p "[STREET_ADDRESS][PERSON_NAME]" at bounding box center [521, 586] width 259 height 13
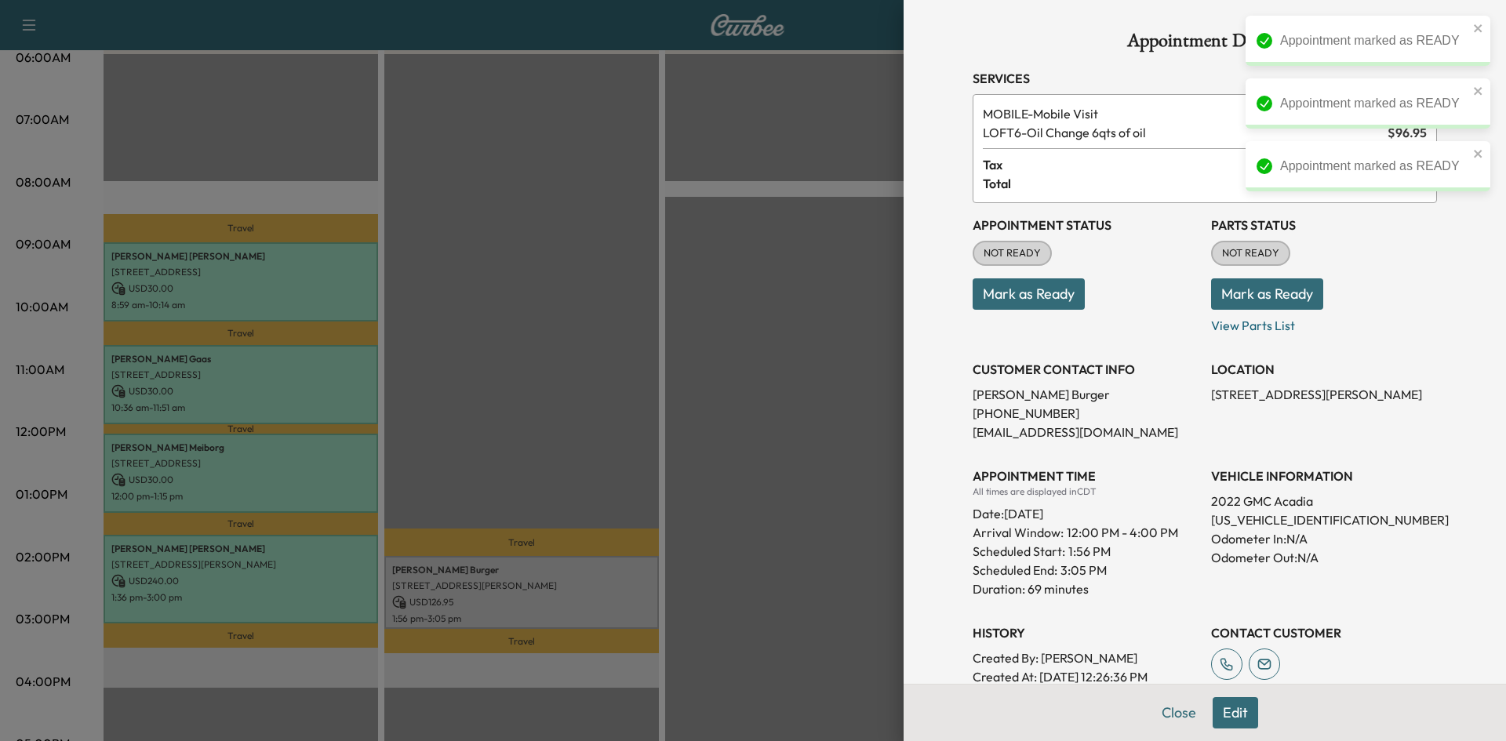
drag, startPoint x: 993, startPoint y: 299, endPoint x: 945, endPoint y: 298, distance: 47.9
click at [994, 298] on button "Mark as Ready" at bounding box center [1029, 293] width 112 height 31
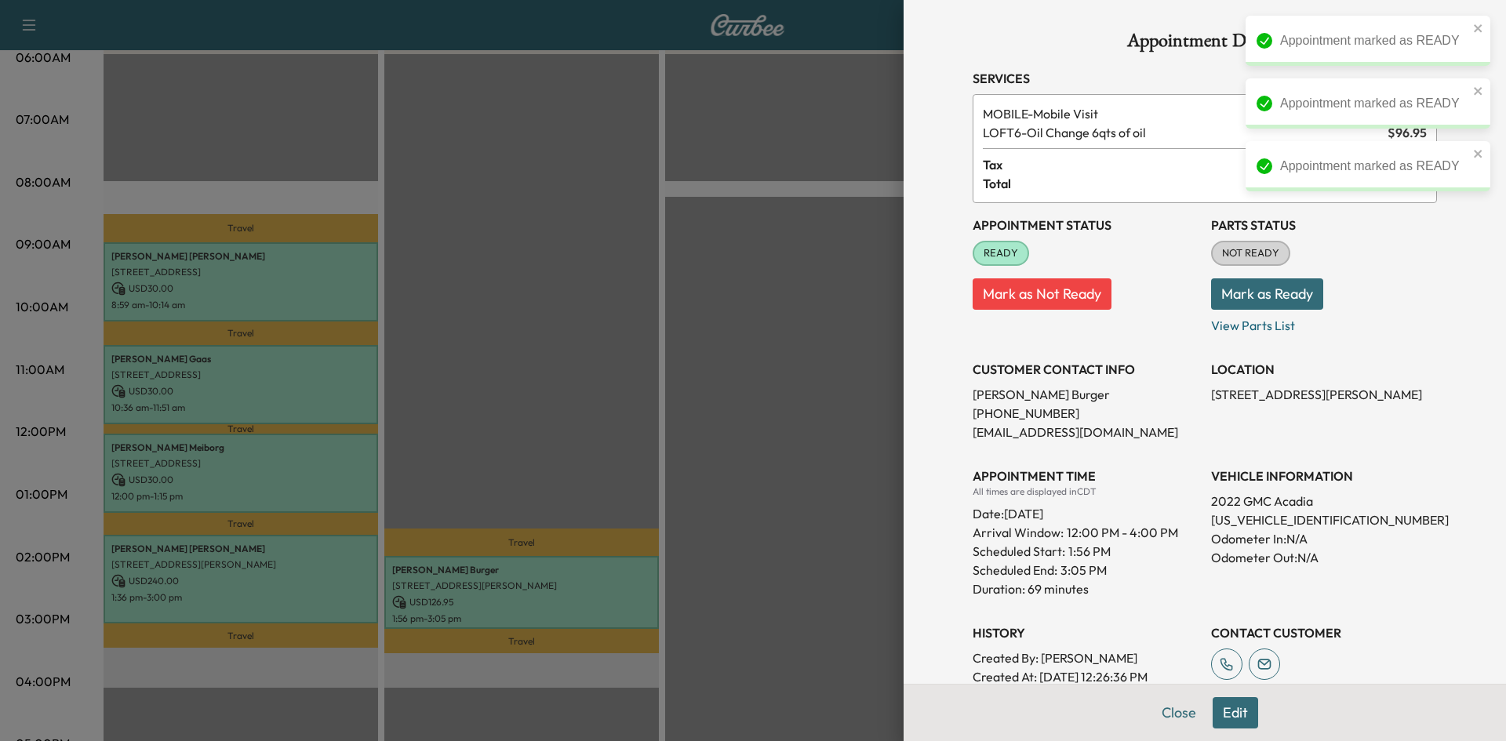
click at [763, 356] on div at bounding box center [753, 370] width 1506 height 741
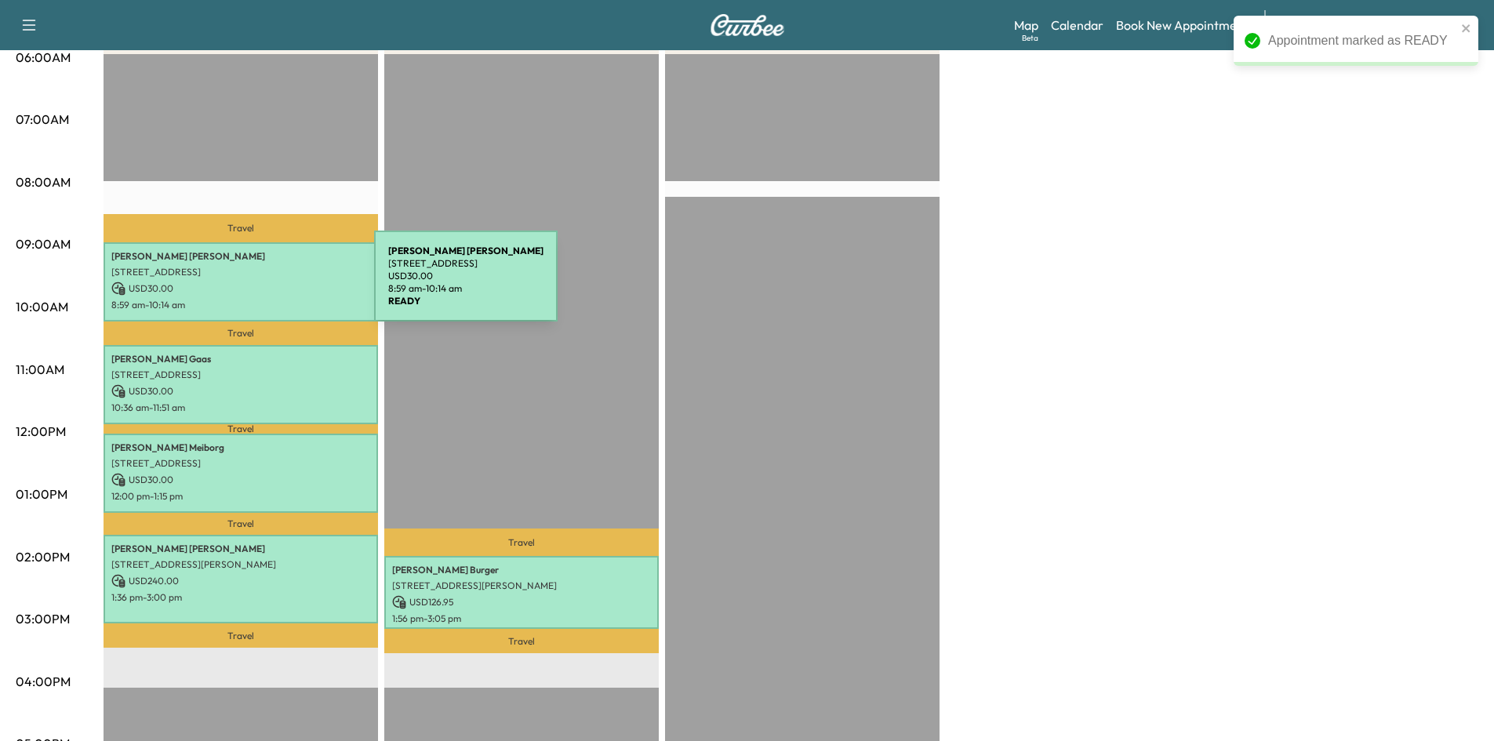
click at [257, 285] on p "USD 30.00" at bounding box center [240, 289] width 259 height 14
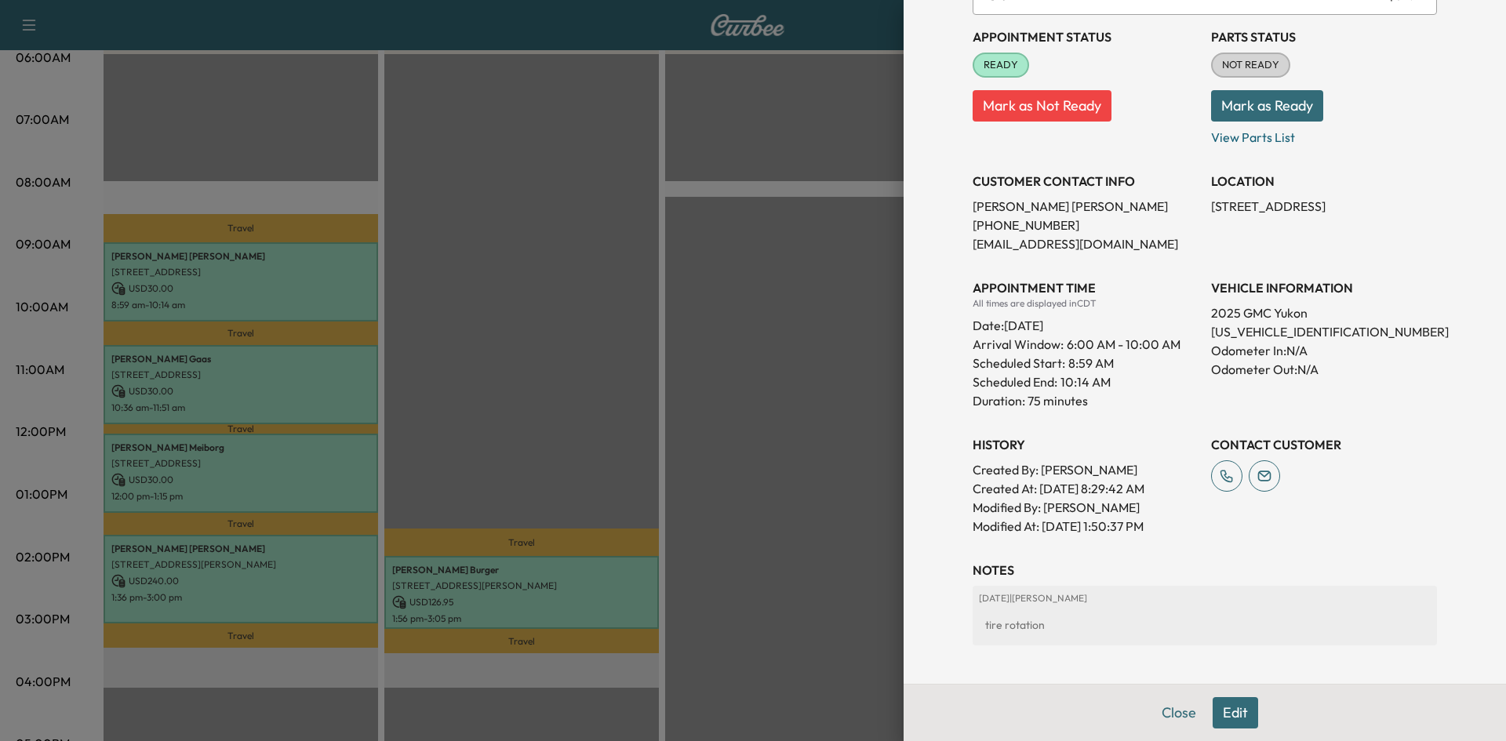
scroll to position [266, 0]
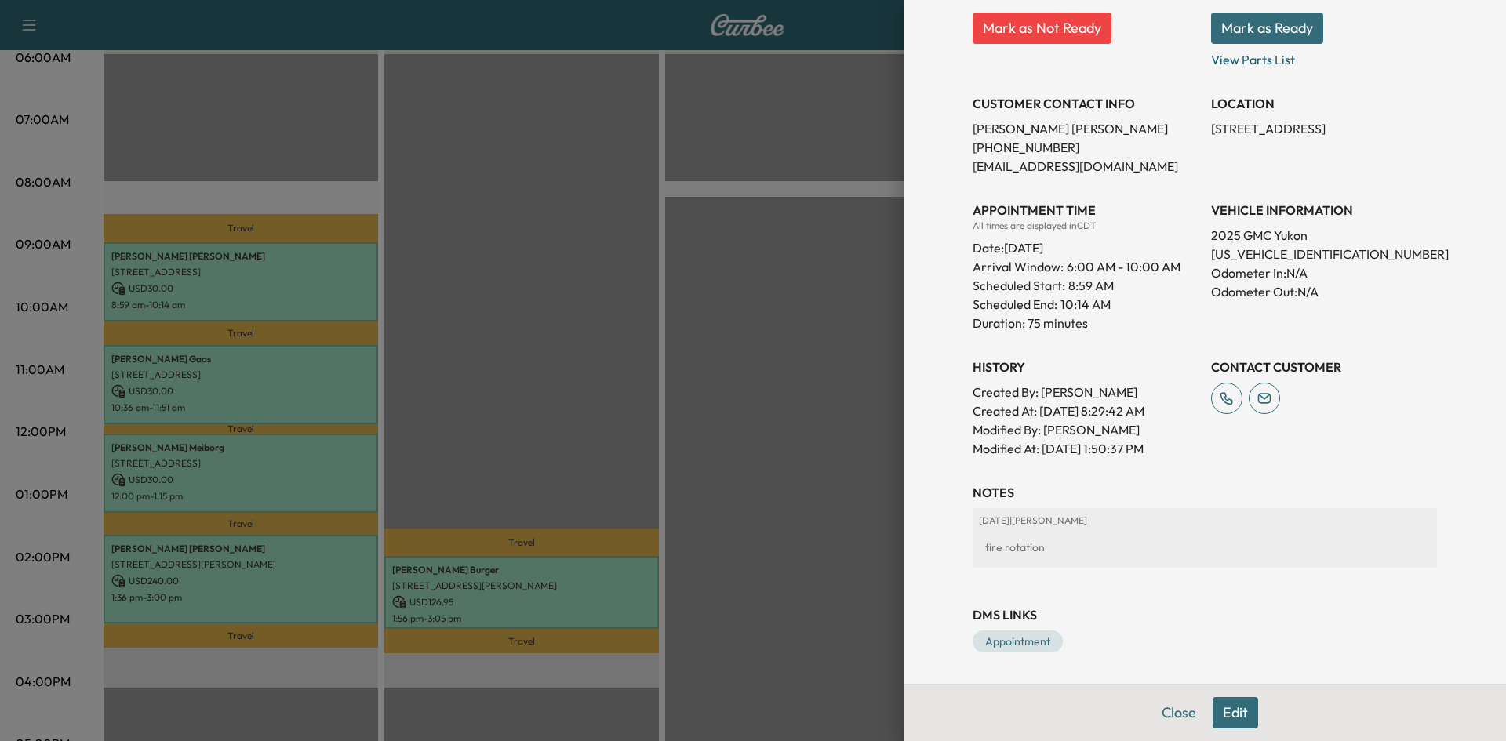
drag, startPoint x: 568, startPoint y: 412, endPoint x: 496, endPoint y: 413, distance: 72.2
click at [564, 413] on div at bounding box center [753, 370] width 1506 height 741
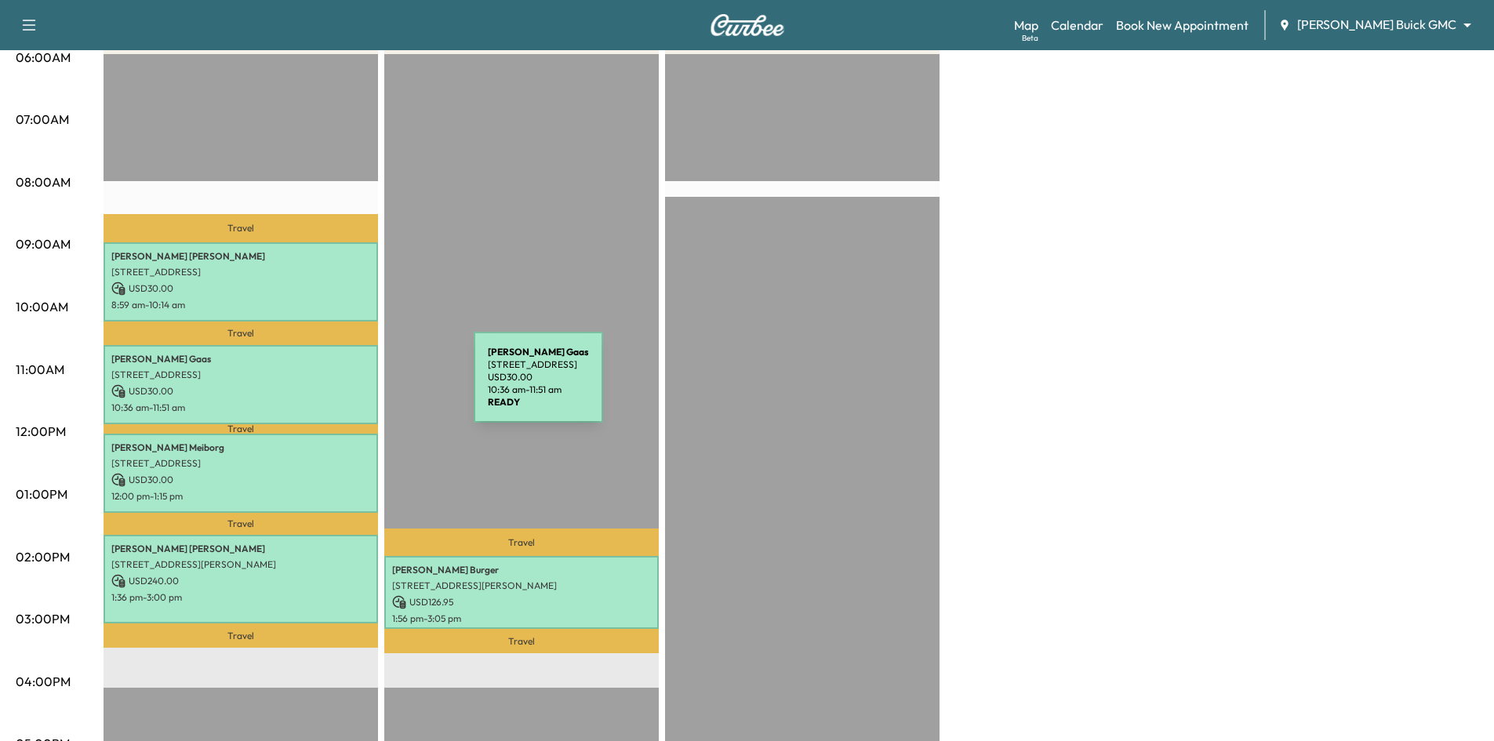
click at [356, 387] on p "USD 30.00" at bounding box center [240, 391] width 259 height 14
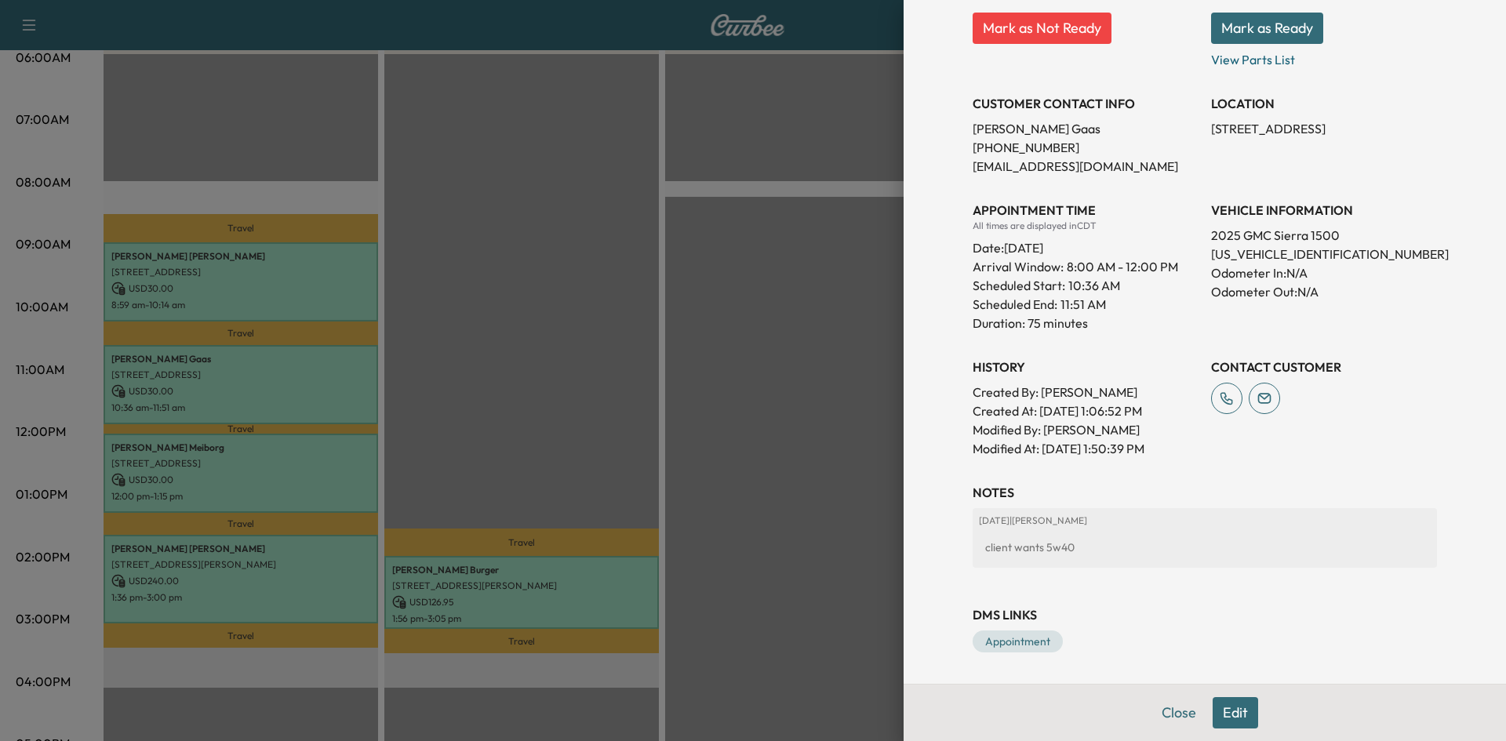
drag, startPoint x: 658, startPoint y: 395, endPoint x: 617, endPoint y: 395, distance: 41.6
click at [657, 395] on div at bounding box center [753, 370] width 1506 height 741
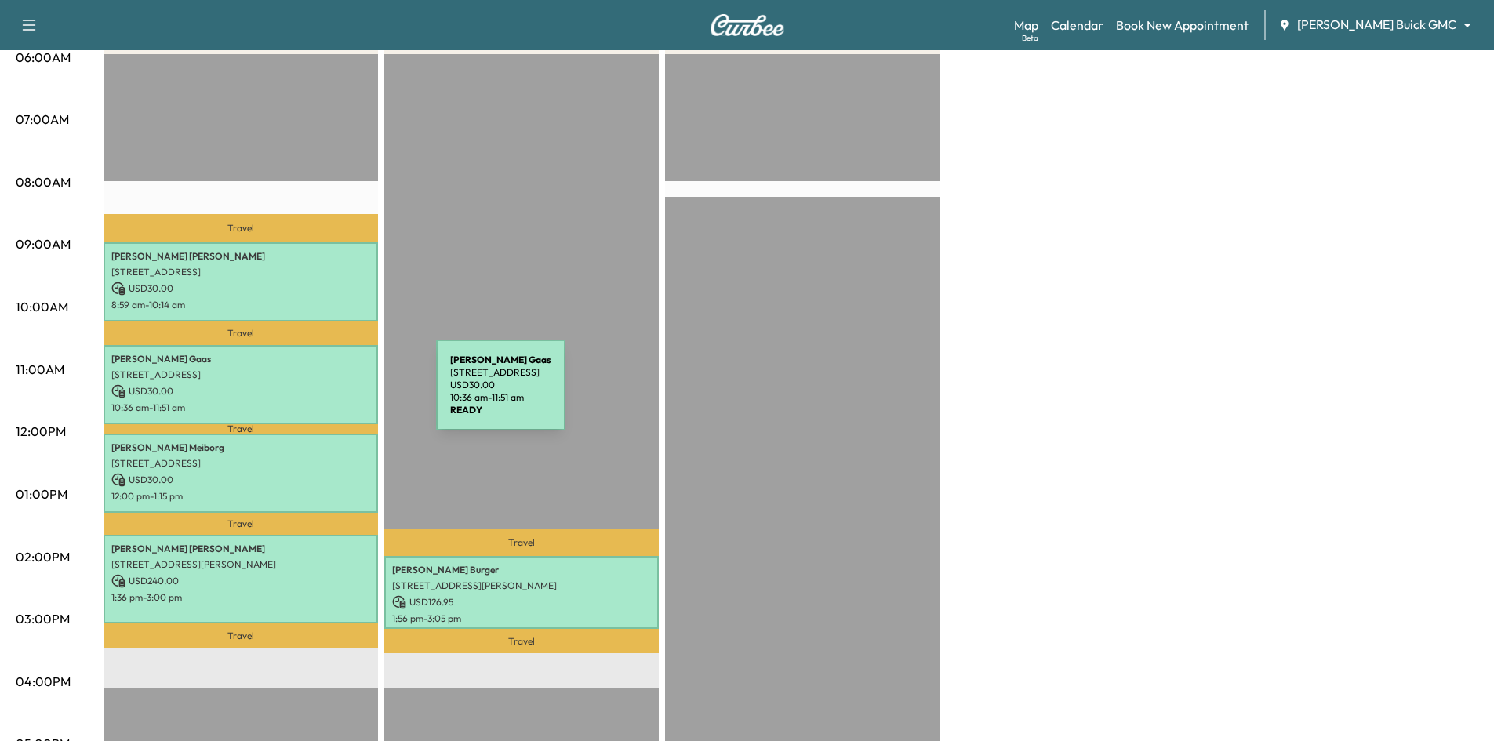
click at [320, 390] on p "USD 30.00" at bounding box center [240, 391] width 259 height 14
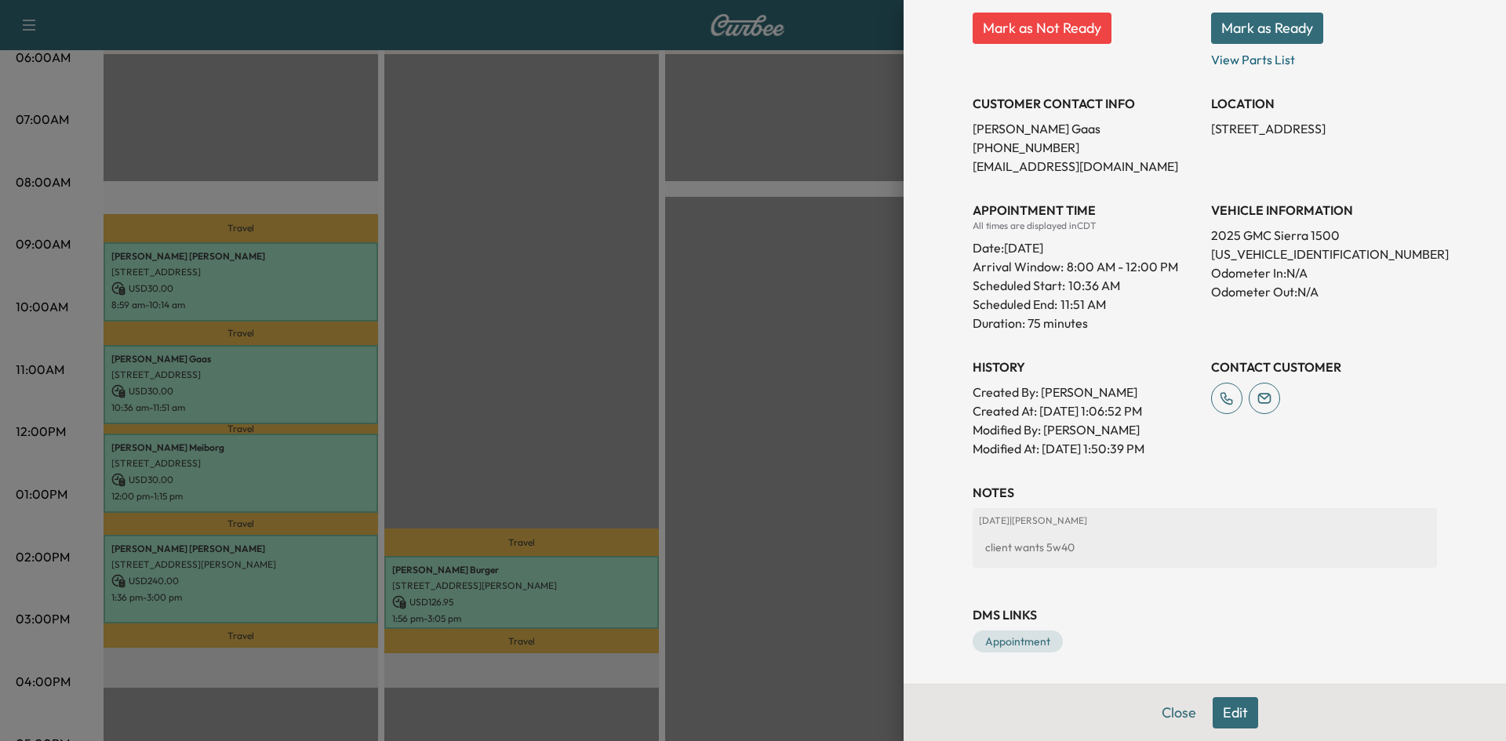
drag, startPoint x: 853, startPoint y: 383, endPoint x: 832, endPoint y: 366, distance: 26.8
click at [853, 383] on div at bounding box center [753, 370] width 1506 height 741
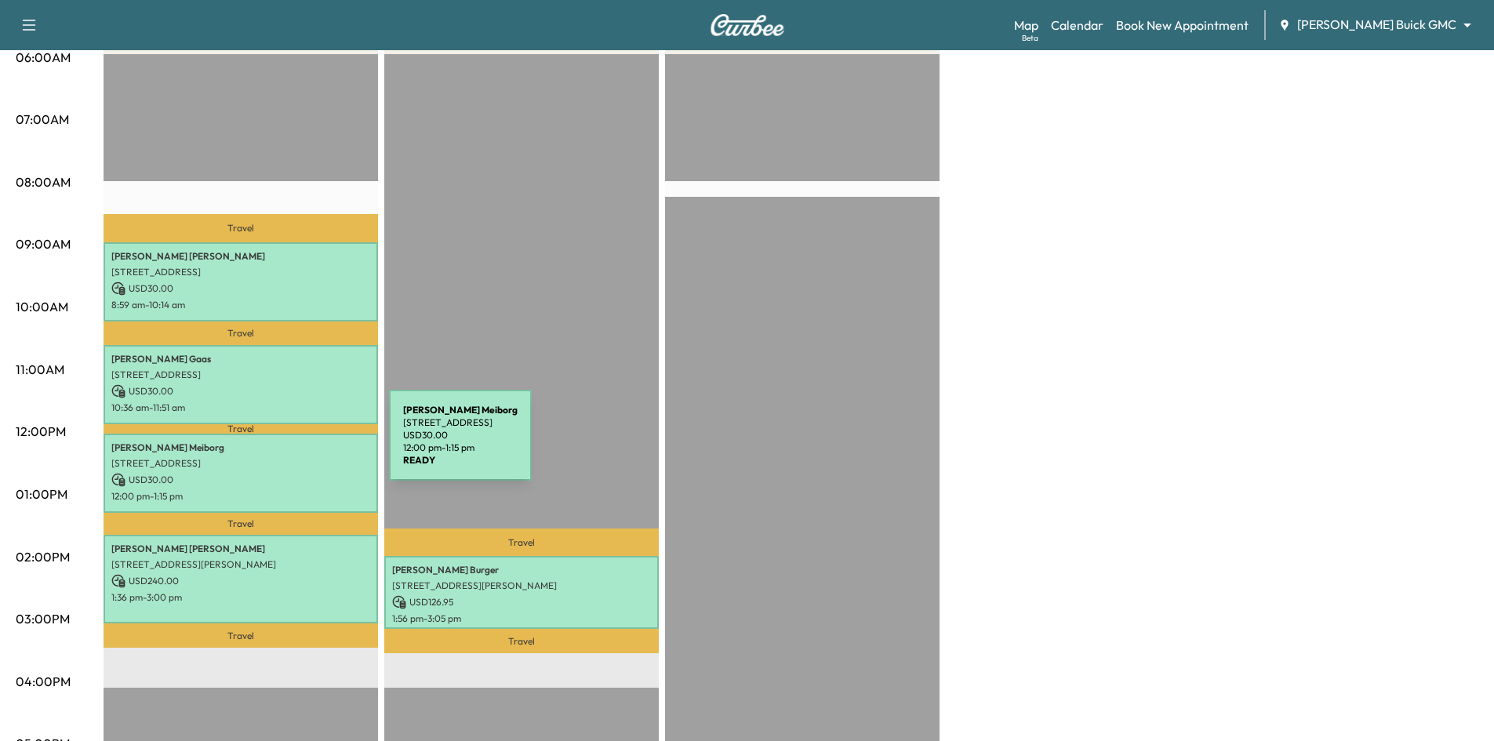
click at [275, 449] on p "[PERSON_NAME]" at bounding box center [240, 448] width 259 height 13
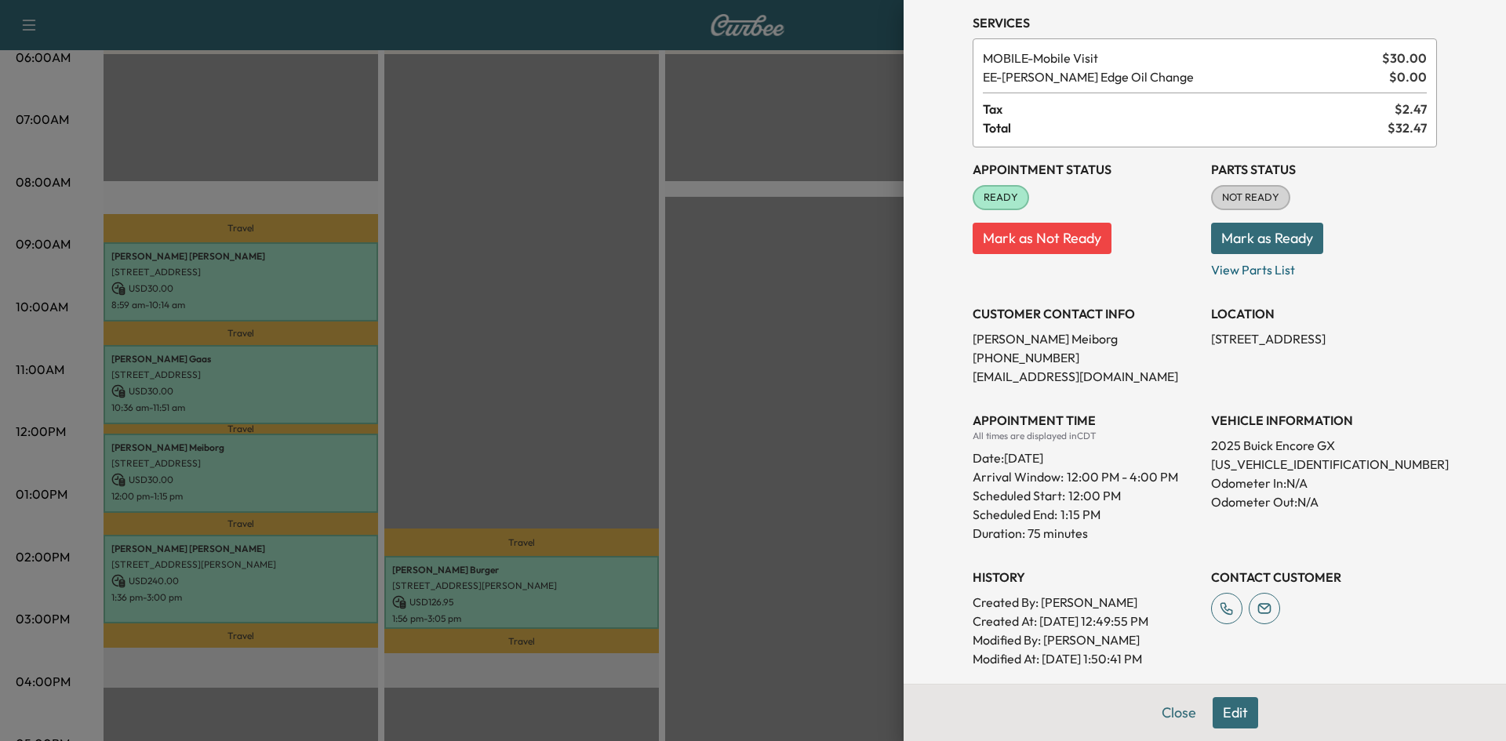
scroll to position [206, 0]
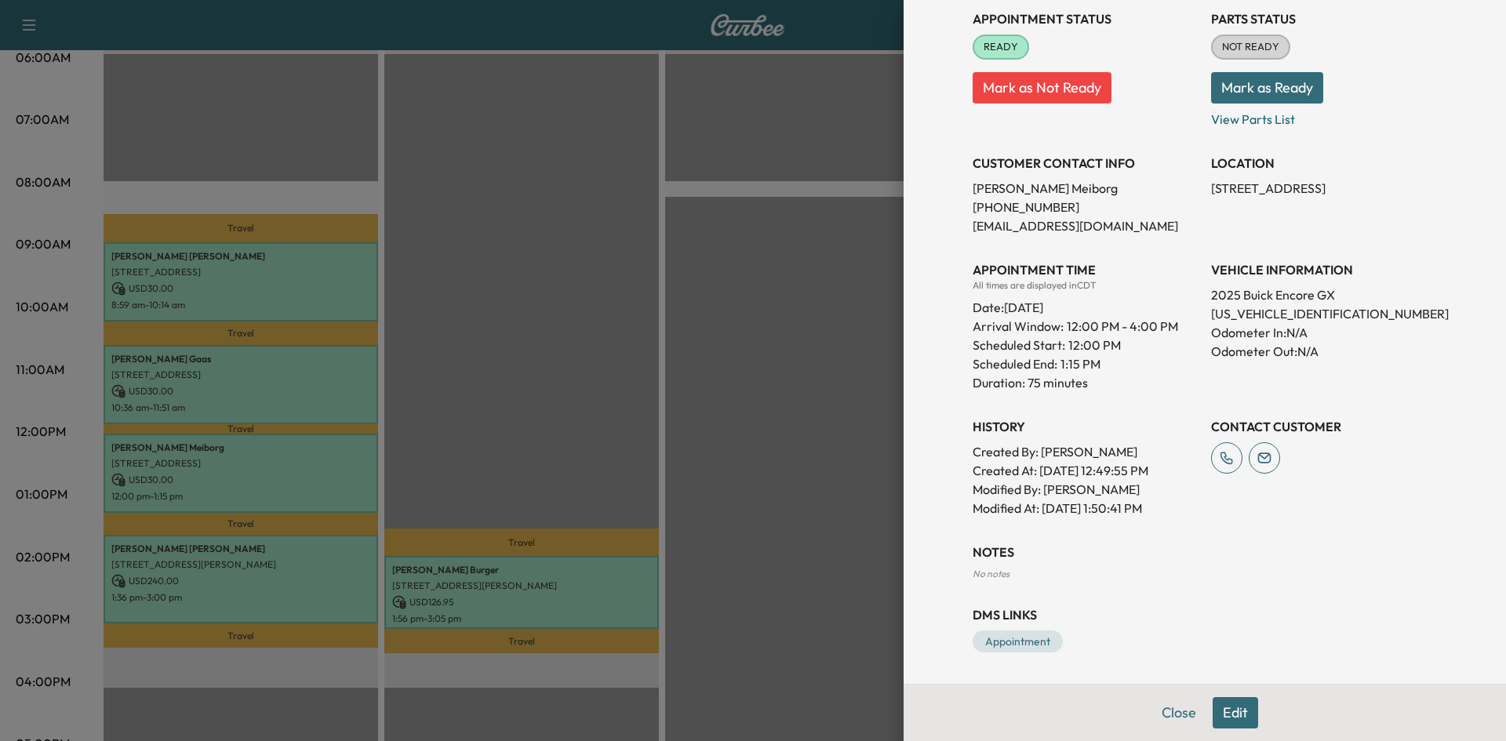
drag, startPoint x: 744, startPoint y: 457, endPoint x: 306, endPoint y: 504, distance: 441.1
click at [737, 458] on div at bounding box center [753, 370] width 1506 height 741
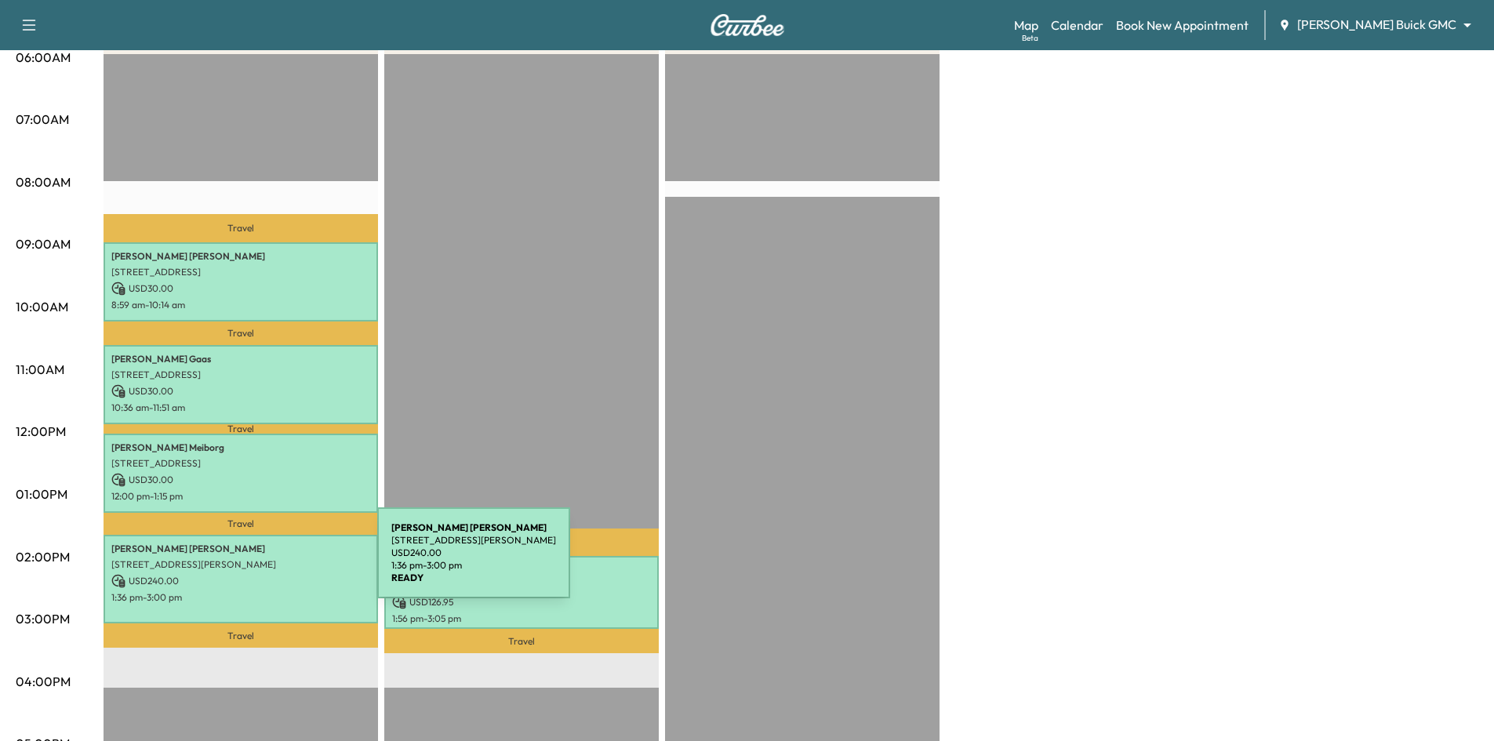
click at [260, 562] on p "[STREET_ADDRESS][PERSON_NAME]" at bounding box center [240, 565] width 259 height 13
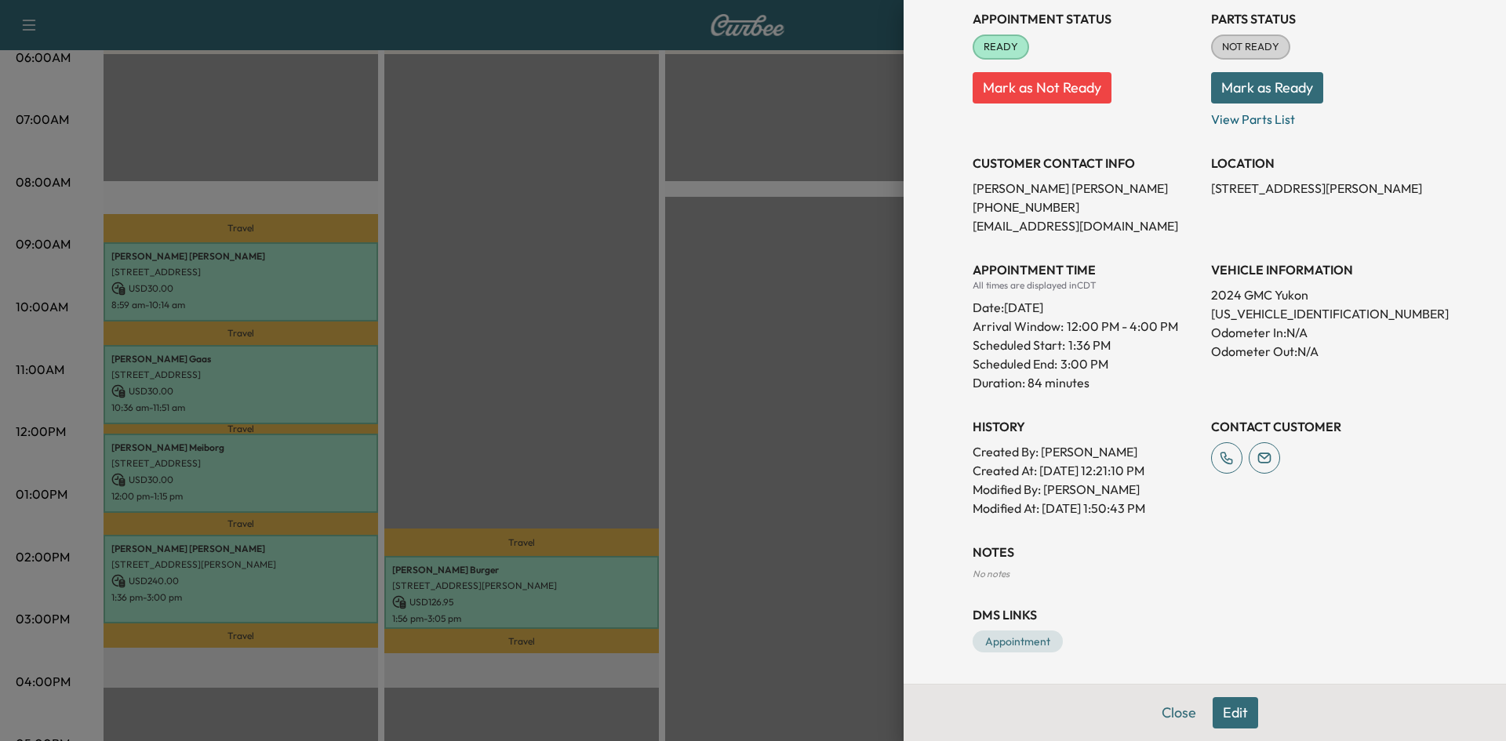
drag, startPoint x: 565, startPoint y: 425, endPoint x: 531, endPoint y: 553, distance: 132.2
click at [564, 426] on div at bounding box center [753, 370] width 1506 height 741
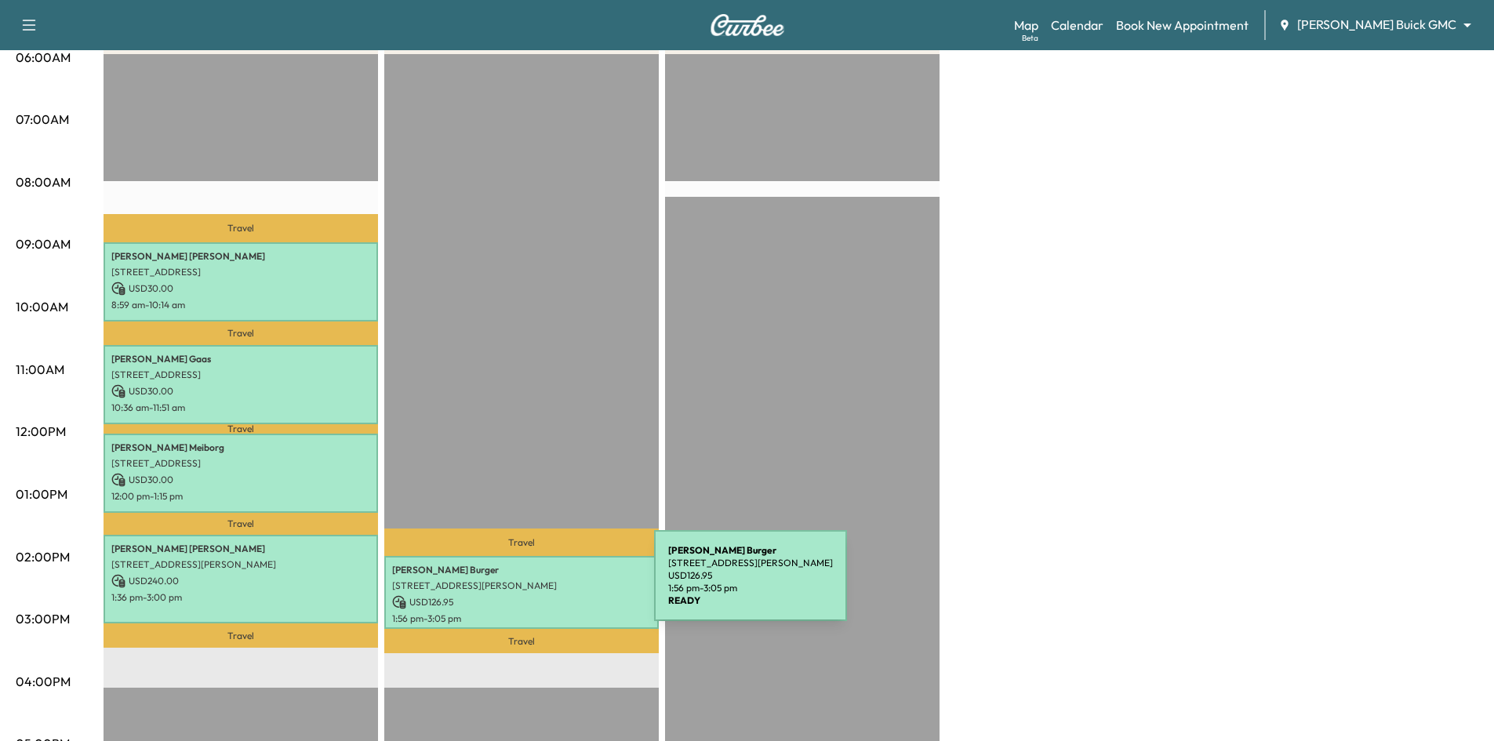
click at [537, 585] on p "[STREET_ADDRESS][PERSON_NAME]" at bounding box center [521, 586] width 259 height 13
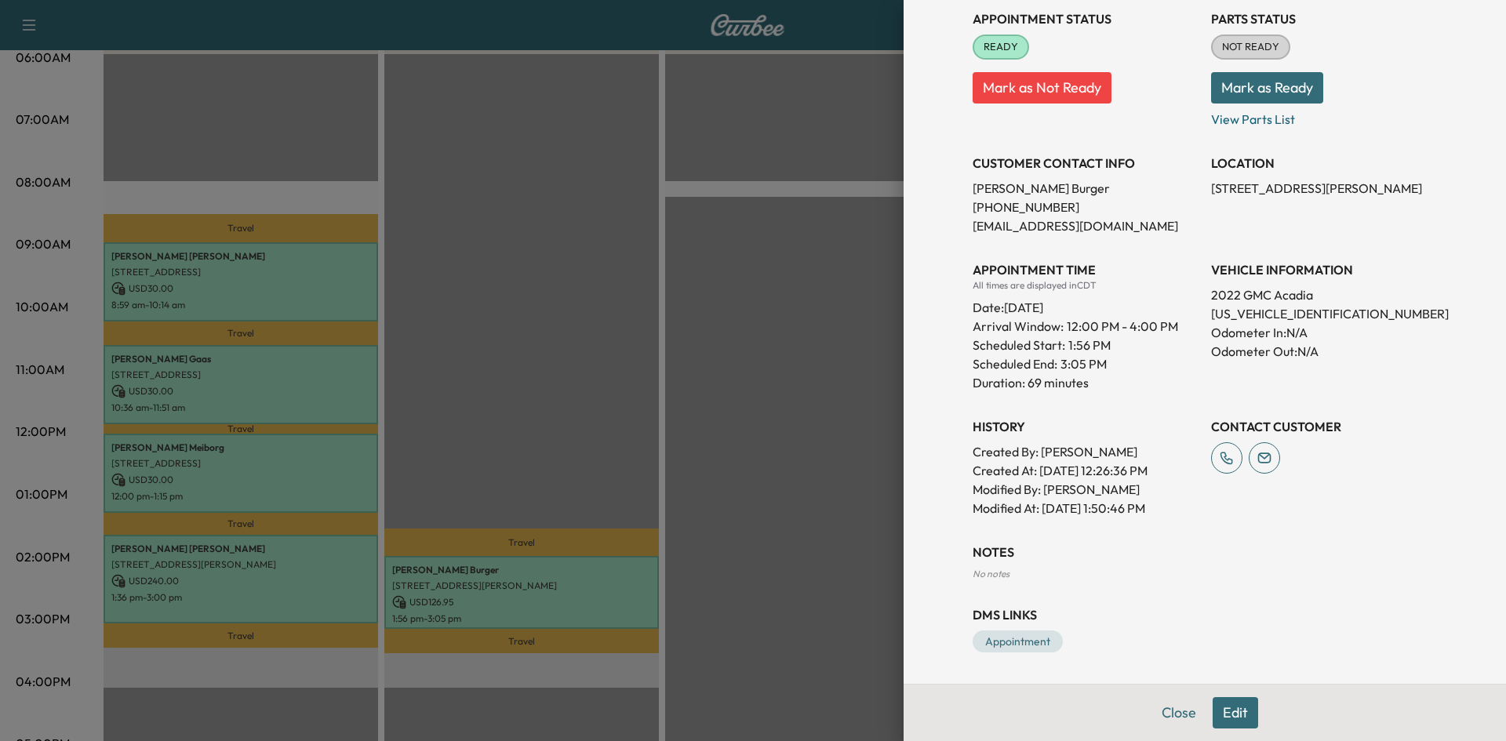
click at [636, 395] on div at bounding box center [753, 370] width 1506 height 741
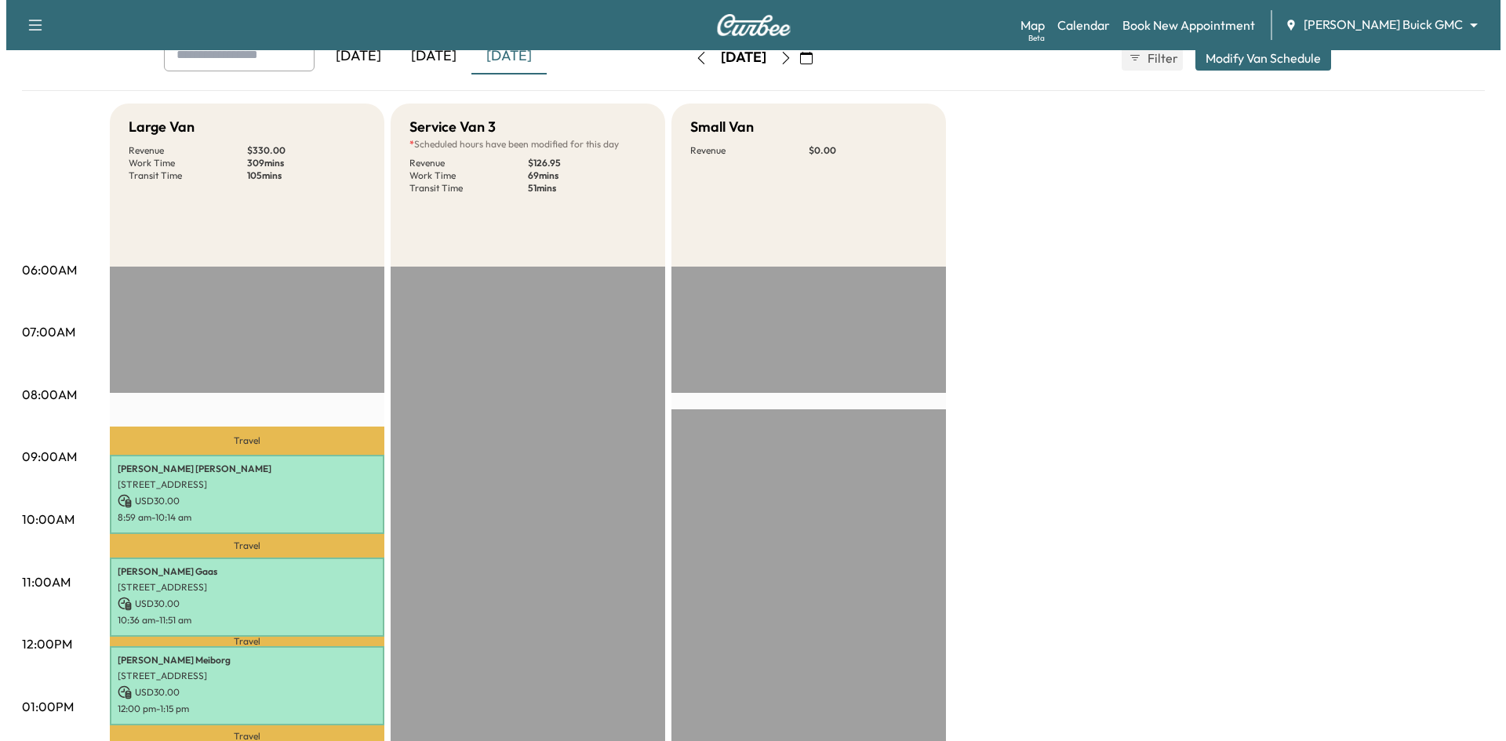
scroll to position [0, 0]
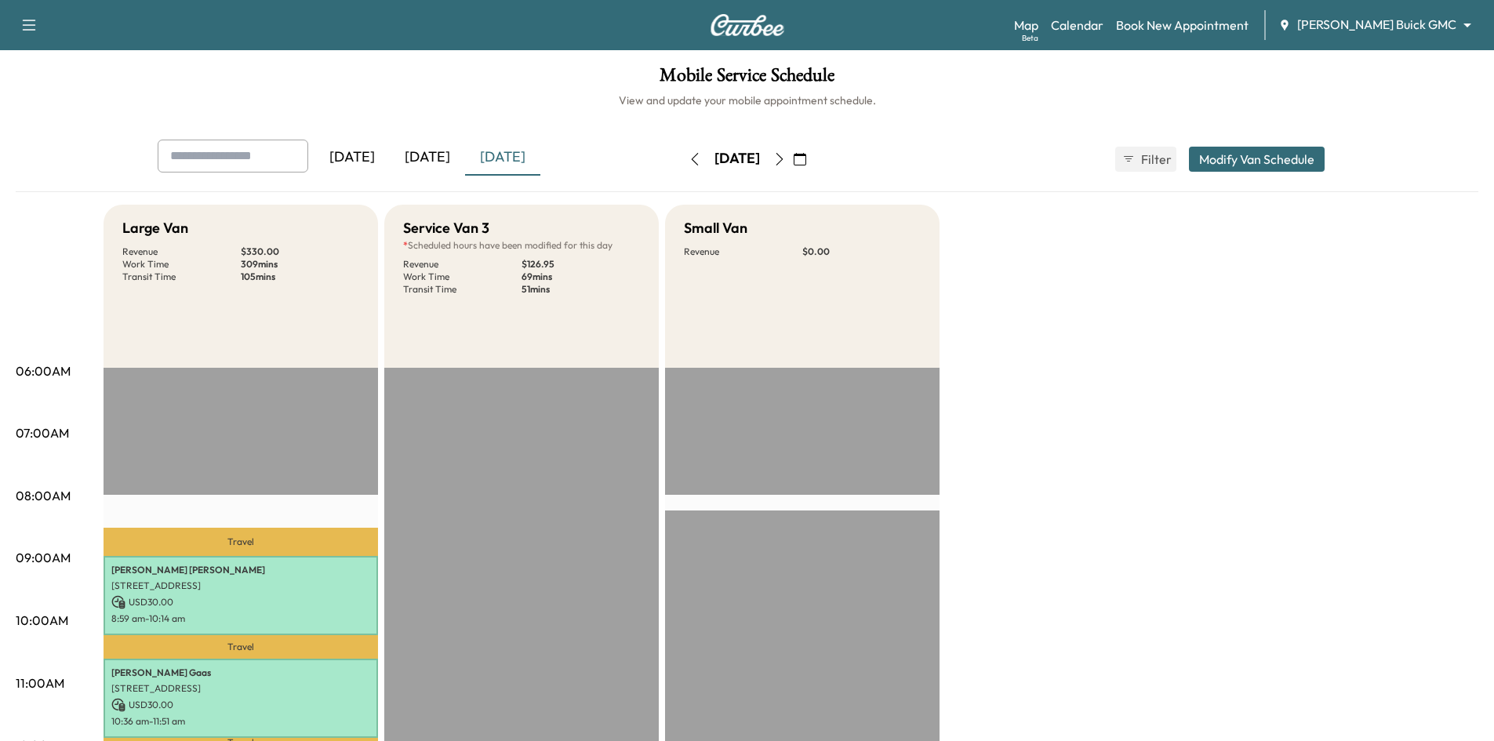
click at [786, 158] on icon "button" at bounding box center [779, 159] width 13 height 13
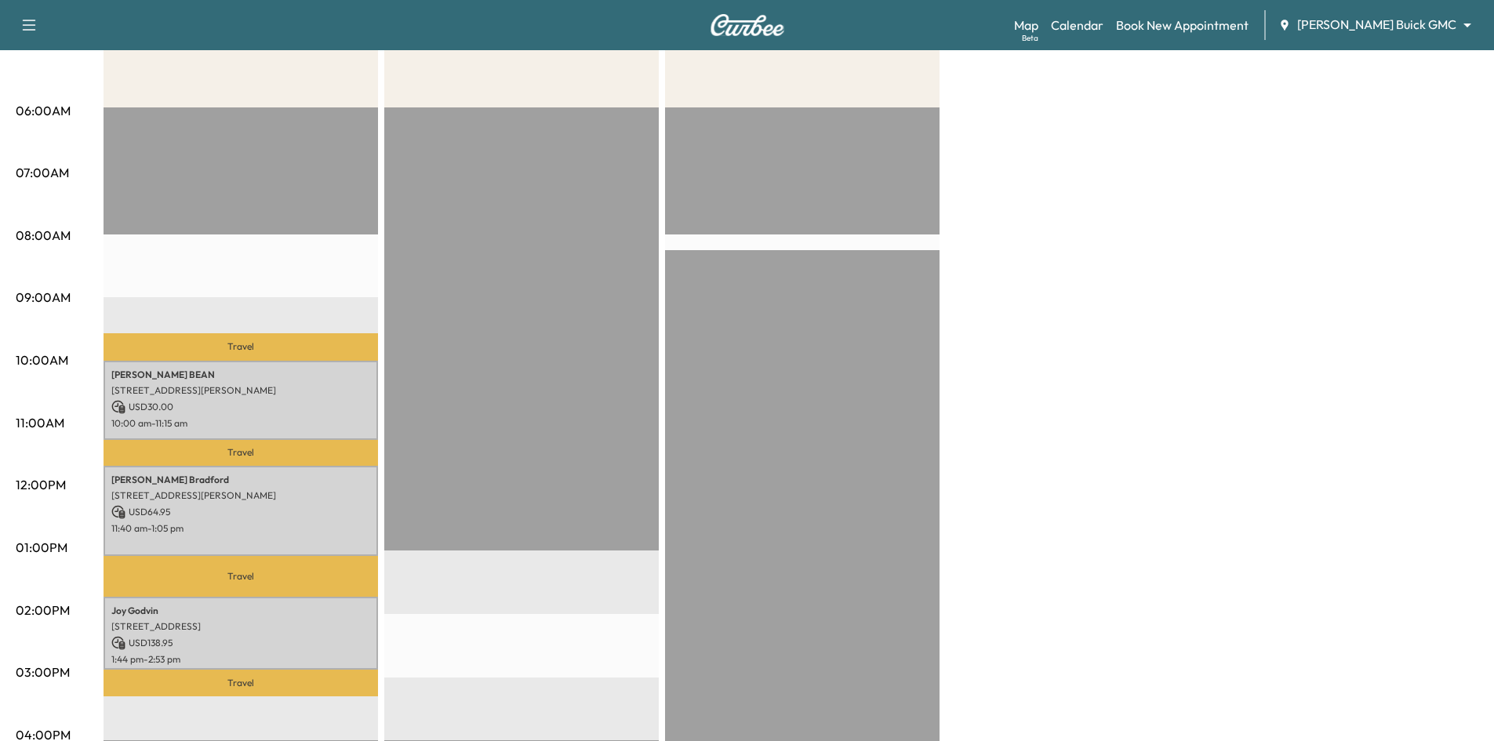
scroll to position [78, 0]
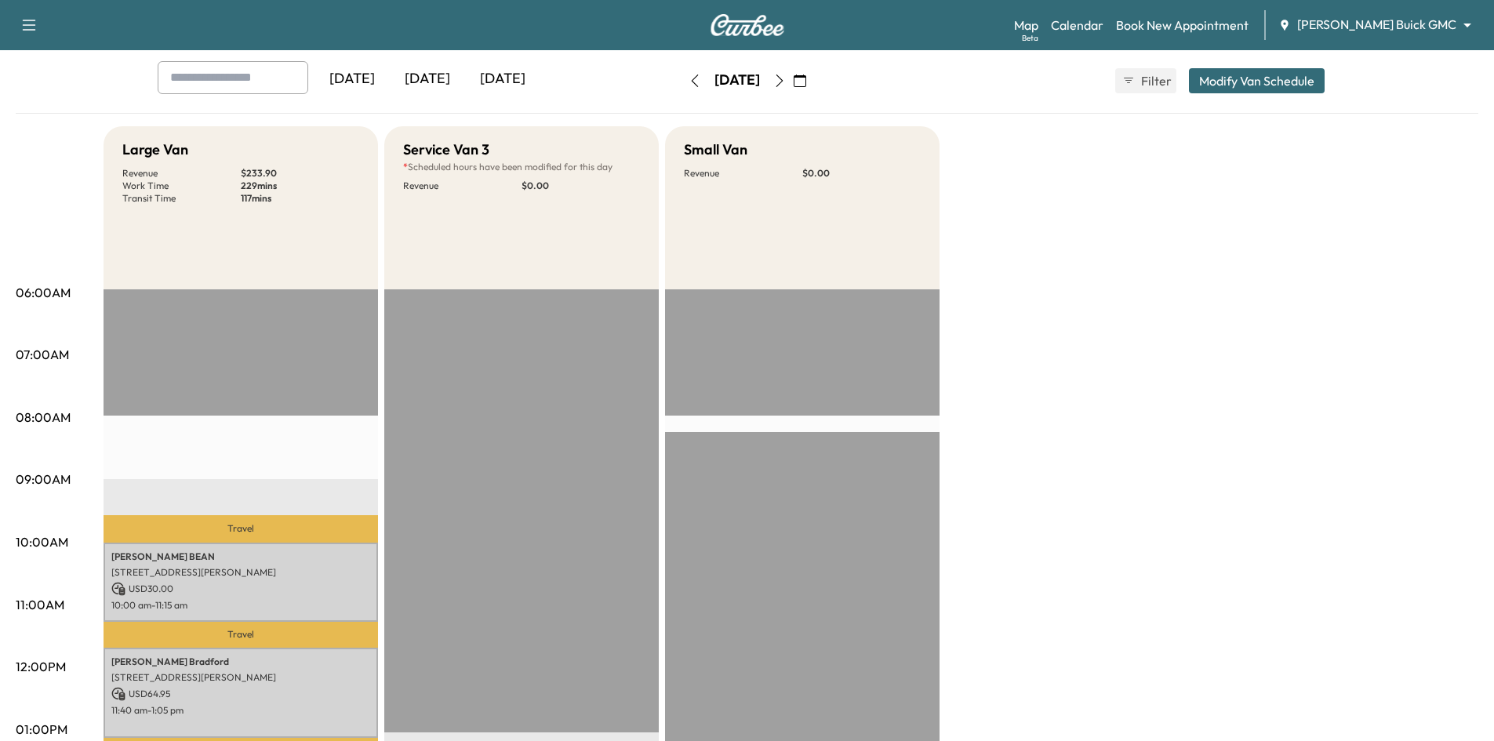
click at [786, 78] on icon "button" at bounding box center [779, 81] width 13 height 13
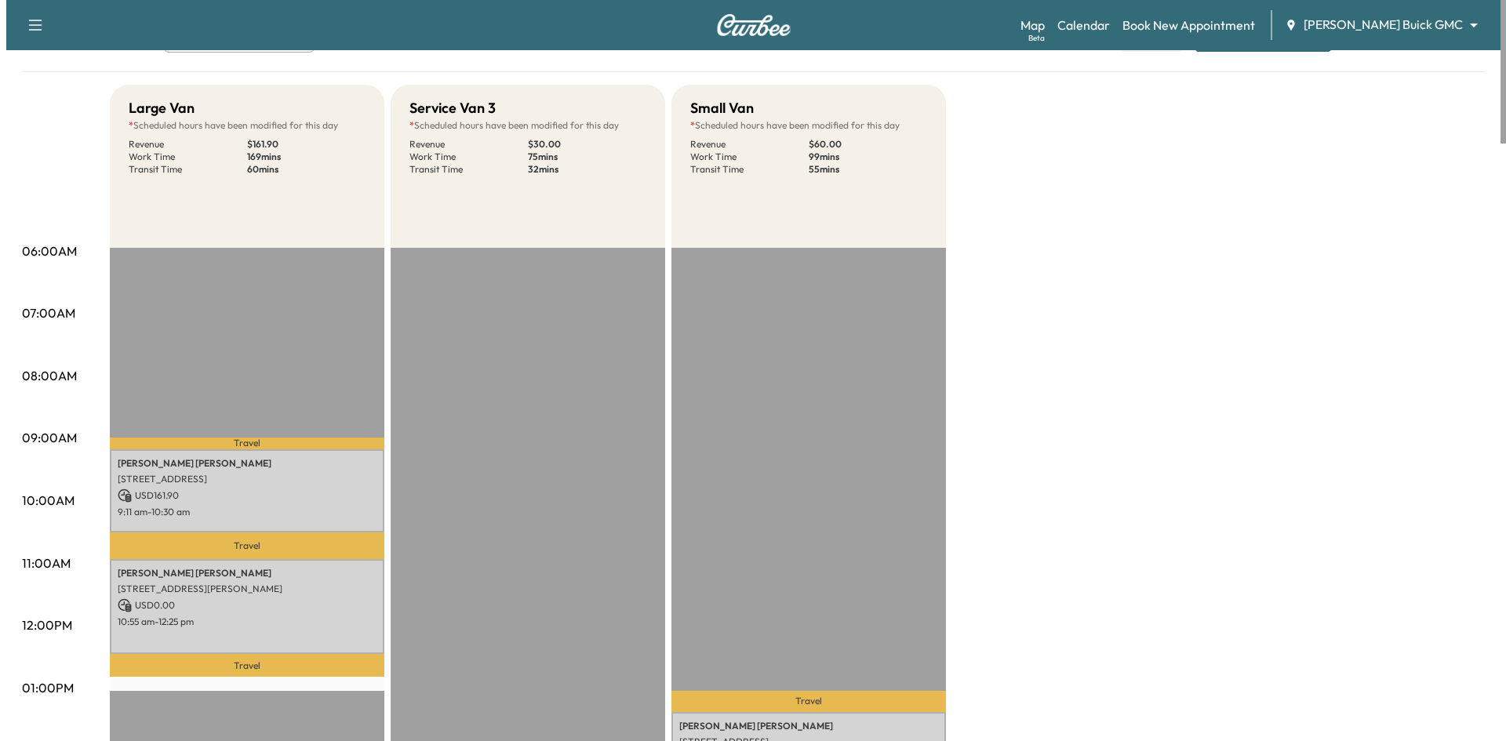
scroll to position [314, 0]
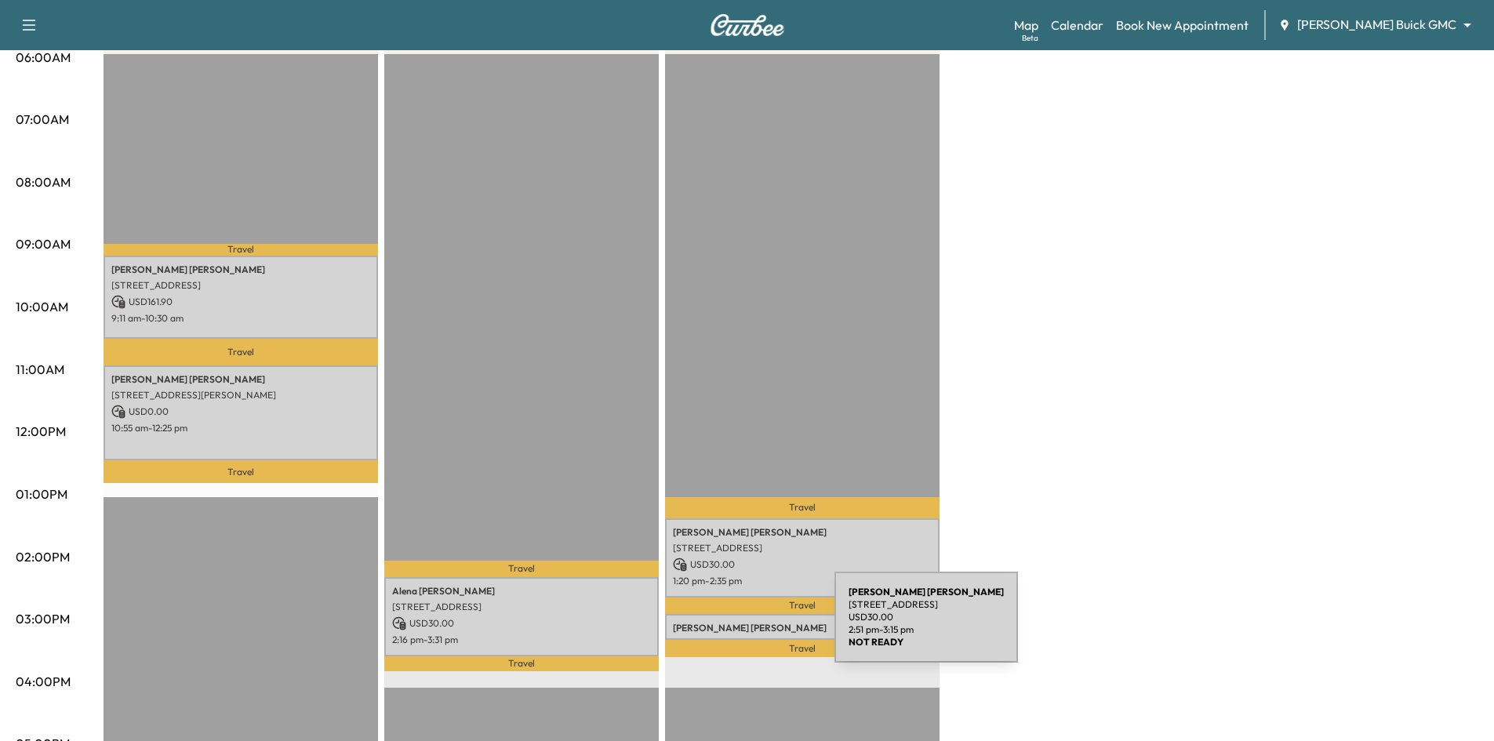
click at [717, 627] on p "Fransisco Hernandez" at bounding box center [802, 628] width 259 height 13
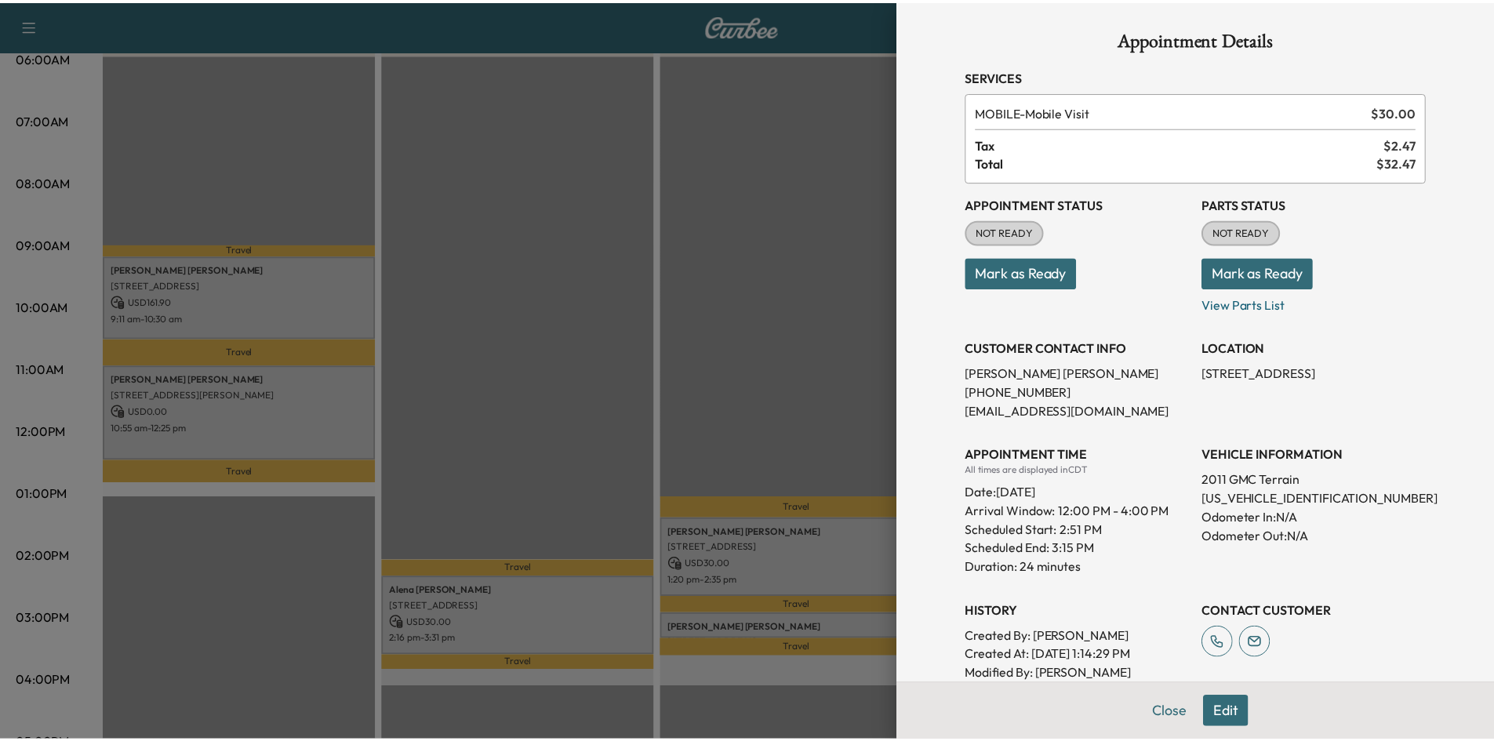
scroll to position [0, 0]
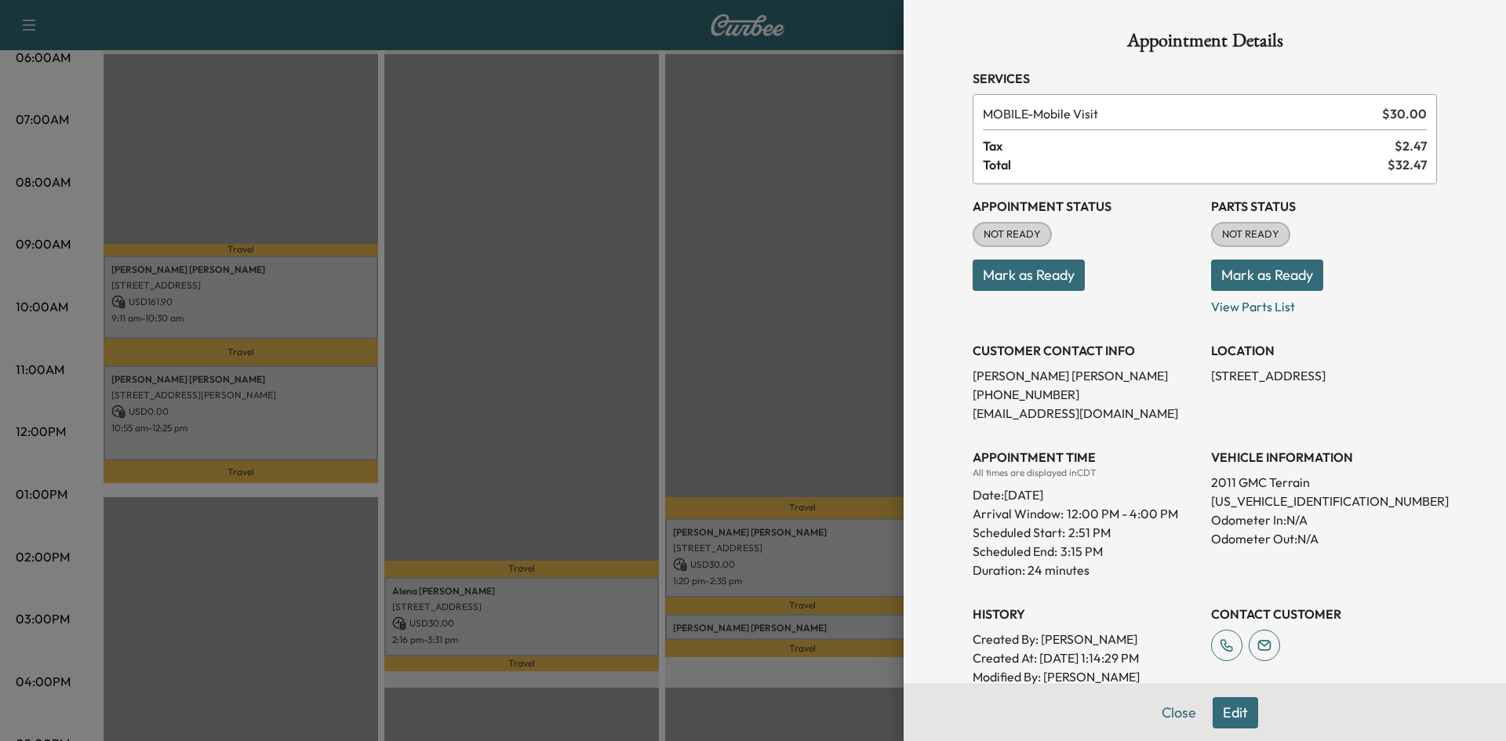
click at [690, 395] on div at bounding box center [753, 370] width 1506 height 741
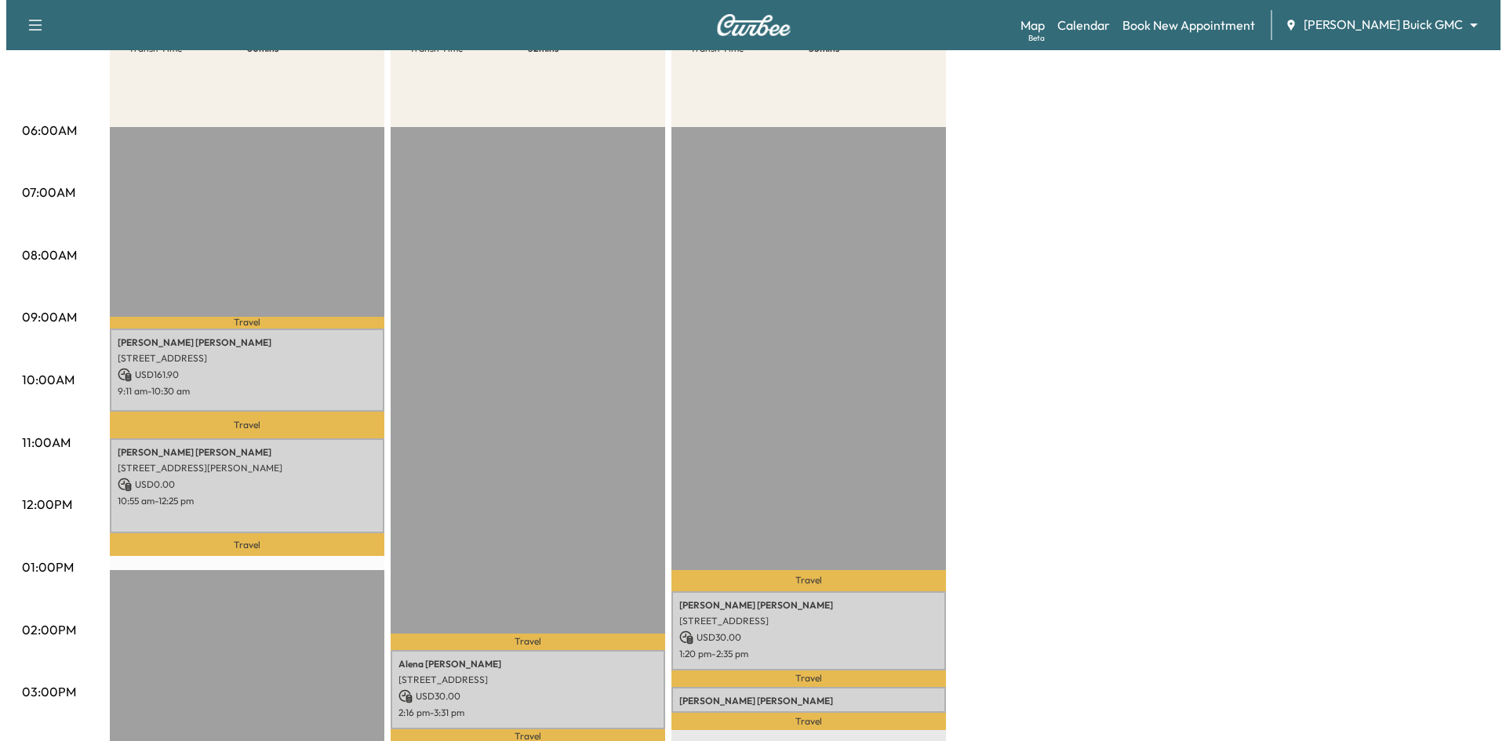
scroll to position [314, 0]
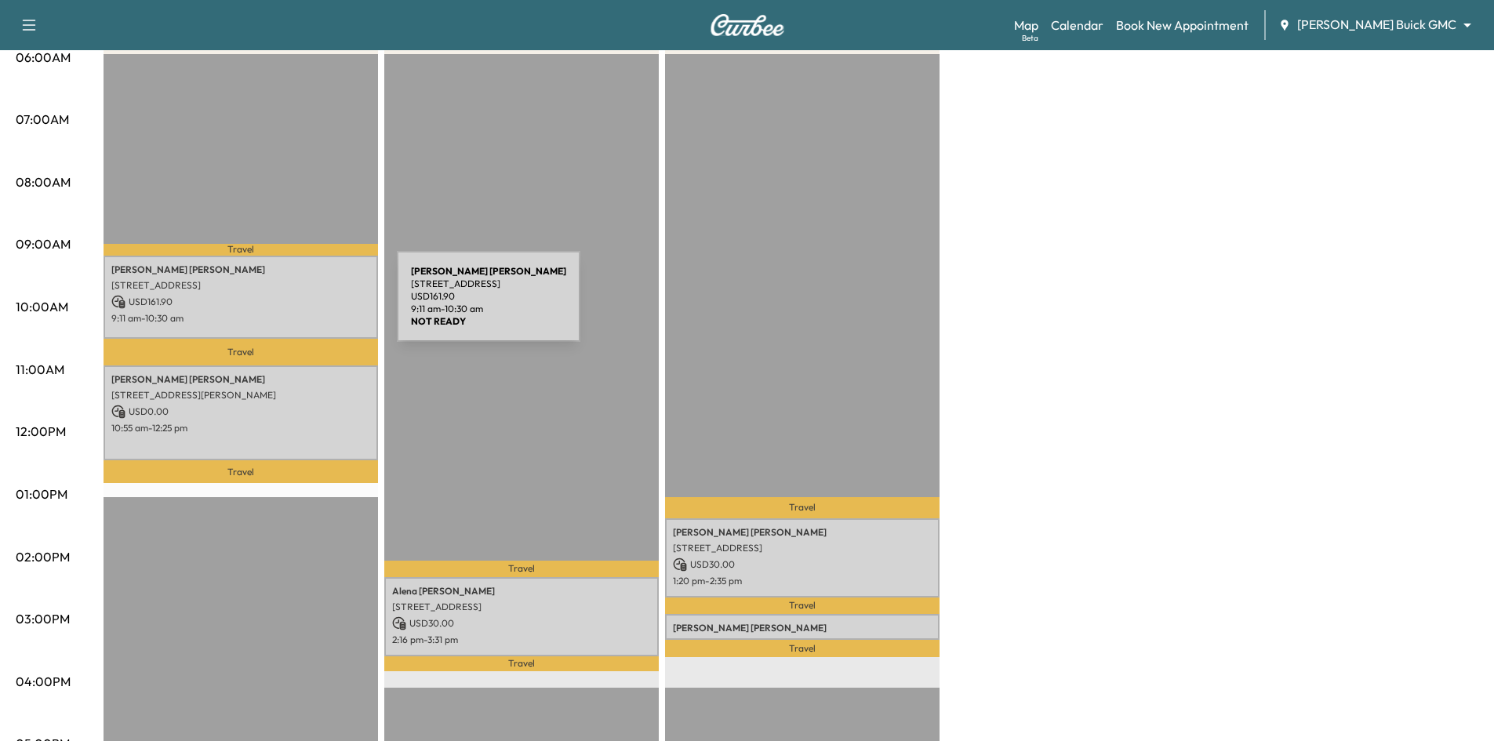
click at [279, 306] on p "USD 161.90" at bounding box center [240, 302] width 259 height 14
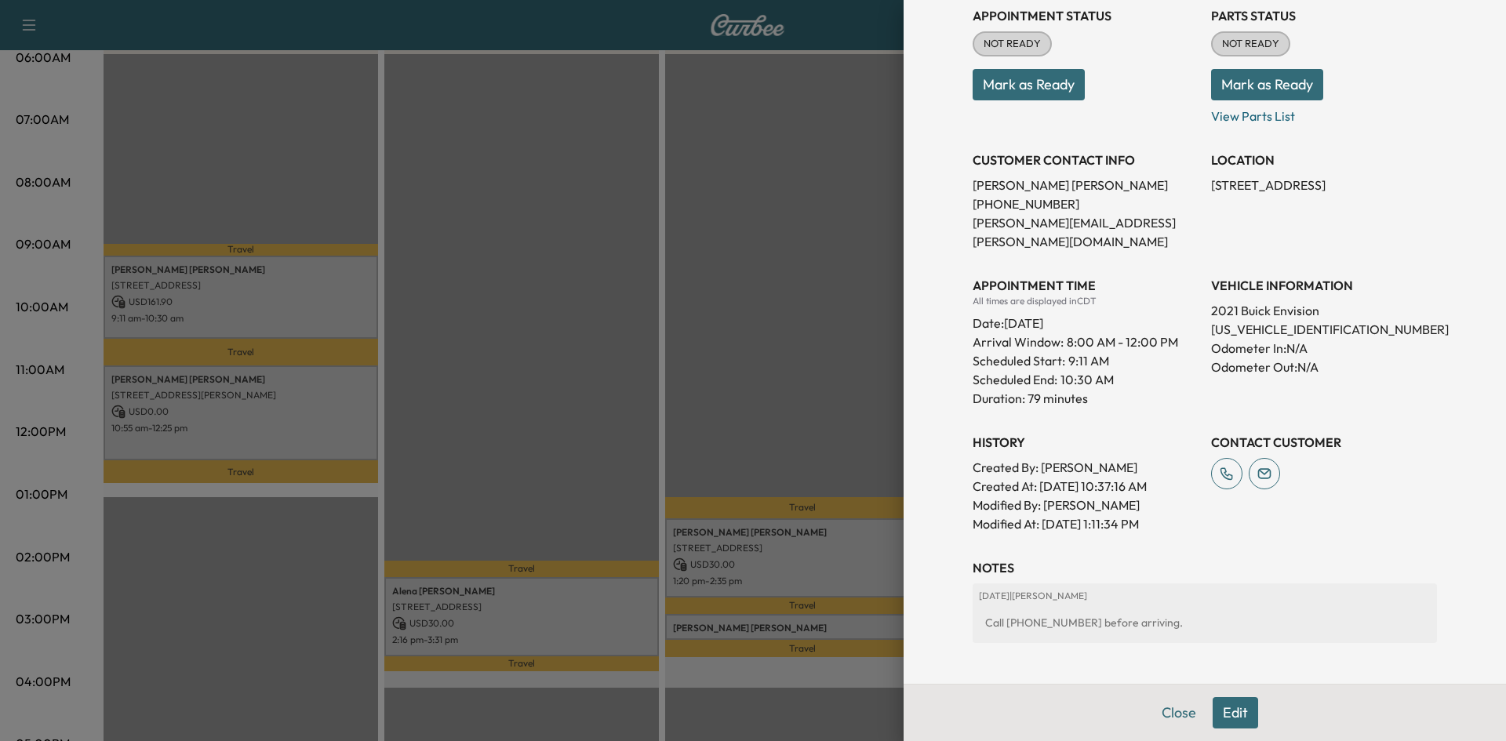
scroll to position [235, 0]
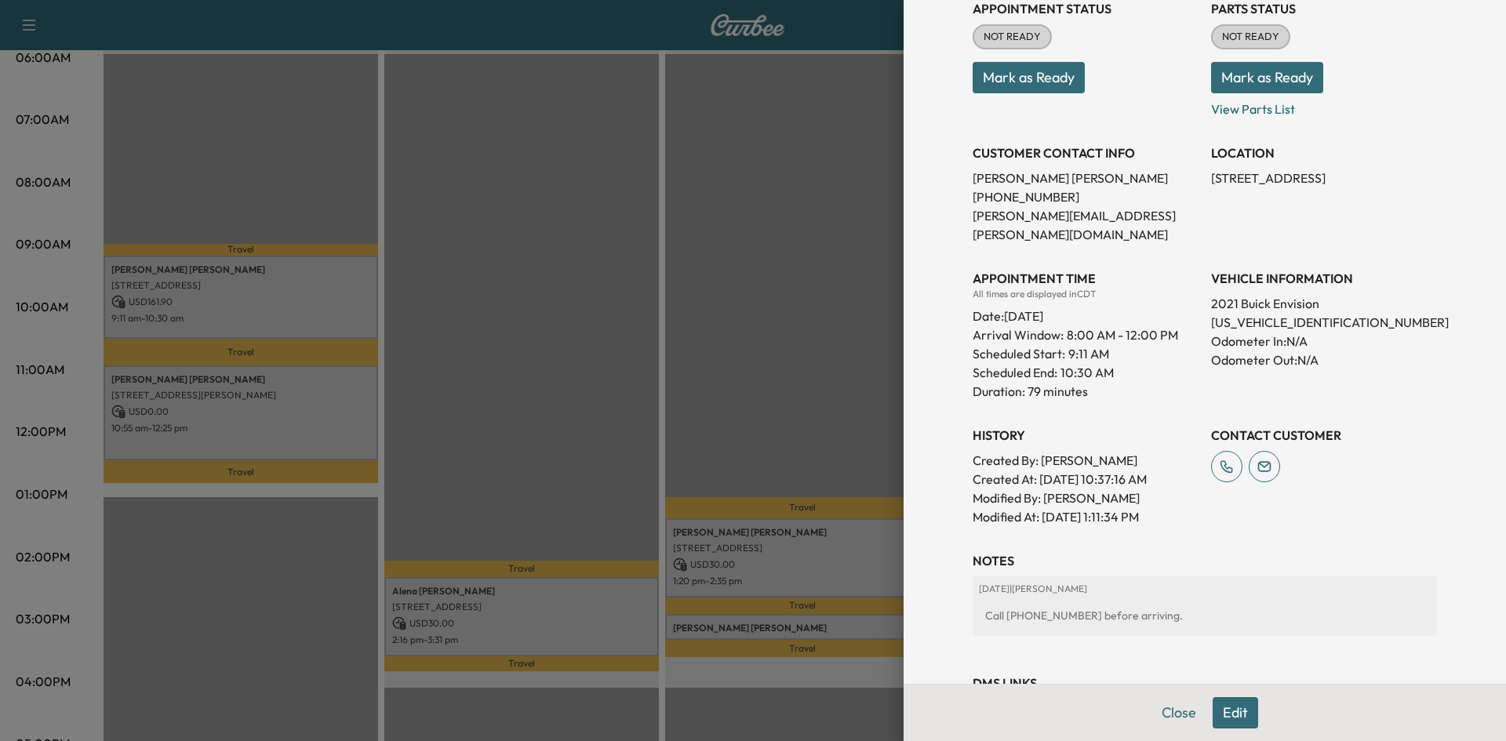
click at [359, 402] on div at bounding box center [753, 370] width 1506 height 741
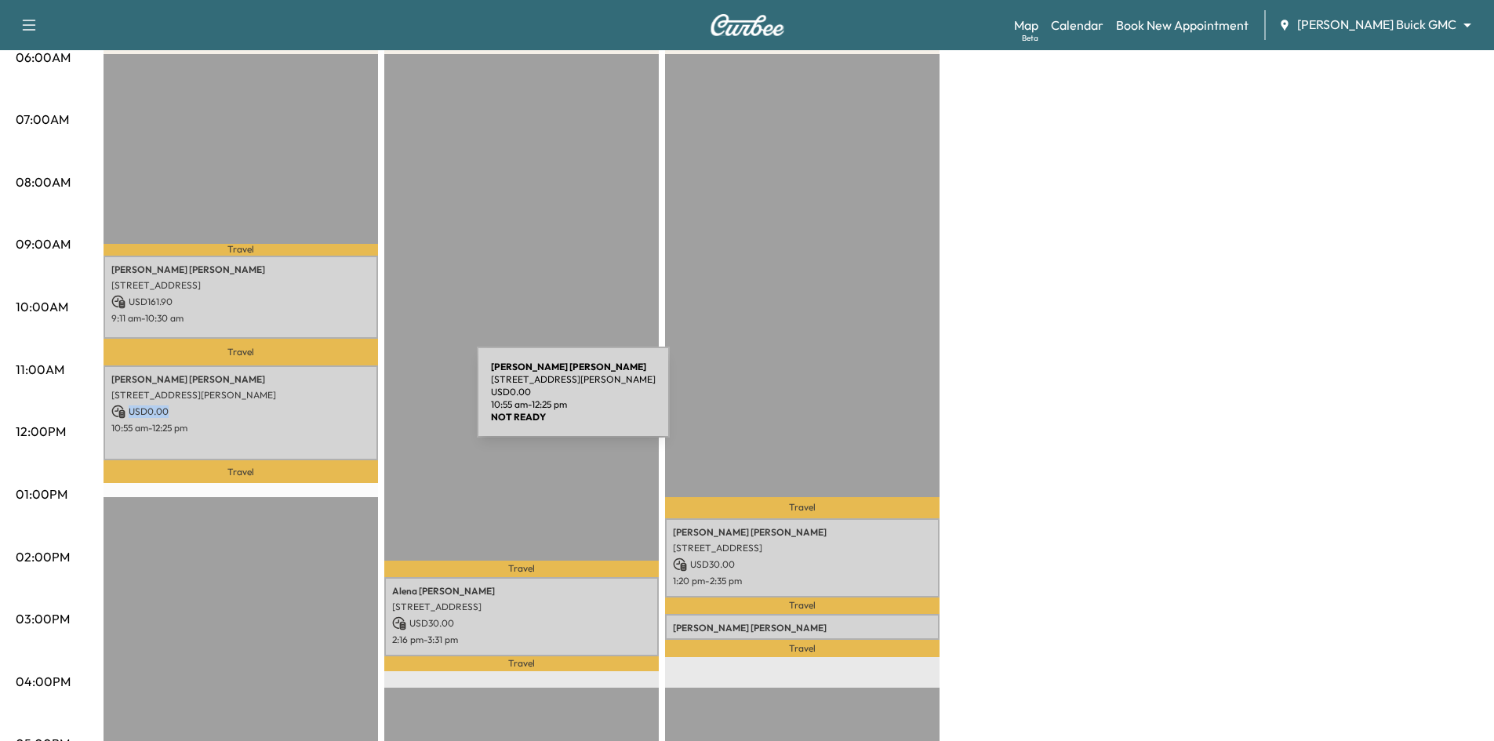
click at [359, 405] on p "USD 0.00" at bounding box center [240, 412] width 259 height 14
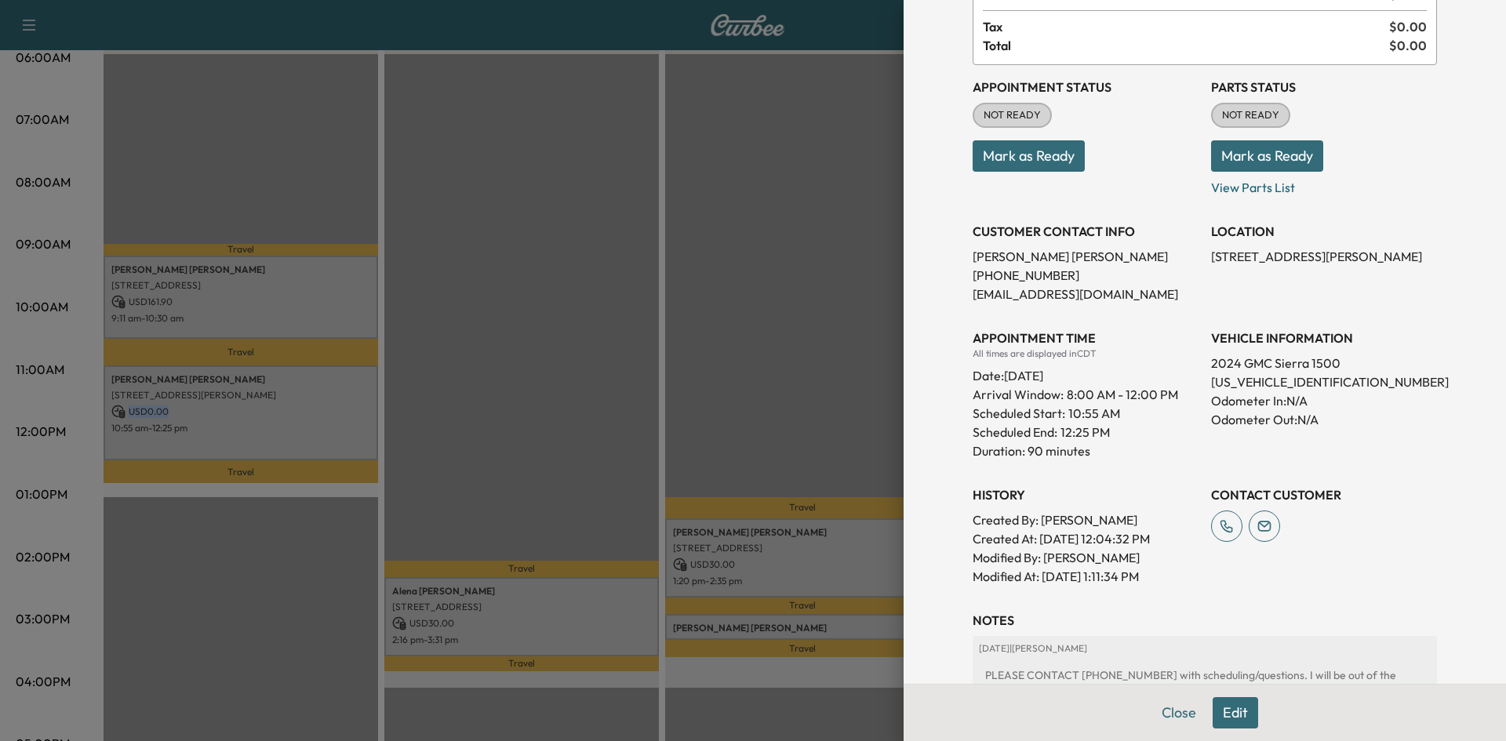
scroll to position [0, 0]
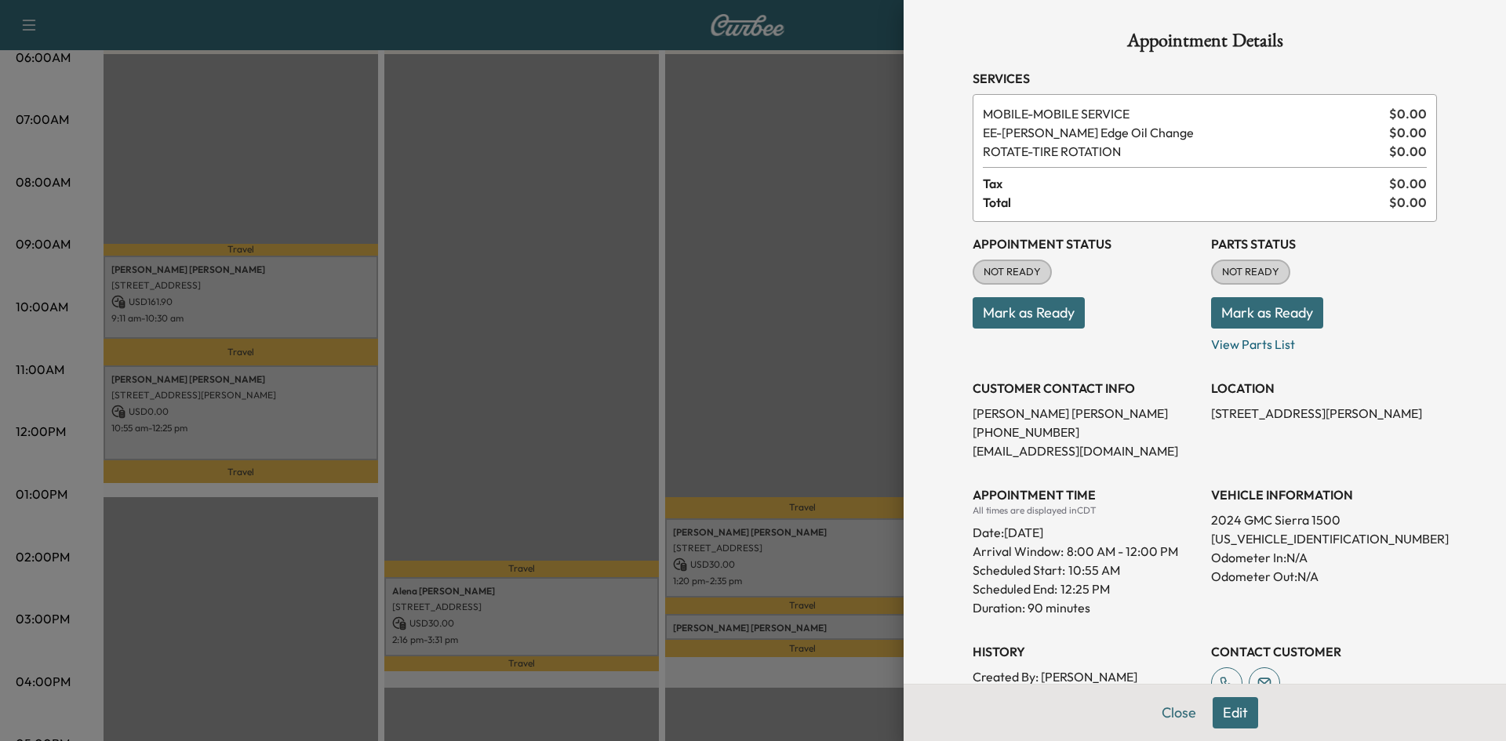
click at [1308, 542] on p "3GTPUCEK0RG293518" at bounding box center [1324, 539] width 226 height 19
copy p "3GTPUCEK0RG293518"
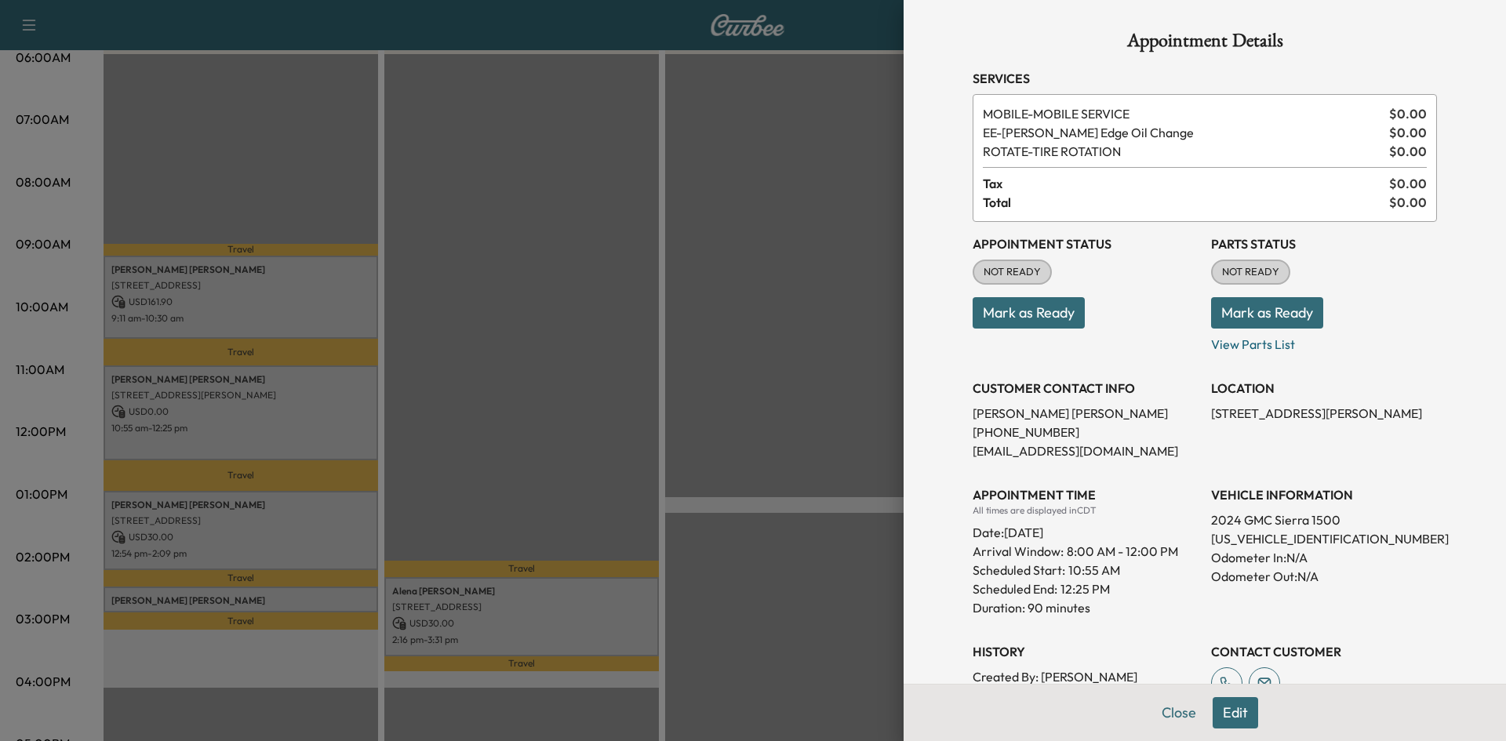
click at [639, 258] on div at bounding box center [753, 370] width 1506 height 741
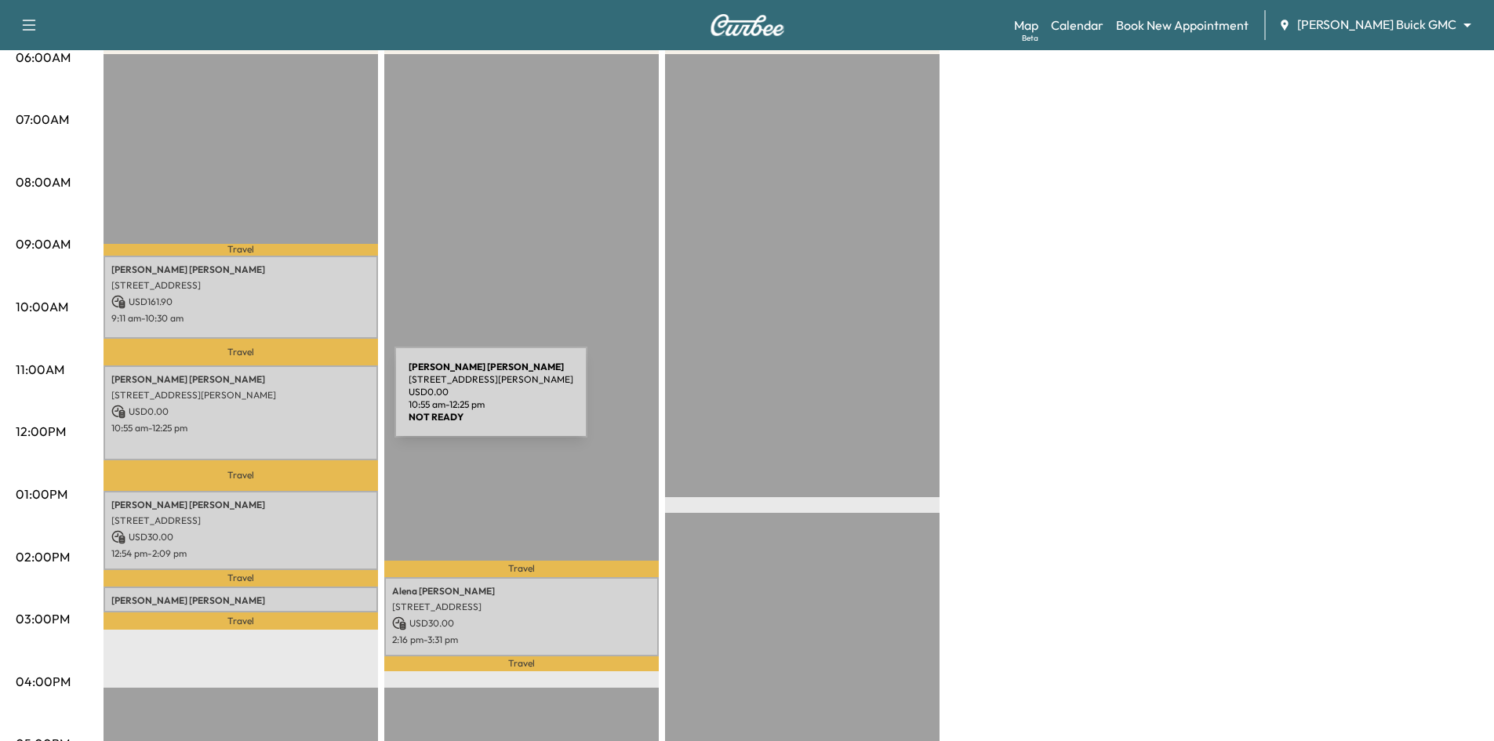
click at [277, 405] on p "USD 0.00" at bounding box center [240, 412] width 259 height 14
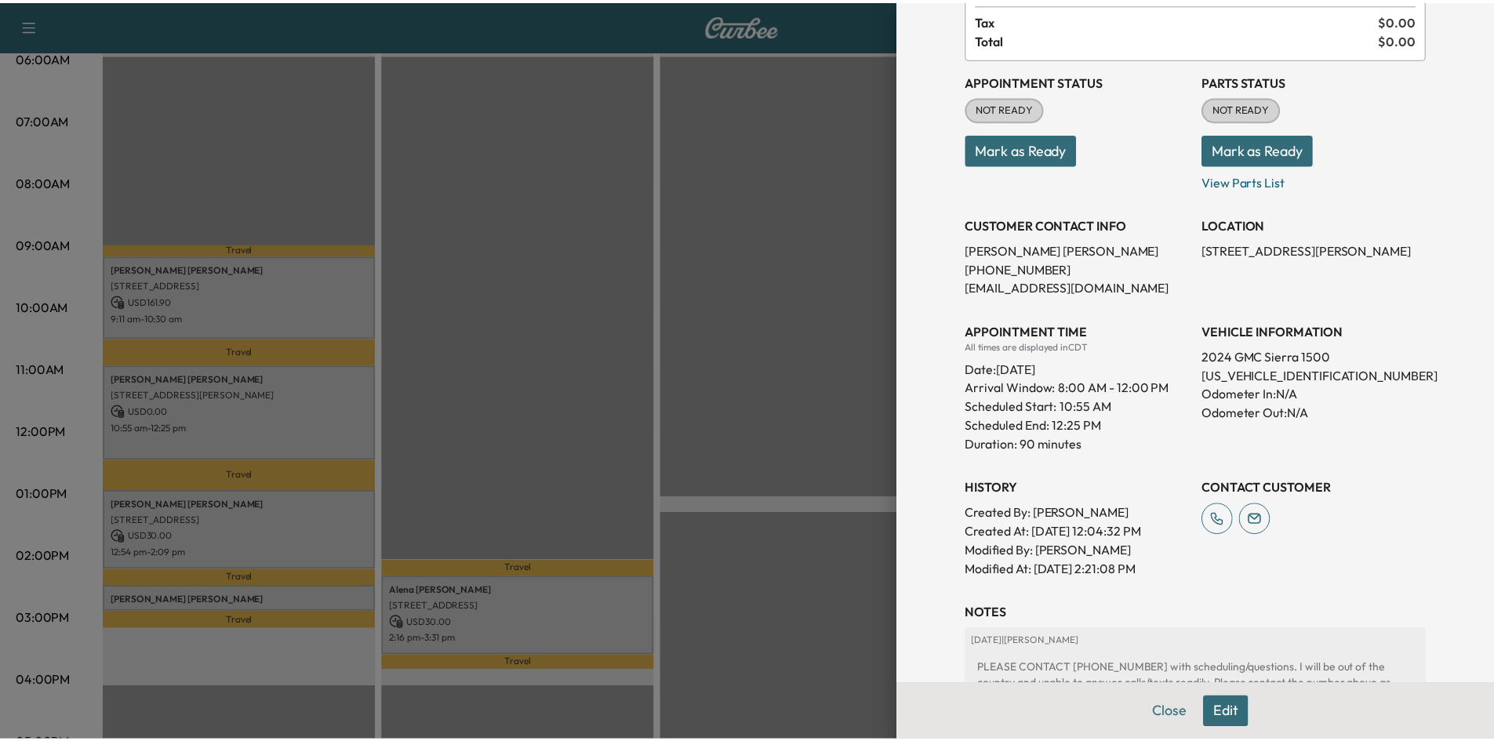
scroll to position [314, 0]
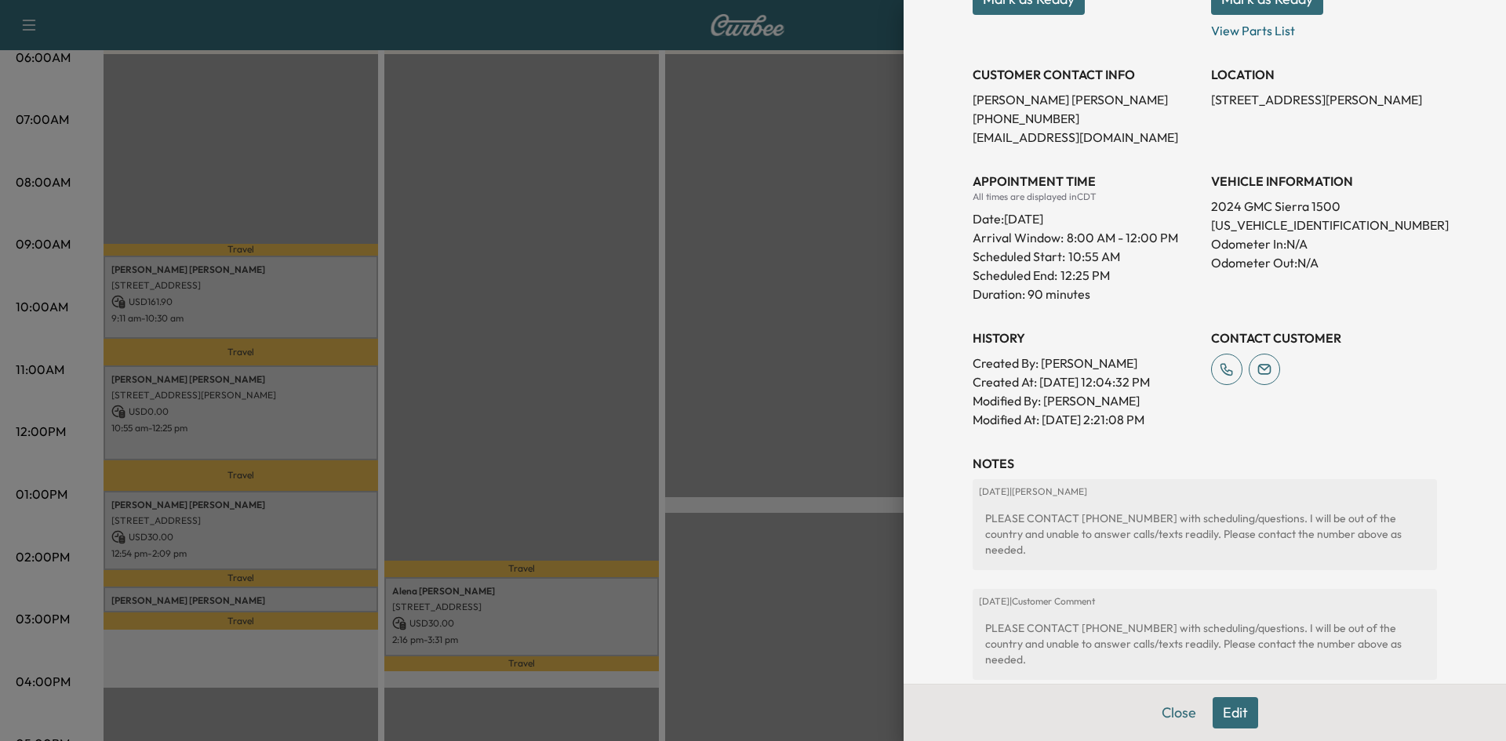
click at [328, 386] on div at bounding box center [753, 370] width 1506 height 741
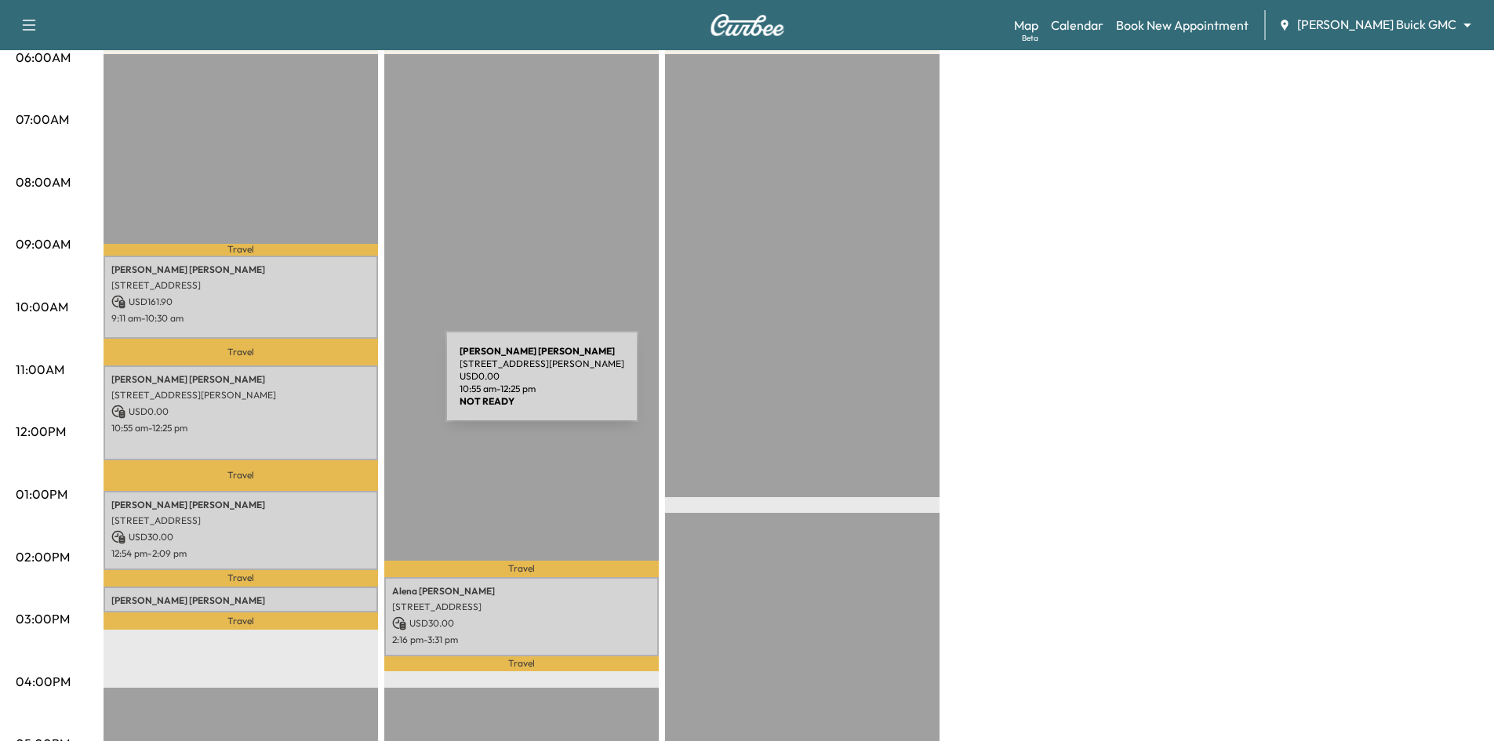
click at [328, 389] on p "4320 LIVINGSTON, DALLAS, TX 75205, USA" at bounding box center [240, 395] width 259 height 13
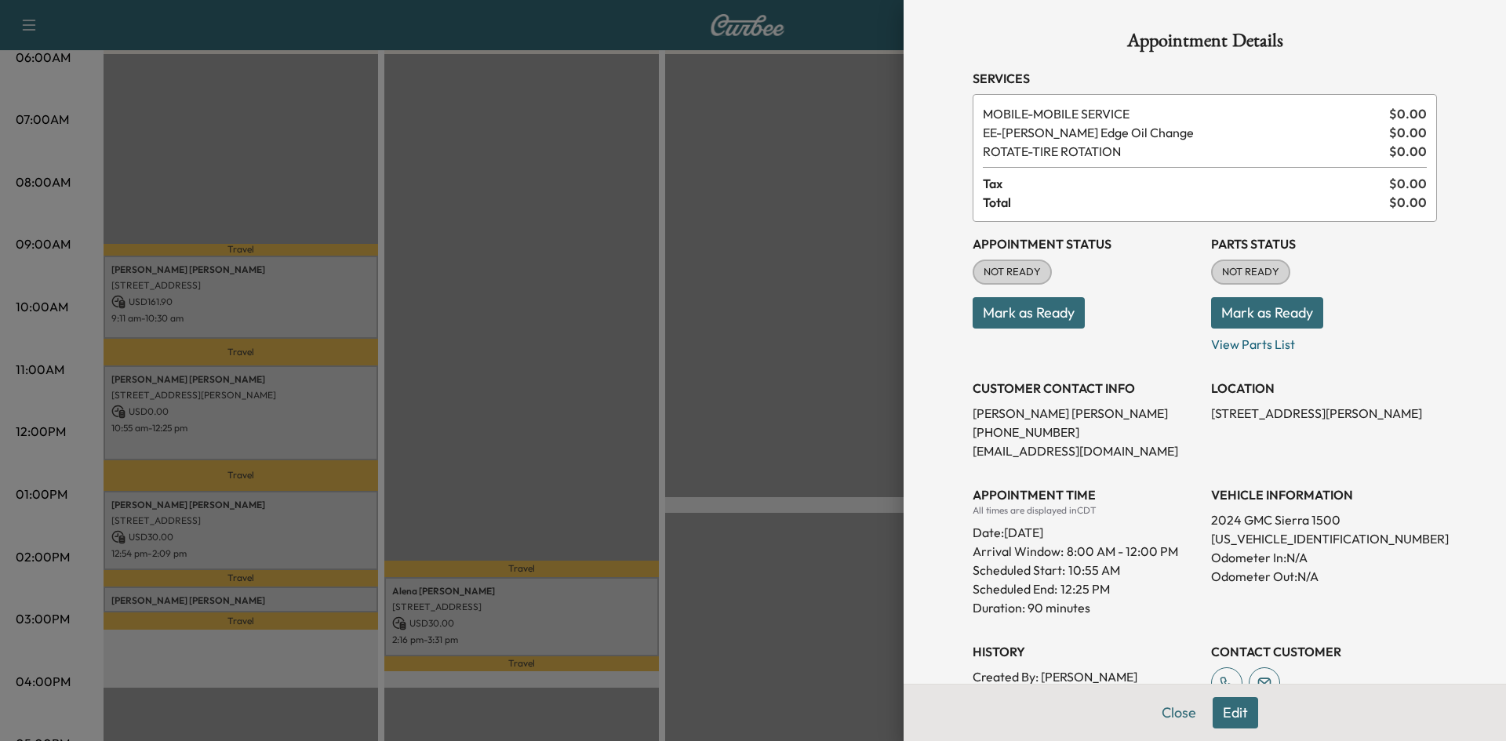
click at [551, 286] on div at bounding box center [753, 370] width 1506 height 741
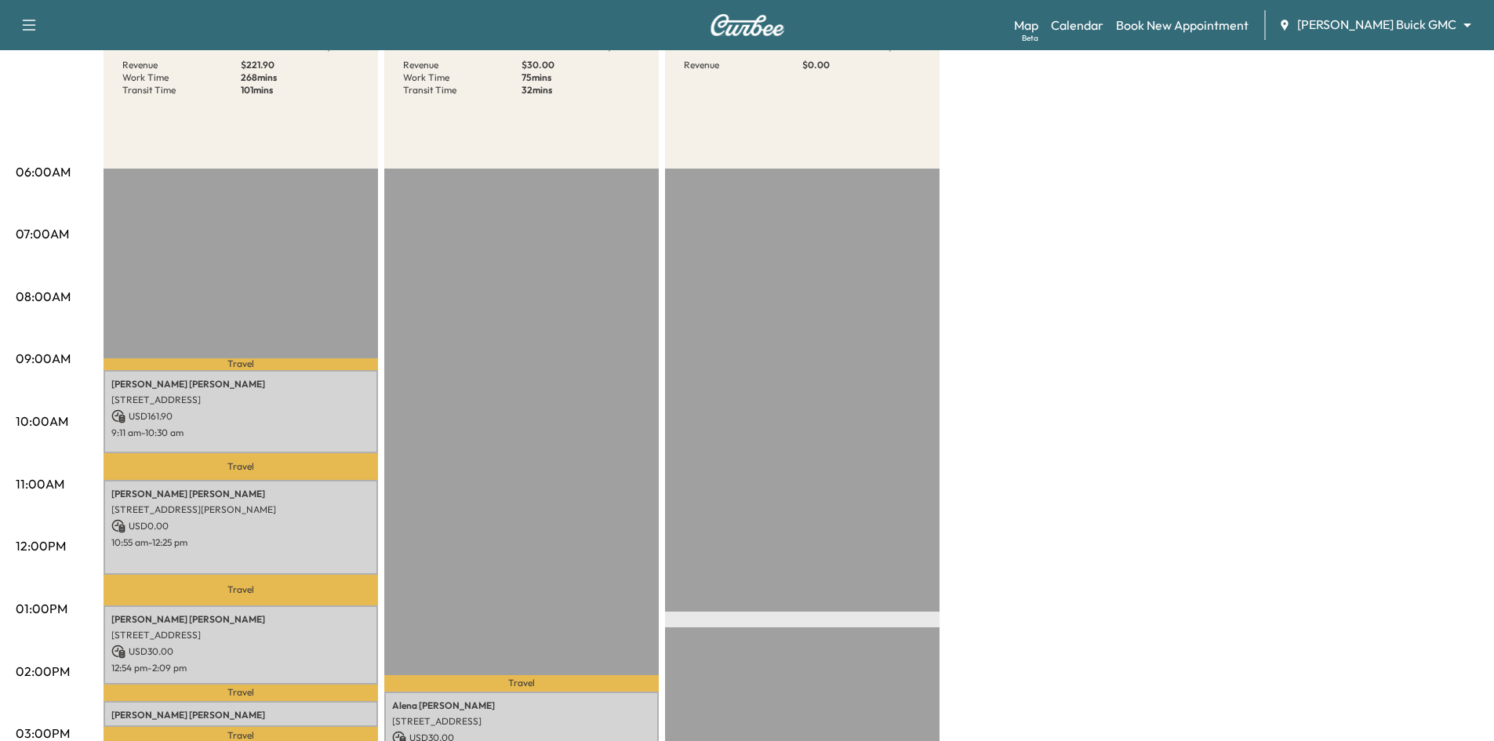
scroll to position [78, 0]
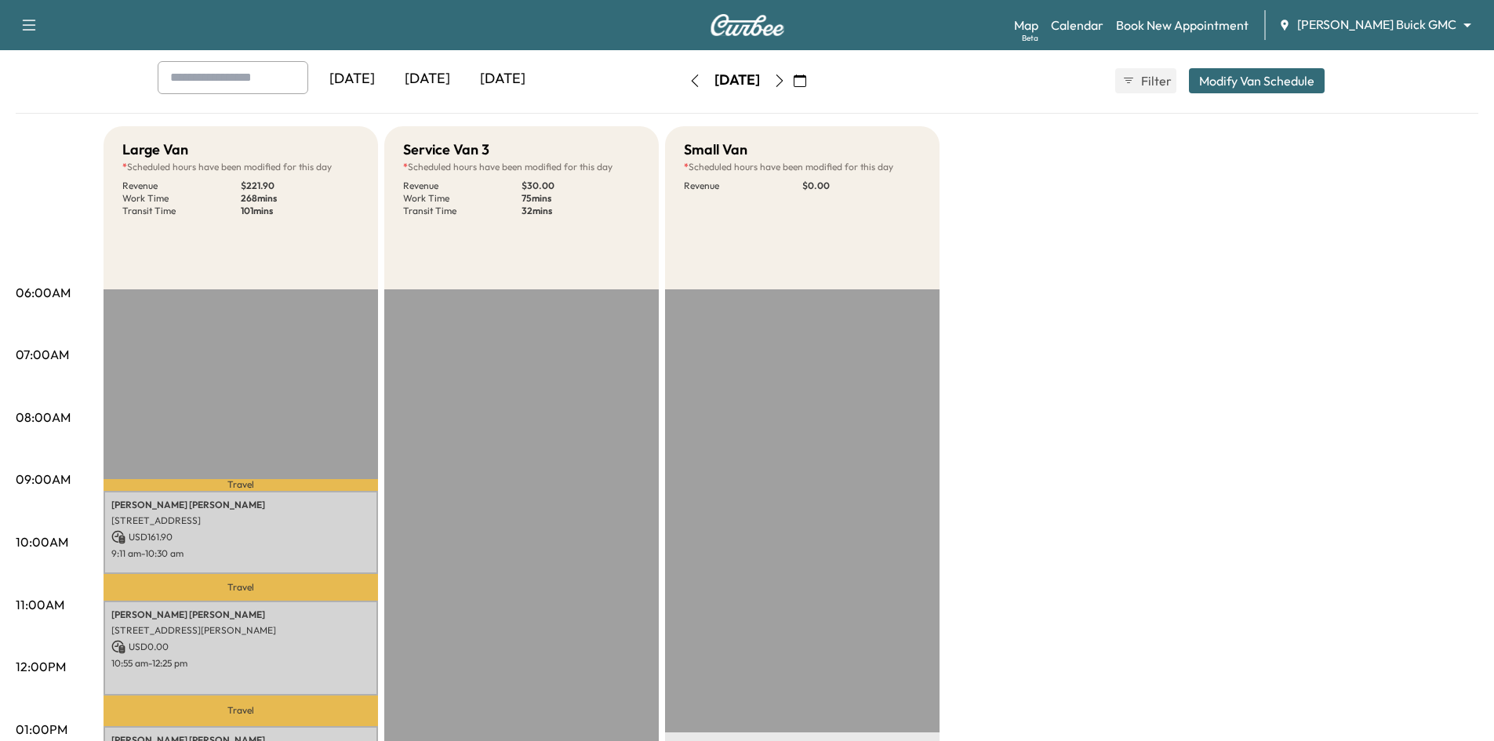
click at [504, 77] on div "[DATE]" at bounding box center [502, 79] width 75 height 36
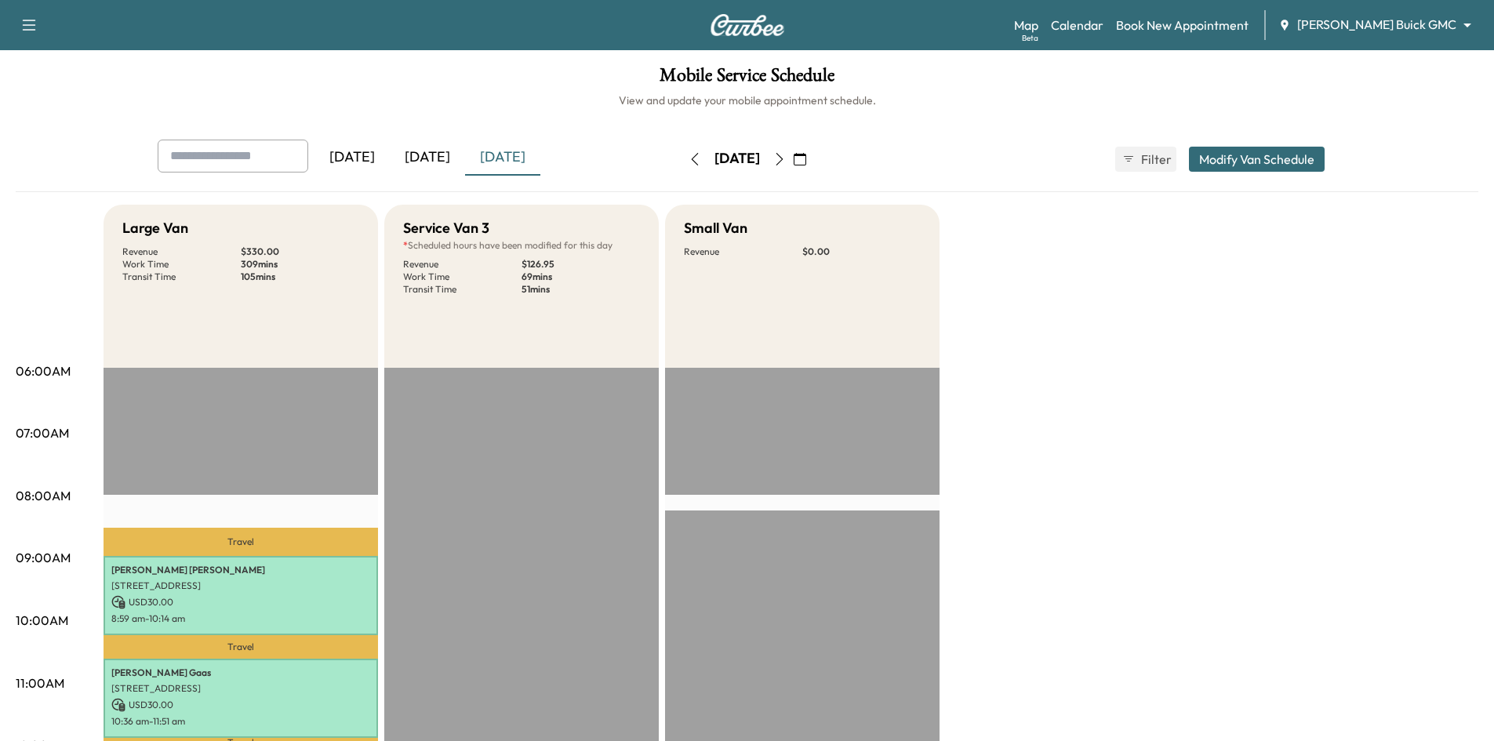
click at [806, 157] on icon "button" at bounding box center [800, 159] width 13 height 13
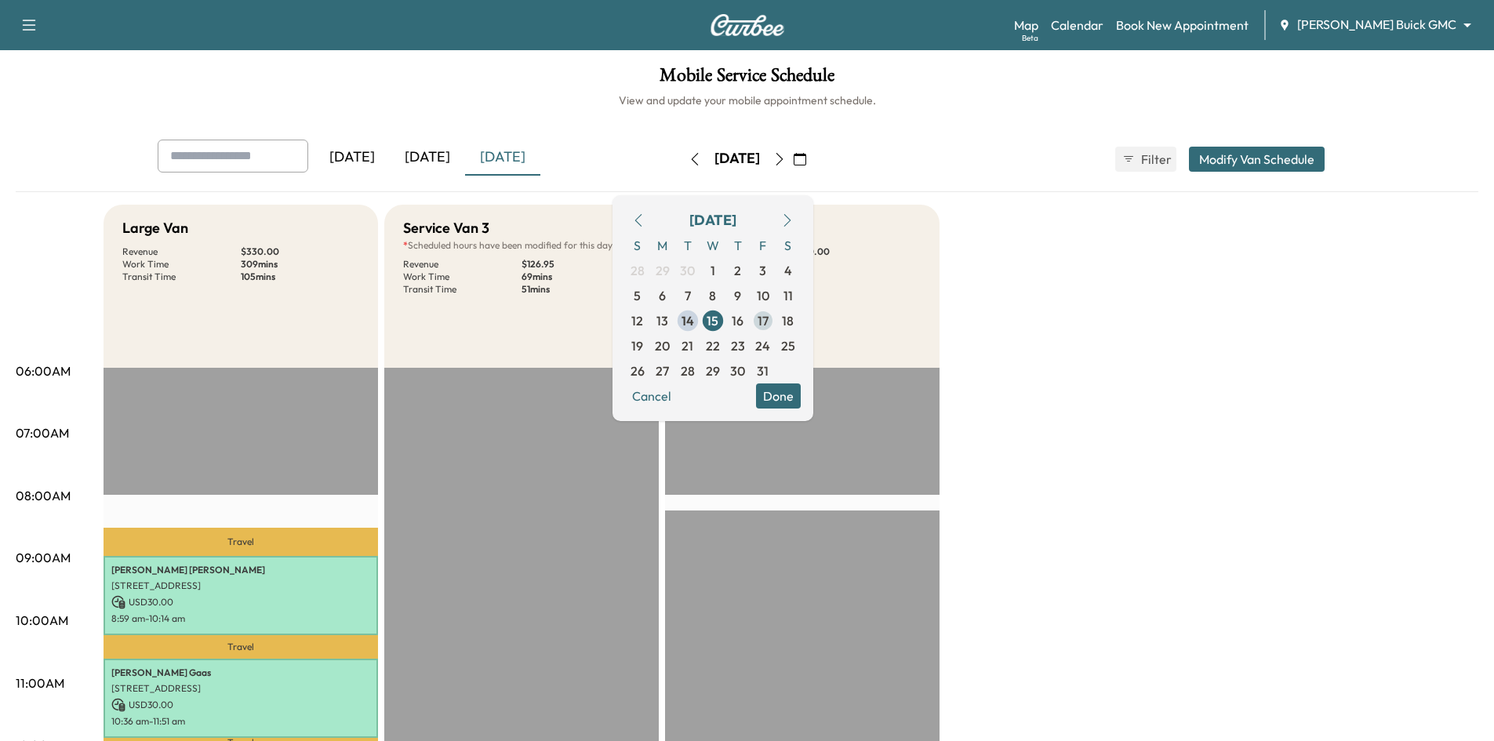
click at [769, 326] on span "17" at bounding box center [763, 320] width 11 height 19
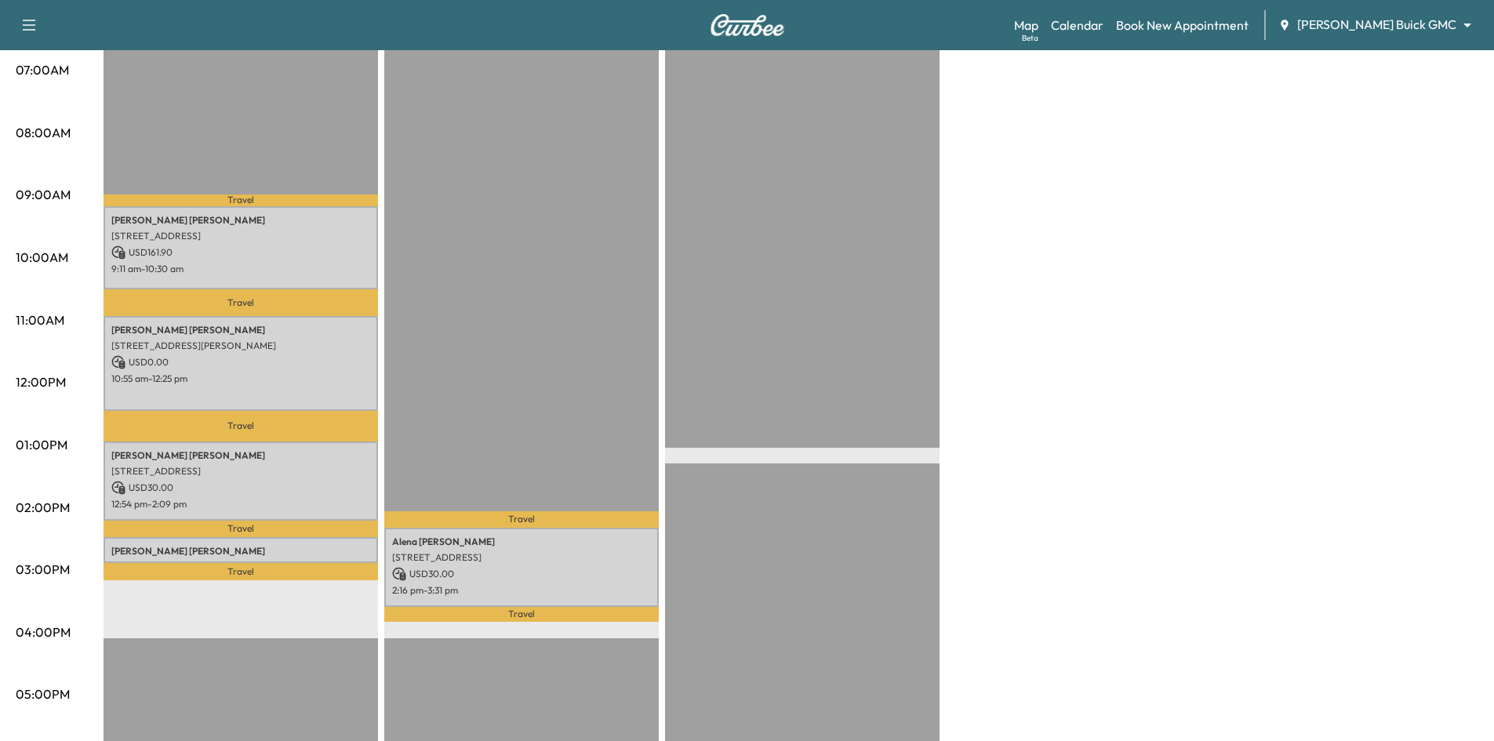
scroll to position [471, 0]
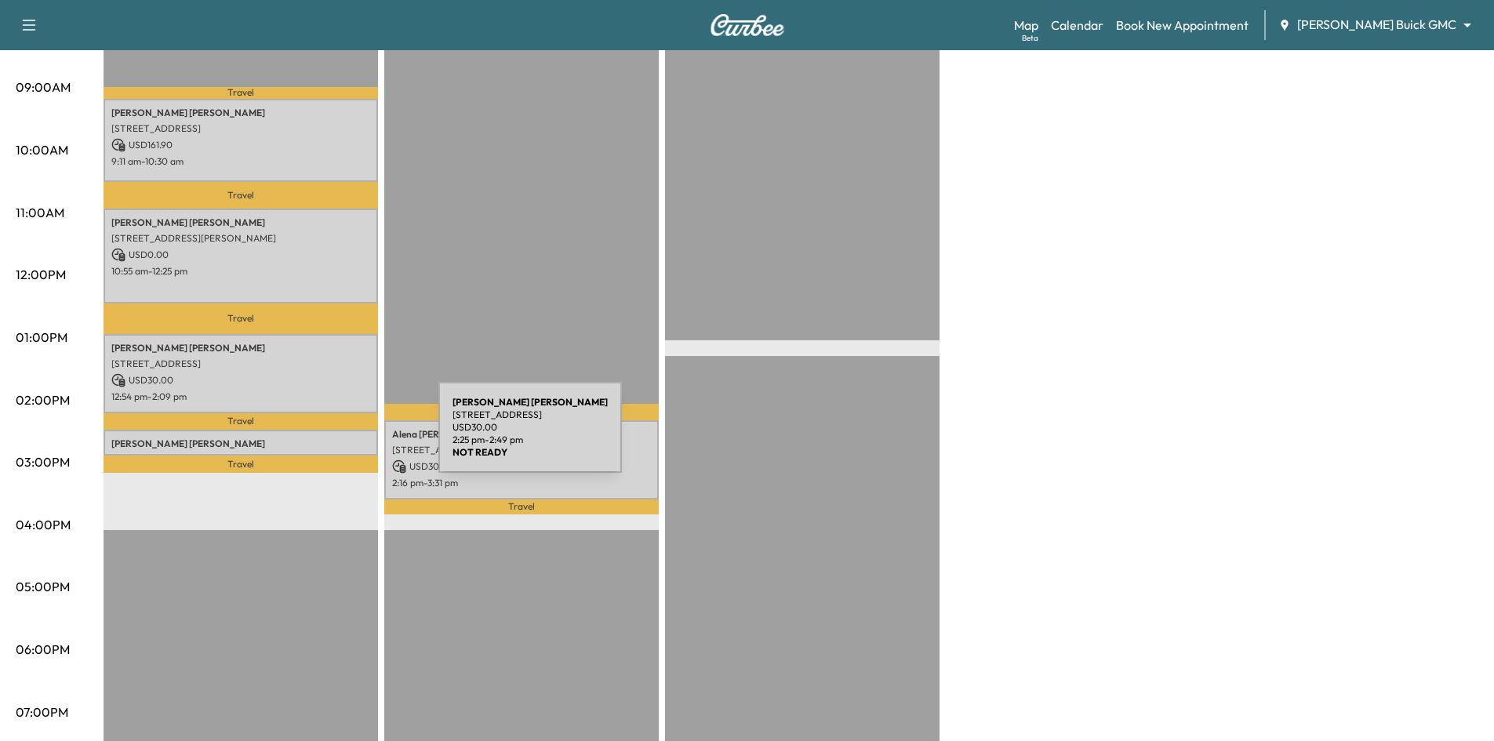
click at [321, 438] on p "Fransisco Hernandez" at bounding box center [240, 444] width 259 height 13
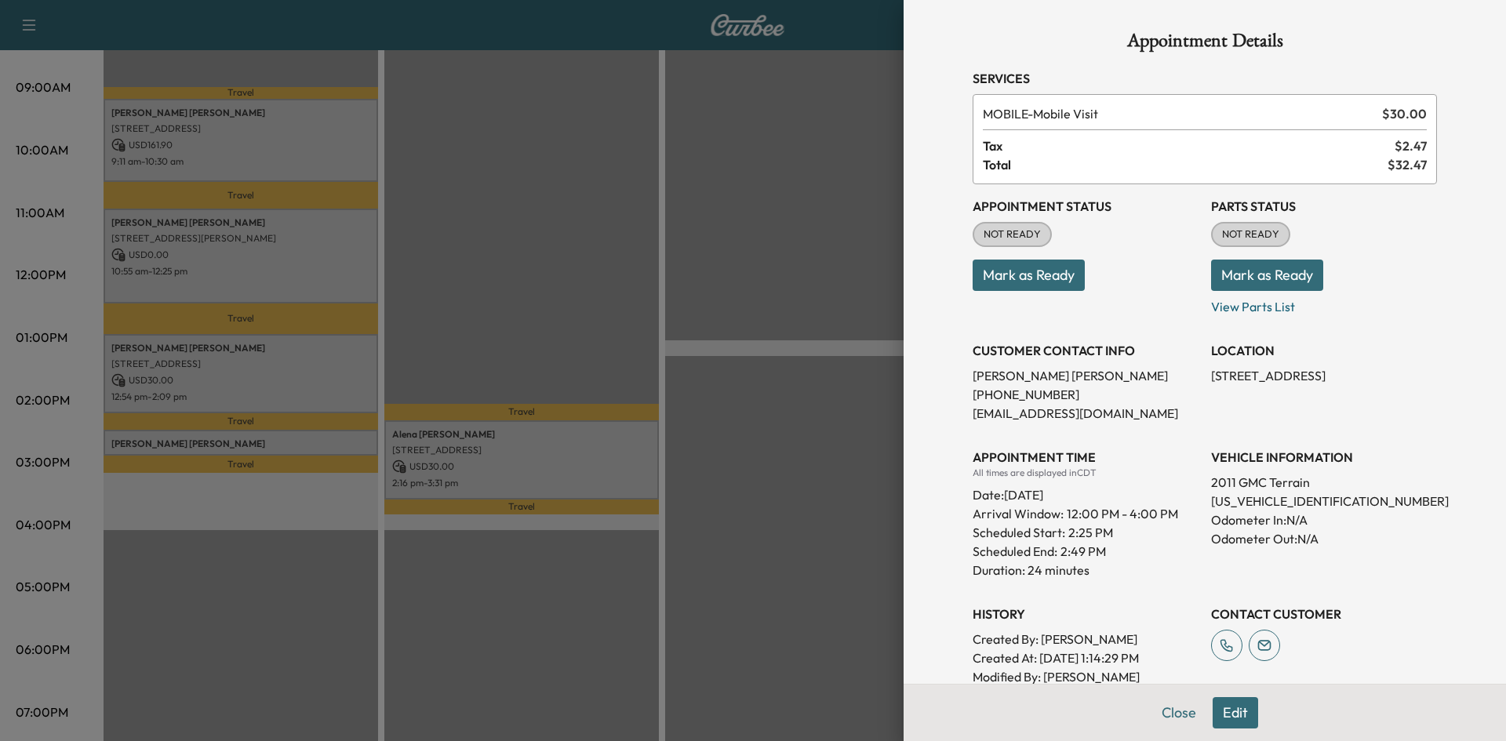
click at [528, 252] on div at bounding box center [753, 370] width 1506 height 741
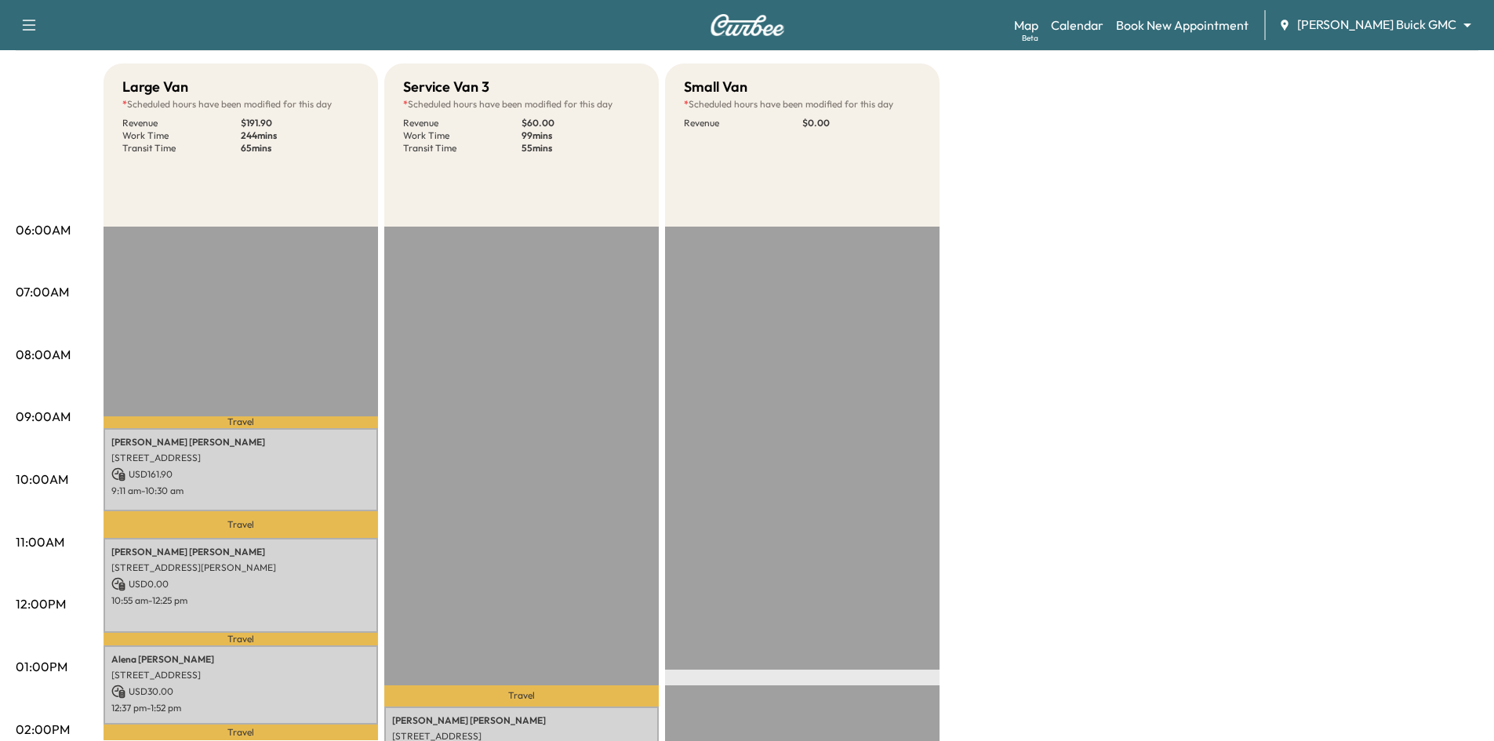
scroll to position [0, 0]
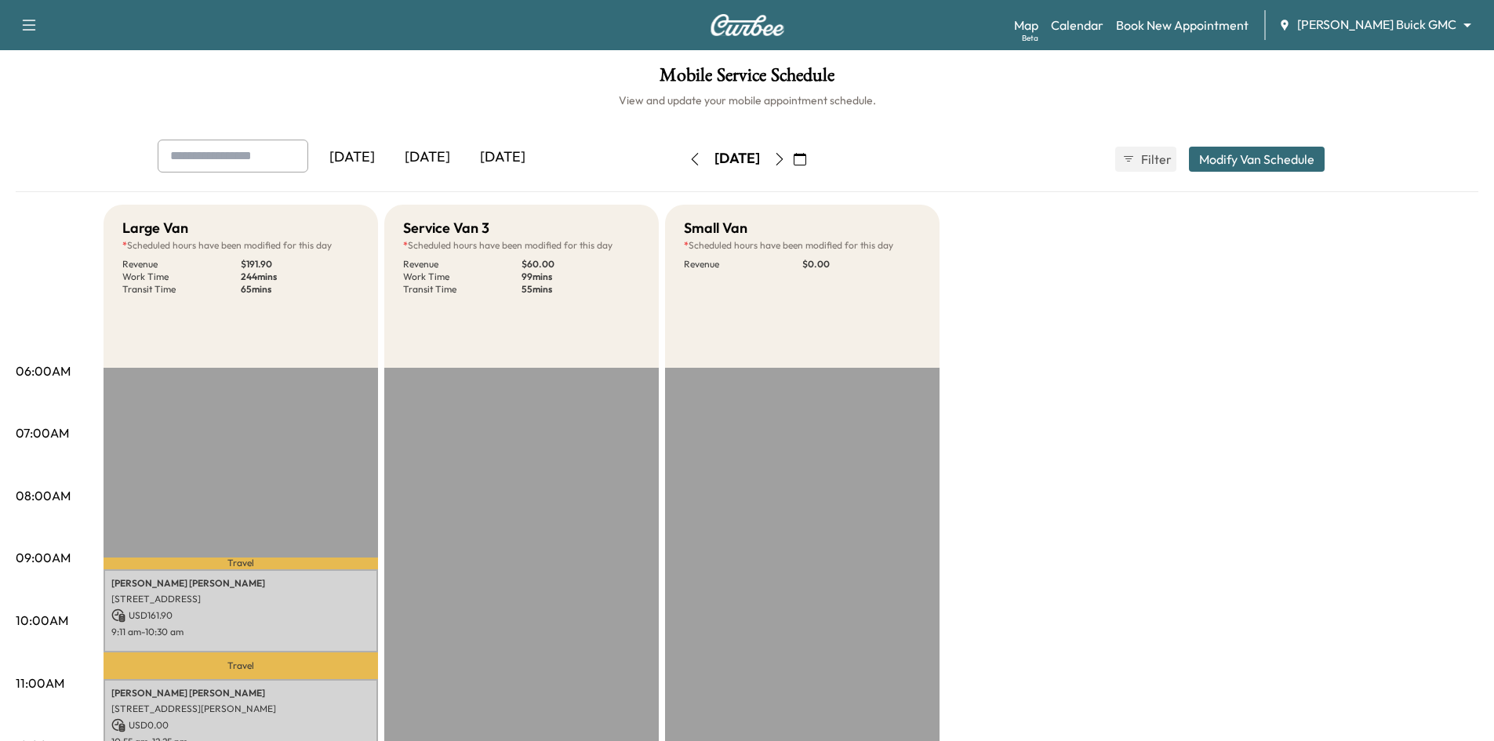
click at [442, 162] on div "[DATE]" at bounding box center [427, 158] width 75 height 36
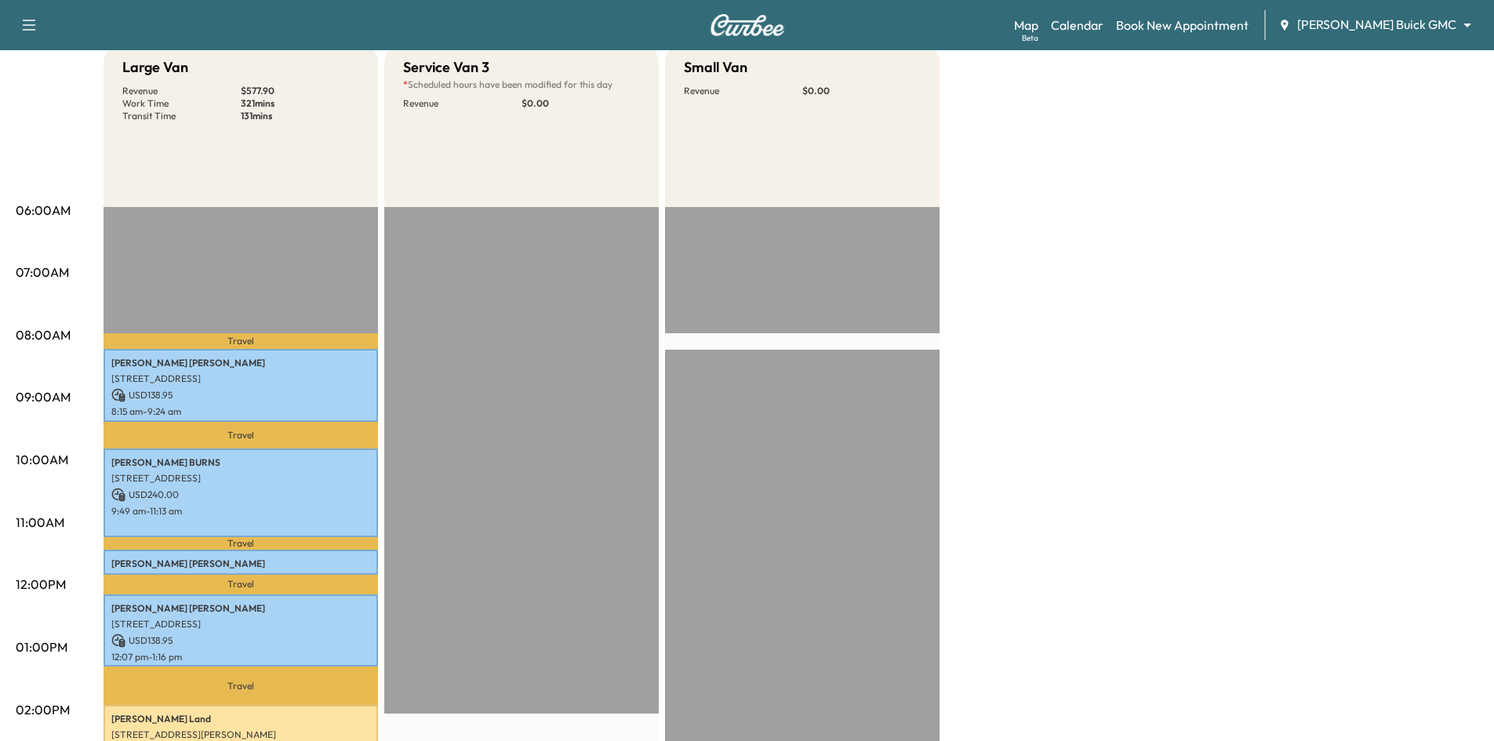
scroll to position [314, 0]
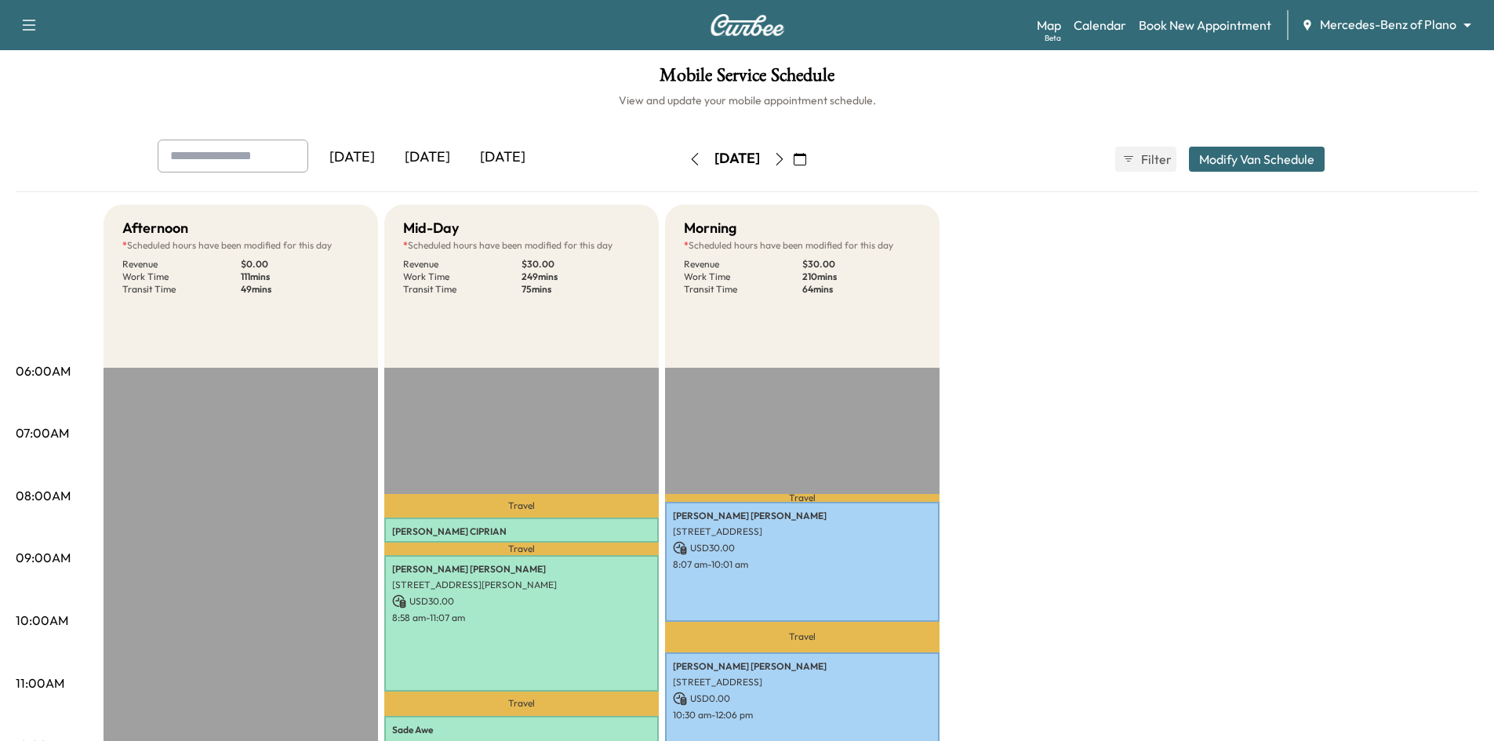
click at [503, 153] on div "[DATE]" at bounding box center [502, 158] width 75 height 36
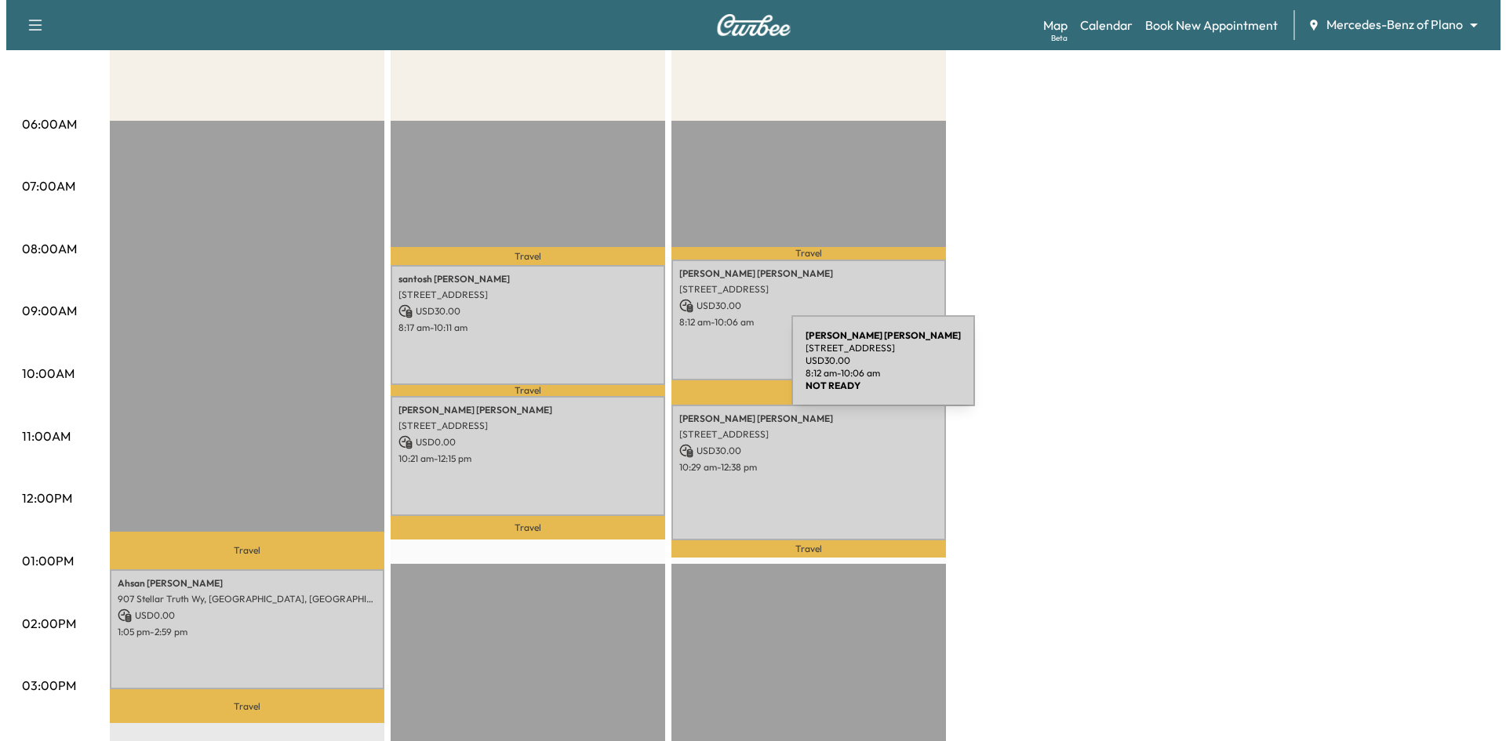
scroll to position [392, 0]
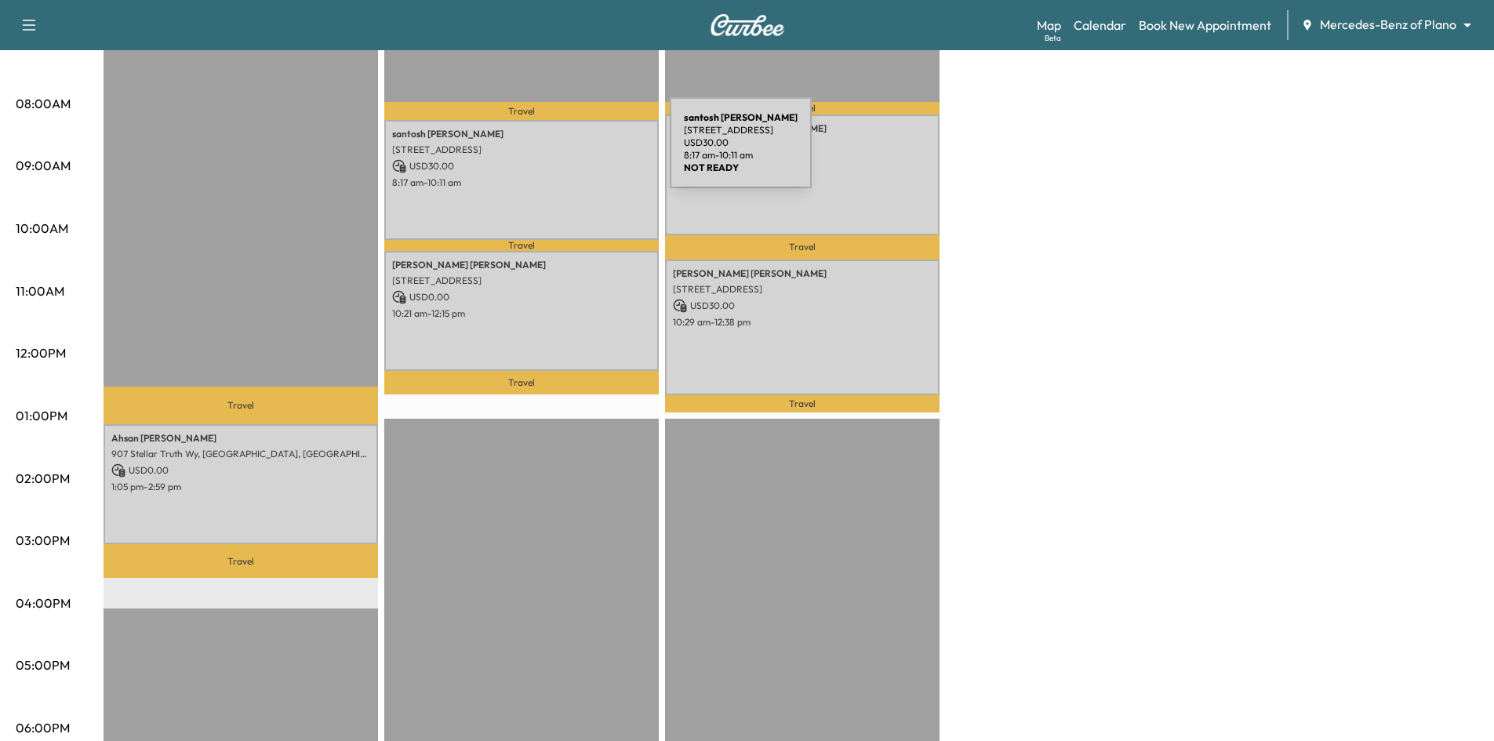
click at [552, 152] on p "[STREET_ADDRESS]" at bounding box center [521, 150] width 259 height 13
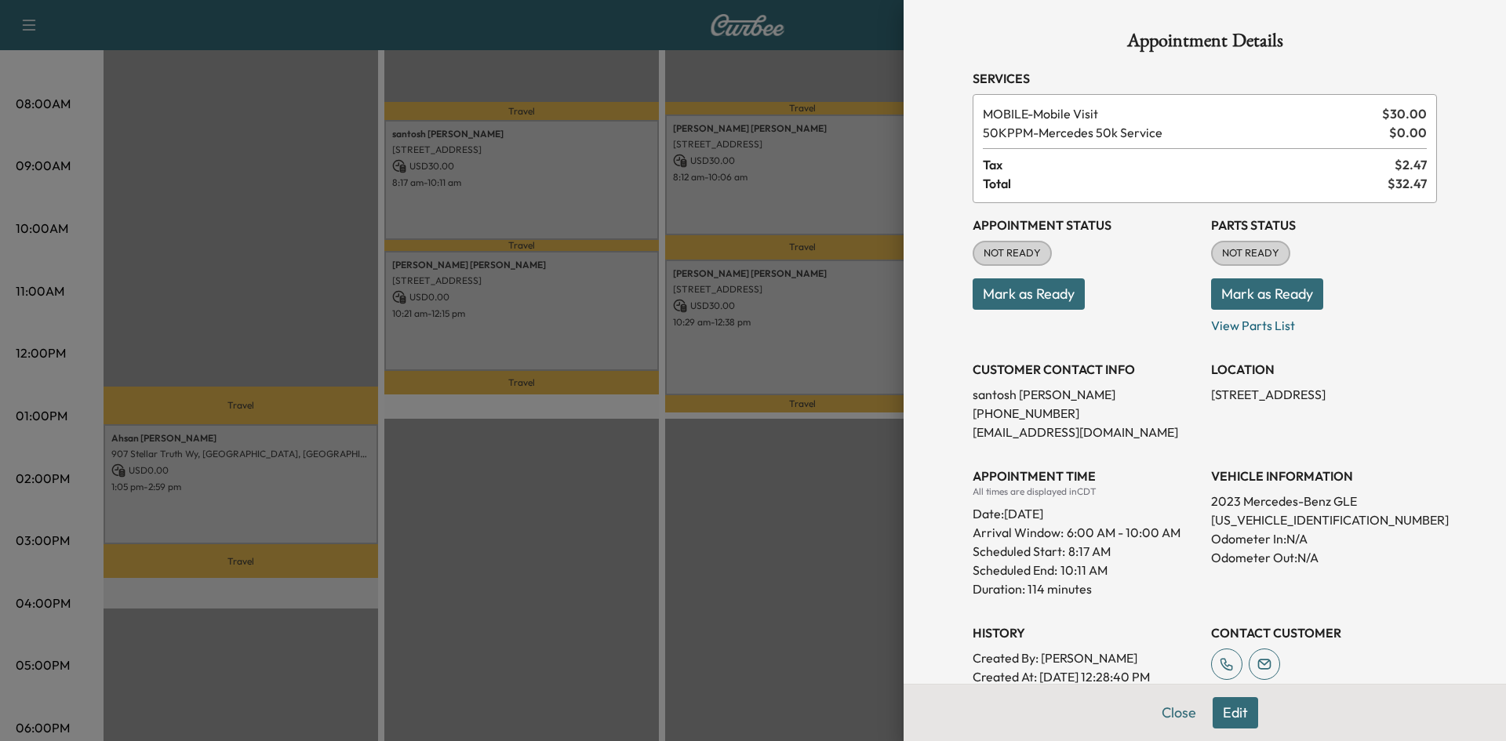
click at [1225, 704] on button "Edit" at bounding box center [1235, 712] width 45 height 31
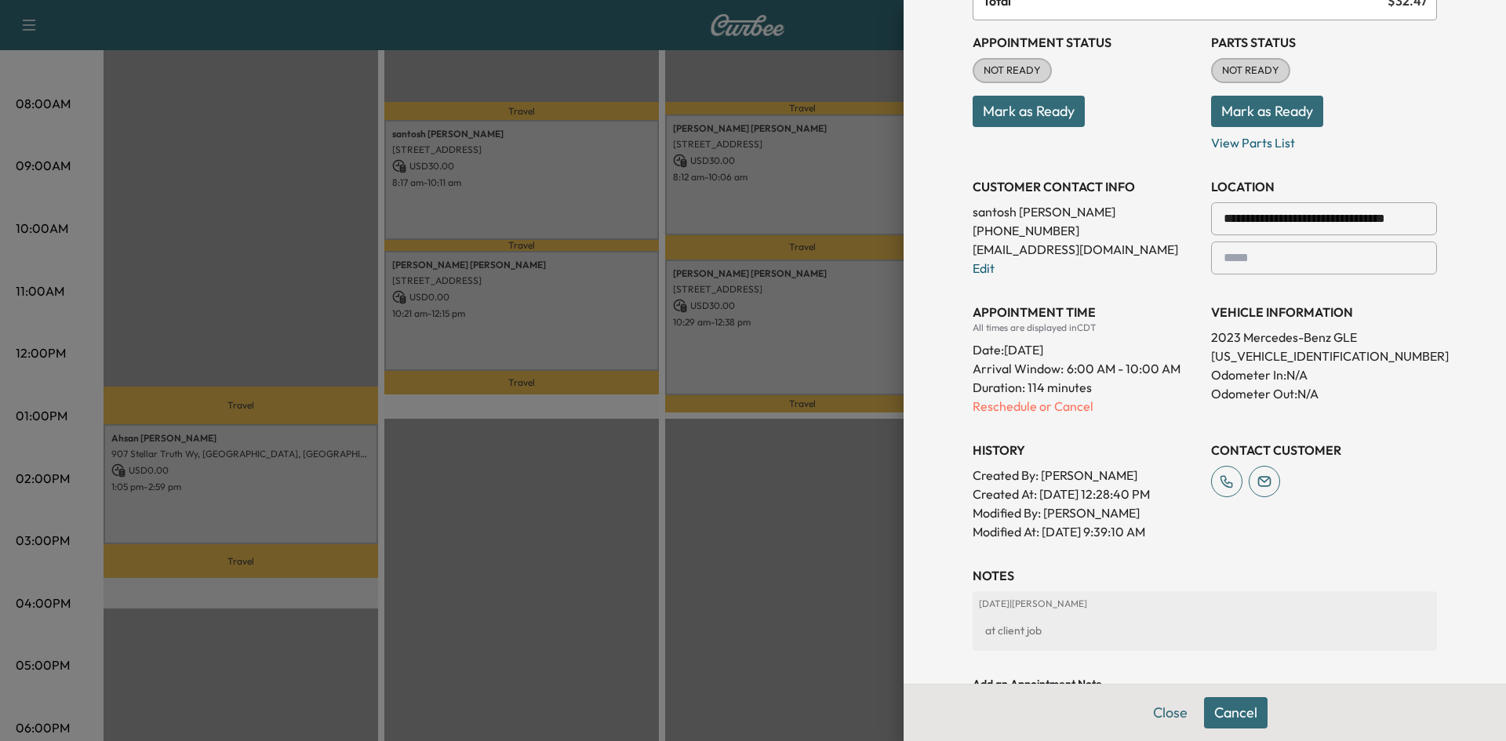
scroll to position [384, 0]
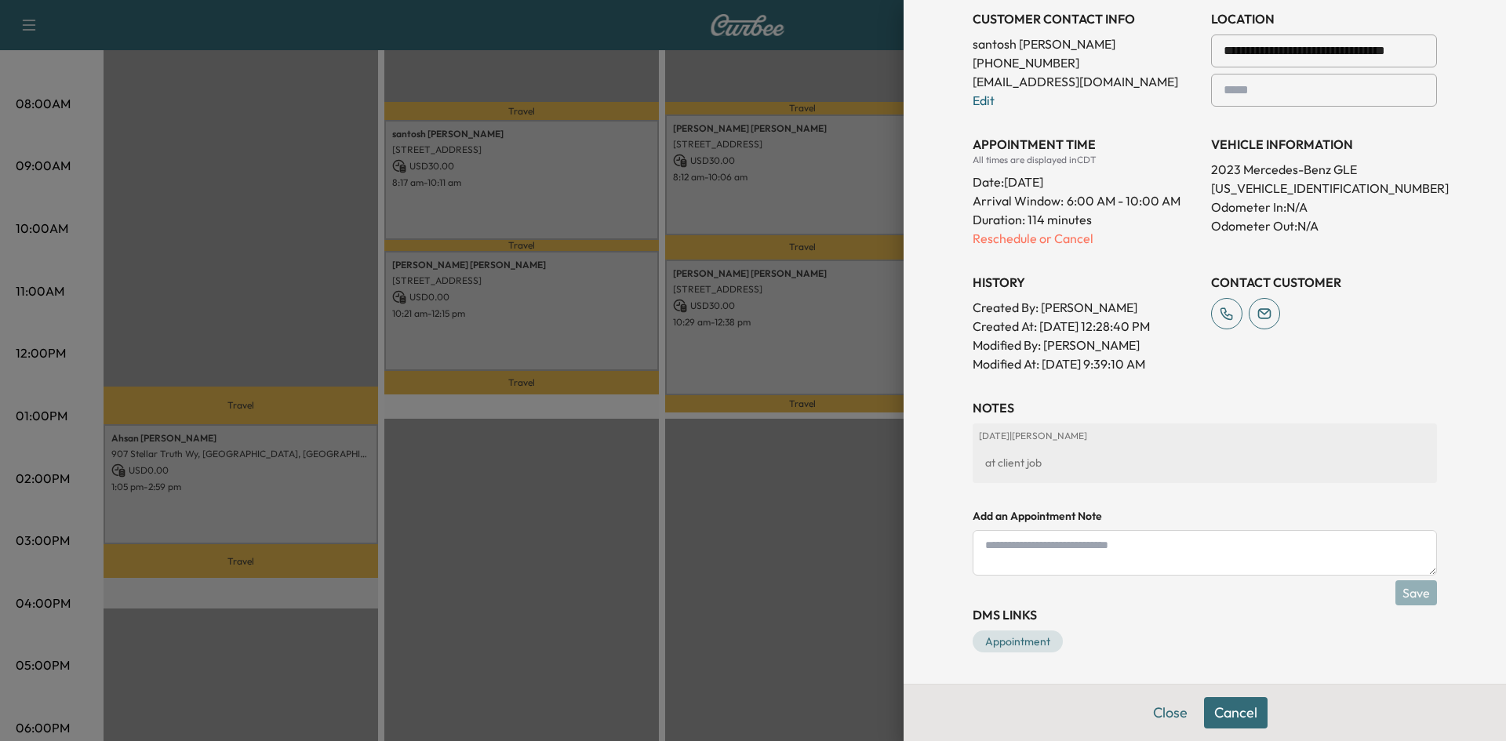
click at [1145, 559] on textarea at bounding box center [1205, 552] width 464 height 45
type textarea "*"
click at [1050, 567] on textarea "**********" at bounding box center [1205, 552] width 464 height 45
paste textarea "**********"
click at [1354, 547] on textarea "**********" at bounding box center [1205, 552] width 464 height 45
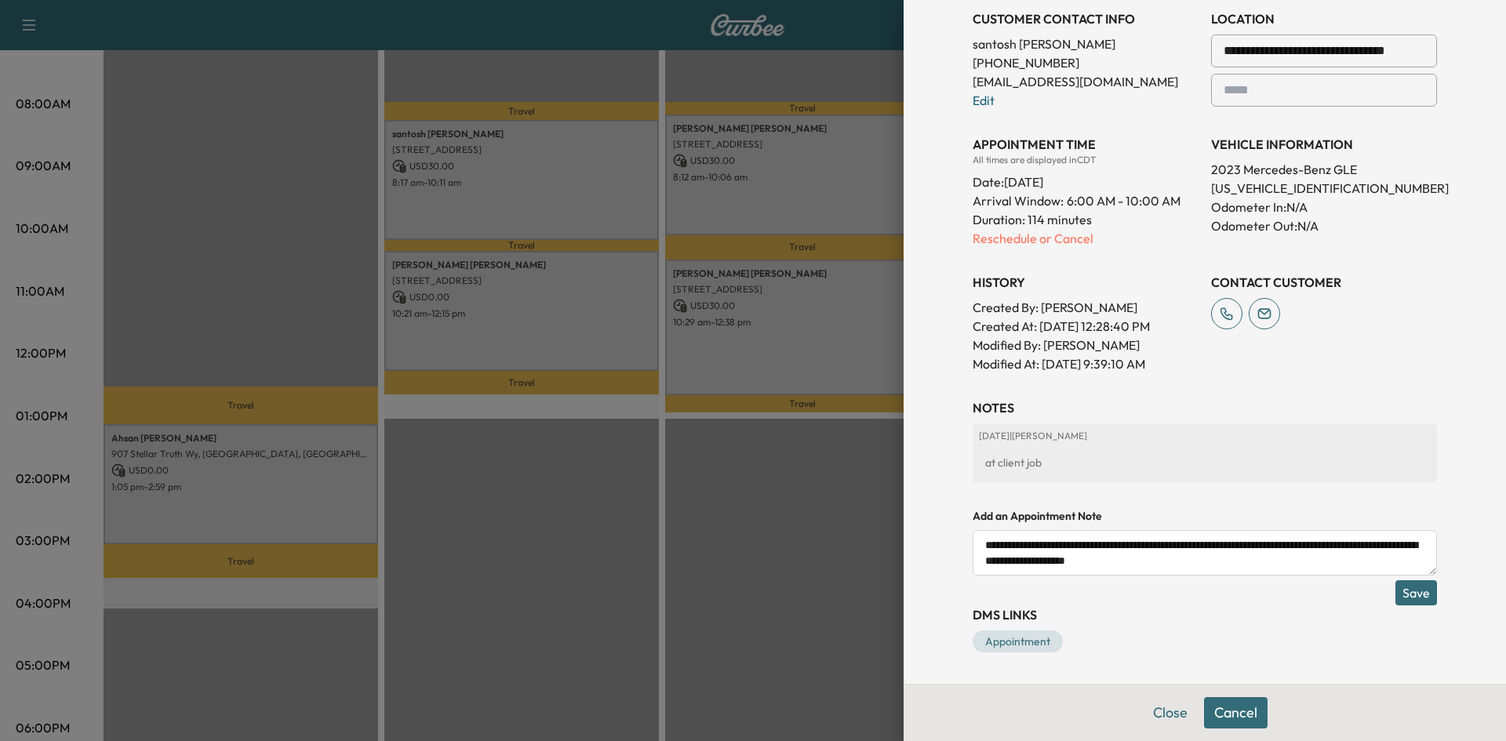
click at [1272, 557] on textarea "**********" at bounding box center [1205, 552] width 464 height 45
click at [1354, 543] on textarea "**********" at bounding box center [1205, 552] width 464 height 45
click at [1270, 563] on textarea "**********" at bounding box center [1205, 552] width 464 height 45
type textarea "**********"
click at [1398, 595] on button "Save" at bounding box center [1417, 593] width 42 height 25
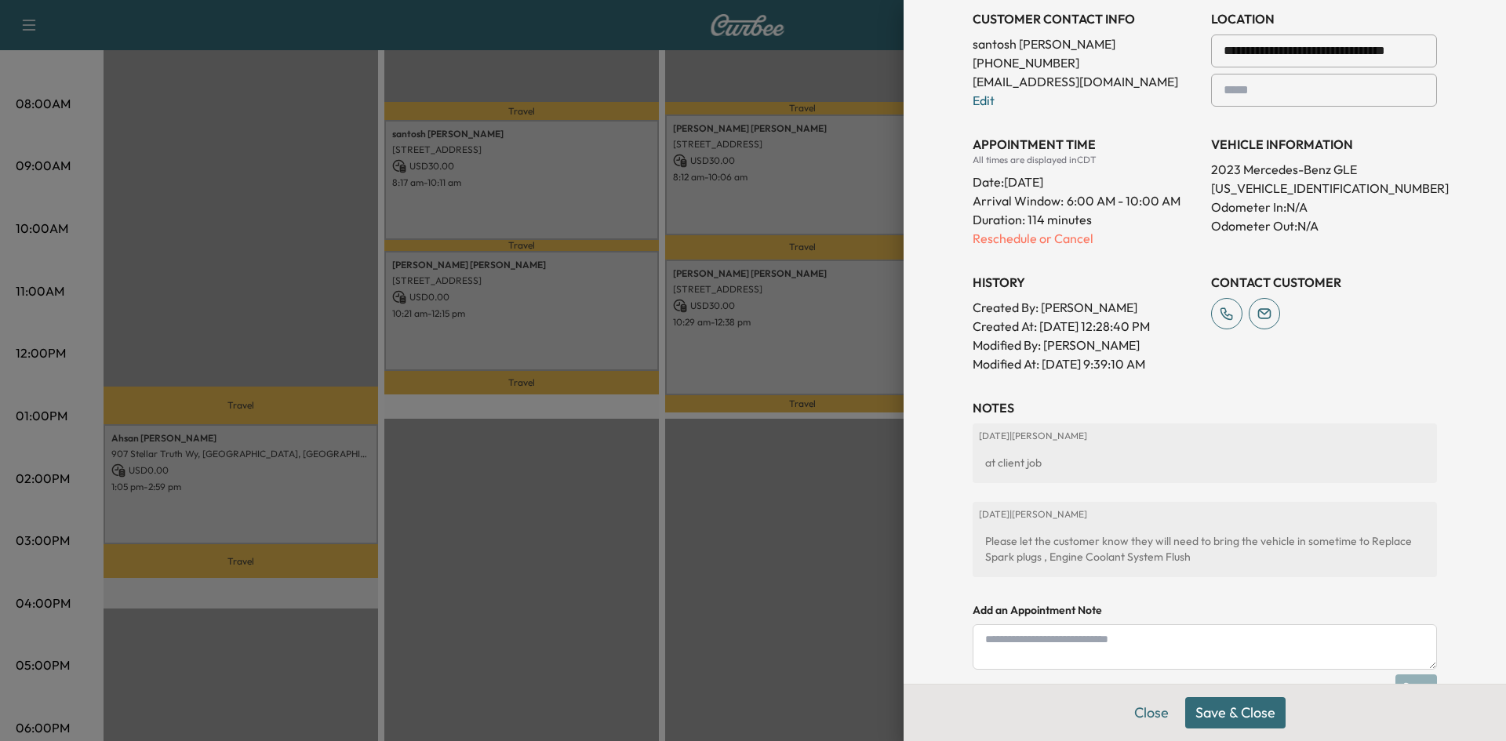
click at [1226, 712] on button "Save & Close" at bounding box center [1235, 712] width 100 height 31
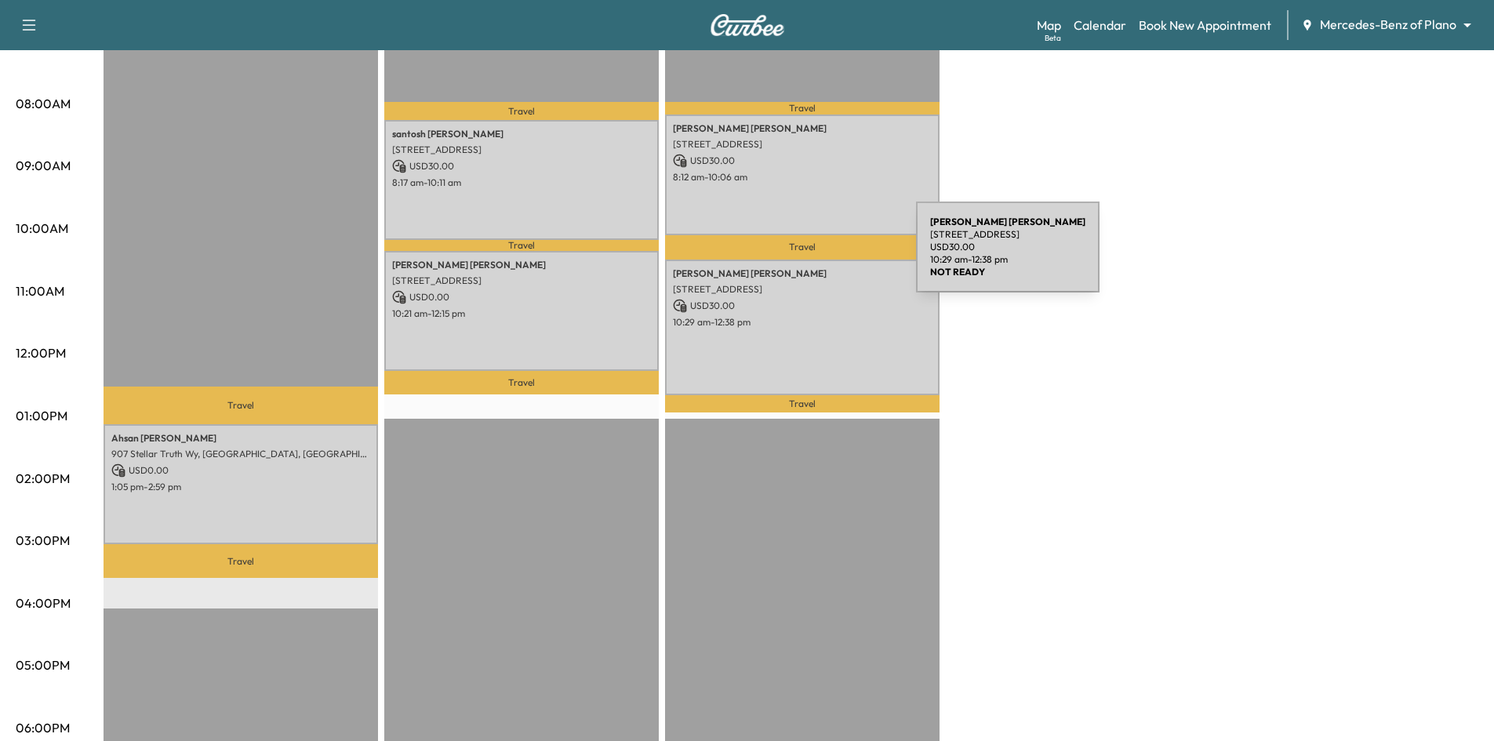
click at [784, 320] on p "10:29 am - 12:38 pm" at bounding box center [802, 322] width 259 height 13
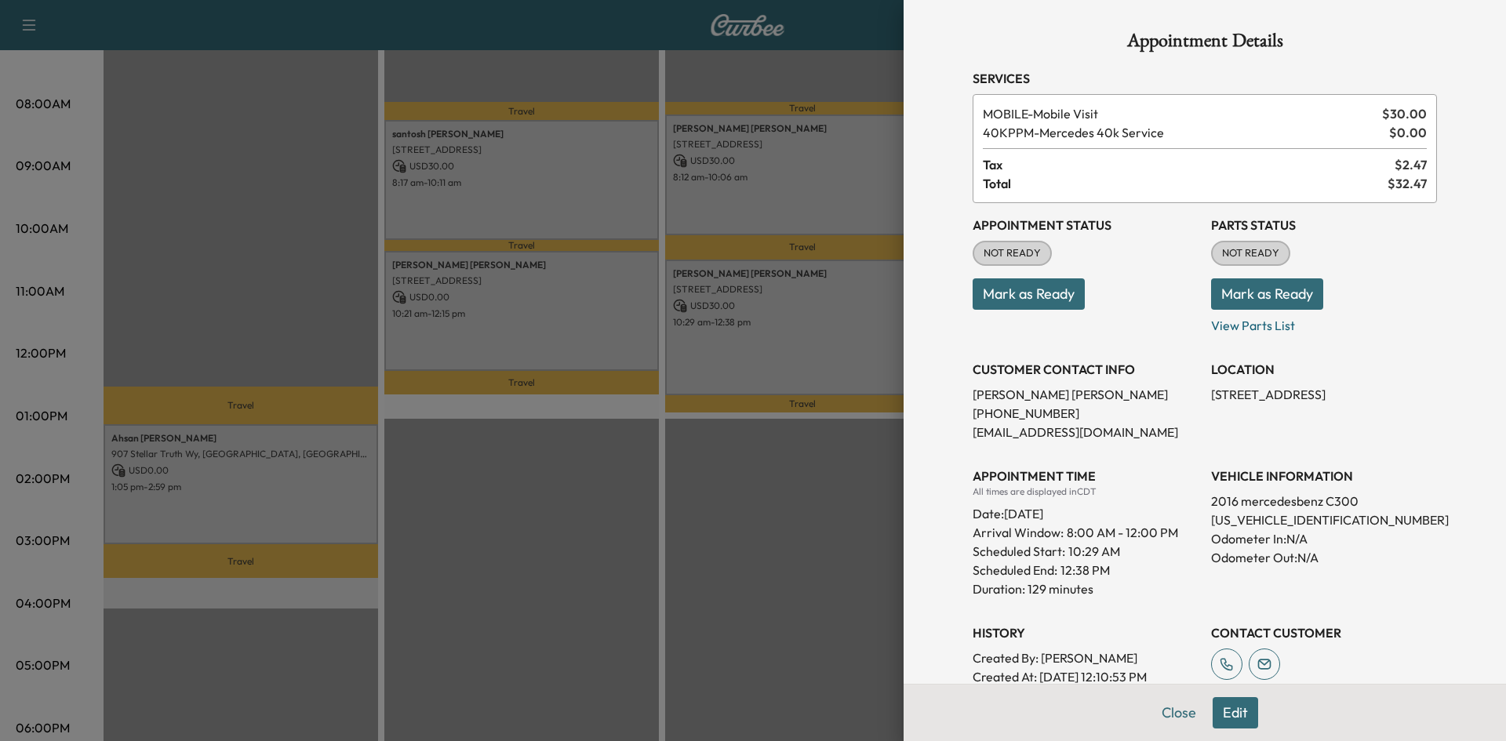
drag, startPoint x: 1227, startPoint y: 717, endPoint x: 1218, endPoint y: 707, distance: 13.4
click at [1227, 716] on button "Edit" at bounding box center [1235, 712] width 45 height 31
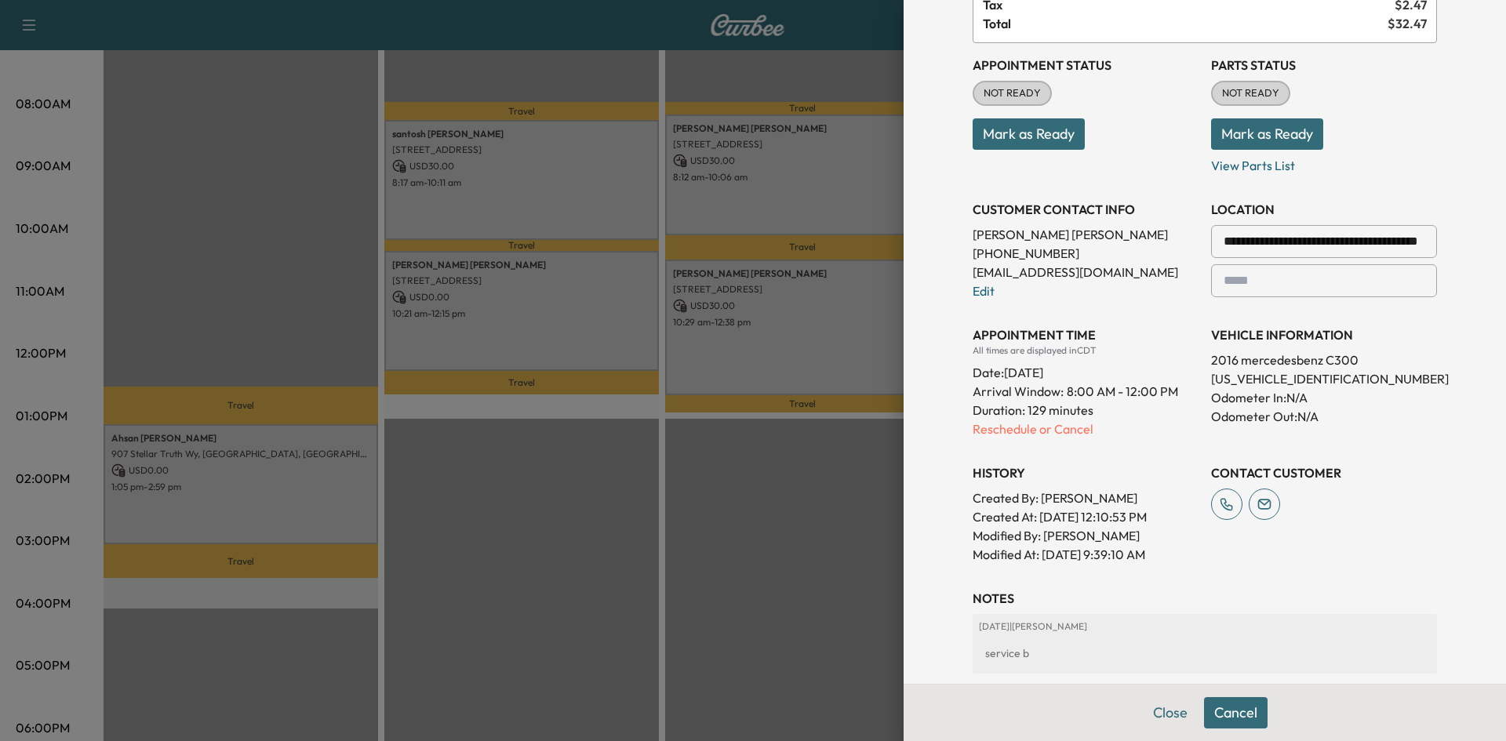
scroll to position [314, 0]
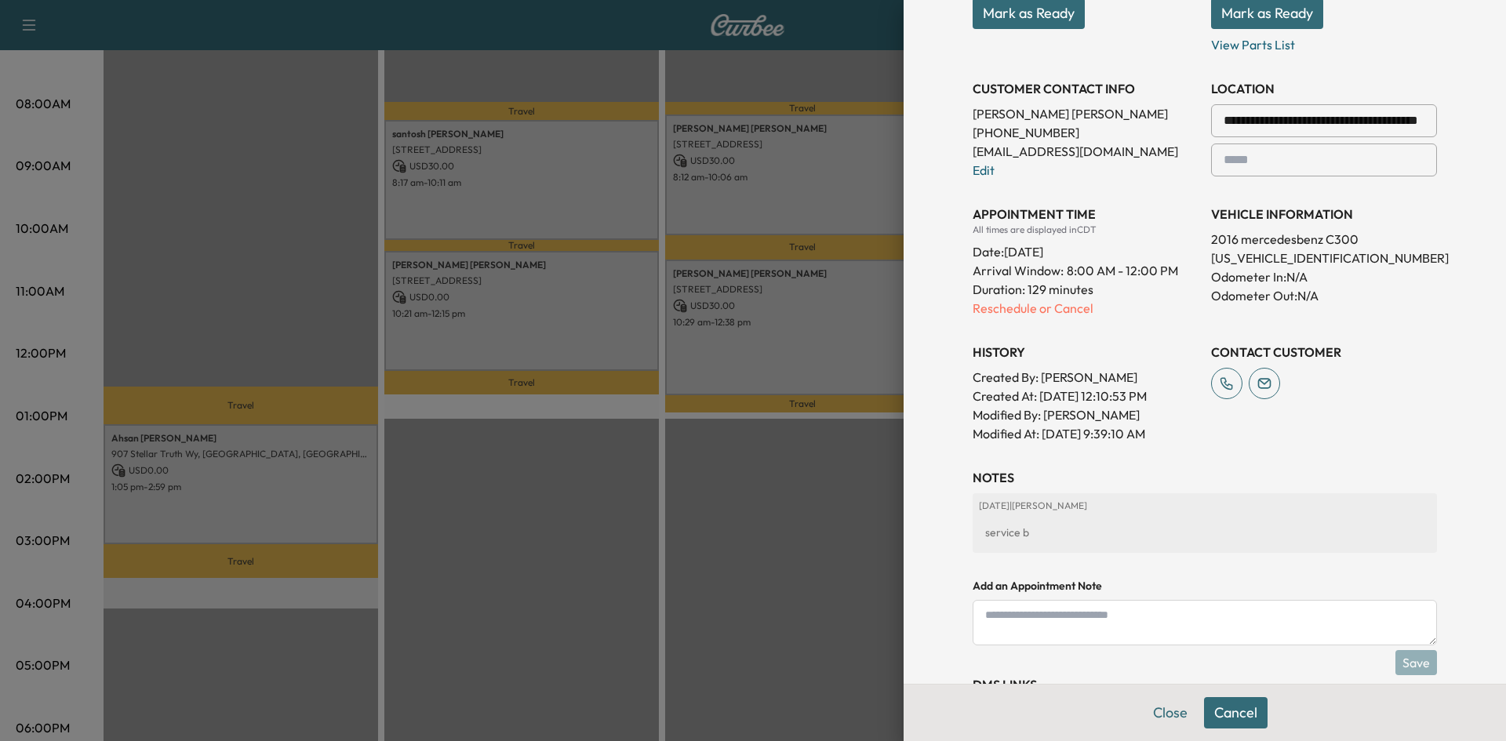
click at [1150, 619] on textarea at bounding box center [1205, 622] width 464 height 45
type textarea "*"
click at [1396, 617] on textarea "**********" at bounding box center [1205, 622] width 464 height 45
paste textarea "**********"
click at [1373, 617] on textarea "**********" at bounding box center [1205, 622] width 464 height 45
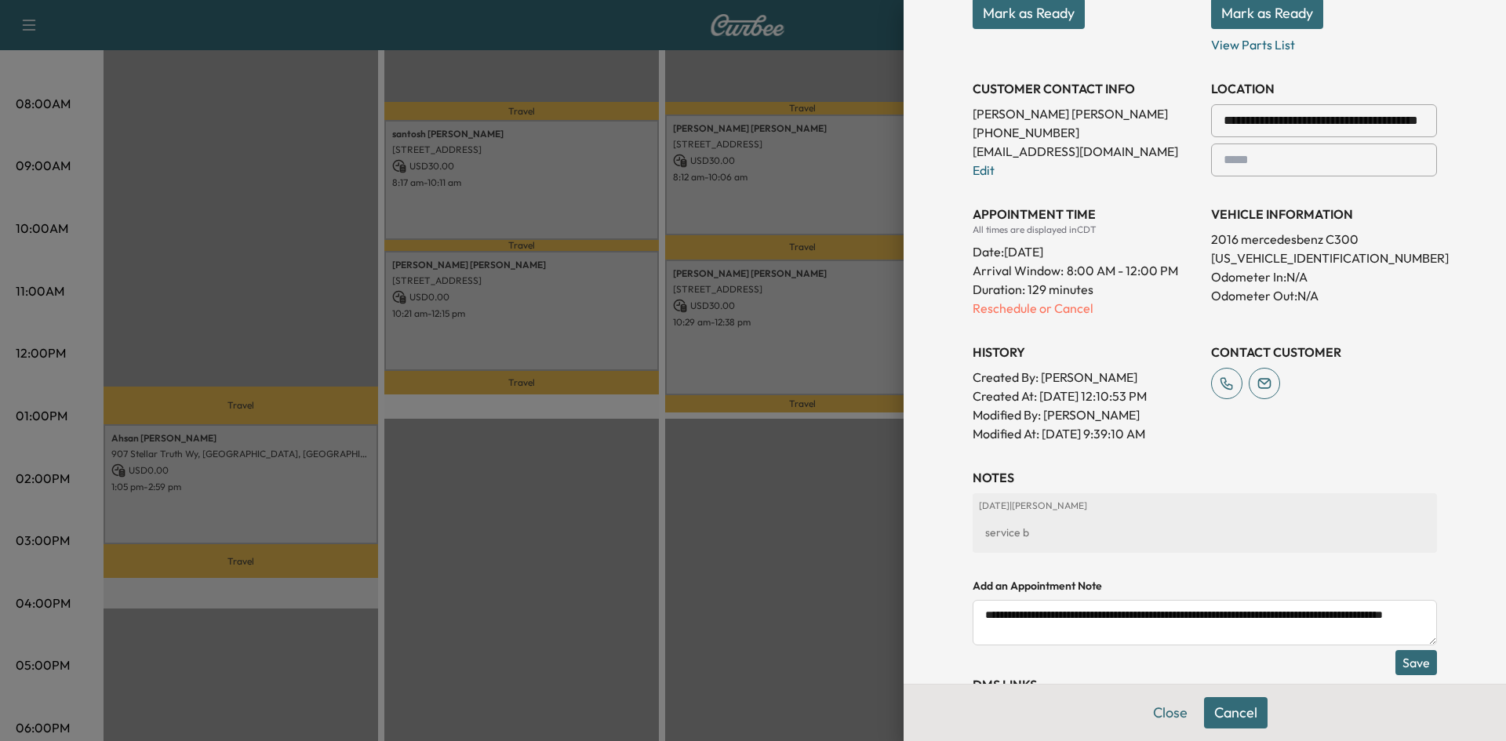
click at [1059, 630] on textarea "**********" at bounding box center [1205, 622] width 464 height 45
paste textarea "**********"
click at [1198, 634] on textarea "**********" at bounding box center [1205, 622] width 464 height 45
click at [1212, 633] on textarea "**********" at bounding box center [1205, 622] width 464 height 45
paste textarea "**********"
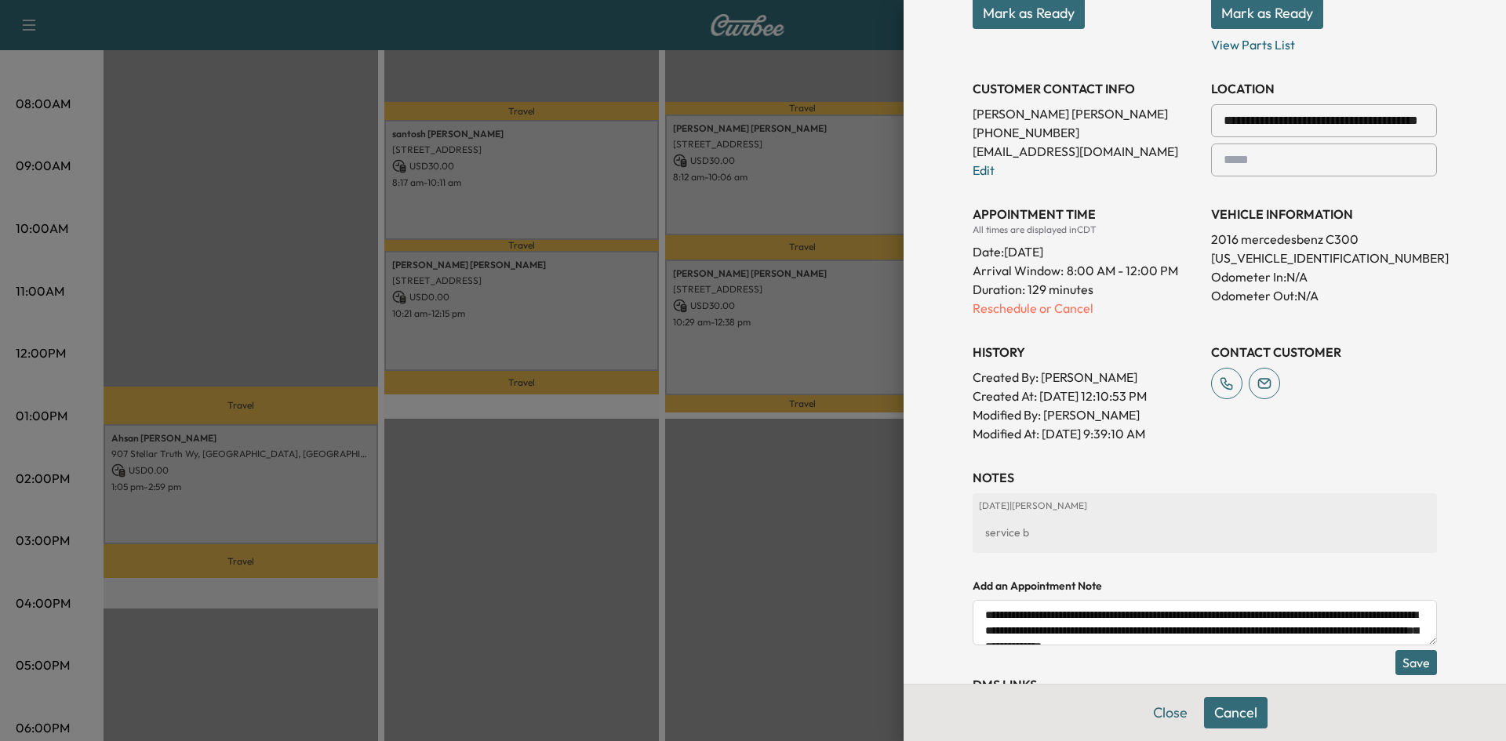
scroll to position [9, 0]
type textarea "**********"
click at [1402, 667] on button "Save" at bounding box center [1417, 662] width 42 height 25
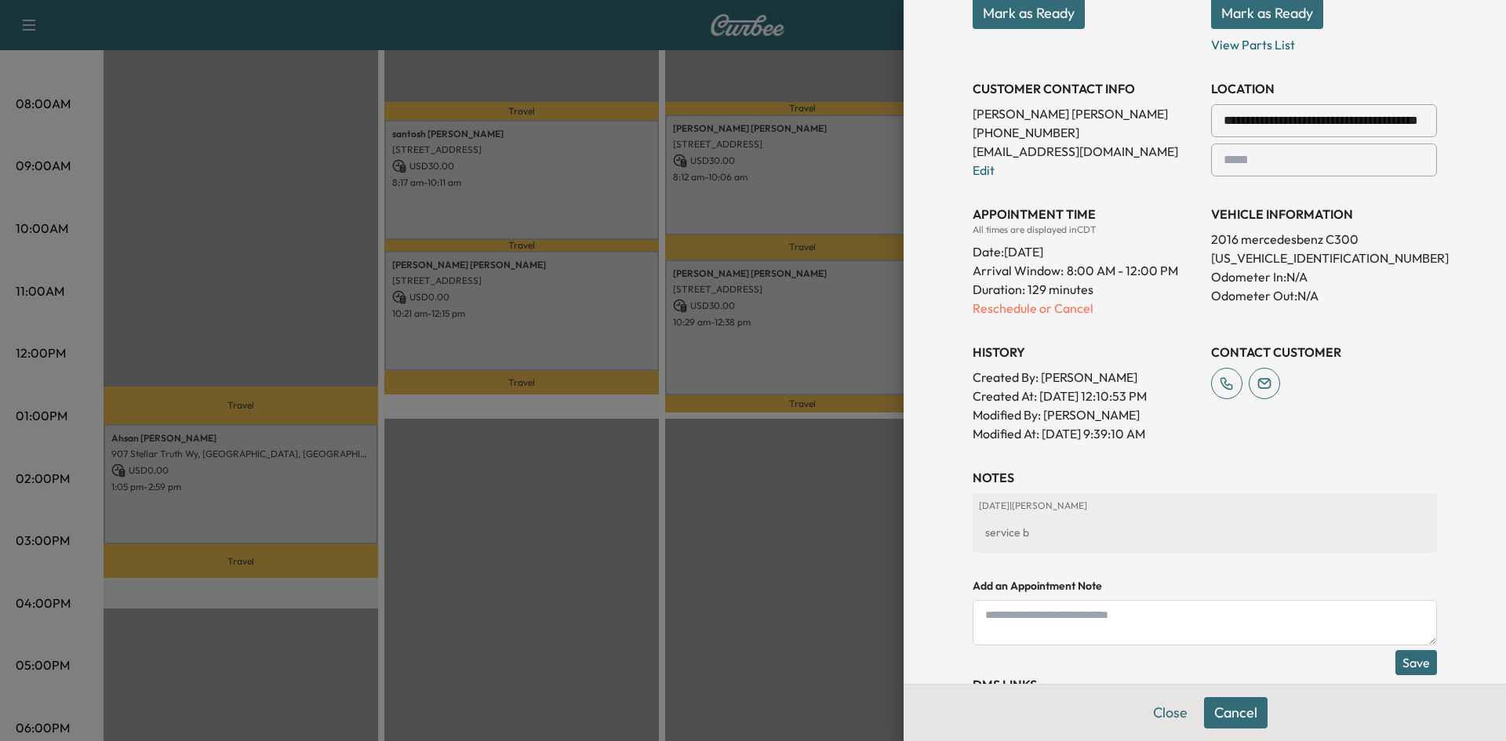
scroll to position [0, 0]
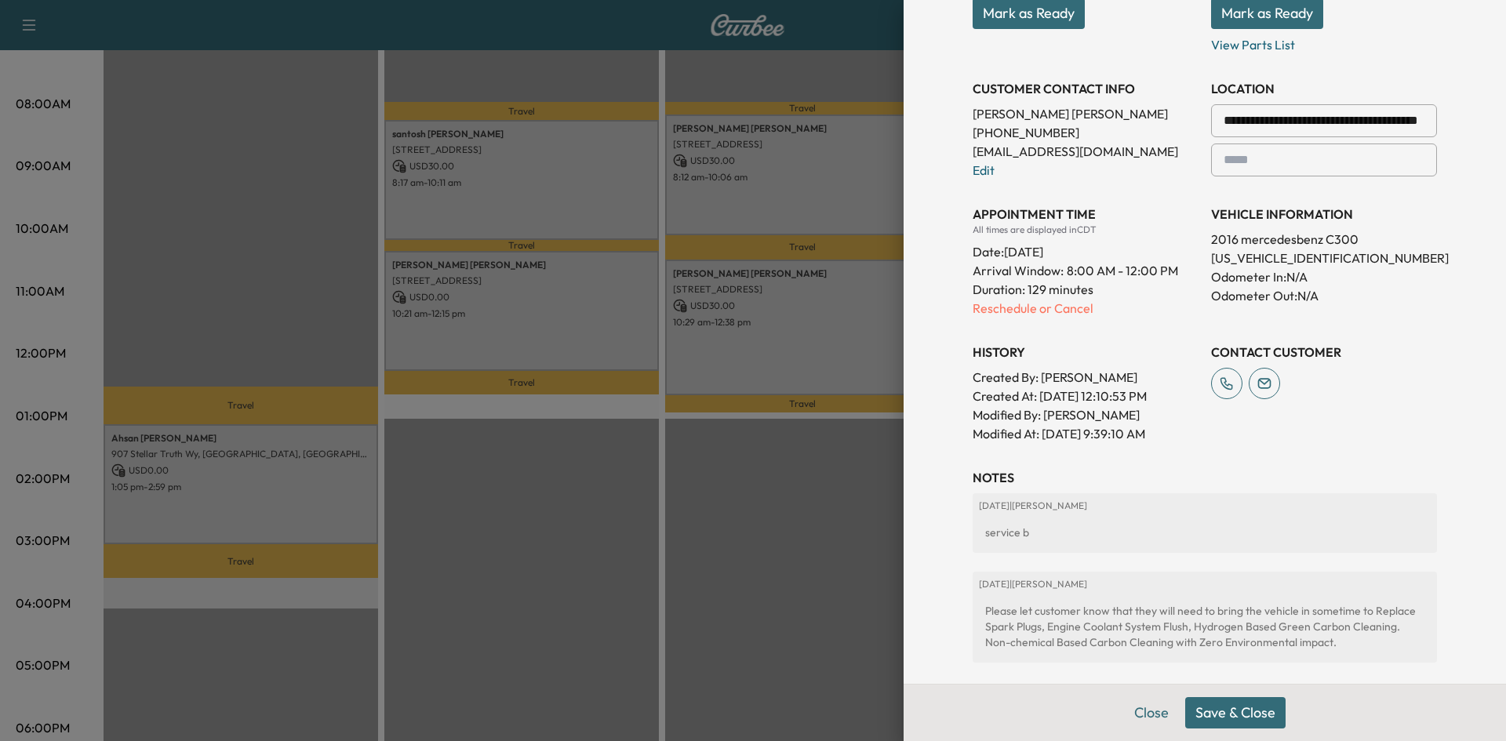
click at [1243, 713] on button "Save & Close" at bounding box center [1235, 712] width 100 height 31
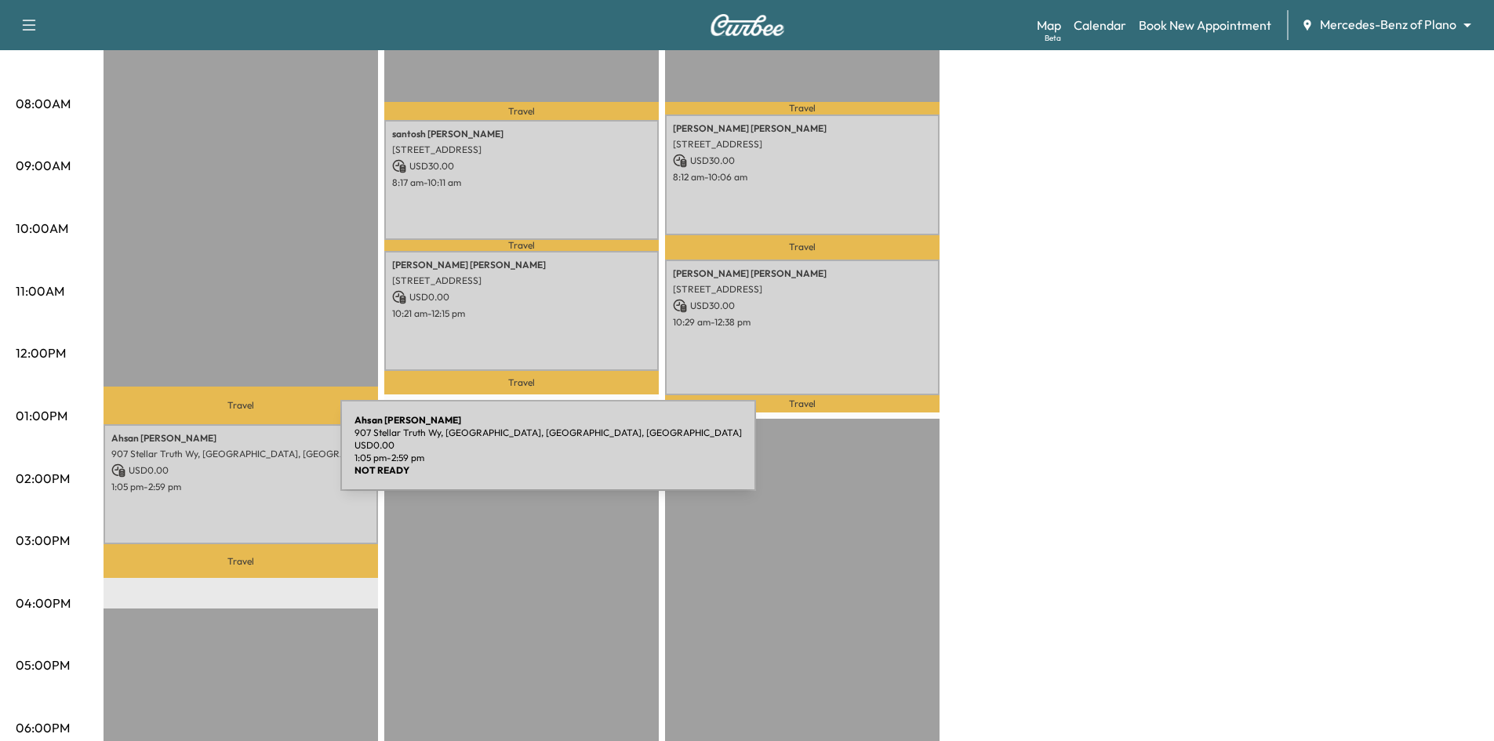
click at [217, 466] on p "USD 0.00" at bounding box center [240, 471] width 259 height 14
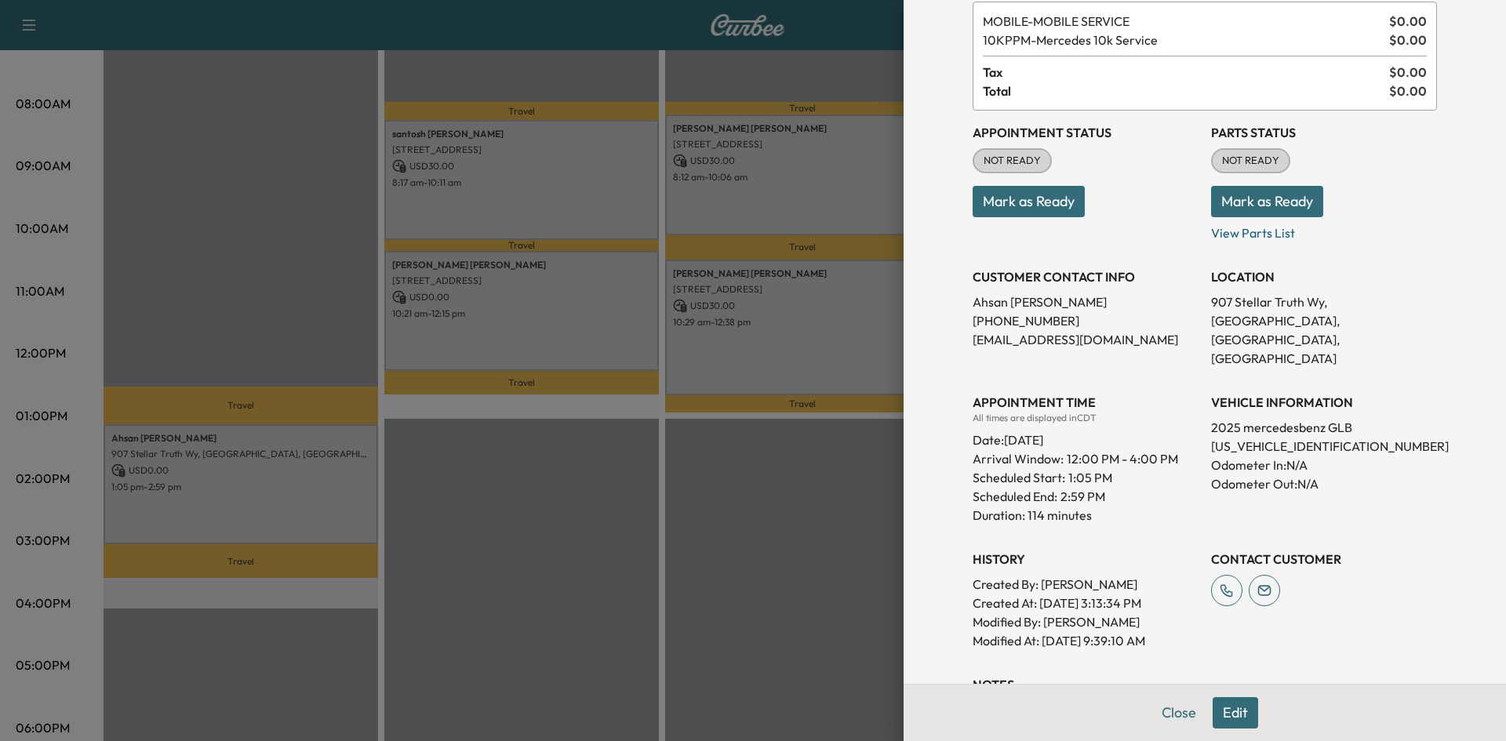
scroll to position [0, 0]
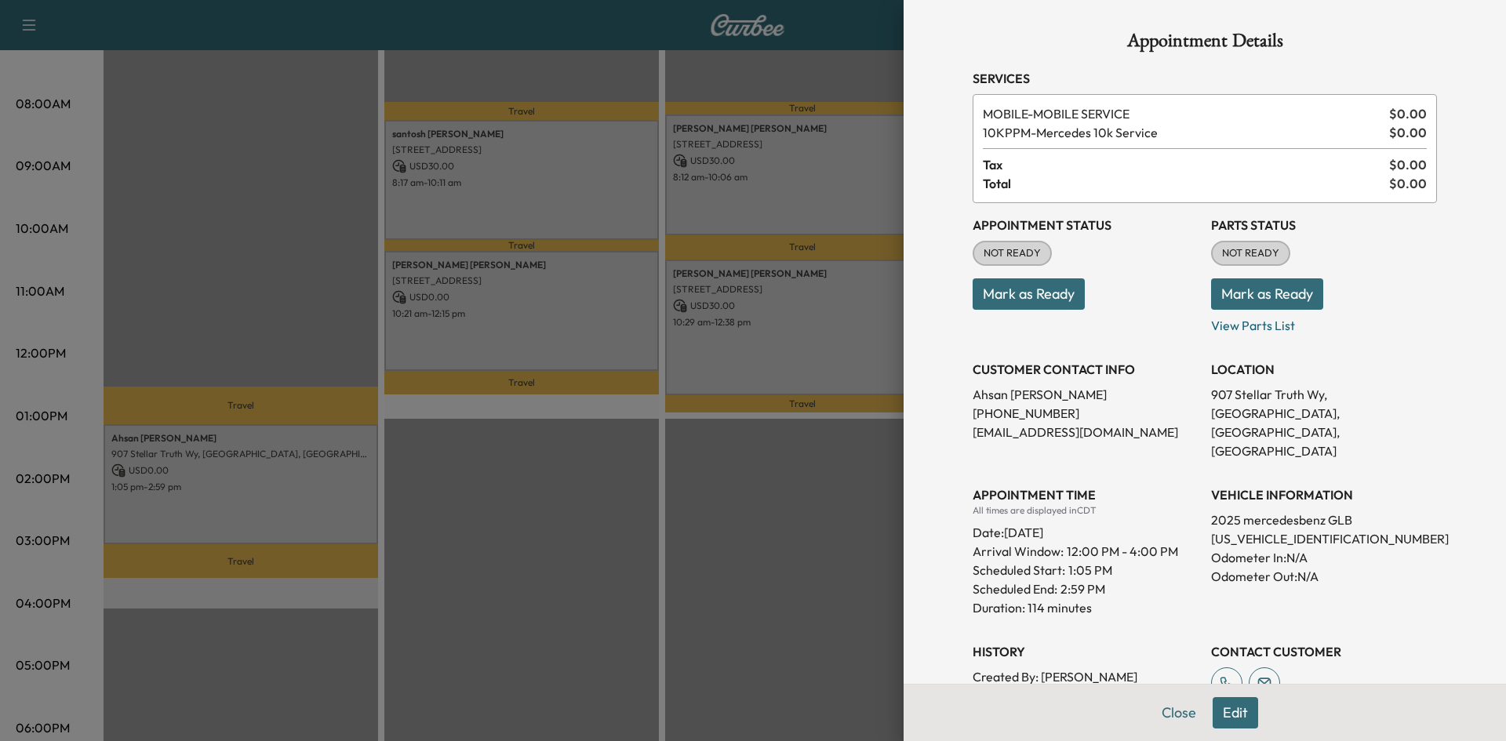
click at [660, 570] on div at bounding box center [753, 370] width 1506 height 741
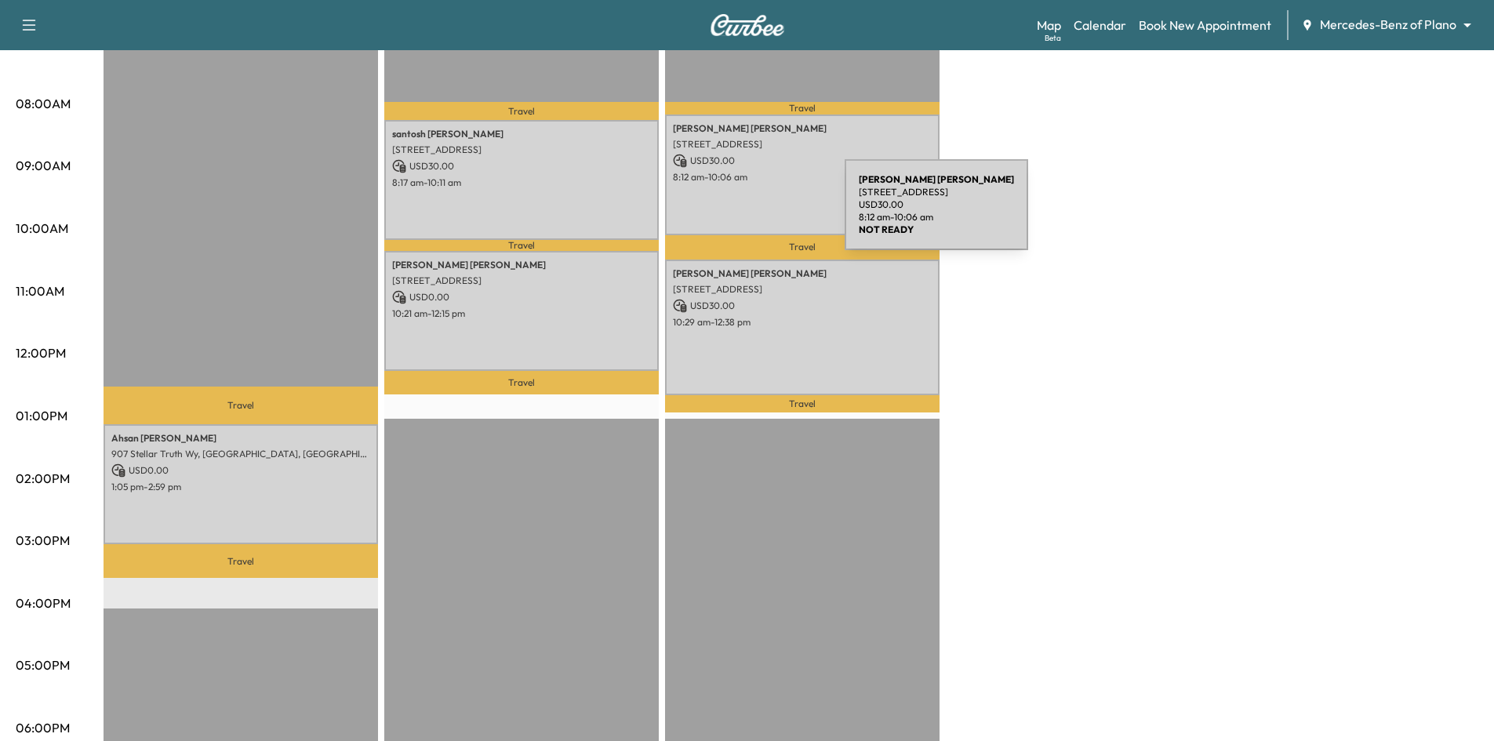
click at [730, 208] on div "[PERSON_NAME] [STREET_ADDRESS] USD 30.00 8:12 am - 10:06 am" at bounding box center [802, 175] width 275 height 120
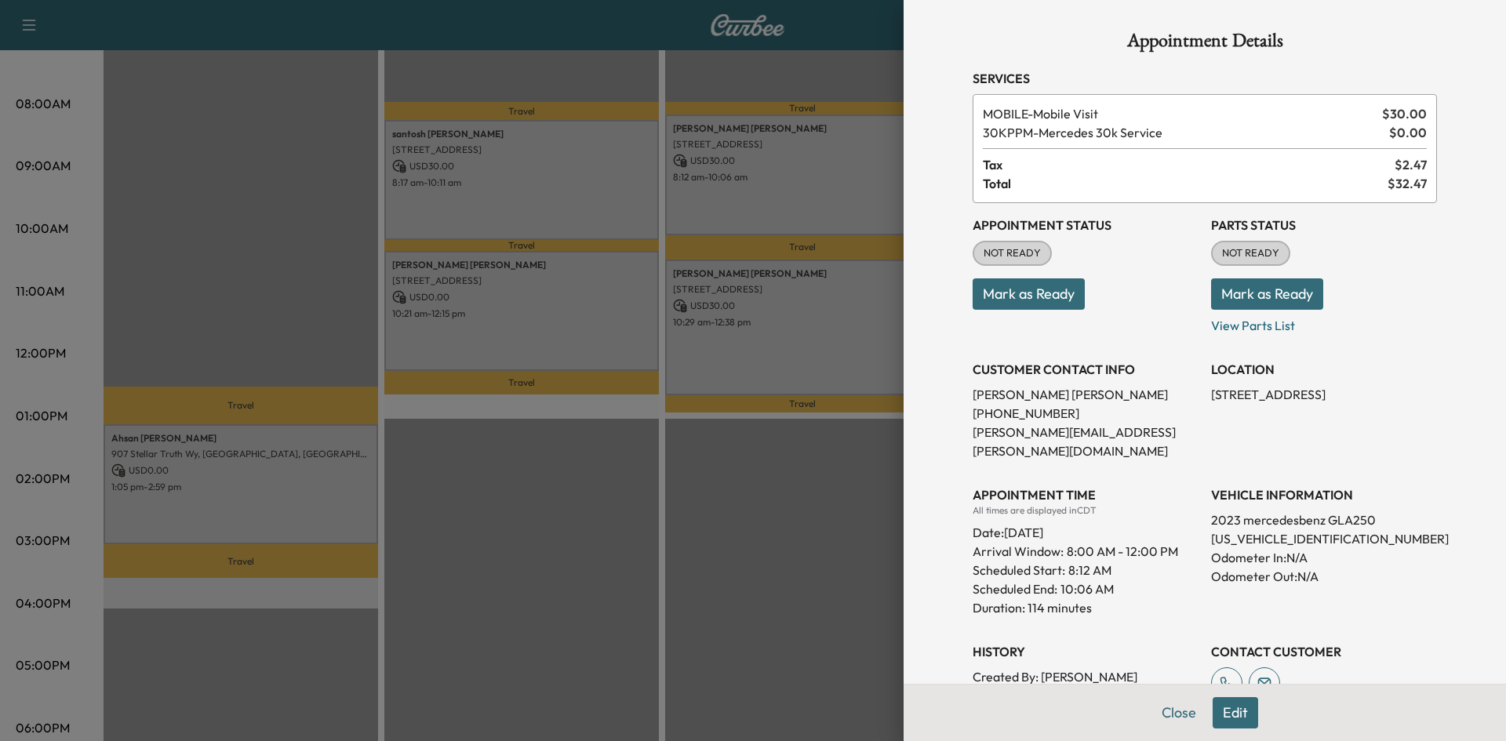
click at [724, 513] on div at bounding box center [753, 370] width 1506 height 741
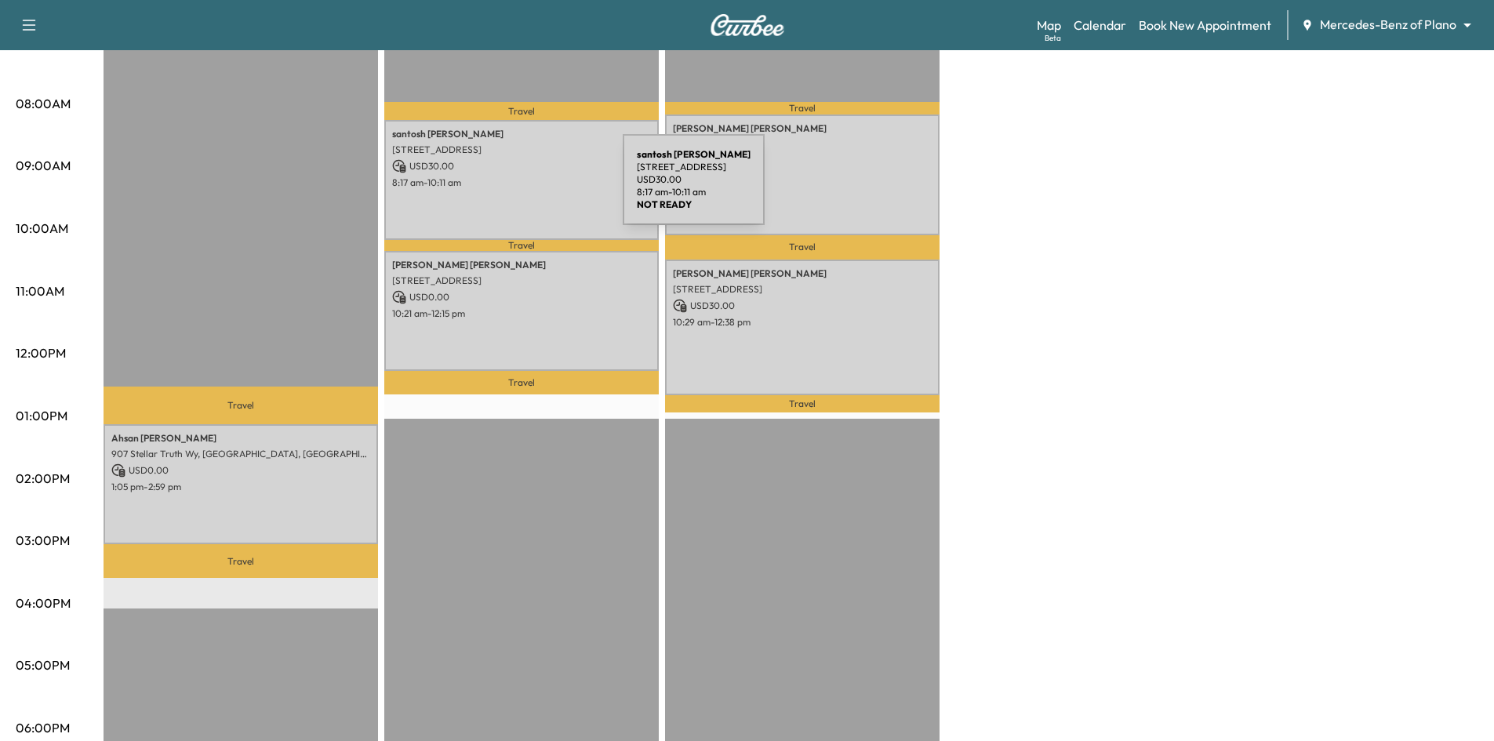
click at [493, 163] on p "USD 30.00" at bounding box center [521, 166] width 259 height 14
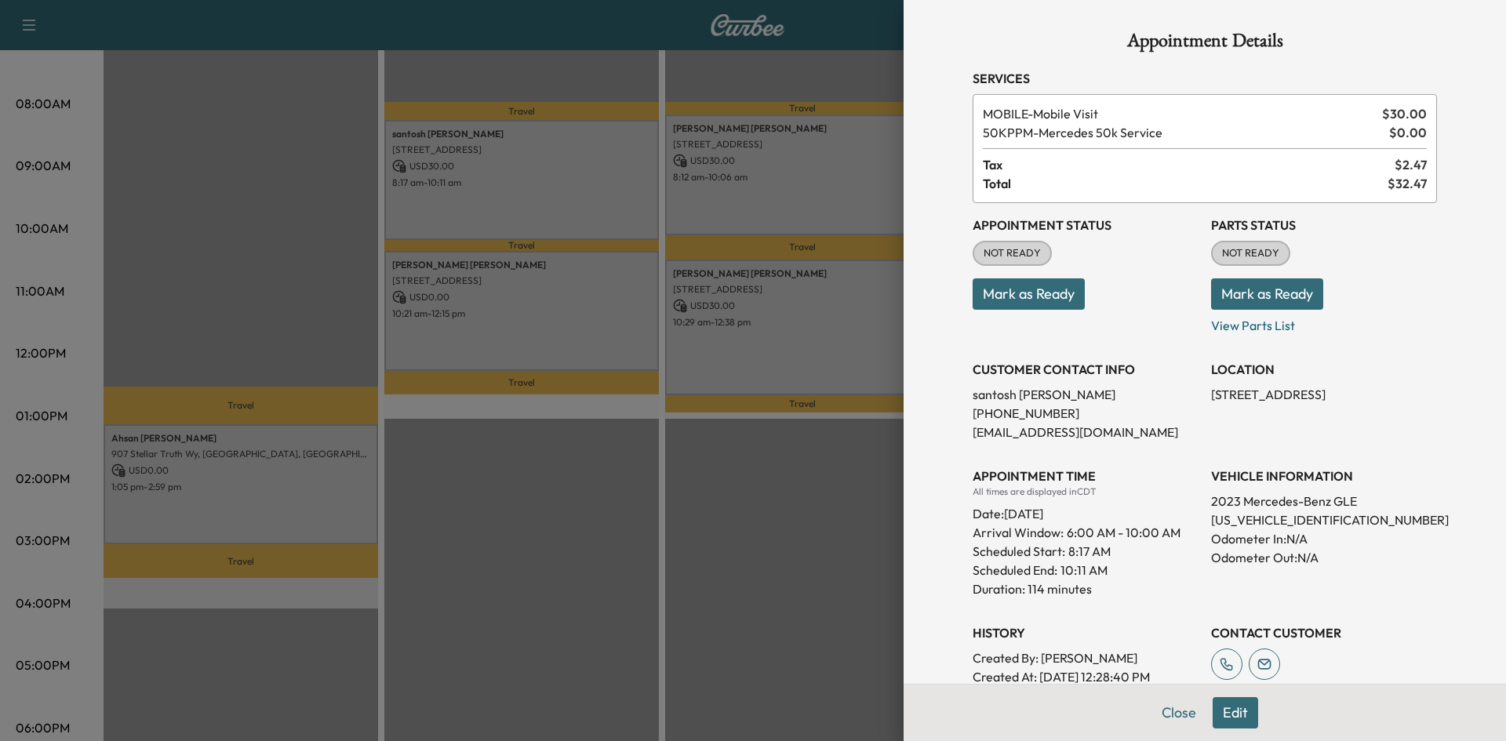
click at [1022, 304] on button "Mark as Ready" at bounding box center [1029, 293] width 112 height 31
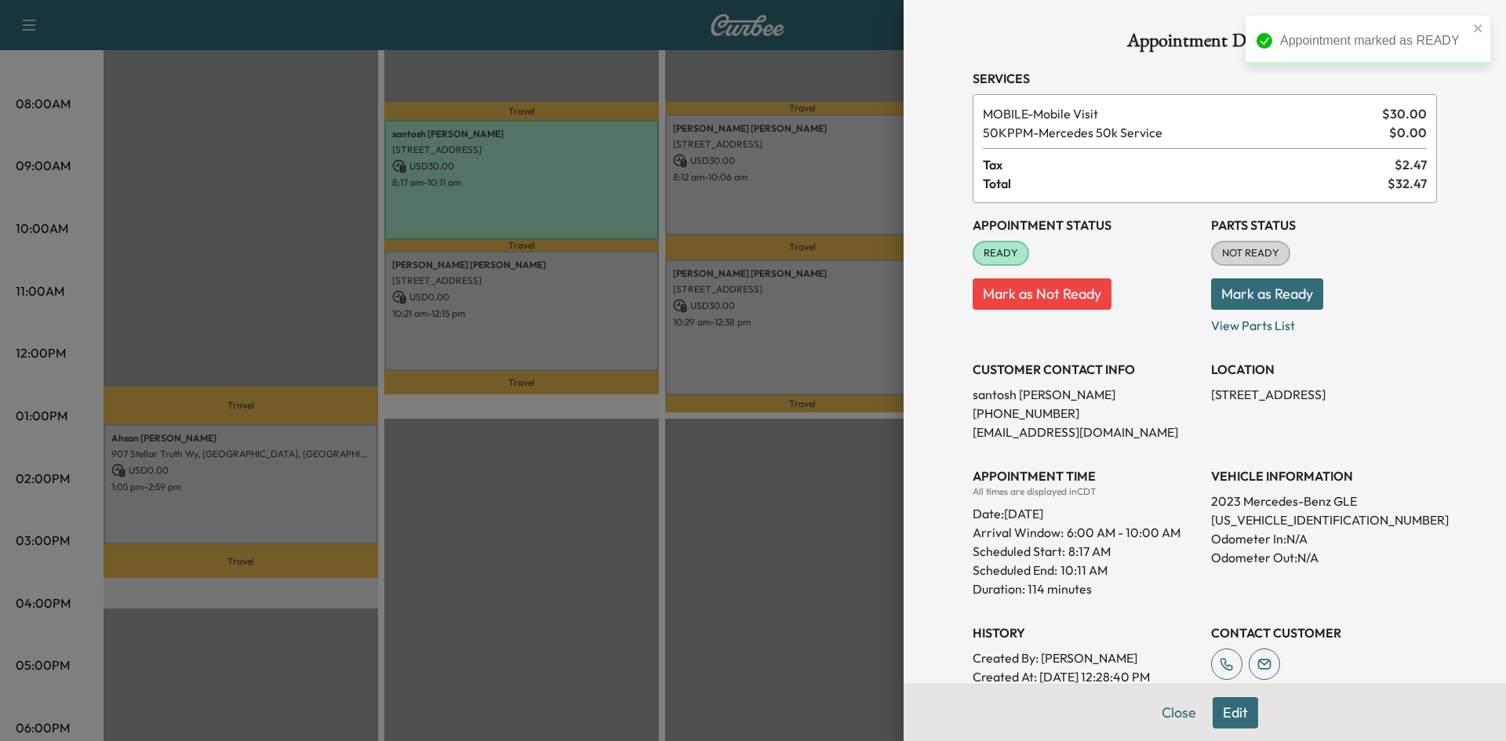
click at [830, 174] on div at bounding box center [753, 370] width 1506 height 741
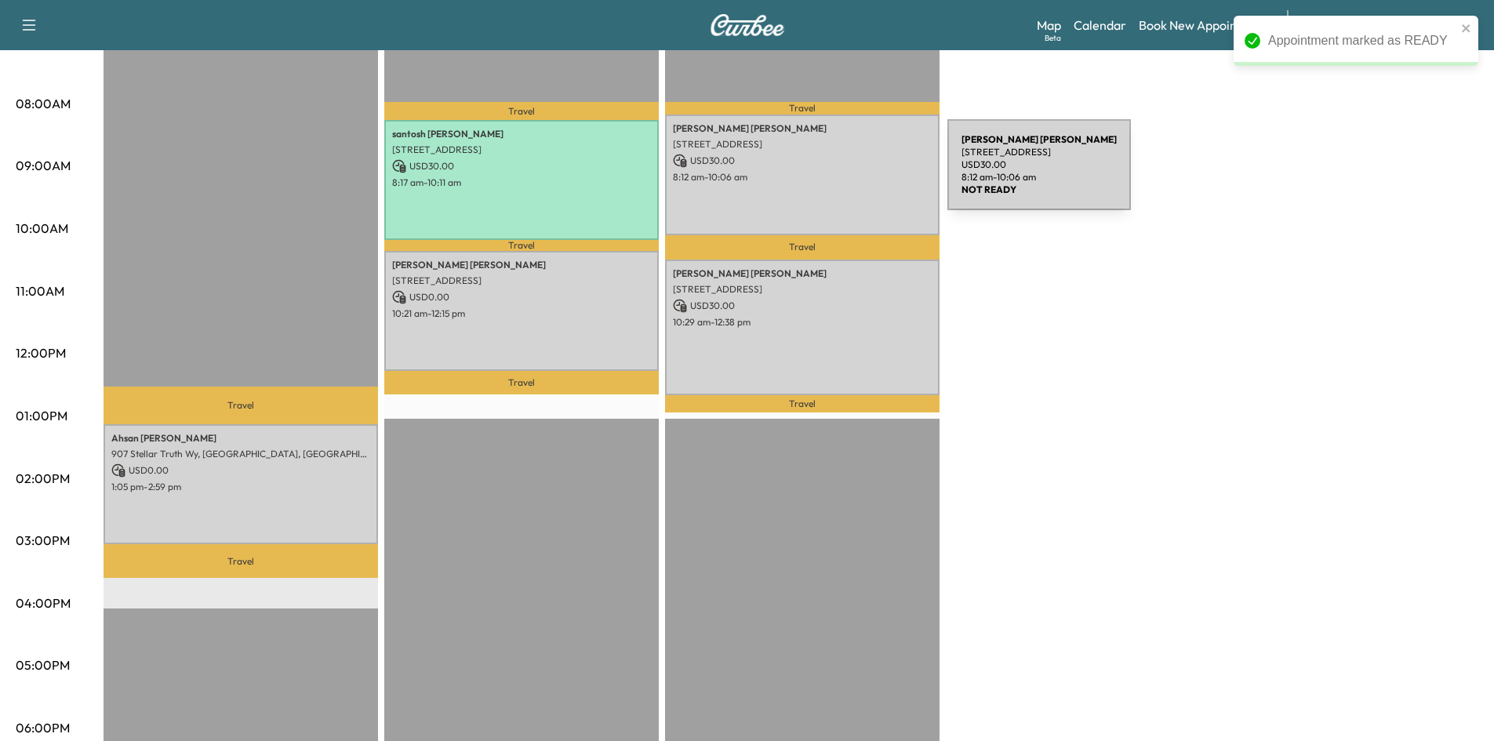
click at [830, 174] on p "8:12 am - 10:06 am" at bounding box center [802, 177] width 259 height 13
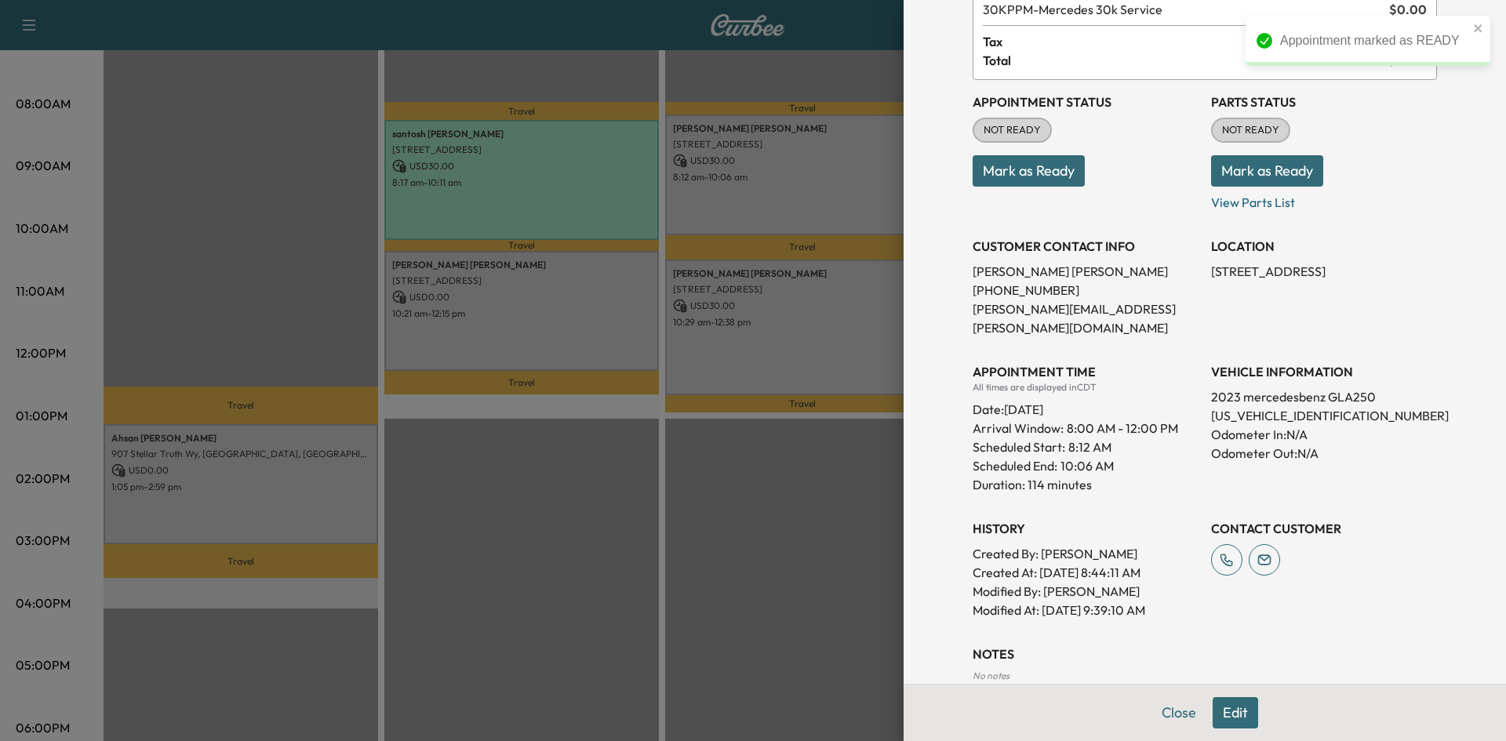
scroll to position [206, 0]
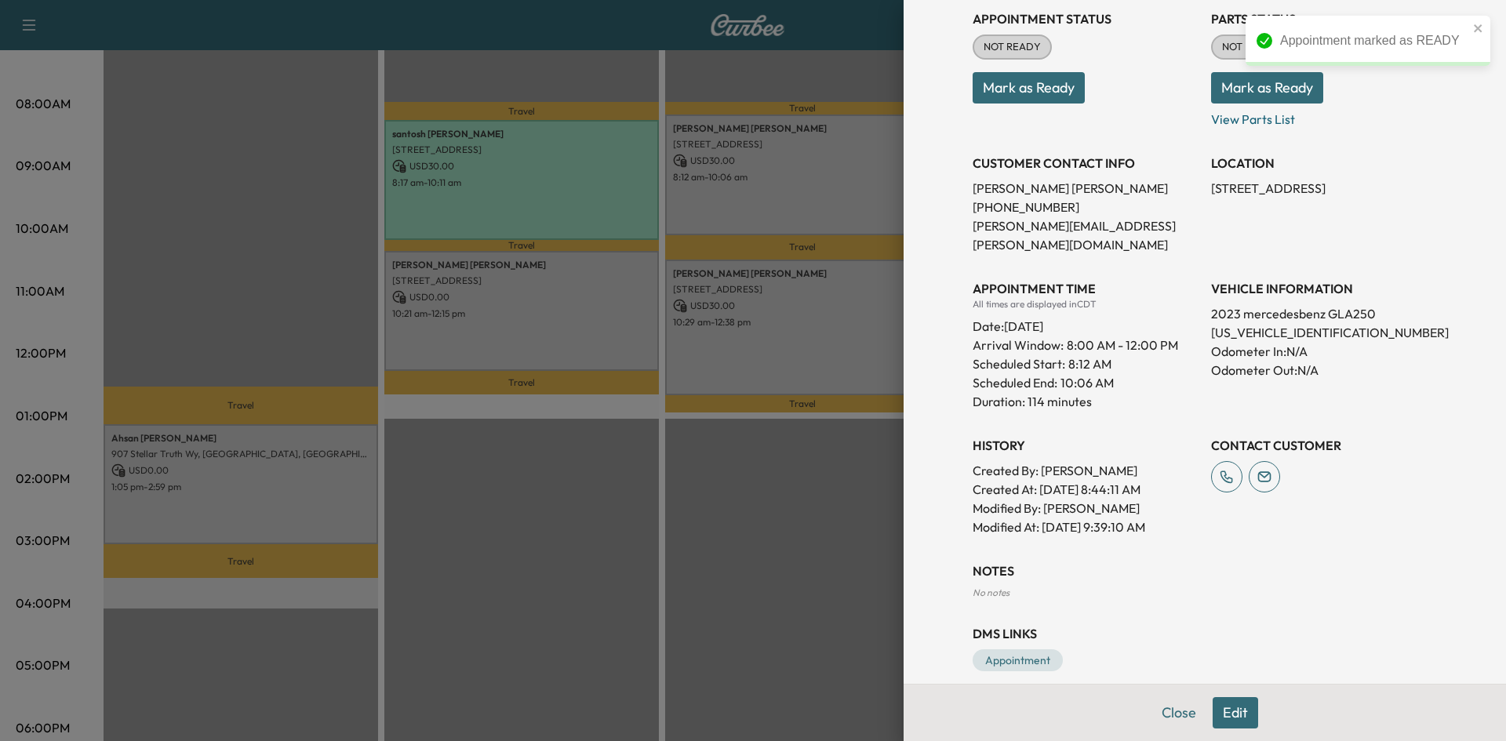
click at [1006, 85] on button "Mark as Ready" at bounding box center [1029, 87] width 112 height 31
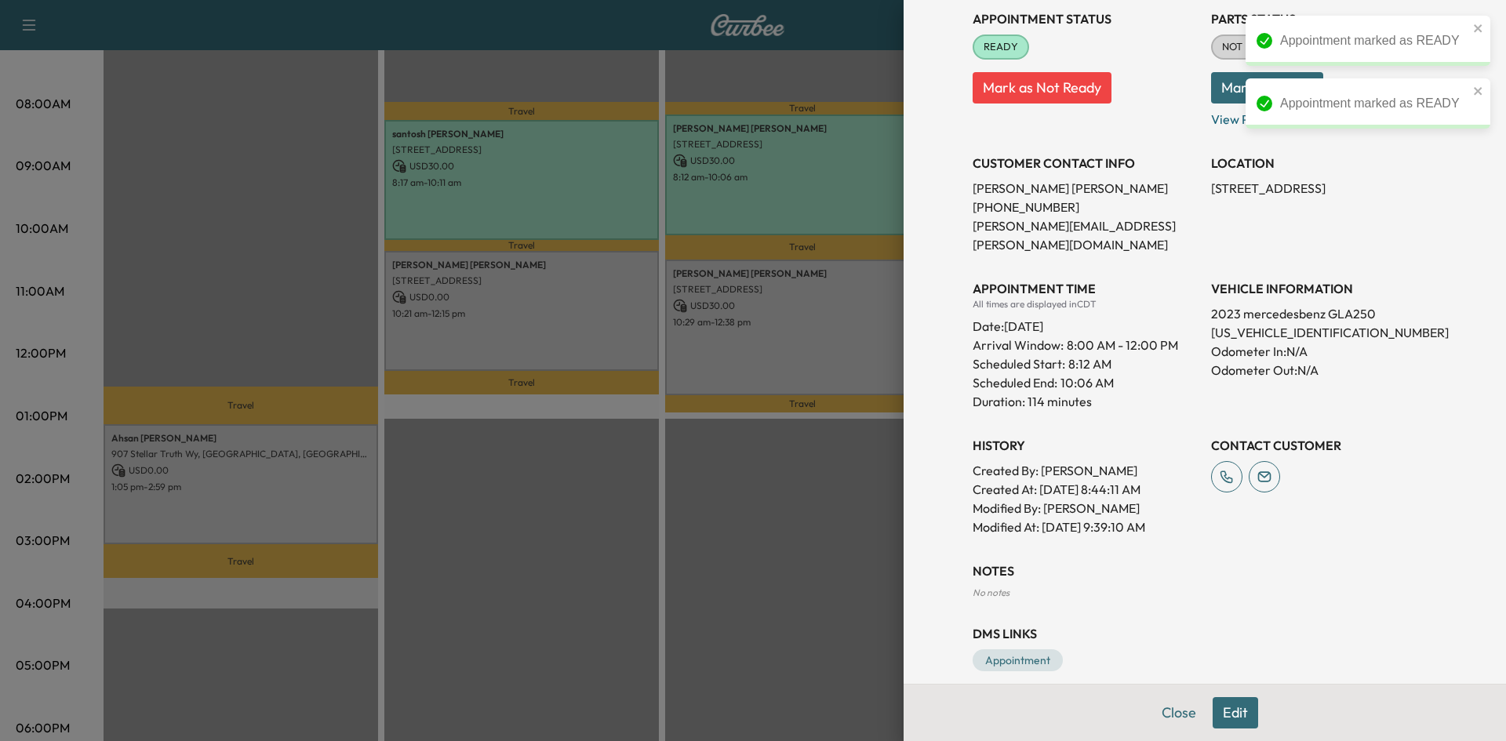
click at [788, 189] on div at bounding box center [753, 370] width 1506 height 741
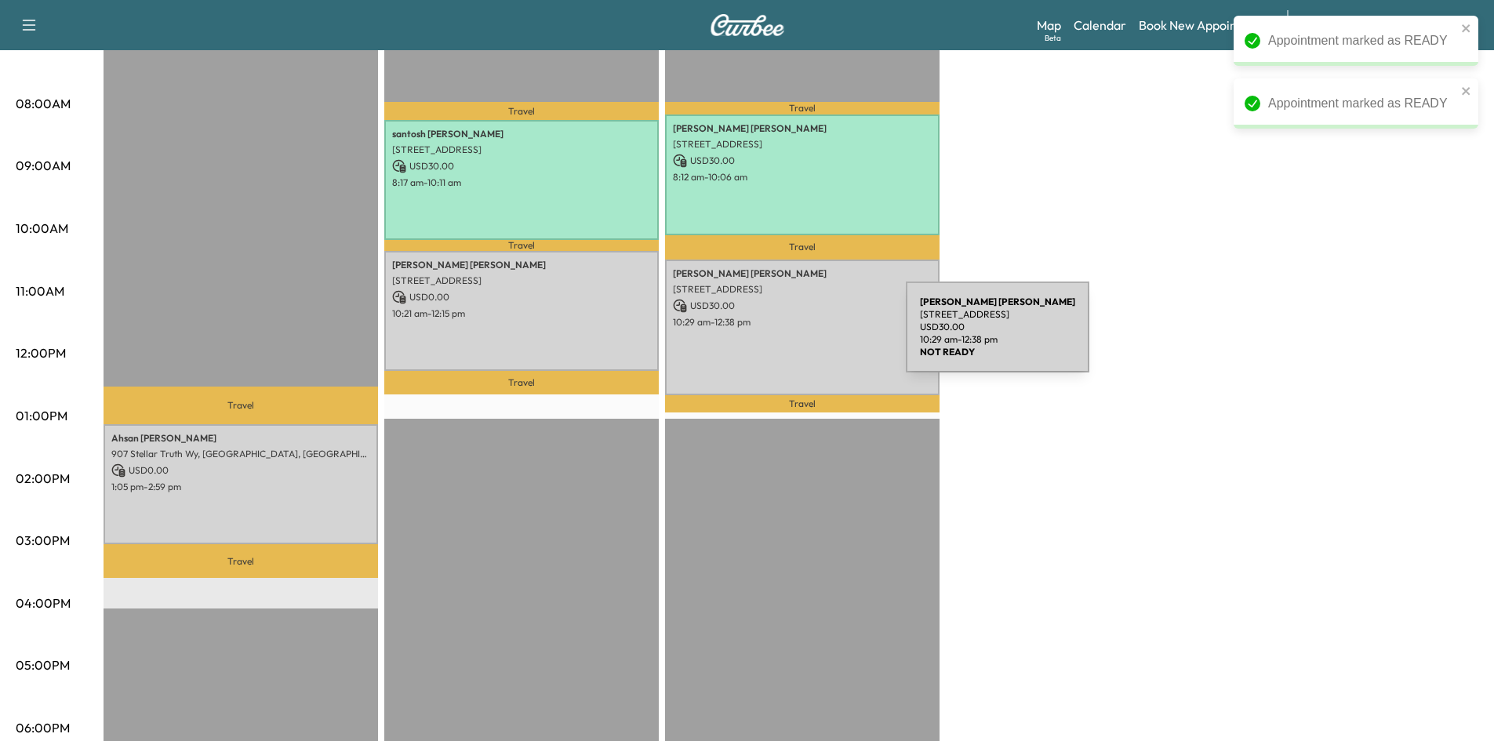
click at [790, 338] on div "[PERSON_NAME] [STREET_ADDRESS] USD 30.00 10:29 am - 12:38 pm" at bounding box center [802, 328] width 275 height 136
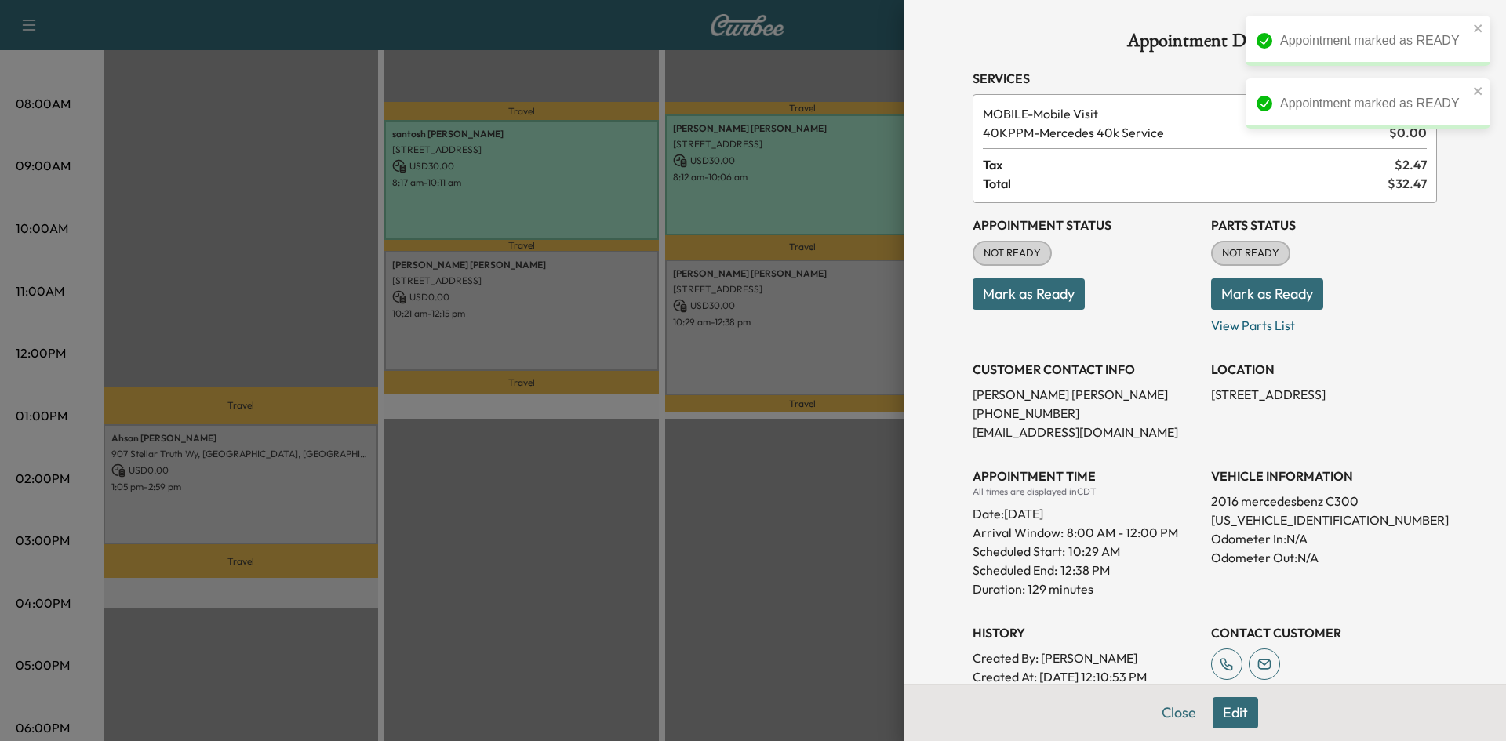
click at [1054, 300] on button "Mark as Ready" at bounding box center [1029, 293] width 112 height 31
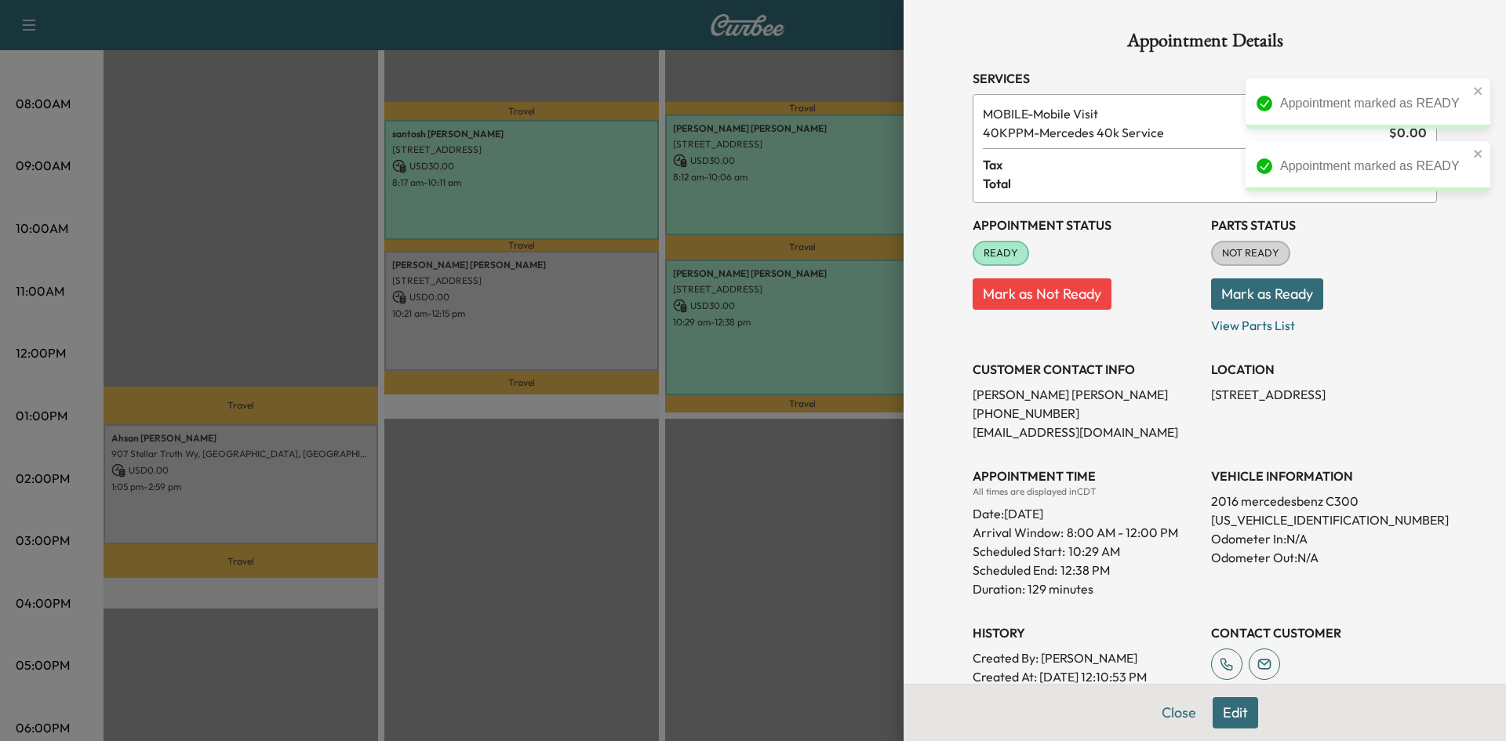
scroll to position [376, 0]
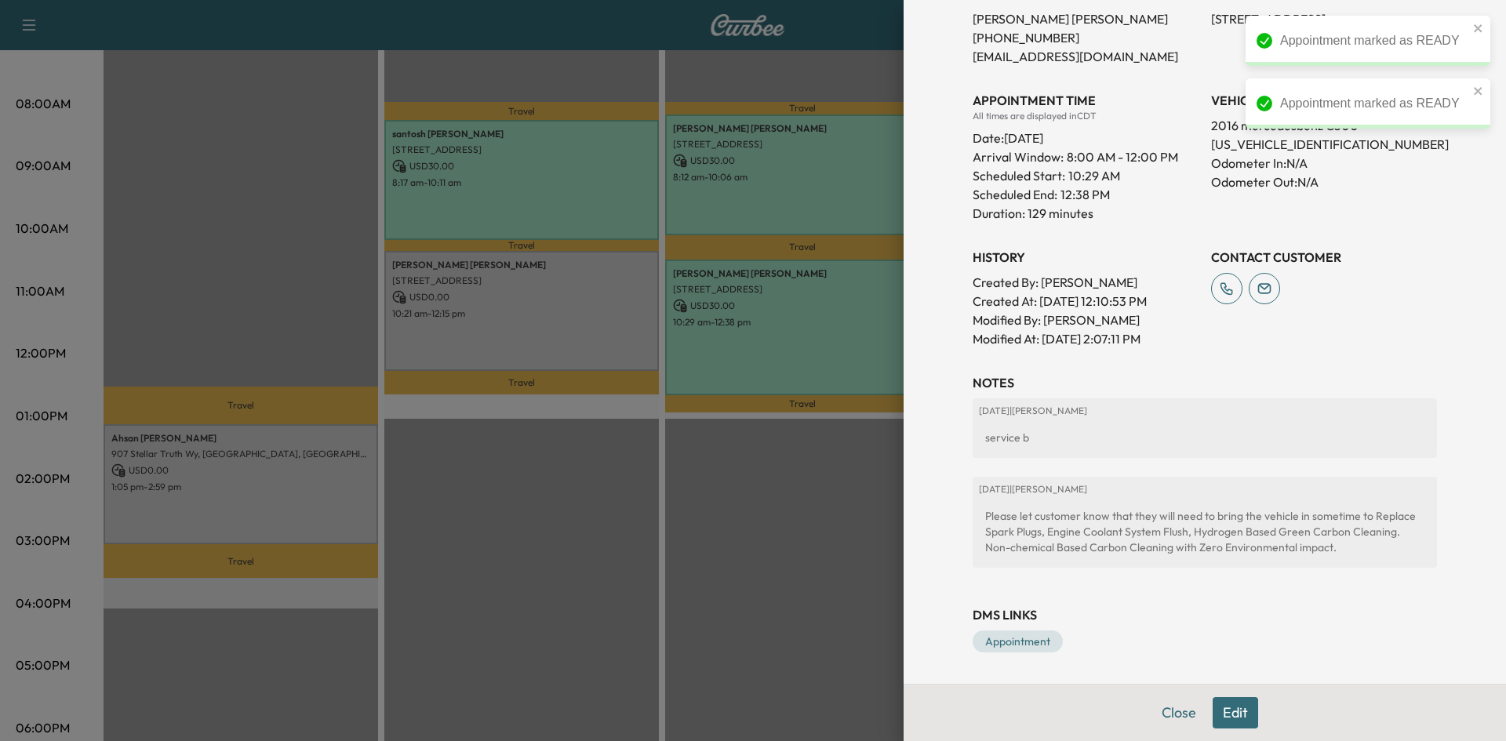
click at [600, 327] on div at bounding box center [753, 370] width 1506 height 741
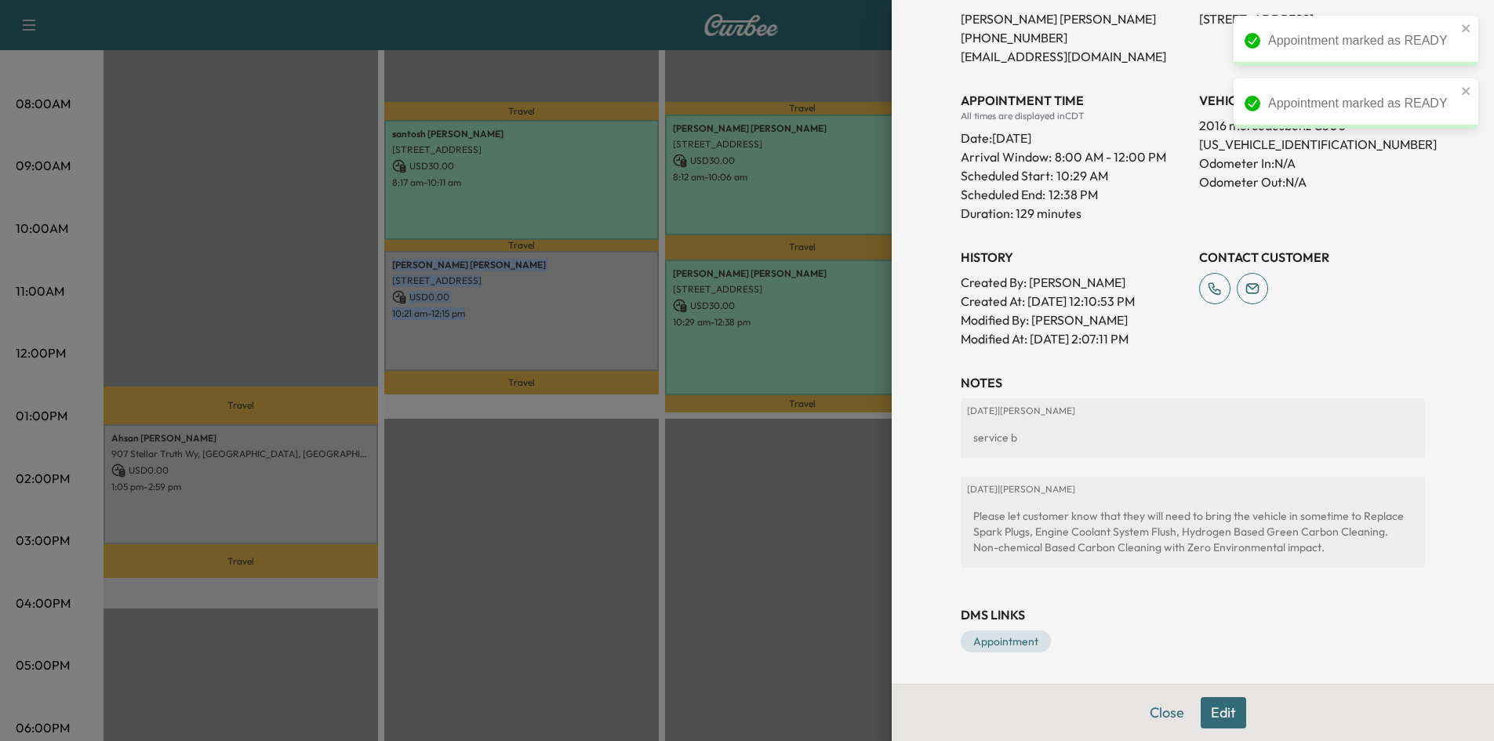
click at [600, 327] on div "[PERSON_NAME] [STREET_ADDRESS] USD 0.00 10:21 am - 12:15 pm" at bounding box center [521, 311] width 275 height 120
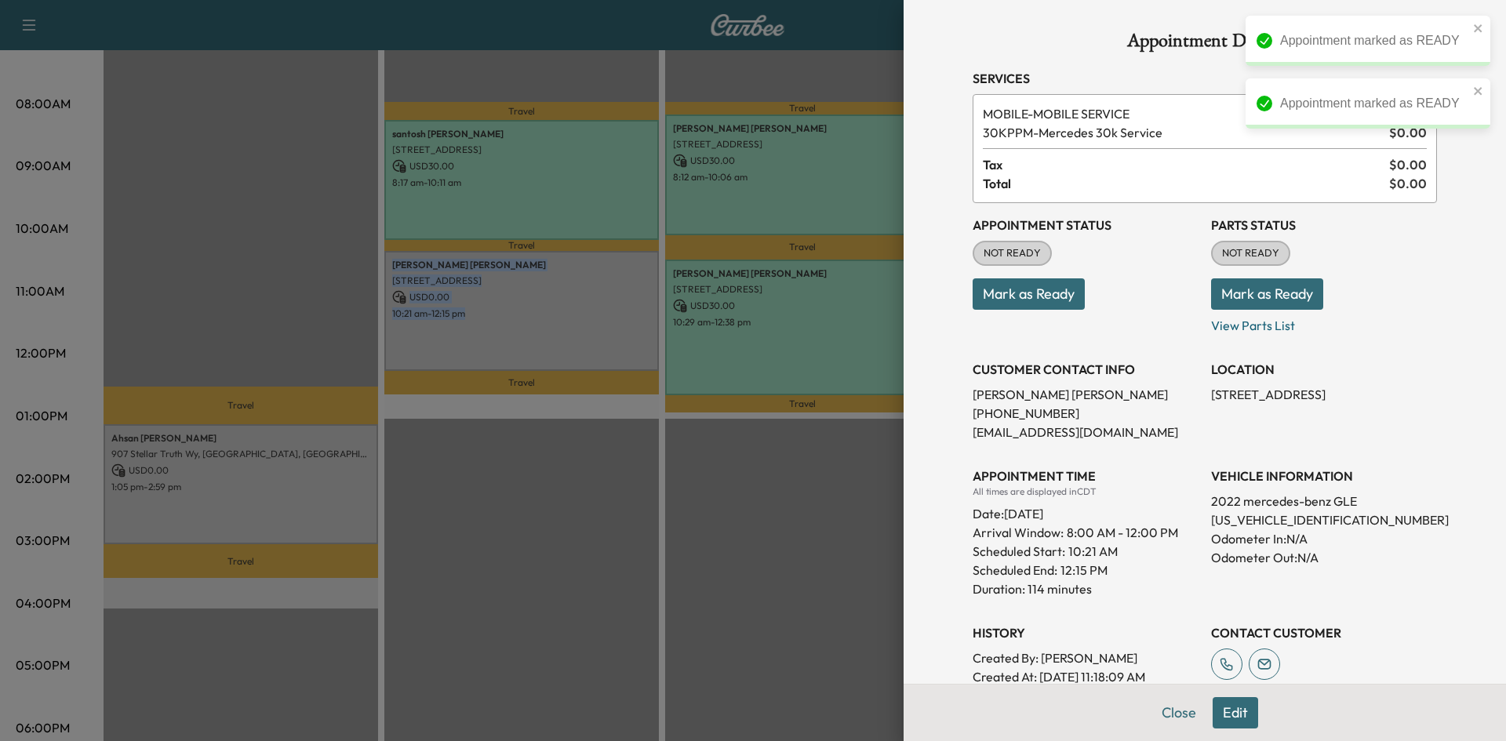
click at [1022, 291] on button "Mark as Ready" at bounding box center [1029, 293] width 112 height 31
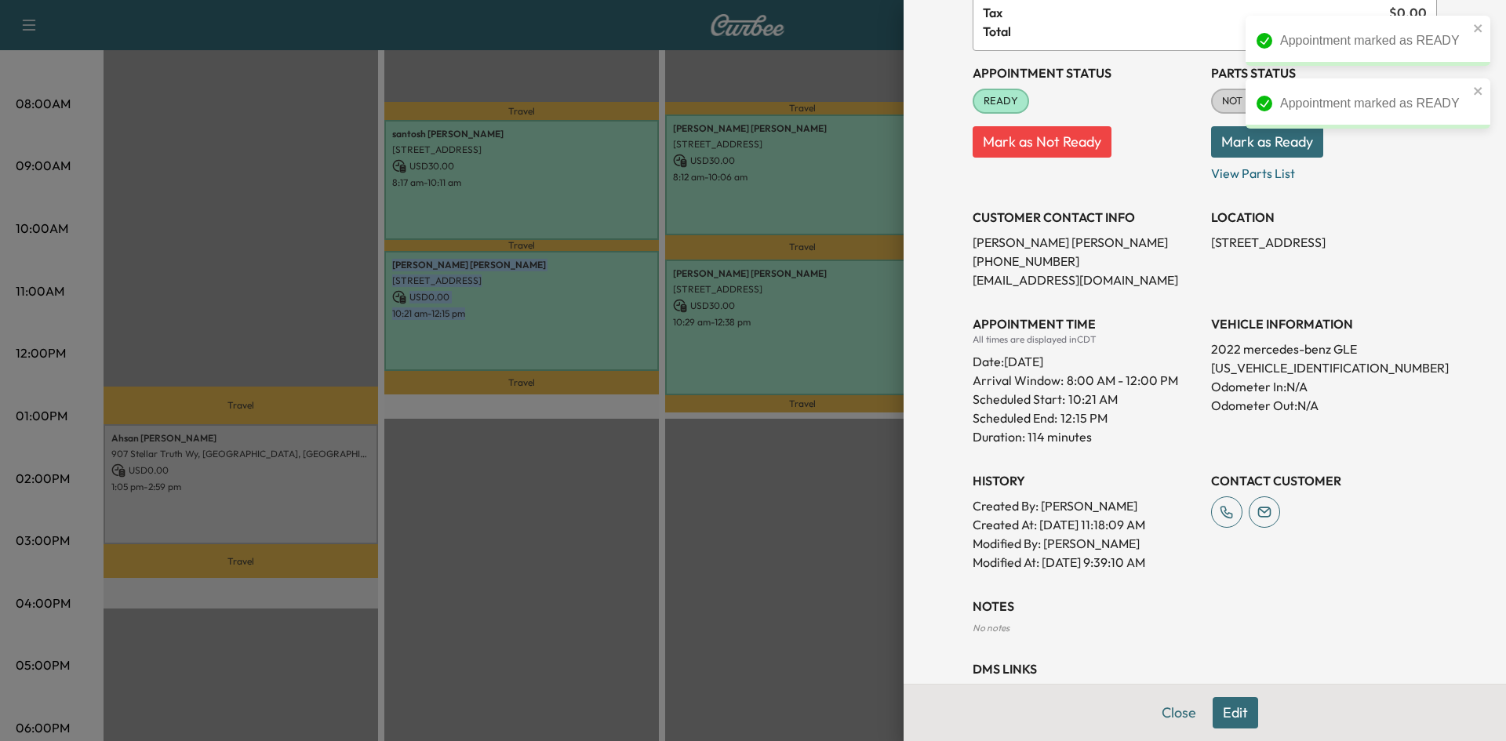
scroll to position [206, 0]
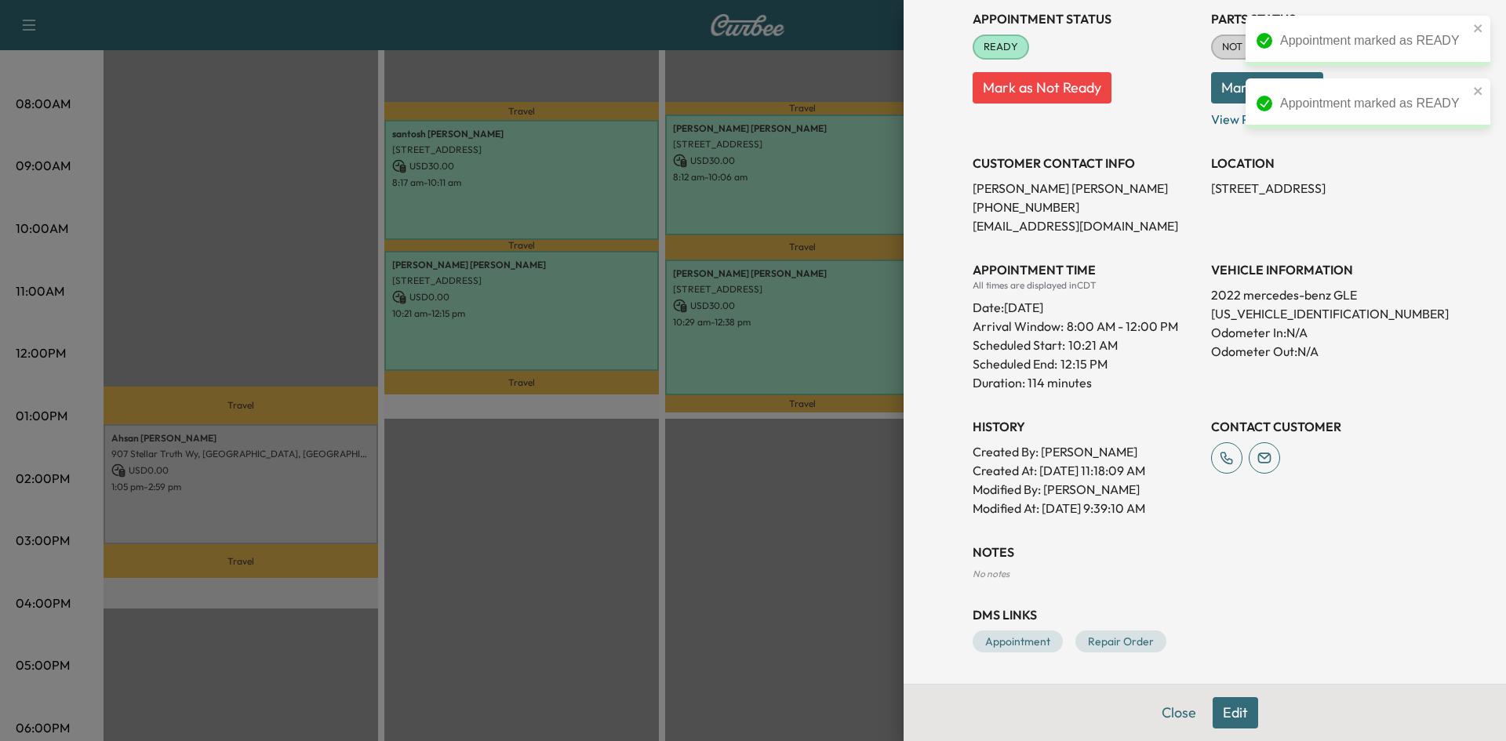
drag, startPoint x: 591, startPoint y: 494, endPoint x: 522, endPoint y: 477, distance: 71.9
click at [584, 491] on div at bounding box center [753, 370] width 1506 height 741
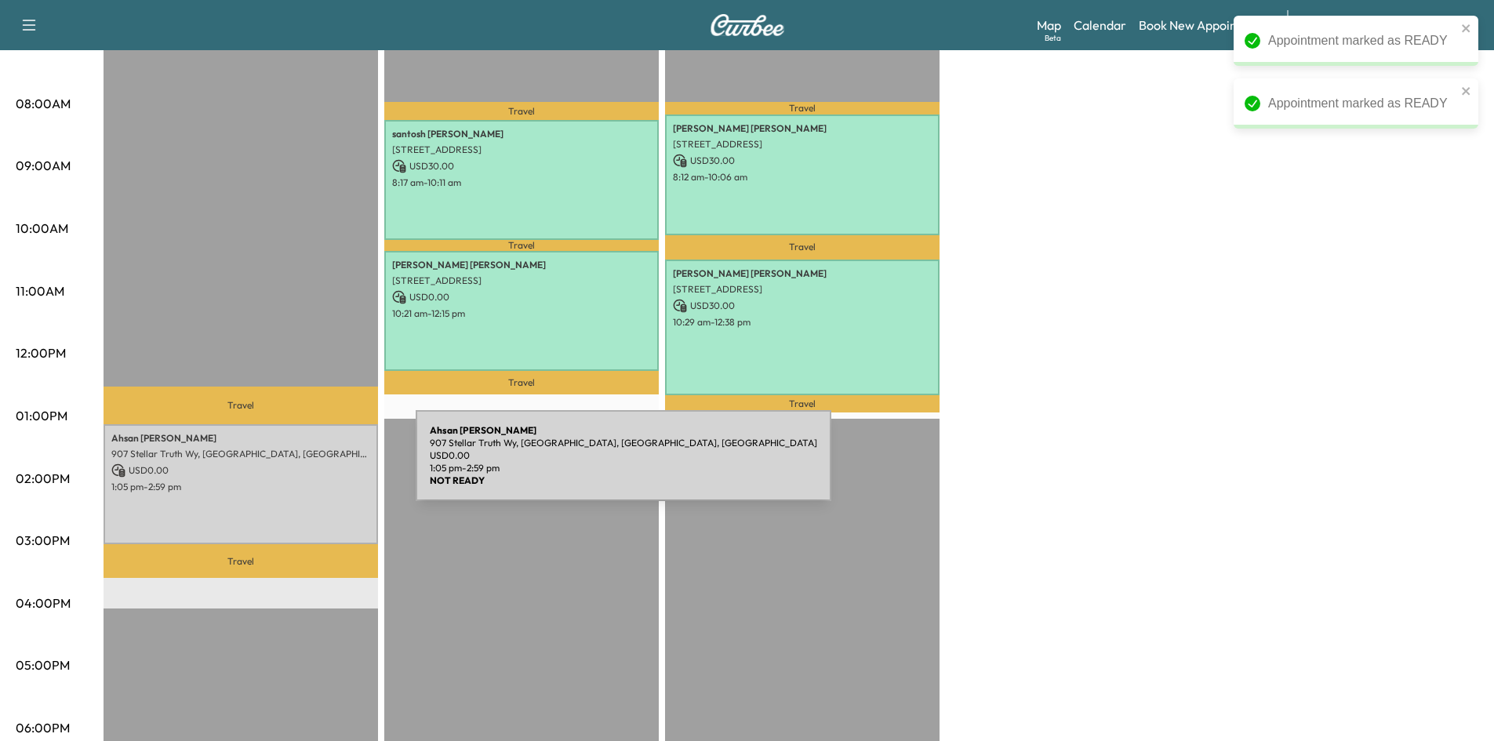
click at [295, 481] on p "1:05 pm - 2:59 pm" at bounding box center [240, 487] width 259 height 13
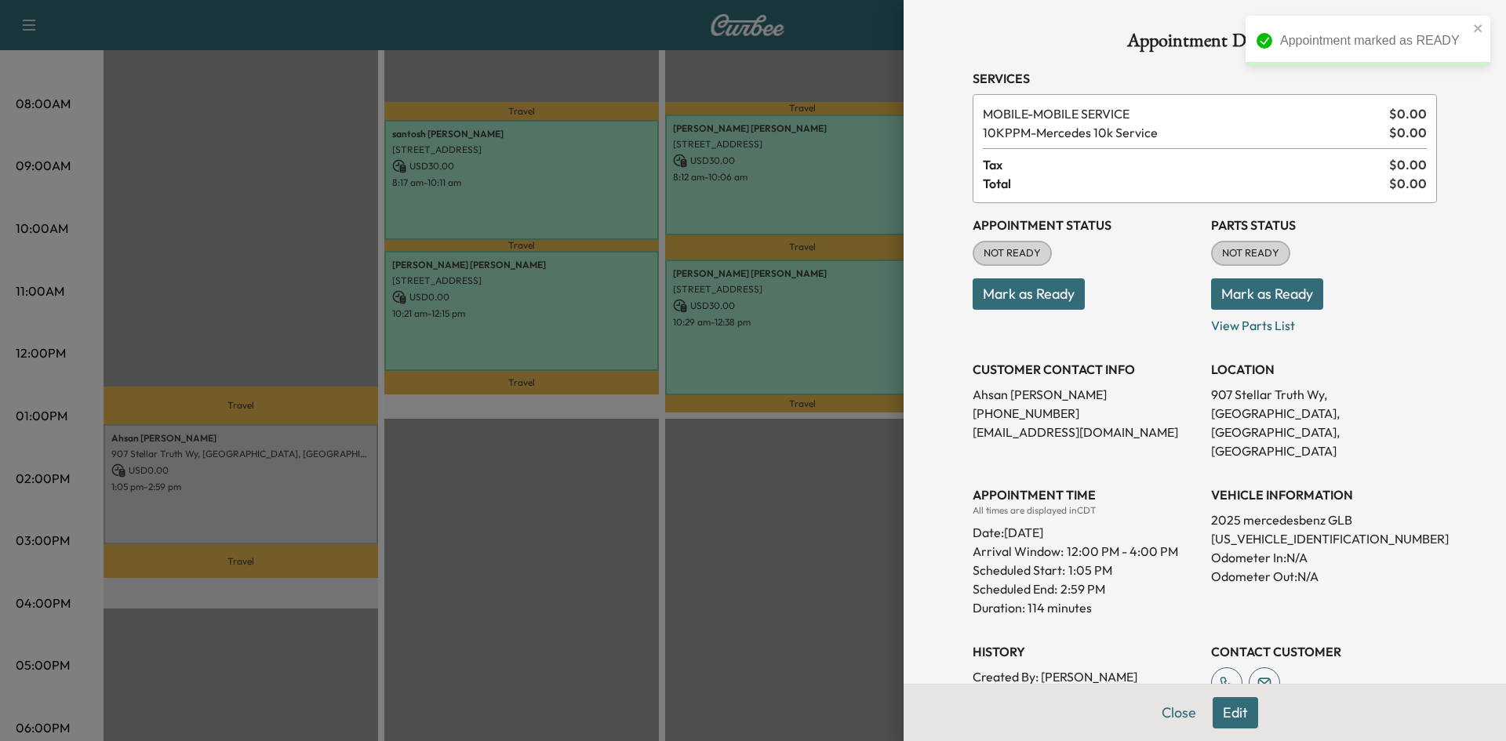
drag, startPoint x: 1048, startPoint y: 293, endPoint x: 974, endPoint y: 350, distance: 93.5
click at [1049, 293] on button "Mark as Ready" at bounding box center [1029, 293] width 112 height 31
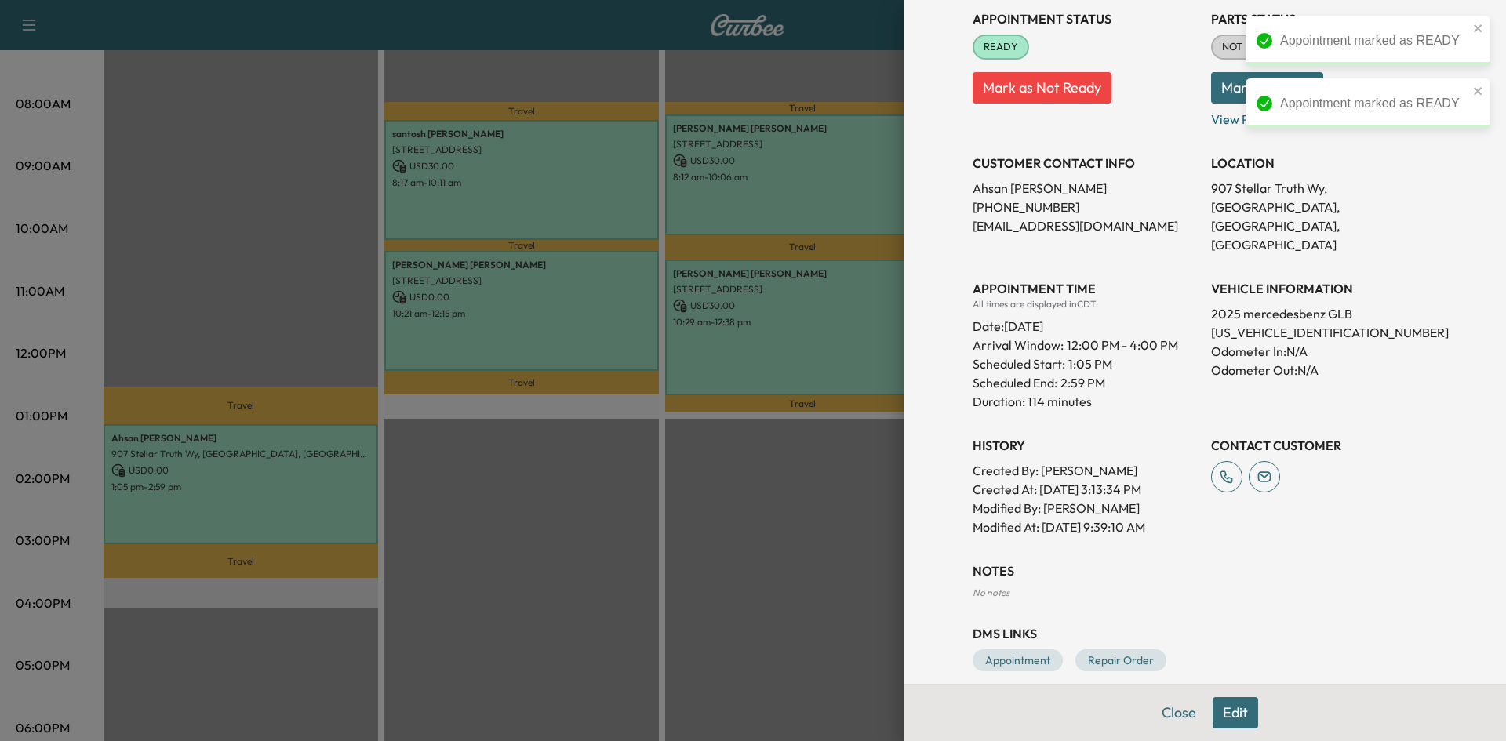
click at [709, 509] on div at bounding box center [753, 370] width 1506 height 741
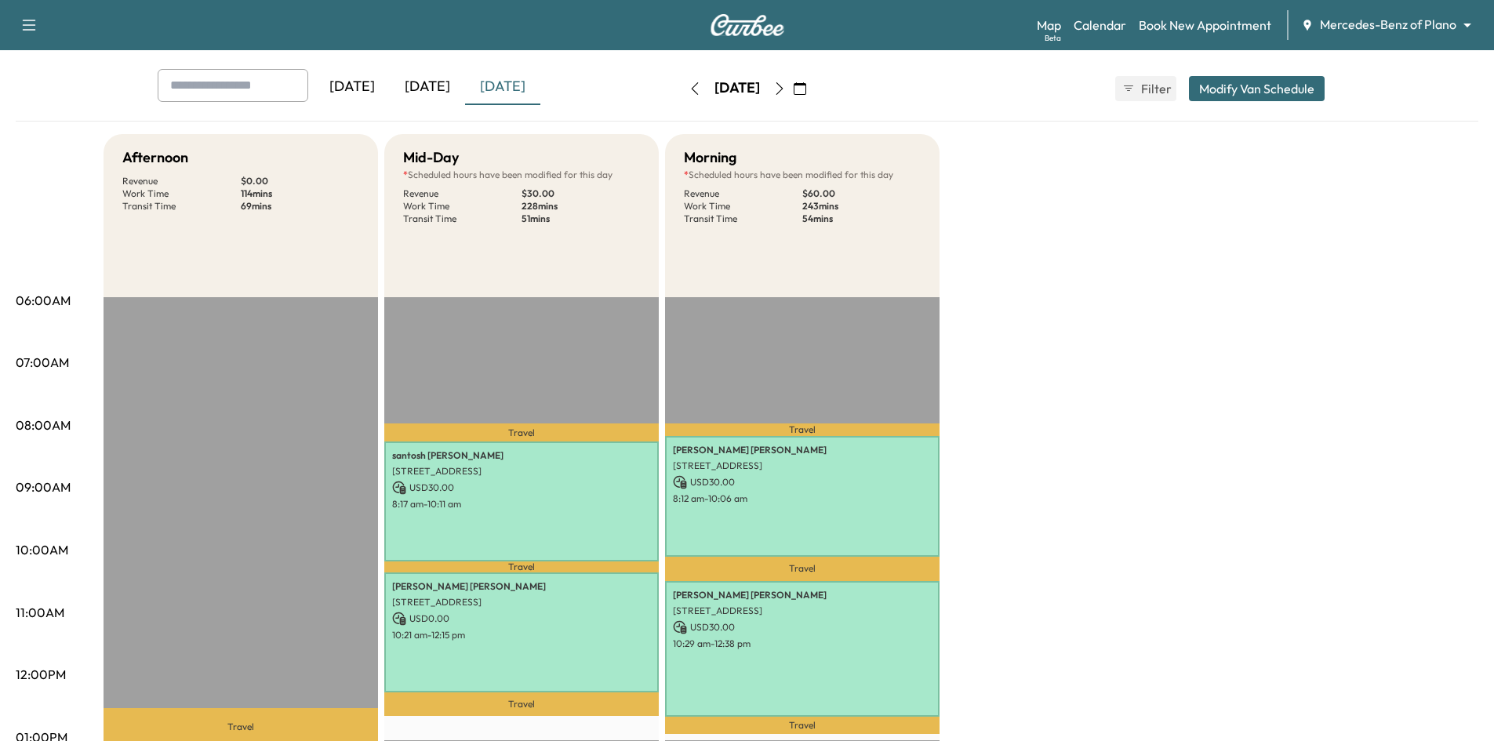
scroll to position [0, 0]
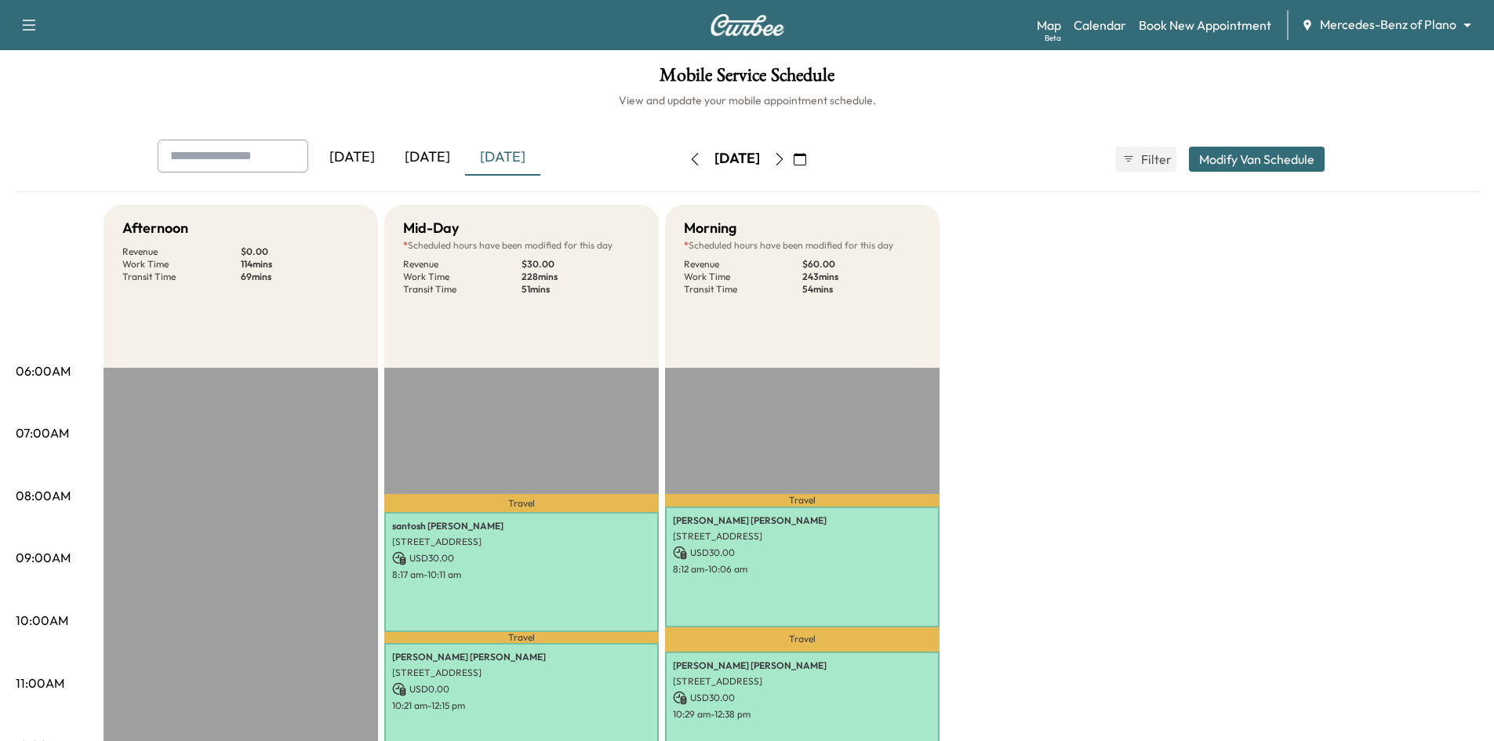
click at [786, 163] on icon "button" at bounding box center [779, 159] width 13 height 13
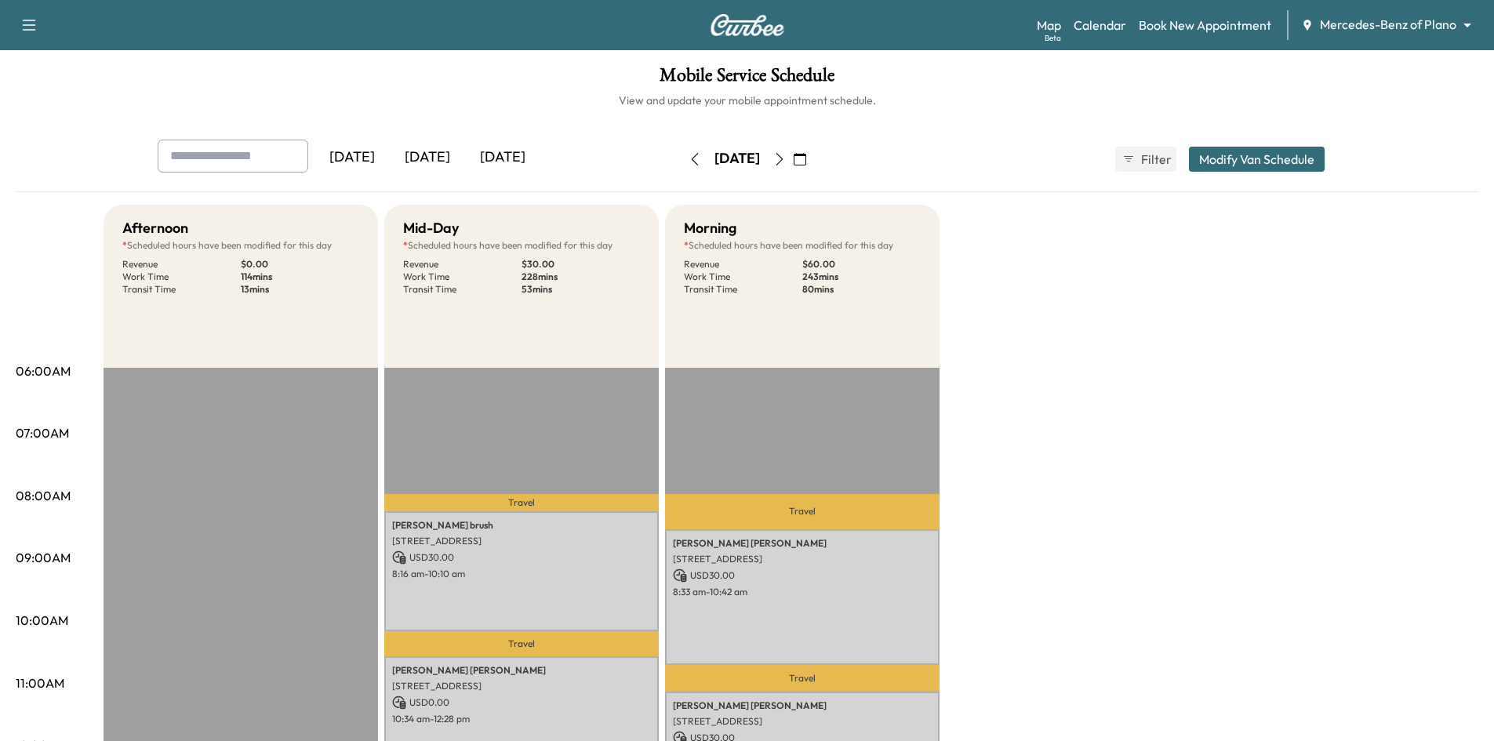
click at [786, 159] on icon "button" at bounding box center [779, 159] width 13 height 13
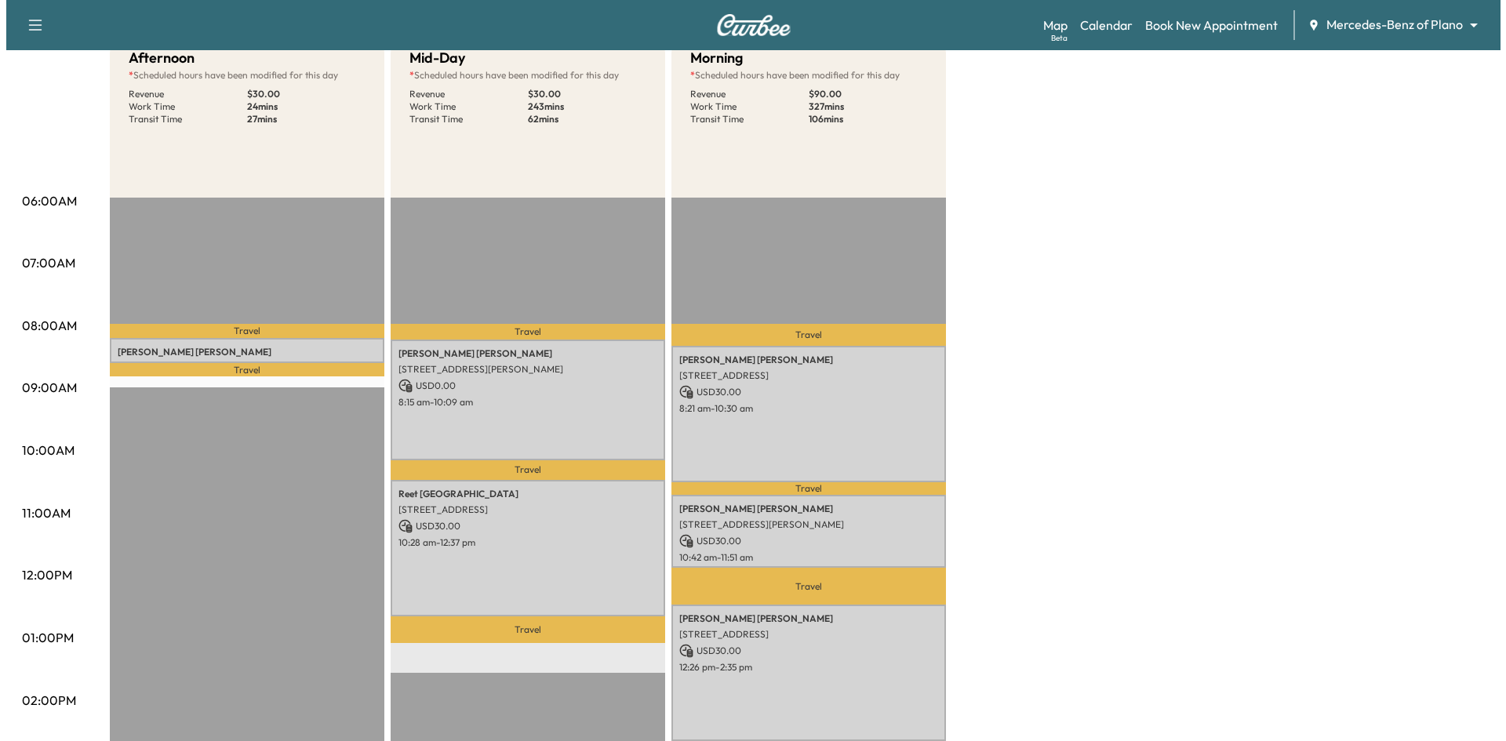
scroll to position [235, 0]
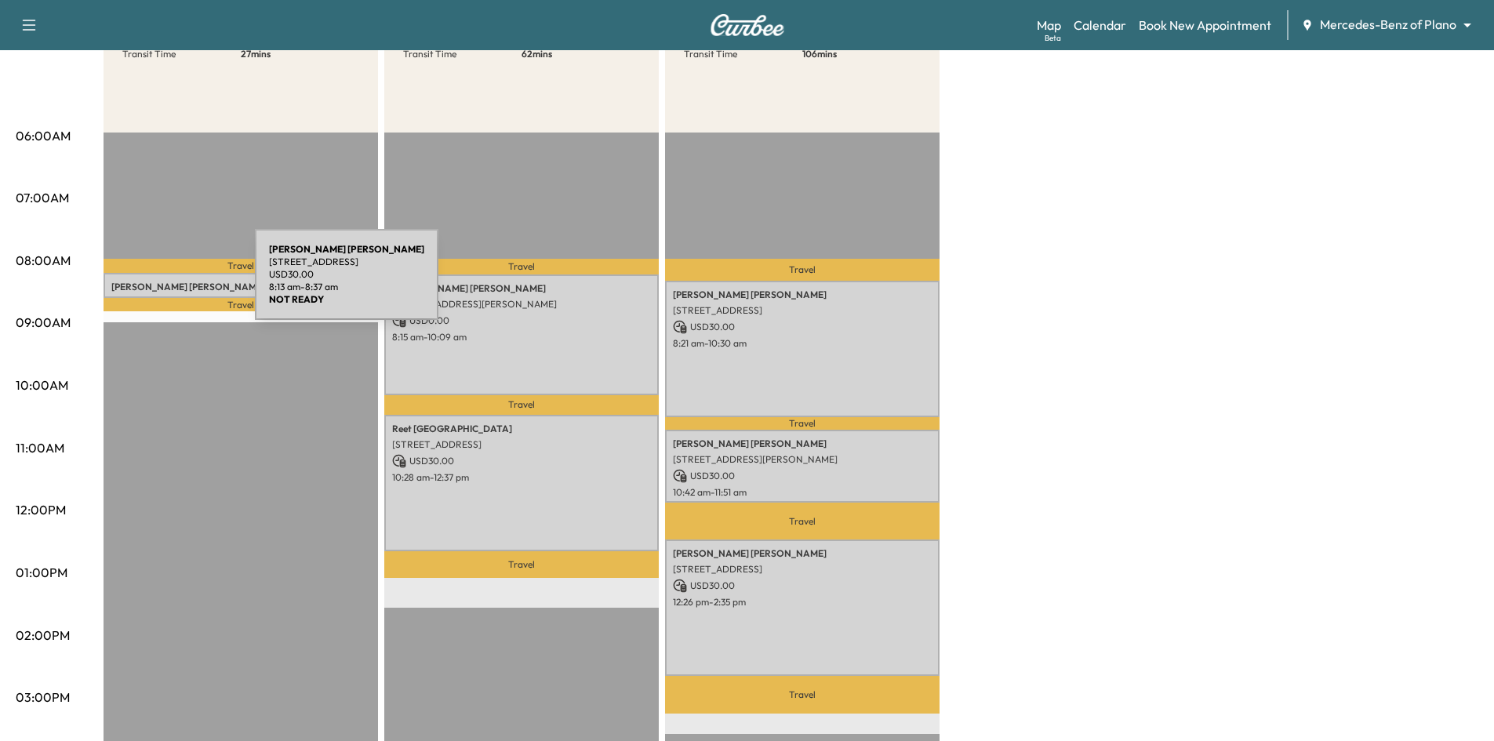
click at [137, 284] on p "[PERSON_NAME]" at bounding box center [240, 287] width 259 height 13
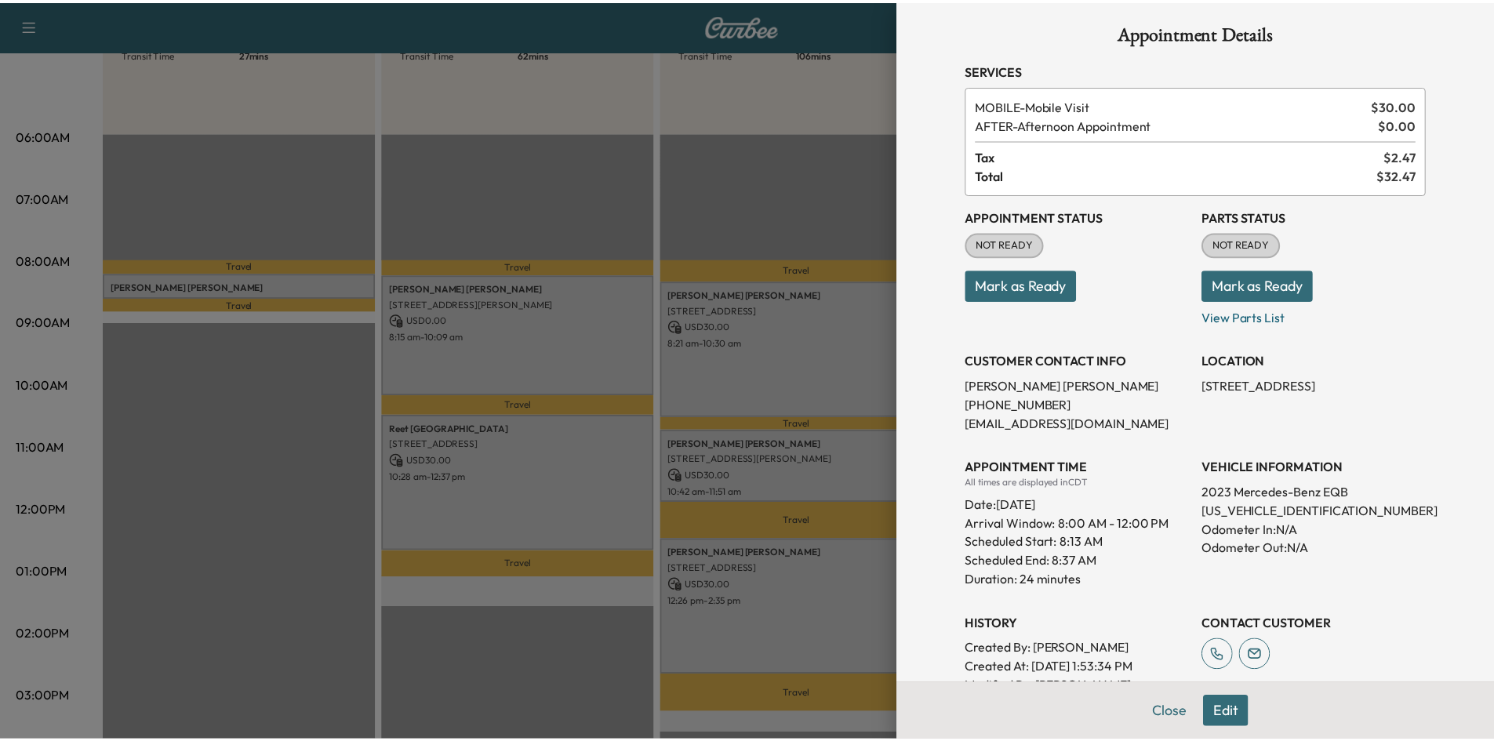
scroll to position [0, 0]
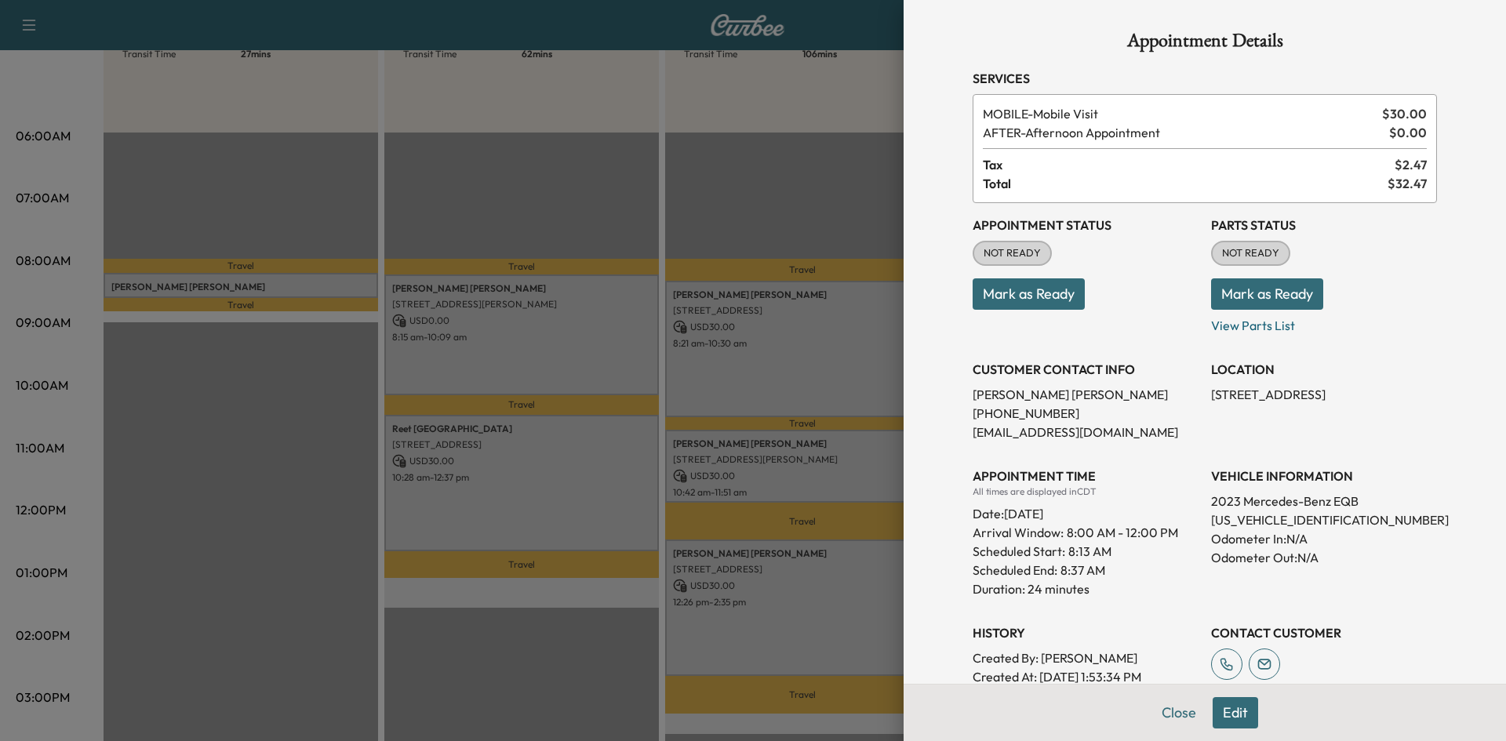
click at [697, 208] on div at bounding box center [753, 370] width 1506 height 741
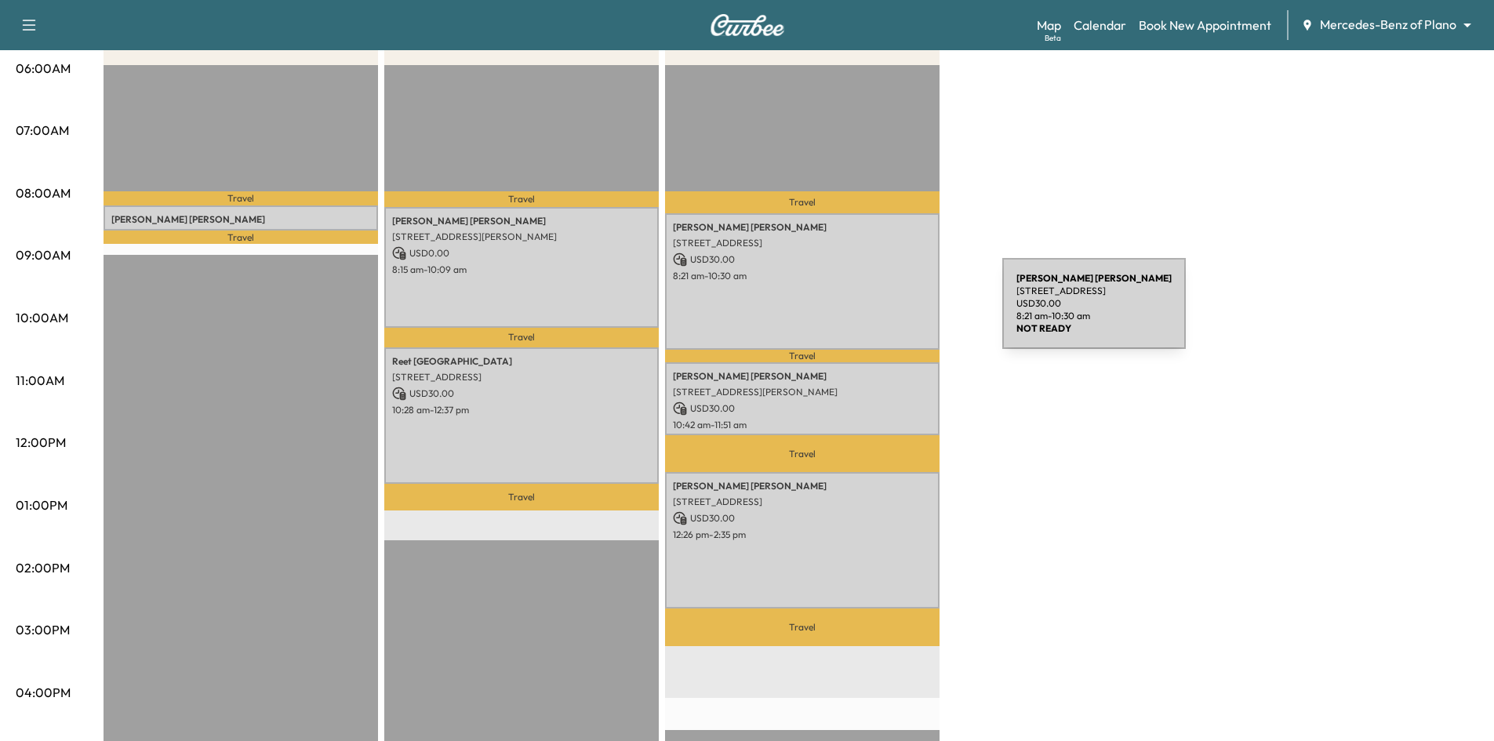
scroll to position [157, 0]
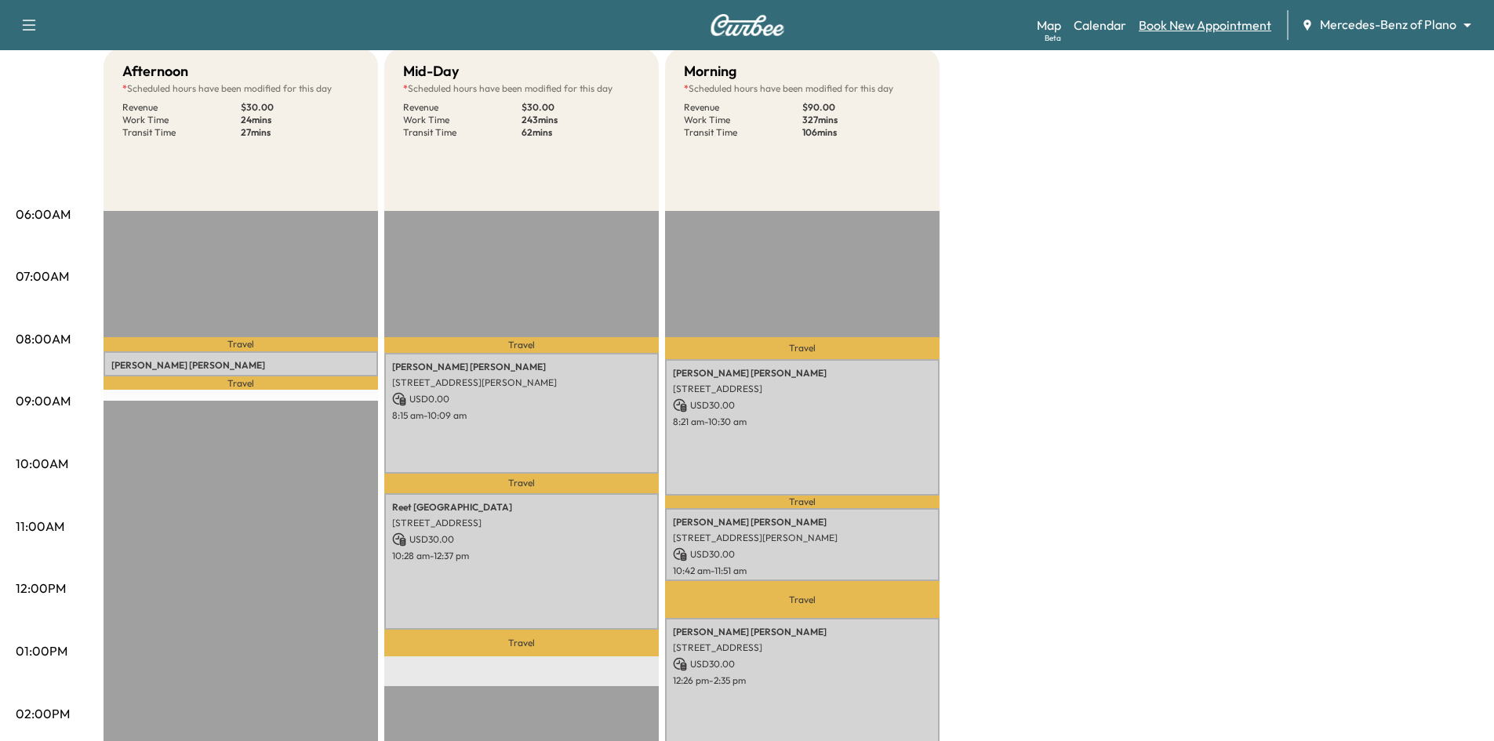
click at [1211, 25] on link "Book New Appointment" at bounding box center [1205, 25] width 133 height 19
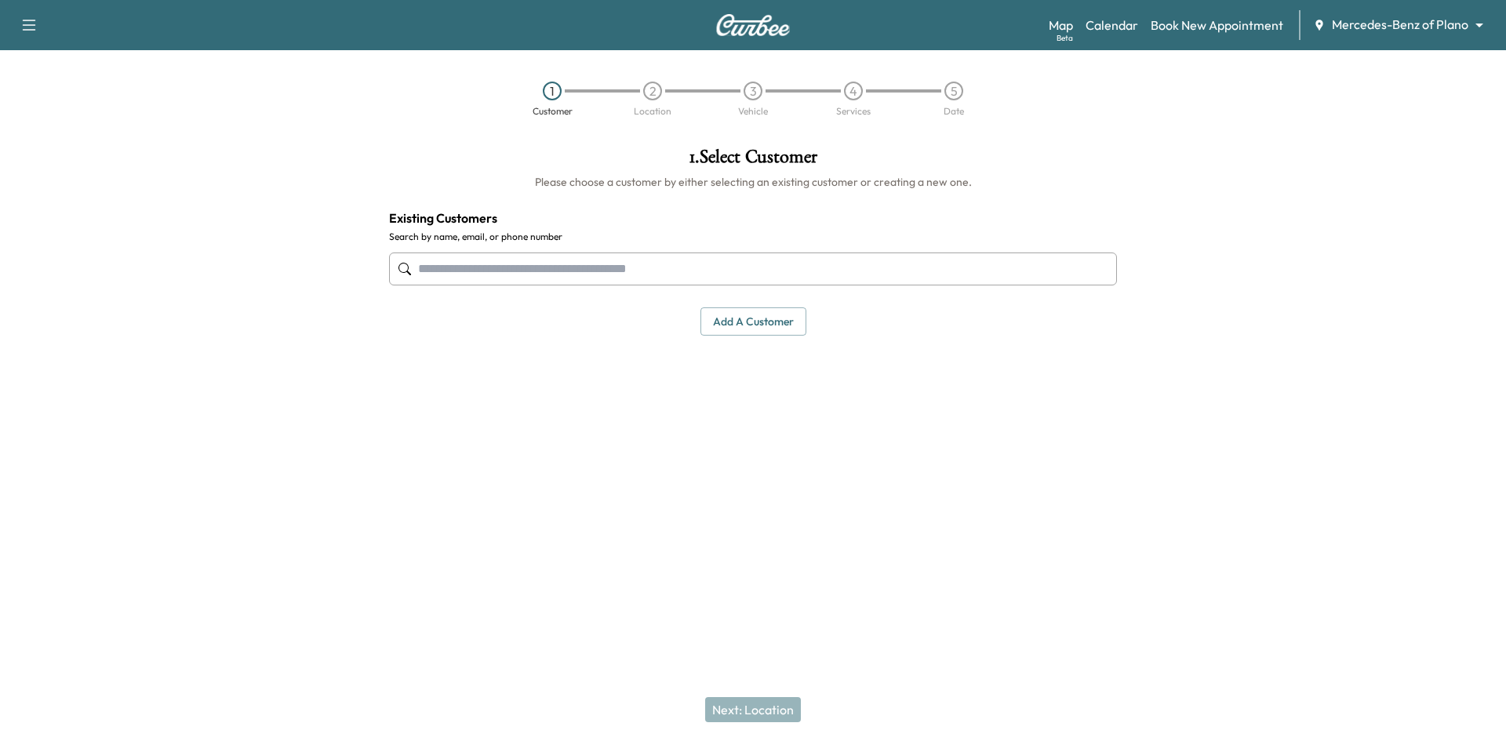
click at [738, 278] on input "text" at bounding box center [753, 269] width 728 height 33
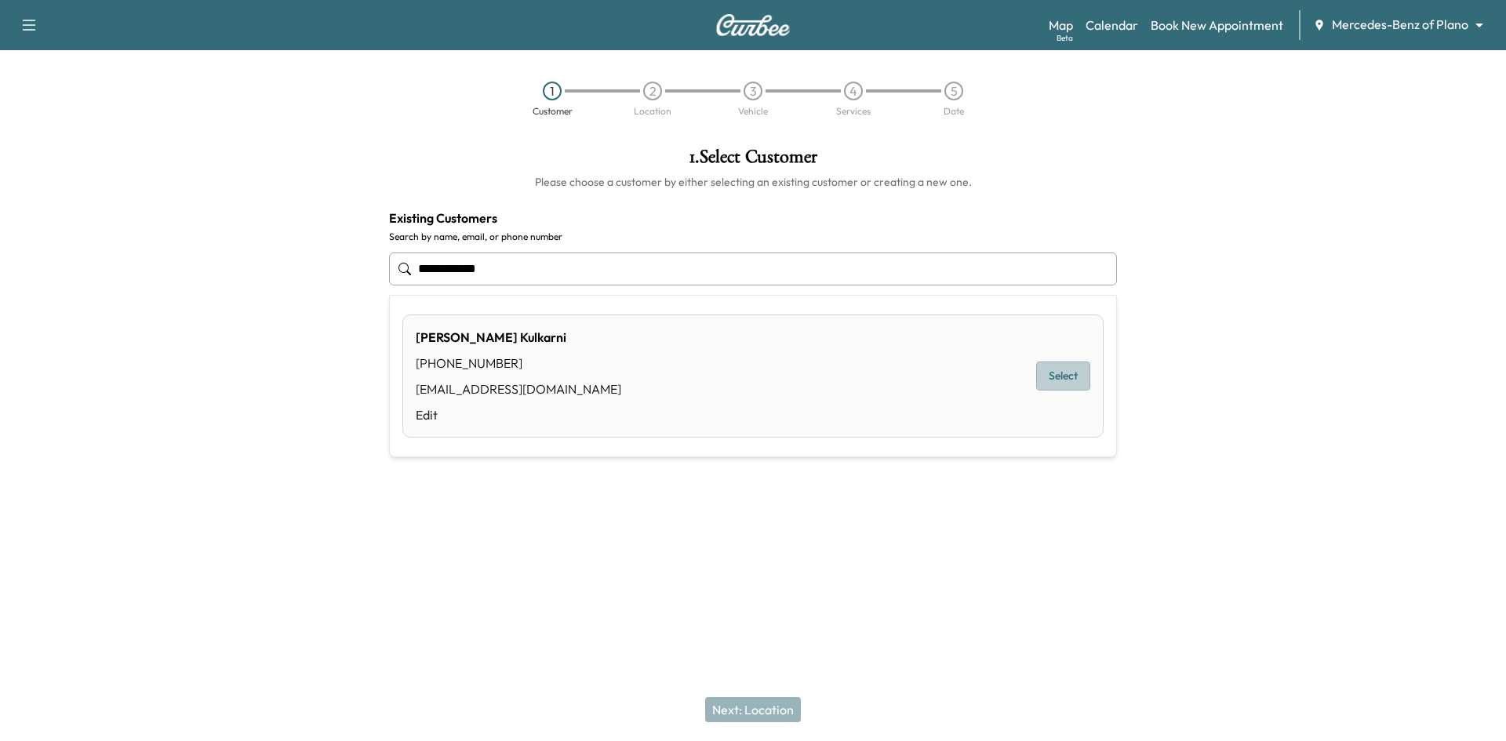
click at [1061, 376] on button "Select" at bounding box center [1063, 376] width 54 height 29
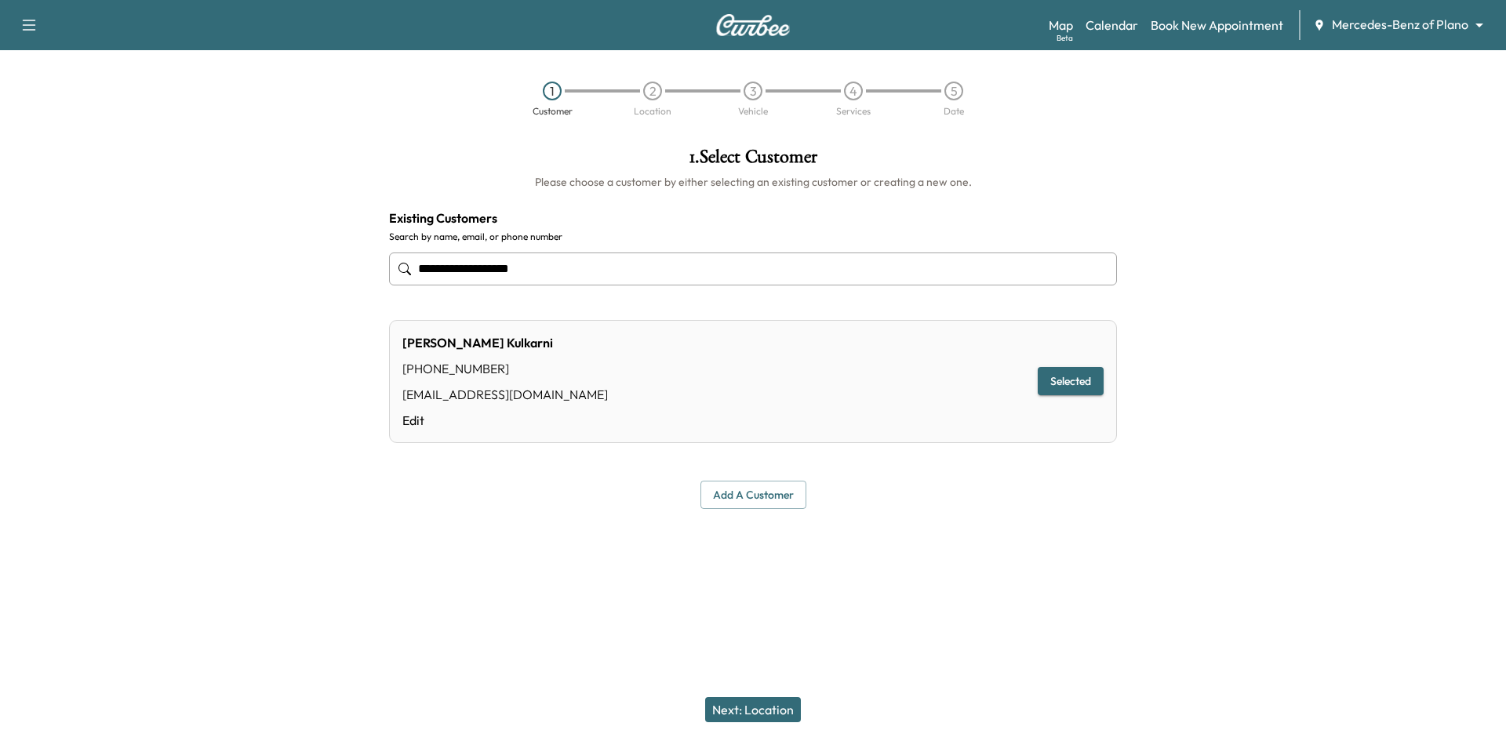
type input "**********"
click at [778, 703] on button "Next: Location" at bounding box center [753, 709] width 96 height 25
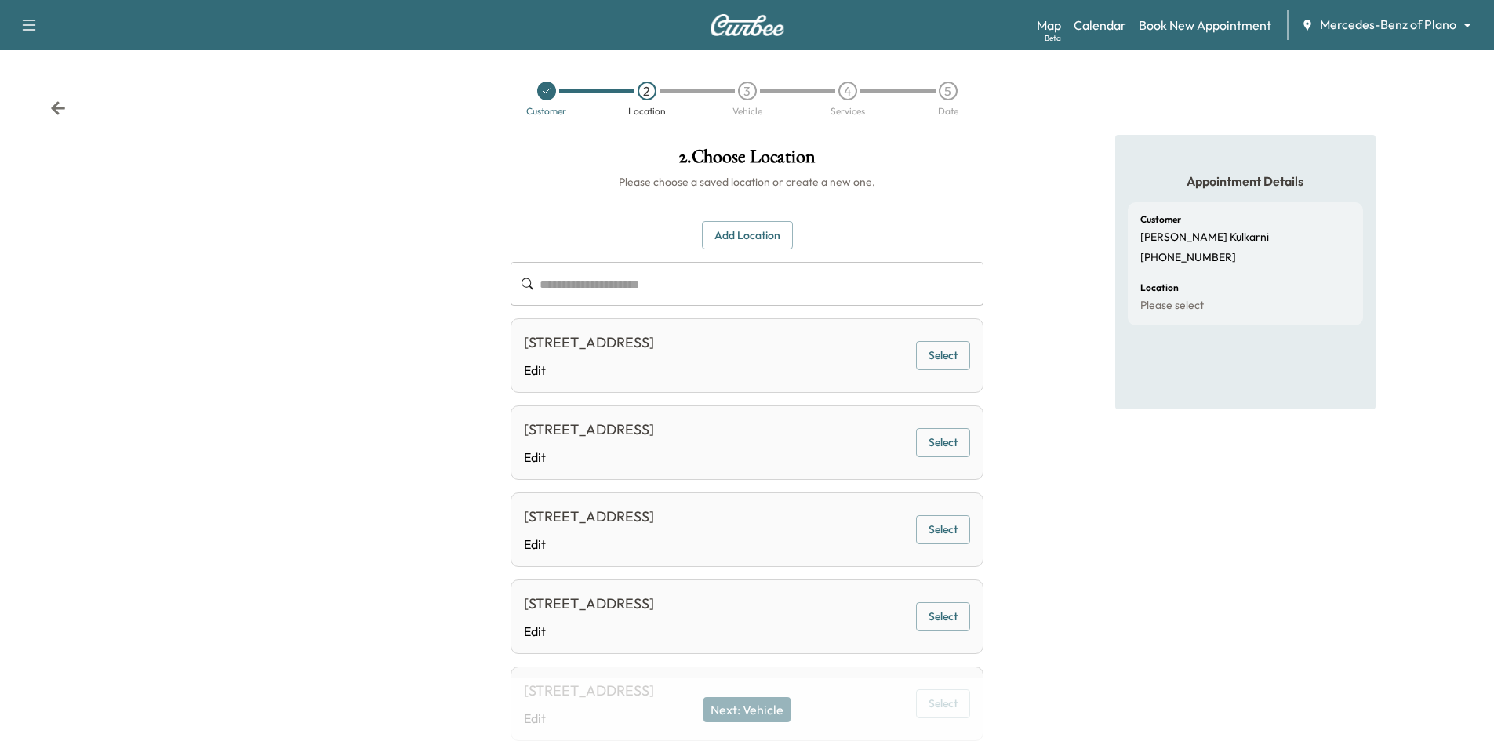
click at [944, 362] on button "Select" at bounding box center [943, 355] width 54 height 29
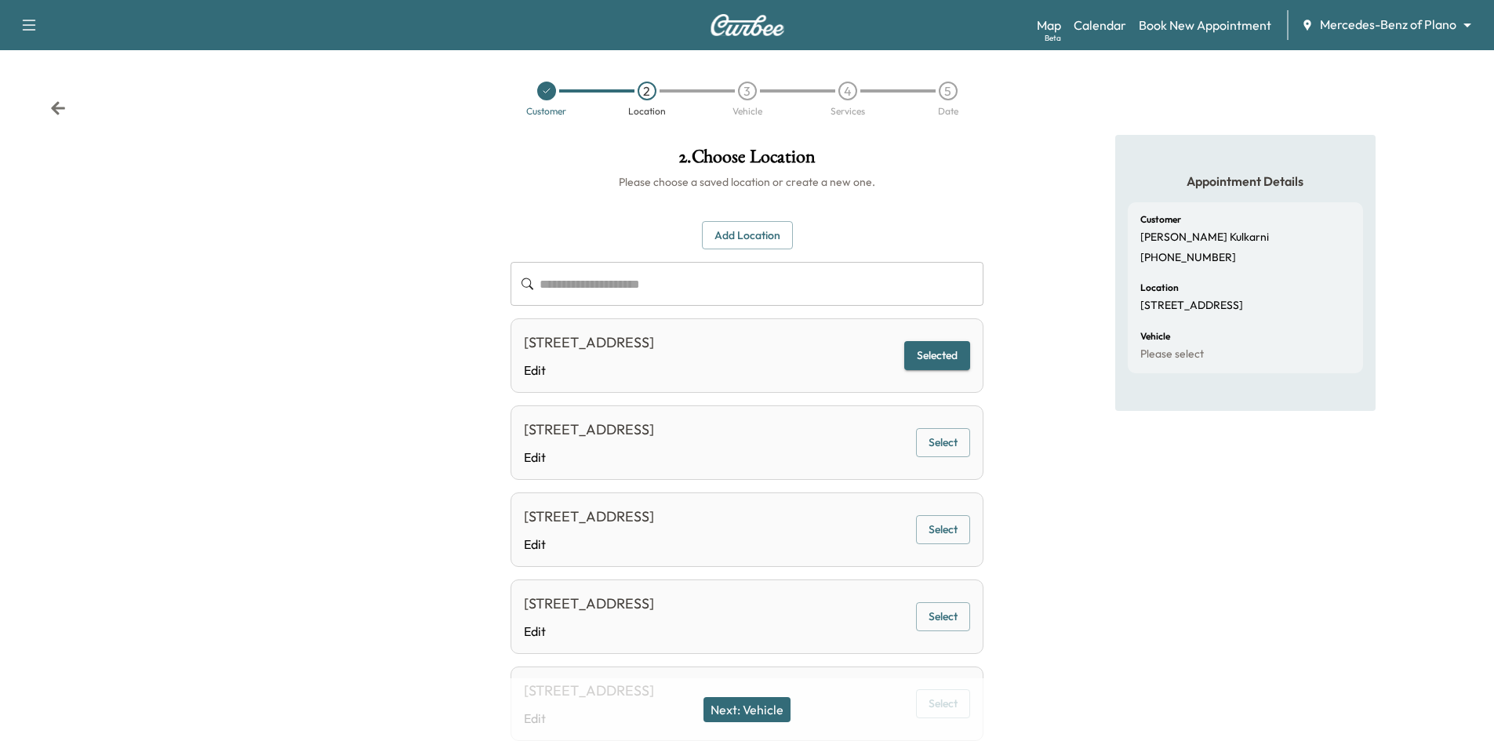
click at [770, 720] on button "Next: Vehicle" at bounding box center [747, 709] width 87 height 25
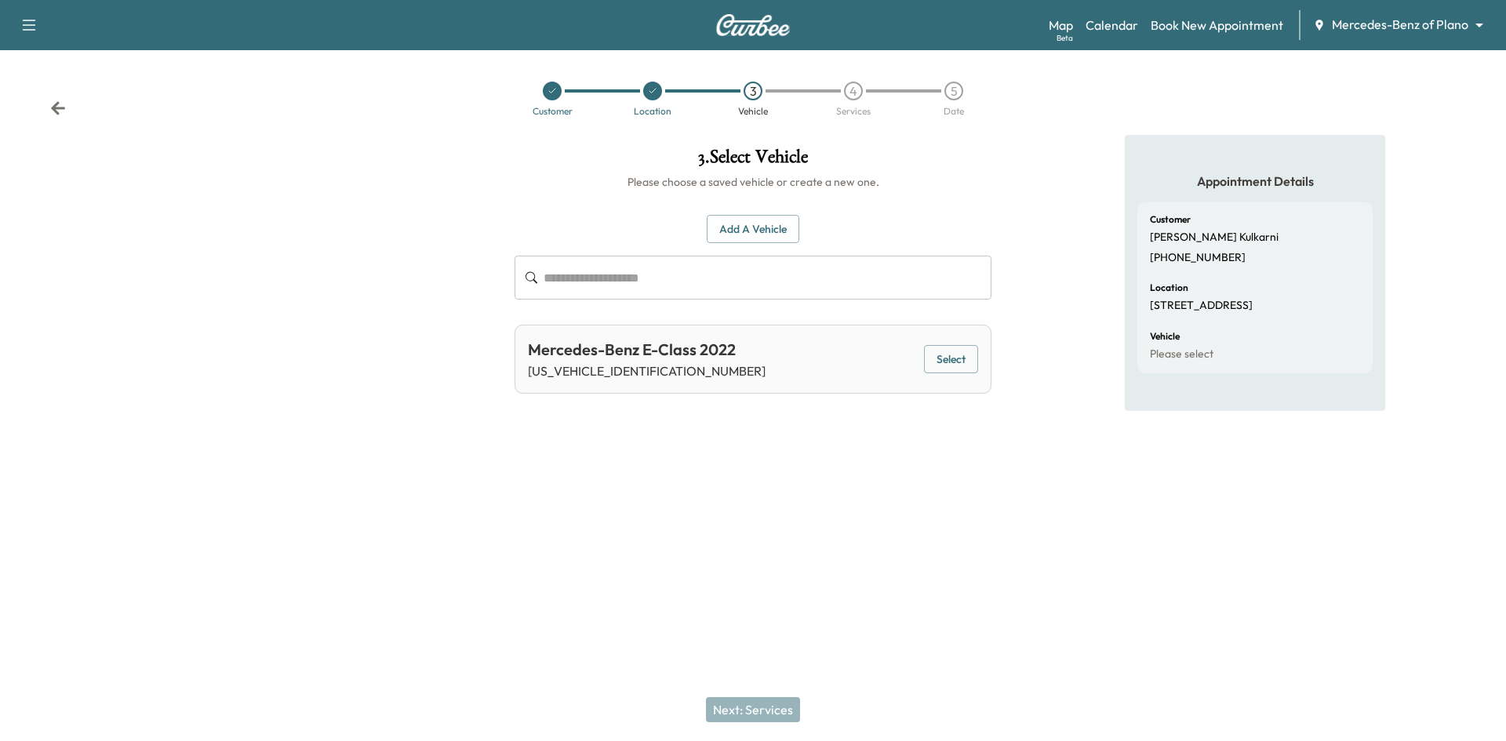
click at [954, 362] on button "Select" at bounding box center [951, 359] width 54 height 29
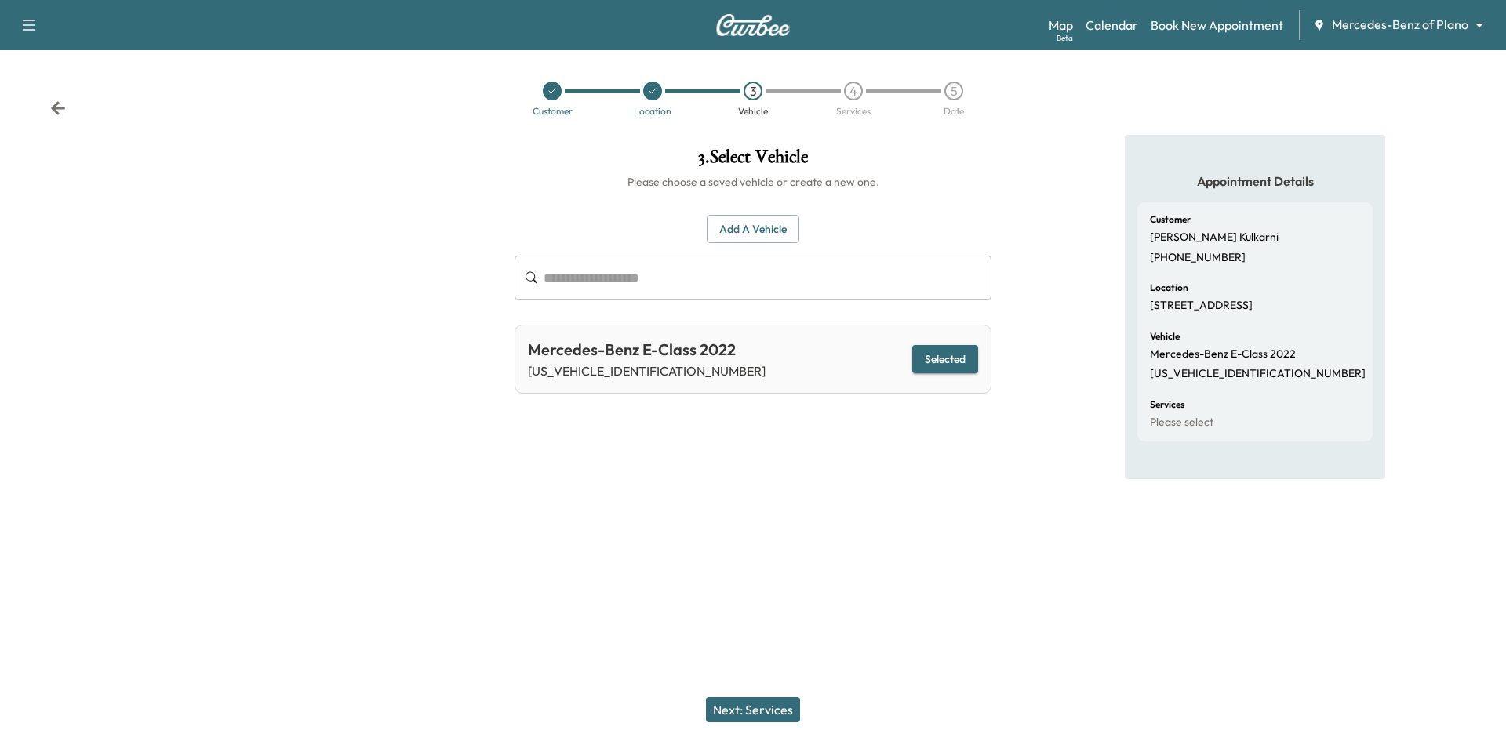
click at [771, 705] on button "Next: Services" at bounding box center [753, 709] width 94 height 25
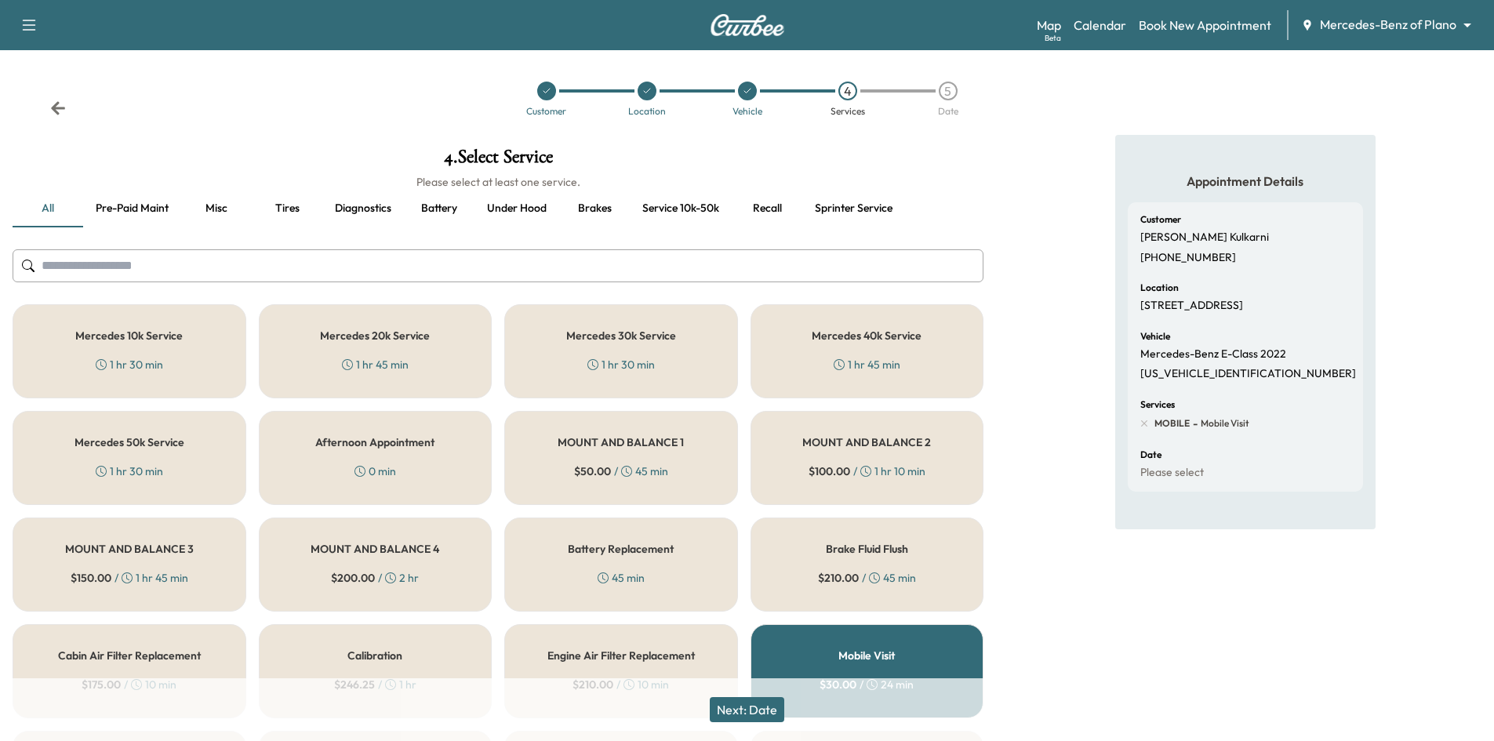
click at [850, 650] on h5 "Mobile Visit" at bounding box center [867, 655] width 56 height 11
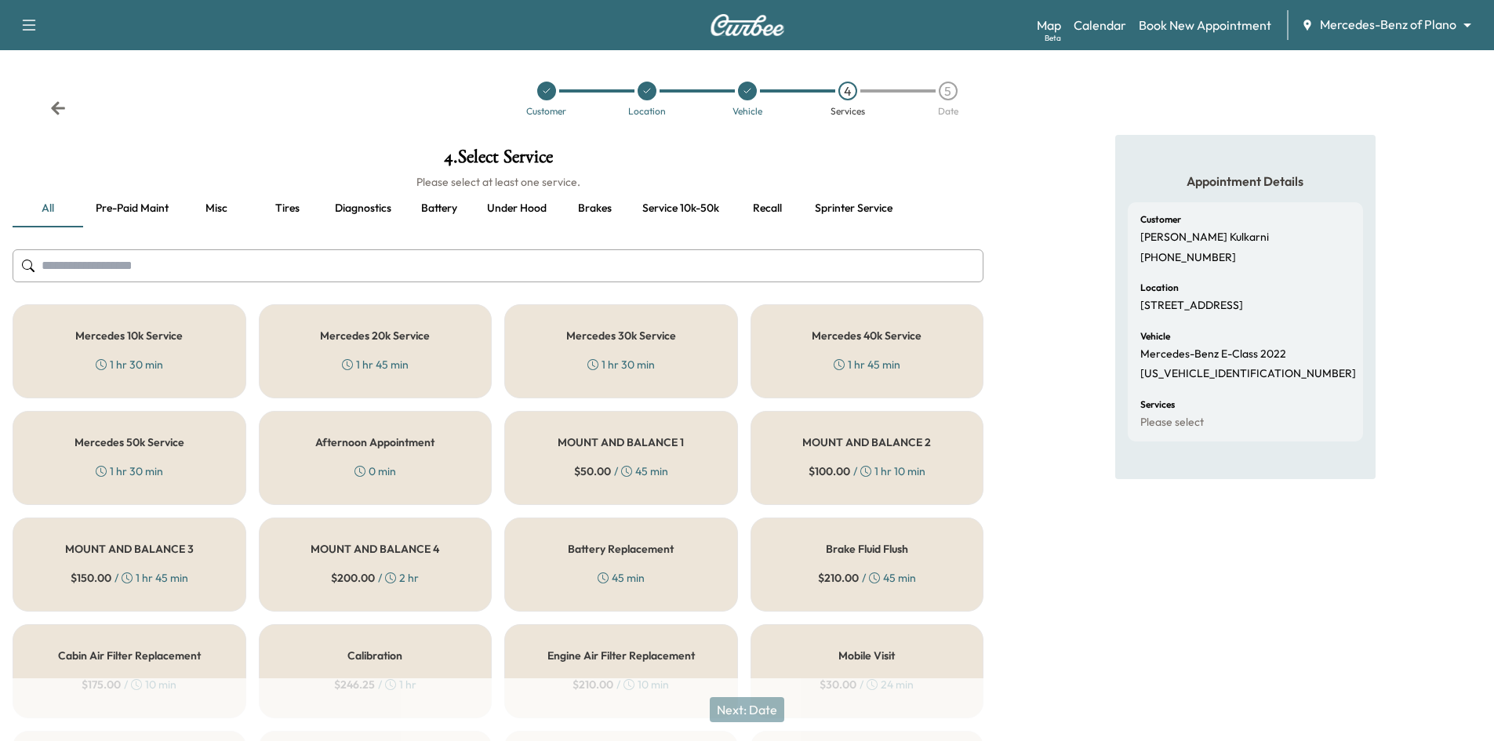
click at [850, 650] on h5 "Mobile Visit" at bounding box center [867, 655] width 56 height 11
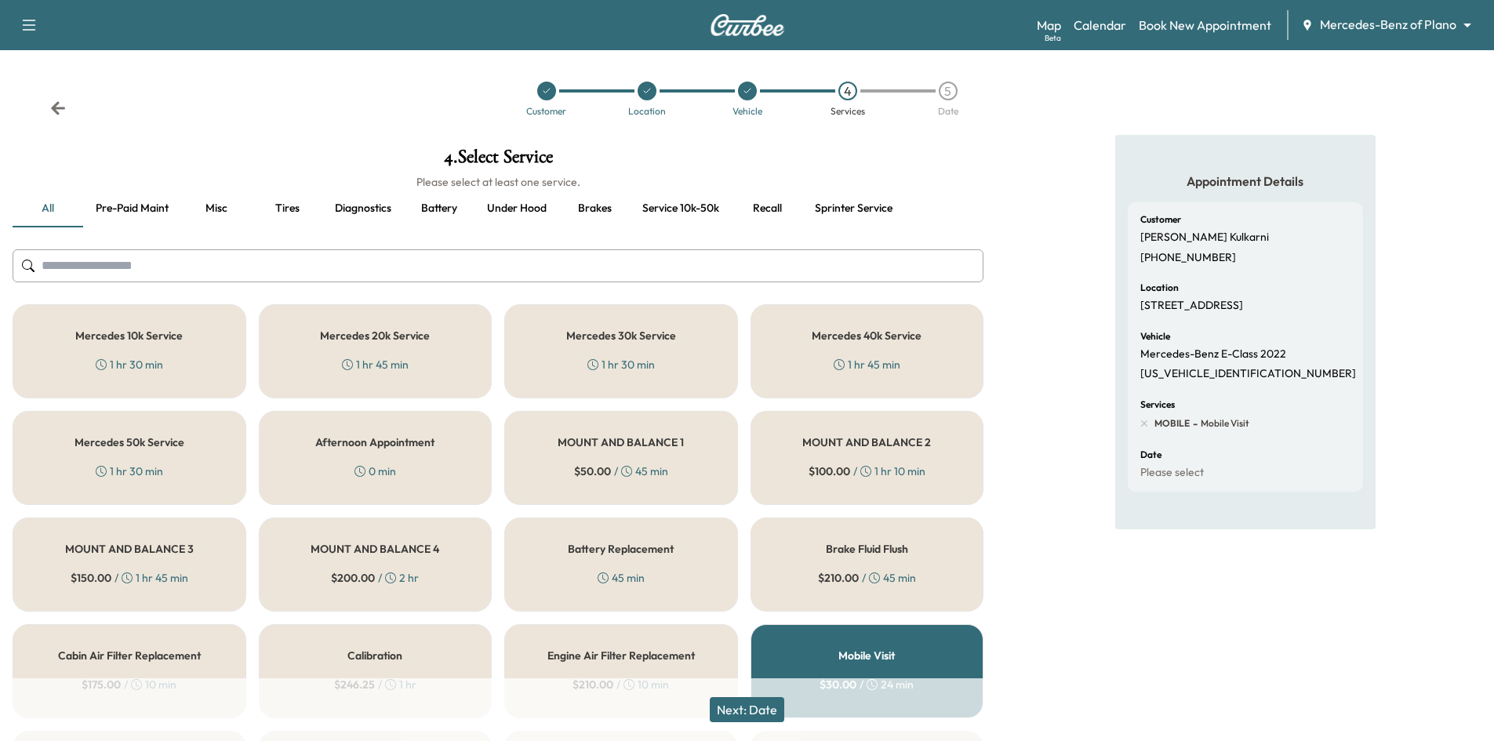
click at [760, 715] on button "Next: Date" at bounding box center [747, 709] width 75 height 25
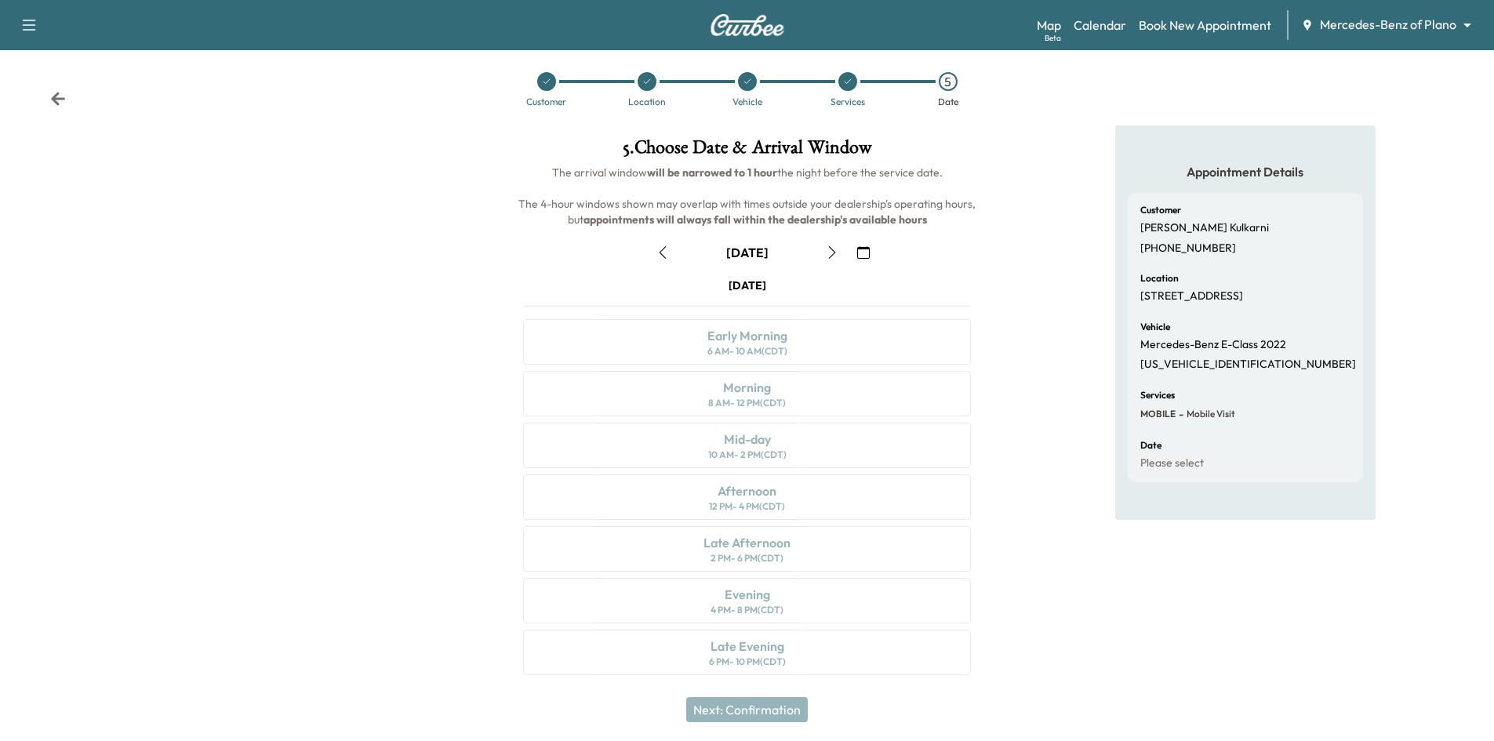
scroll to position [13, 0]
click at [863, 247] on icon "button" at bounding box center [863, 249] width 13 height 13
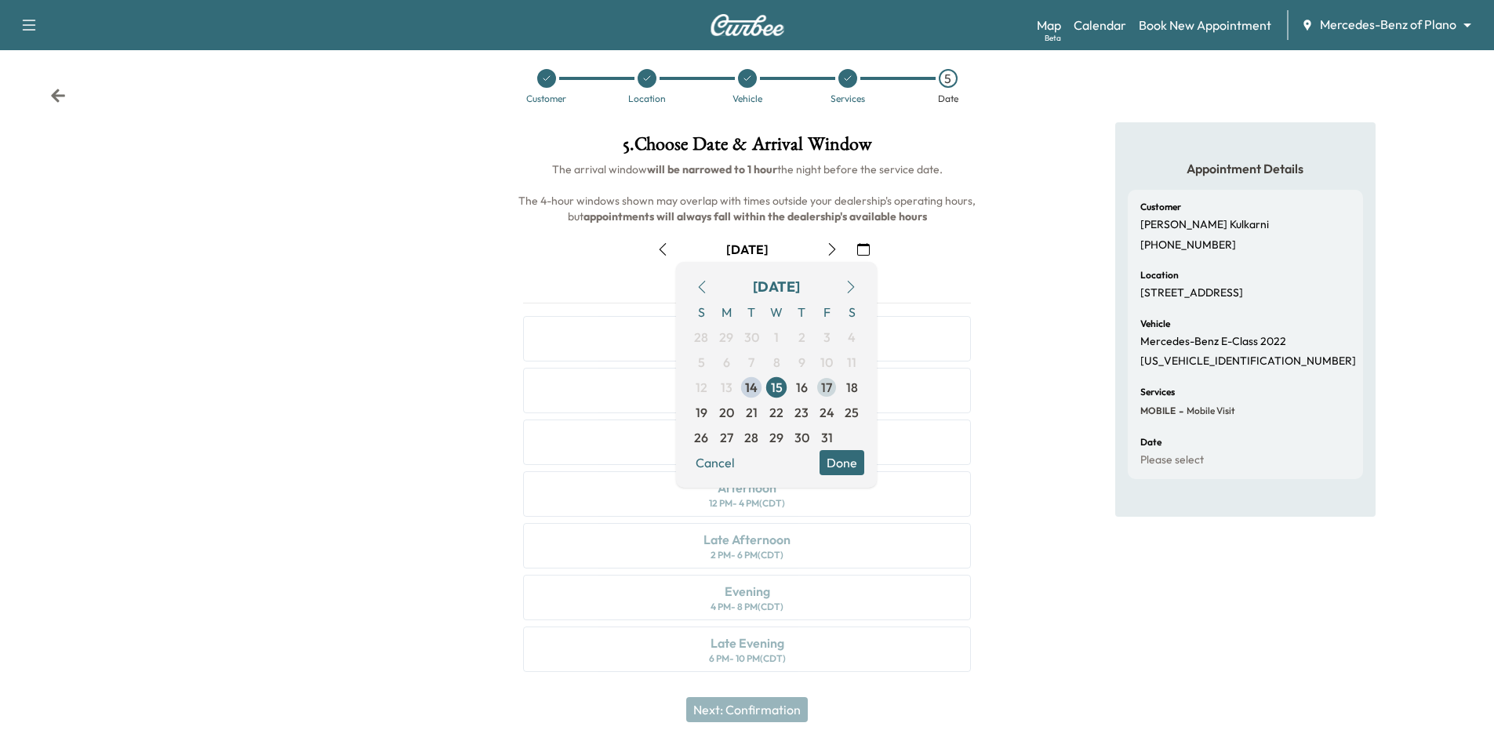
click at [828, 391] on span "17" at bounding box center [826, 387] width 11 height 19
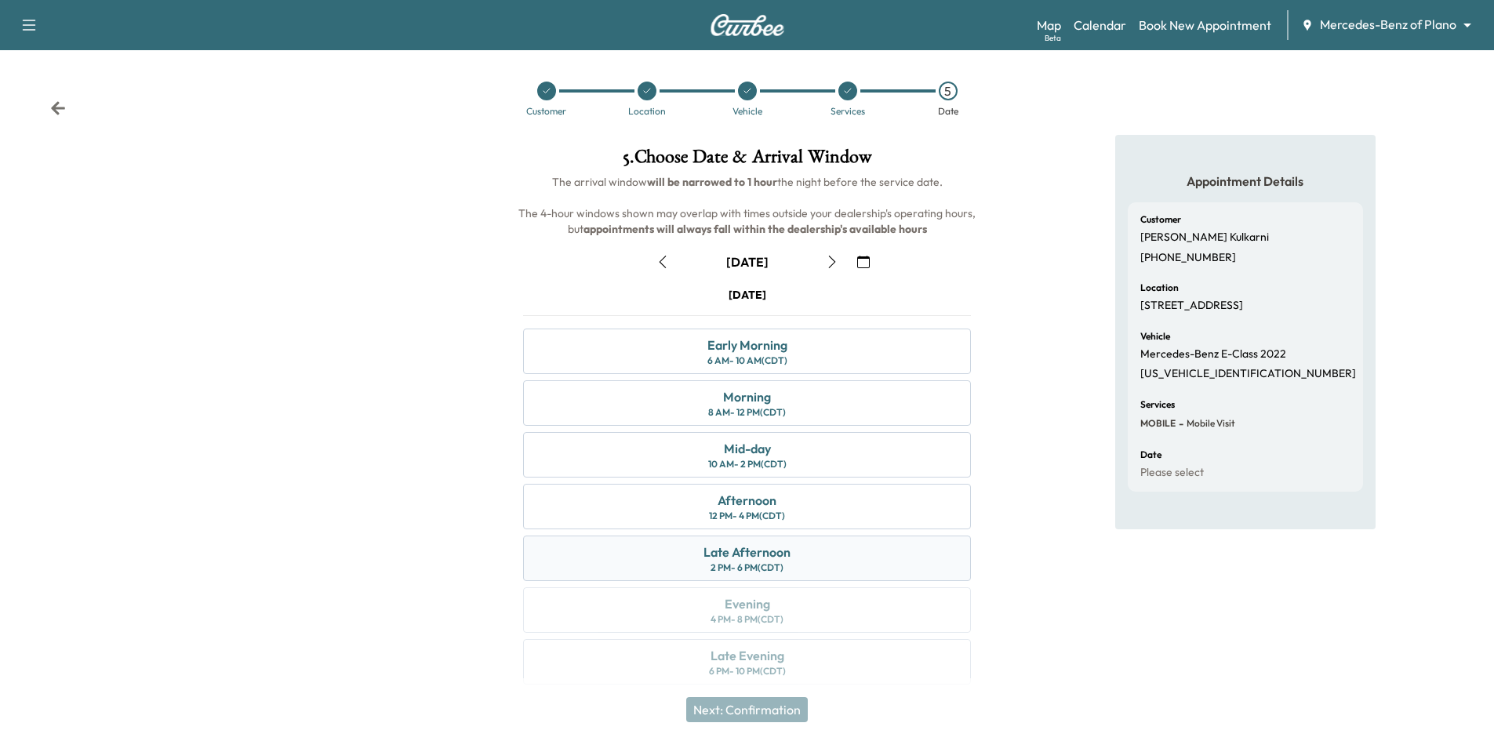
click at [793, 559] on div "Late Afternoon 2 PM - 6 PM (CDT)" at bounding box center [747, 558] width 448 height 45
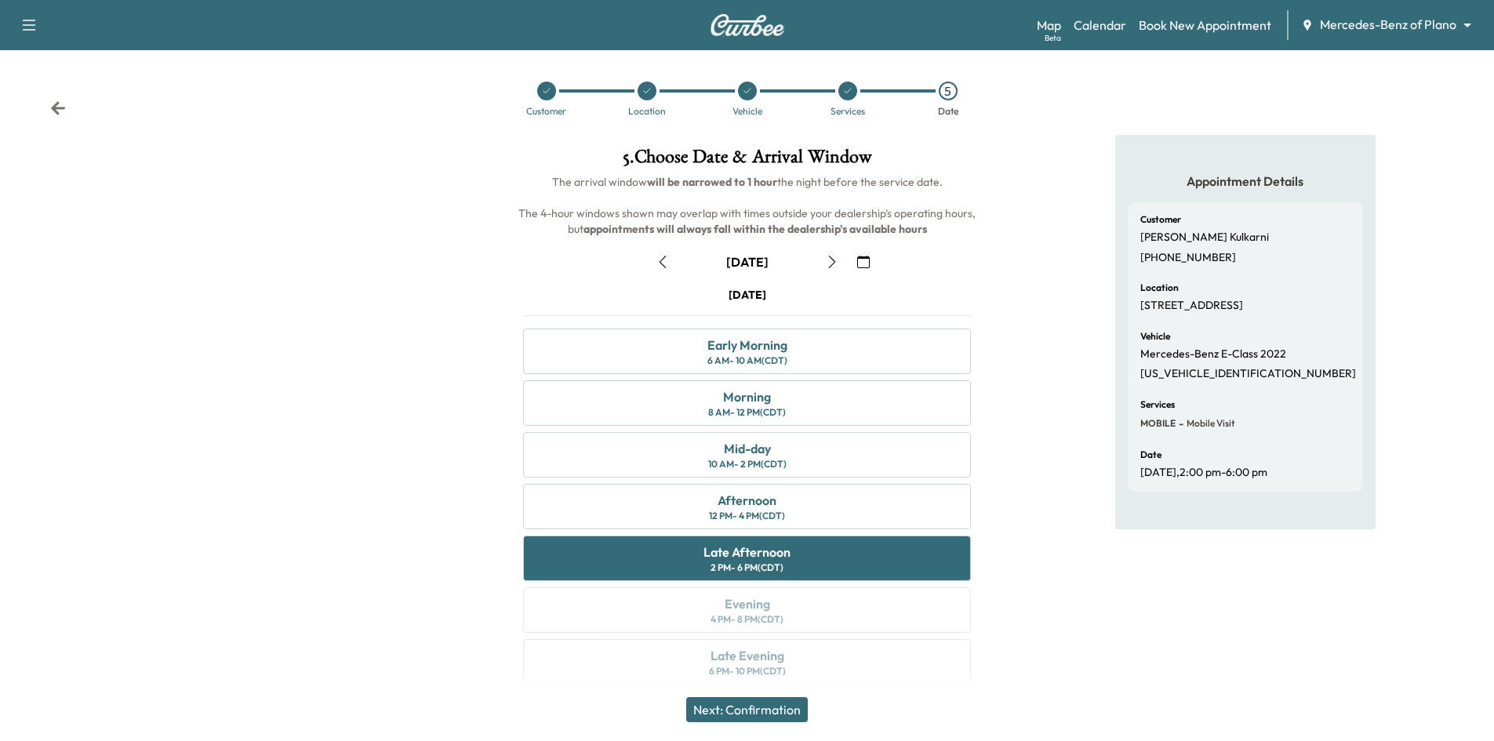
click at [771, 714] on button "Next: Confirmation" at bounding box center [747, 709] width 122 height 25
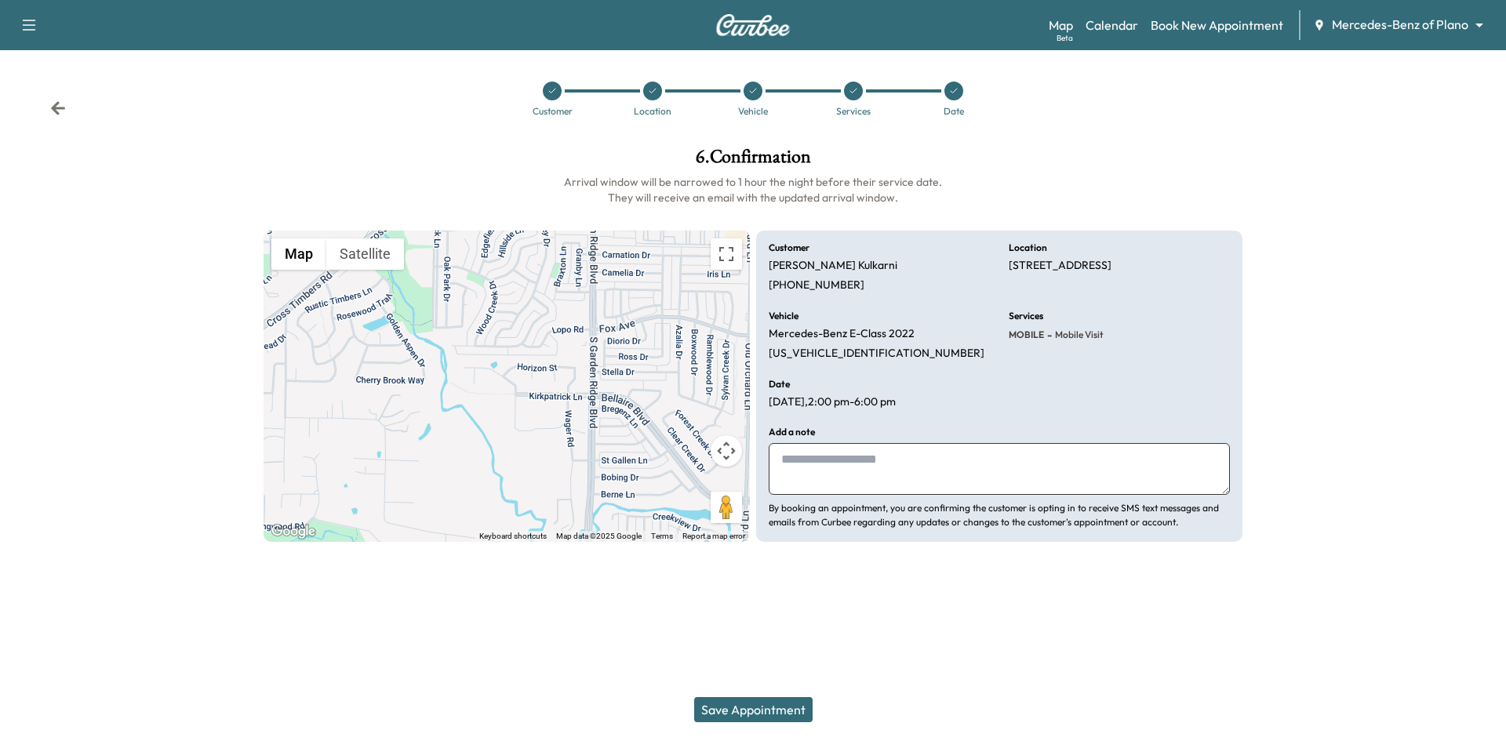
click at [775, 714] on button "Save Appointment" at bounding box center [753, 709] width 118 height 25
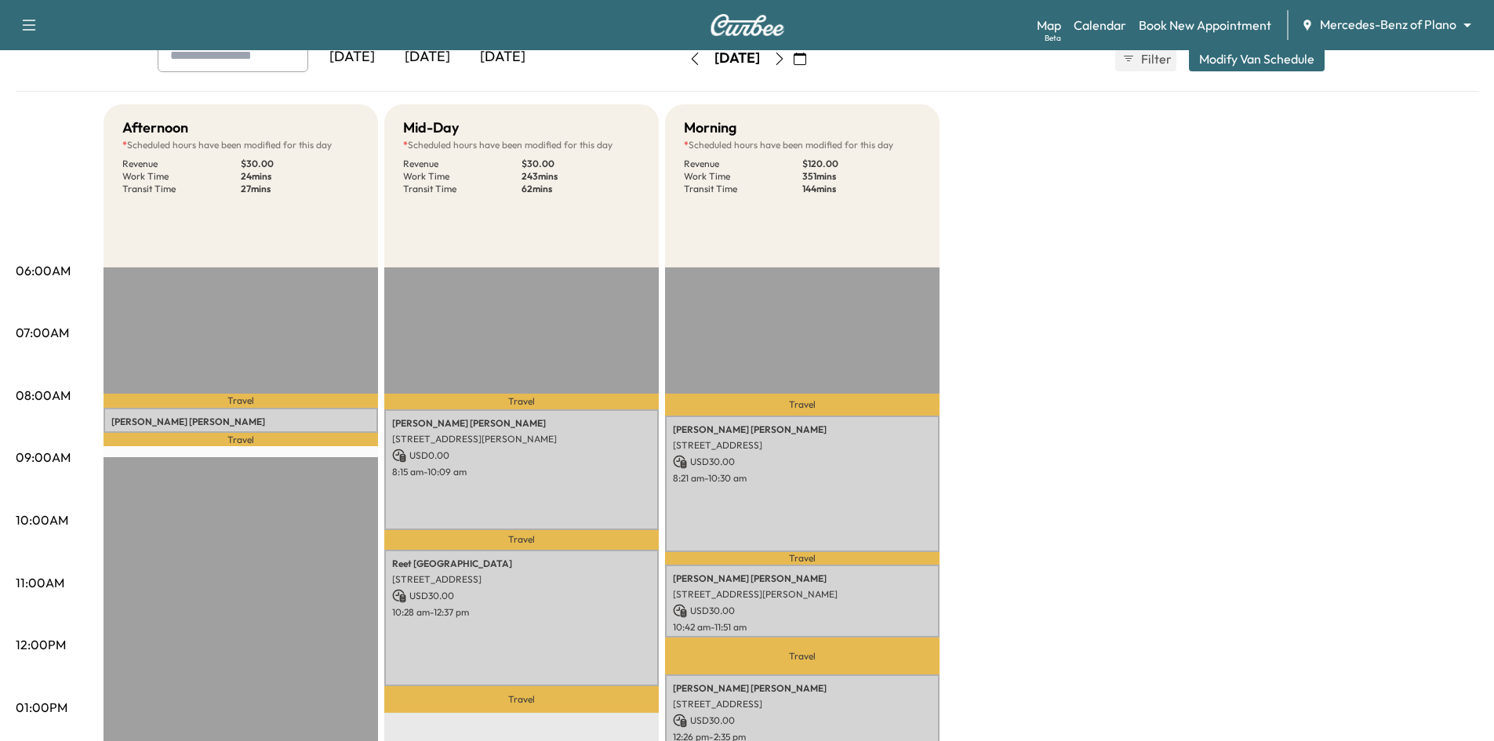
scroll to position [78, 0]
